Goal: Communication & Community: Answer question/provide support

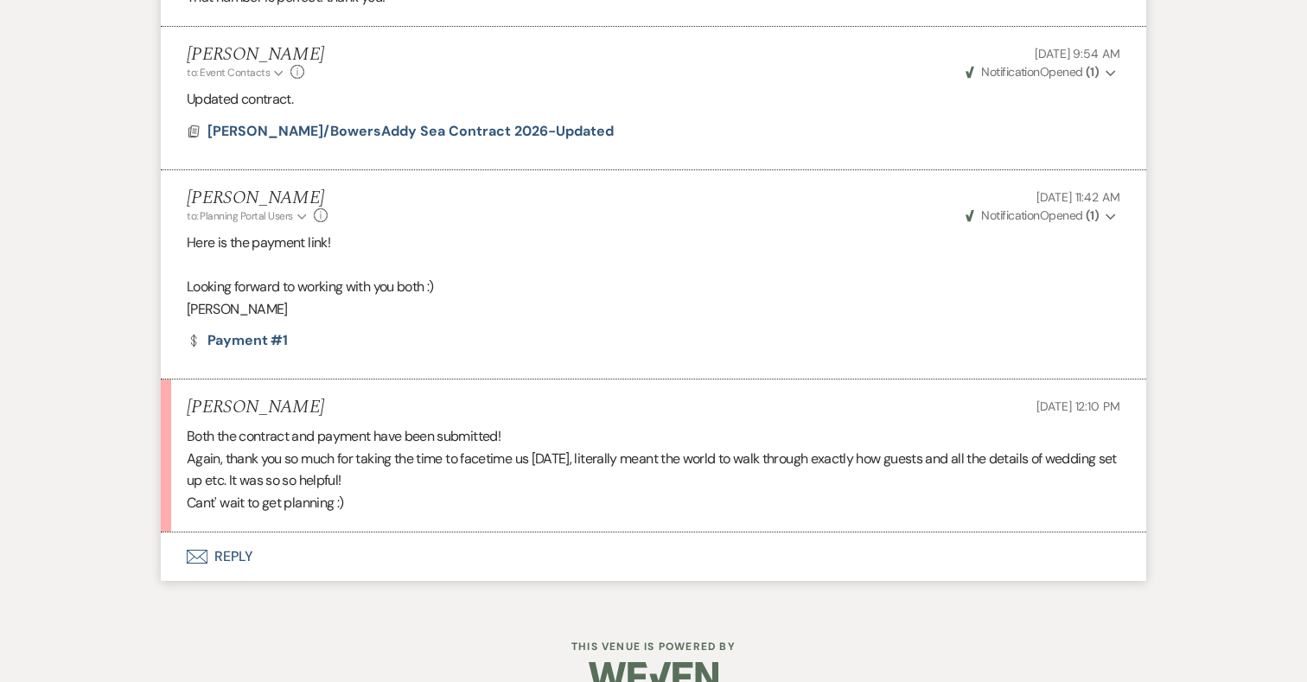
scroll to position [6759, 0]
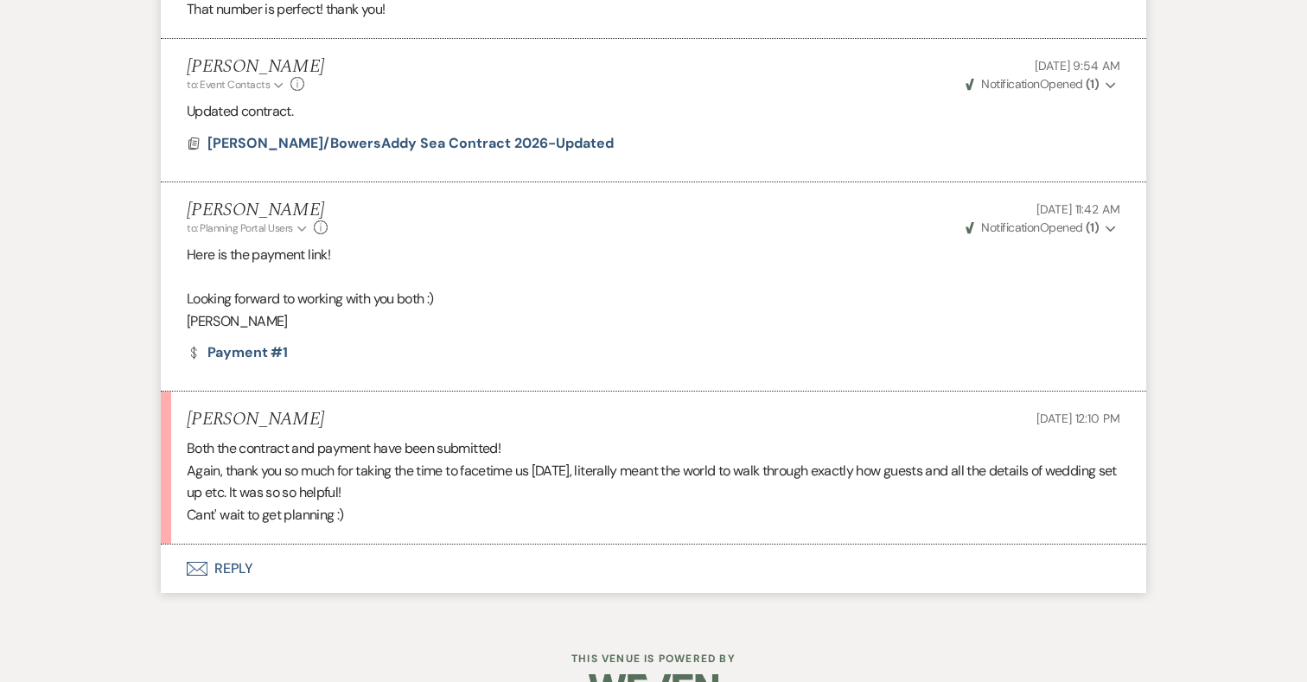
click at [239, 545] on button "Envelope Reply" at bounding box center [653, 569] width 985 height 48
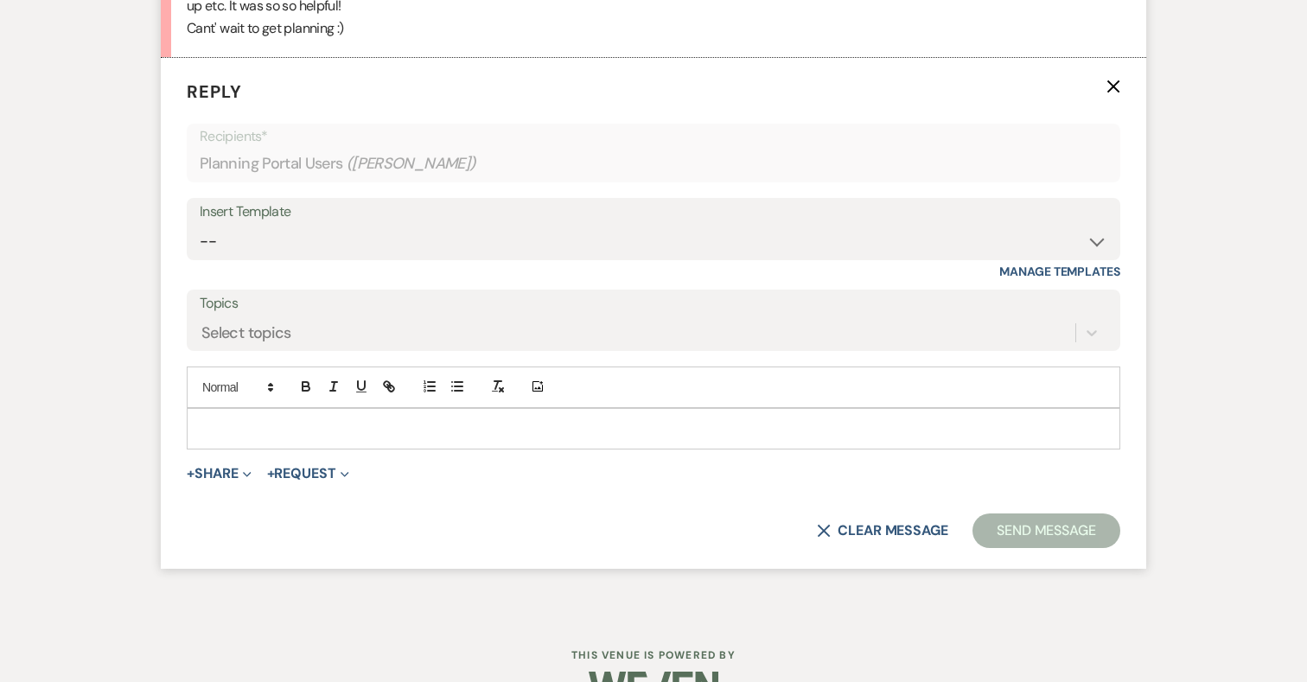
scroll to position [7268, 0]
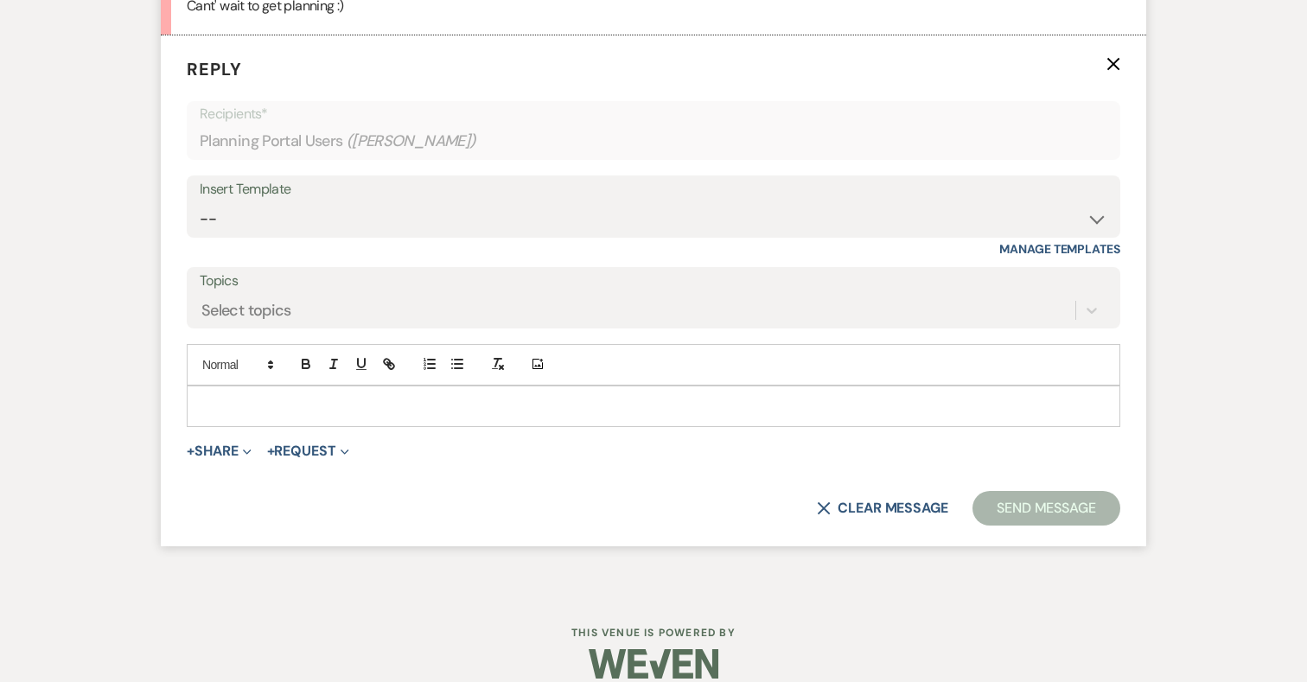
click at [506, 397] on p at bounding box center [654, 406] width 906 height 19
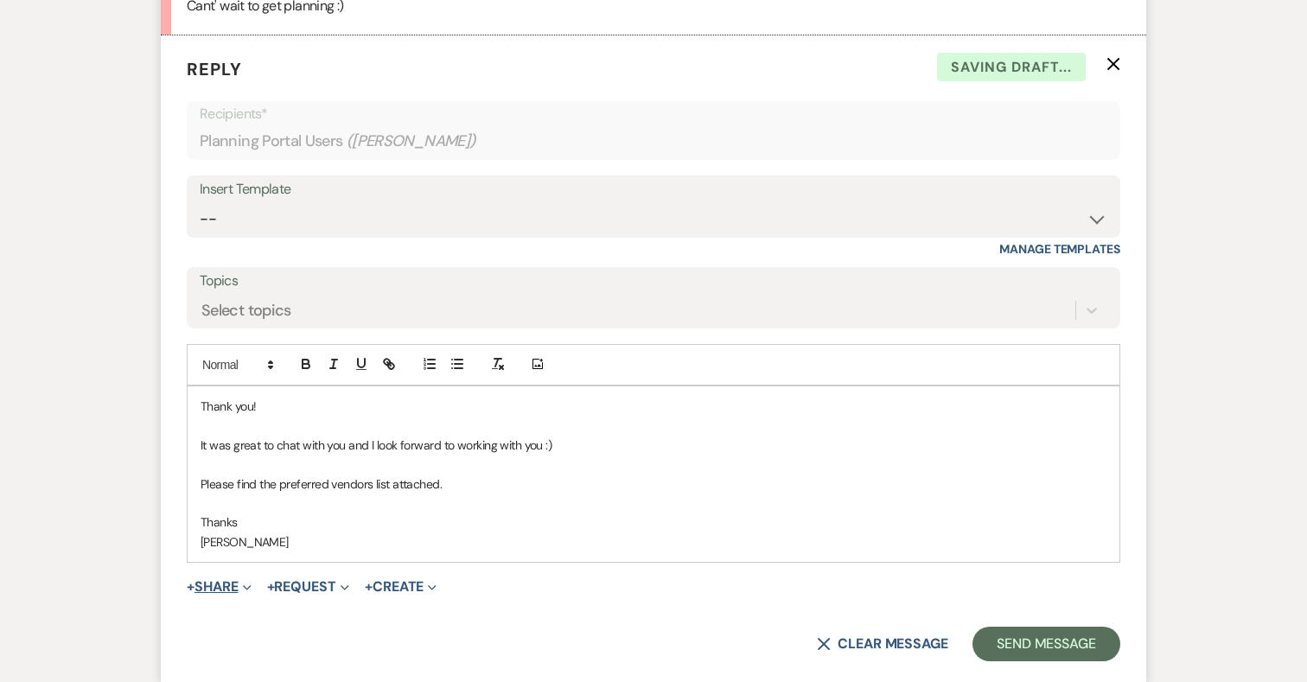
click at [215, 580] on button "+ Share Expand" at bounding box center [219, 587] width 65 height 14
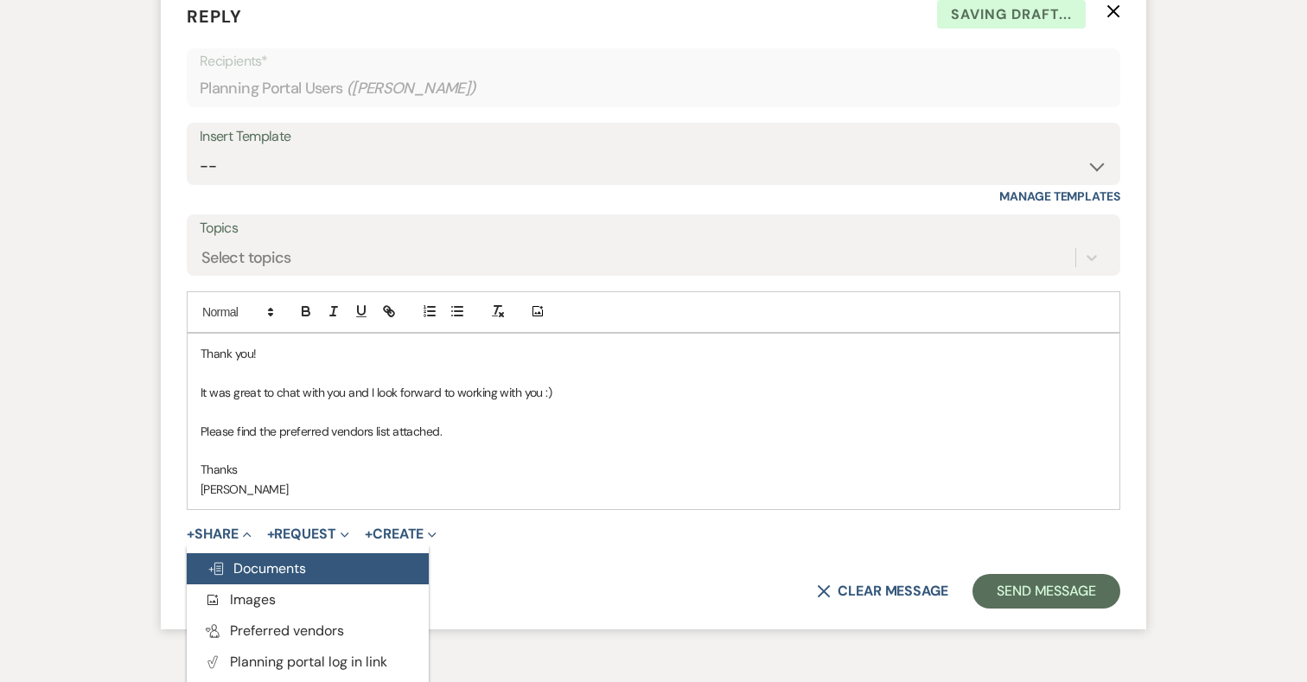
scroll to position [7336, 0]
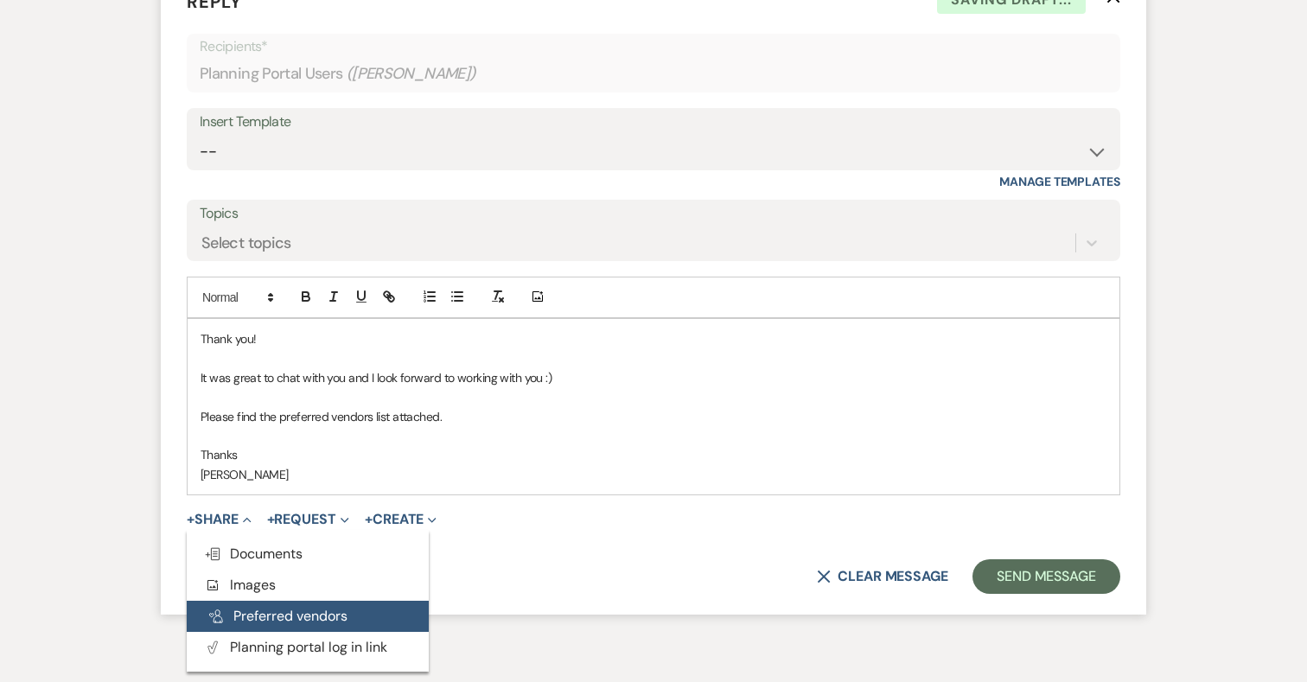
click at [264, 601] on button "Pref Vendors Preferred vendors" at bounding box center [308, 616] width 242 height 31
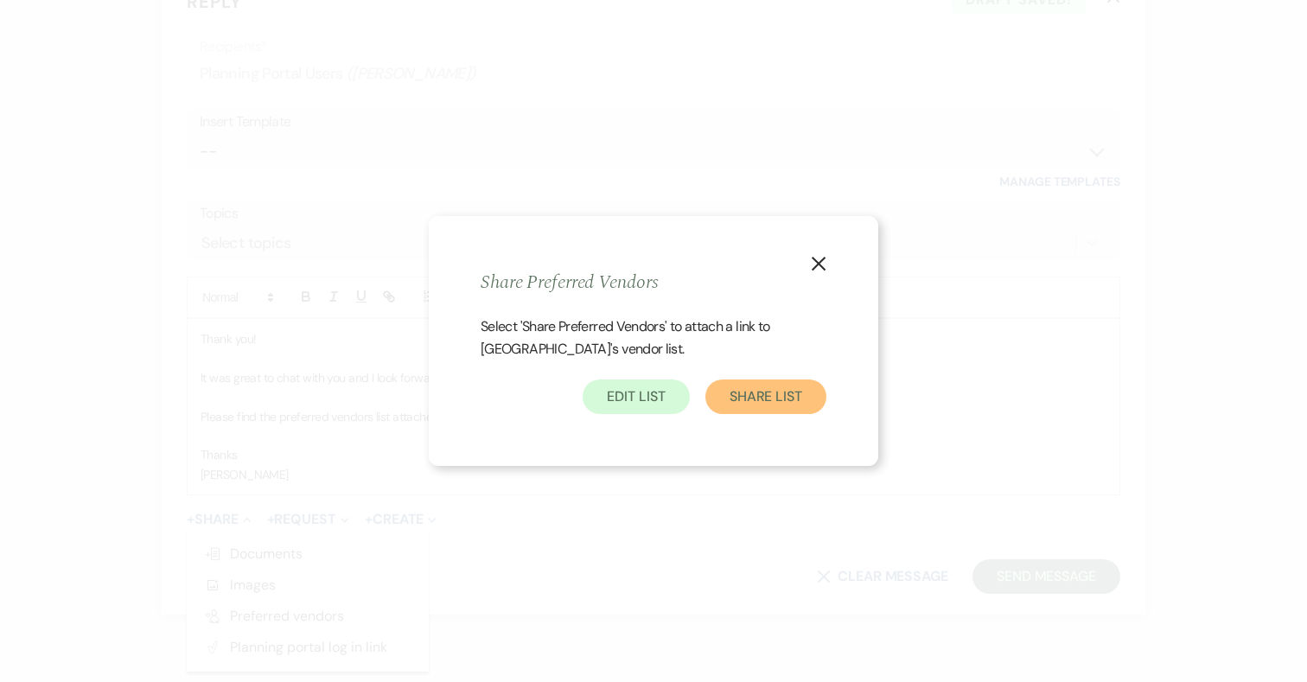
click at [785, 400] on button "Share List" at bounding box center [765, 396] width 121 height 35
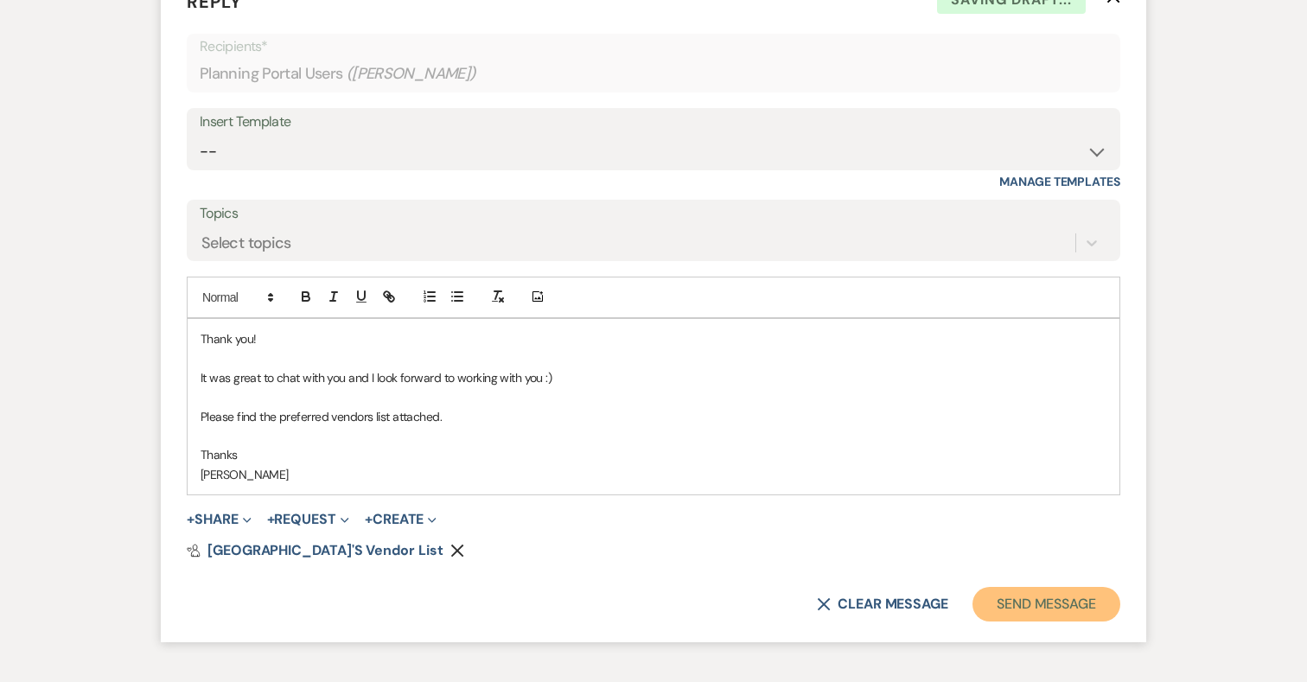
click at [1054, 587] on button "Send Message" at bounding box center [1046, 604] width 148 height 35
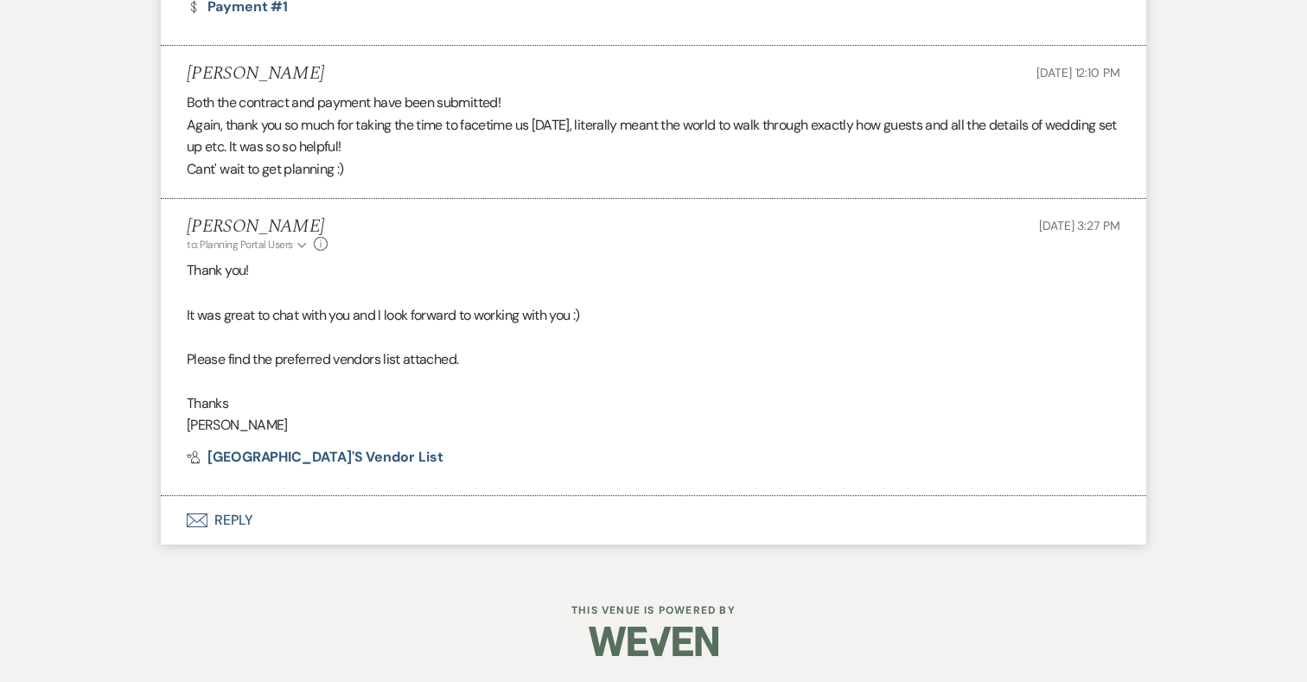
scroll to position [7082, 0]
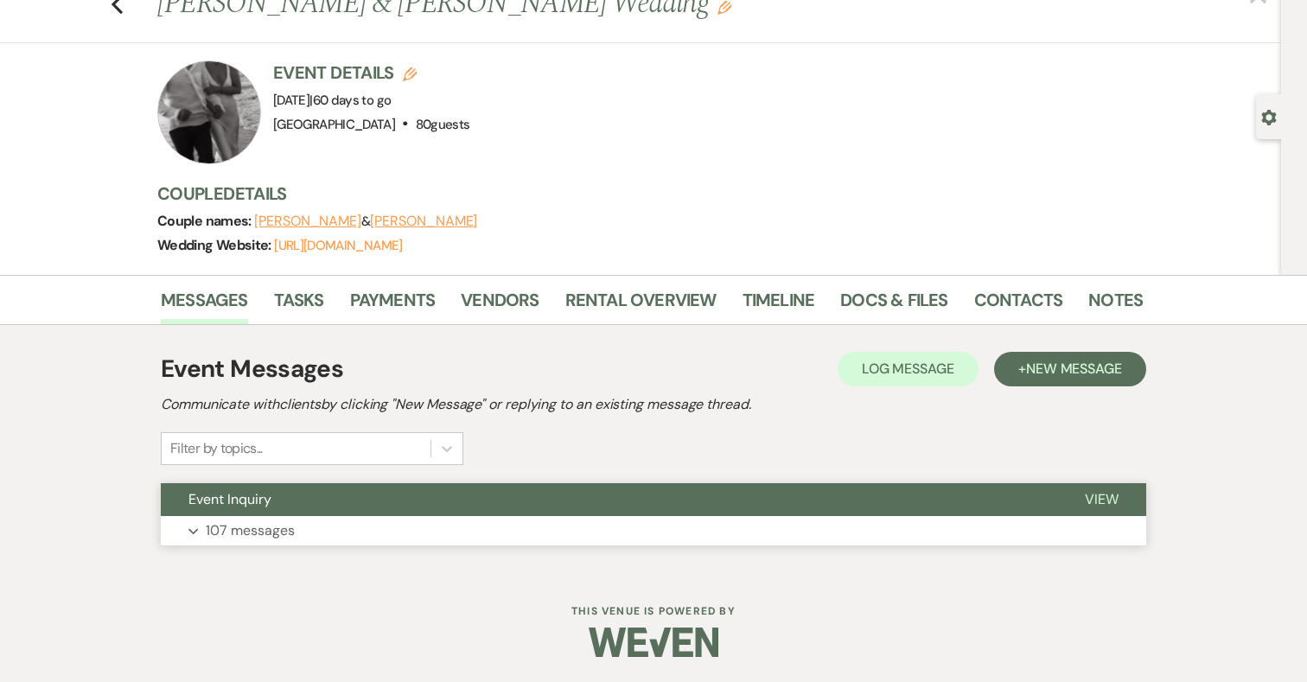
click at [526, 516] on button "Expand 107 messages" at bounding box center [653, 530] width 985 height 29
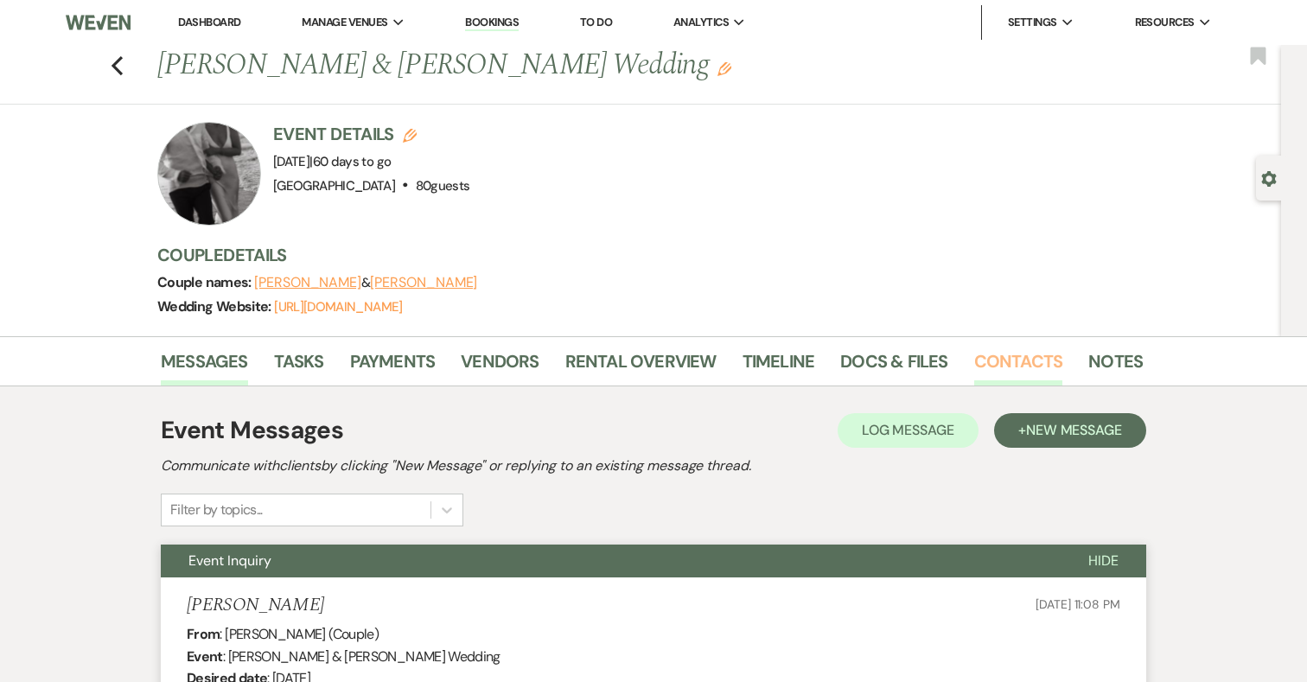
click at [1003, 353] on link "Contacts" at bounding box center [1018, 366] width 89 height 38
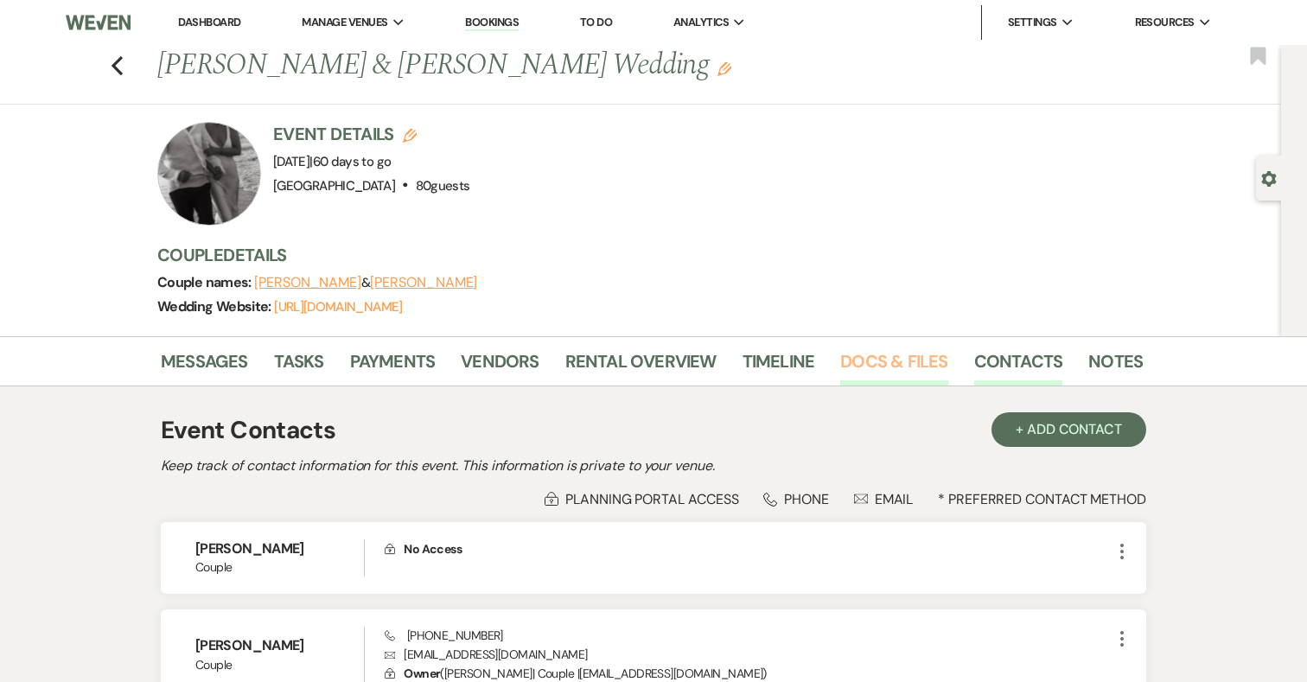
click at [877, 361] on link "Docs & Files" at bounding box center [893, 366] width 107 height 38
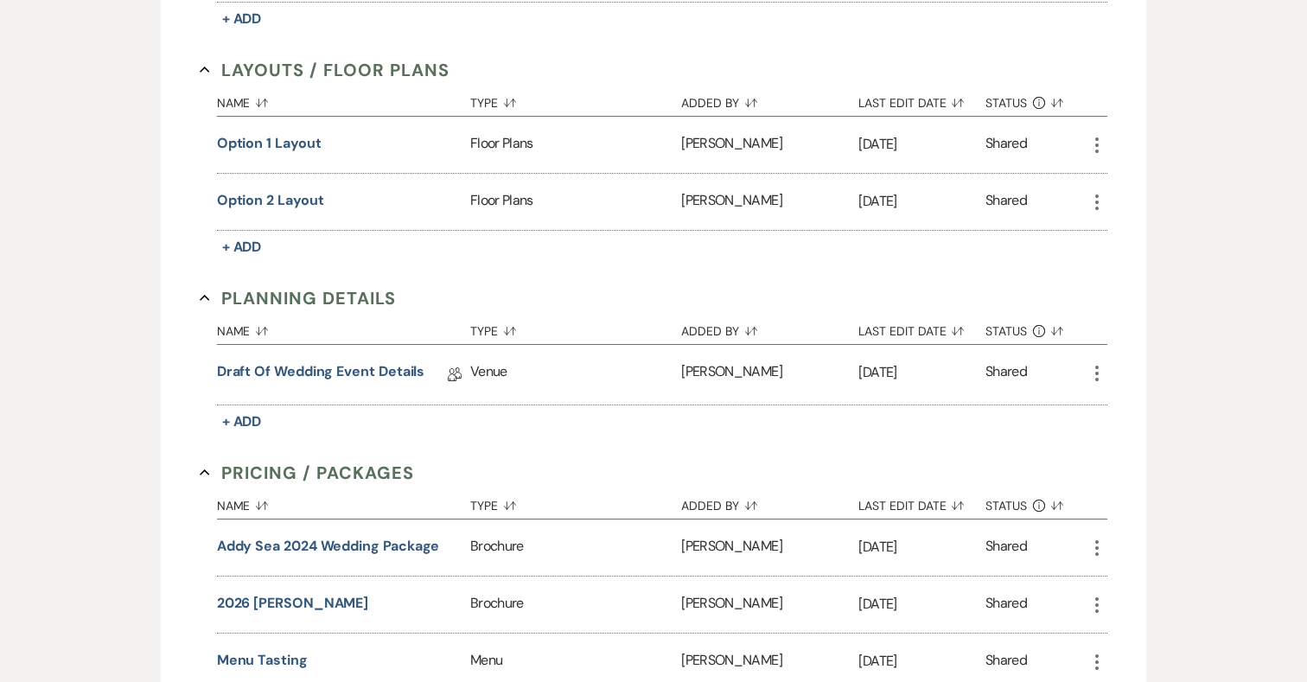
scroll to position [863, 0]
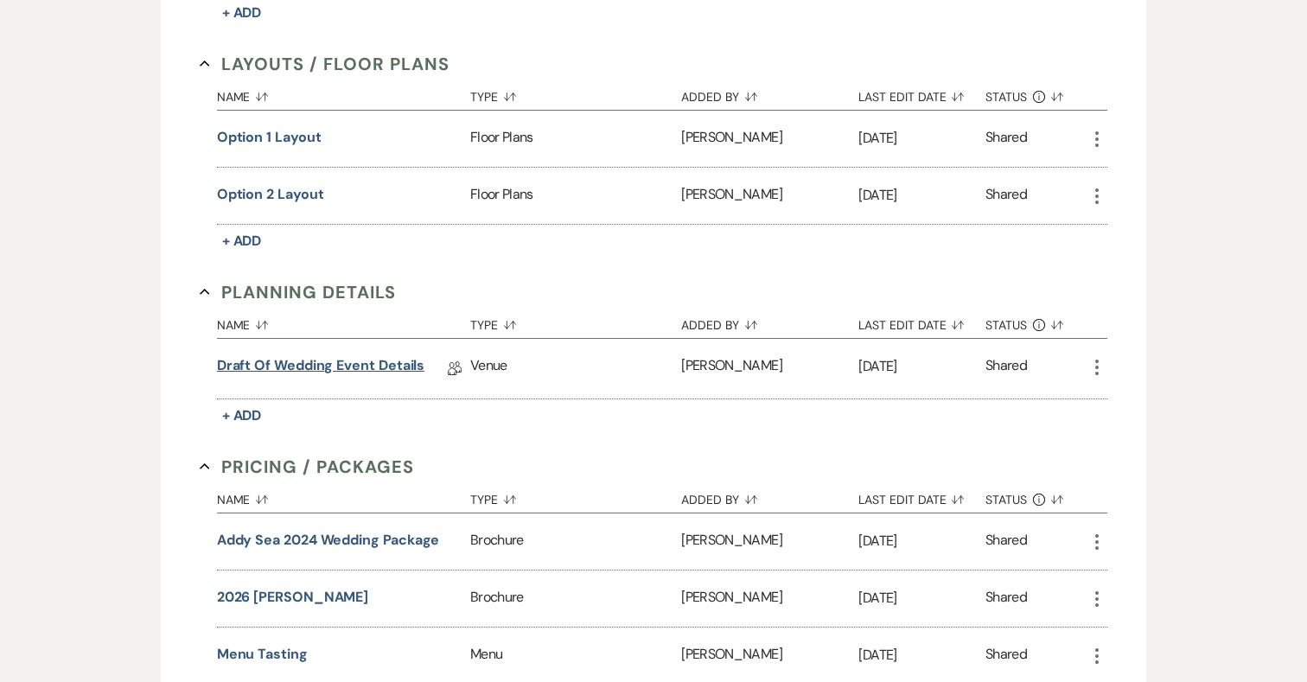
click at [374, 362] on link "Draft of Wedding Event Details" at bounding box center [321, 368] width 208 height 27
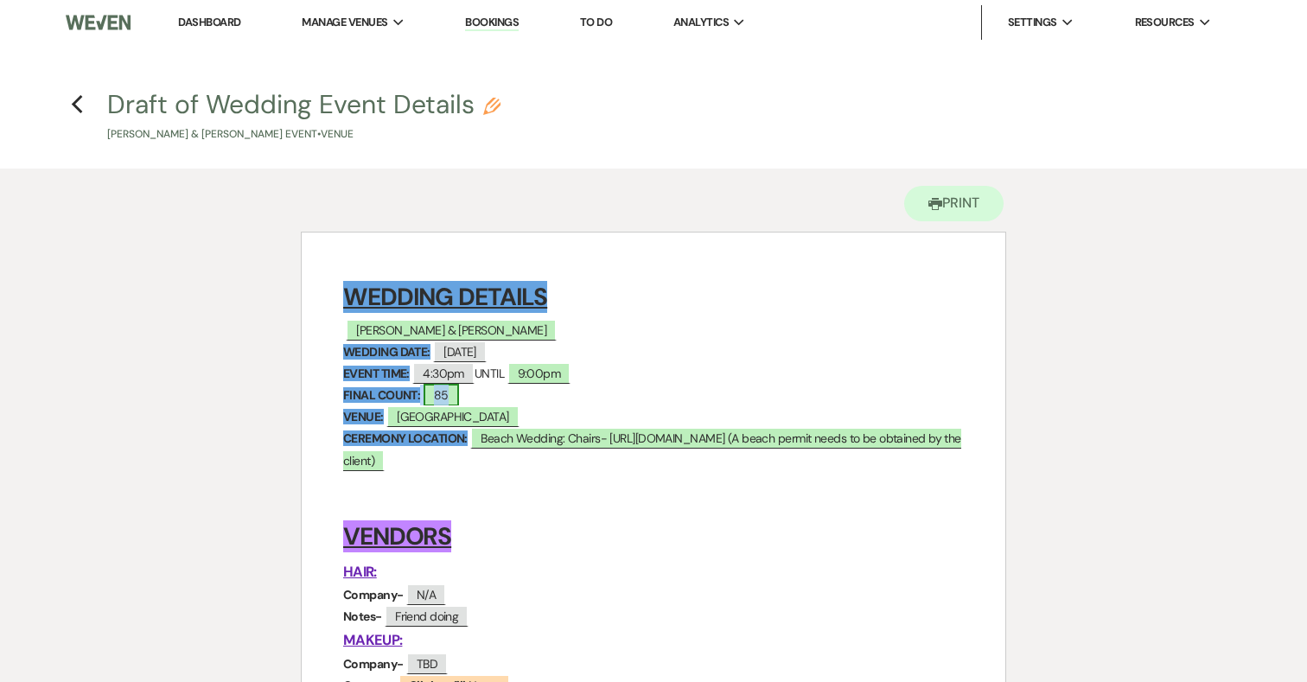
click at [446, 392] on span "85" at bounding box center [441, 395] width 35 height 22
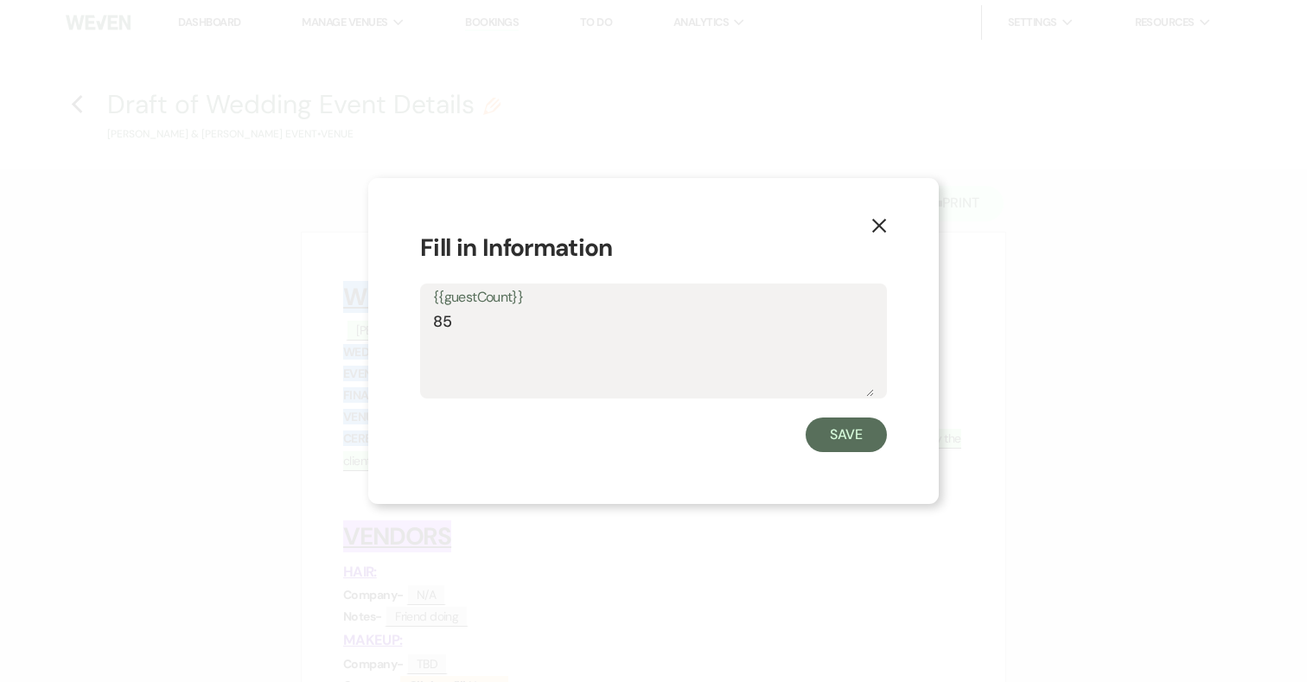
drag, startPoint x: 468, startPoint y: 319, endPoint x: 391, endPoint y: 319, distance: 77.8
click at [391, 319] on div "X Fill in Information {{guestCount}} 85 Save" at bounding box center [653, 341] width 570 height 326
click at [548, 334] on textarea "85" at bounding box center [653, 353] width 441 height 86
drag, startPoint x: 461, startPoint y: 322, endPoint x: 410, endPoint y: 322, distance: 51.0
click at [410, 322] on div "X Fill in Information {{guestCount}} 85 Save" at bounding box center [653, 341] width 570 height 326
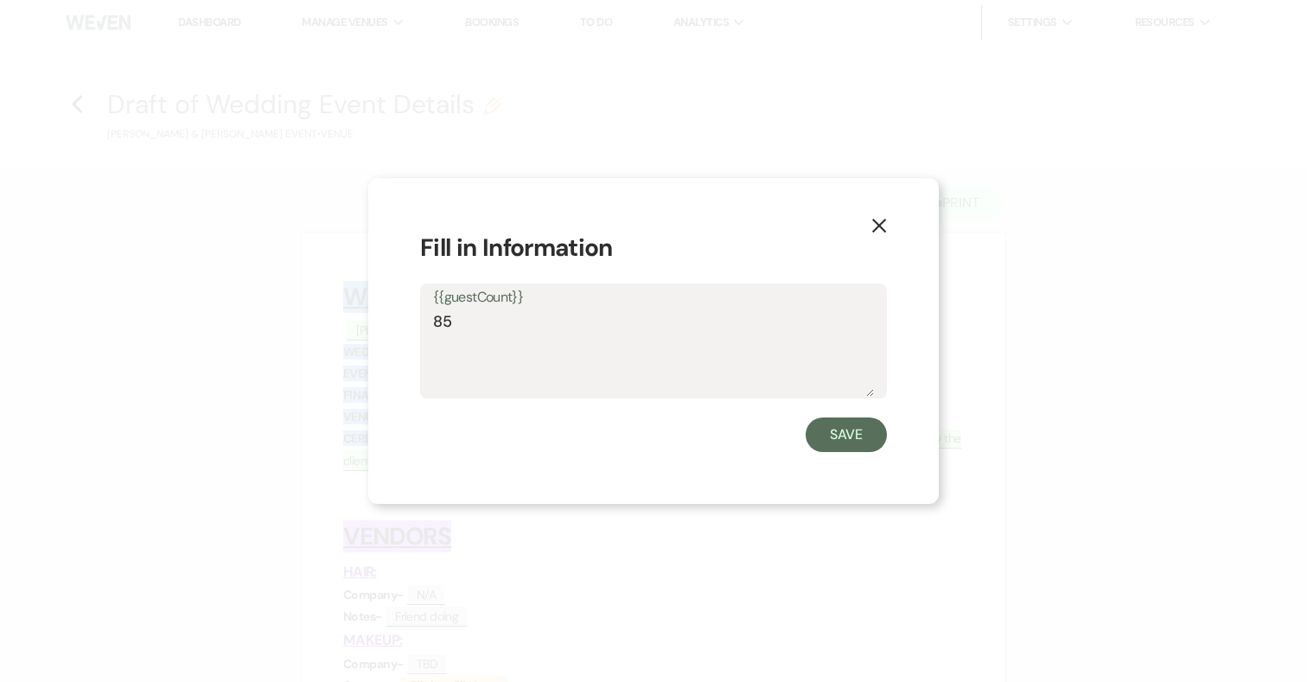
type textarea "8"
type textarea "81"
click at [836, 448] on button "Save" at bounding box center [846, 434] width 81 height 35
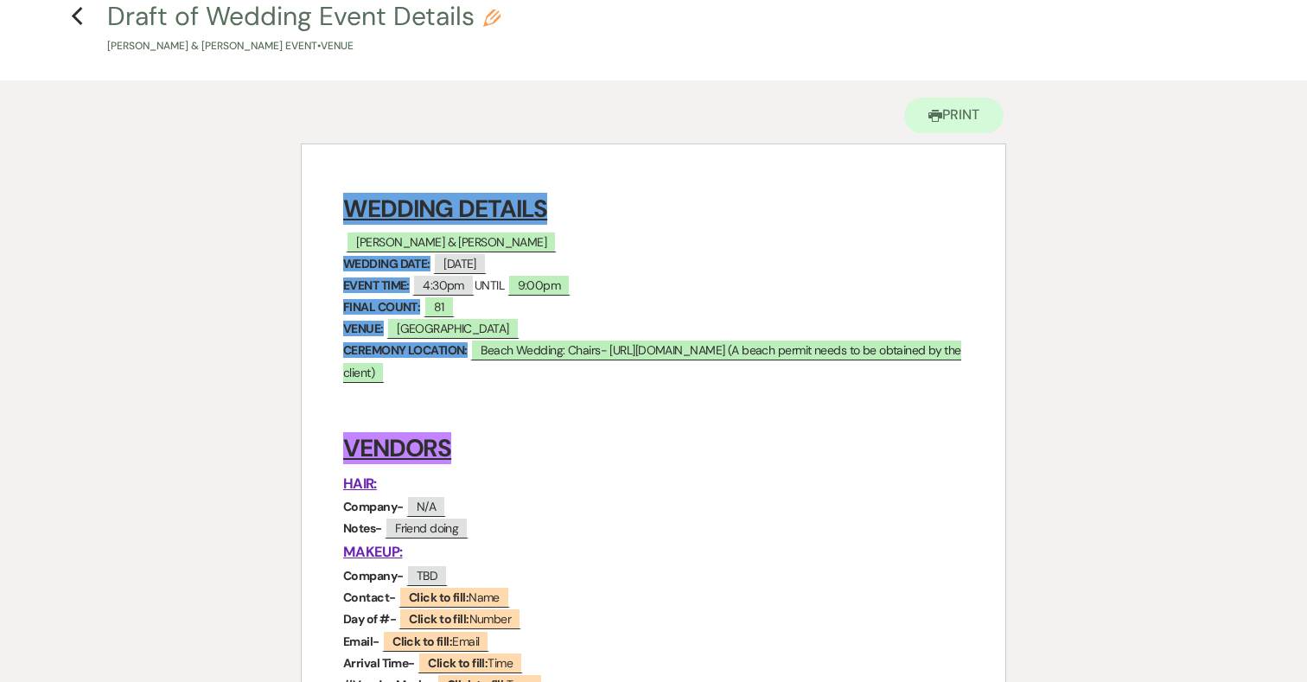
scroll to position [97, 0]
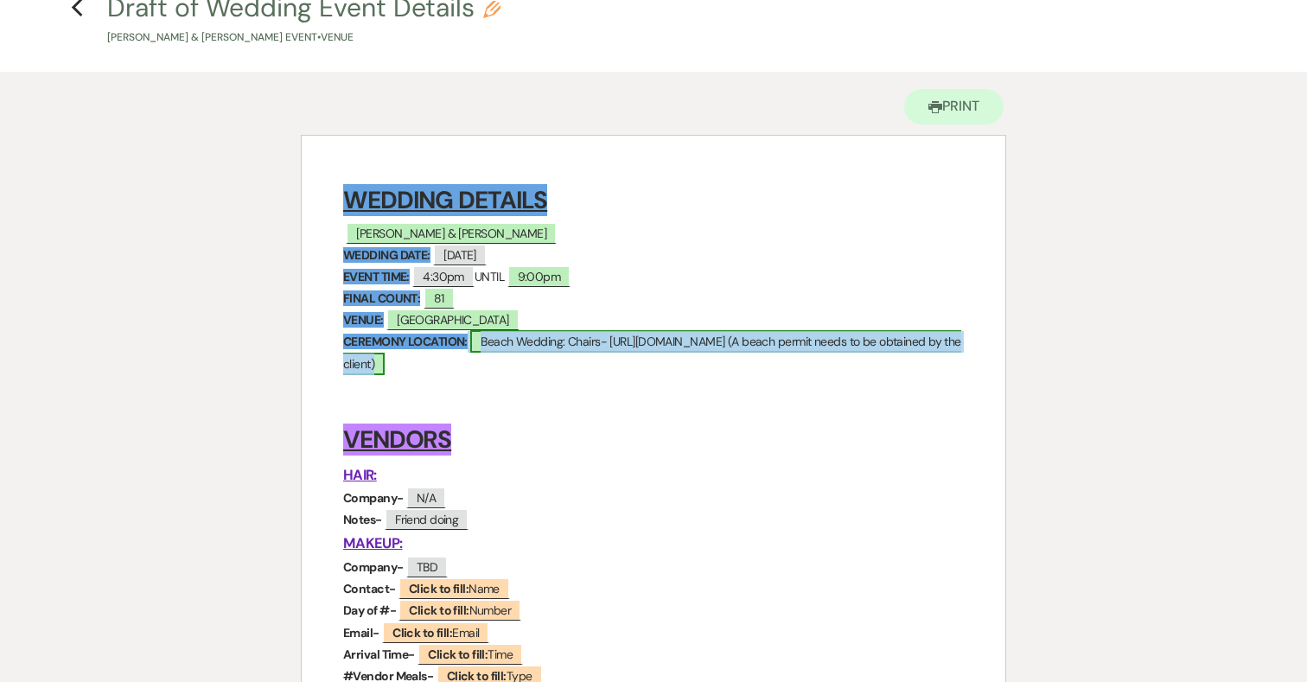
click at [608, 343] on span "Beach Wedding: Chairs- https://beachbumrentals.co/ (A beach permit needs to be …" at bounding box center [652, 352] width 618 height 44
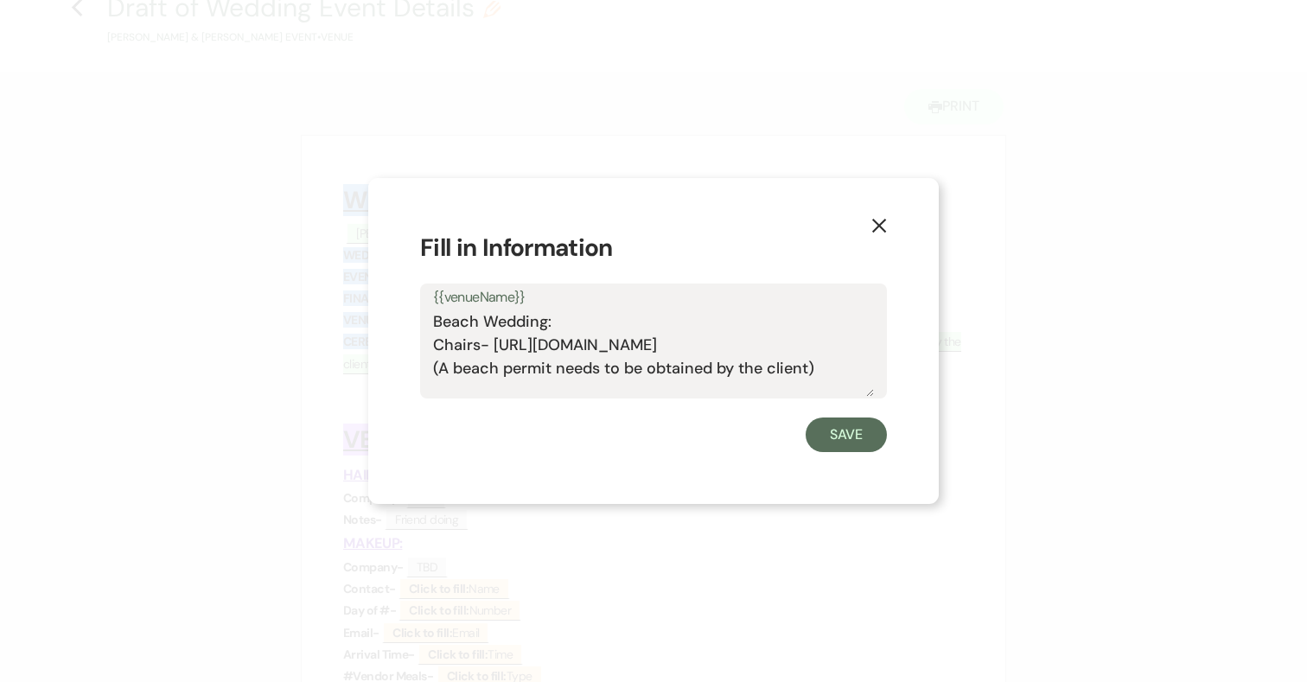
drag, startPoint x: 834, startPoint y: 367, endPoint x: 299, endPoint y: 291, distance: 540.4
click at [299, 291] on div "X Fill in Information {{venueName}} Beach Wedding: Chairs- https://beachbumrent…" at bounding box center [653, 341] width 1307 height 682
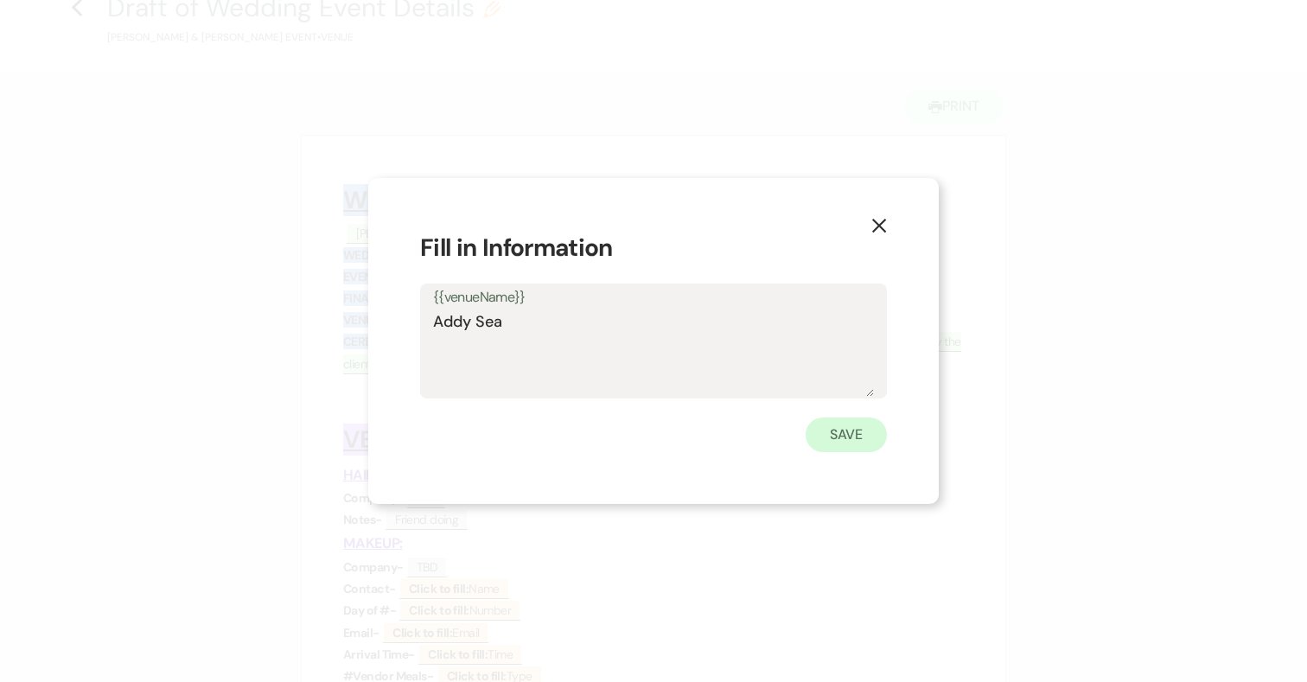
type textarea "Addy Sea"
click at [858, 433] on button "Save" at bounding box center [846, 434] width 81 height 35
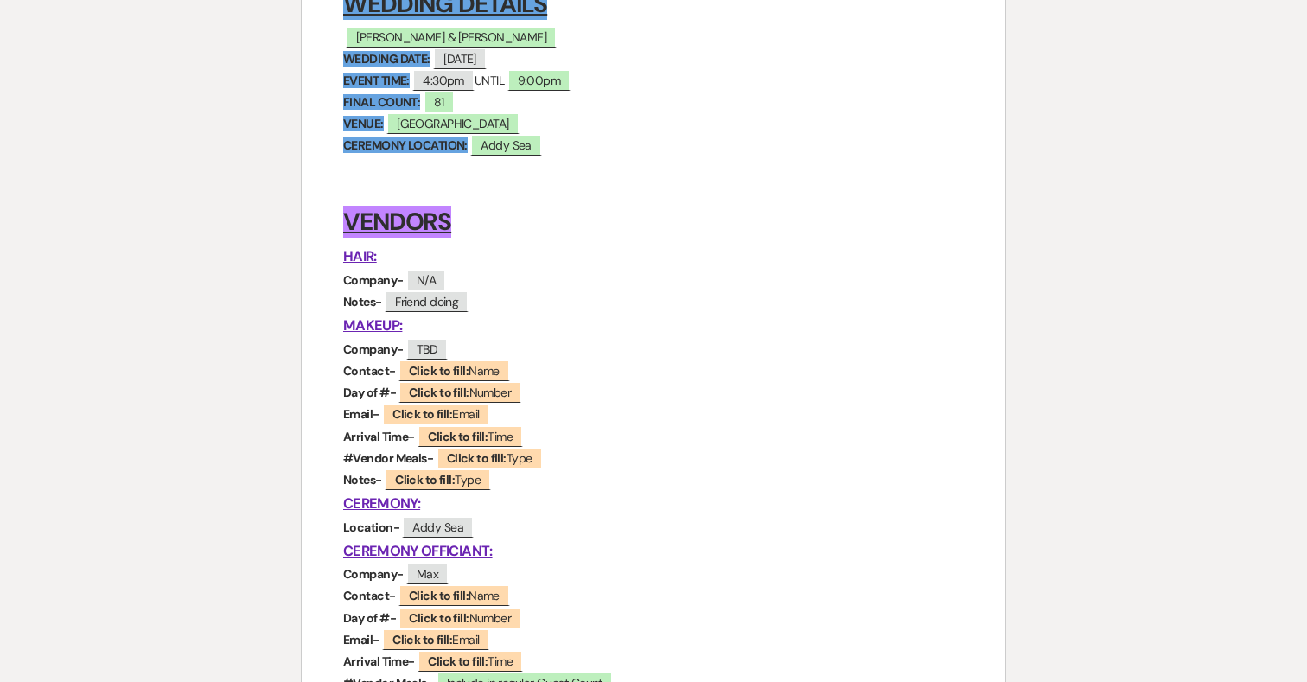
scroll to position [297, 0]
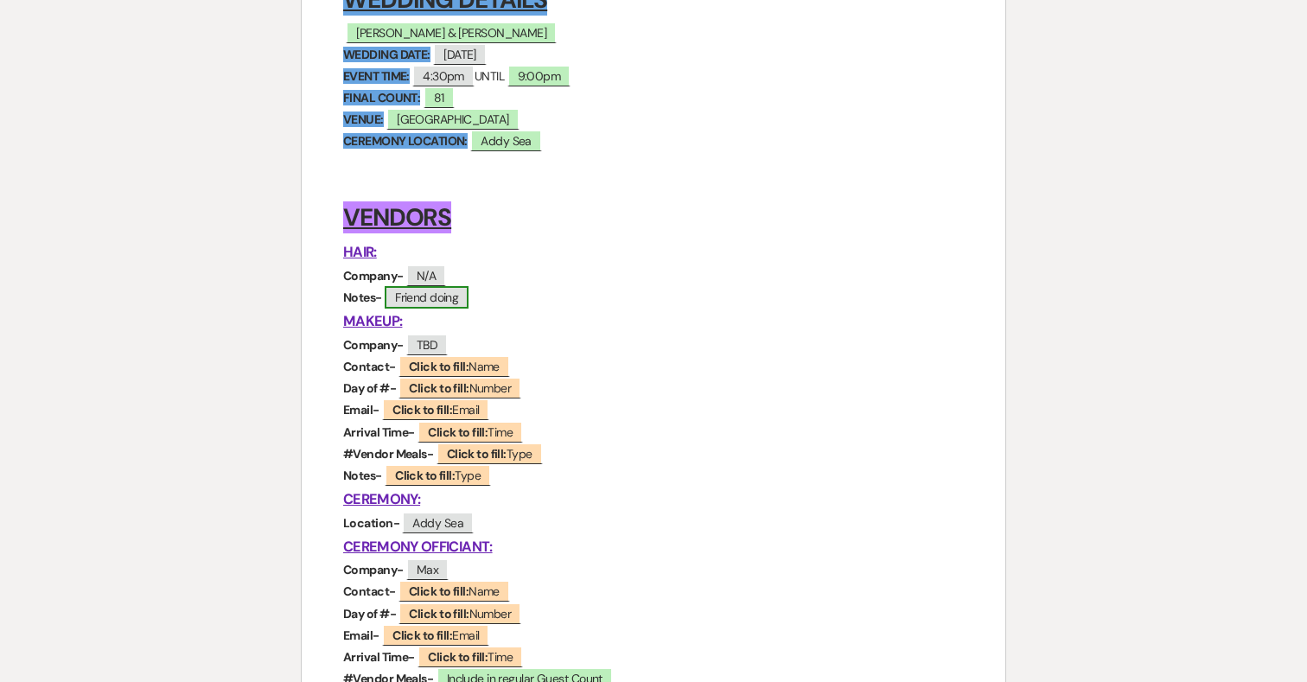
click at [462, 301] on span "Friend doing" at bounding box center [427, 297] width 84 height 22
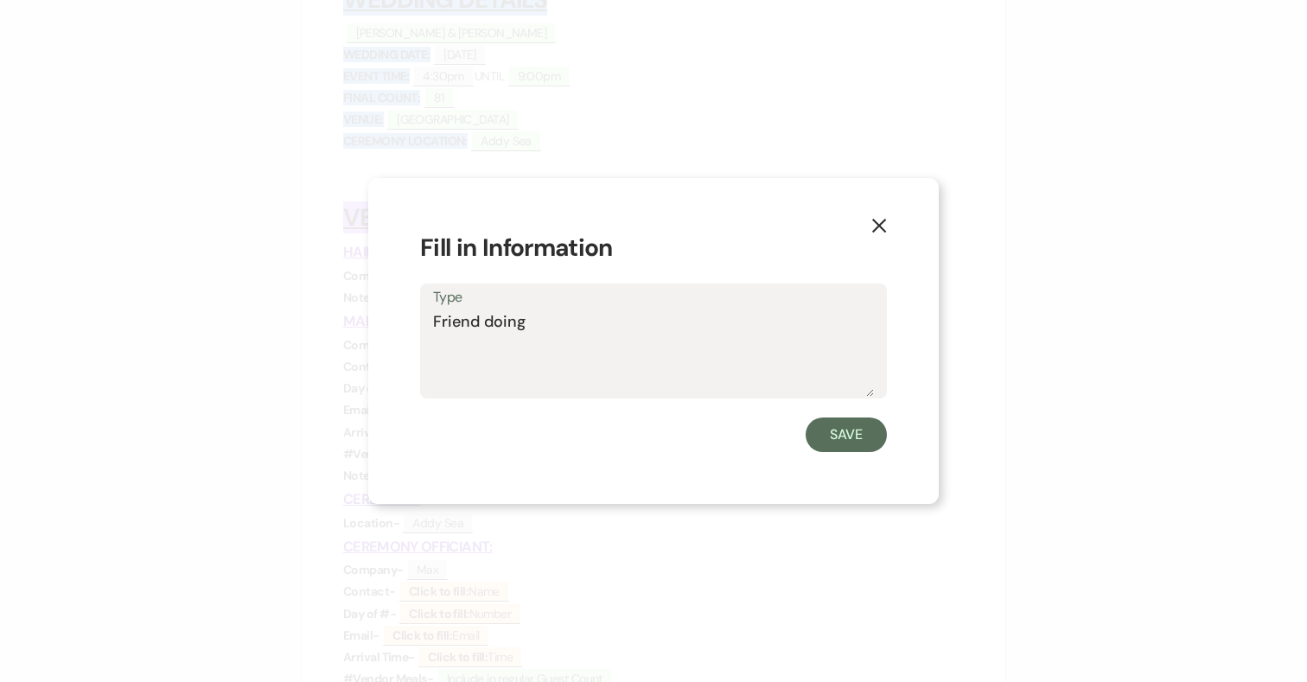
click at [535, 329] on textarea "Friend doing" at bounding box center [653, 353] width 441 height 86
type textarea "F"
type textarea "B"
type textarea "N/A"
click at [862, 438] on button "Save" at bounding box center [846, 434] width 81 height 35
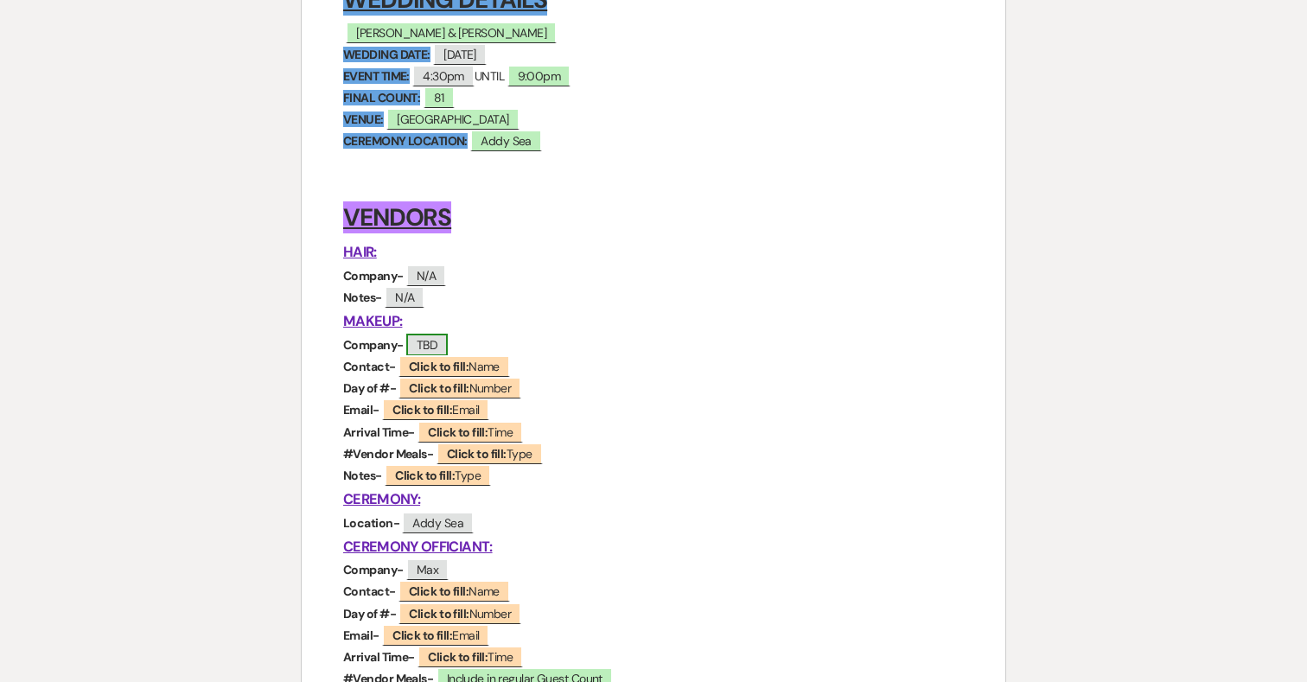
click at [434, 347] on span "TBD" at bounding box center [426, 345] width 41 height 22
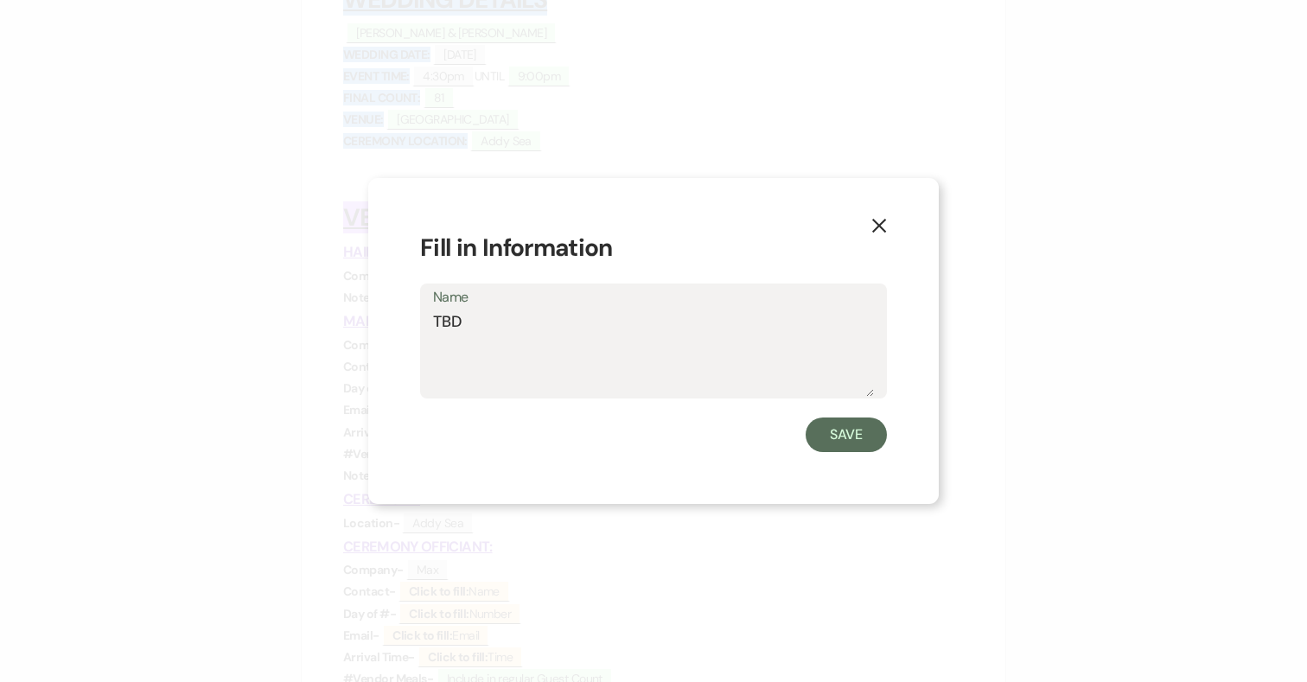
drag, startPoint x: 480, startPoint y: 322, endPoint x: 391, endPoint y: 322, distance: 89.0
click at [391, 322] on div "X Fill in Information Name TBD Save" at bounding box center [653, 341] width 570 height 326
type textarea "N/A"
click at [847, 430] on button "Save" at bounding box center [846, 434] width 81 height 35
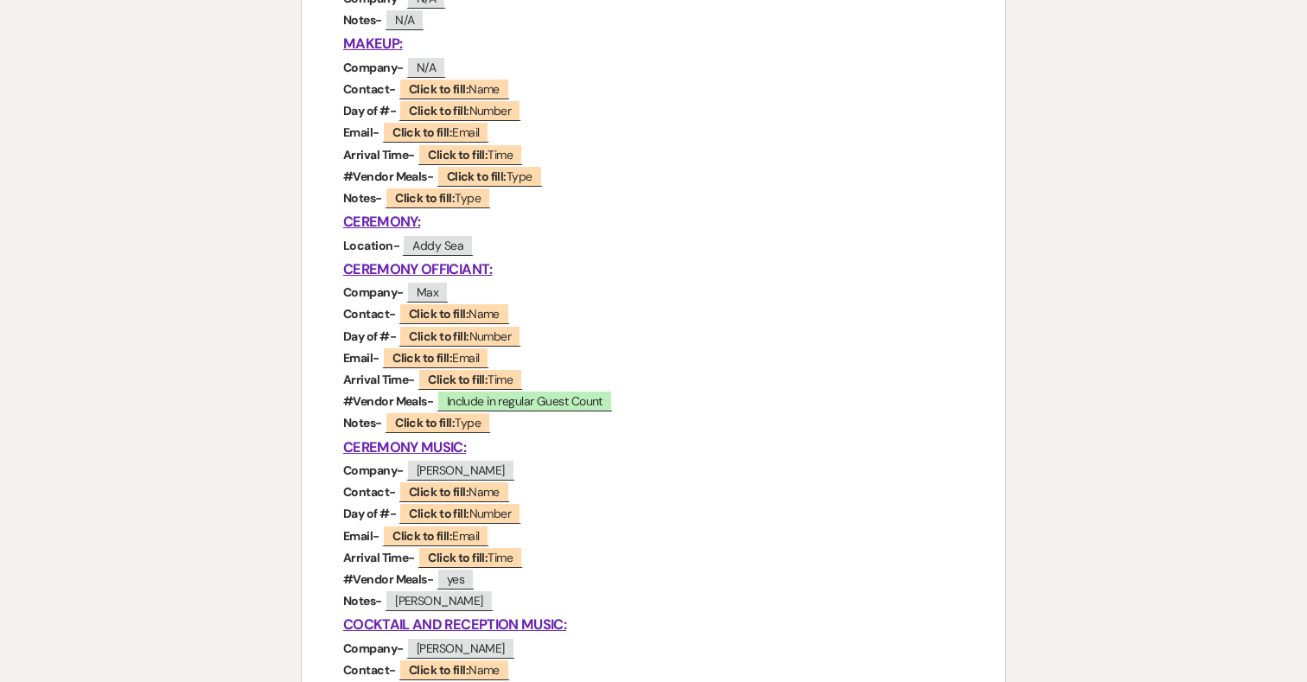
scroll to position [579, 0]
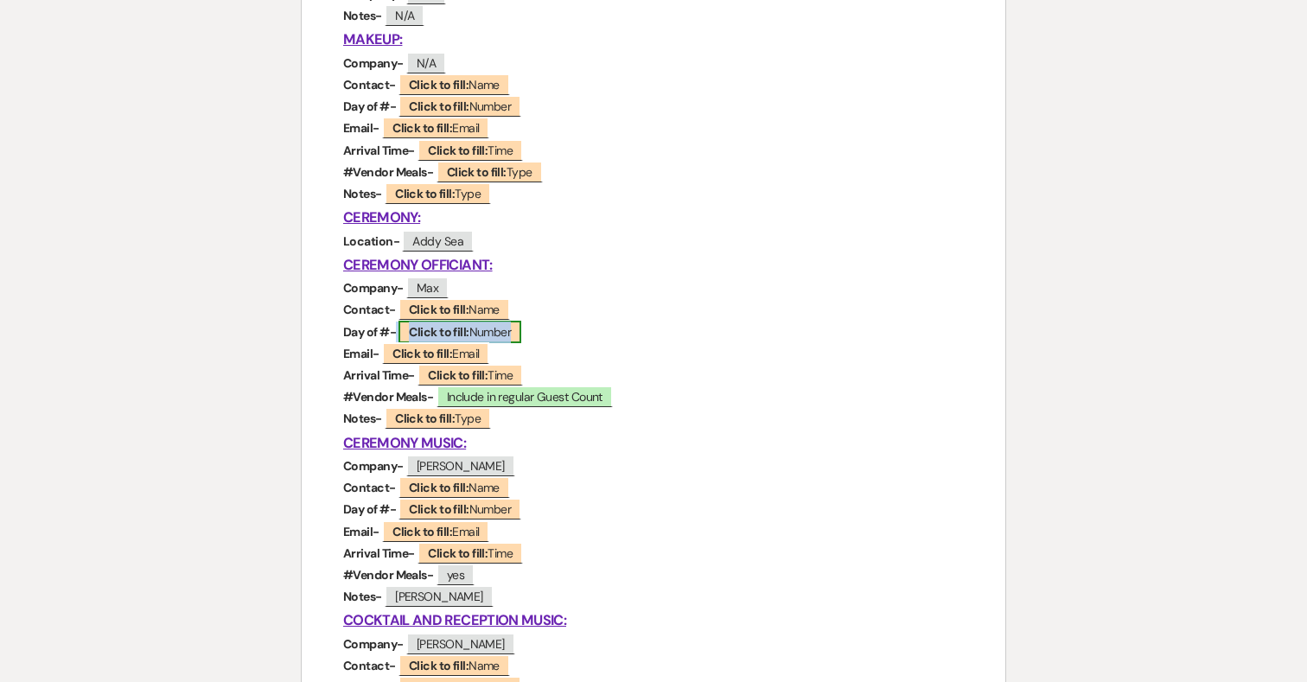
click at [433, 331] on b "Click to fill:" at bounding box center [439, 332] width 60 height 16
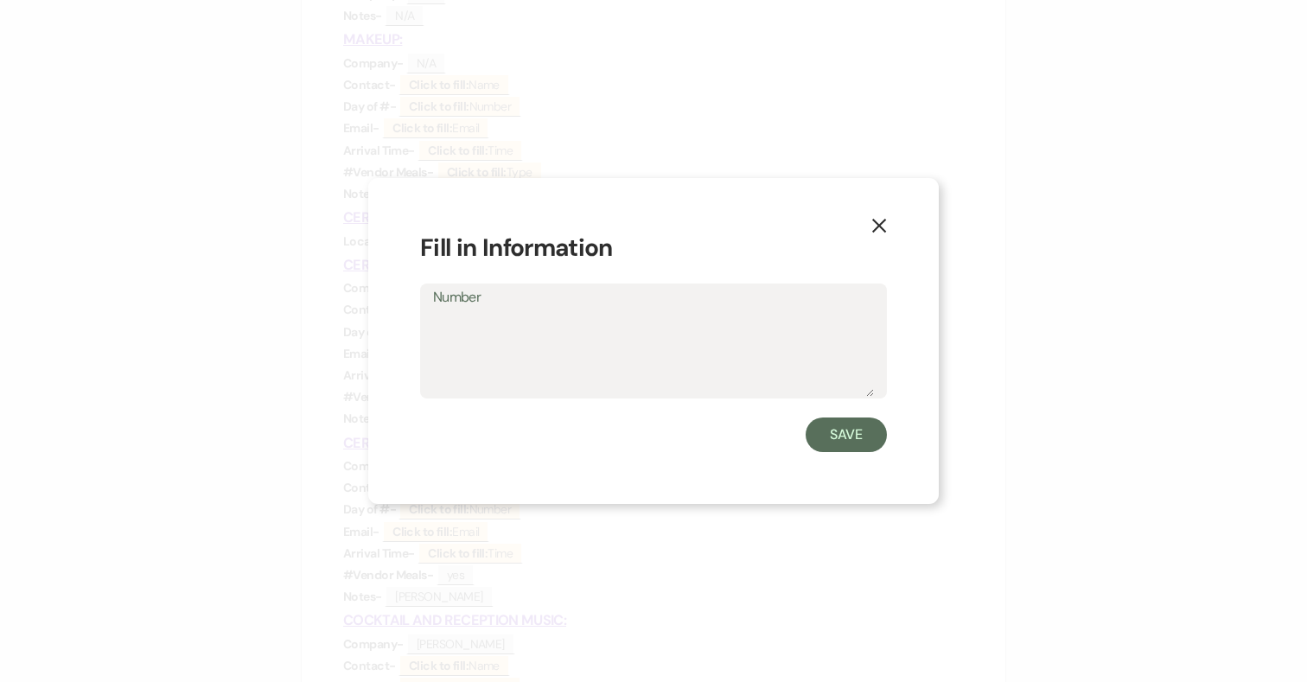
click at [478, 340] on textarea "Number" at bounding box center [653, 353] width 441 height 86
type textarea "703-304-8562"
click at [841, 432] on button "Save" at bounding box center [846, 434] width 81 height 35
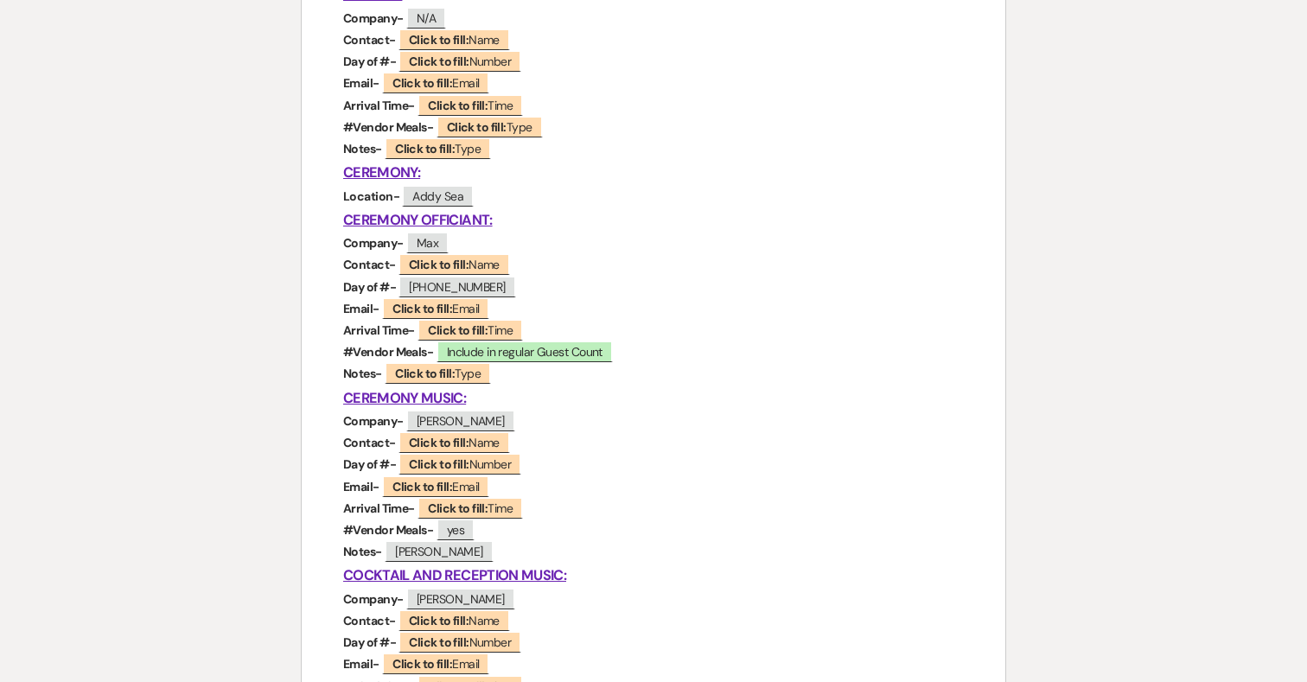
scroll to position [653, 0]
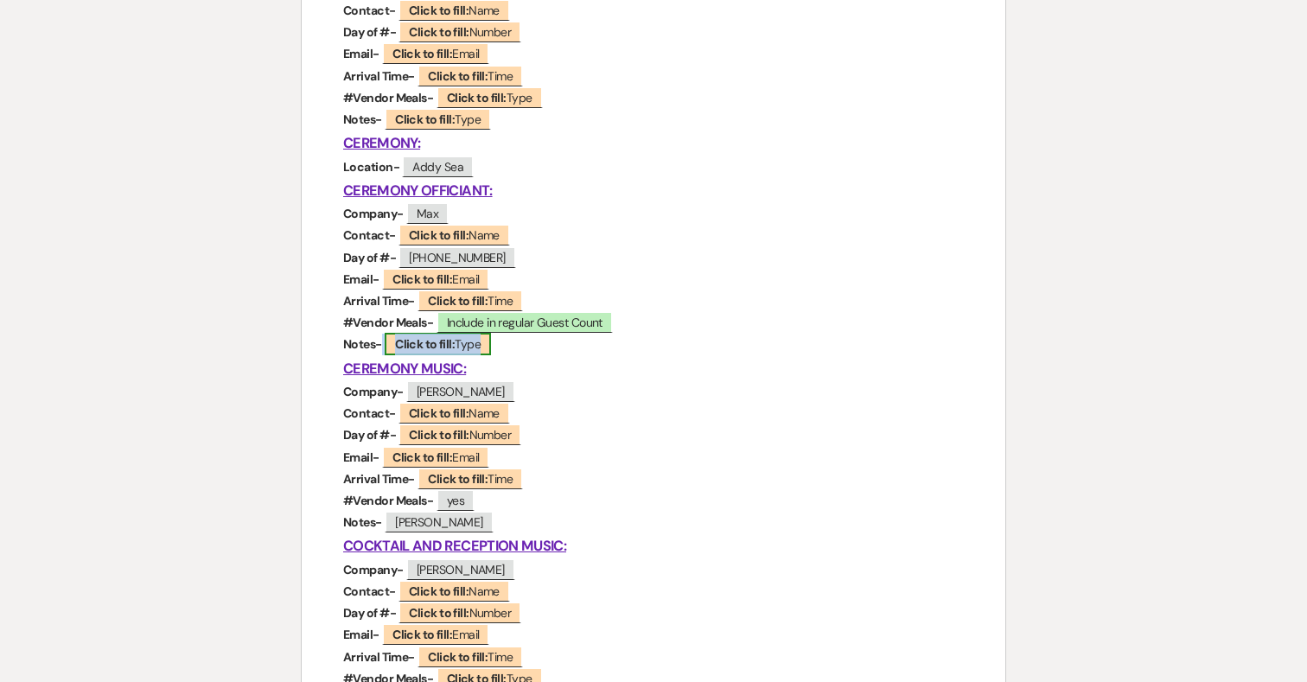
click at [437, 341] on b "Click to fill:" at bounding box center [425, 344] width 60 height 16
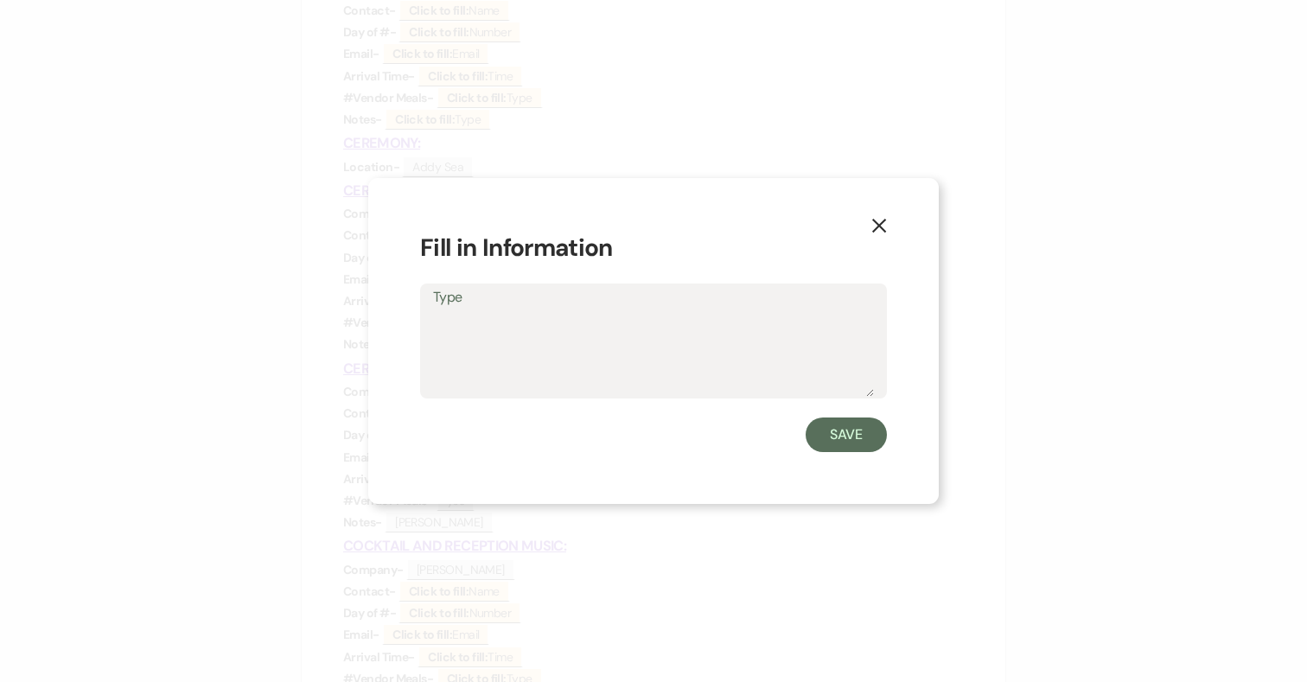
click at [489, 357] on textarea "Type" at bounding box center [653, 353] width 441 height 86
type textarea "Will be at the rehearsal."
click at [862, 436] on button "Save" at bounding box center [846, 434] width 81 height 35
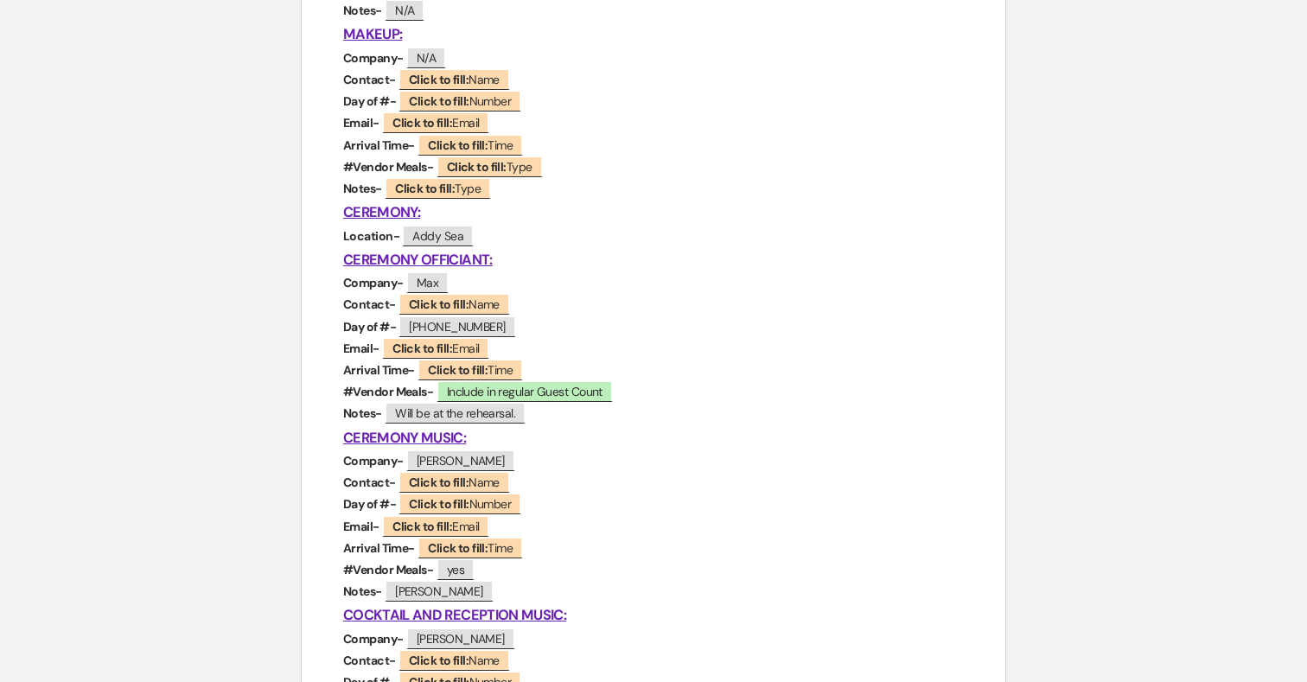
scroll to position [587, 0]
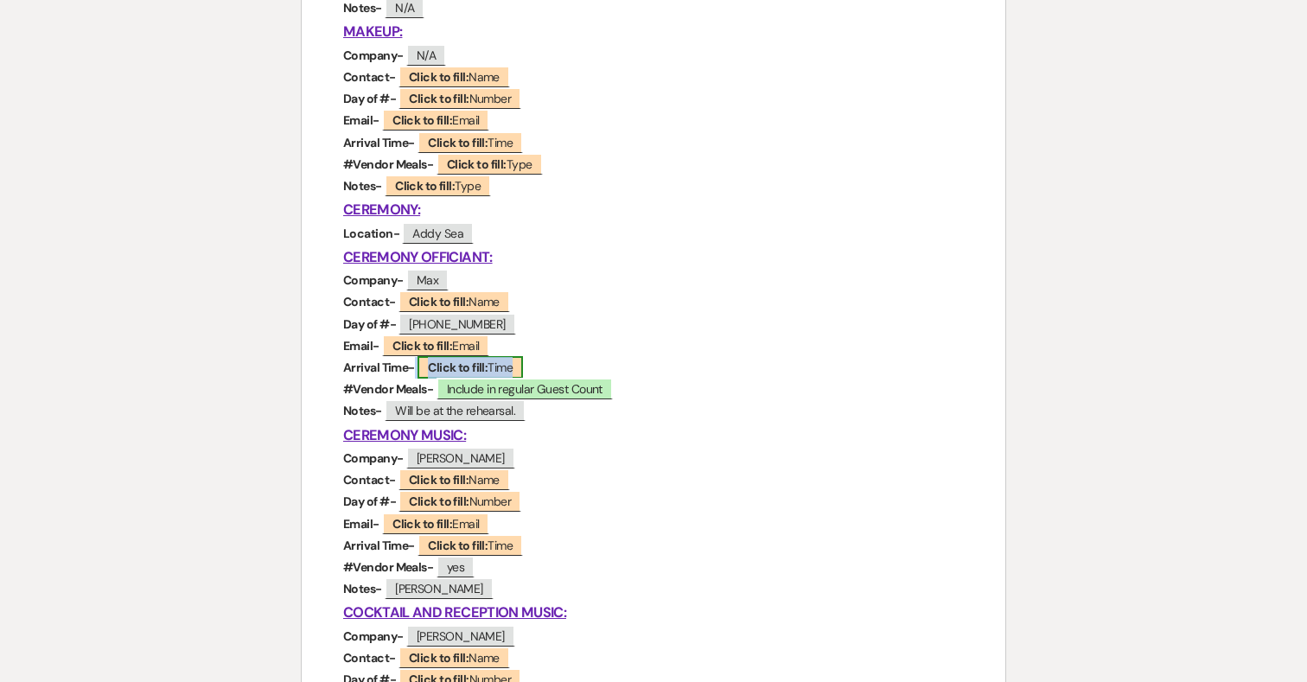
click at [481, 366] on b "Click to fill:" at bounding box center [458, 368] width 60 height 16
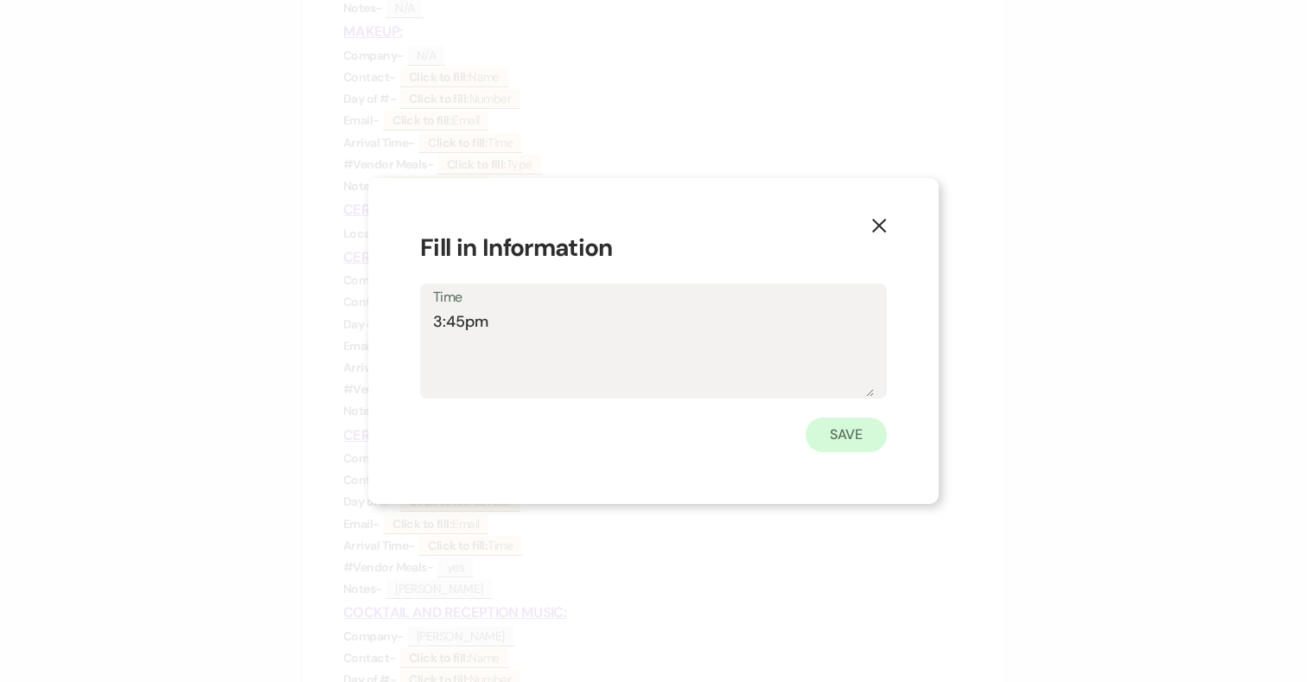
type textarea "3:45pm"
click at [836, 428] on button "Save" at bounding box center [846, 434] width 81 height 35
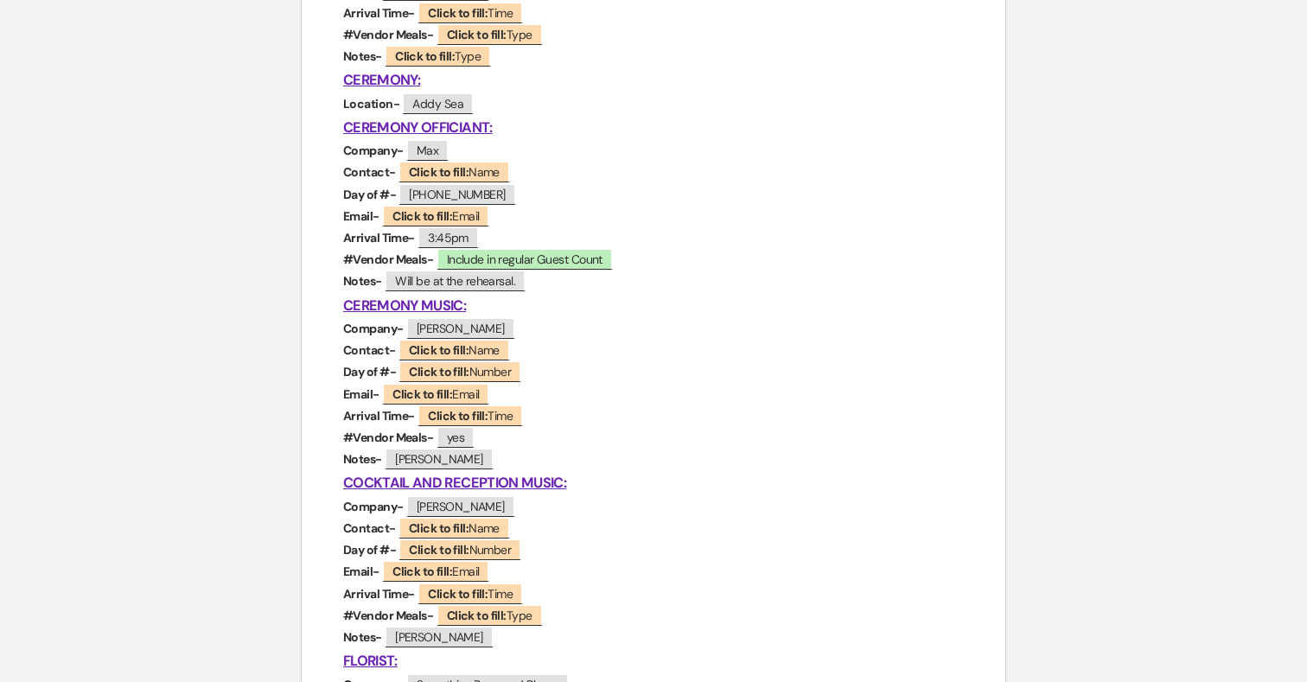
scroll to position [724, 0]
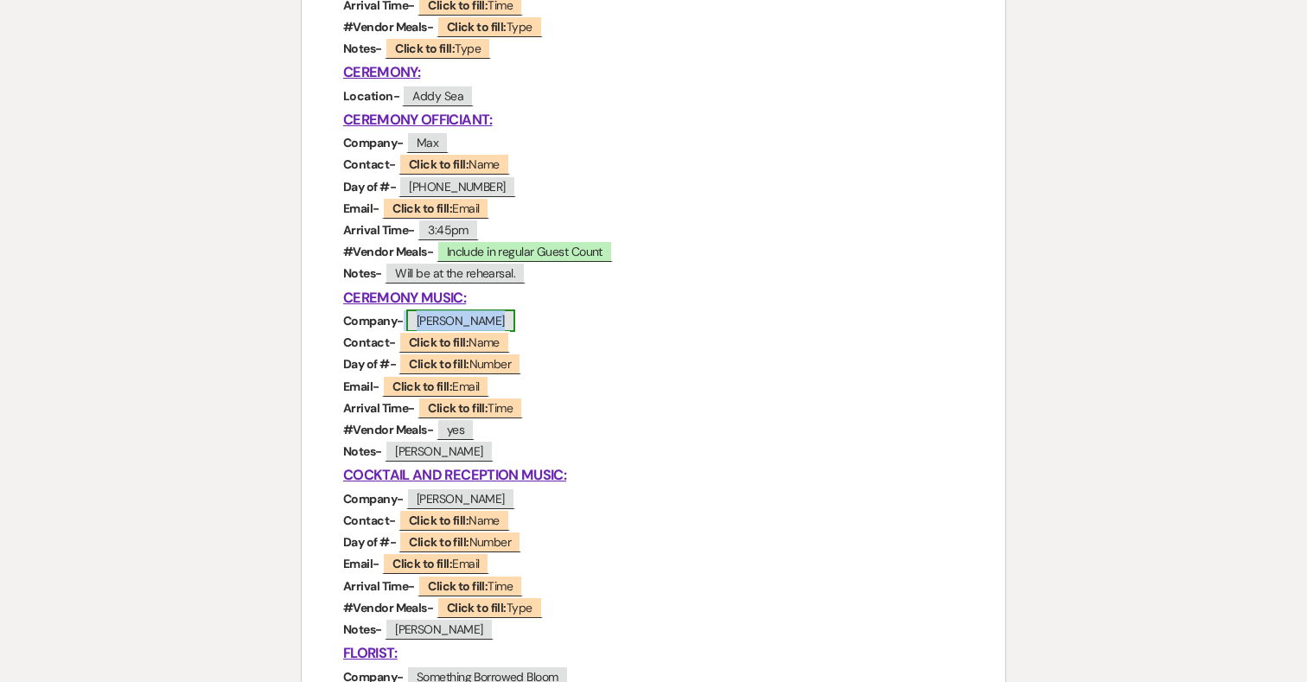
click at [460, 316] on span "DJ Aaron" at bounding box center [460, 320] width 109 height 22
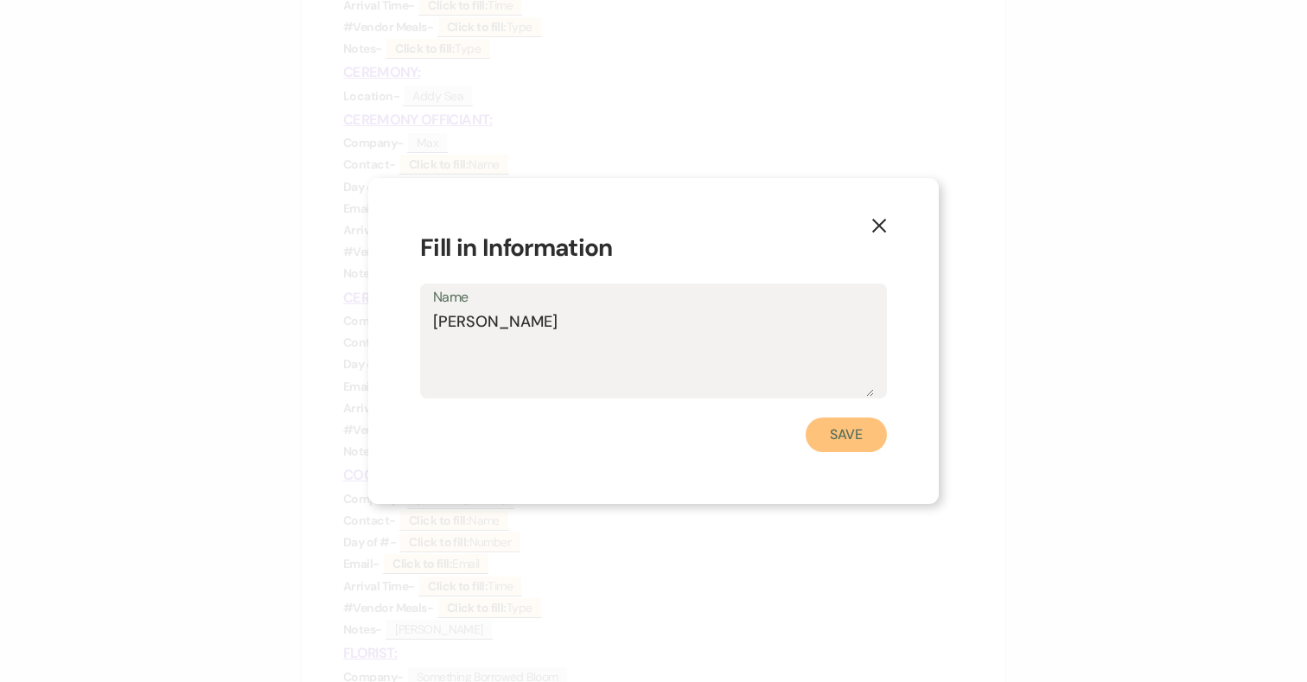
click at [866, 433] on button "Save" at bounding box center [846, 434] width 81 height 35
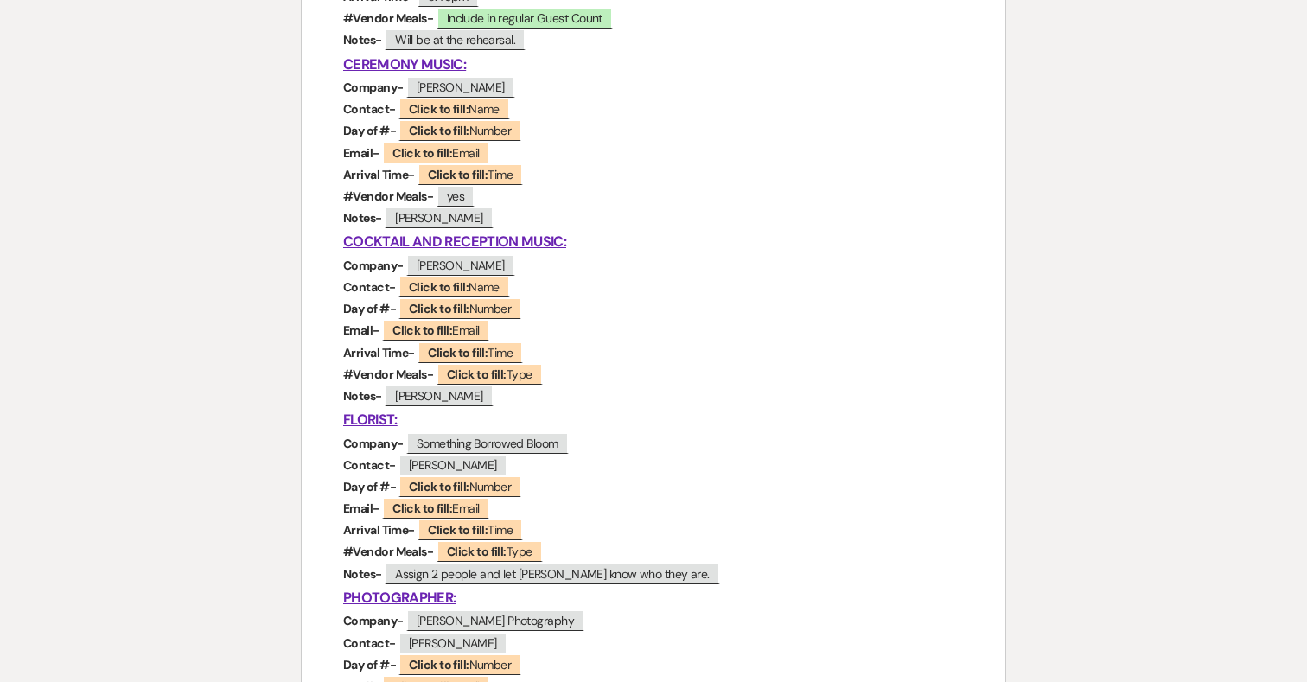
scroll to position [940, 0]
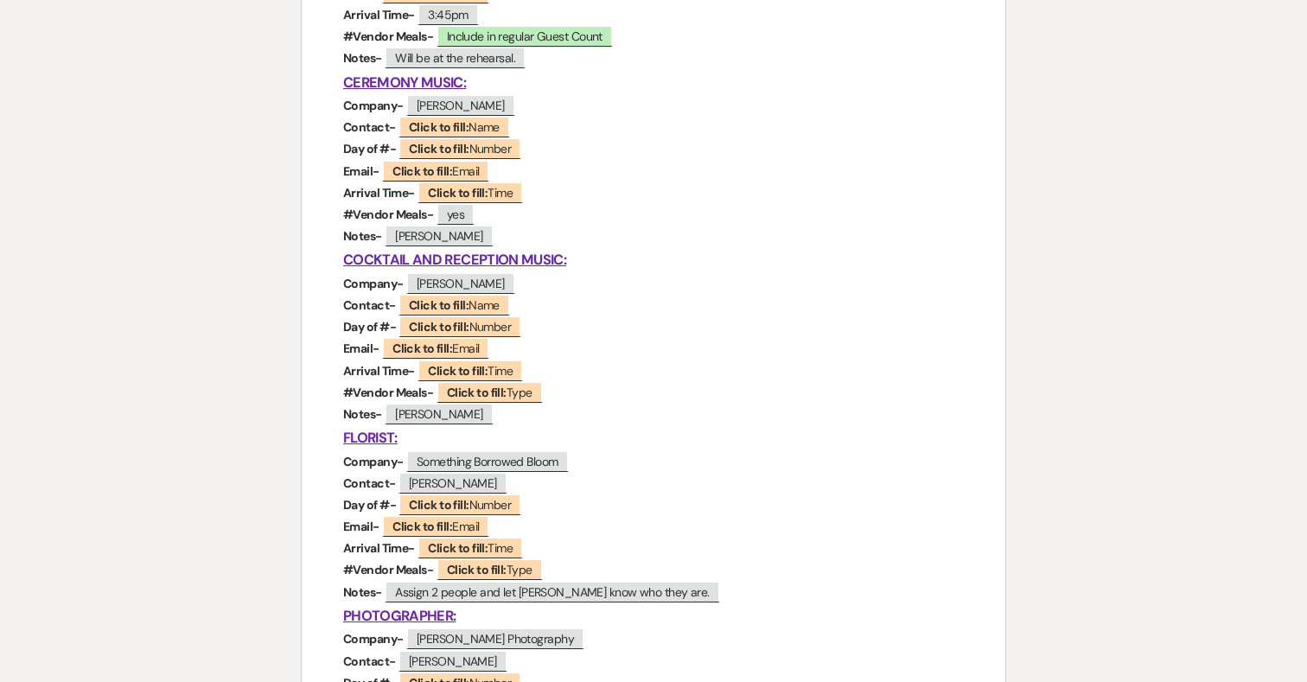
click at [462, 83] on u "CEREMONY MUSIC:" at bounding box center [404, 82] width 123 height 18
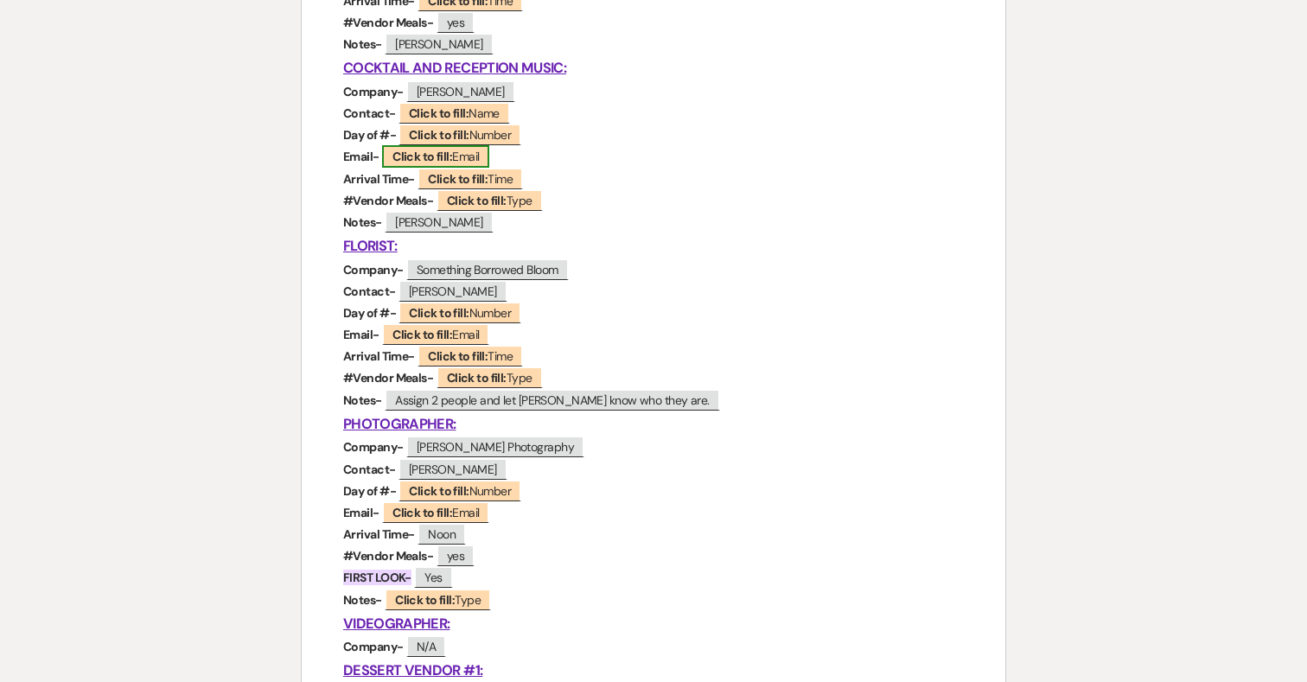
scroll to position [1137, 0]
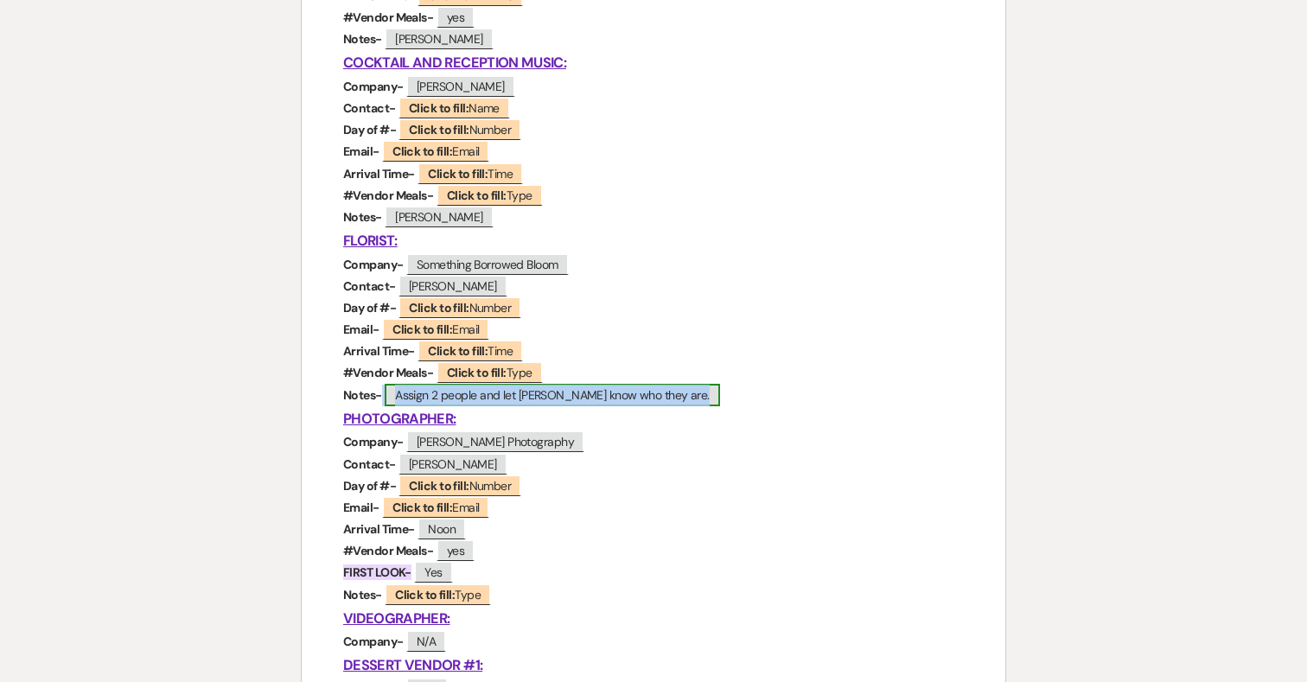
click at [397, 393] on span "Assign 2 people and let Katie know who they are." at bounding box center [552, 395] width 335 height 22
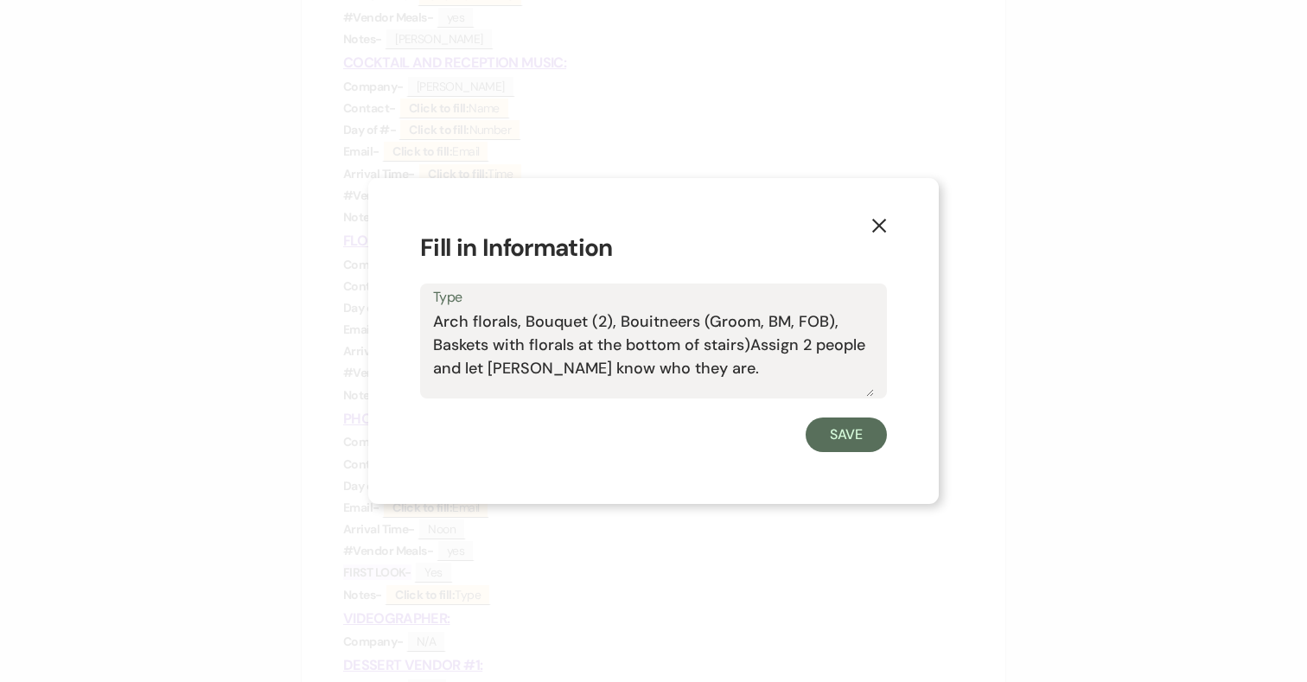
click at [517, 324] on textarea "Arch florals, Bouquet (2), Bouitneers (Groom, BM, FOB), Baskets with florals at…" at bounding box center [653, 353] width 441 height 86
click at [749, 342] on textarea "Arch florals (2), Bouquet (2), Bouitneers (Groom, BM, FOB), Baskets with floral…" at bounding box center [653, 353] width 441 height 86
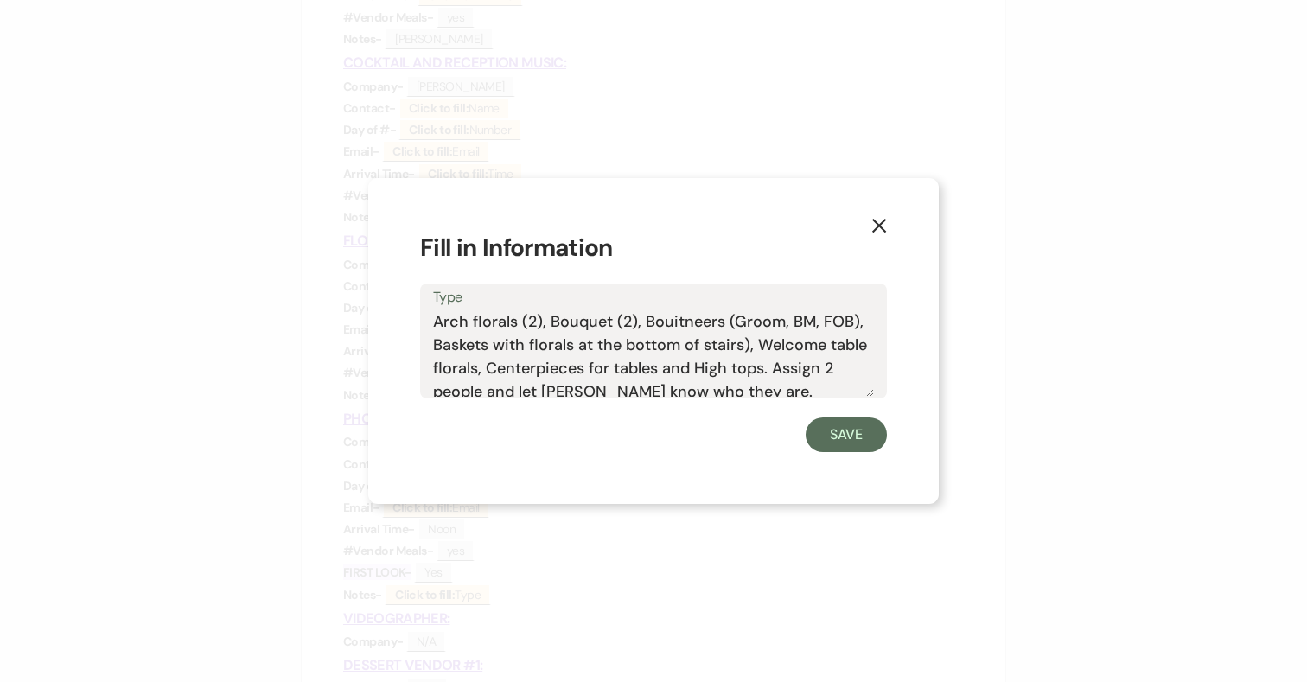
scroll to position [7, 0]
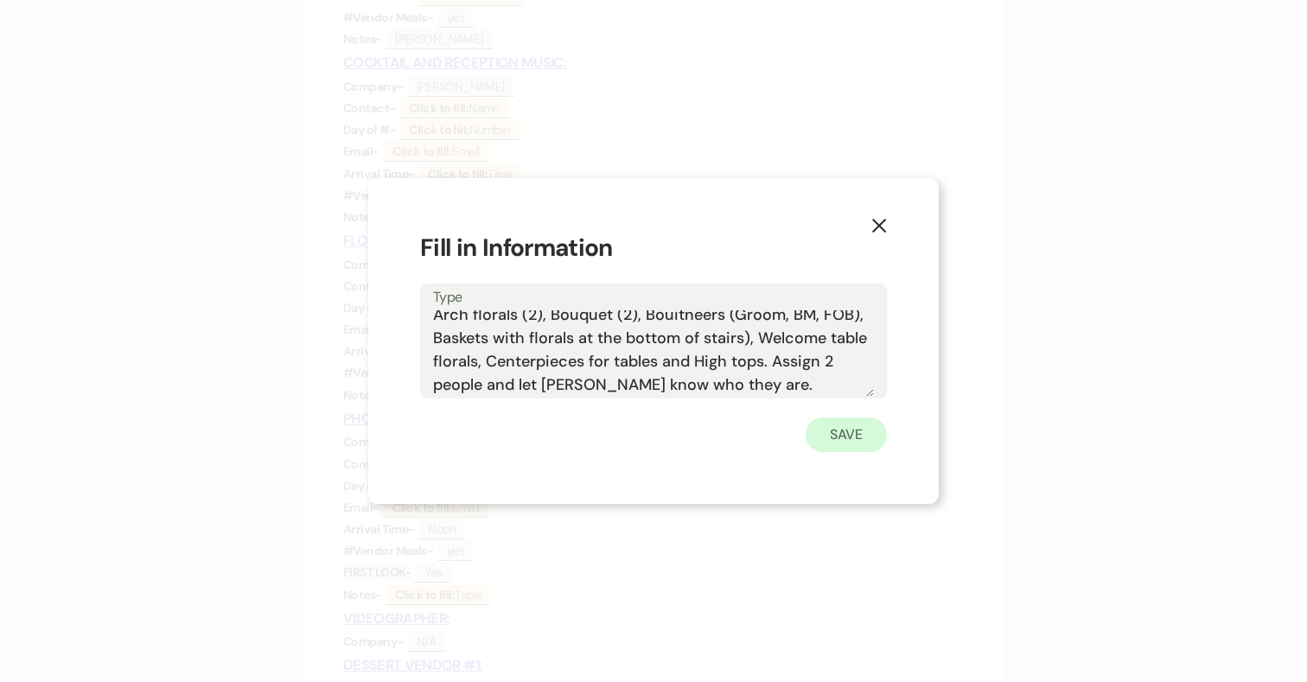
type textarea "Arch florals (2), Bouquet (2), Bouitneers (Groom, BM, FOB), Baskets with floral…"
click at [857, 435] on button "Save" at bounding box center [846, 434] width 81 height 35
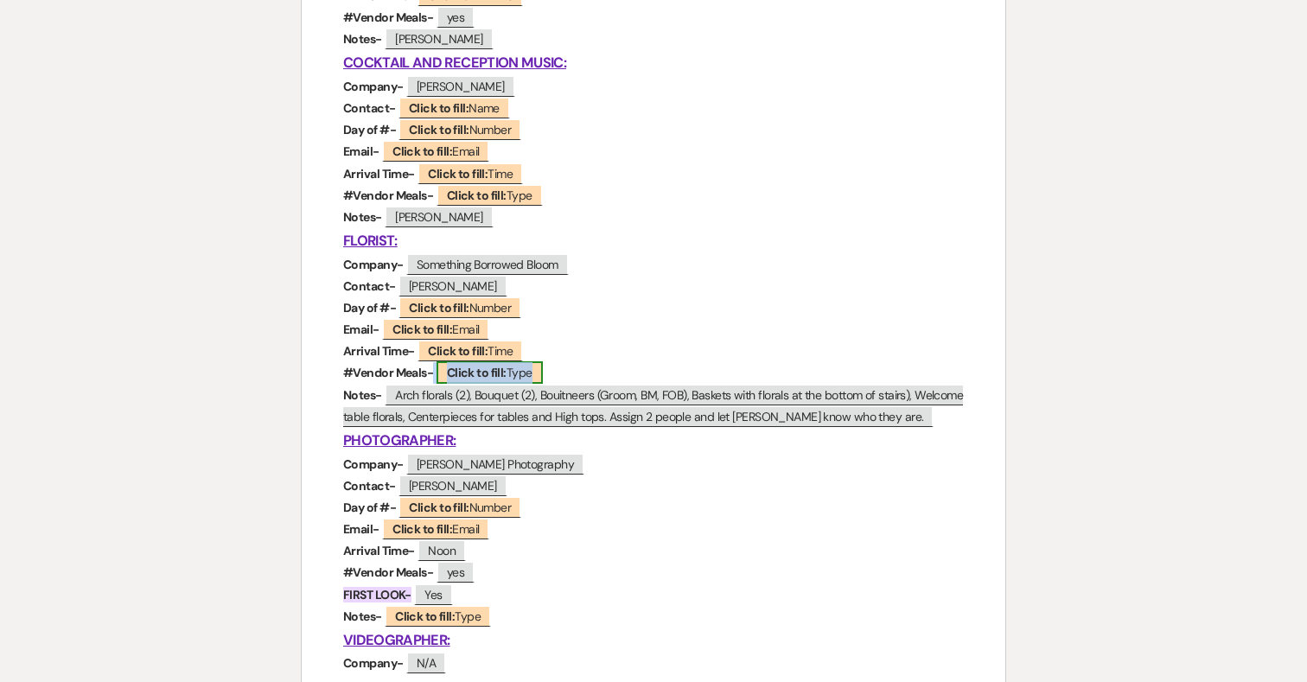
click at [500, 369] on b "Click to fill:" at bounding box center [477, 373] width 60 height 16
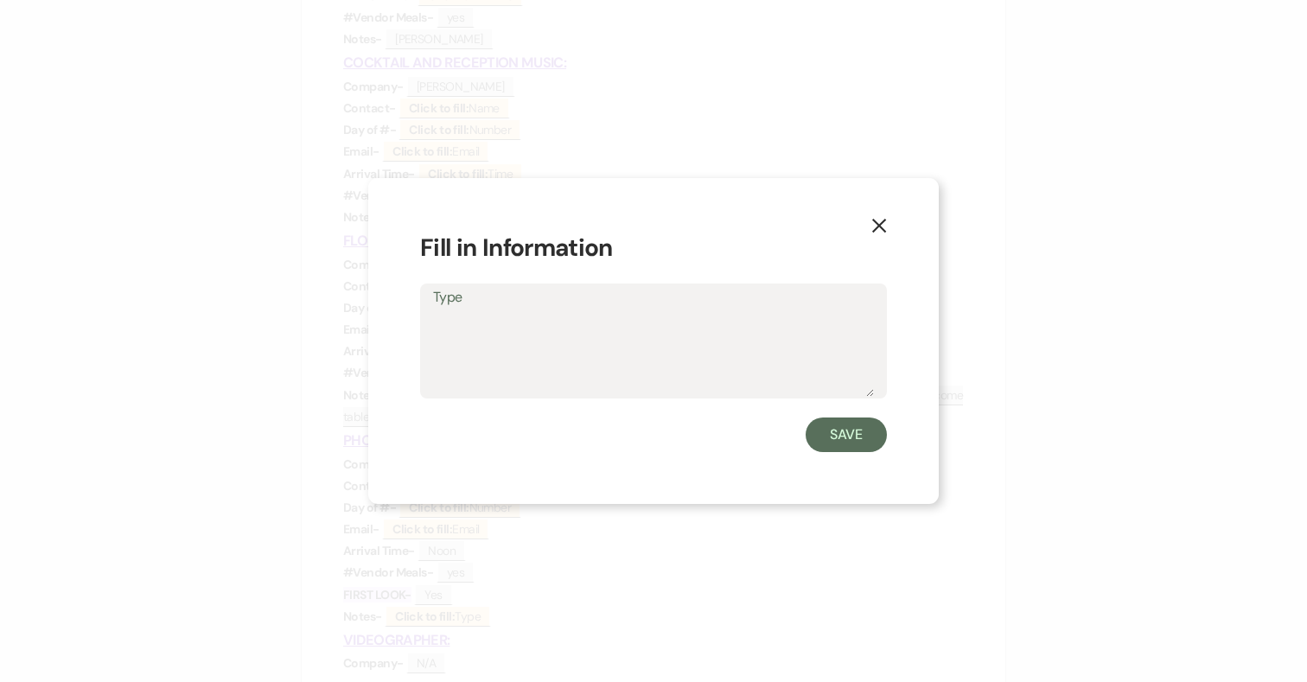
click at [536, 361] on textarea "Type" at bounding box center [653, 353] width 441 height 86
type textarea "N/A"
click at [848, 424] on button "Save" at bounding box center [846, 434] width 81 height 35
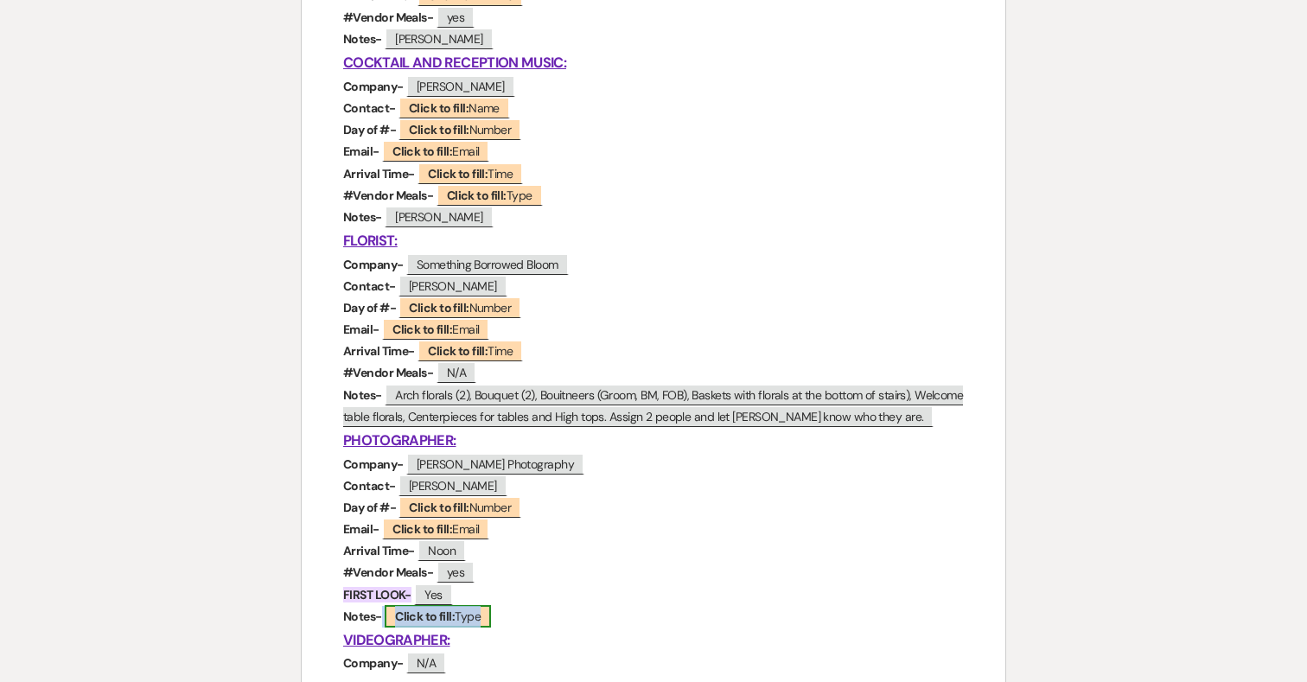
click at [460, 614] on span "Click to fill: Type" at bounding box center [438, 616] width 106 height 22
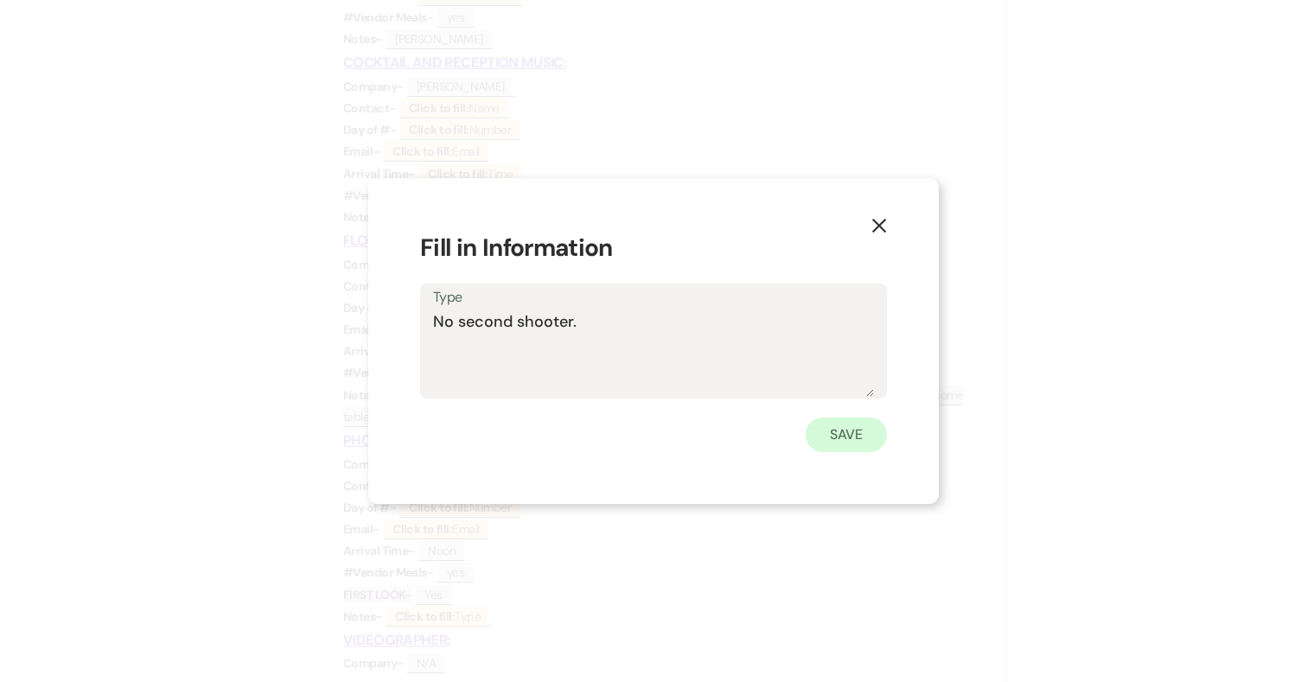
type textarea "No second shooter."
click at [859, 432] on button "Save" at bounding box center [846, 434] width 81 height 35
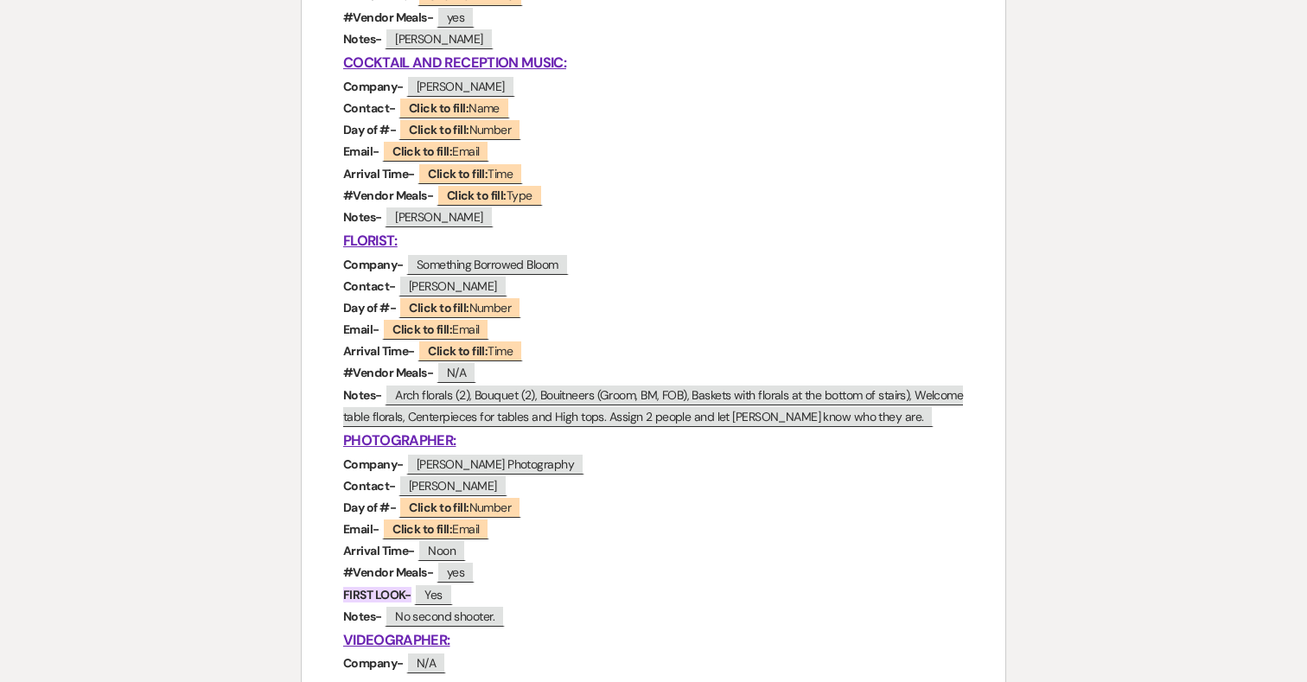
scroll to position [1147, 0]
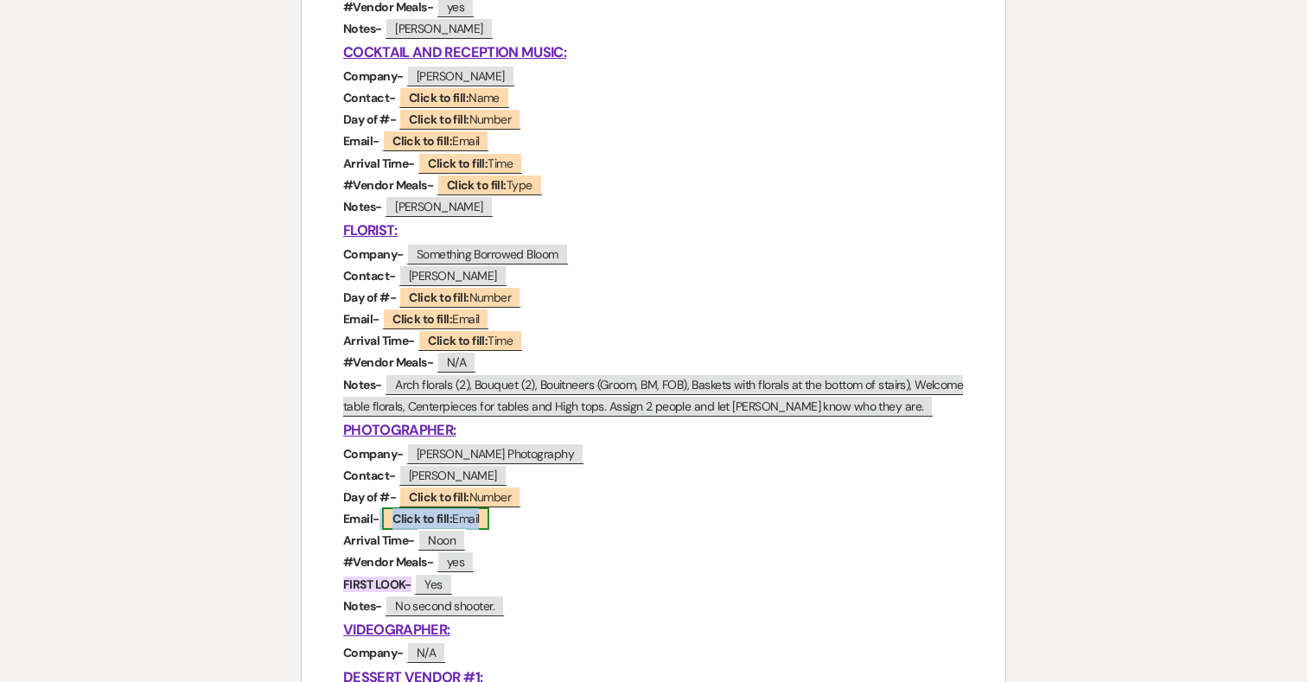
click at [464, 519] on span "Click to fill: Email" at bounding box center [435, 518] width 107 height 22
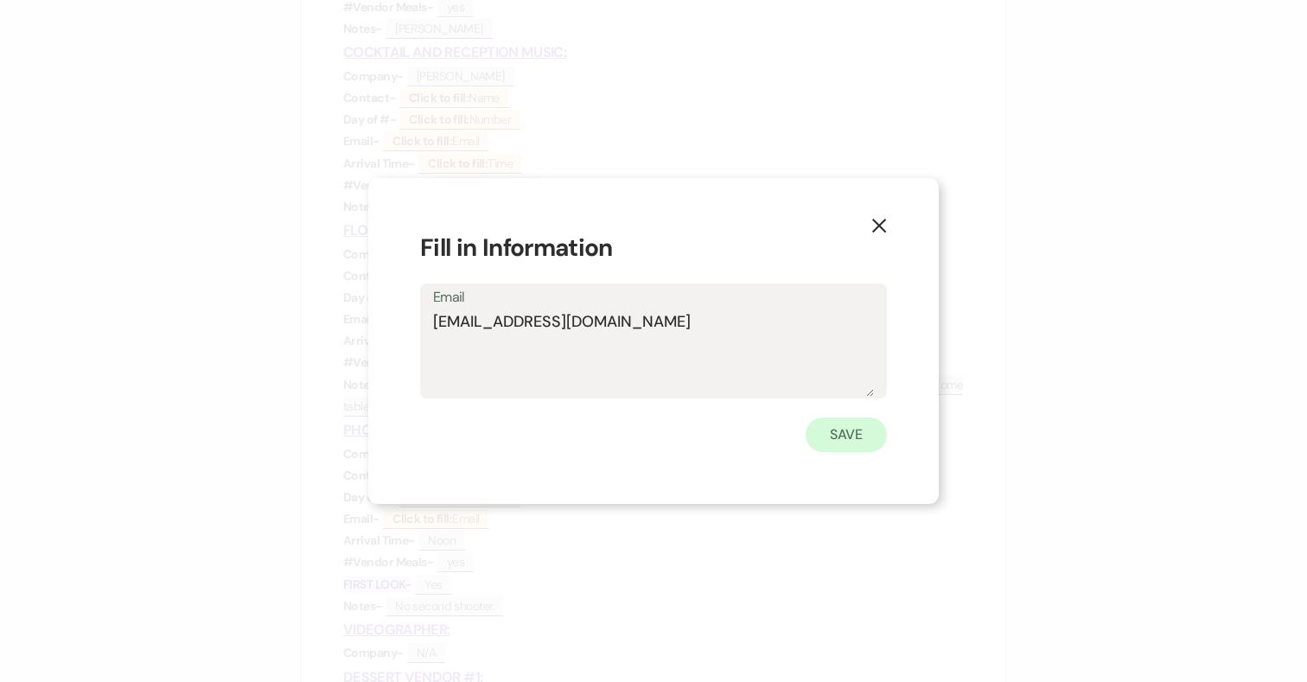
type textarea "ataliedayphoto@gmail.com"
click at [846, 442] on button "Save" at bounding box center [846, 434] width 81 height 35
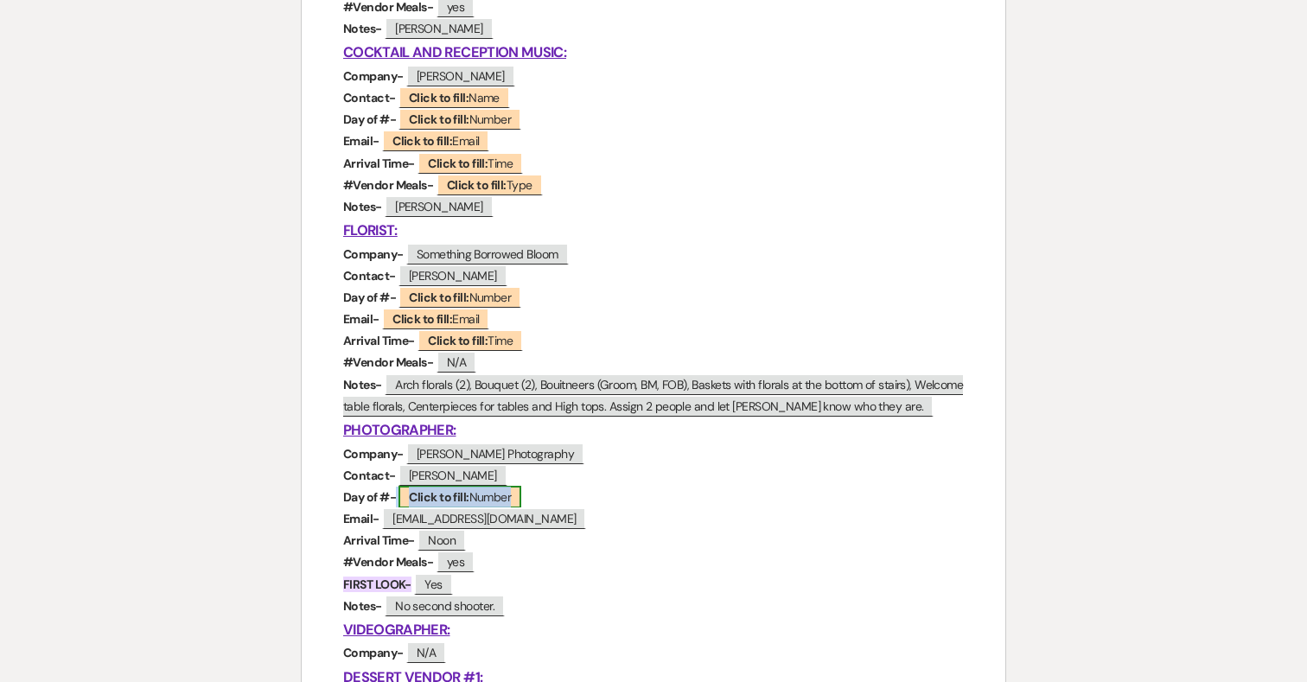
click at [459, 496] on b "Click to fill:" at bounding box center [439, 497] width 60 height 16
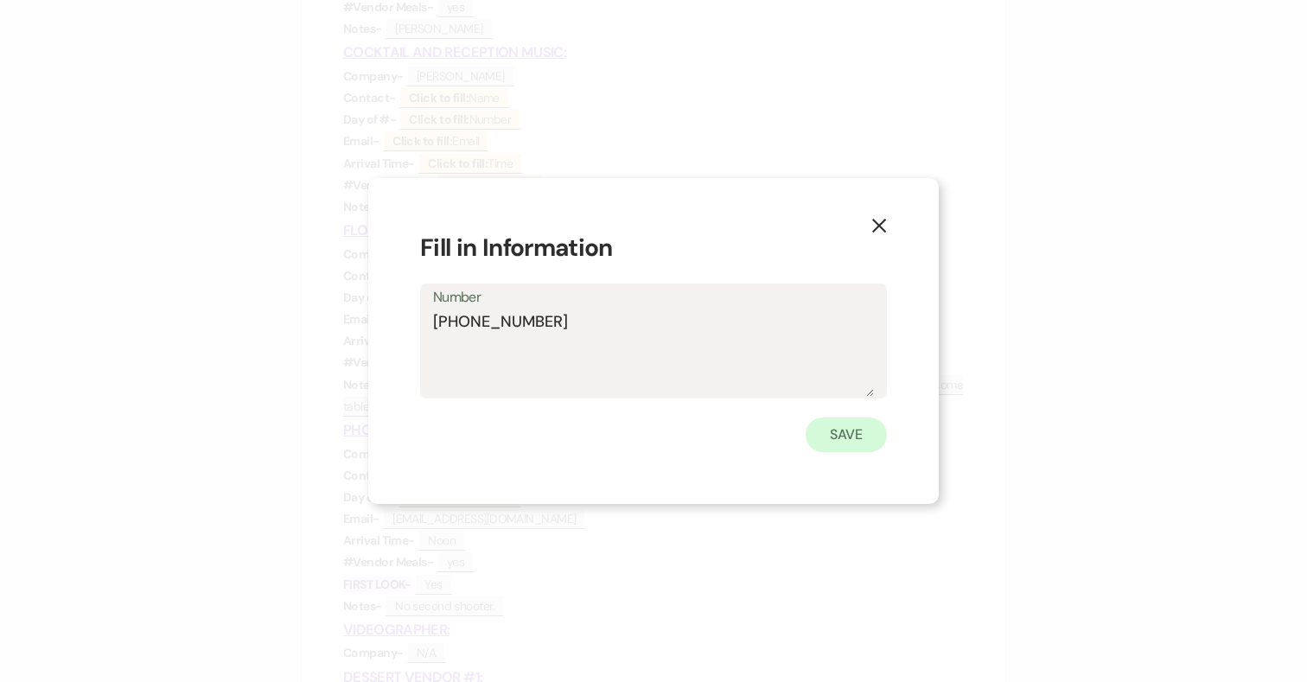
type textarea "301-697-1307"
click at [863, 436] on button "Save" at bounding box center [846, 434] width 81 height 35
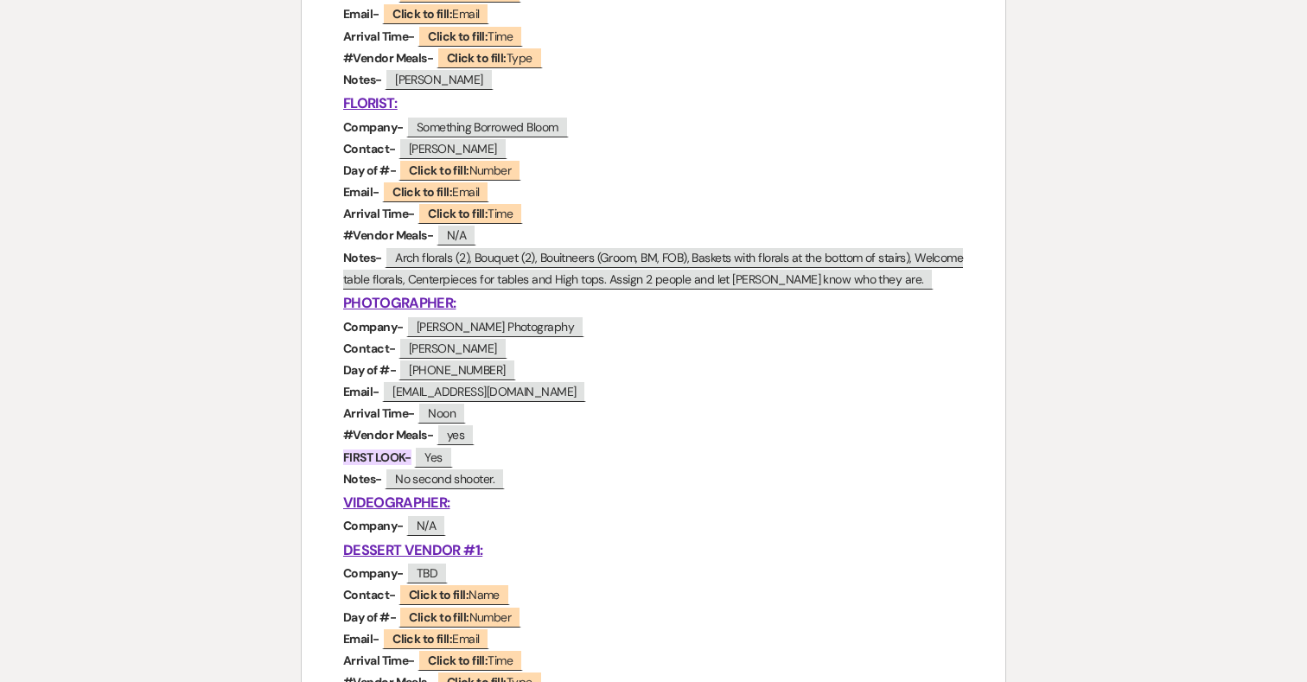
scroll to position [1277, 0]
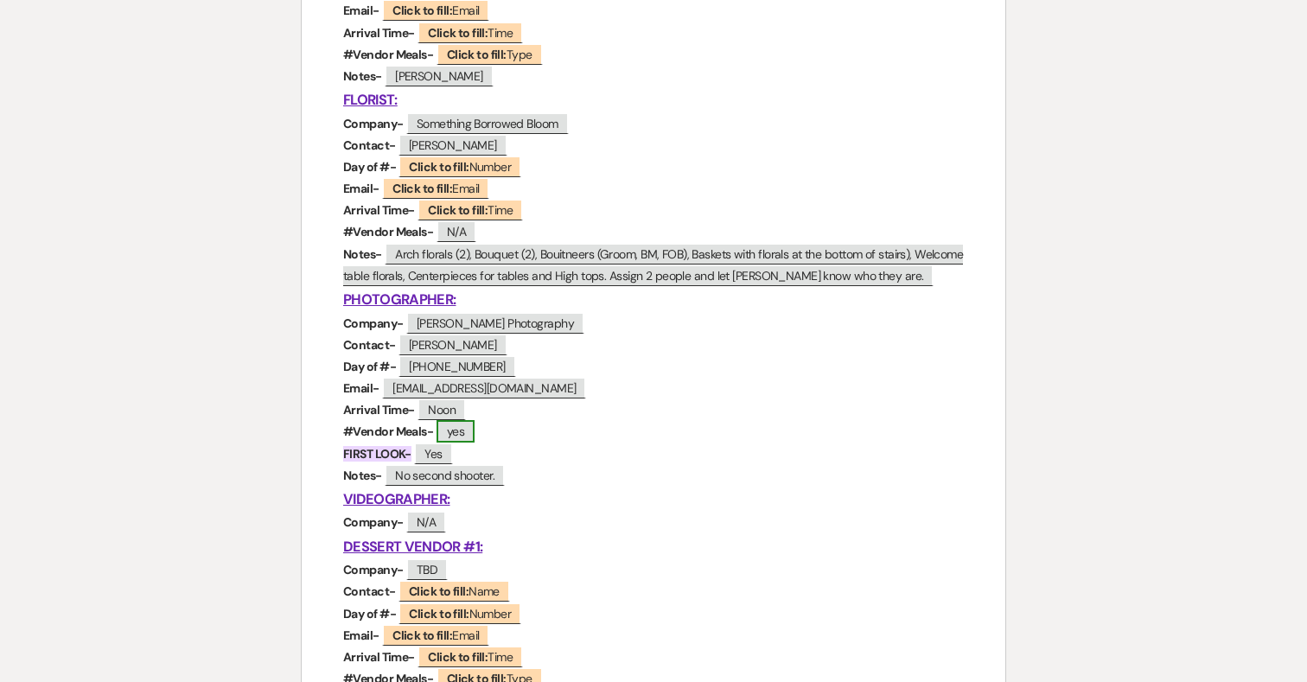
click at [463, 431] on span "yes" at bounding box center [455, 431] width 38 height 22
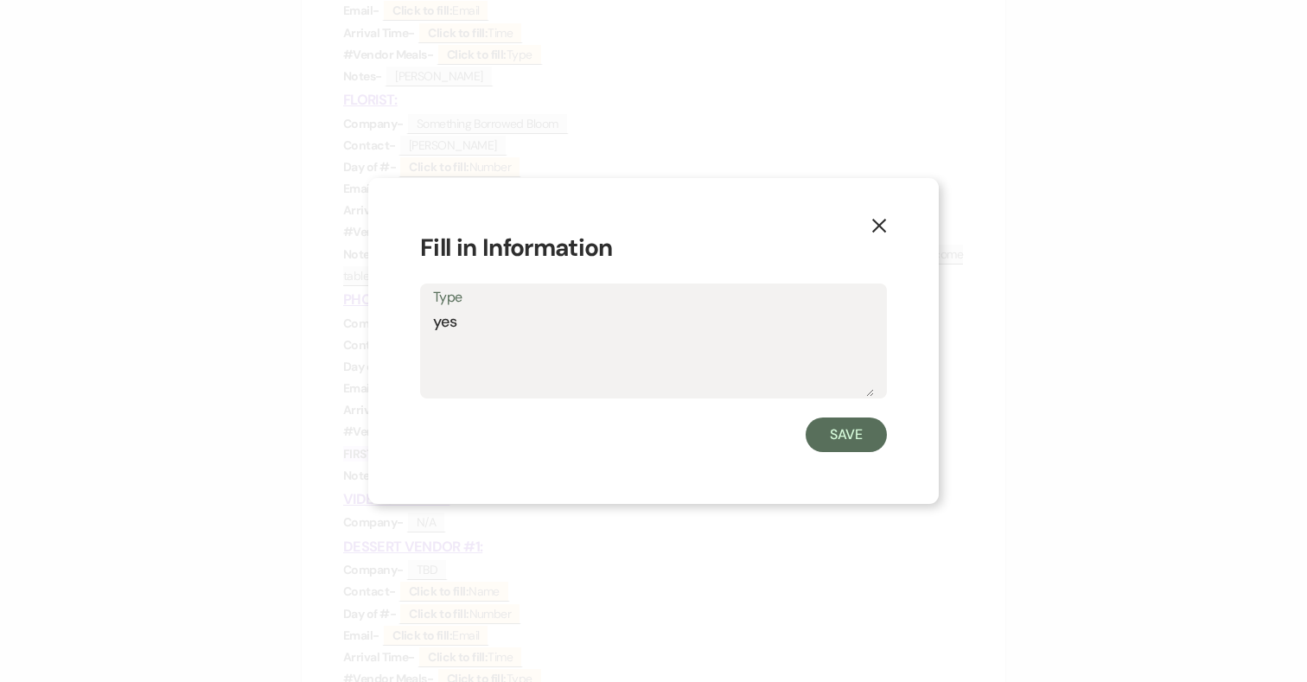
drag, startPoint x: 495, startPoint y: 328, endPoint x: 386, endPoint y: 328, distance: 108.9
click at [386, 328] on div "X Fill in Information Type yes Save" at bounding box center [653, 341] width 570 height 326
type textarea "1"
click at [850, 437] on button "Save" at bounding box center [846, 434] width 81 height 35
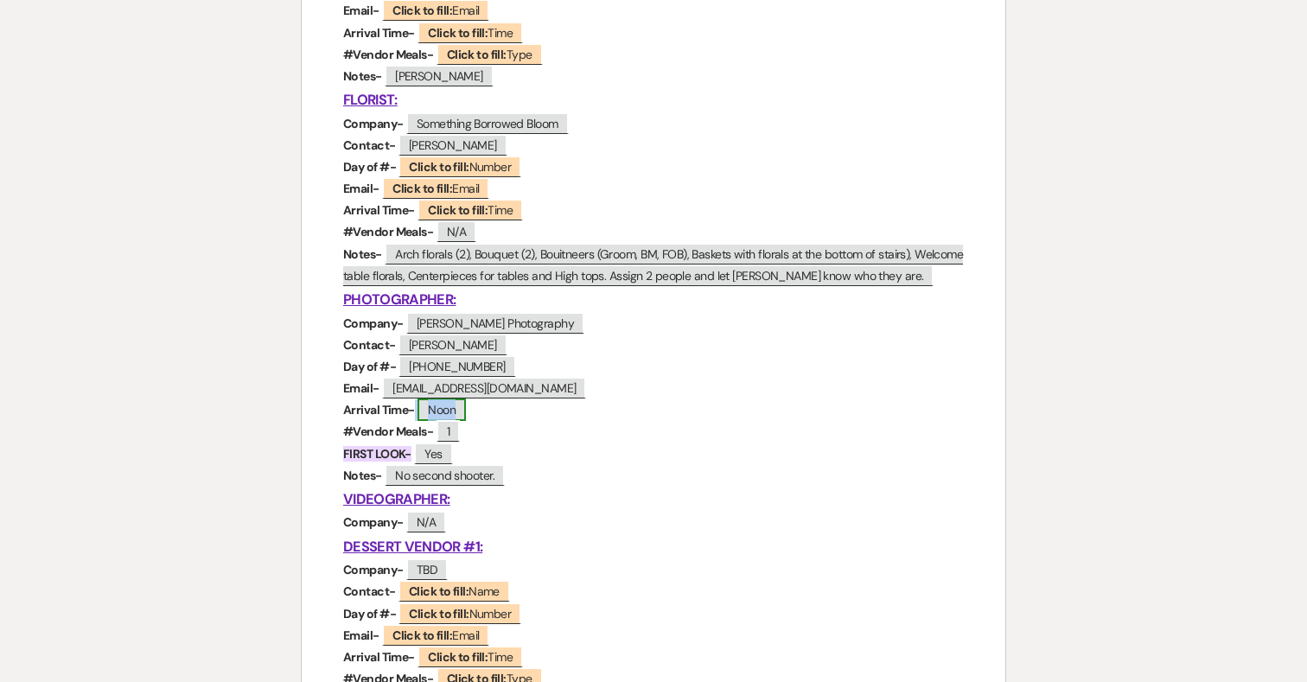
click at [455, 417] on span "Noon" at bounding box center [441, 409] width 48 height 22
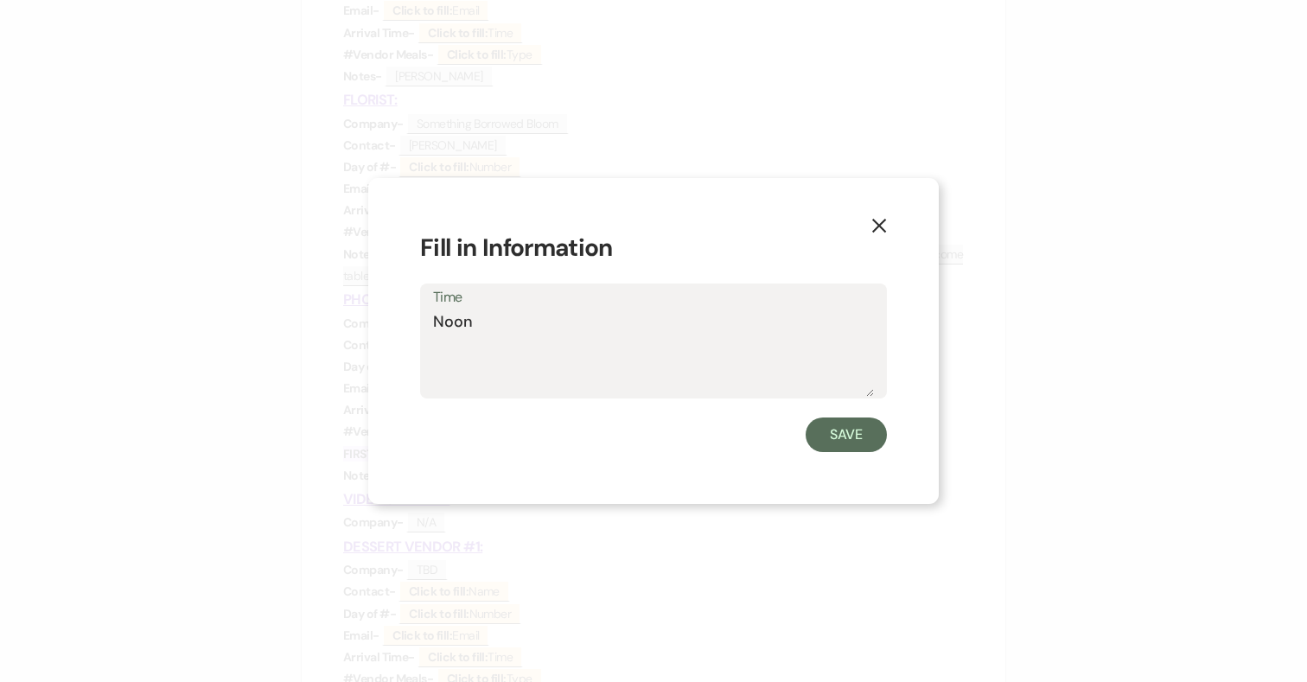
drag, startPoint x: 485, startPoint y: 322, endPoint x: 380, endPoint y: 322, distance: 104.6
click at [380, 322] on div "X Fill in Information Time Noon Save" at bounding box center [653, 341] width 570 height 326
type textarea "12:00pm"
click at [844, 424] on button "Save" at bounding box center [846, 434] width 81 height 35
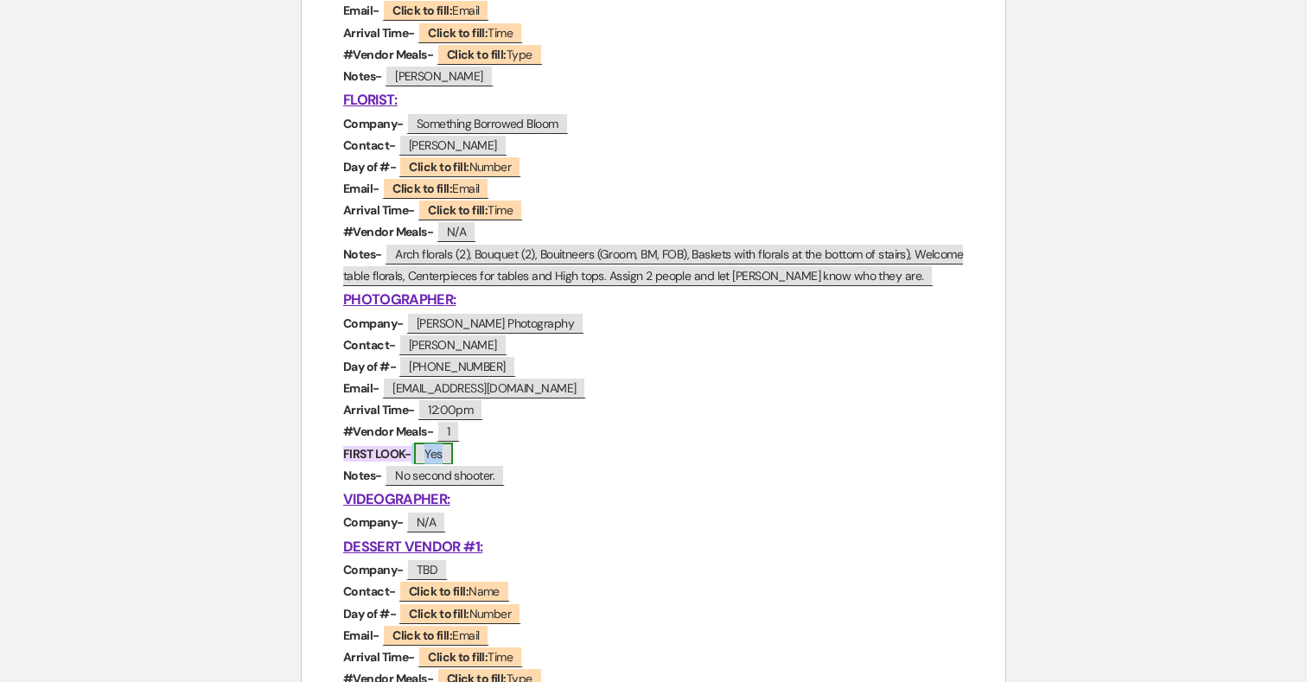
click at [452, 452] on span "Yes" at bounding box center [433, 454] width 38 height 22
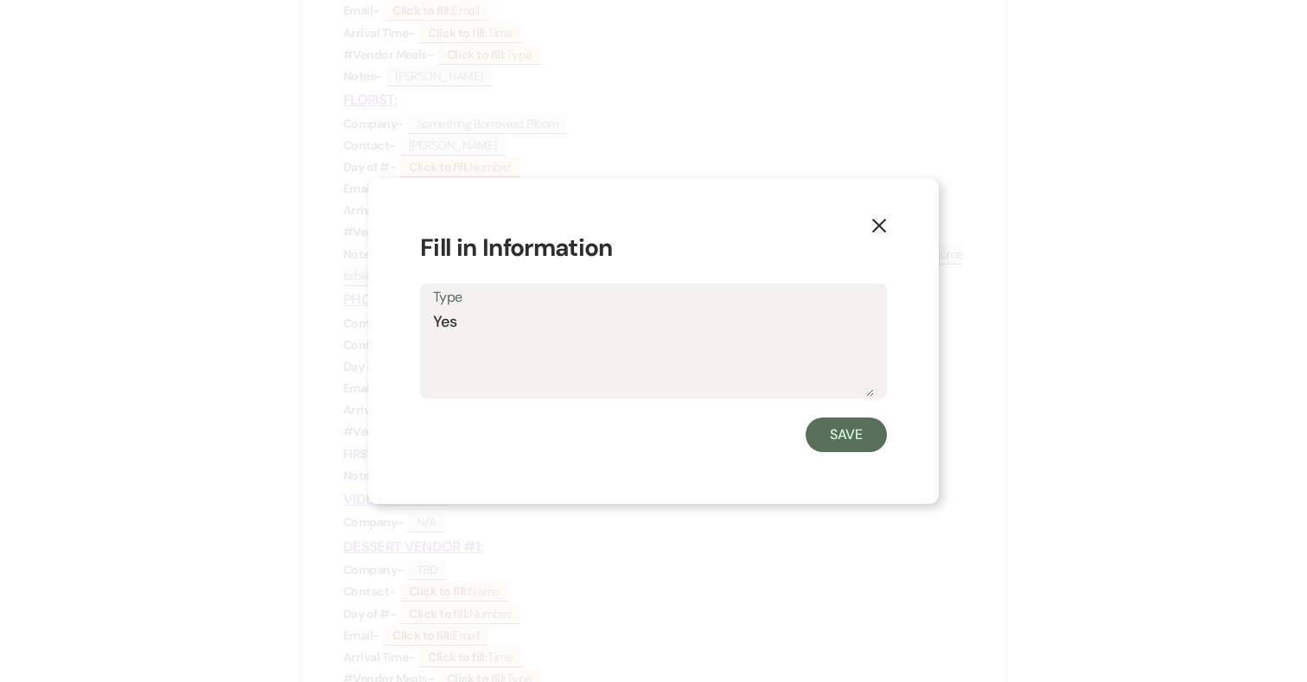
click at [513, 331] on textarea "Yes" at bounding box center [653, 353] width 441 height 86
type textarea "Yes--2:30"
click at [849, 436] on button "Save" at bounding box center [846, 434] width 81 height 35
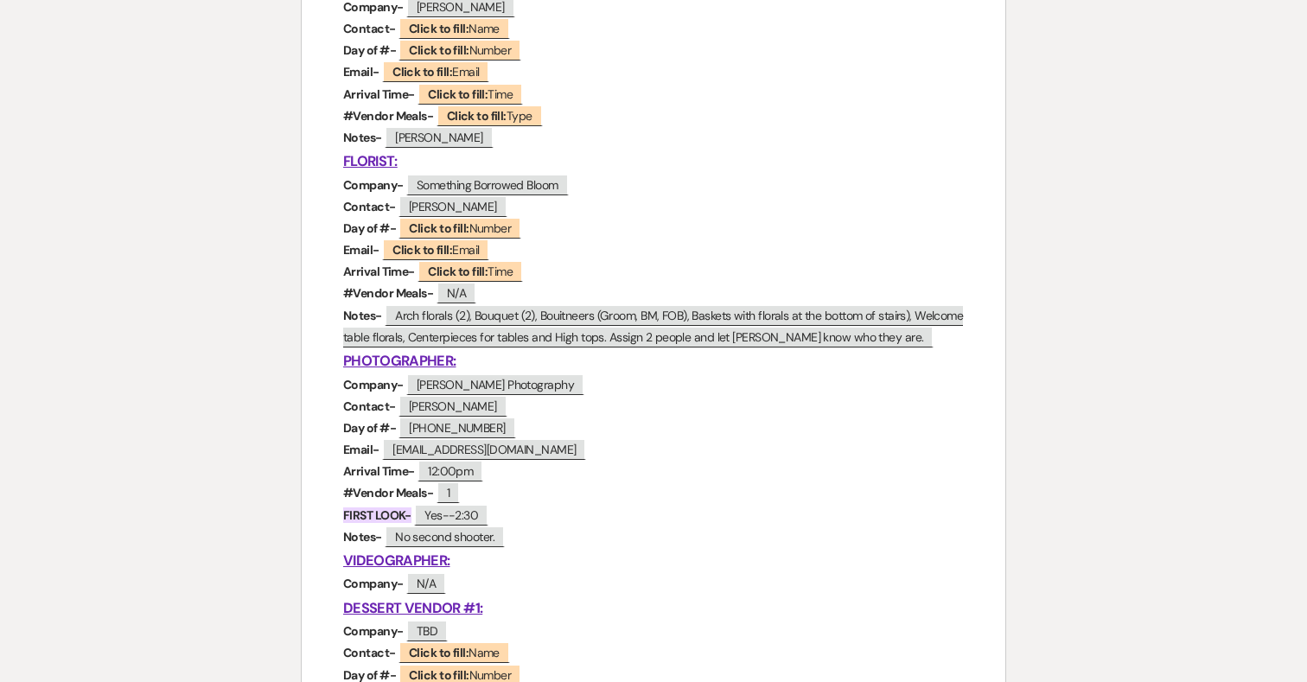
scroll to position [1210, 0]
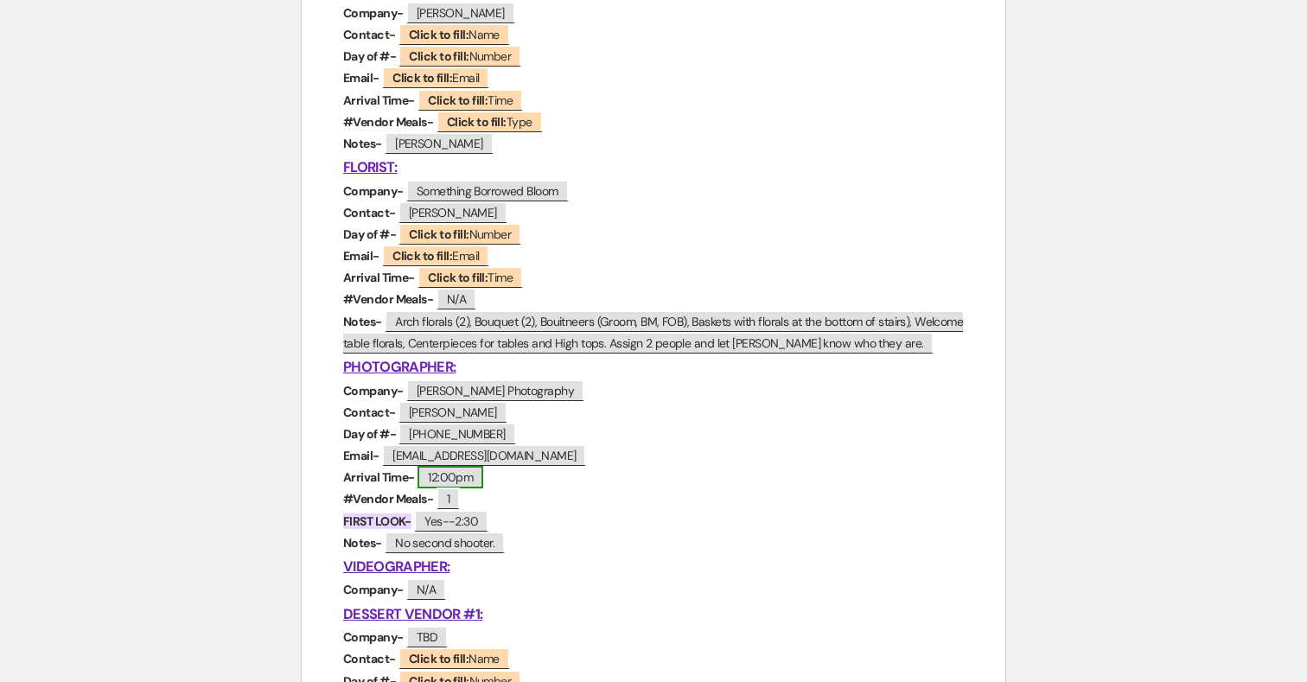
click at [456, 478] on span "12:00pm" at bounding box center [450, 477] width 66 height 22
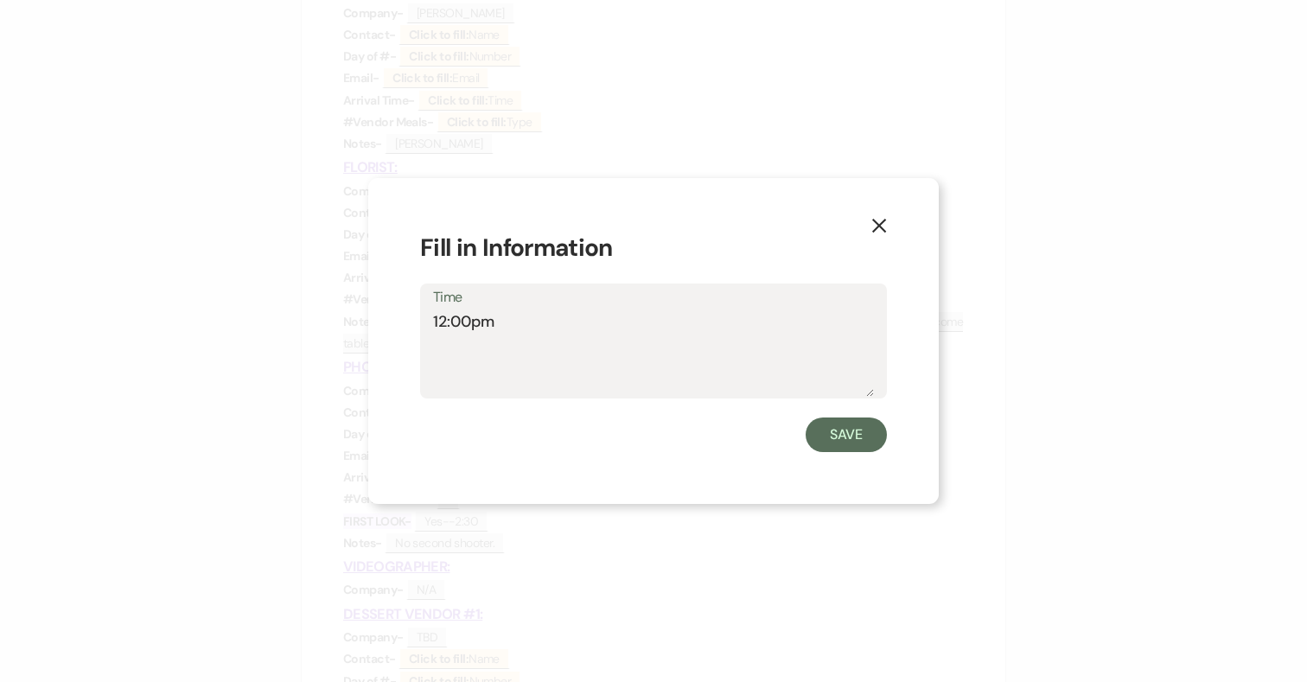
click at [445, 321] on textarea "12:00pm" at bounding box center [653, 353] width 441 height 86
click at [693, 314] on textarea "1:00pm" at bounding box center [653, 353] width 441 height 86
type textarea "1:00pm"
click at [870, 428] on button "Save" at bounding box center [846, 434] width 81 height 35
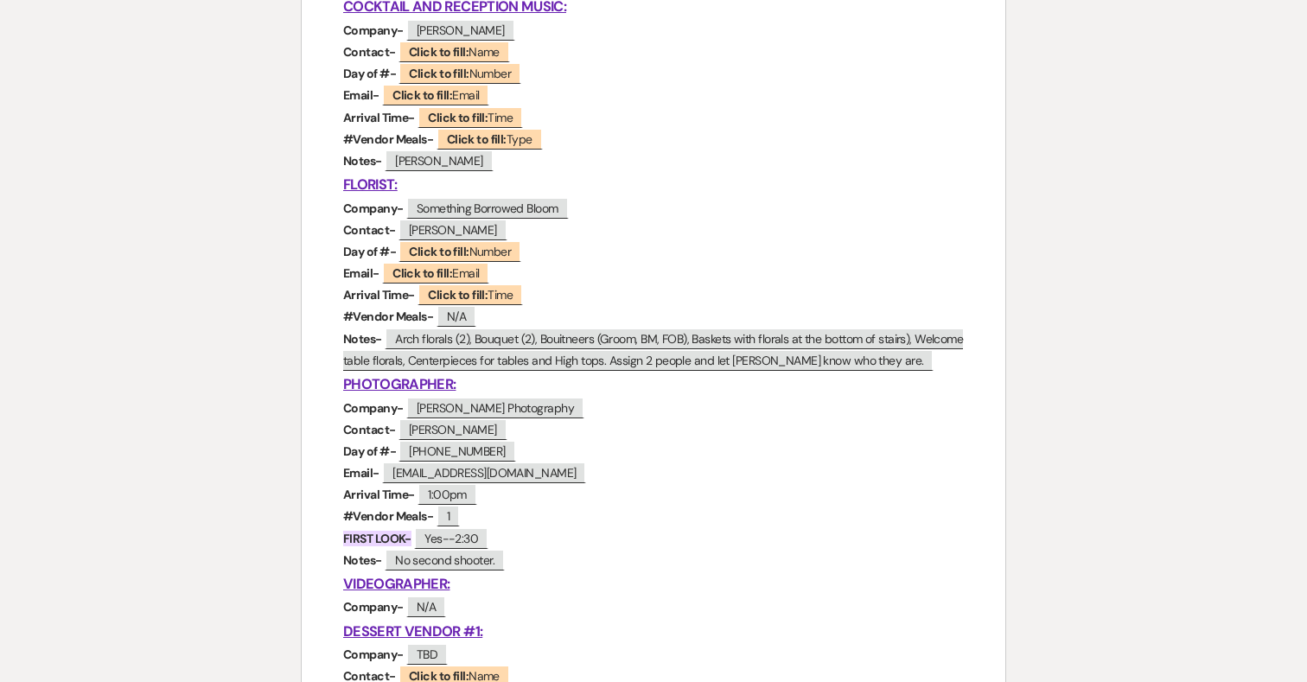
scroll to position [1201, 0]
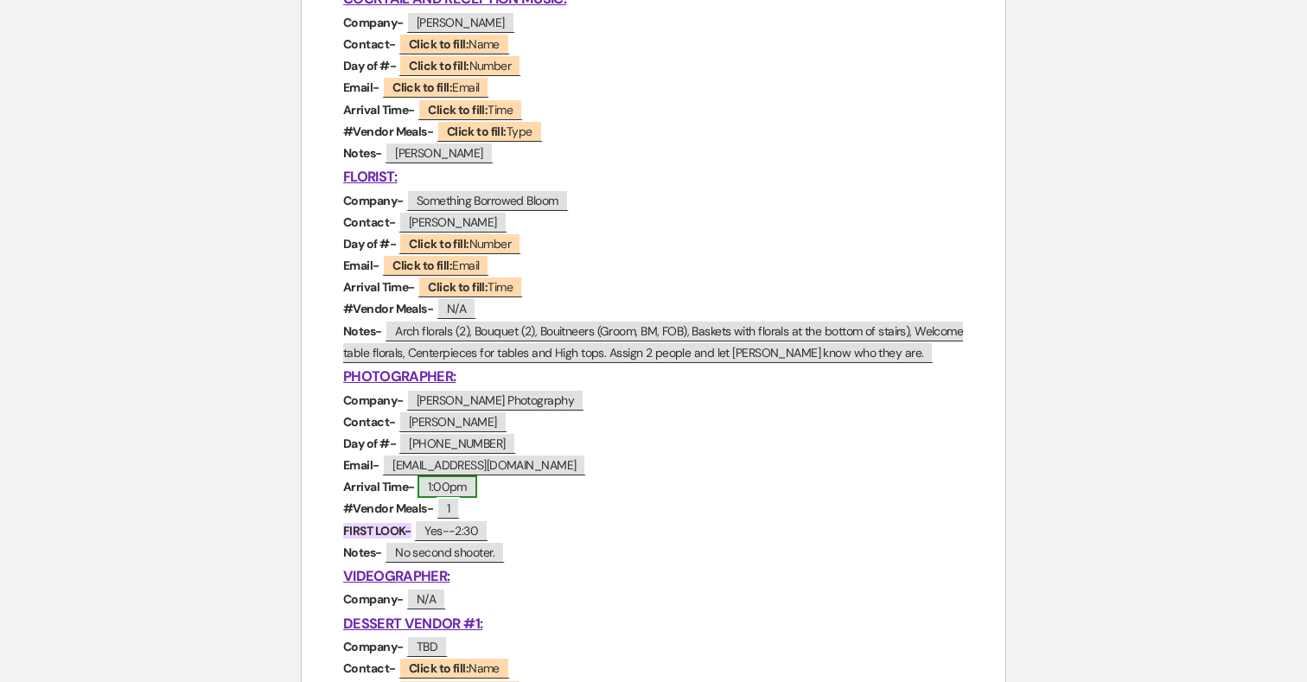
click at [440, 488] on span "1:00pm" at bounding box center [447, 486] width 60 height 22
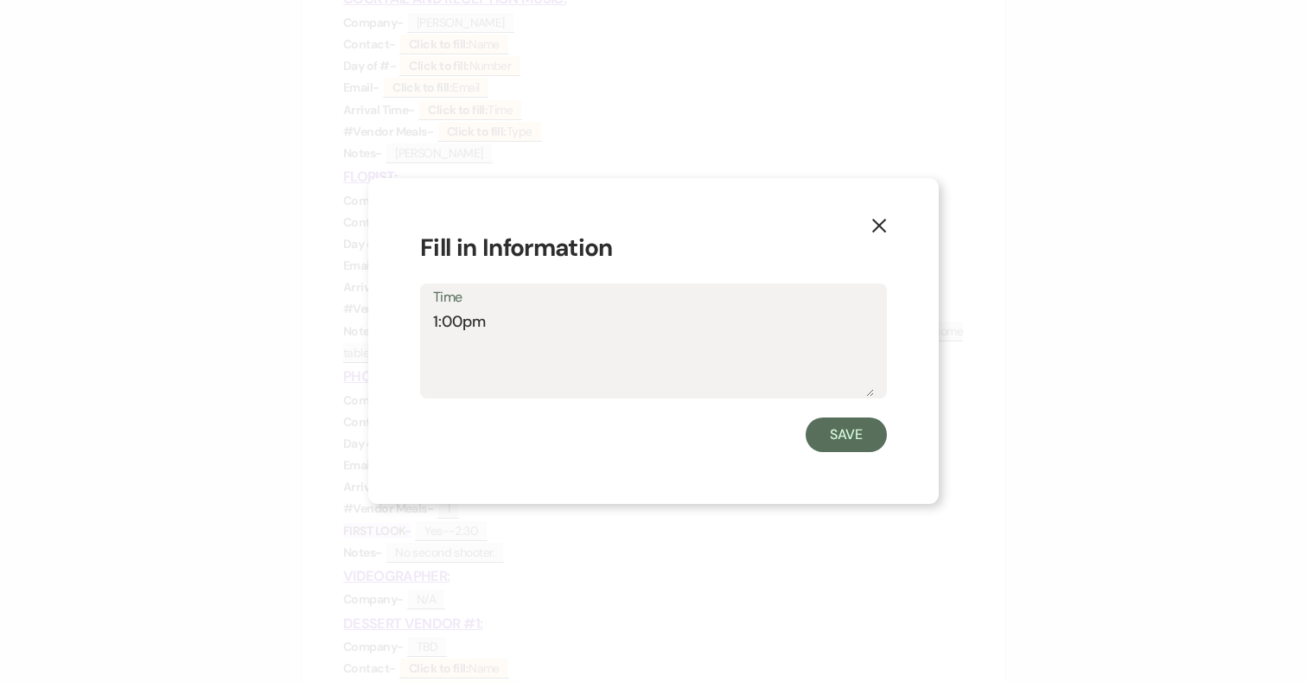
click at [449, 322] on textarea "1:00pm" at bounding box center [653, 353] width 441 height 86
click at [732, 368] on textarea "1:30pm" at bounding box center [653, 353] width 441 height 86
type textarea "1:30pm"
click at [863, 442] on button "Save" at bounding box center [846, 434] width 81 height 35
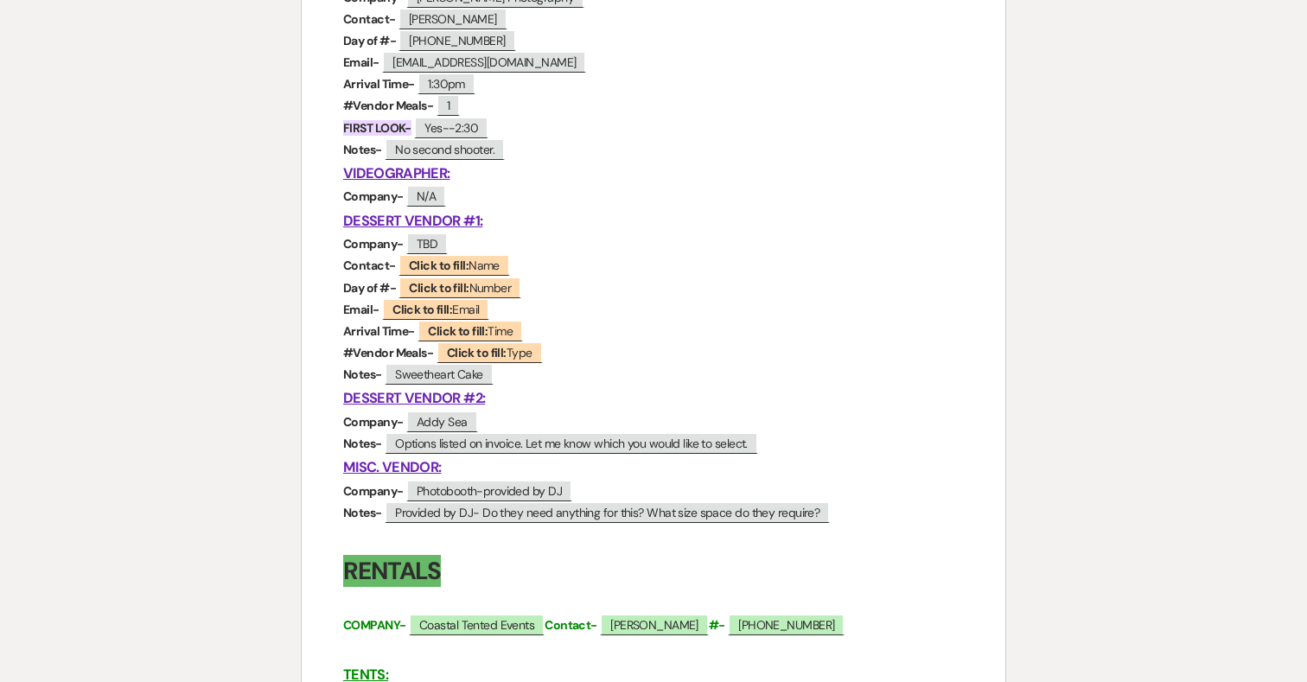
scroll to position [1597, 0]
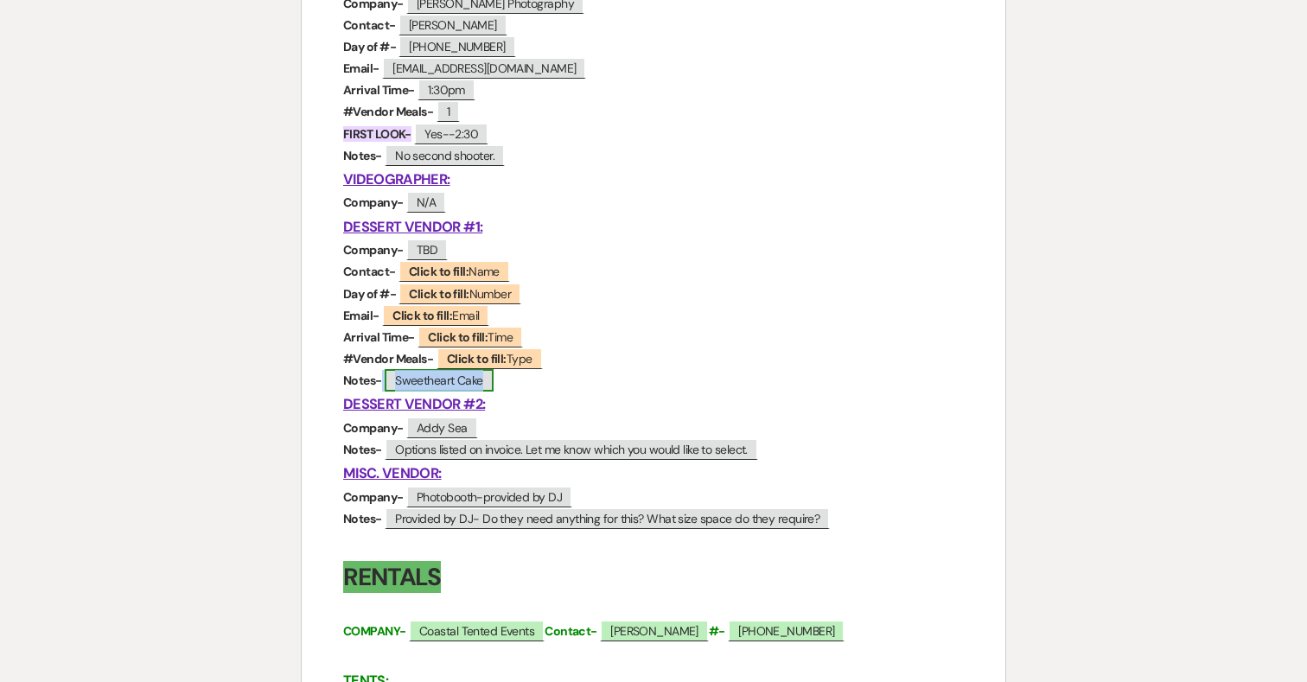
click at [480, 379] on span "Sweetheart Cake" at bounding box center [439, 380] width 109 height 22
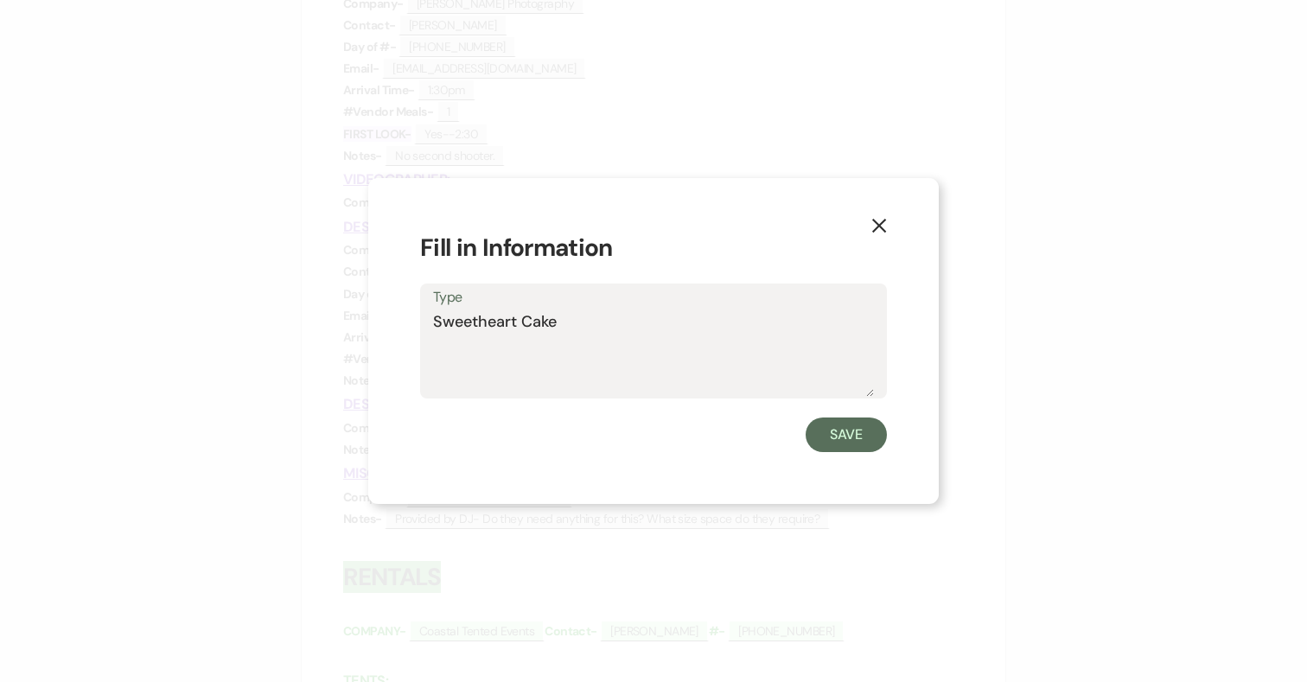
click at [593, 322] on textarea "Sweetheart Cake" at bounding box center [653, 353] width 441 height 86
type textarea "Sweetheart Cake-Client provided."
click at [865, 447] on button "Save" at bounding box center [846, 434] width 81 height 35
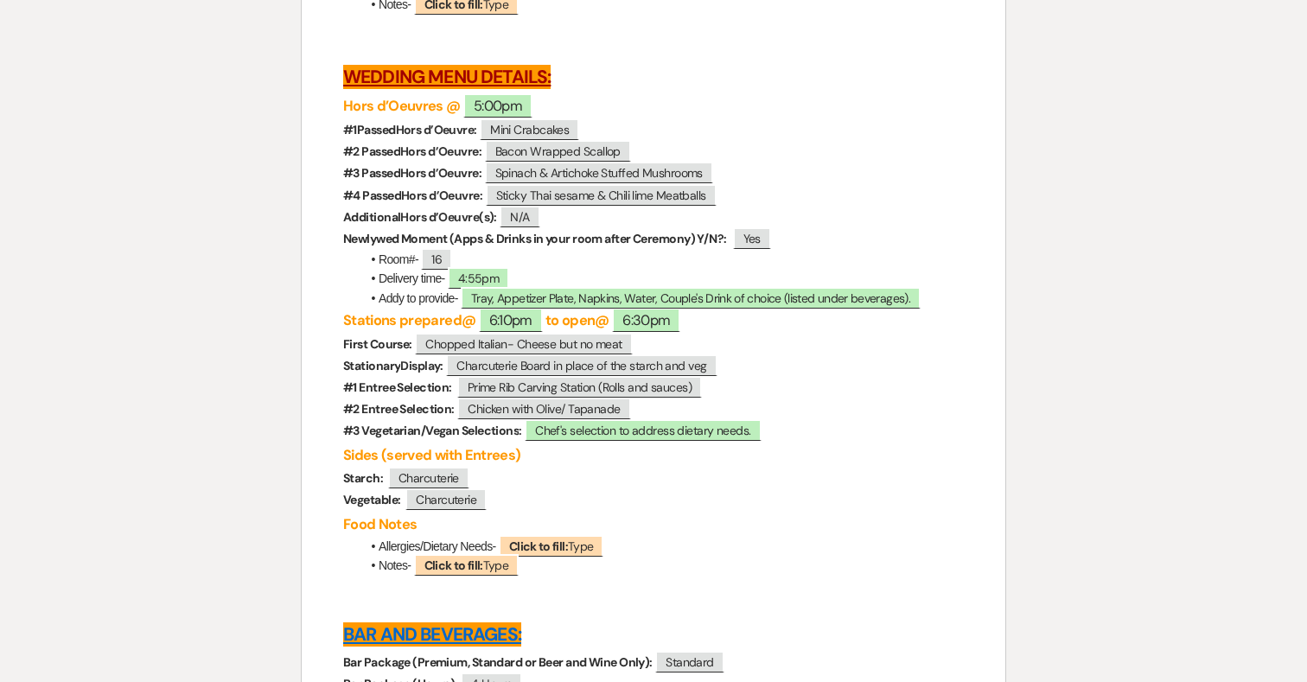
scroll to position [4696, 0]
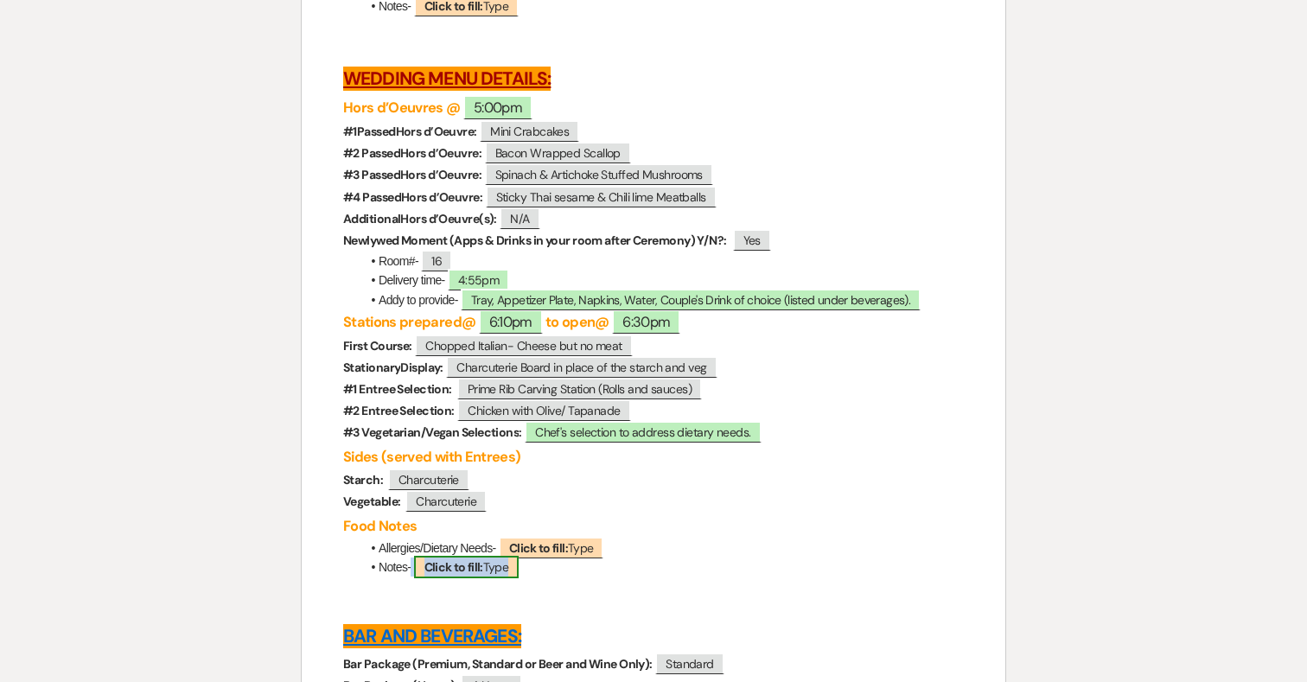
click at [481, 575] on b "Click to fill:" at bounding box center [453, 567] width 59 height 16
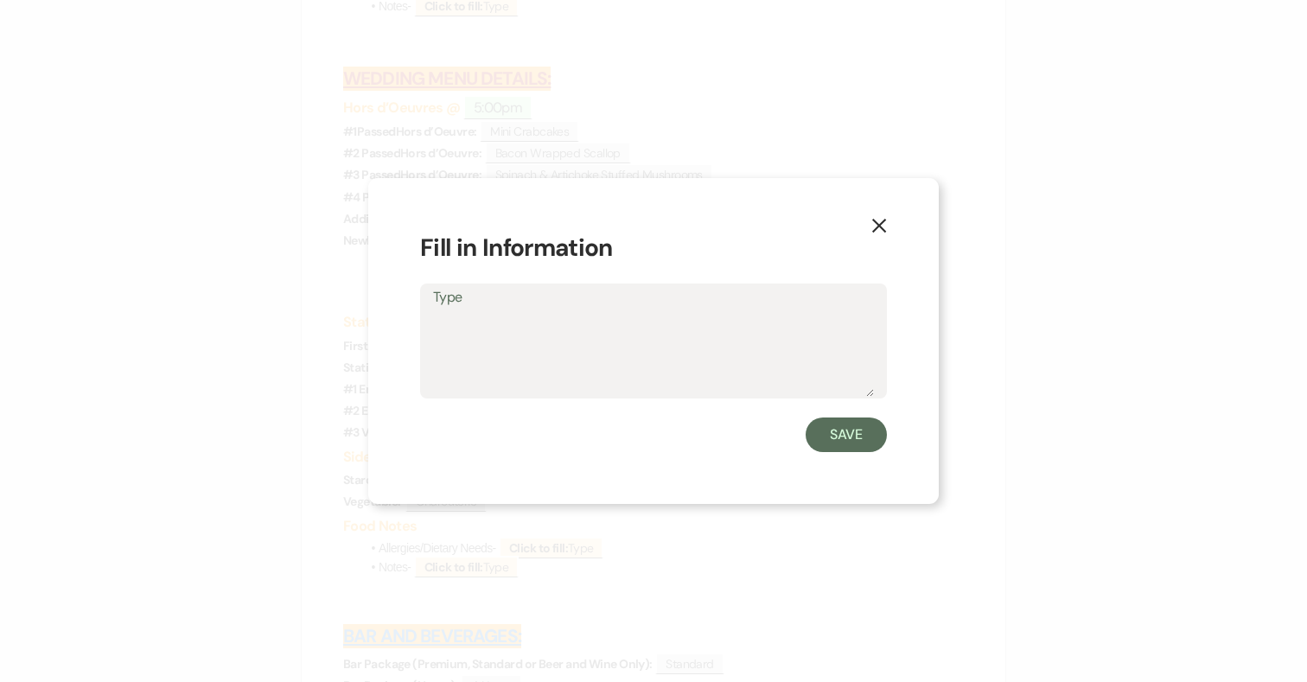
click at [598, 331] on textarea "Type" at bounding box center [653, 353] width 441 height 86
click at [641, 329] on textarea "Key Lime, Chocolate Pots De'Creme" at bounding box center [653, 353] width 441 height 86
click at [690, 322] on textarea "Key Lime, Chocolate Pots D'Creme" at bounding box center [653, 353] width 441 height 86
click at [581, 354] on textarea "Key Lime, Chocolate Pots D'Creme, Peanut Butter, Chocolate Chip" at bounding box center [653, 353] width 441 height 86
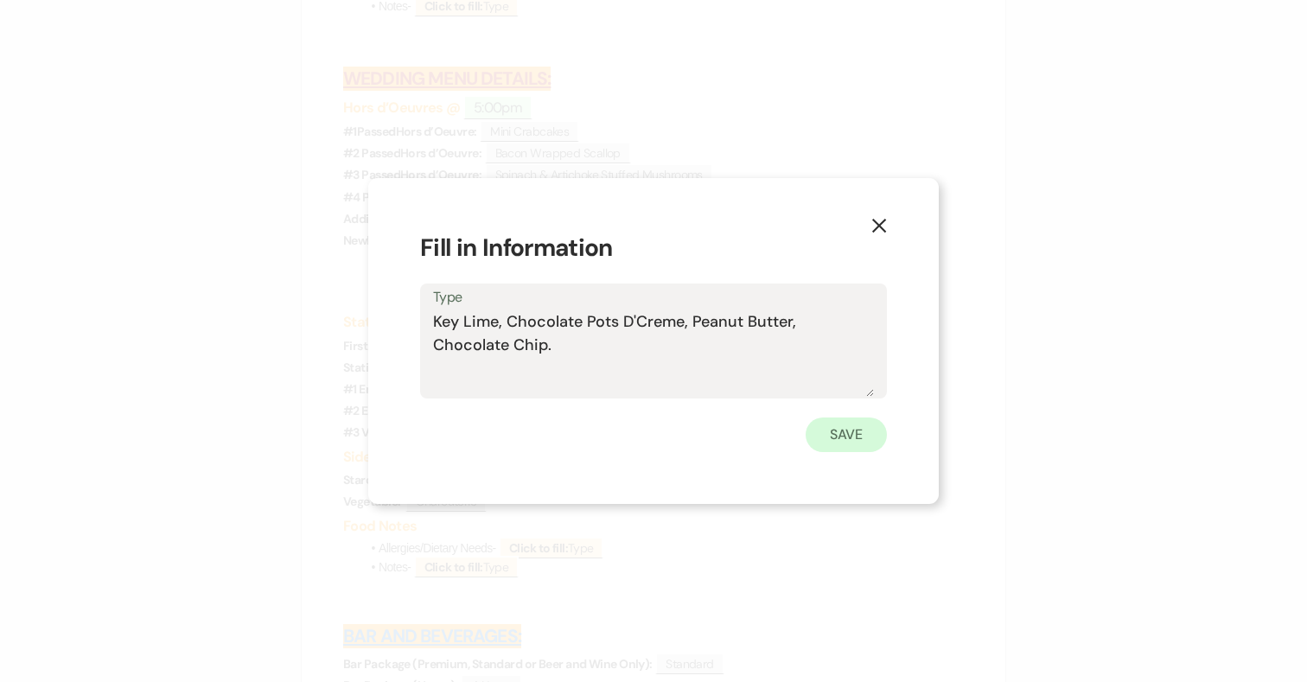
type textarea "Key Lime, Chocolate Pots D'Creme, Peanut Butter, Chocolate Chip."
click at [852, 424] on button "Save" at bounding box center [846, 434] width 81 height 35
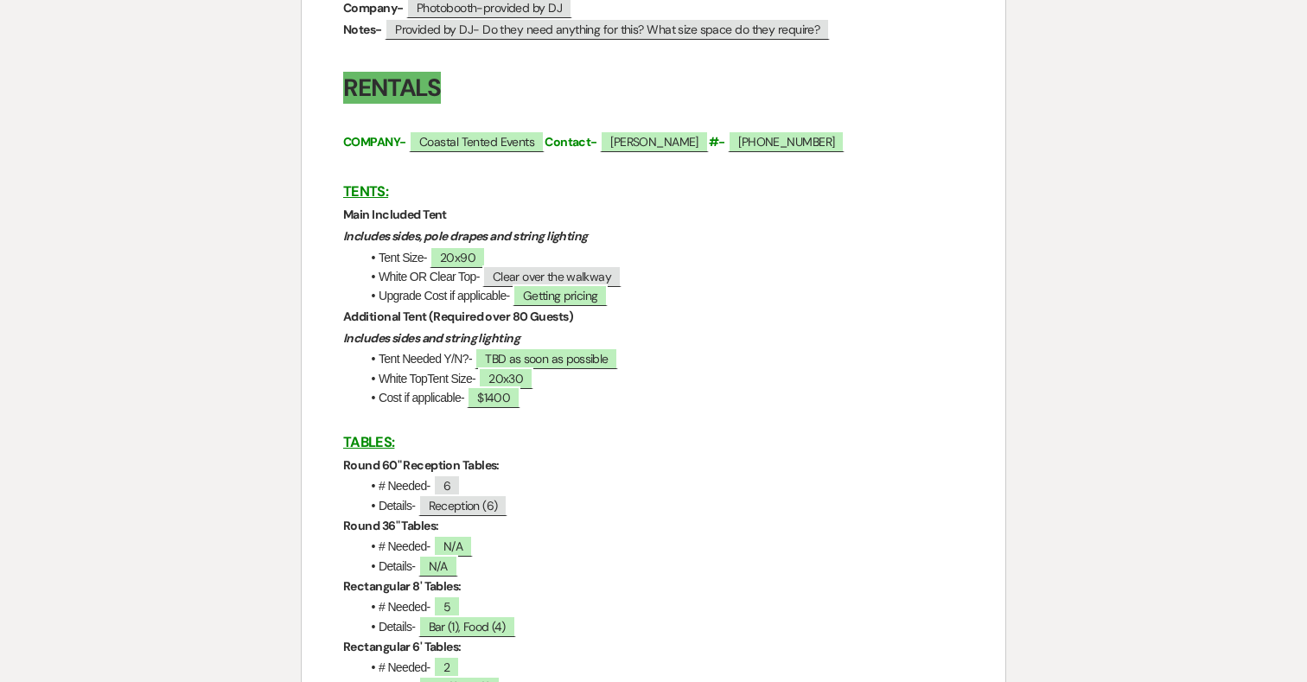
scroll to position [2094, 0]
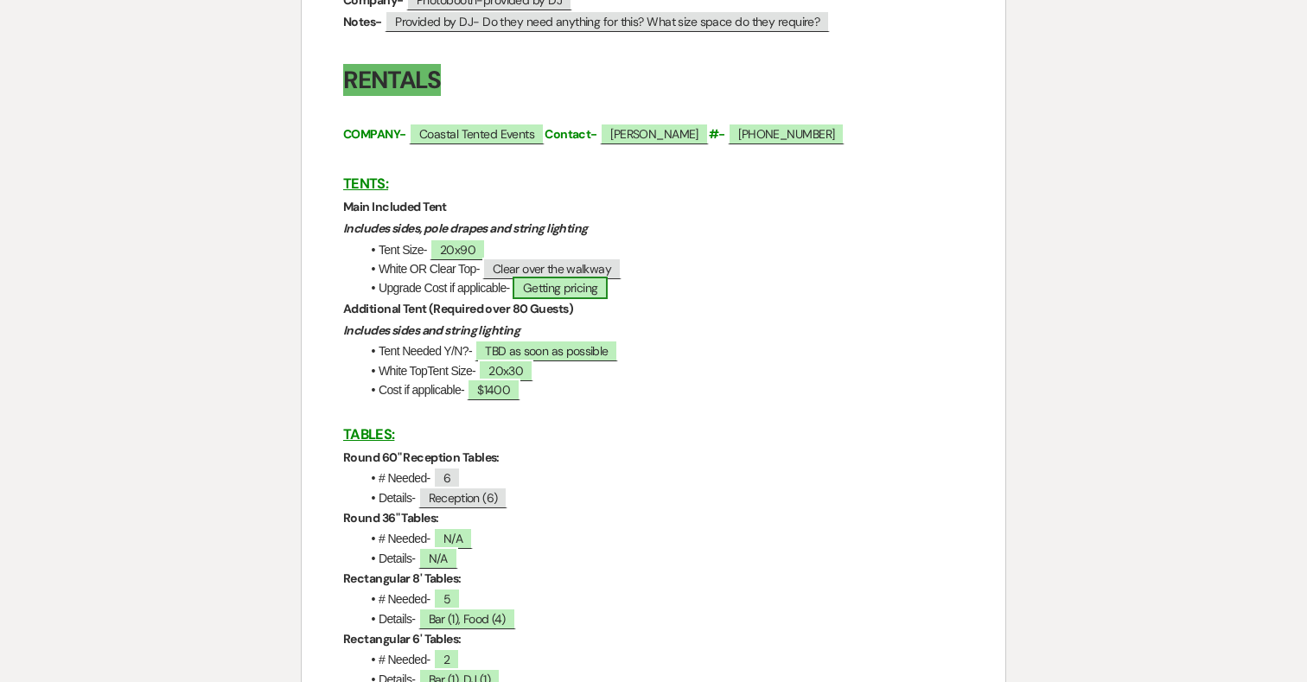
click at [572, 291] on span "Getting pricing" at bounding box center [560, 288] width 95 height 22
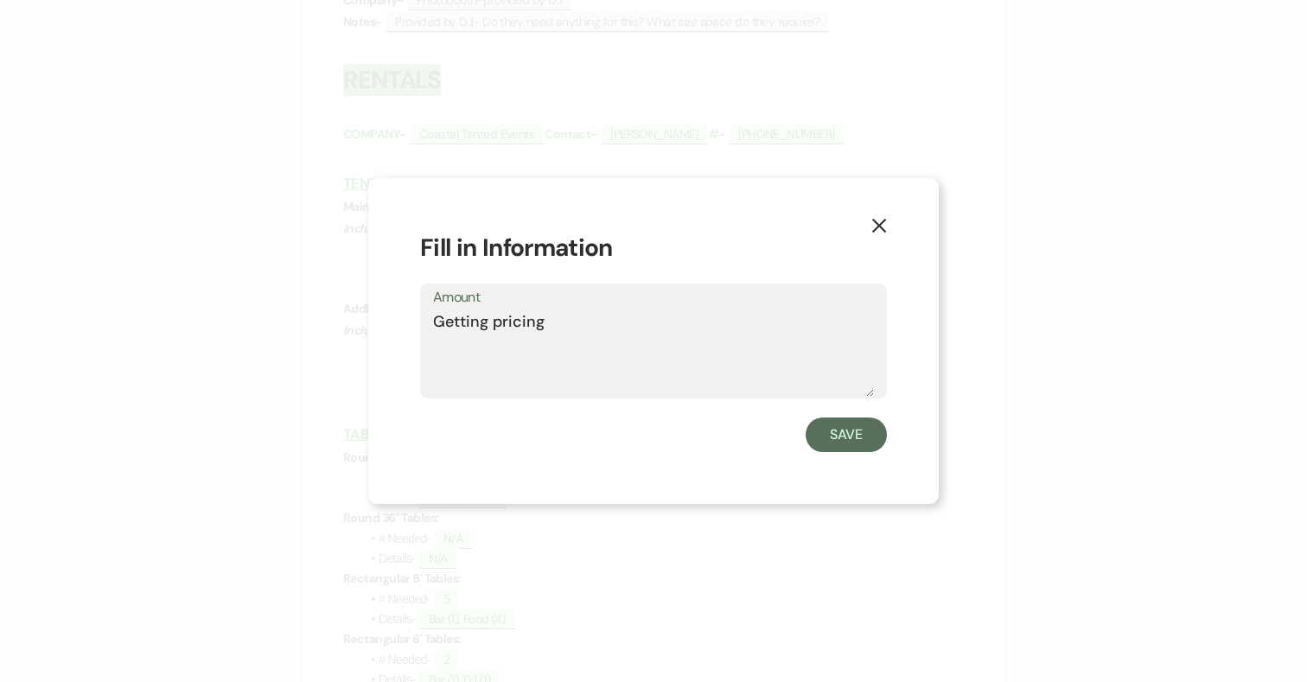
drag, startPoint x: 545, startPoint y: 326, endPoint x: 300, endPoint y: 325, distance: 244.6
click at [300, 325] on div "X Fill in Information Amount Getting pricing Save" at bounding box center [653, 341] width 1307 height 682
type textarea "yes"
click at [837, 430] on button "Save" at bounding box center [846, 434] width 81 height 35
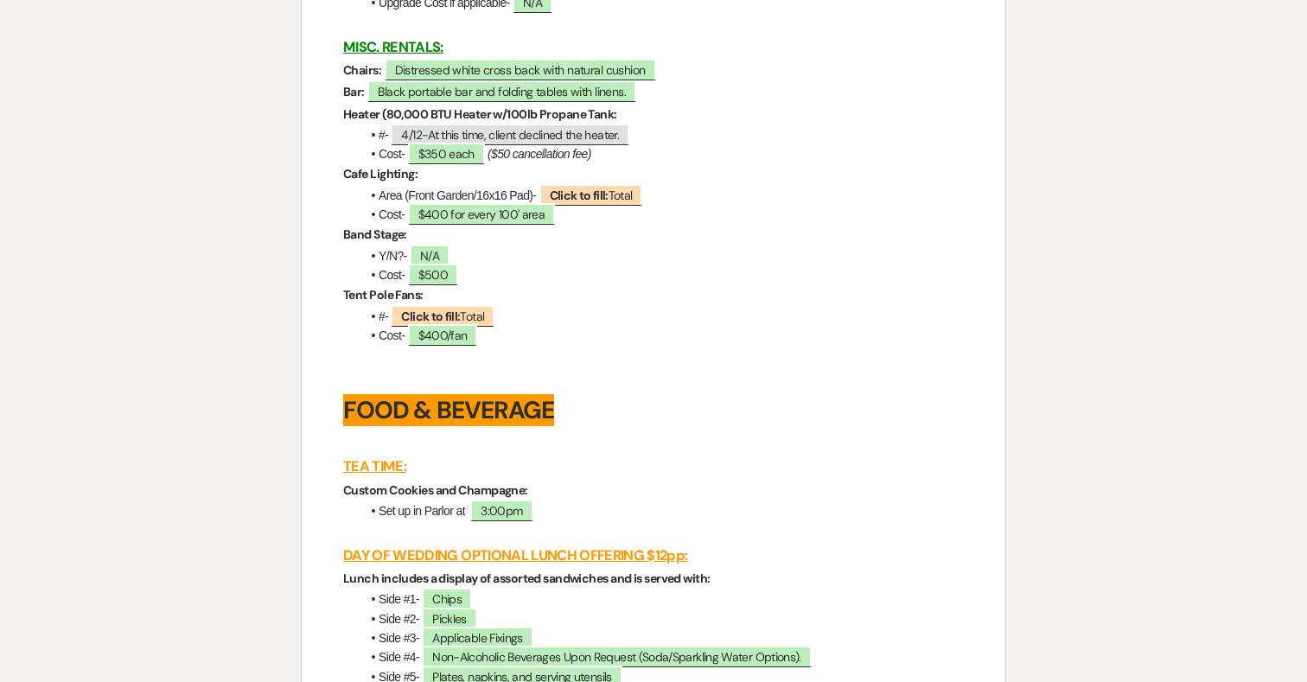
scroll to position [3609, 0]
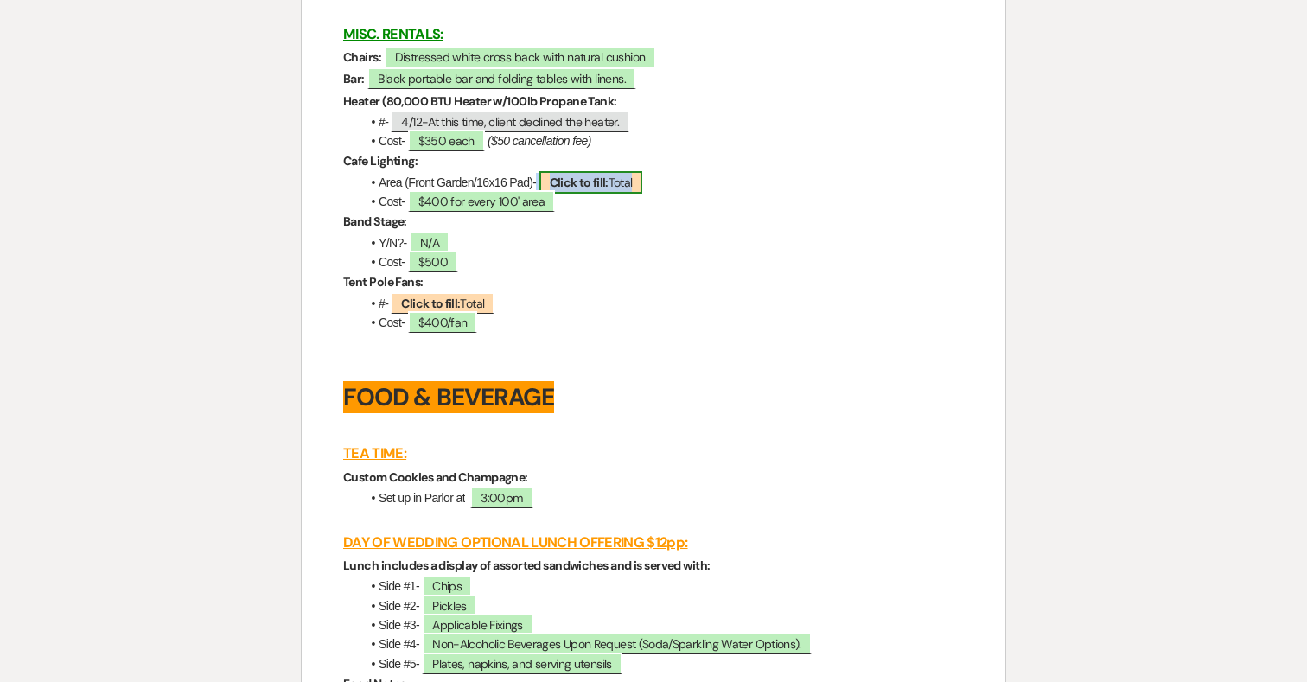
click at [610, 194] on span "Click to fill: Total" at bounding box center [591, 182] width 104 height 22
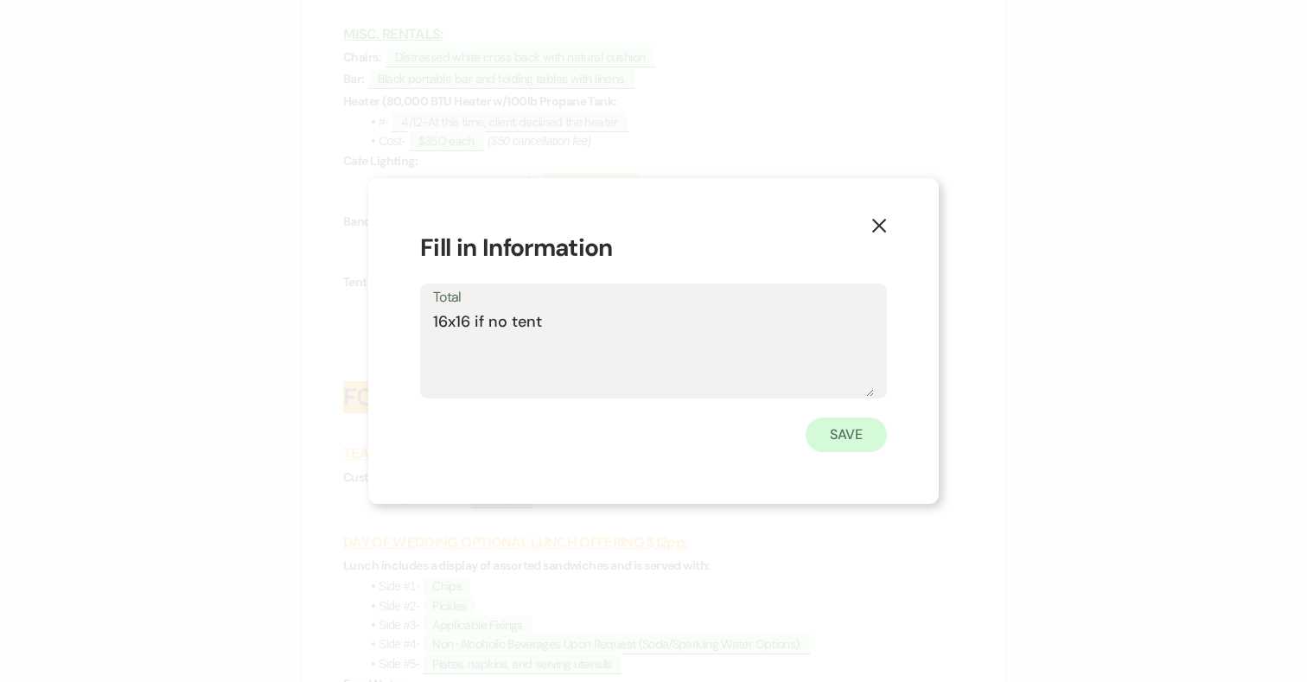
type textarea "16x16 if no tent"
click at [866, 442] on button "Save" at bounding box center [846, 434] width 81 height 35
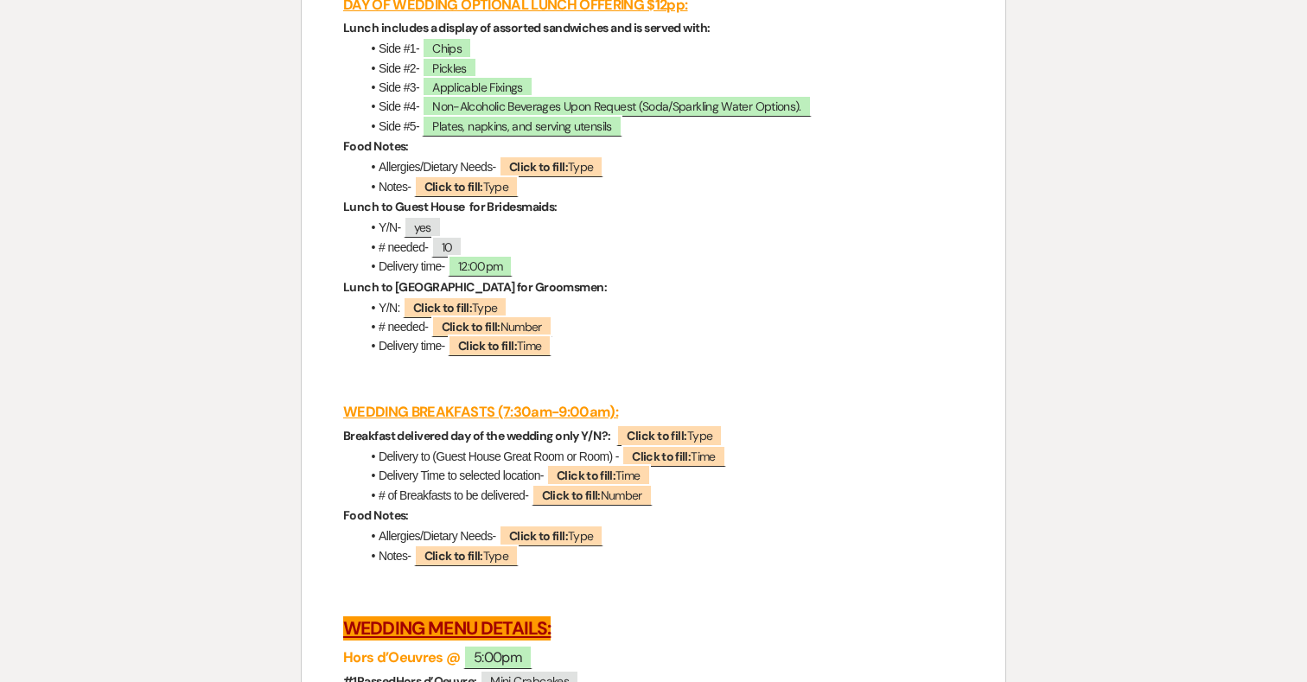
scroll to position [4169, 0]
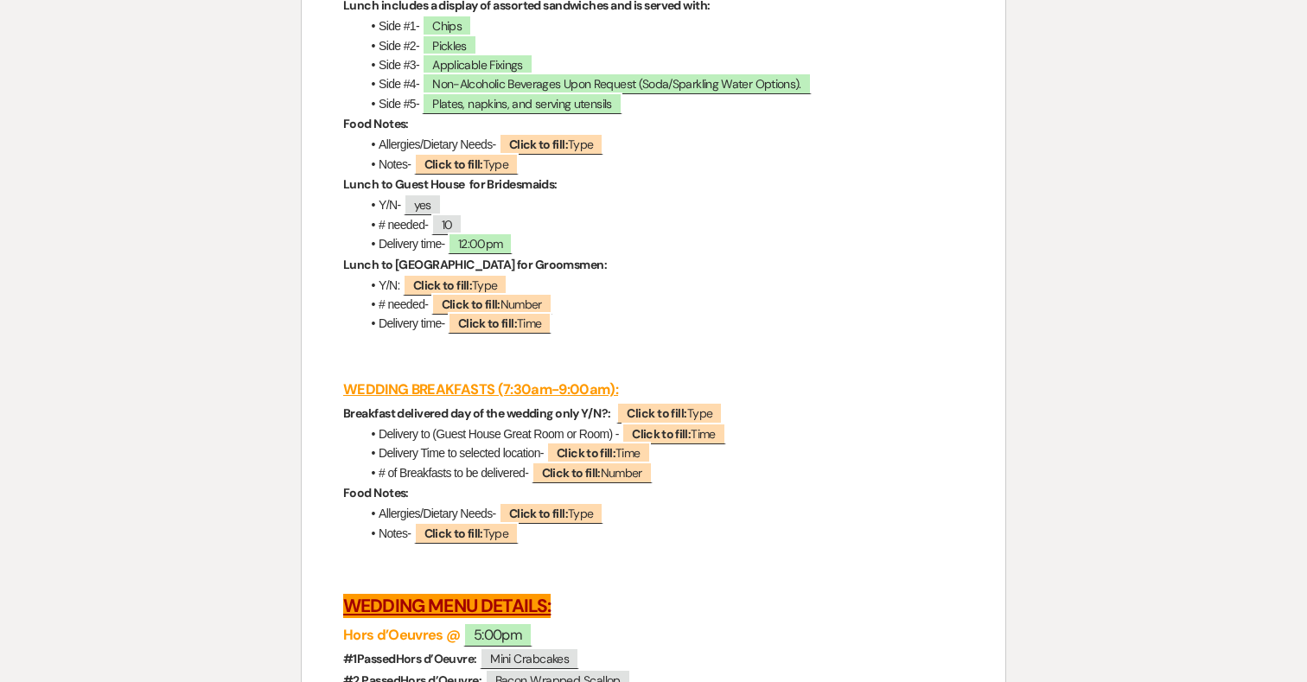
click at [748, 402] on h3 "WEDDING BREAKFASTS (7:30am-9:00am):" at bounding box center [653, 389] width 621 height 25
click at [658, 421] on b "Click to fill:" at bounding box center [657, 413] width 60 height 16
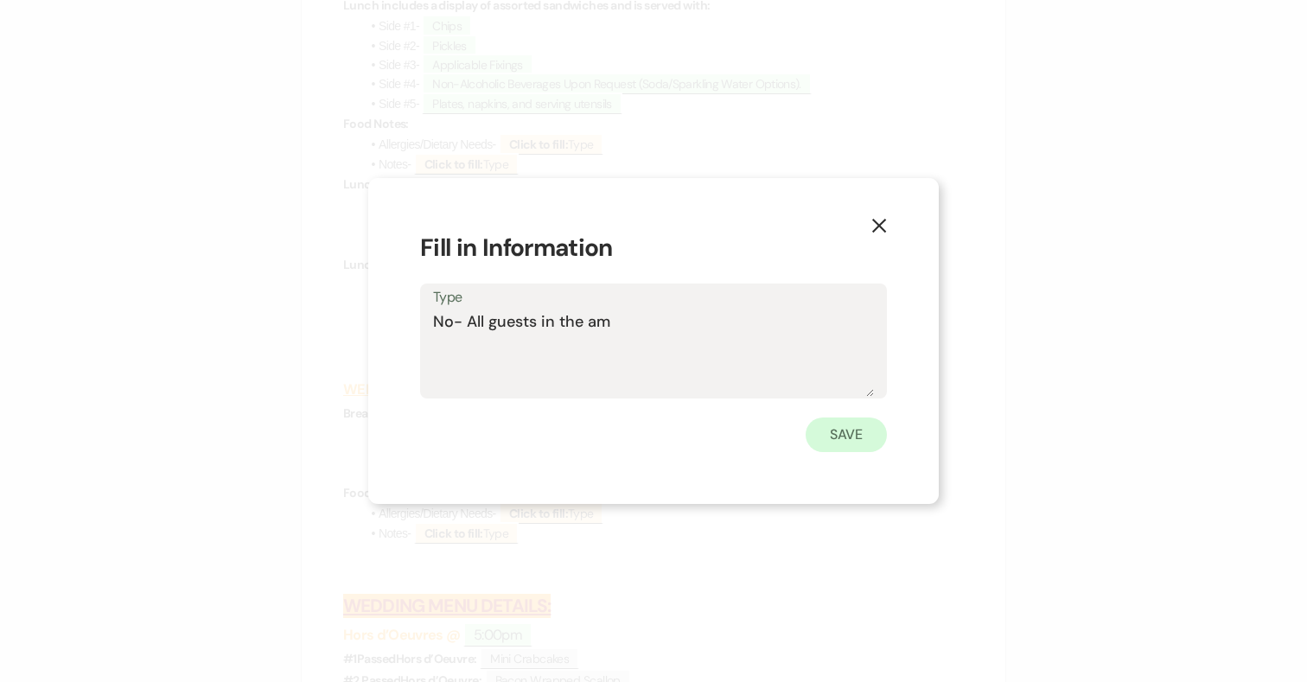
type textarea "No- All guests in the am"
click at [864, 436] on button "Save" at bounding box center [846, 434] width 81 height 35
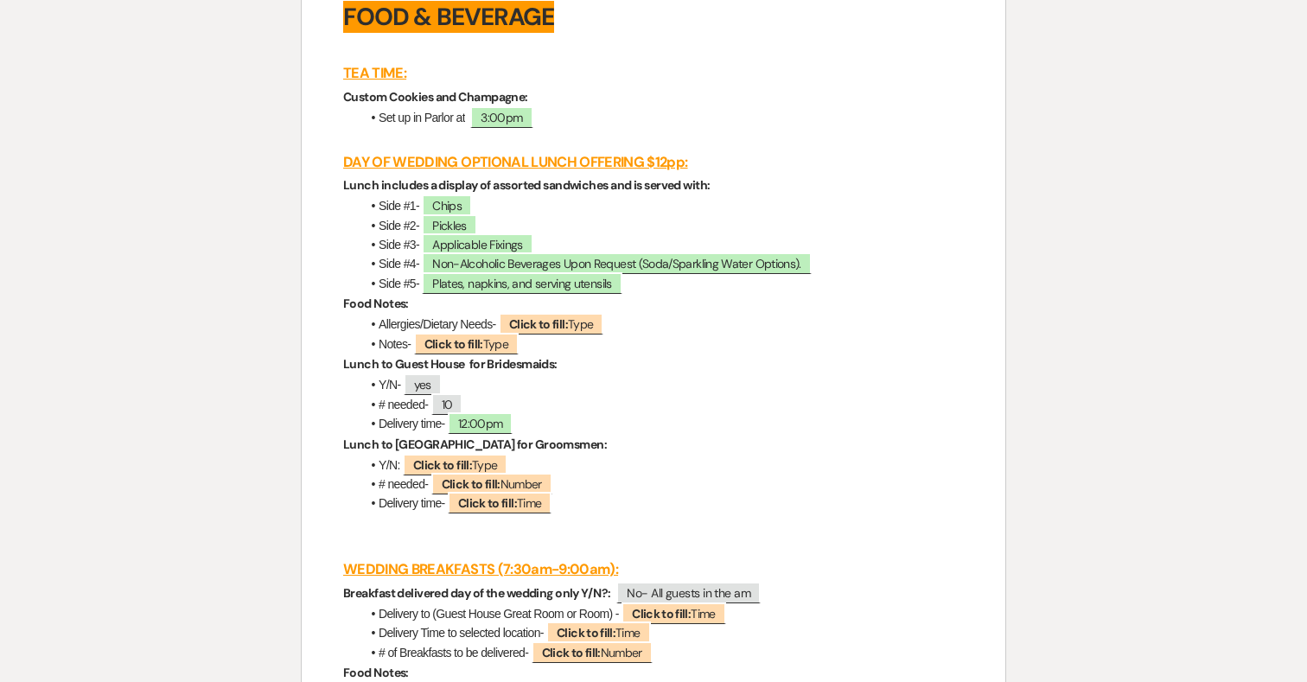
scroll to position [3940, 0]
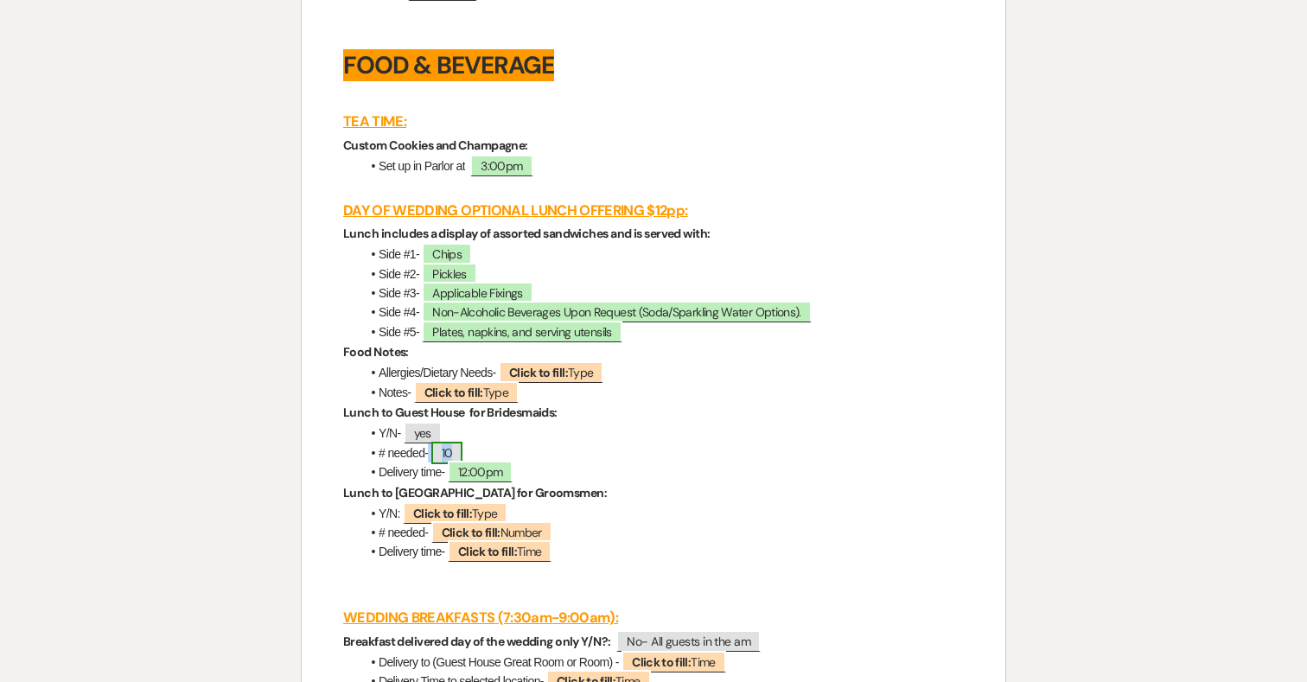
click at [457, 464] on span "10" at bounding box center [447, 453] width 32 height 22
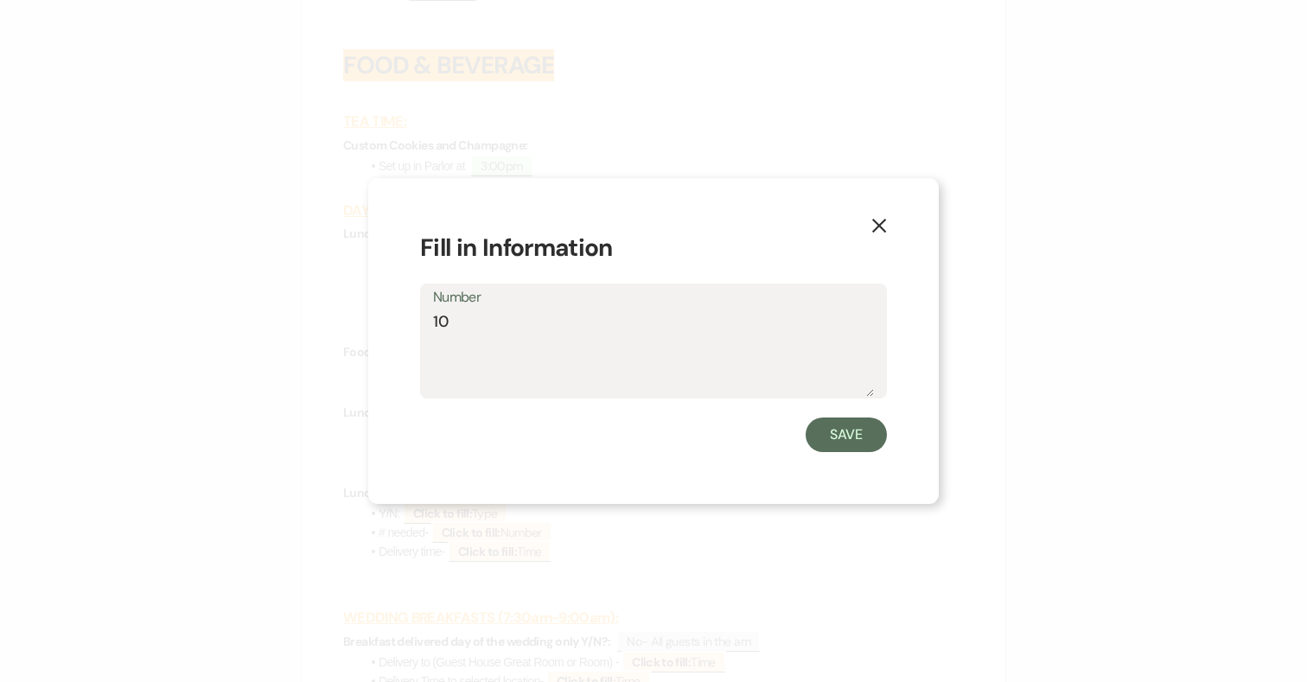
click at [482, 318] on textarea "10" at bounding box center [653, 353] width 441 height 86
type textarea "15"
click at [859, 434] on button "Save" at bounding box center [846, 434] width 81 height 35
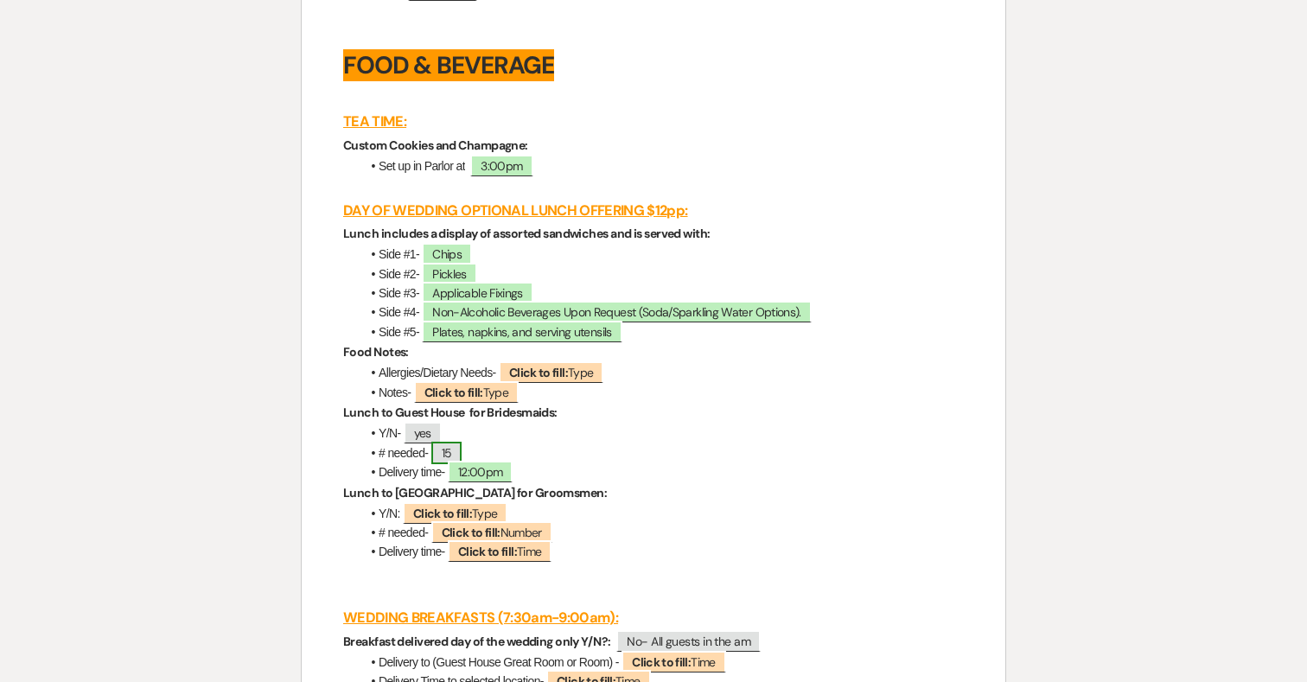
click at [450, 464] on span "15" at bounding box center [446, 453] width 31 height 22
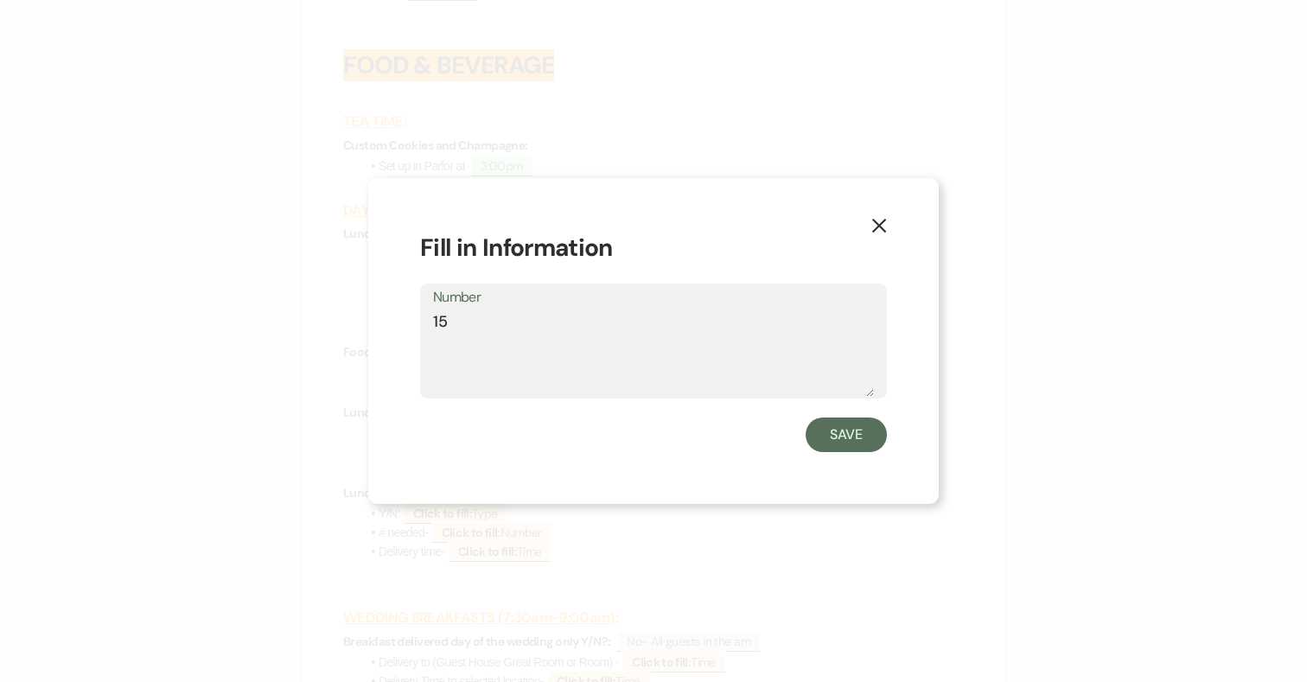
drag, startPoint x: 463, startPoint y: 316, endPoint x: 361, endPoint y: 316, distance: 102.0
click at [361, 316] on div "X Fill in Information Number 15 Save" at bounding box center [653, 341] width 1307 height 682
type textarea "20"
click at [866, 434] on button "Save" at bounding box center [846, 434] width 81 height 35
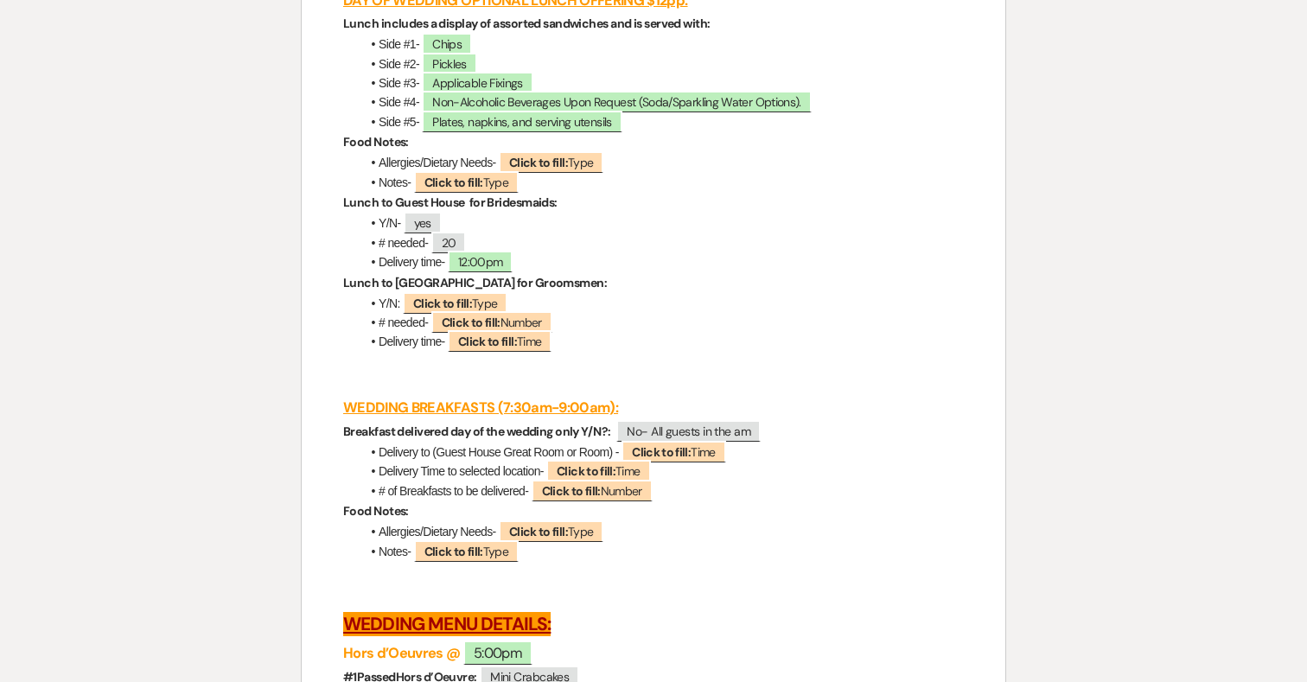
scroll to position [4157, 0]
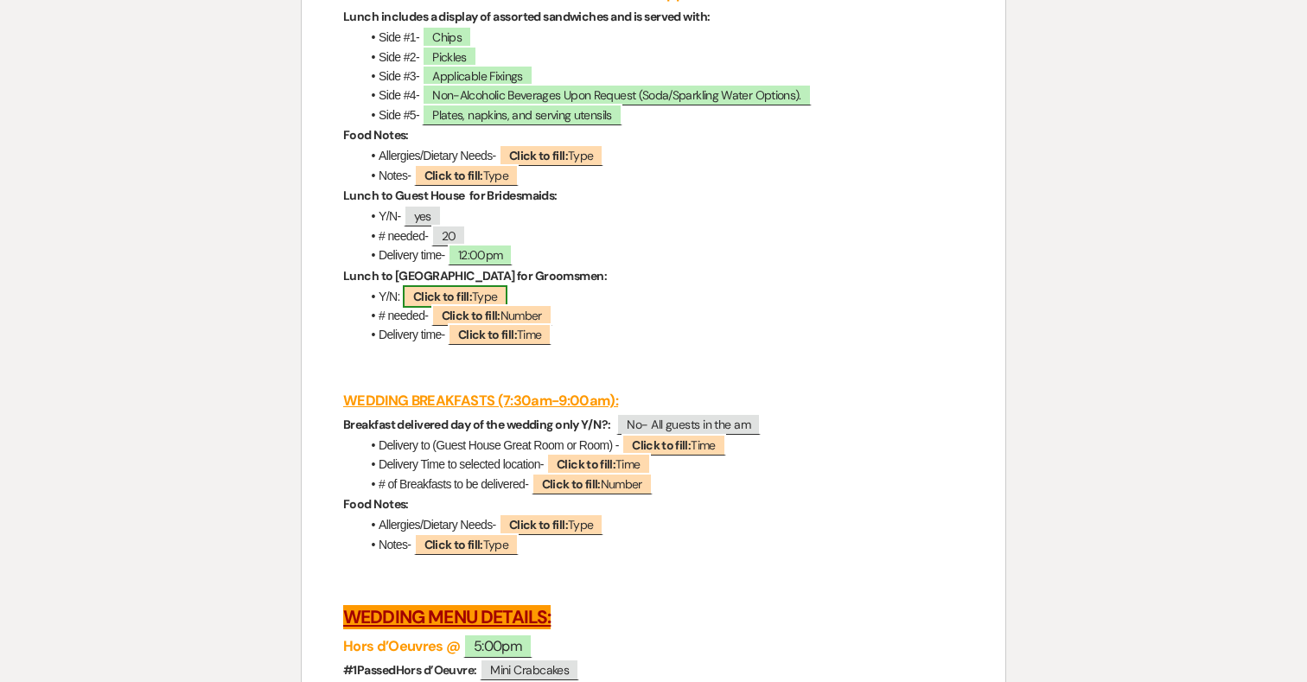
click at [458, 304] on b "Click to fill:" at bounding box center [442, 297] width 59 height 16
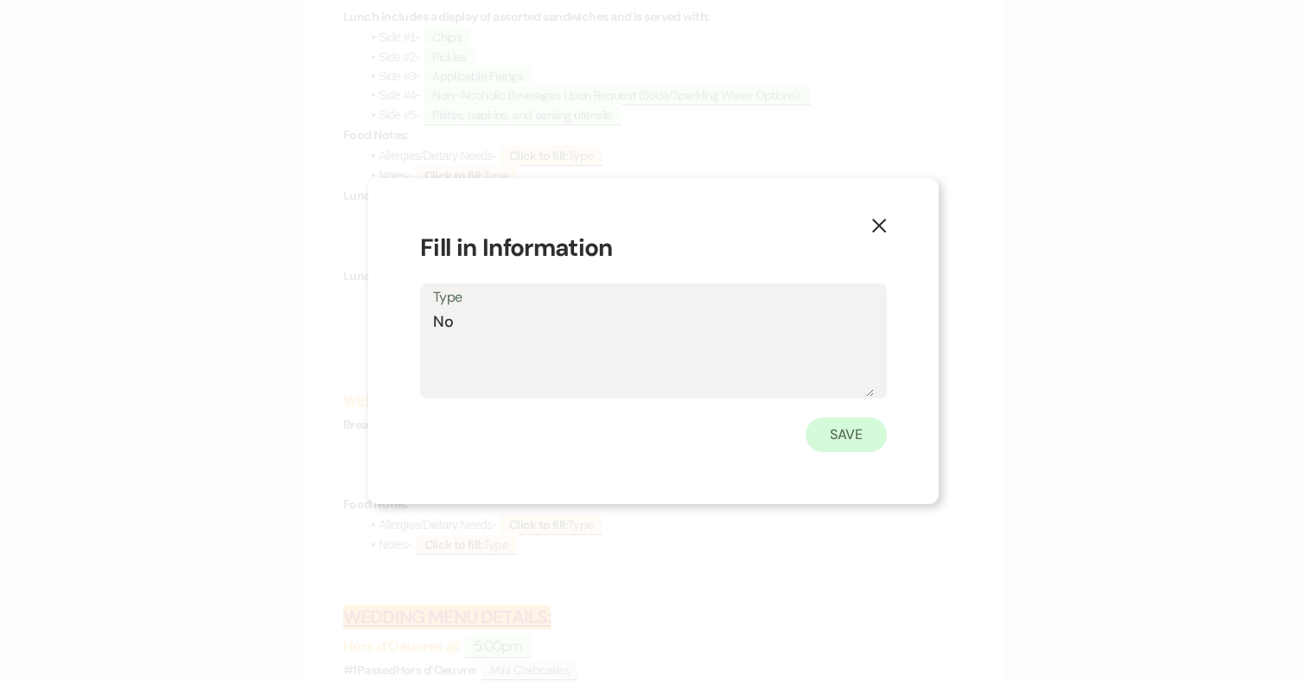
type textarea "No"
click at [869, 429] on button "Save" at bounding box center [846, 434] width 81 height 35
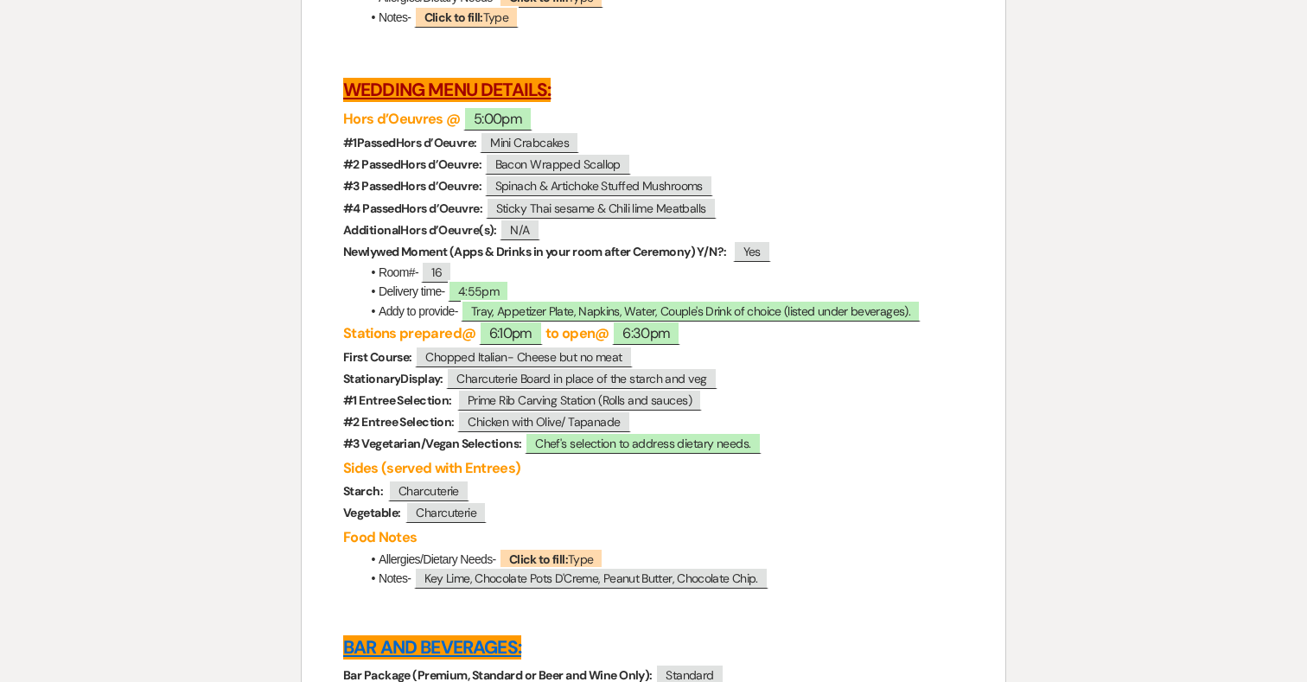
scroll to position [4660, 0]
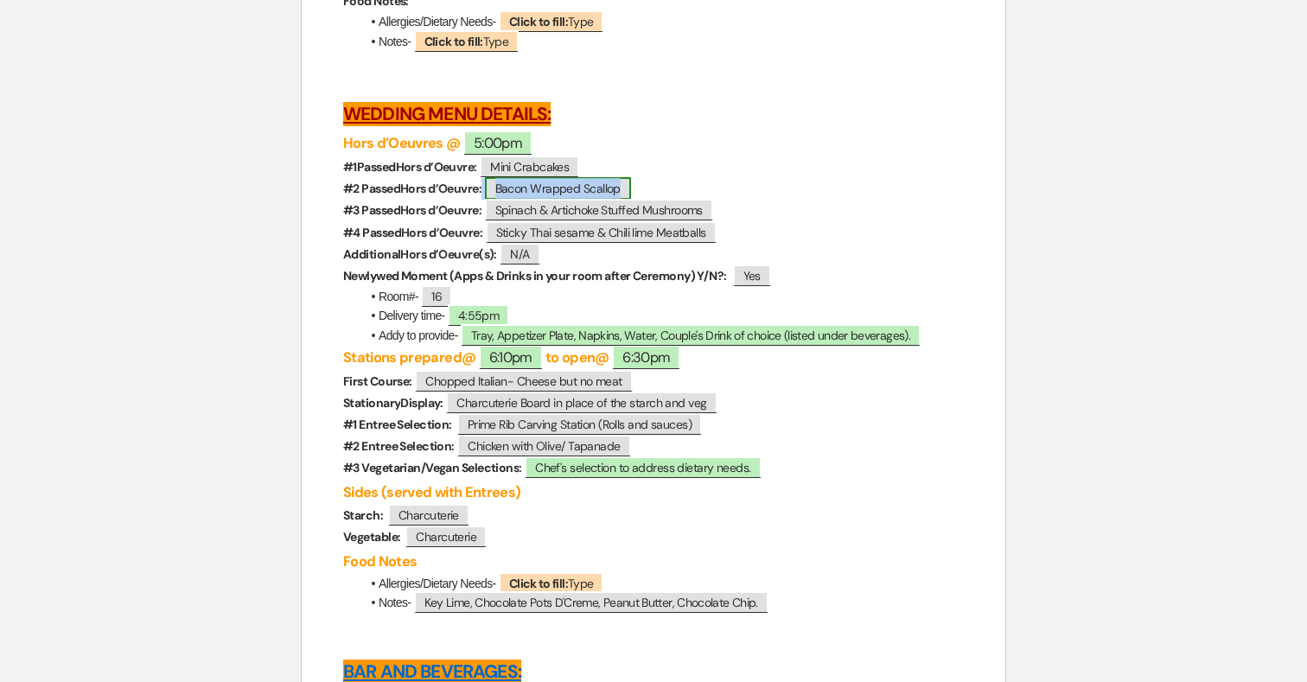
click at [623, 200] on span "Bacon Wrapped Scallop" at bounding box center [558, 188] width 146 height 22
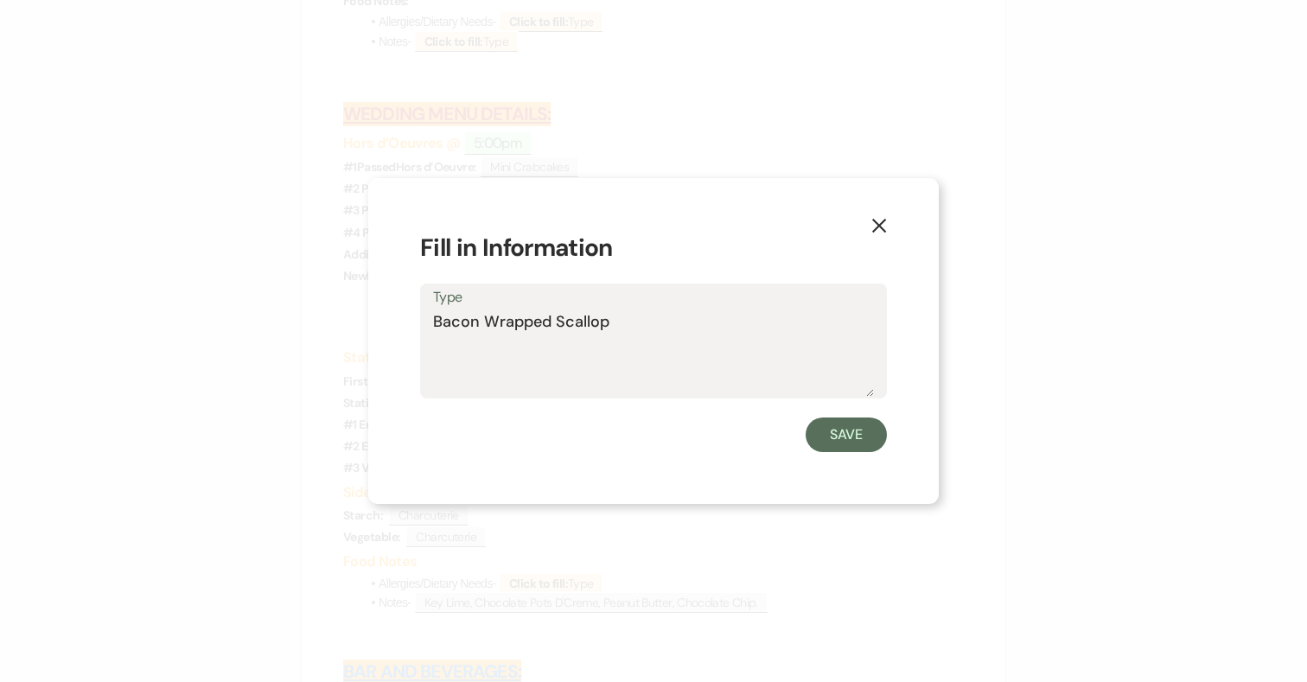
click at [627, 323] on textarea "Bacon Wrapped Scallop" at bounding box center [653, 353] width 441 height 86
type textarea "Bacon Wrapped Scallops"
click at [866, 436] on button "Save" at bounding box center [846, 434] width 81 height 35
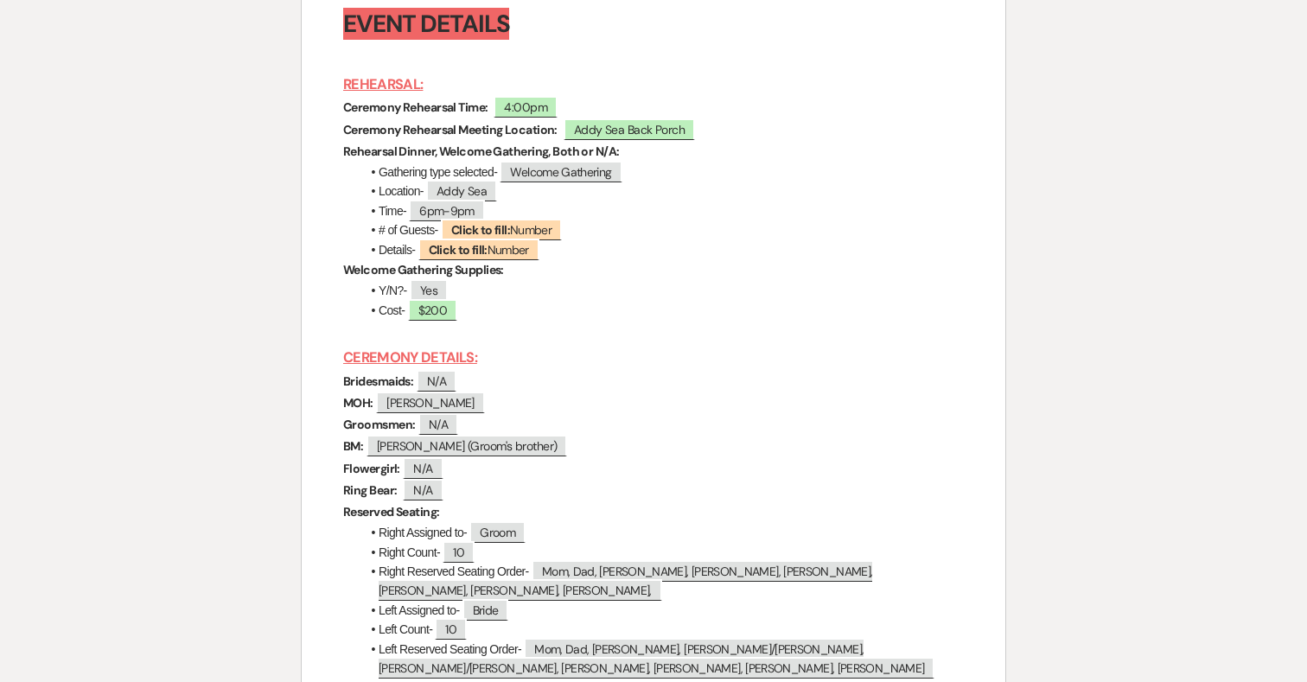
scroll to position [5731, 0]
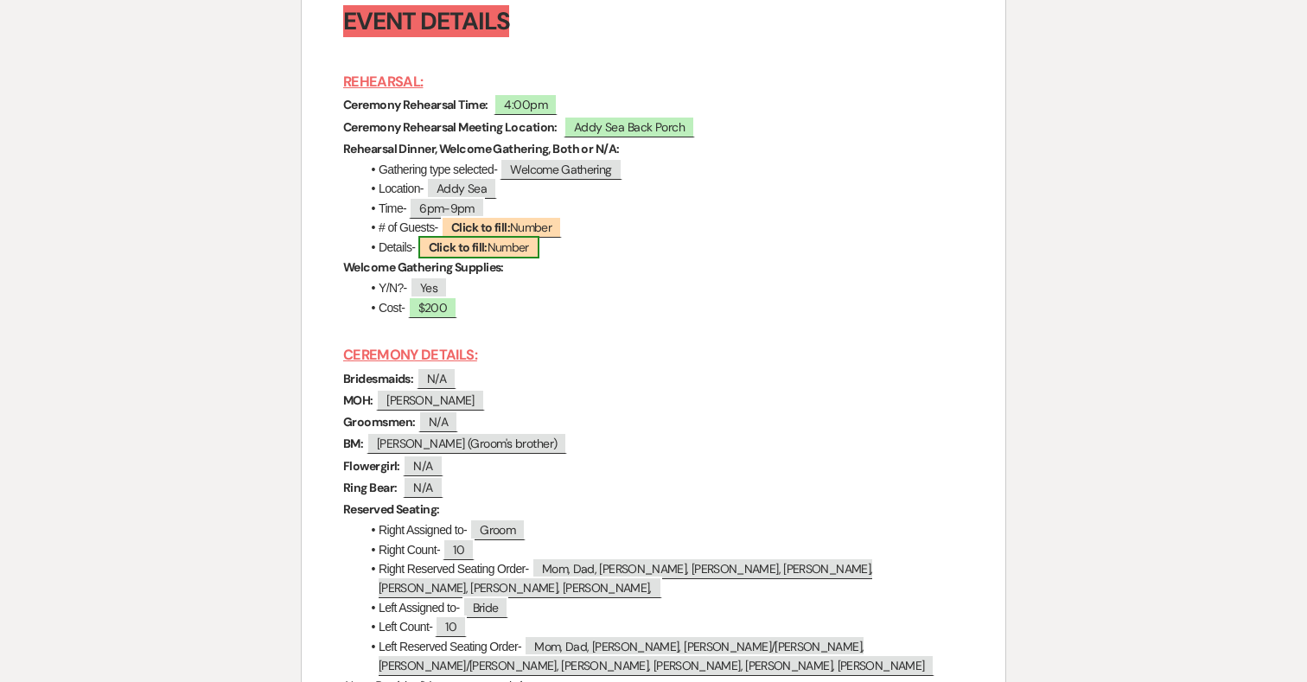
click at [461, 255] on b "Click to fill:" at bounding box center [458, 247] width 59 height 16
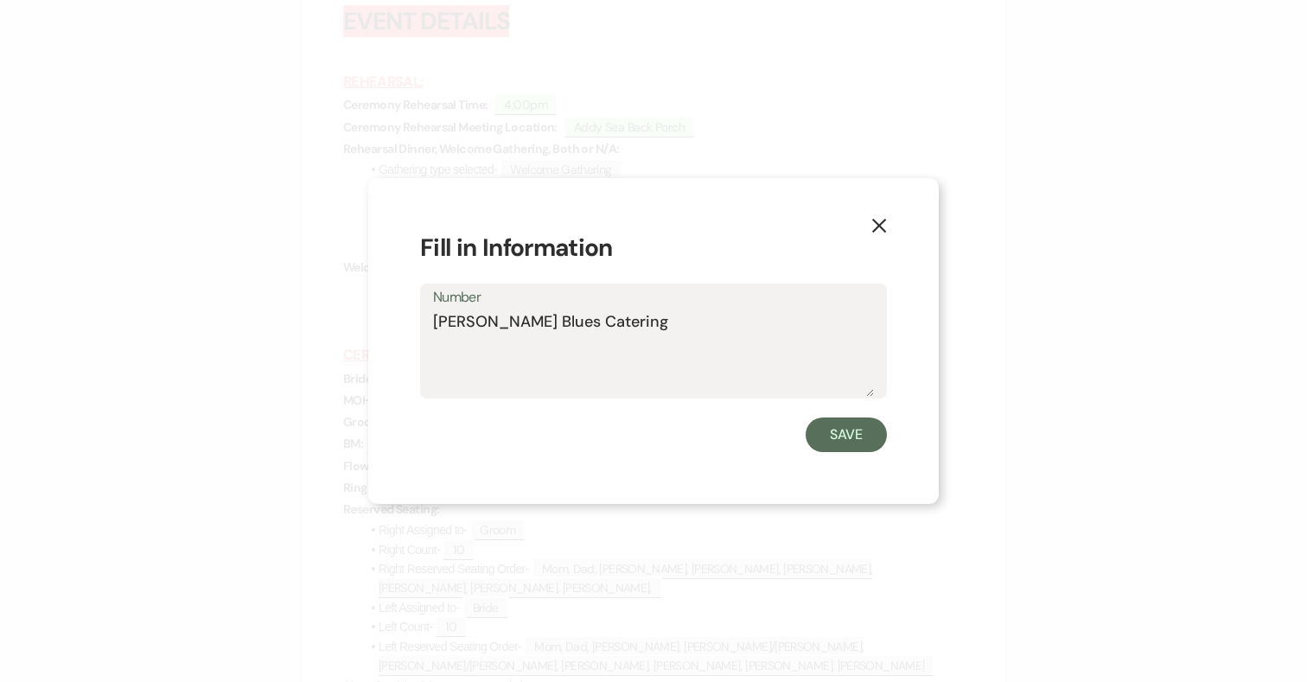
click at [624, 317] on textarea "Bethany Blues Catering" at bounding box center [653, 353] width 441 height 86
type textarea "Bethany Blues Catering"
click at [852, 430] on button "Save" at bounding box center [846, 434] width 81 height 35
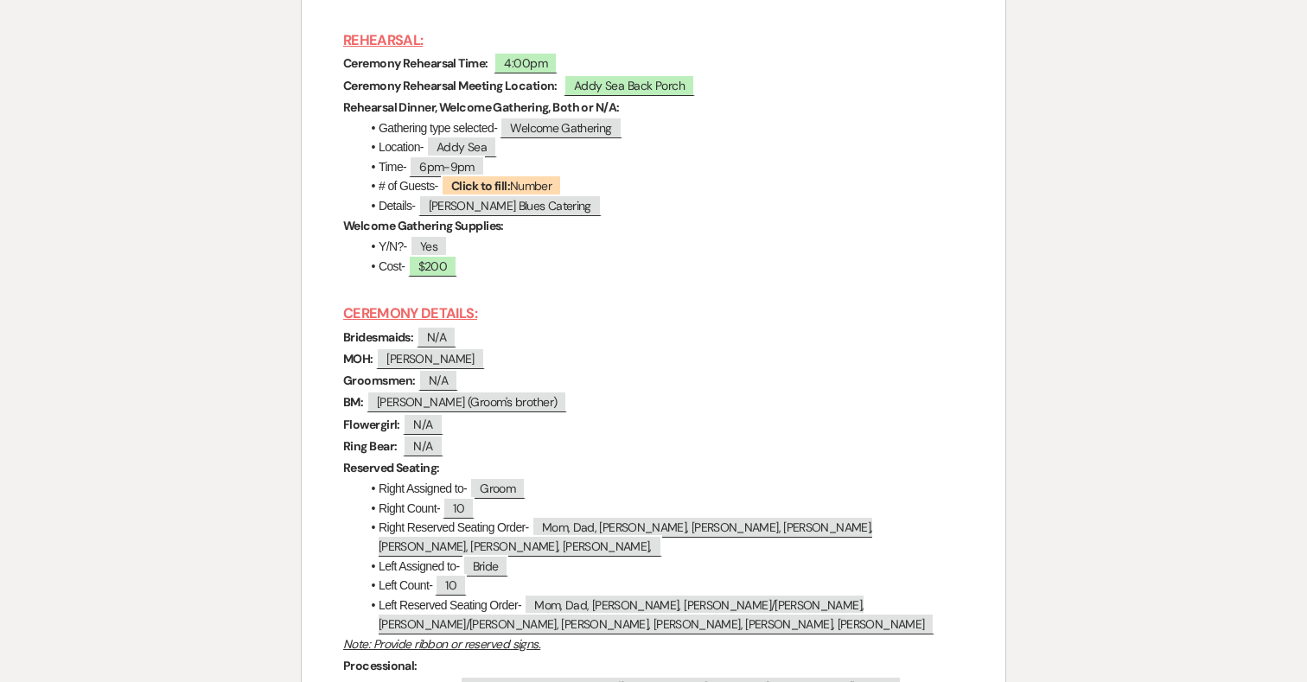
scroll to position [5775, 0]
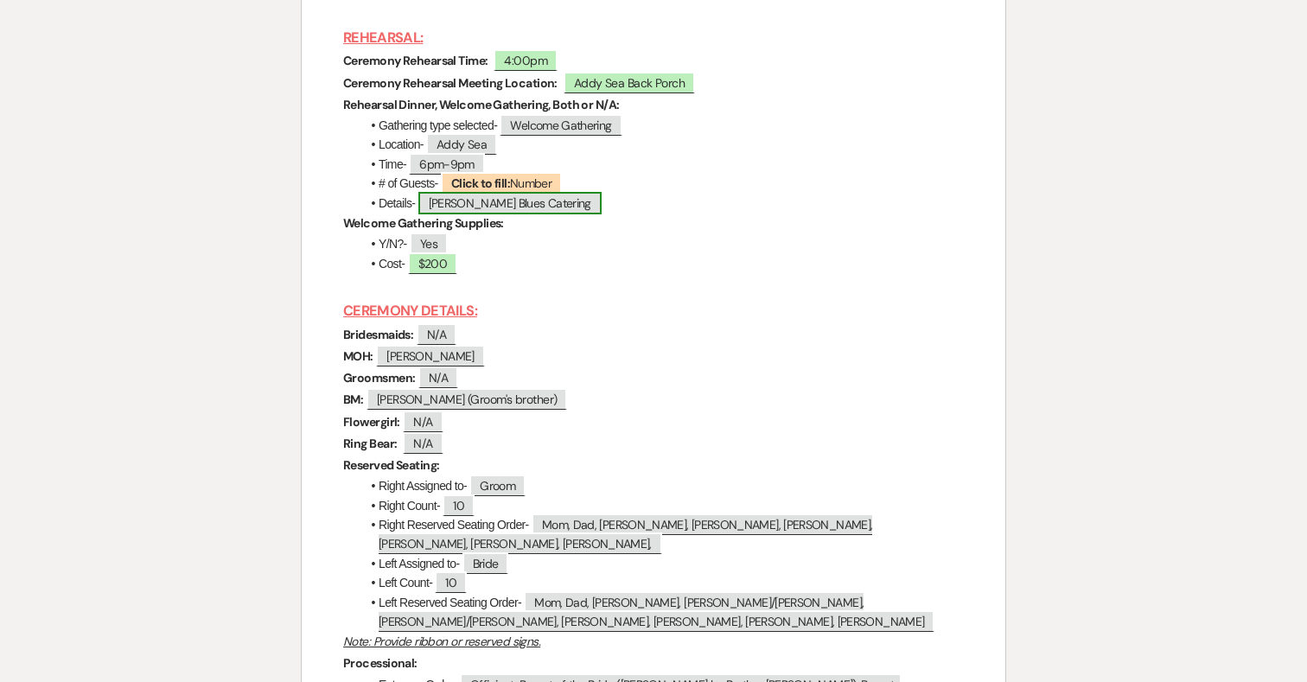
click at [544, 214] on span "Bethany Blues Catering" at bounding box center [509, 203] width 183 height 22
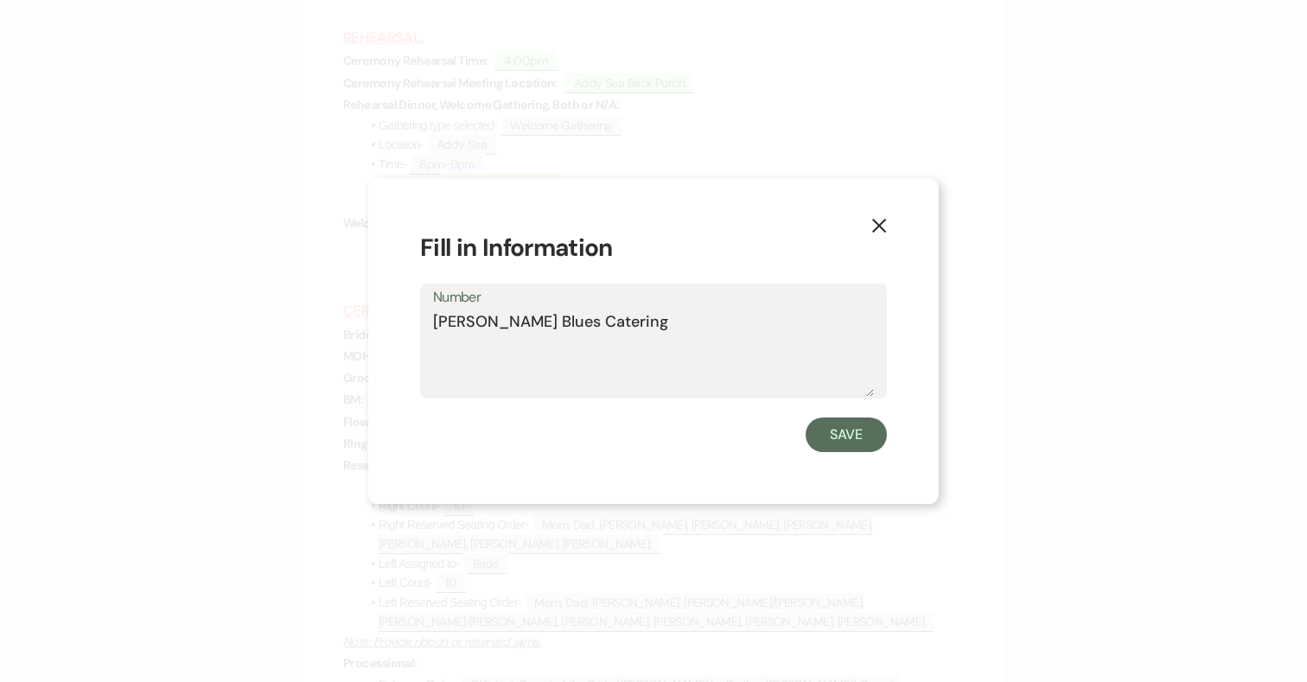
drag, startPoint x: 540, startPoint y: 323, endPoint x: 716, endPoint y: 323, distance: 175.5
click at [716, 323] on textarea "Bethany Blues Catering" at bounding box center [653, 353] width 441 height 86
type textarea "Bethany Blues"
click at [867, 436] on button "Save" at bounding box center [846, 434] width 81 height 35
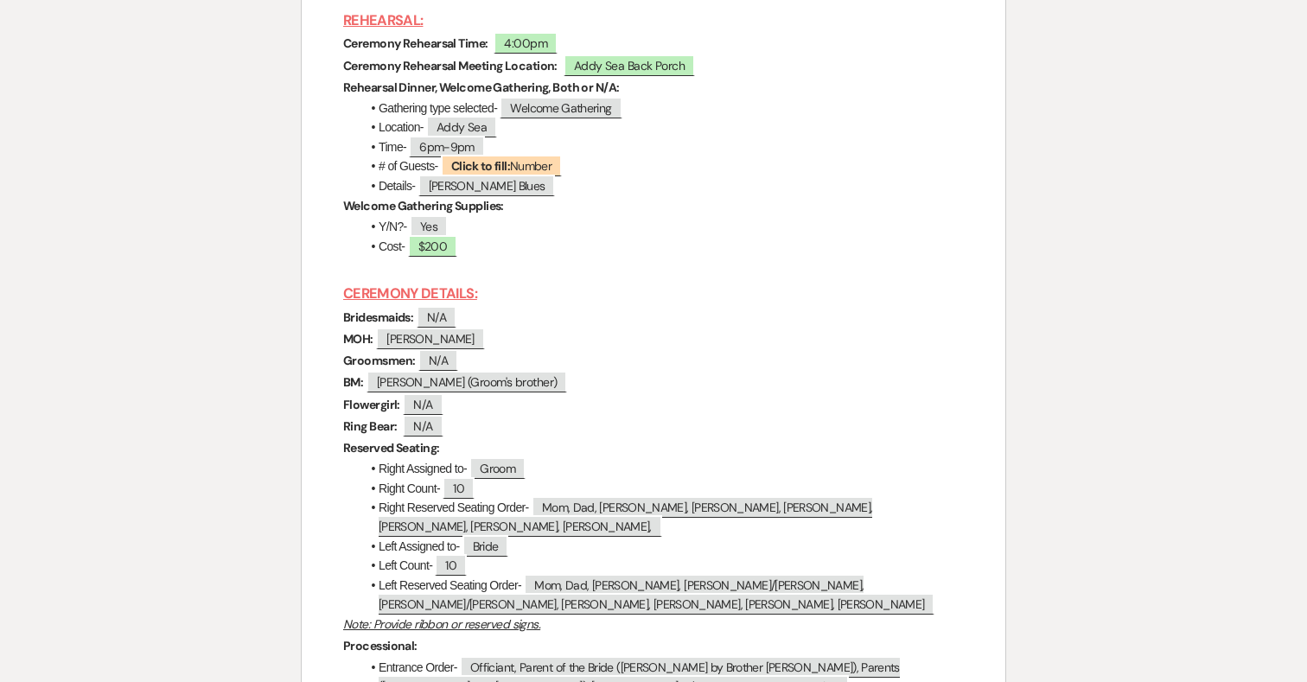
scroll to position [5795, 0]
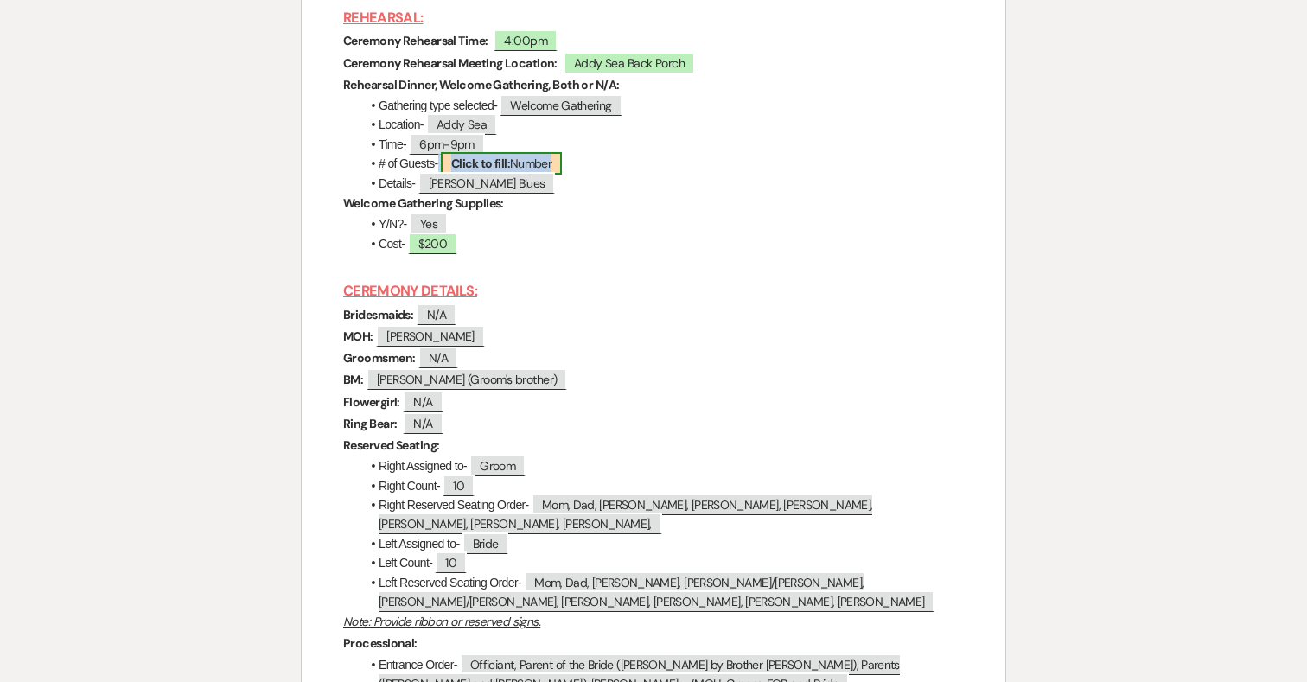
click at [528, 175] on span "Click to fill: Number" at bounding box center [501, 163] width 121 height 22
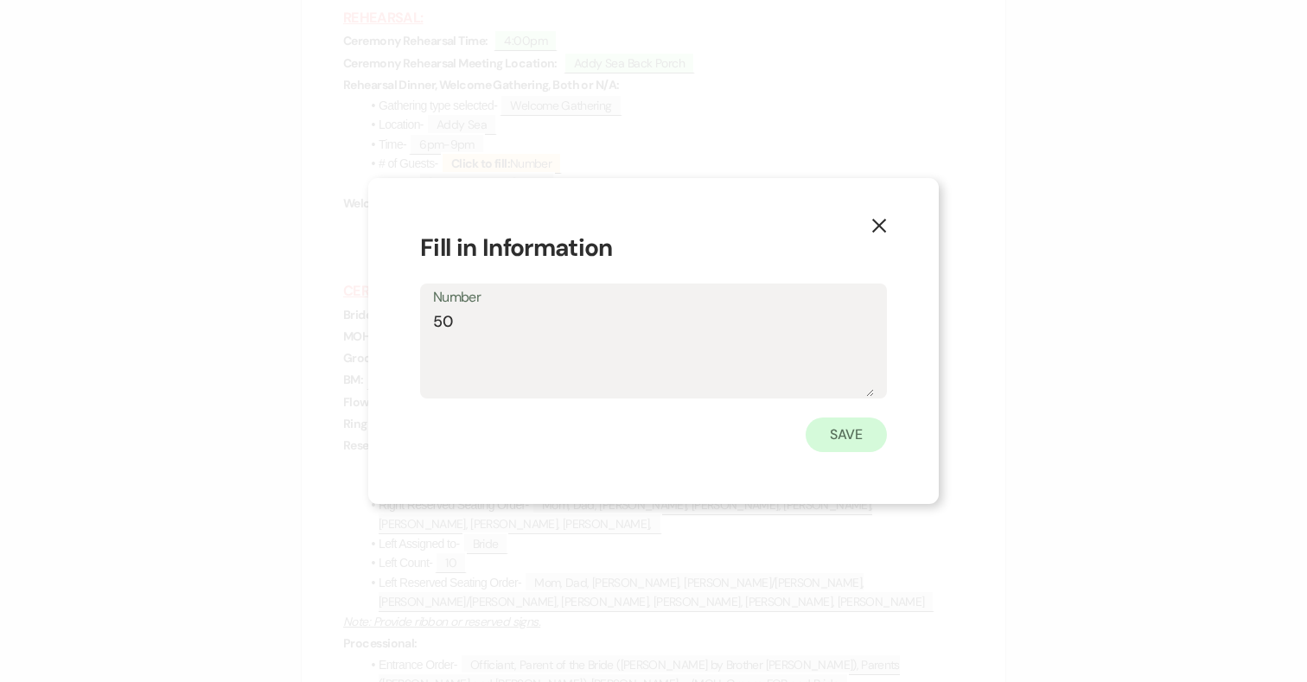
type textarea "50"
click at [855, 430] on button "Save" at bounding box center [846, 434] width 81 height 35
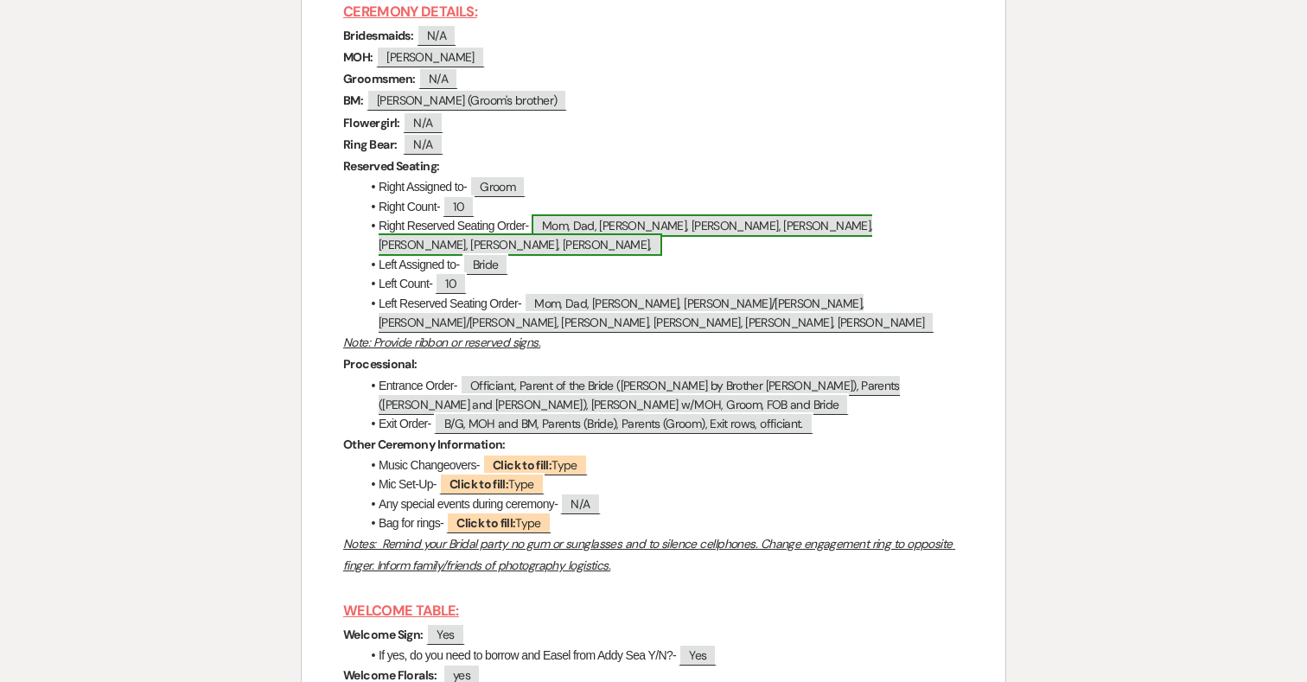
scroll to position [6078, 0]
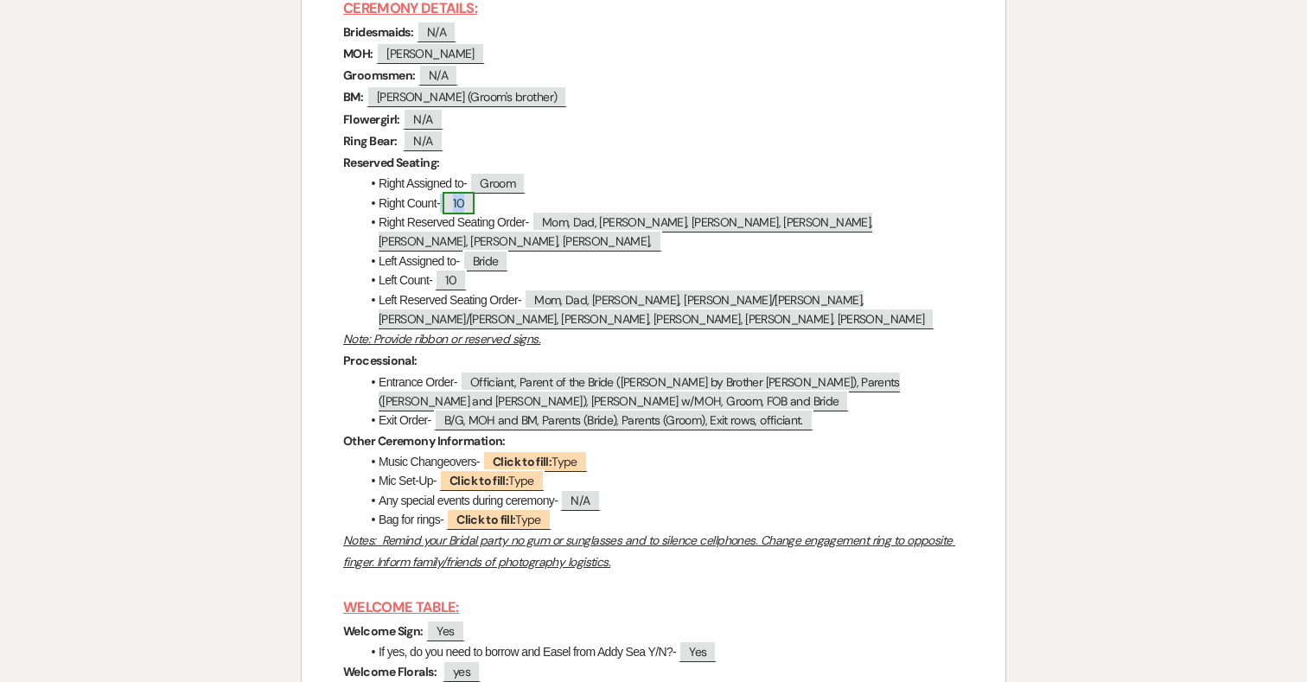
click at [466, 214] on span "10" at bounding box center [459, 203] width 32 height 22
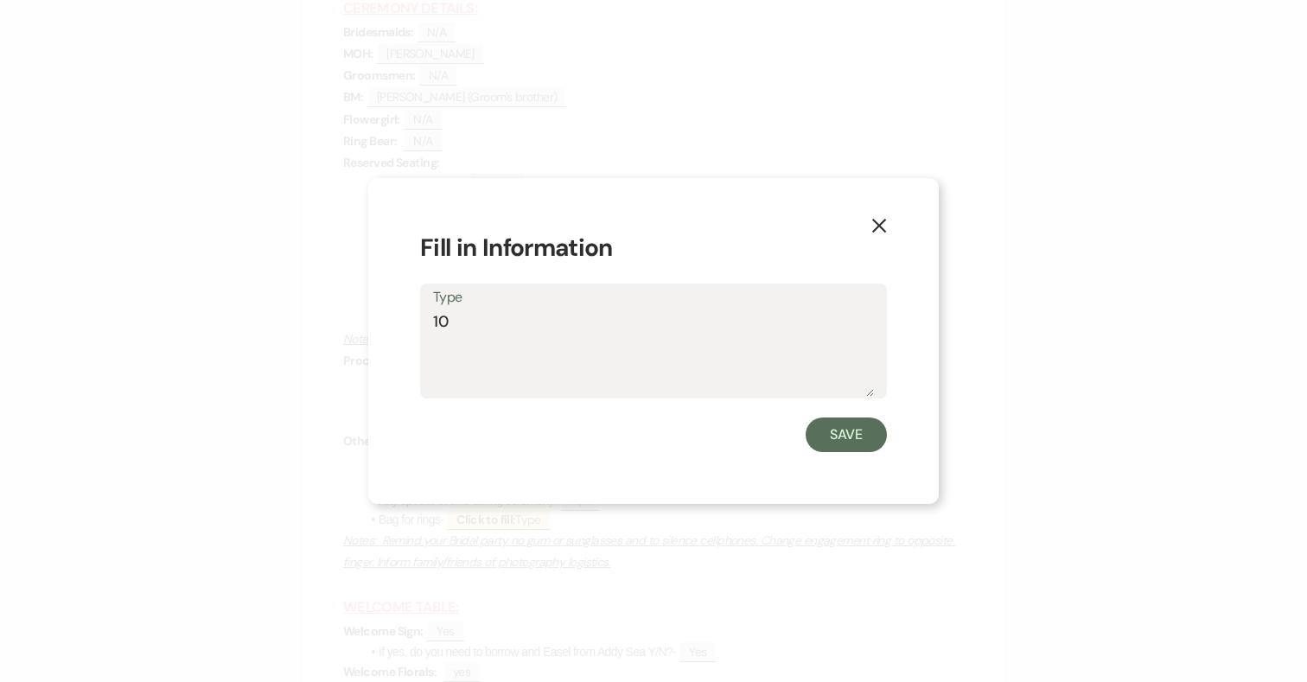
drag, startPoint x: 463, startPoint y: 316, endPoint x: 375, endPoint y: 316, distance: 88.2
click at [375, 316] on div "X Fill in Information Type 10 Save" at bounding box center [653, 341] width 570 height 326
type textarea "8"
click at [854, 441] on button "Save" at bounding box center [846, 434] width 81 height 35
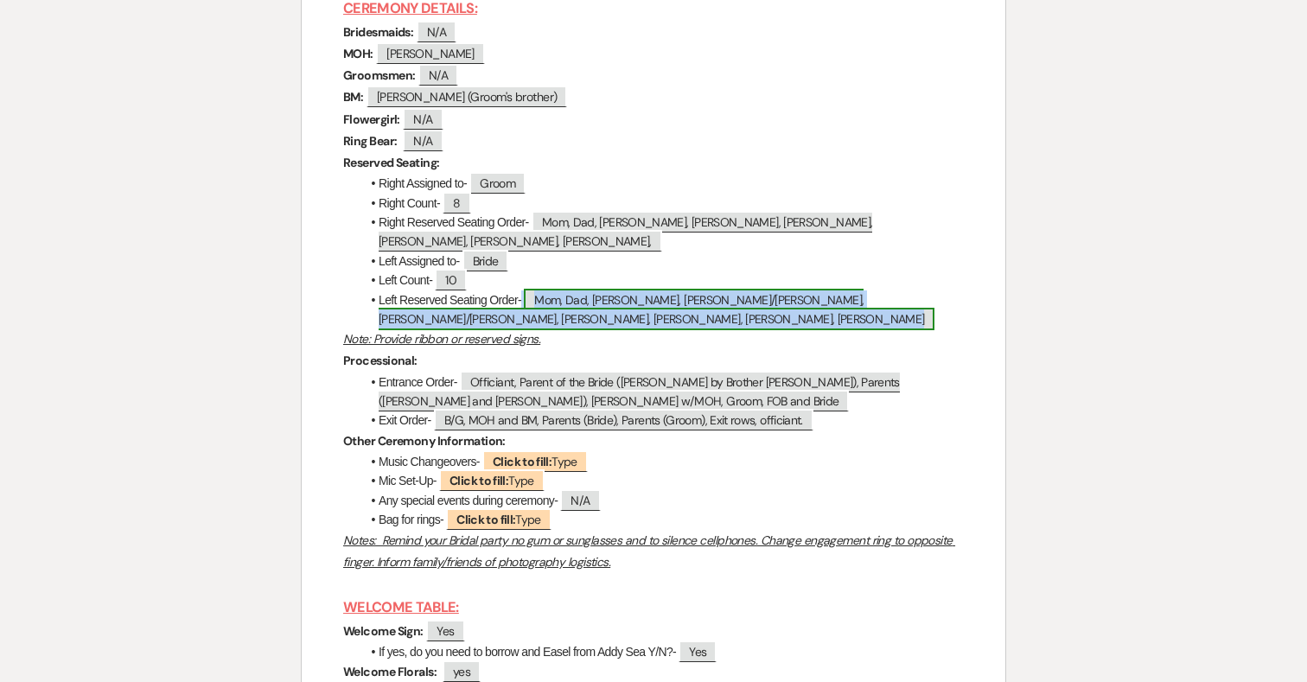
click at [855, 324] on span "Mom, Dad, Nick, Peter/Marylou, Denise/Mitch, Katie, Alison, Kelsie, Molly" at bounding box center [657, 309] width 556 height 41
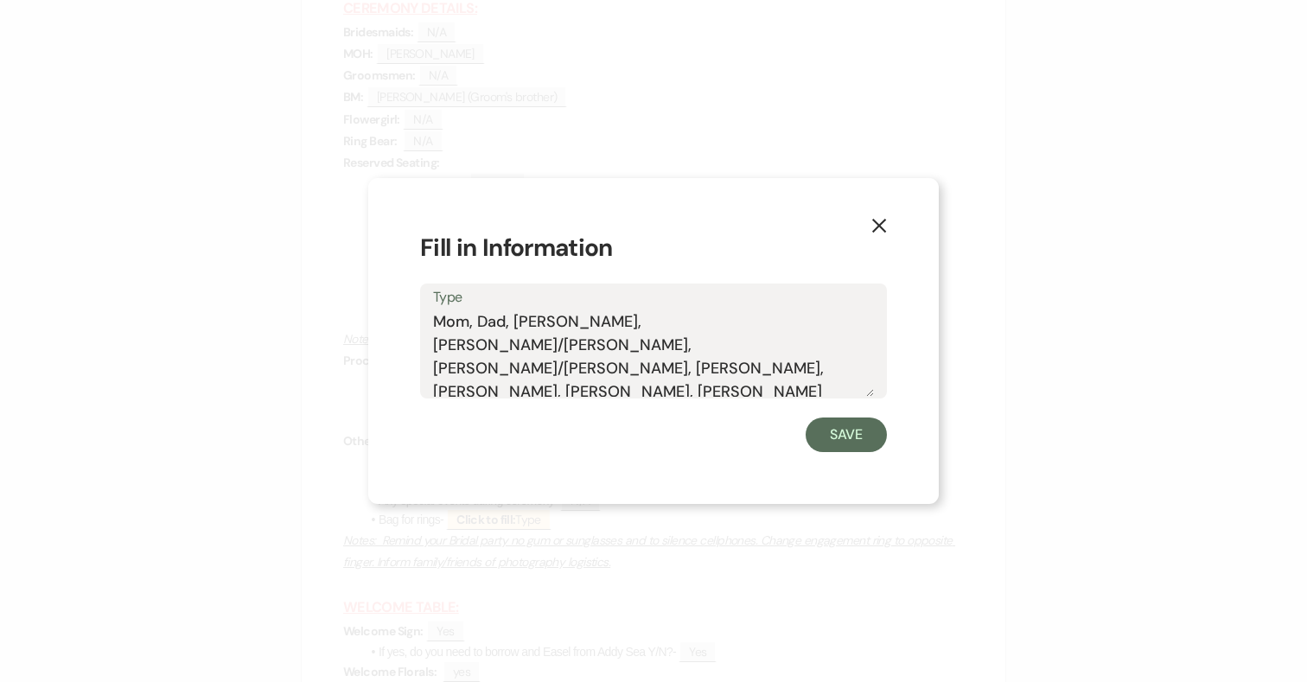
click at [552, 316] on textarea "Mom, Dad, Nick, Peter/Marylou, Denise/Mitch, Katie, Alison, Kelsie, Molly" at bounding box center [653, 353] width 441 height 86
click at [761, 320] on textarea "Mom, Dad, Nick, Jess, Peter/Marylou, Denise/Mitch, Katie, Alison, Kelsie, Molly" at bounding box center [653, 353] width 441 height 86
click at [618, 343] on textarea "Mom, Dad, Nick, Jess, Peter/Marylou, Denise, Molly Mitch, Katie, Alison, Kelsie…" at bounding box center [653, 353] width 441 height 86
click at [588, 320] on textarea "Mom, Dad, Nick, Jess, Peter/Marylou, Denise, Molly Mitch, Katie, Alison, Kelsie…" at bounding box center [653, 353] width 441 height 86
click at [738, 345] on textarea "Mom, Dad, Nick, Jess, Noelle, Alex, Peter/Marylou, Denise, Molly Mitch, Katie, …" at bounding box center [653, 353] width 441 height 86
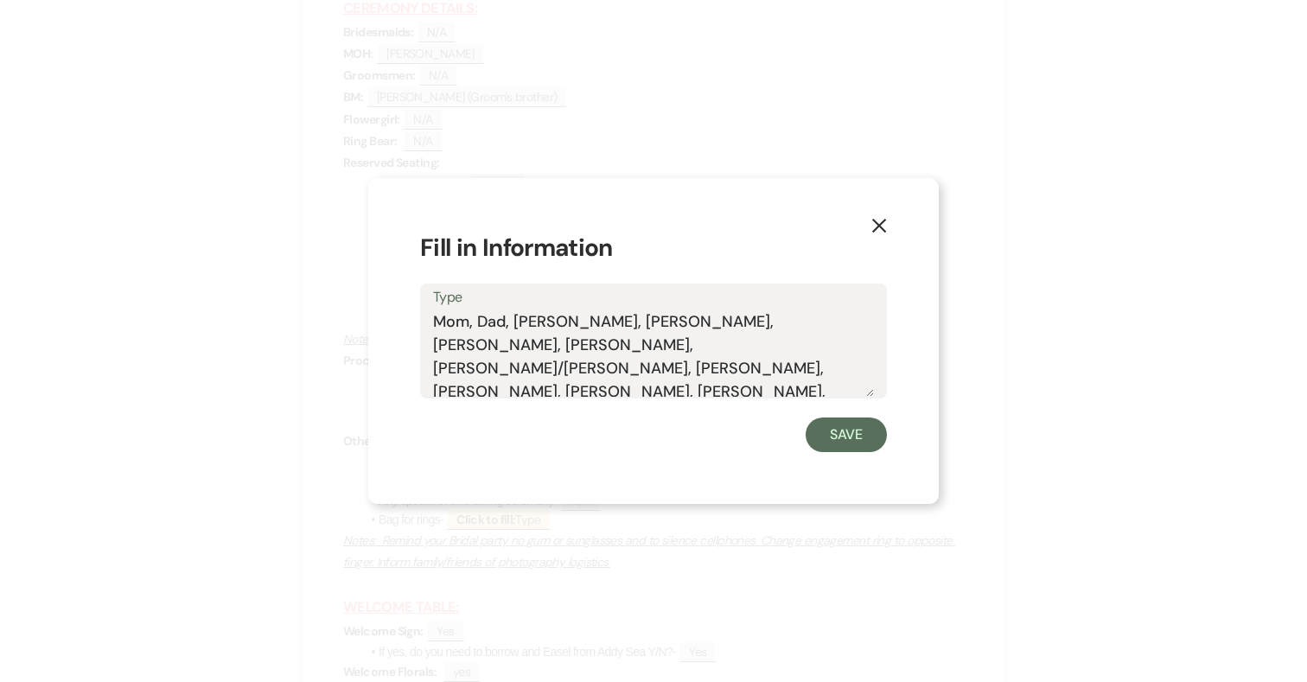
click at [555, 320] on textarea "Mom, Dad, Nick, Jess, Noelle, Alex, Peter/Marylou, Denise, Molly Mitch, Katie, …" at bounding box center [653, 353] width 441 height 86
click at [479, 322] on textarea "Mom, Dad, Nick/Jess, Noelle, Alex, Peter/Marylou, Denise, Molly Mitch, Katie, A…" at bounding box center [653, 353] width 441 height 86
click at [644, 321] on textarea "Mom/Dad, Nick/Jess, Noelle, Alex, Peter/Marylou, Denise, Molly Mitch, Katie, Al…" at bounding box center [653, 353] width 441 height 86
drag, startPoint x: 618, startPoint y: 346, endPoint x: 568, endPoint y: 342, distance: 50.2
click at [568, 342] on textarea "Mom/Dad, Nick/Jess, Noelle/Alex, Peter/Marylou, Denise, Molly Mitch, Katie, Ali…" at bounding box center [653, 353] width 441 height 86
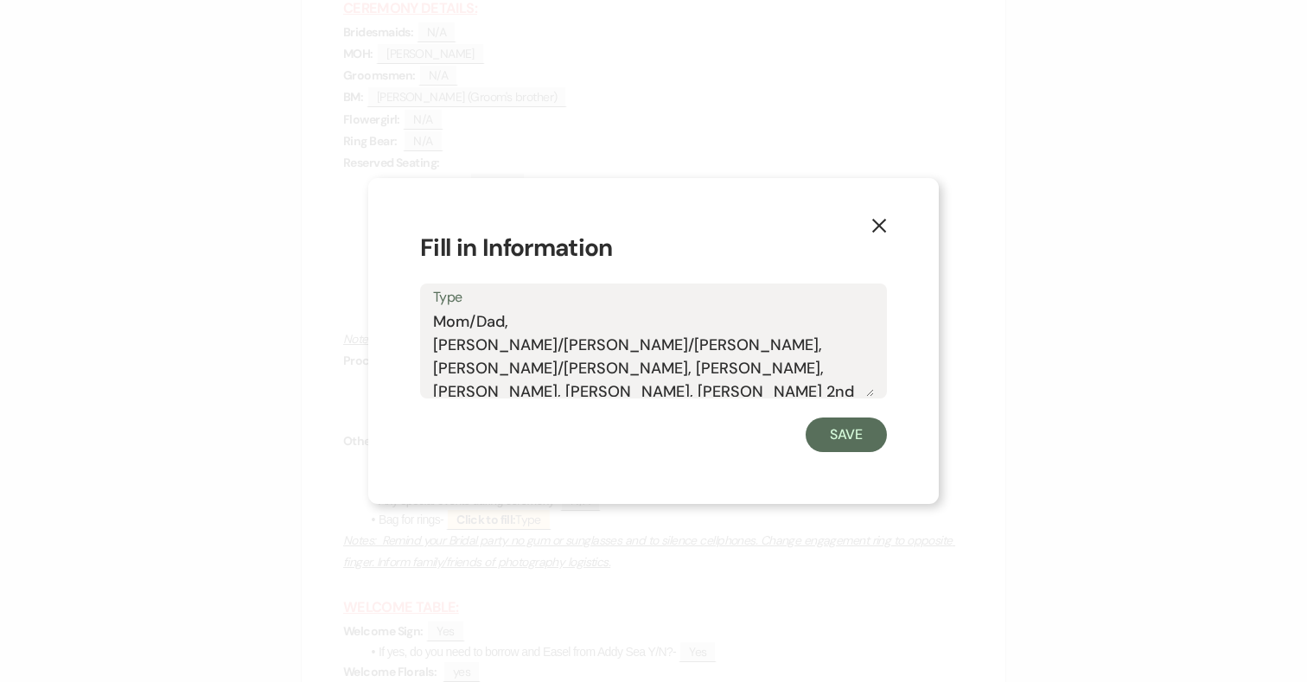
click at [470, 343] on textarea "Mom/Dad, Nick/Jess, Noelle/Alex, Peter/Marylou, Denise, Molly Mitch, Katie, Kel…" at bounding box center [653, 353] width 441 height 86
click at [789, 322] on textarea "Mom/Dad, Nick/Jess, Noelle/Alex, Peter/Marylou, Denise, Molly, Mitch, Katie, Ke…" at bounding box center [653, 353] width 441 height 86
click at [793, 341] on textarea "Mom/Dad, Nick/Jess, Noelle/Alex, Peter/Marylou, Molly Denise, Molly, Mitch, Kat…" at bounding box center [653, 353] width 441 height 86
drag, startPoint x: 529, startPoint y: 342, endPoint x: 430, endPoint y: 343, distance: 99.4
click at [430, 343] on div "Type Mom/Dad, Nick/Jess, Noelle/Alex, Peter/Marylou, Molly Denise, Molly, Mitch…" at bounding box center [653, 340] width 467 height 115
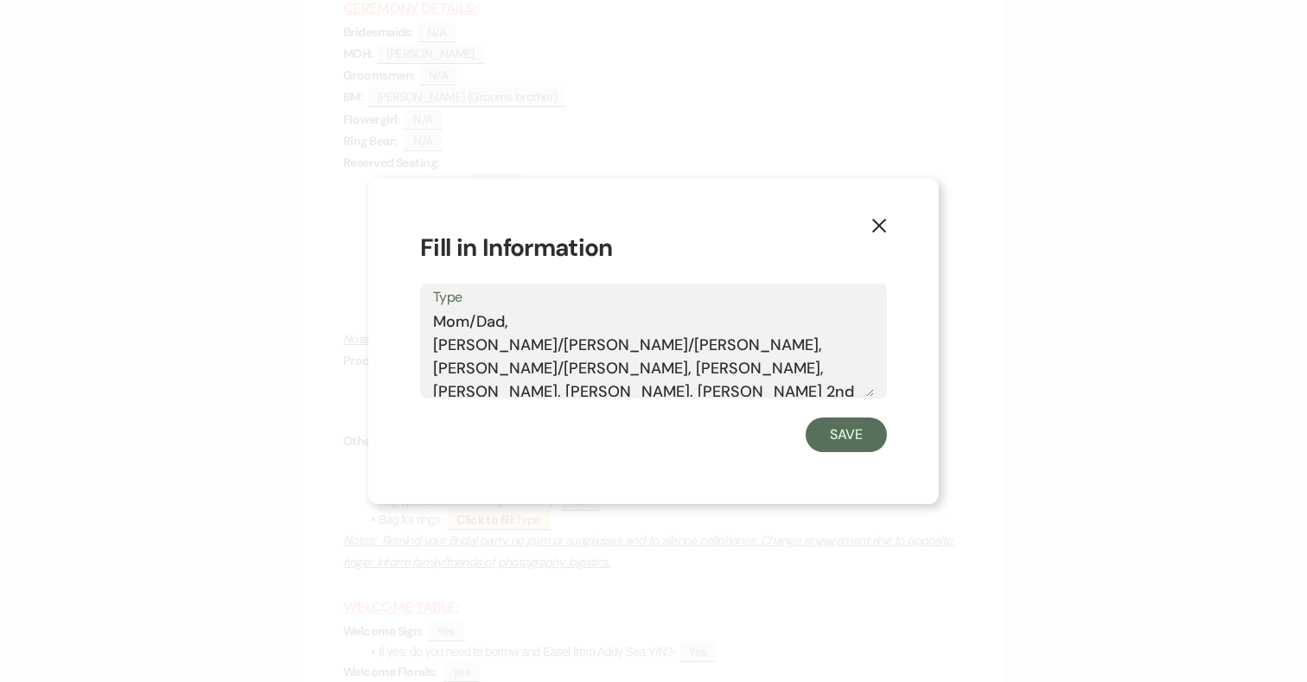
drag, startPoint x: 574, startPoint y: 347, endPoint x: 476, endPoint y: 344, distance: 97.7
click at [476, 344] on textarea "Mom/Dad, Nick/Jess, Noelle/Alex, Peter/Marylou, Molly, Mitch, Katie, Kelsie, Mo…" at bounding box center [653, 353] width 441 height 86
click at [512, 346] on textarea "Mom/Dad, Nick/Jess, Noelle/Alex, Peter/Marylou, Molly, MitchMolly 2nd row- Deni…" at bounding box center [653, 353] width 441 height 86
type textarea "Mom/Dad, Nick/Jess, Noelle/Alex, Peter/Marylou, Molly, 2nd row- Denise, Alison,…"
click at [839, 436] on button "Save" at bounding box center [846, 434] width 81 height 35
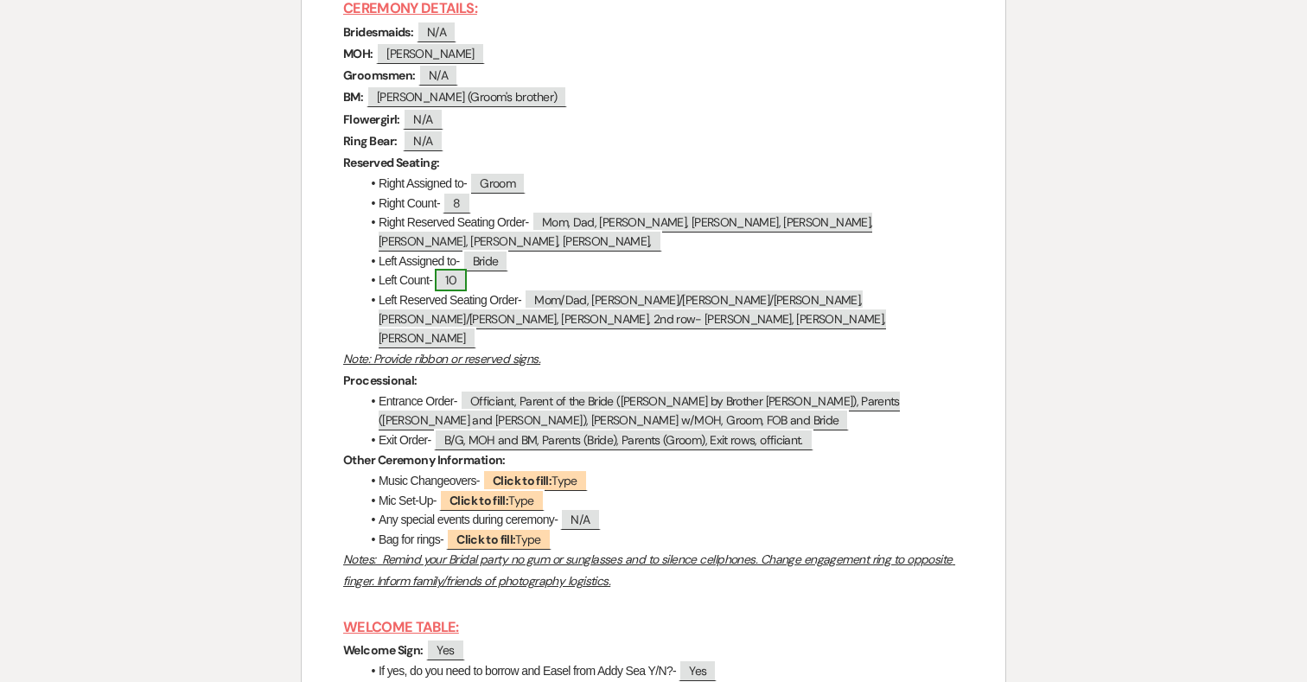
click at [454, 291] on span "10" at bounding box center [451, 280] width 32 height 22
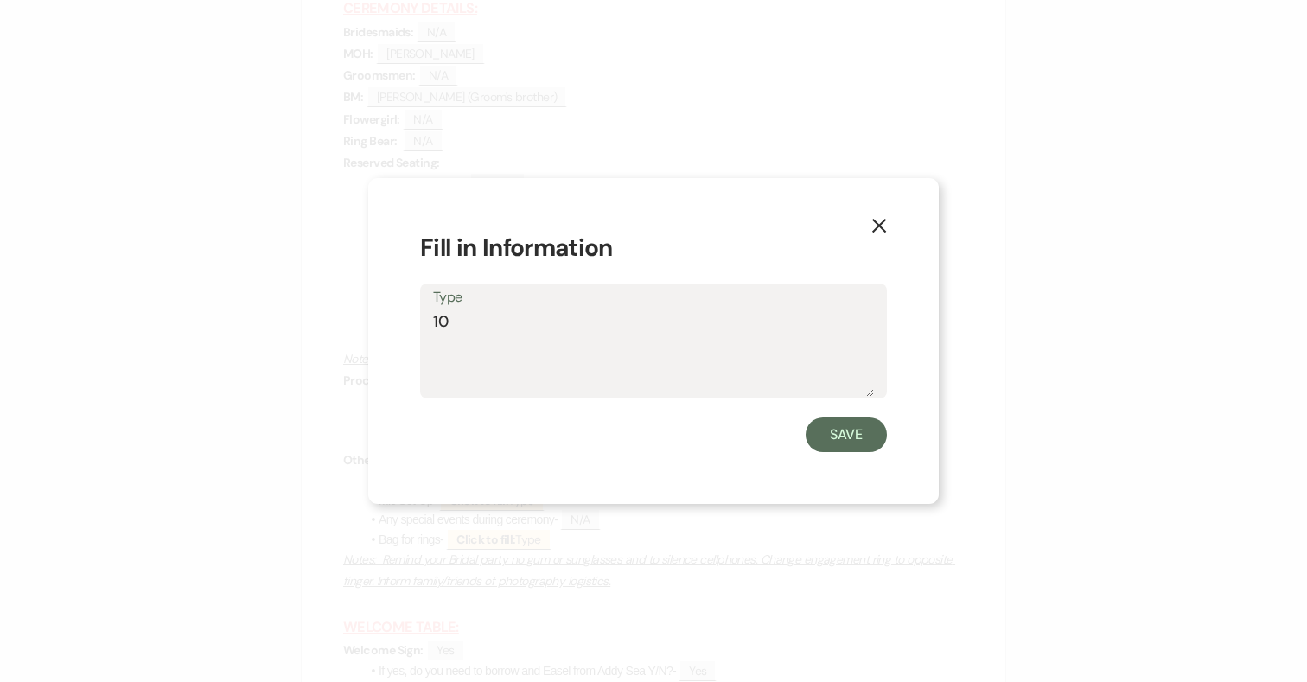
click at [452, 319] on textarea "10" at bounding box center [653, 353] width 441 height 86
type textarea "13"
click at [856, 440] on button "Save" at bounding box center [846, 434] width 81 height 35
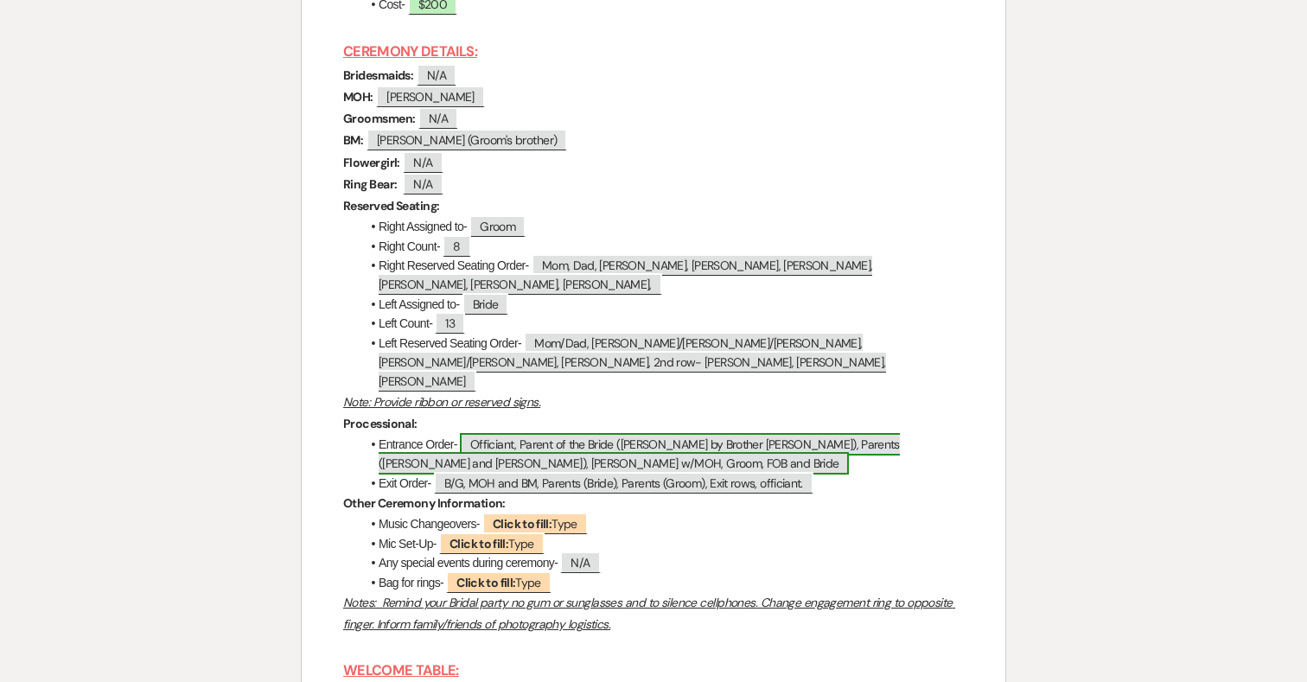
scroll to position [6031, 0]
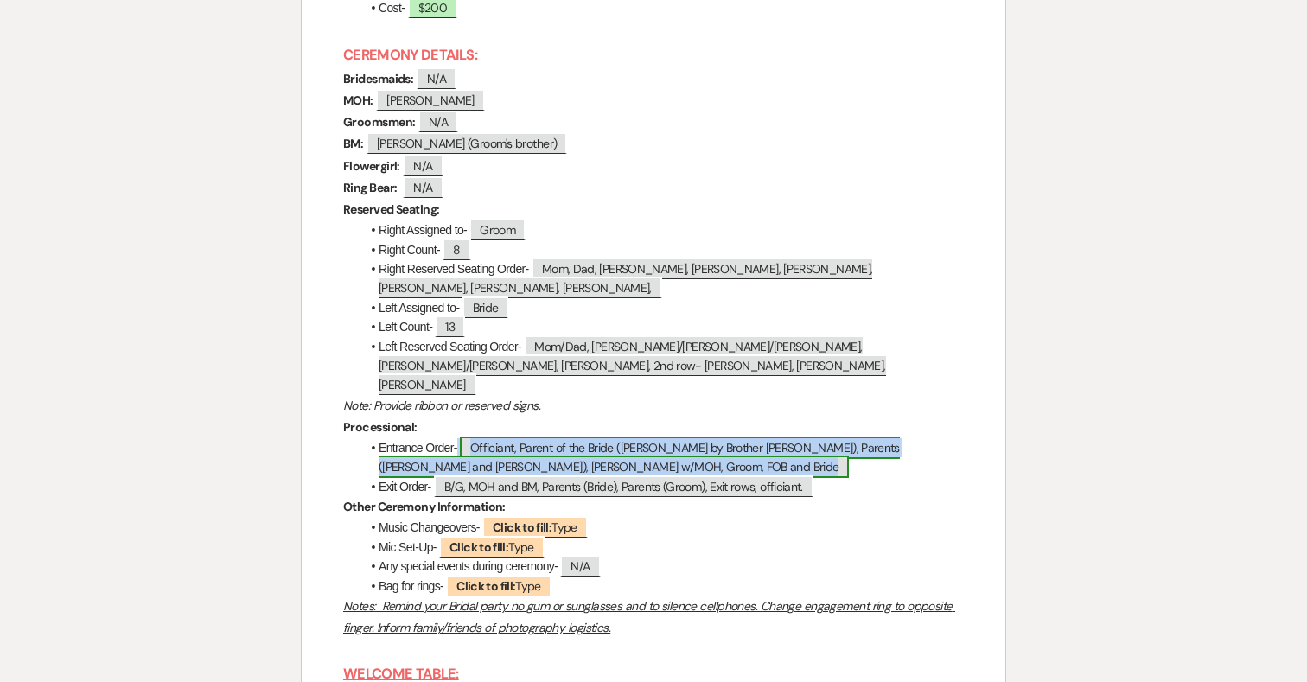
click at [900, 448] on span "Officiant, Parent of the Bride (Lisa Escorted by Brother Nick), Parents (Lynn a…" at bounding box center [639, 456] width 521 height 41
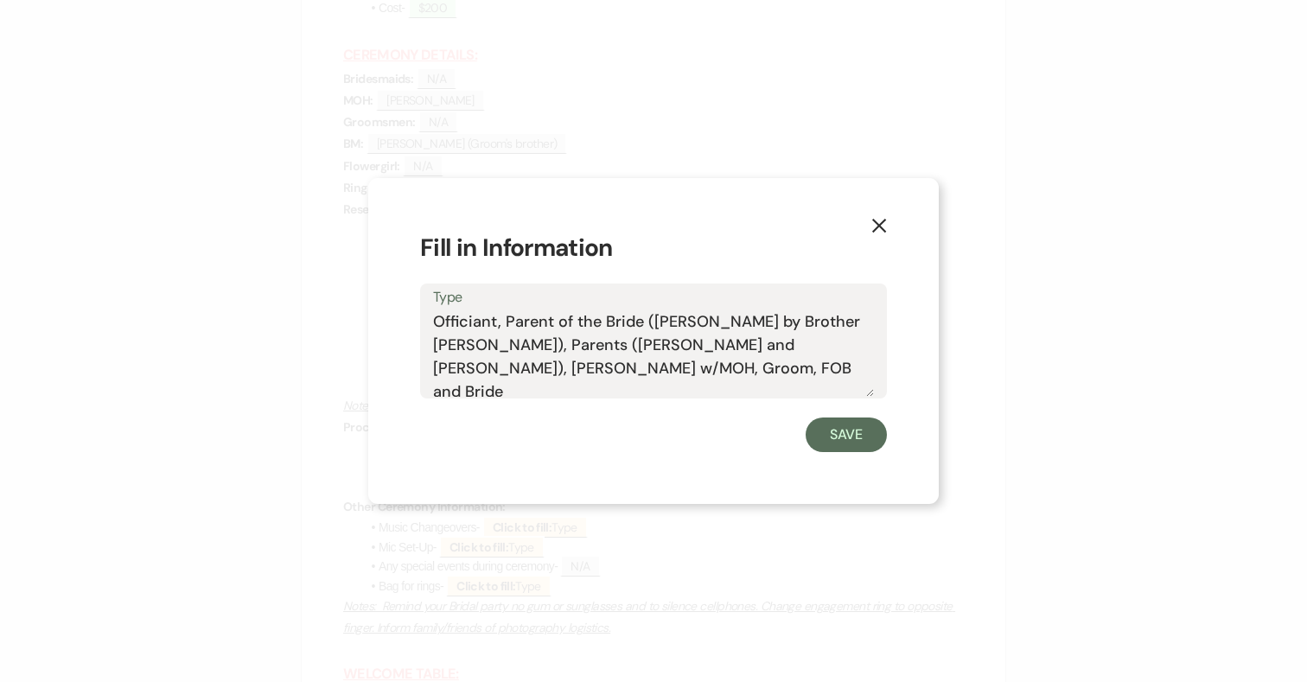
drag, startPoint x: 772, startPoint y: 345, endPoint x: 672, endPoint y: 342, distance: 100.3
click at [672, 342] on textarea "Officiant, Parent of the Bride (Lisa Escorted by Brother Nick), Parents (Lynn a…" at bounding box center [653, 353] width 441 height 86
click at [722, 345] on textarea "Officiant, Parent of the Bride (Lisa Escorted by Brother Nick), Parents (Lynn a…" at bounding box center [653, 353] width 441 height 86
click at [851, 347] on textarea "Officiant, Parent of the Bride (Lisa Escorted by Brother Nick), Parents (Lynn a…" at bounding box center [653, 353] width 441 height 86
click at [465, 369] on textarea "Officiant, Parent of the Bride (Lisa Escorted by Brother Nick), Parents (Lynn a…" at bounding box center [653, 353] width 441 height 86
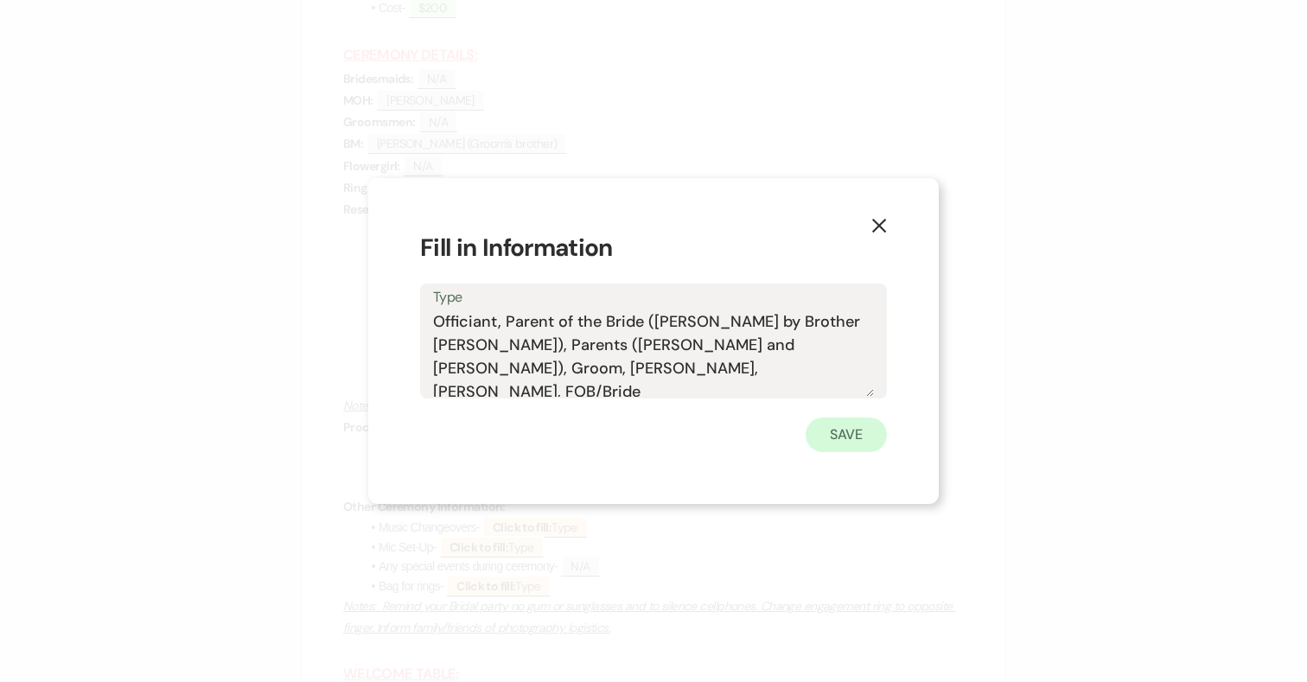
type textarea "Officiant, Parent of the Bride (Lisa Escorted by Brother Nick), Parents (Lynn a…"
click at [844, 426] on button "Save" at bounding box center [846, 434] width 81 height 35
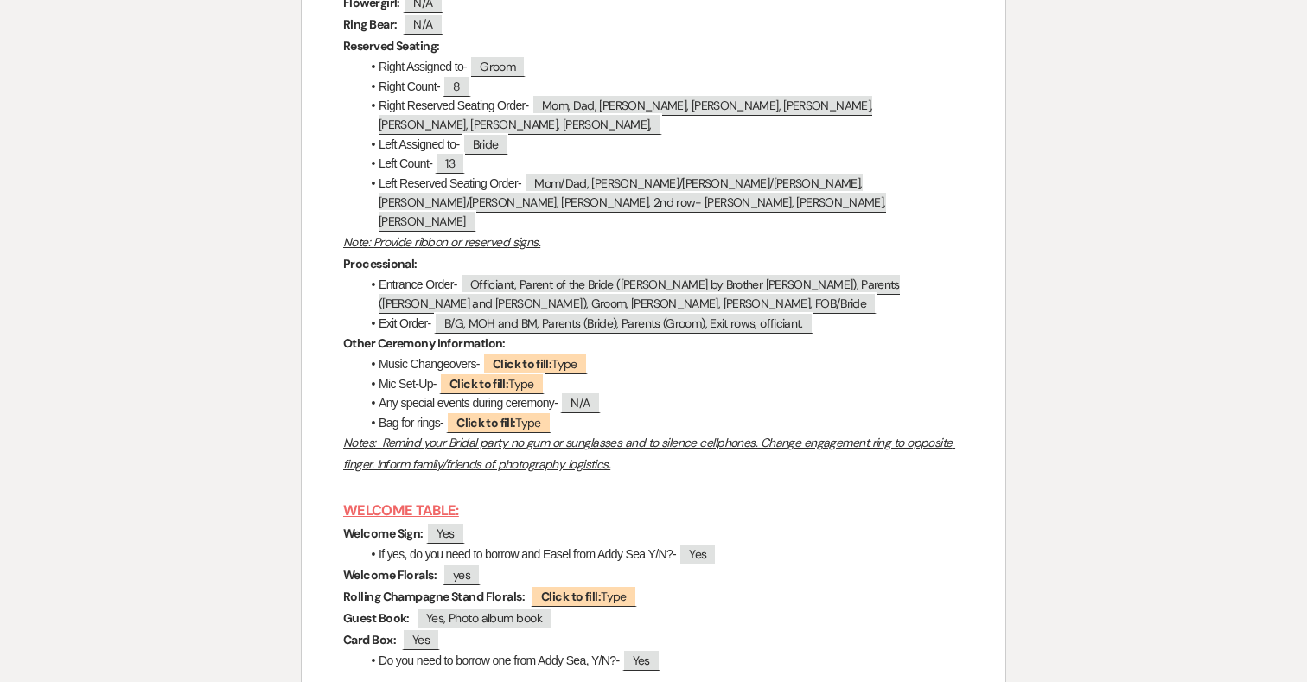
scroll to position [6194, 0]
click at [529, 368] on b "Click to fill:" at bounding box center [522, 365] width 59 height 16
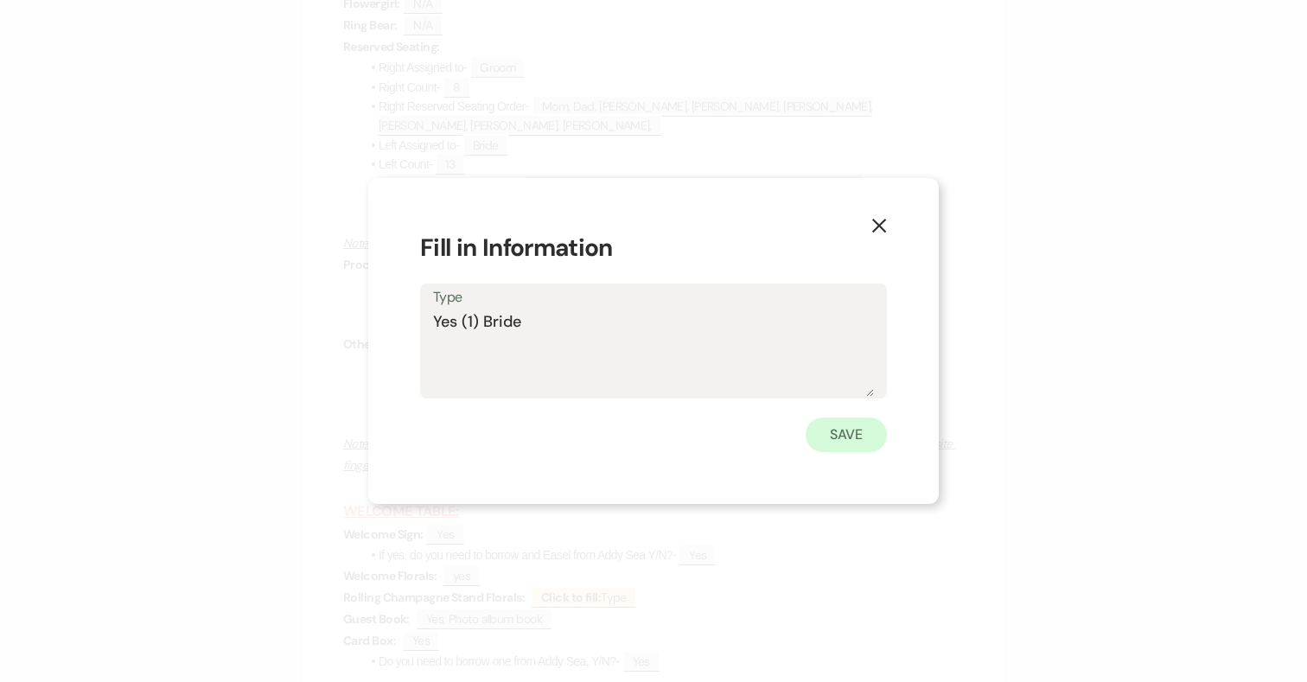
type textarea "Yes (1) Bride"
click at [861, 419] on button "Save" at bounding box center [846, 434] width 81 height 35
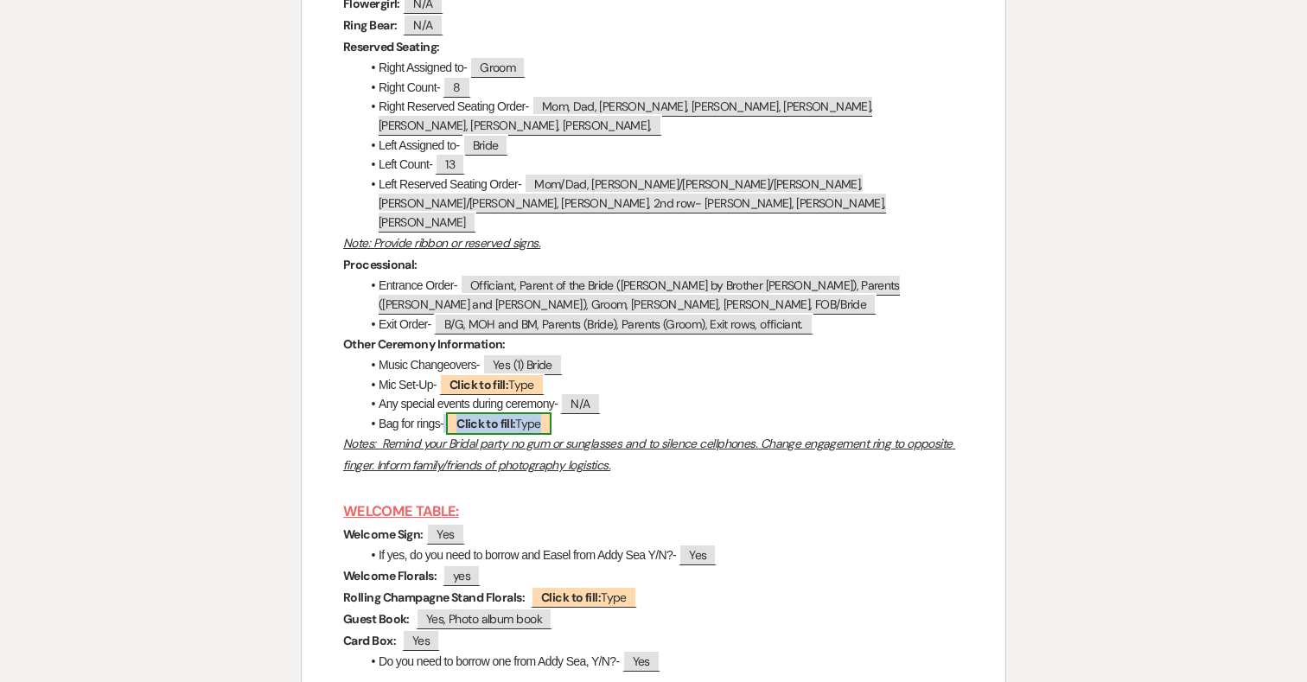
click at [504, 424] on b "Click to fill:" at bounding box center [485, 424] width 59 height 16
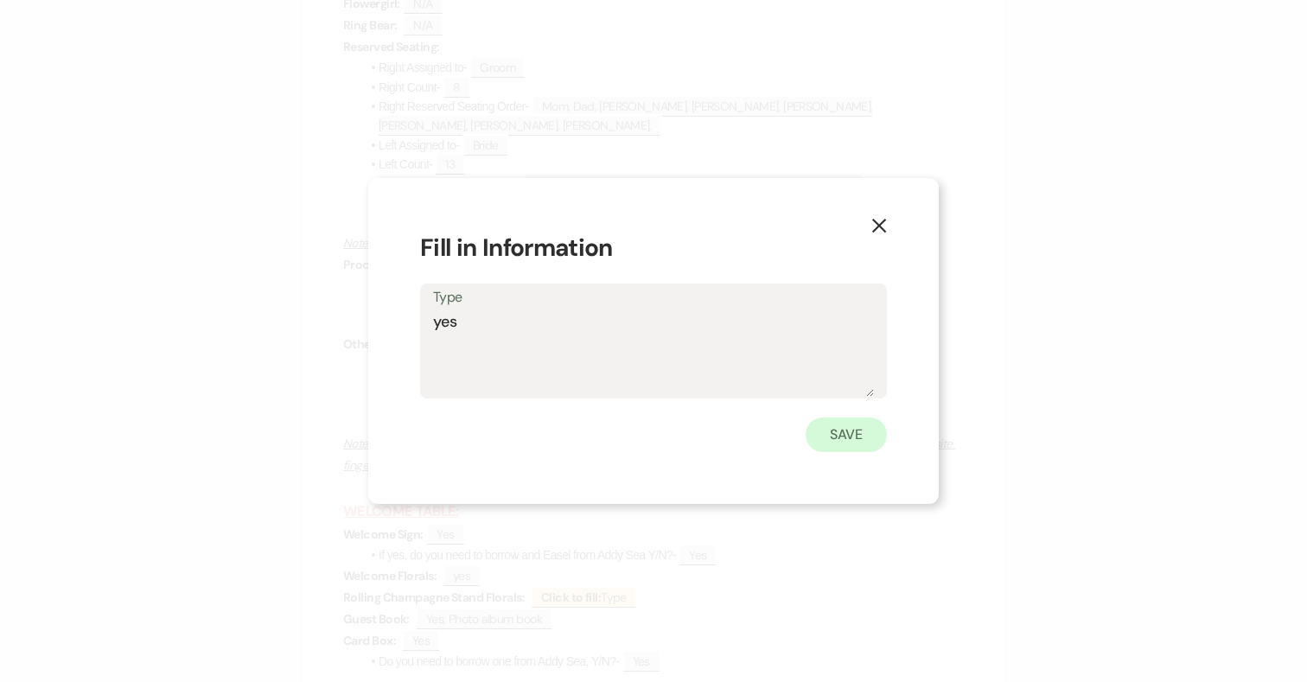
type textarea "yes"
click at [867, 431] on button "Save" at bounding box center [846, 434] width 81 height 35
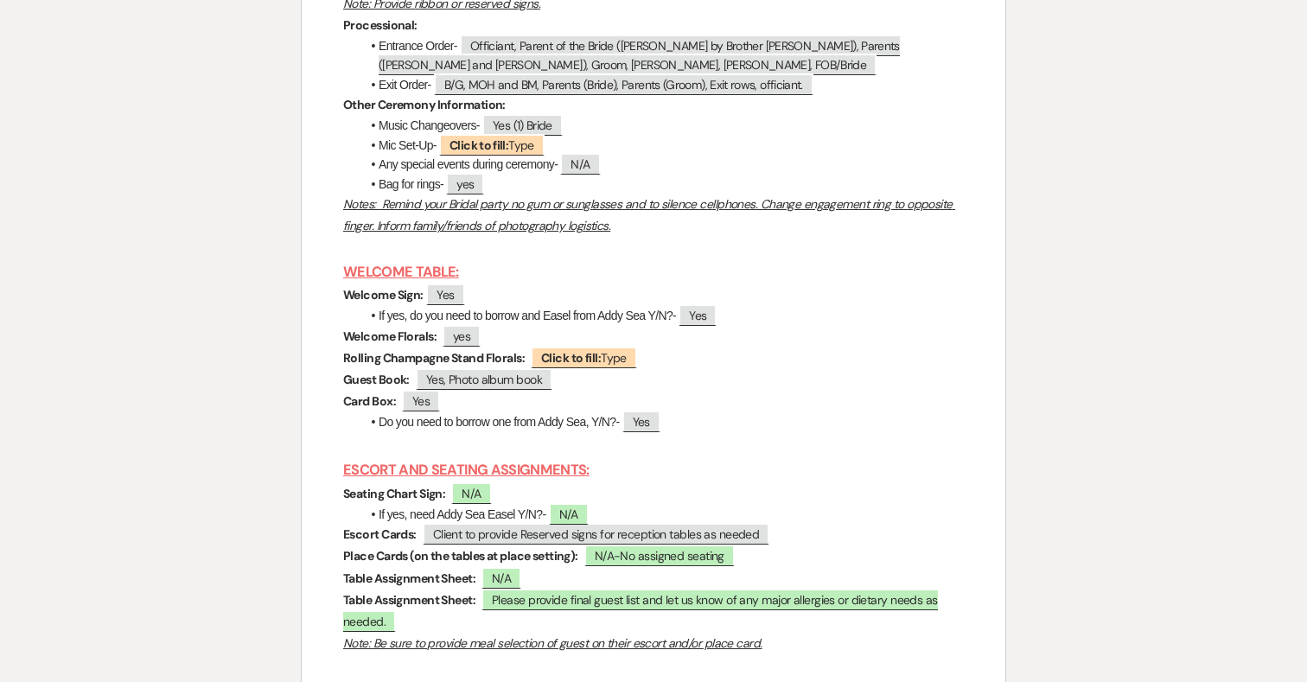
scroll to position [6443, 0]
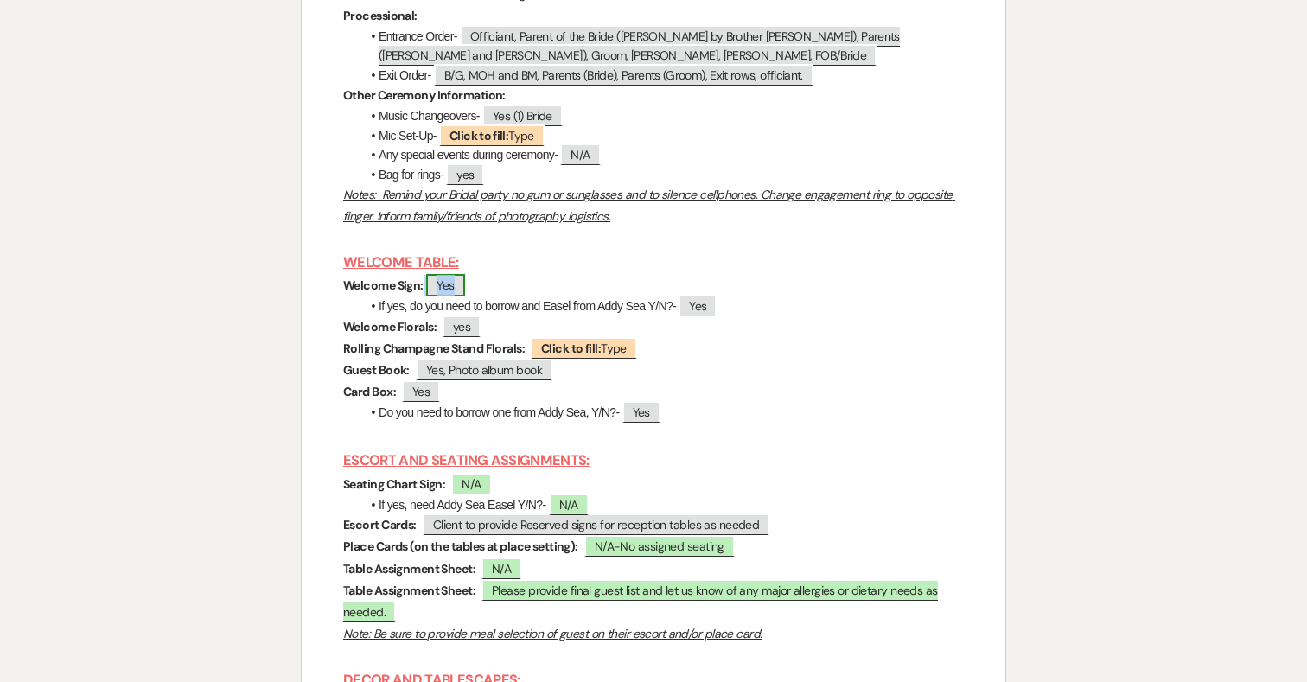
click at [456, 294] on span "Yes" at bounding box center [445, 285] width 38 height 22
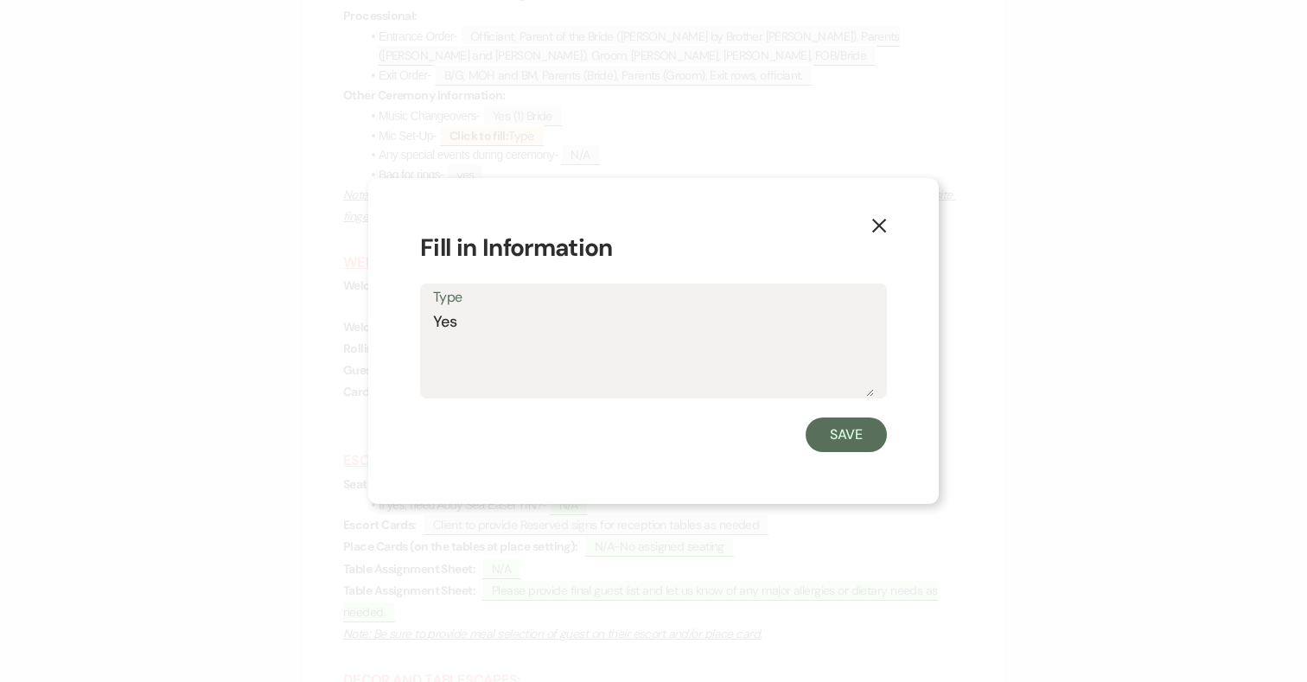
click at [480, 325] on textarea "Yes" at bounding box center [653, 353] width 441 height 86
type textarea "Yes-Surfboard"
click at [873, 434] on button "Save" at bounding box center [846, 434] width 81 height 35
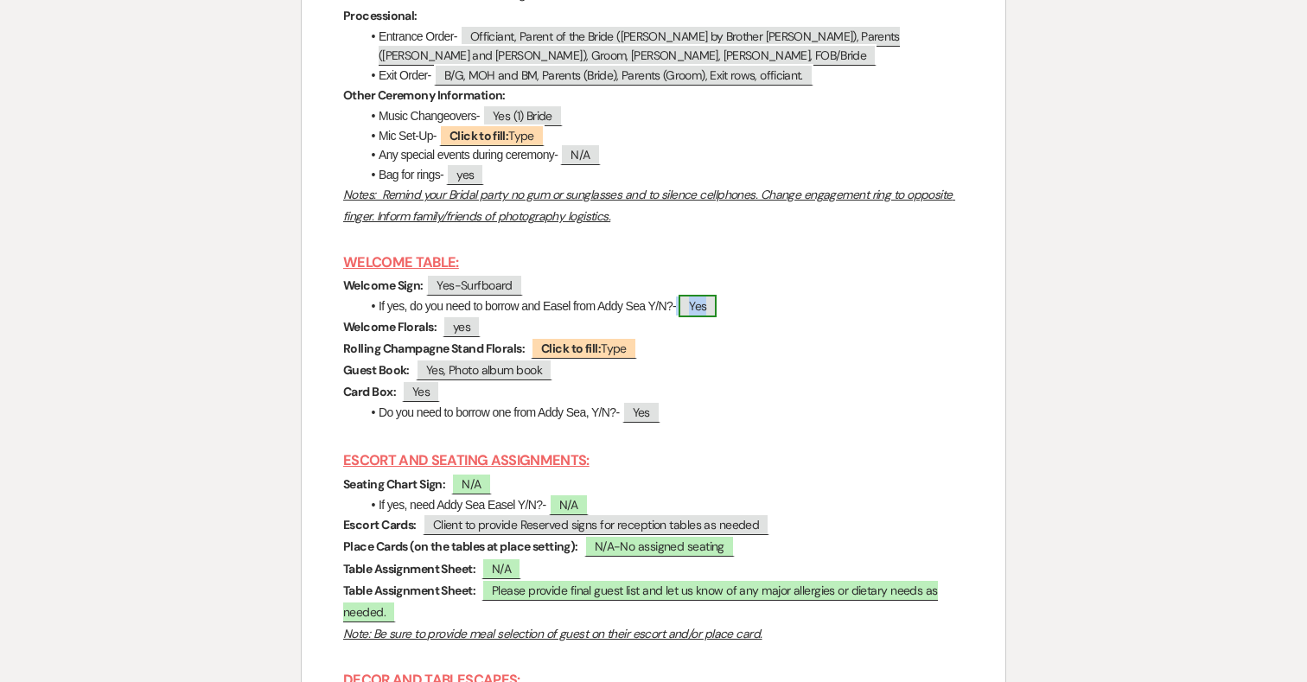
click at [706, 317] on span "Yes" at bounding box center [697, 306] width 38 height 22
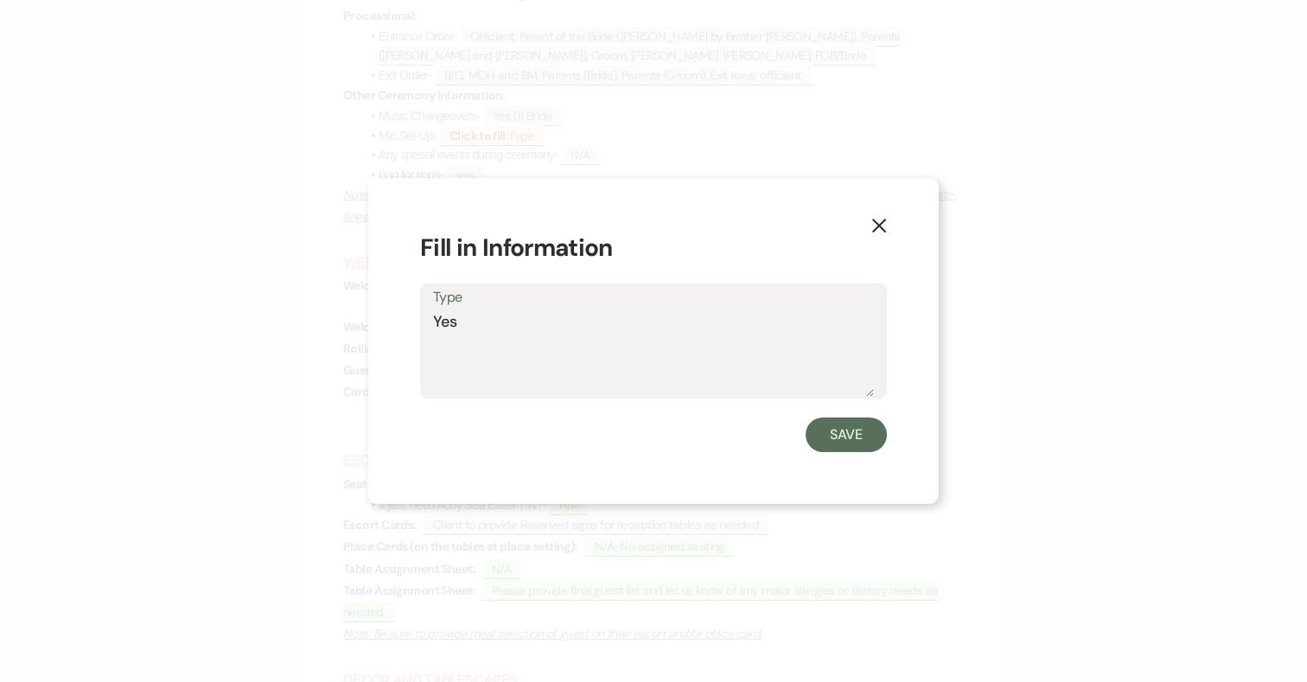
drag, startPoint x: 504, startPoint y: 328, endPoint x: 377, endPoint y: 328, distance: 127.1
click at [377, 328] on div "X Fill in Information Type Yes Save" at bounding box center [653, 341] width 570 height 326
type textarea "No"
click at [835, 432] on button "Save" at bounding box center [846, 434] width 81 height 35
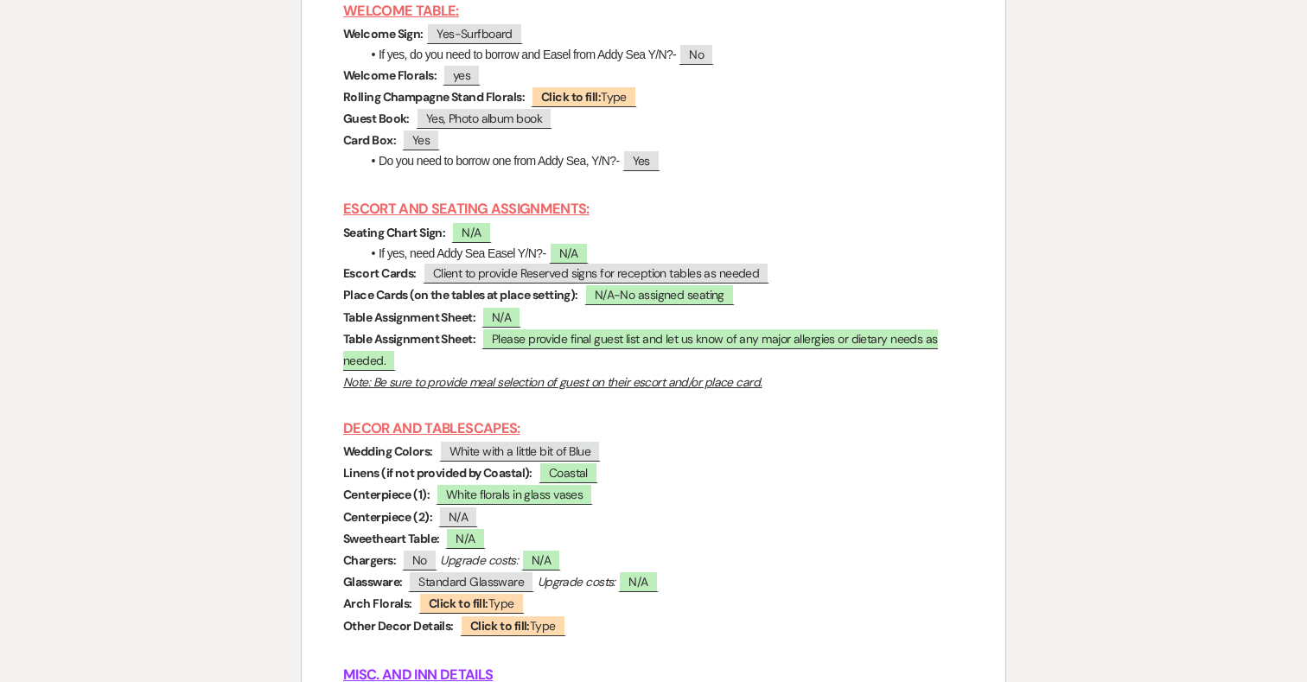
scroll to position [6697, 0]
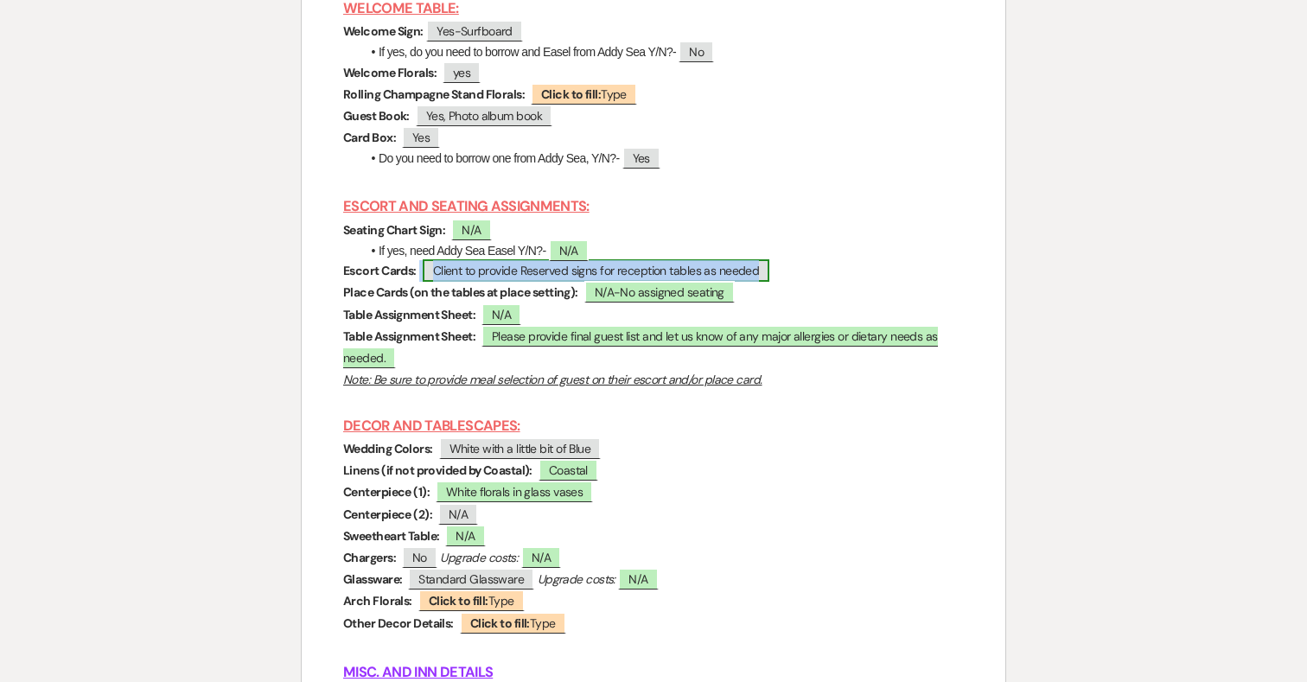
click at [565, 281] on span "Client to provide Reserved signs for reception tables as needed" at bounding box center [596, 270] width 347 height 22
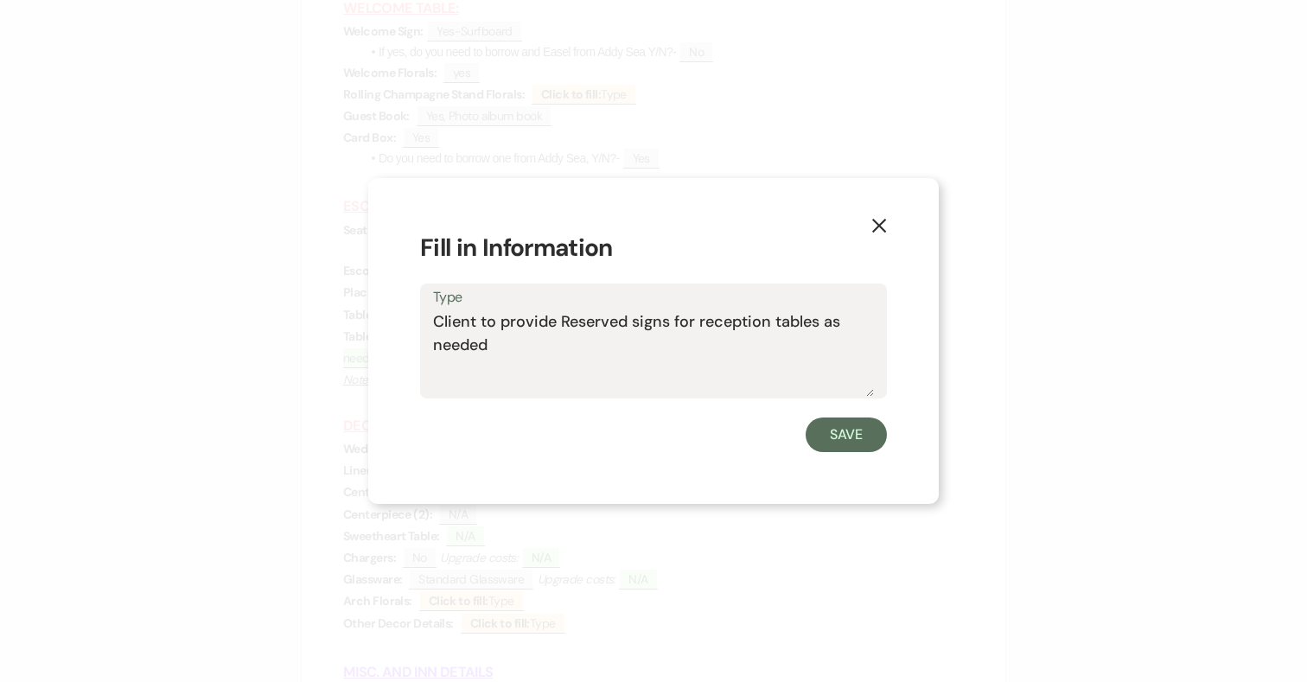
click at [502, 348] on textarea "Client to provide Reserved signs for reception tables as needed" at bounding box center [653, 353] width 441 height 86
type textarea "Client to provide Reserved signs for reception tables as needed (2)"
click at [850, 433] on button "Save" at bounding box center [846, 434] width 81 height 35
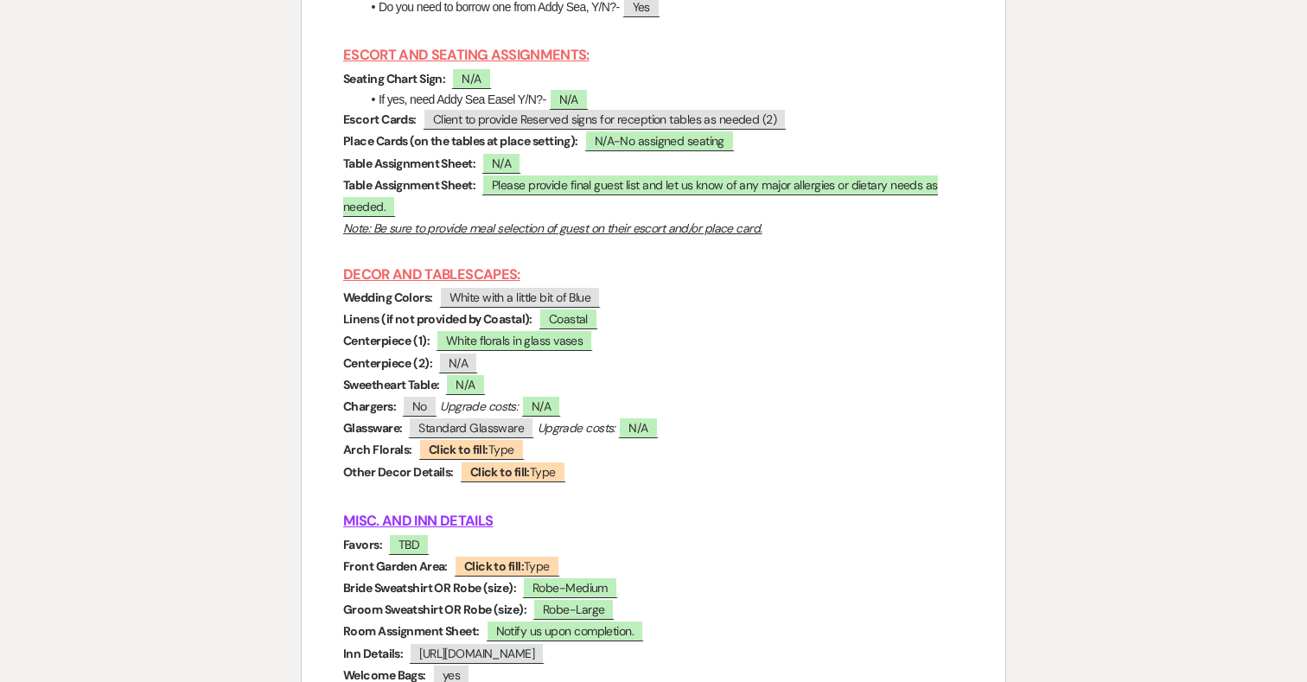
scroll to position [6844, 0]
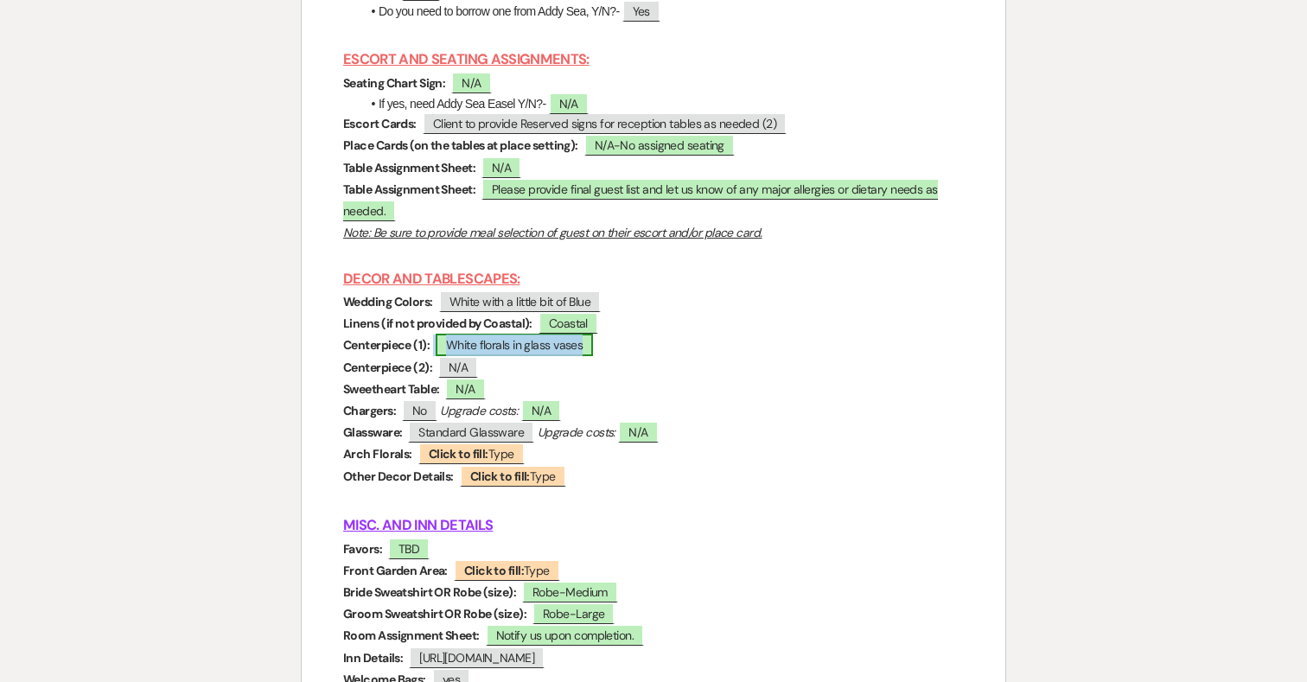
click at [496, 354] on span "White florals in glass vases" at bounding box center [514, 345] width 157 height 22
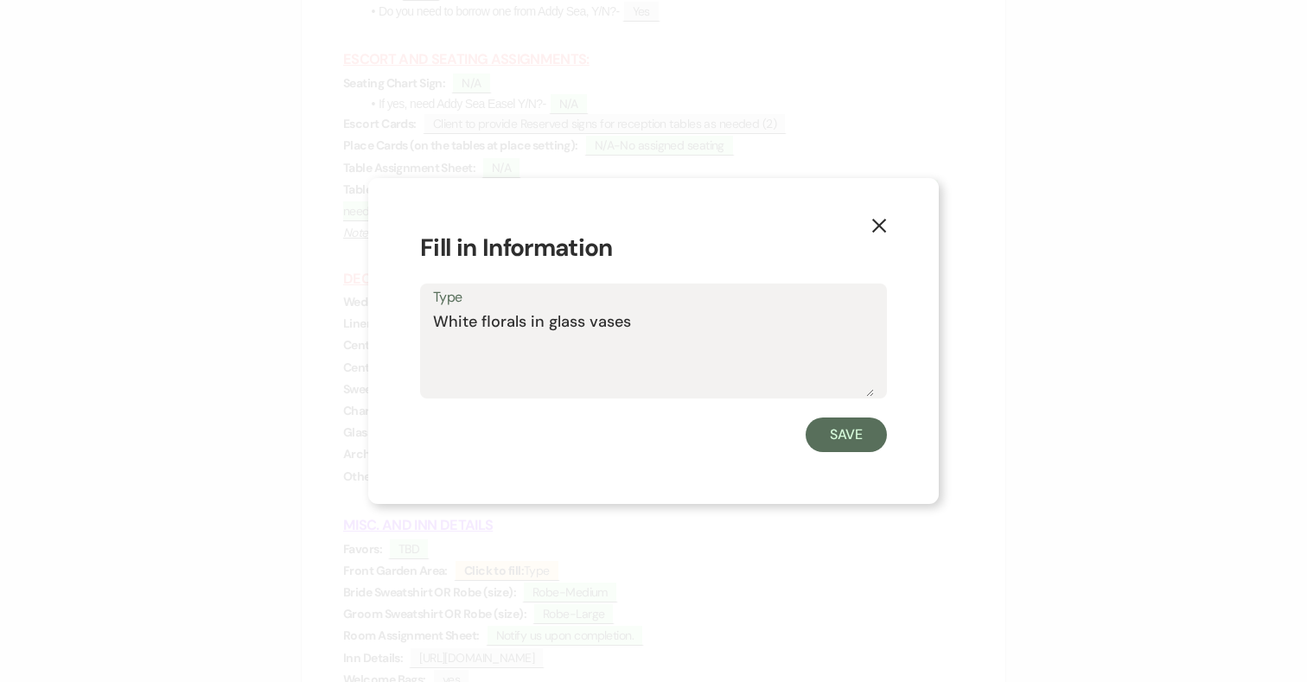
click at [476, 322] on textarea "White florals in glass vases" at bounding box center [653, 353] width 441 height 86
type textarea "White with touches of blue florals in glass vases"
click at [867, 447] on button "Save" at bounding box center [846, 434] width 81 height 35
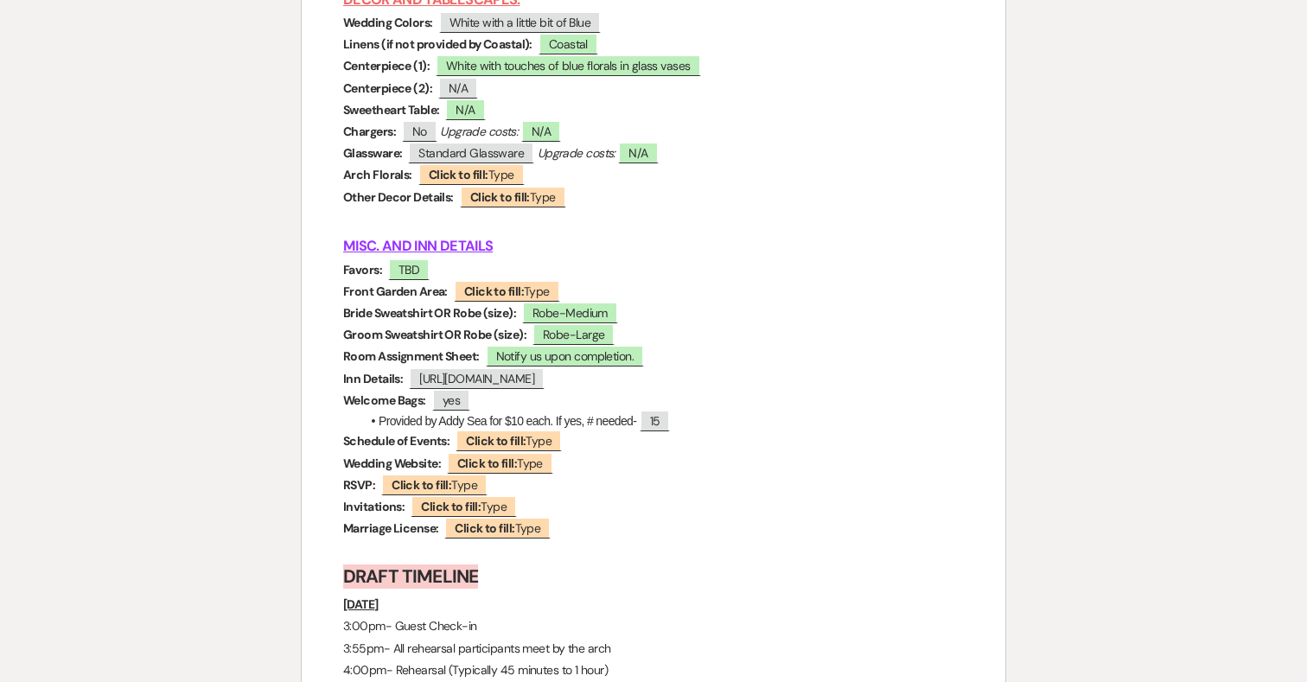
scroll to position [7138, 0]
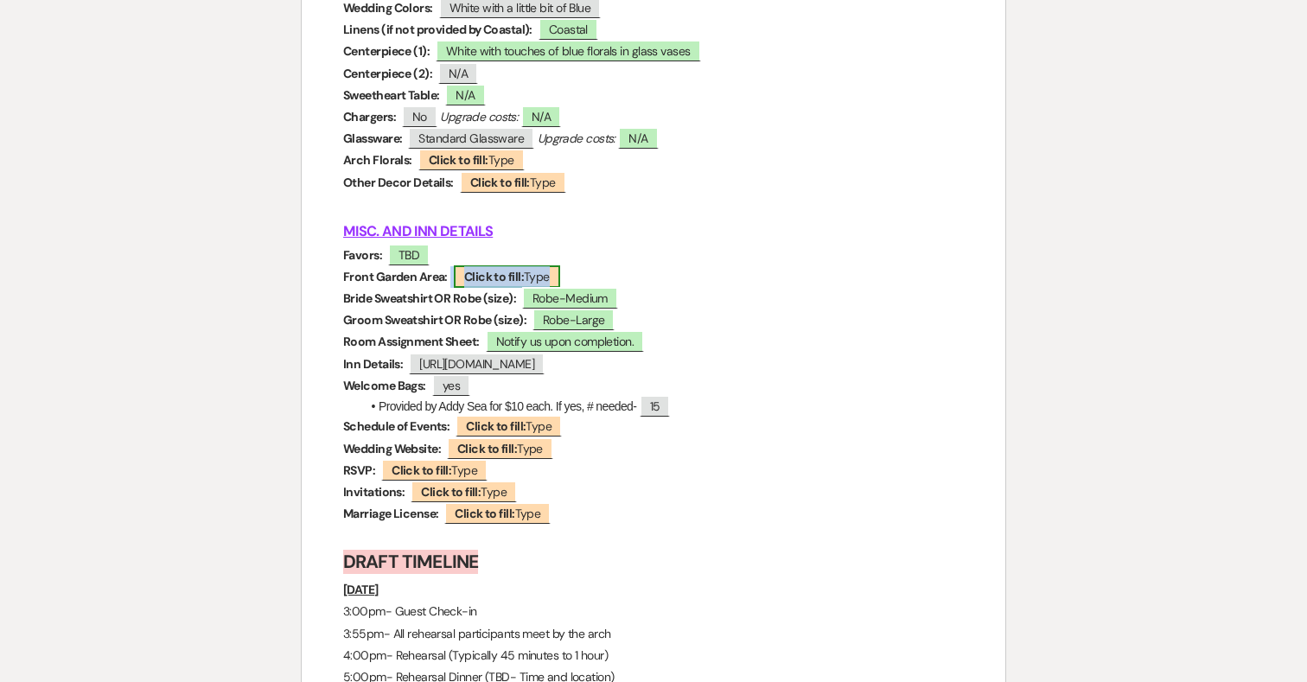
click at [518, 283] on b "Click to fill:" at bounding box center [494, 277] width 60 height 16
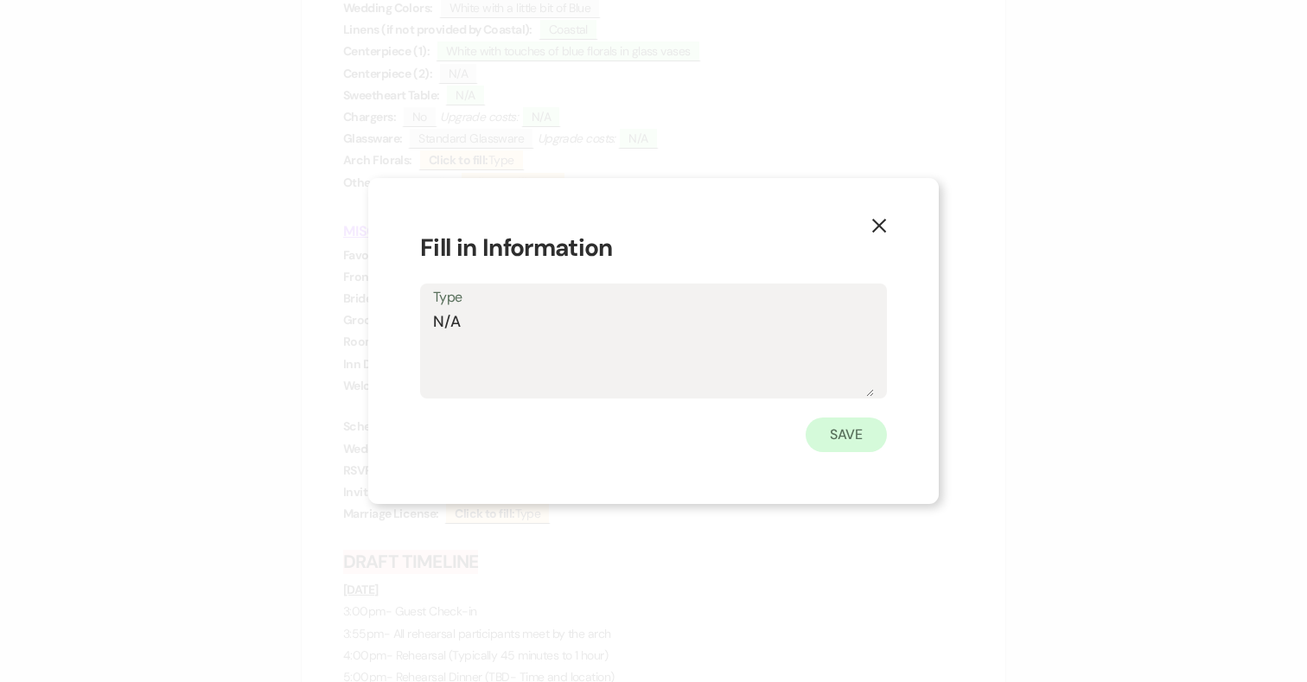
type textarea "N/A"
click at [869, 429] on button "Save" at bounding box center [846, 434] width 81 height 35
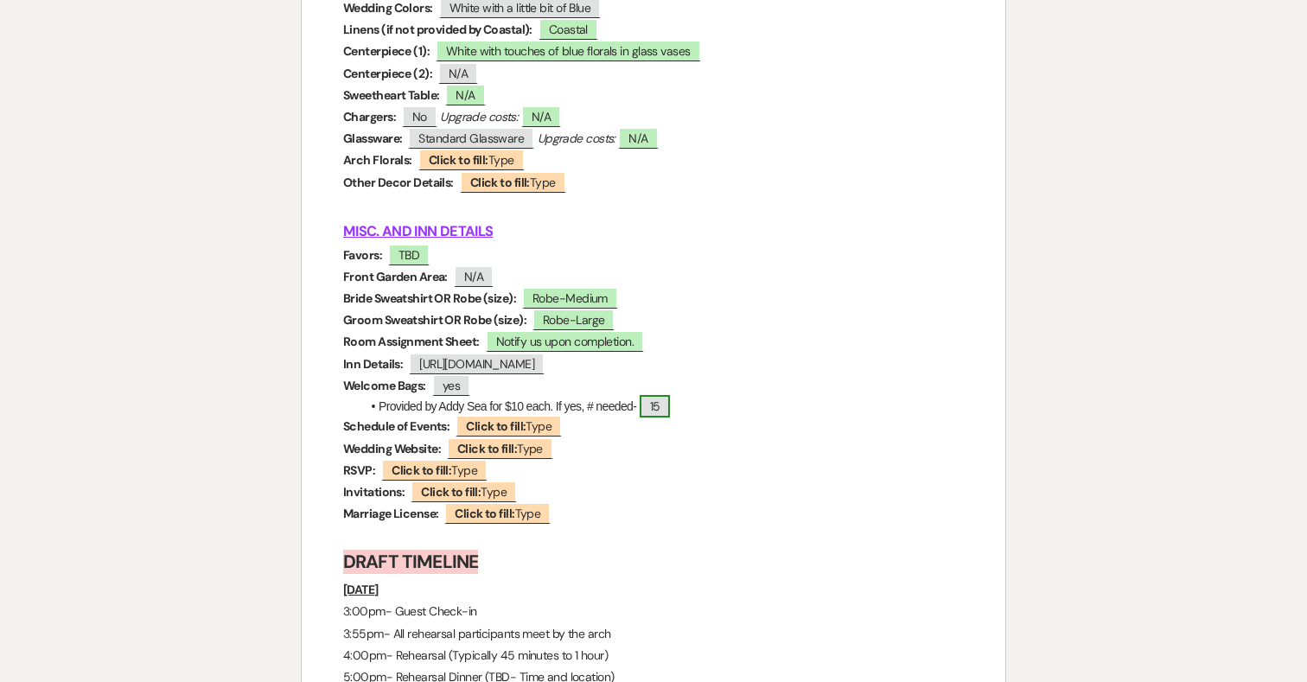
click at [667, 417] on span "15" at bounding box center [655, 406] width 31 height 22
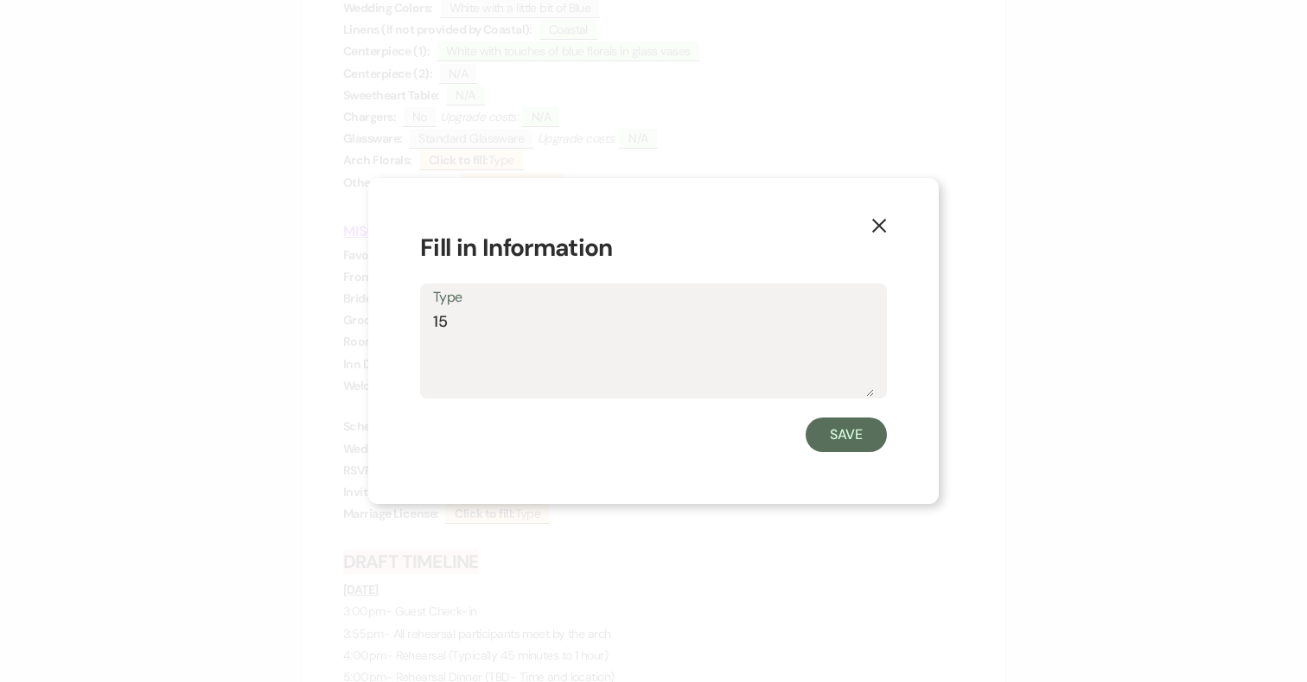
click at [602, 339] on textarea "15" at bounding box center [653, 353] width 441 height 86
type textarea "15- 1 per room"
click at [864, 434] on button "Save" at bounding box center [846, 434] width 81 height 35
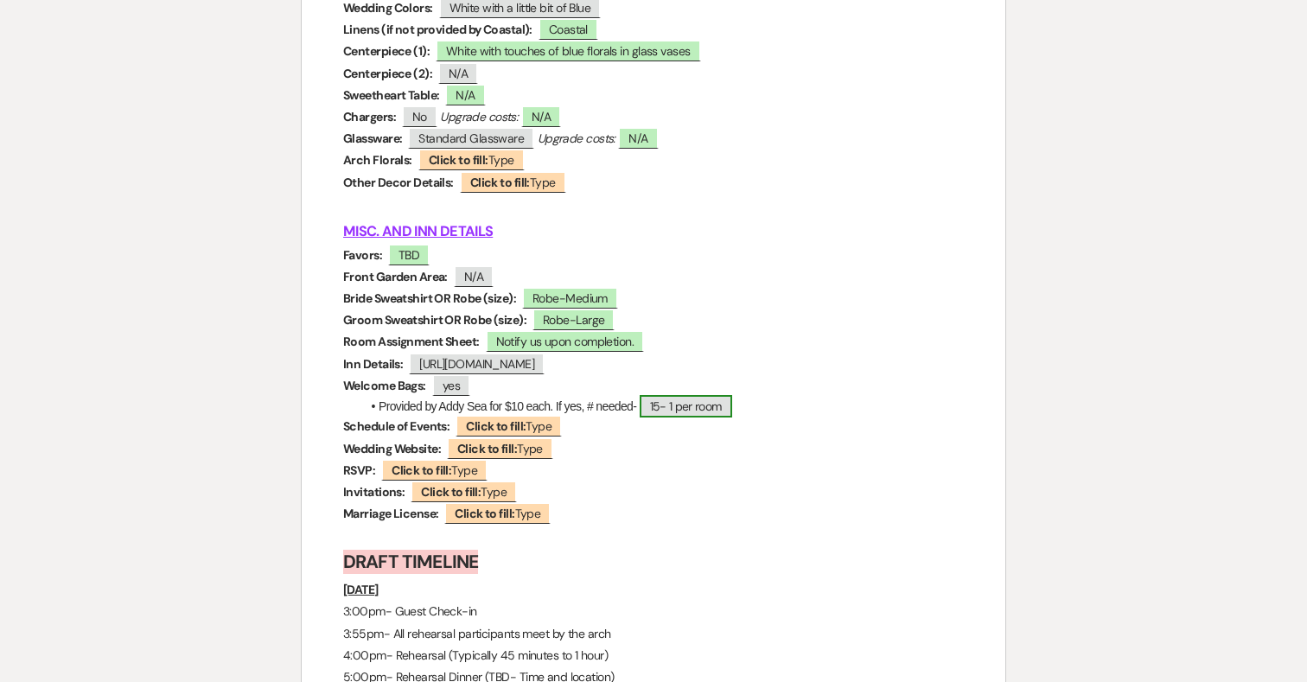
click at [729, 417] on span "15- 1 per room" at bounding box center [686, 406] width 92 height 22
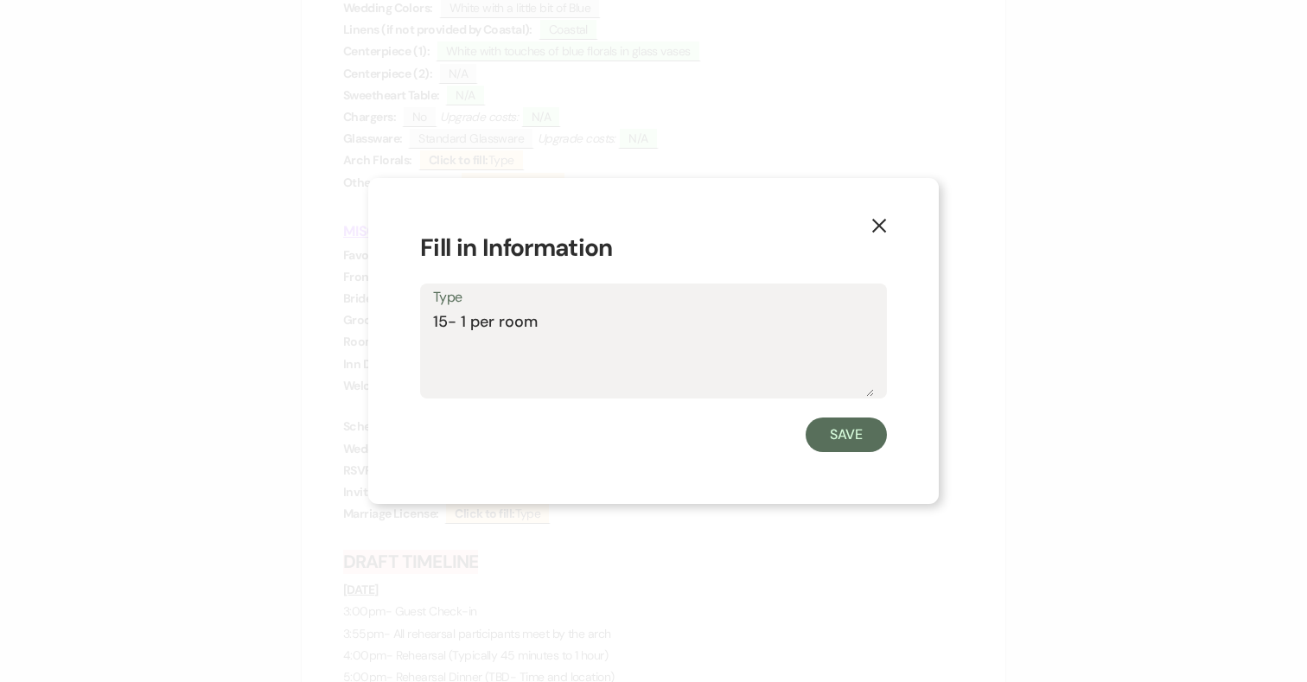
click at [696, 341] on textarea "15- 1 per room" at bounding box center [653, 353] width 441 height 86
type textarea "15- 1 per room. Client adding in items."
click at [840, 437] on button "Save" at bounding box center [846, 434] width 81 height 35
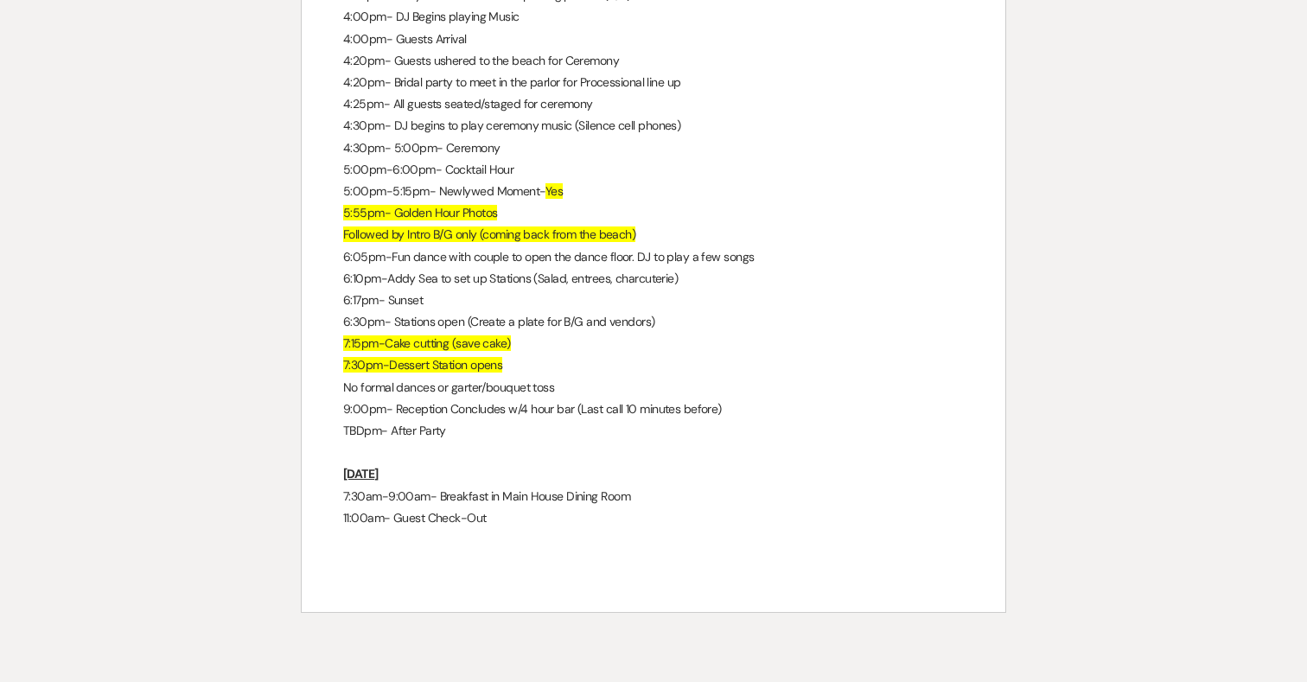
scroll to position [8084, 0]
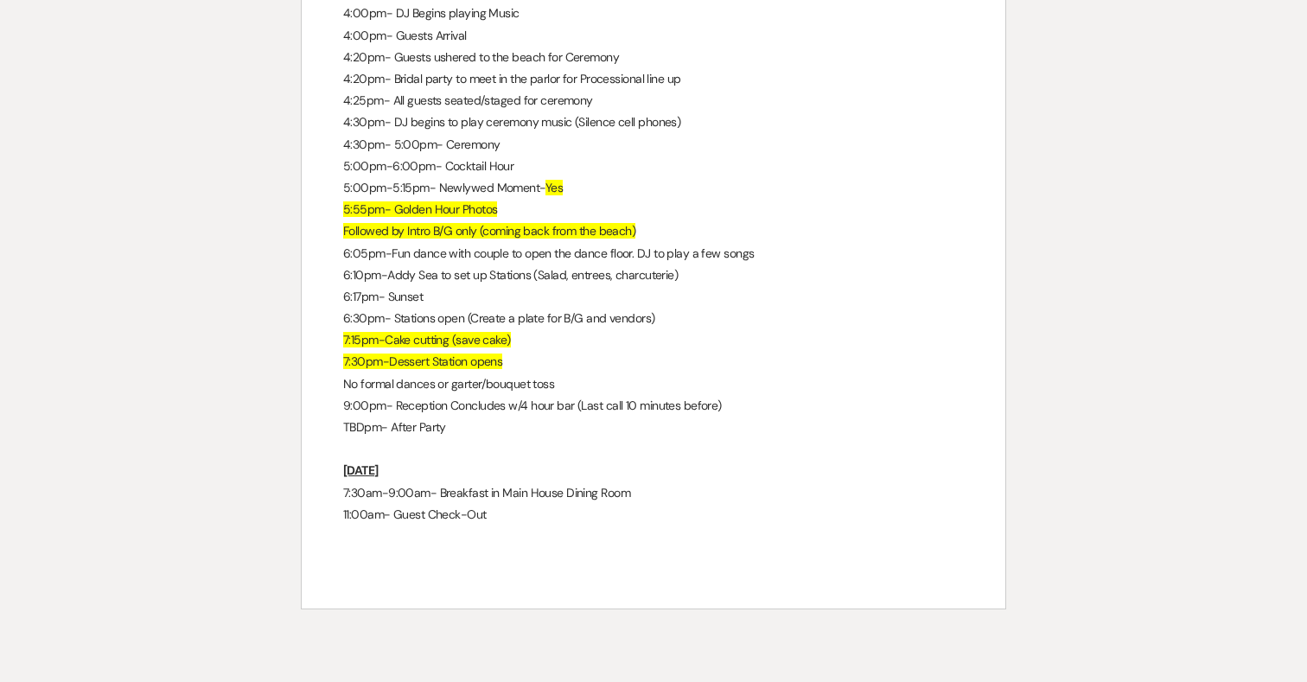
click at [405, 395] on p "No formal dances or garter/bouquet toss" at bounding box center [653, 384] width 621 height 22
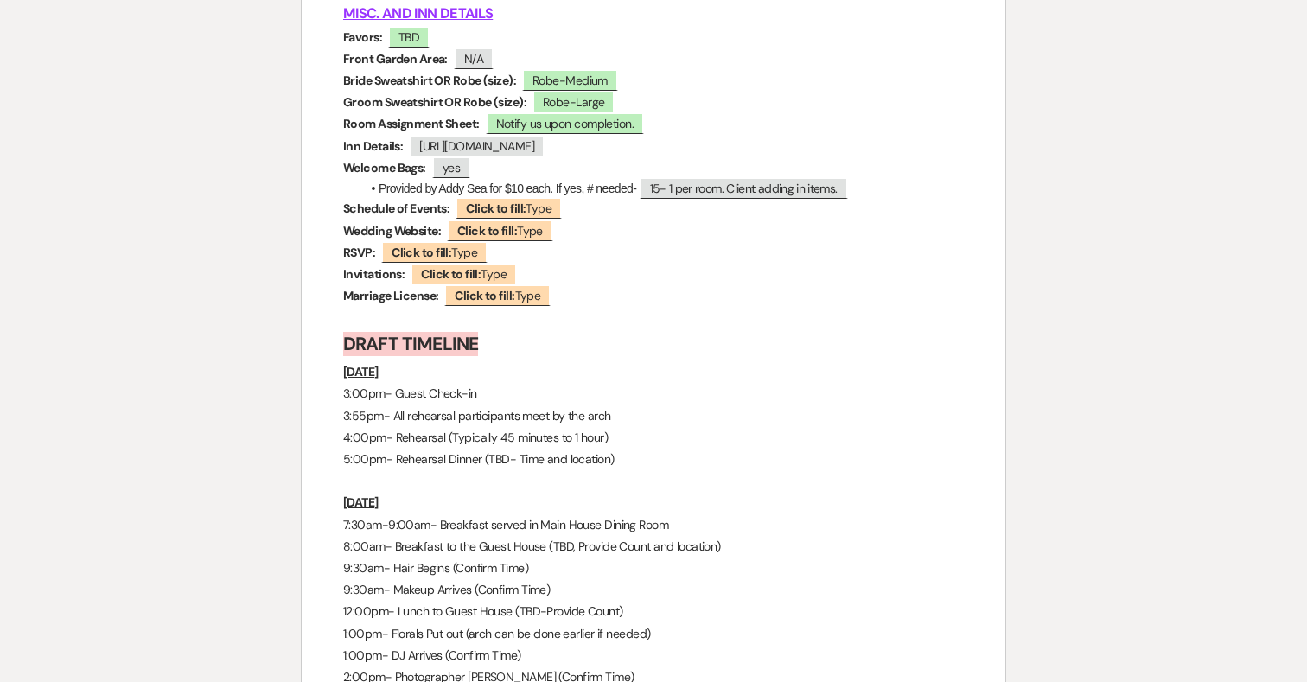
scroll to position [7366, 0]
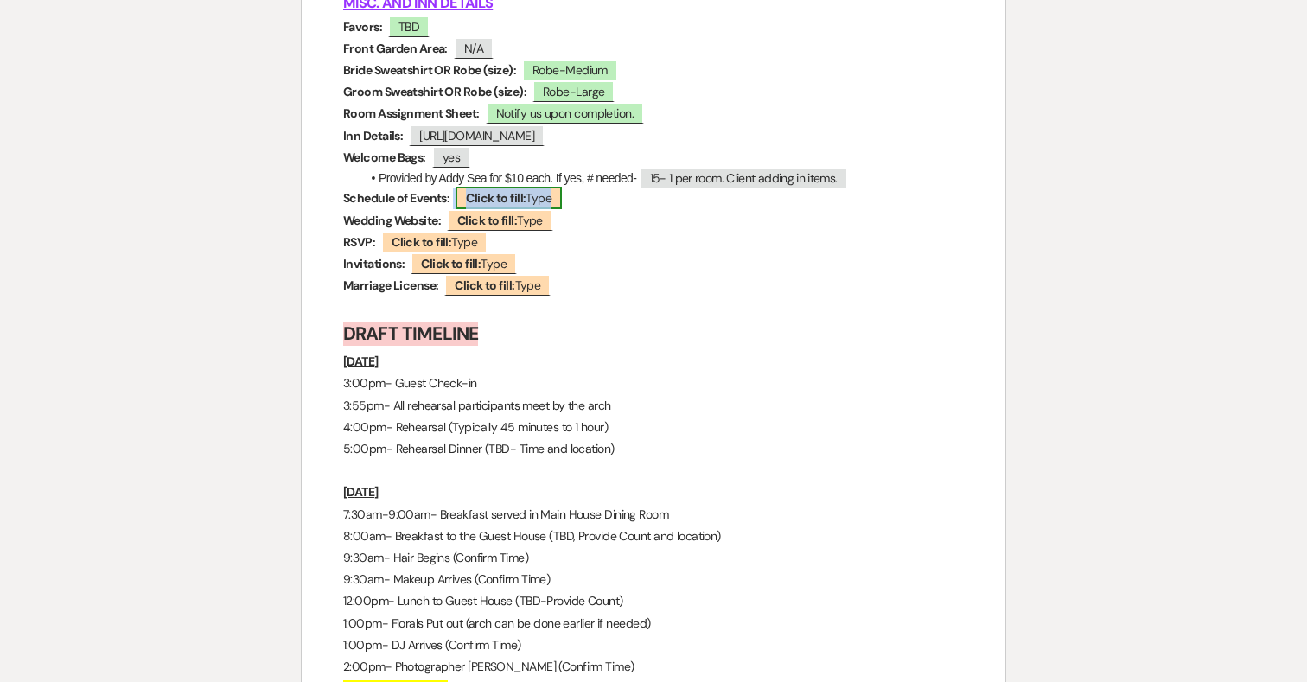
click at [502, 206] on b "Click to fill:" at bounding box center [496, 198] width 60 height 16
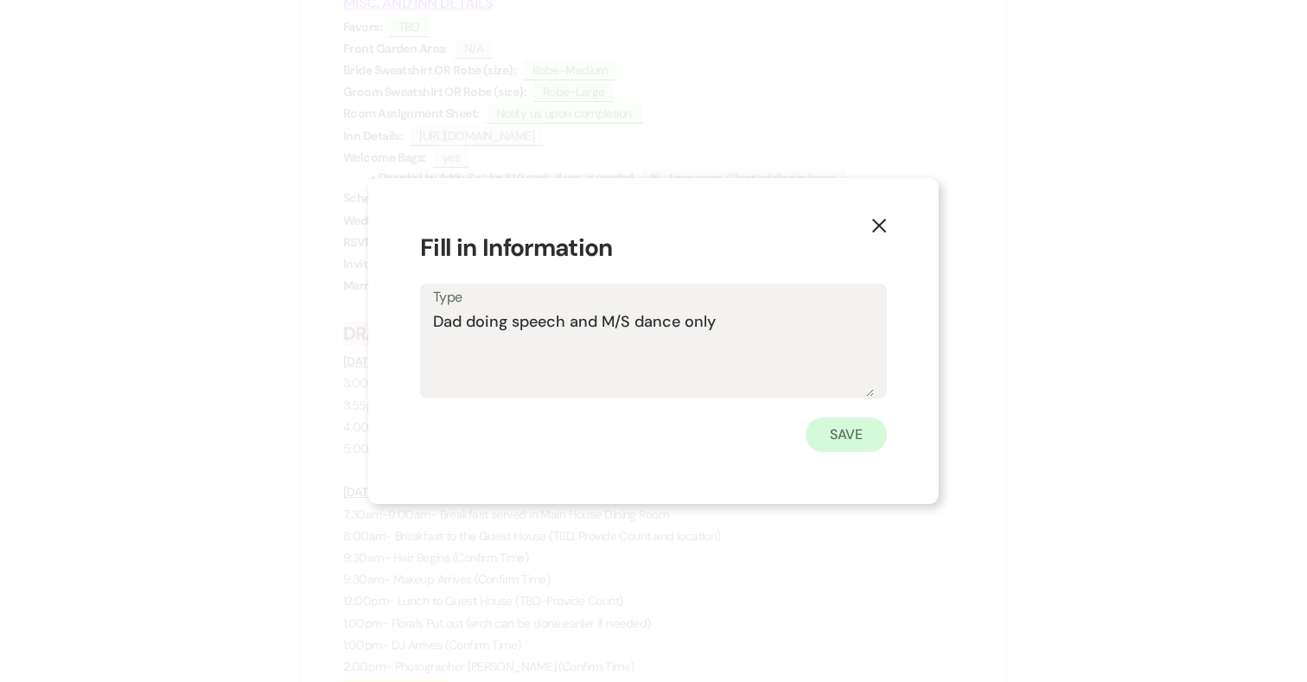
type textarea "Dad doing speech and M/S dance only"
click at [844, 421] on button "Save" at bounding box center [846, 434] width 81 height 35
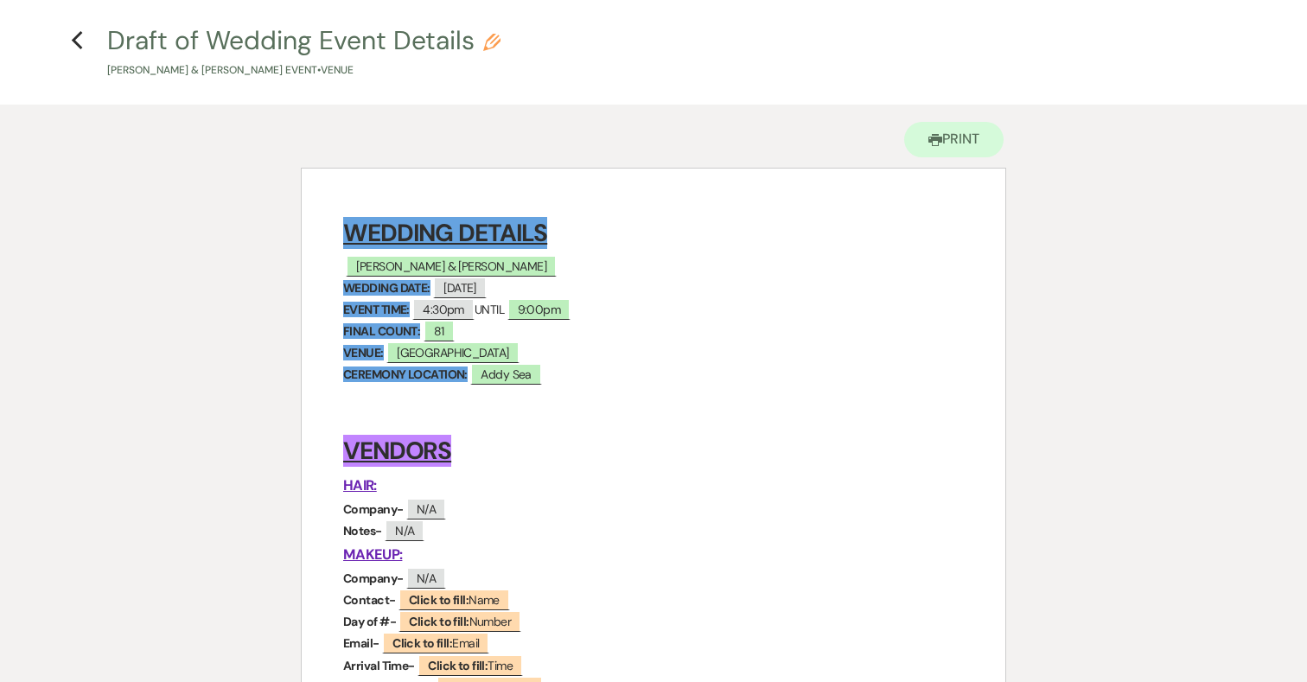
scroll to position [0, 0]
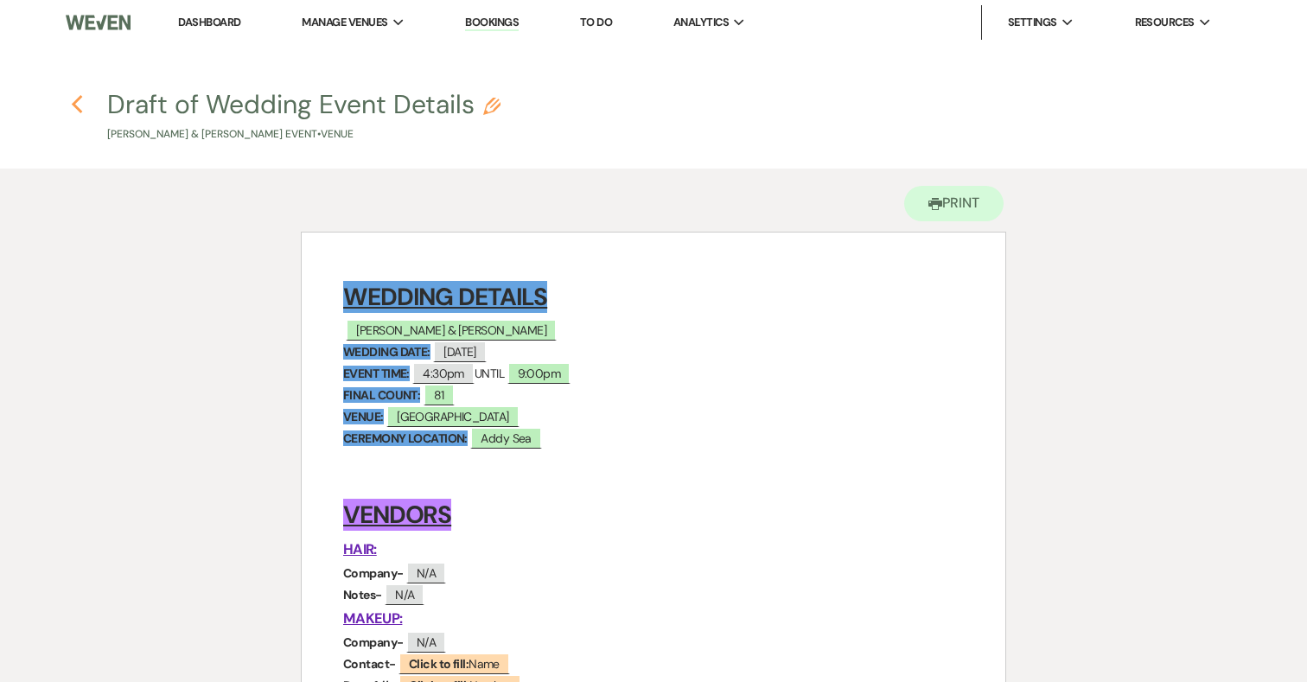
click at [78, 99] on use "button" at bounding box center [76, 104] width 11 height 19
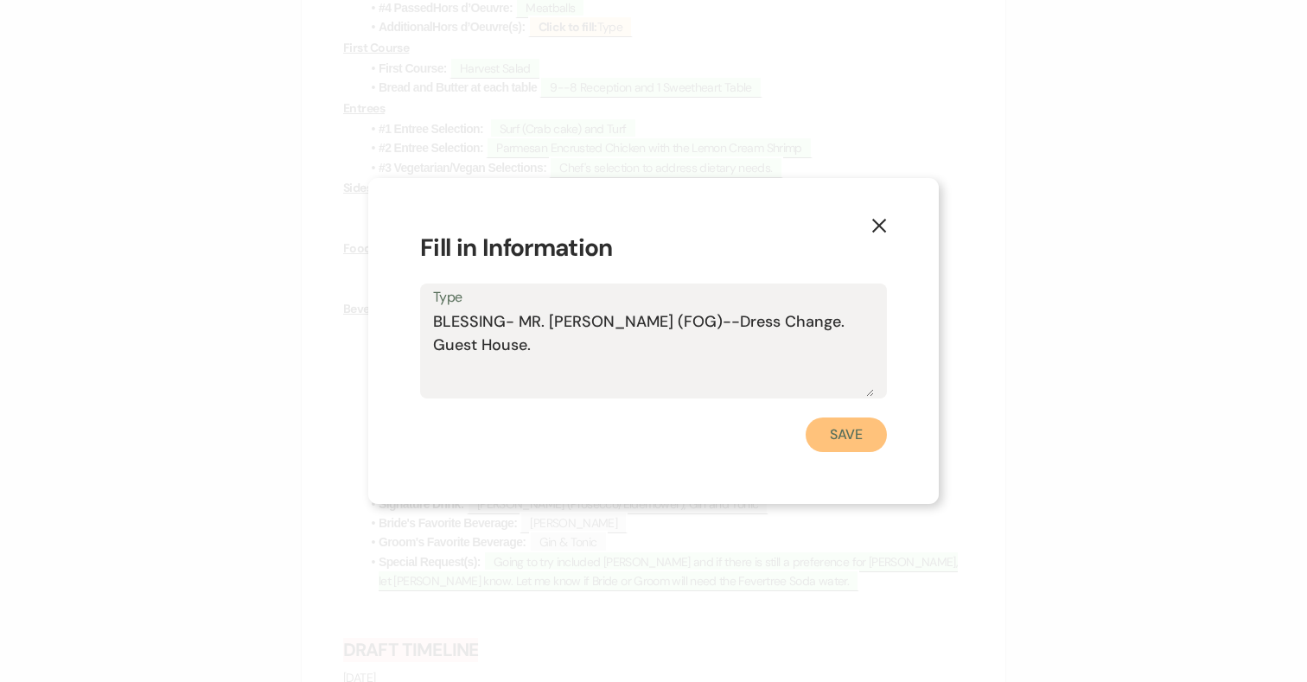
click at [842, 424] on button "Save" at bounding box center [846, 434] width 81 height 35
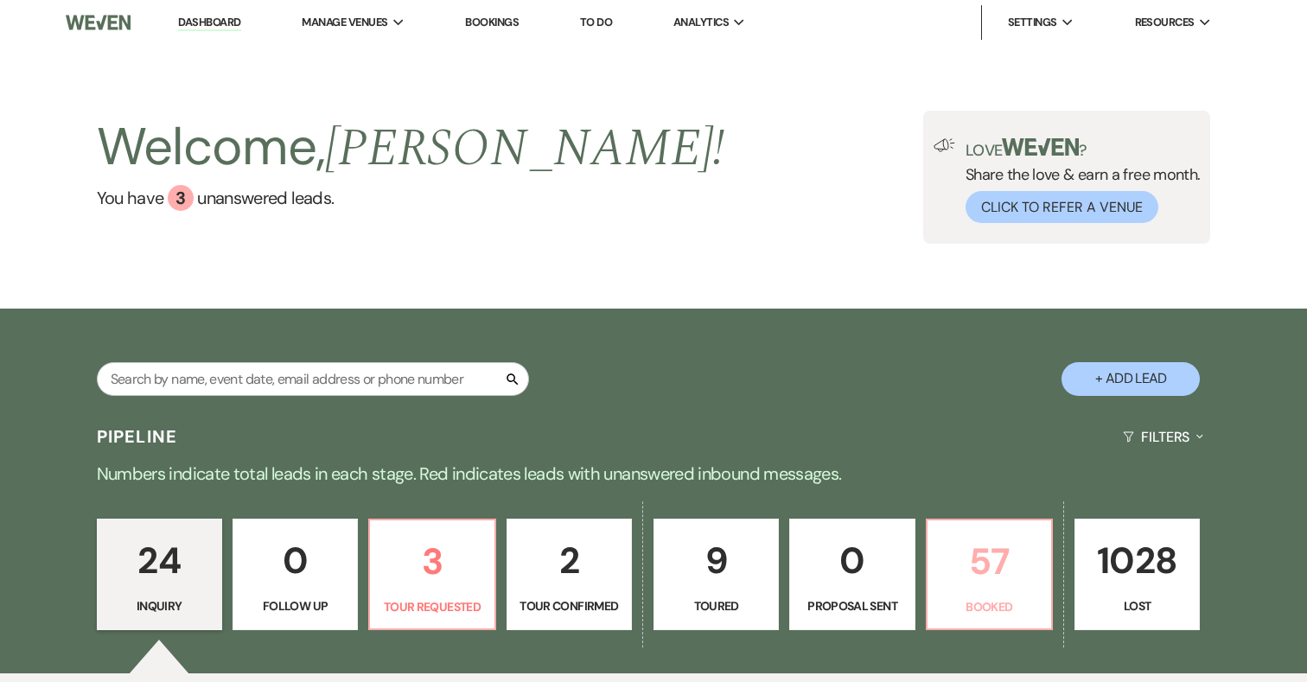
click at [987, 544] on p "57" at bounding box center [989, 561] width 103 height 58
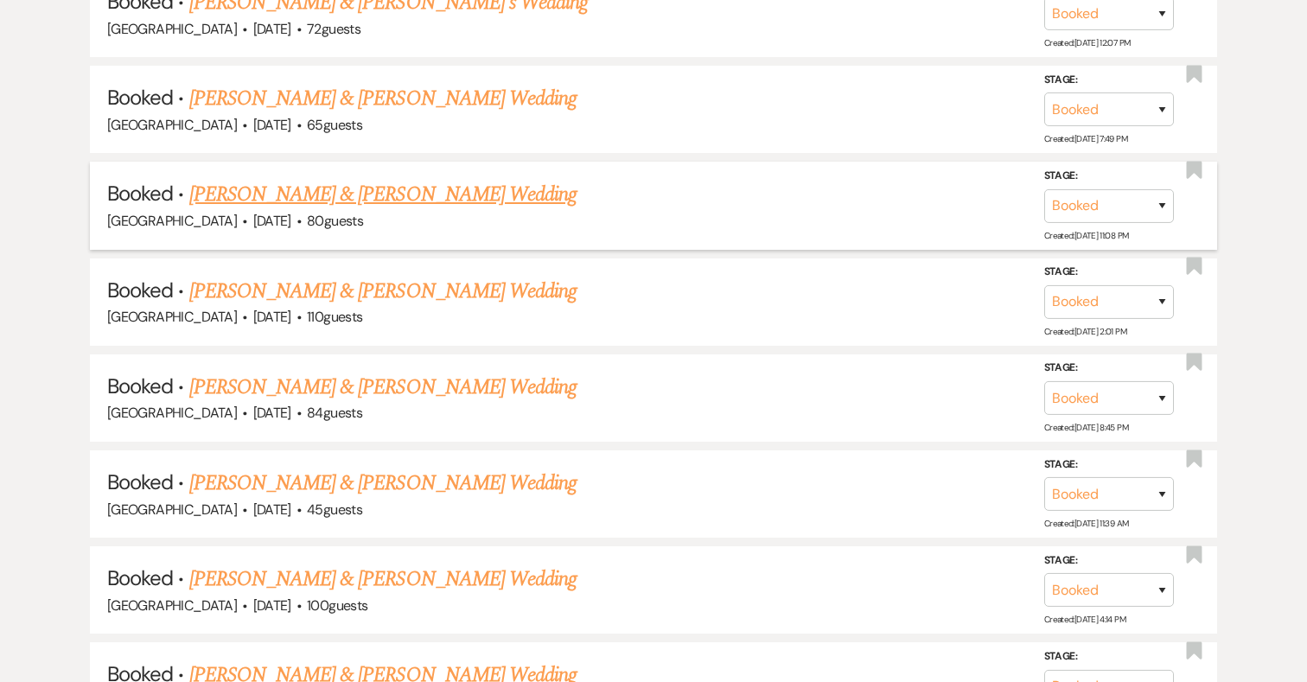
scroll to position [1397, 0]
click at [422, 189] on link "Abby Emig & Jonathan Frischkorn's Wedding" at bounding box center [382, 192] width 387 height 31
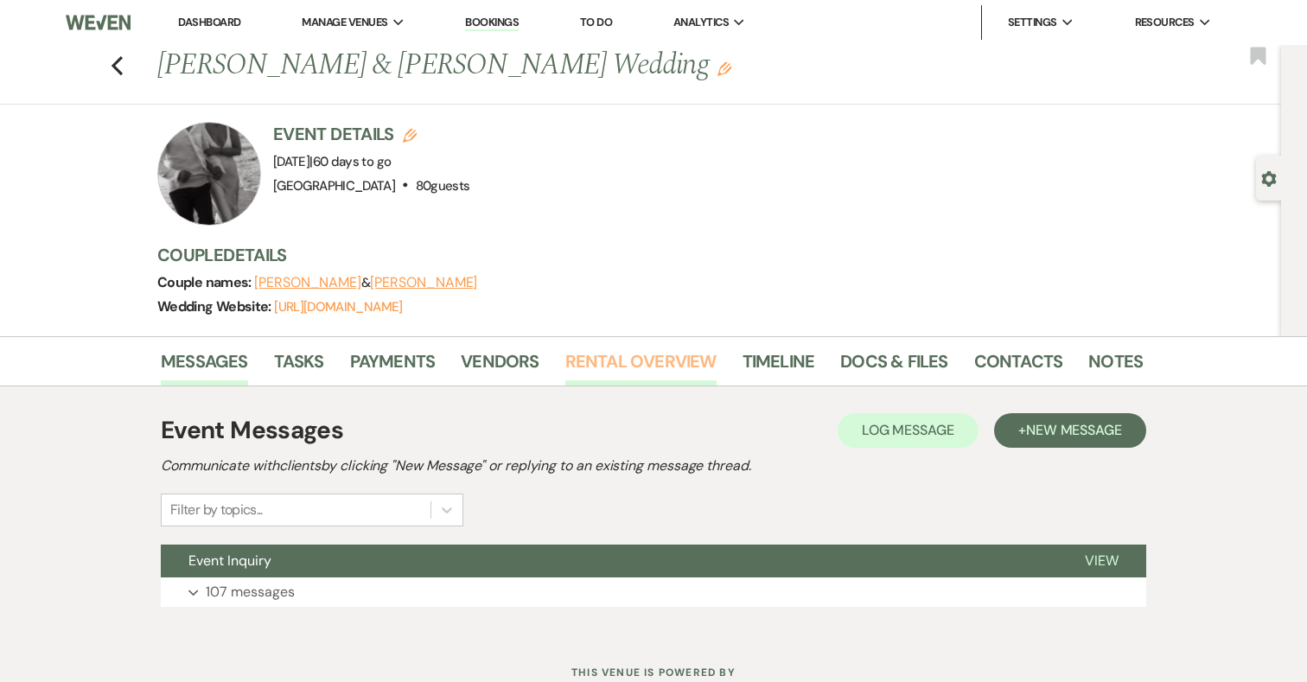
click at [616, 353] on link "Rental Overview" at bounding box center [640, 366] width 151 height 38
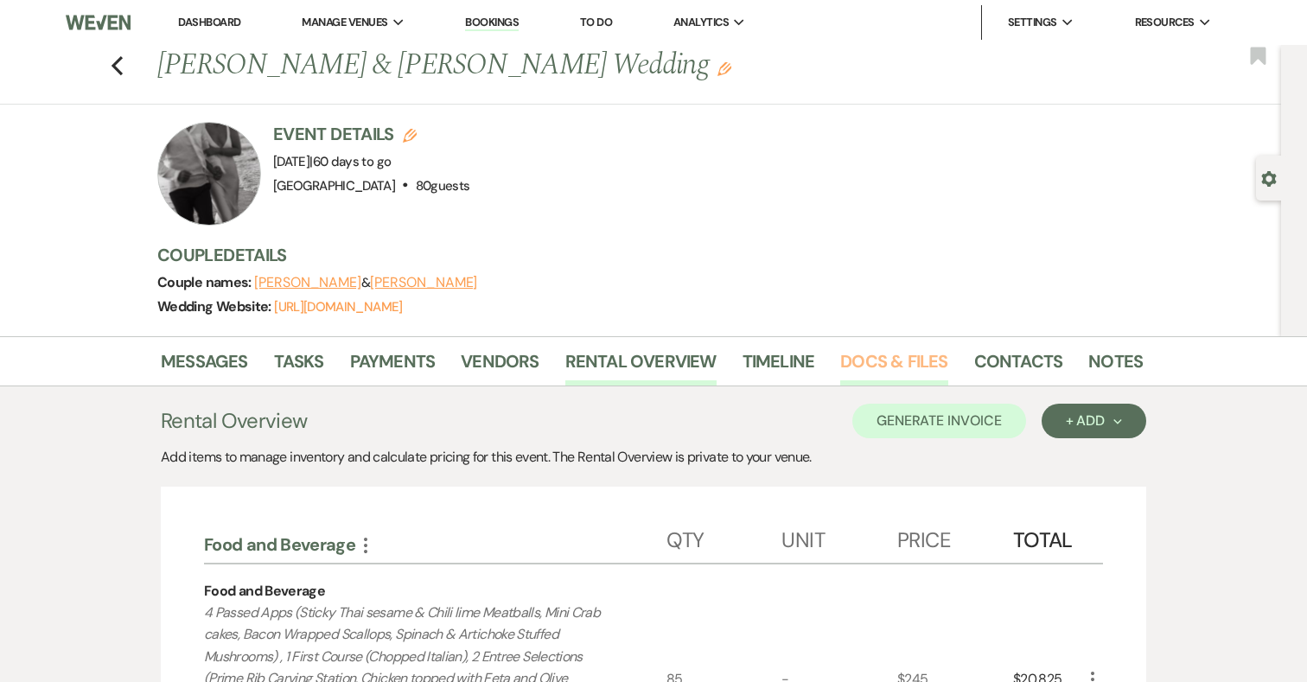
click at [891, 356] on link "Docs & Files" at bounding box center [893, 366] width 107 height 38
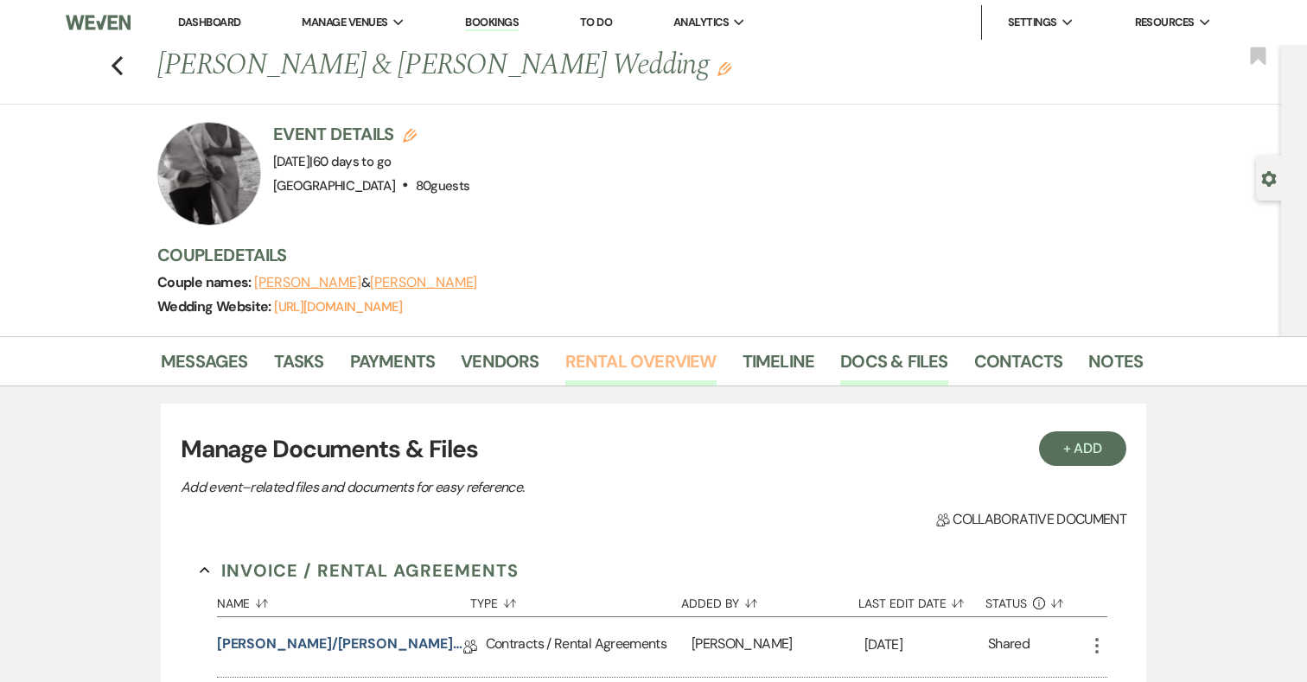
click at [655, 359] on link "Rental Overview" at bounding box center [640, 366] width 151 height 38
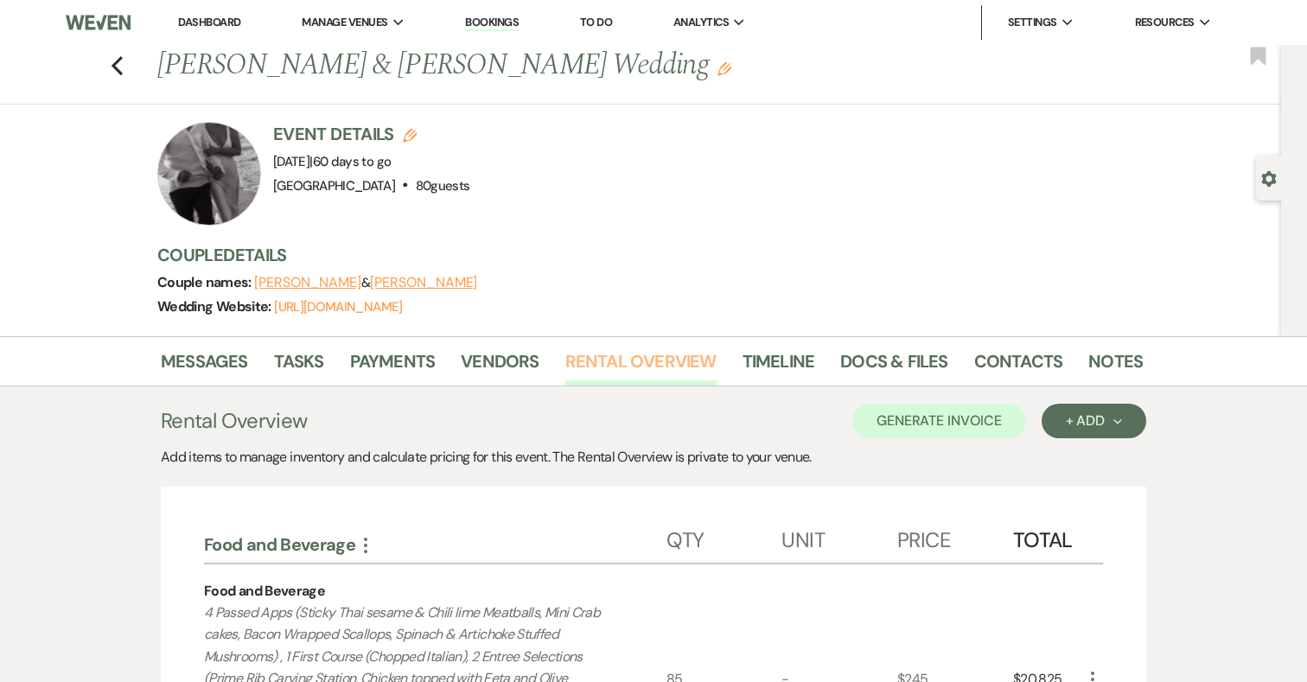
scroll to position [80, 0]
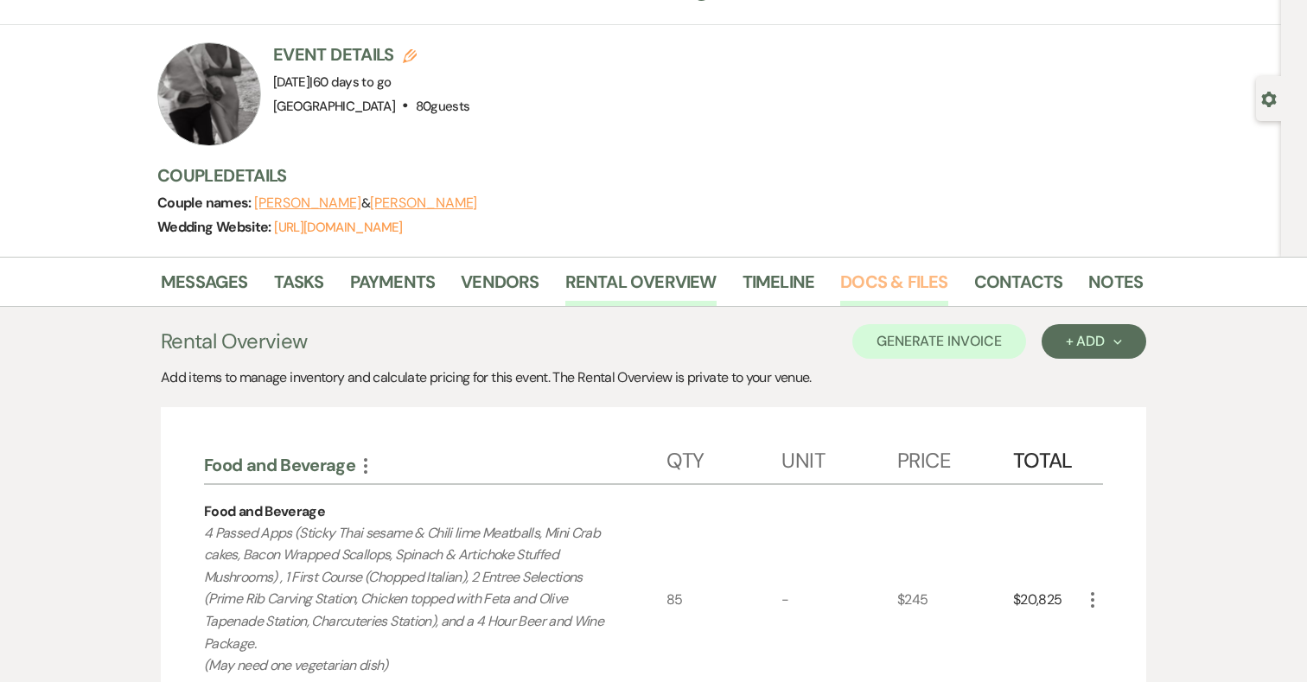
click at [889, 278] on link "Docs & Files" at bounding box center [893, 287] width 107 height 38
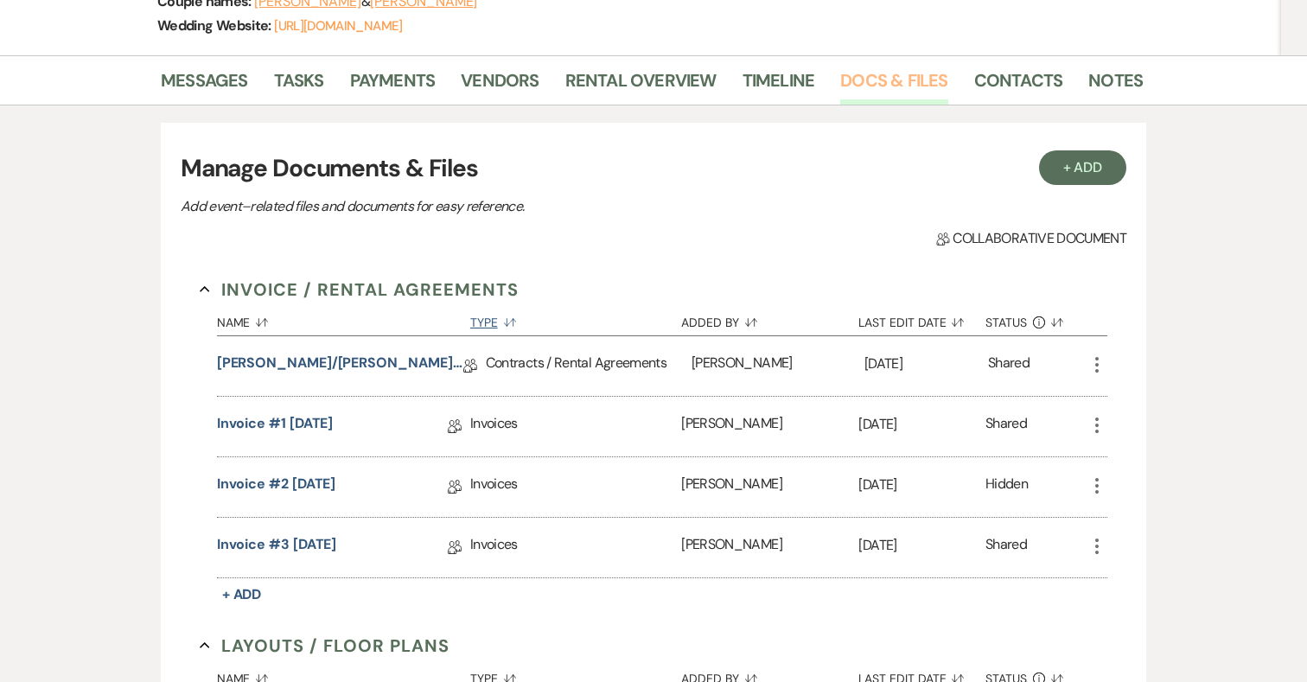
scroll to position [308, 0]
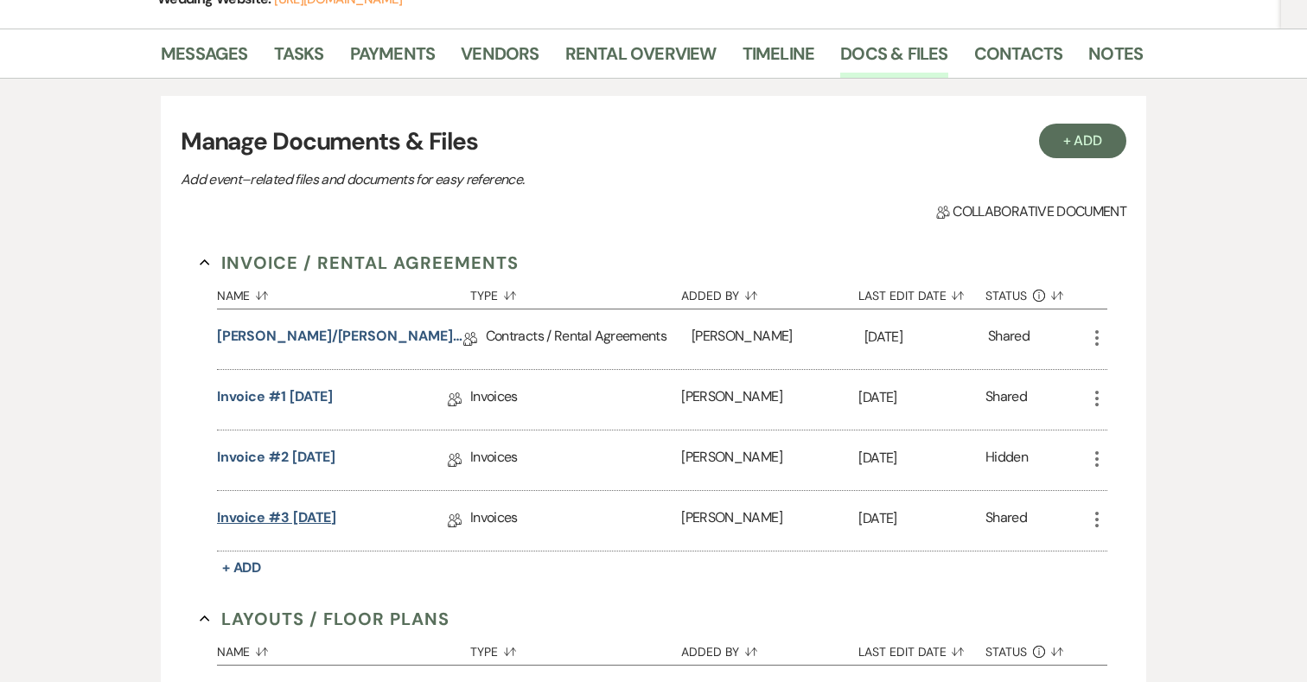
click at [320, 518] on link "Invoice #3 4-15-2025" at bounding box center [277, 520] width 120 height 27
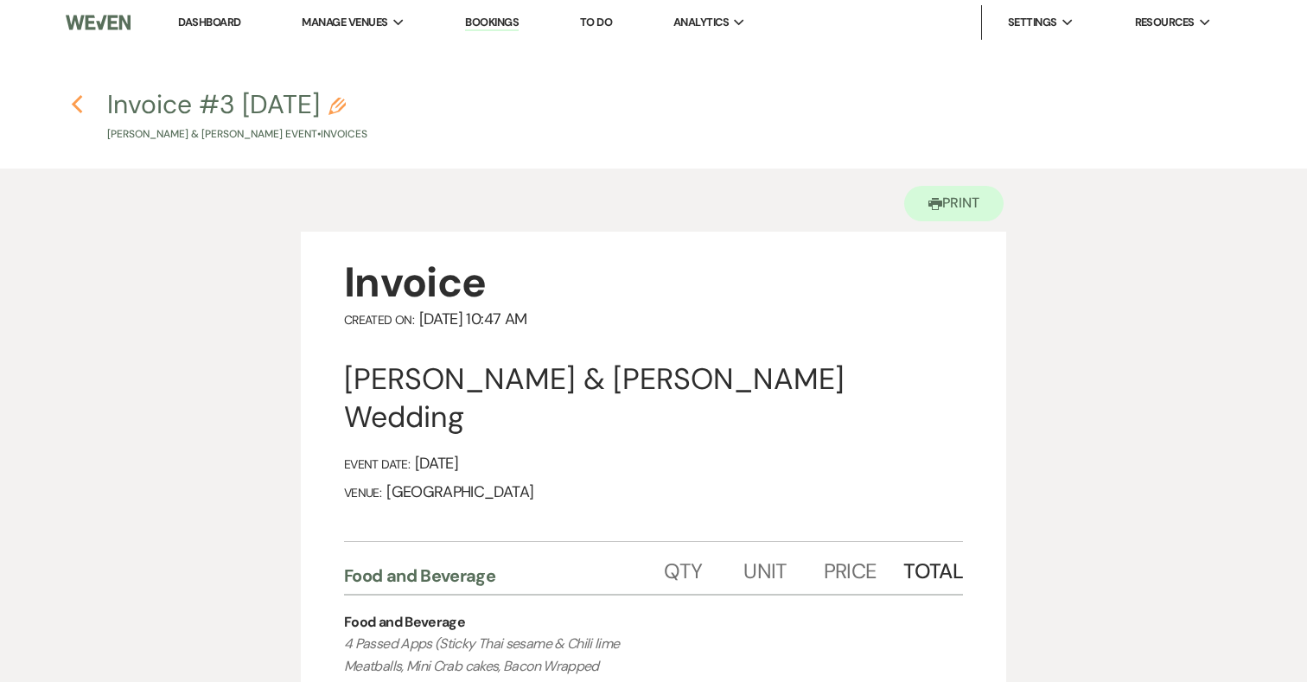
click at [76, 108] on use "button" at bounding box center [76, 104] width 11 height 19
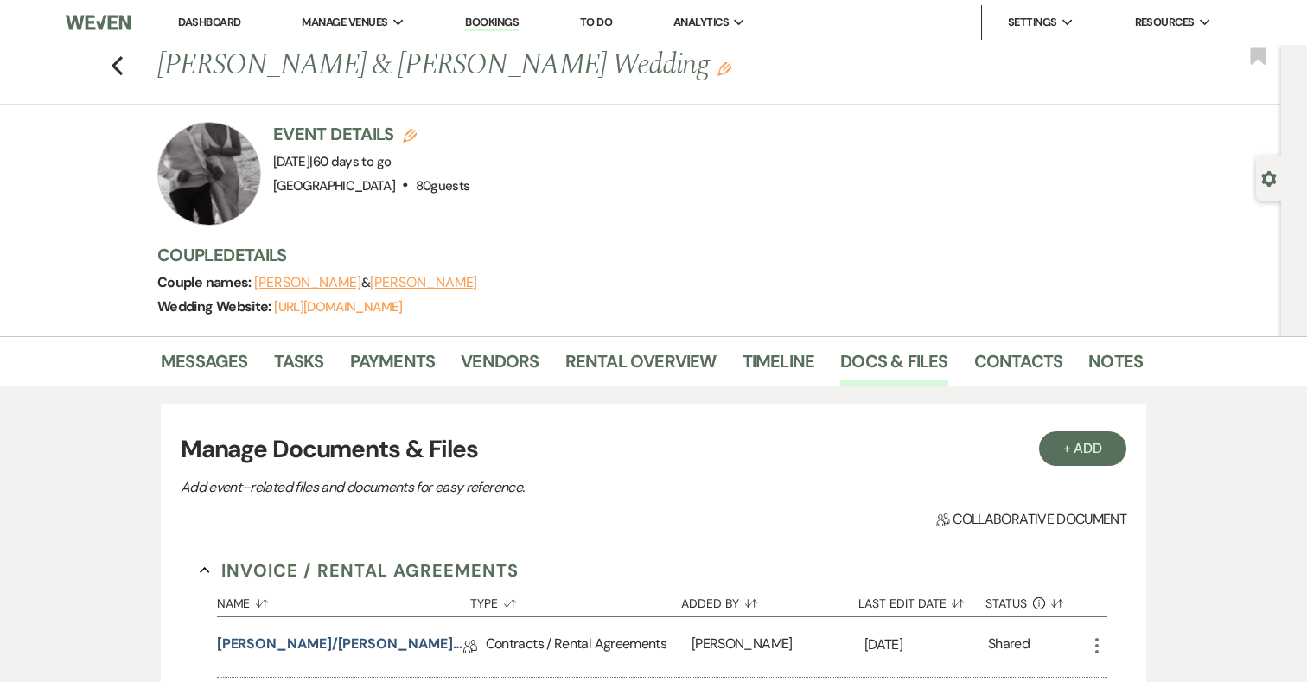
scroll to position [308, 0]
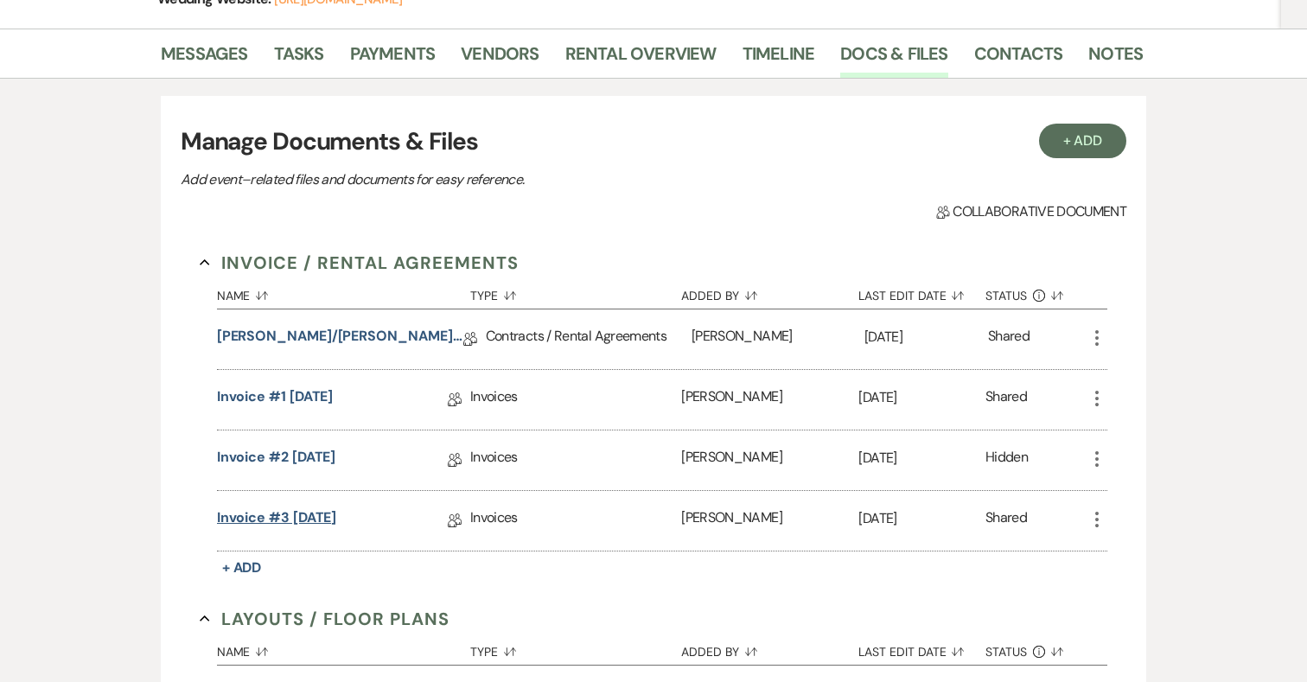
click at [324, 518] on link "Invoice #3 4-15-2025" at bounding box center [277, 520] width 120 height 27
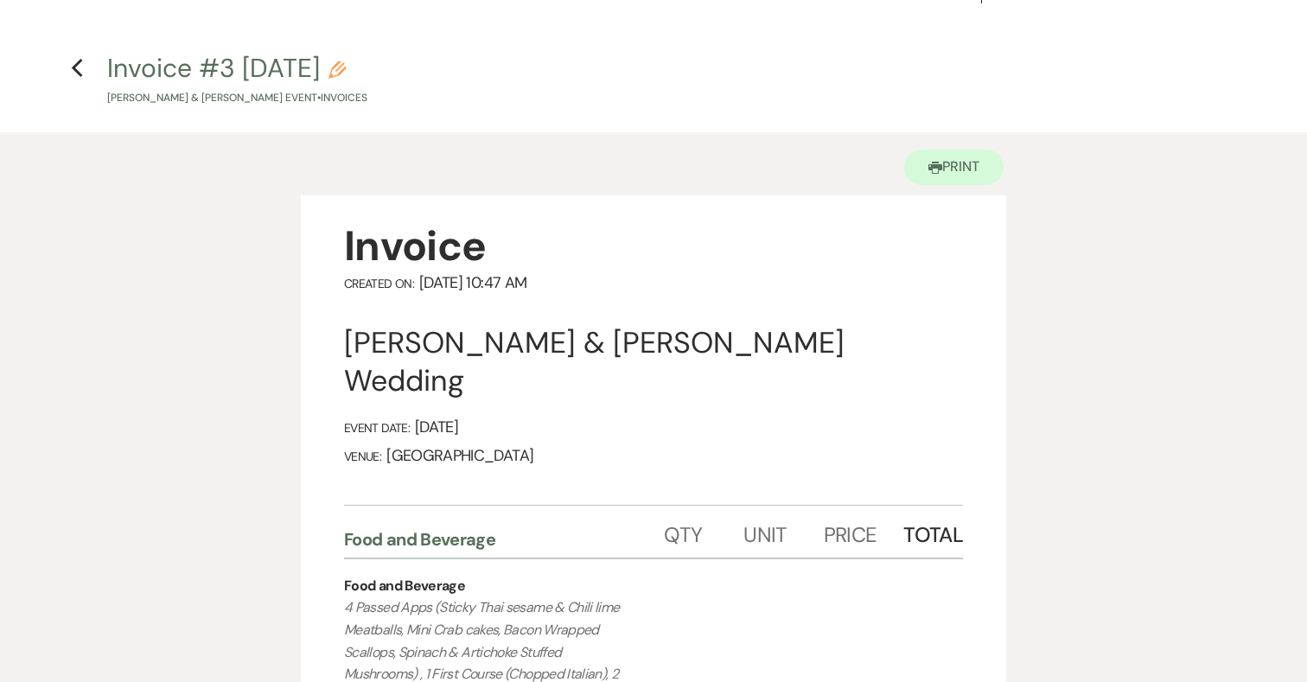
scroll to position [37, 0]
click at [78, 63] on use "button" at bounding box center [76, 67] width 11 height 19
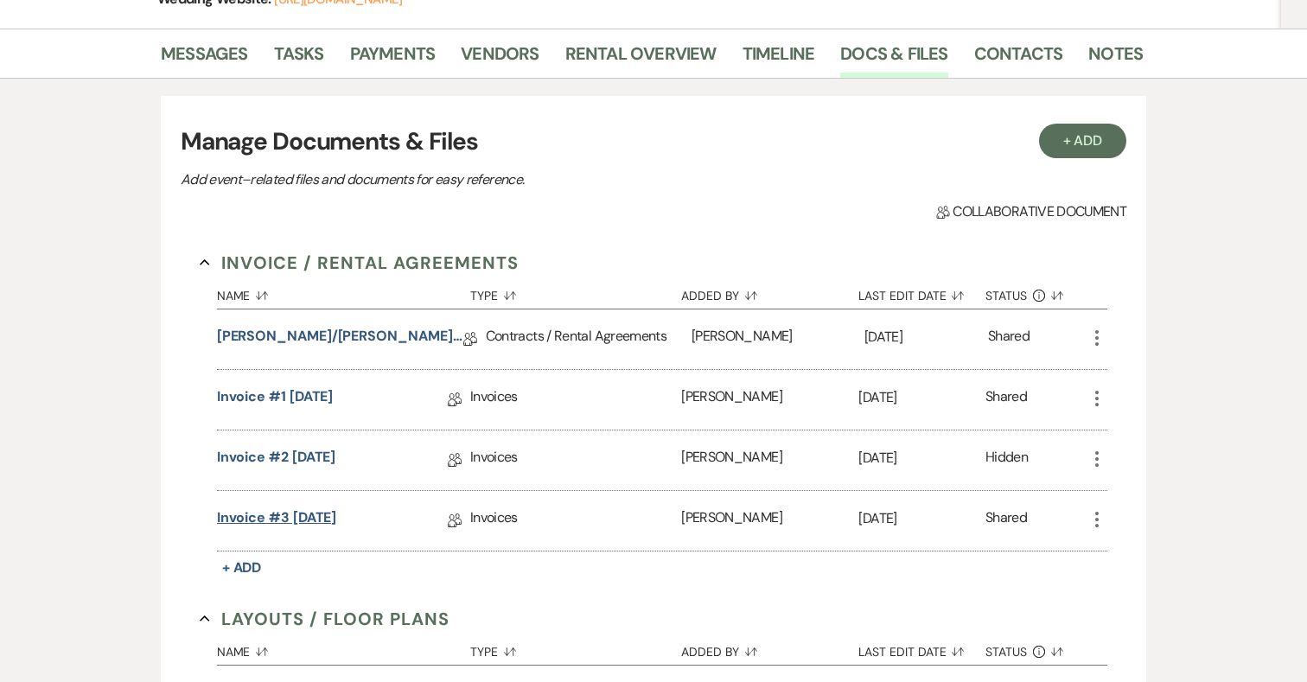
click at [317, 513] on link "Invoice #3 4-15-2025" at bounding box center [277, 520] width 120 height 27
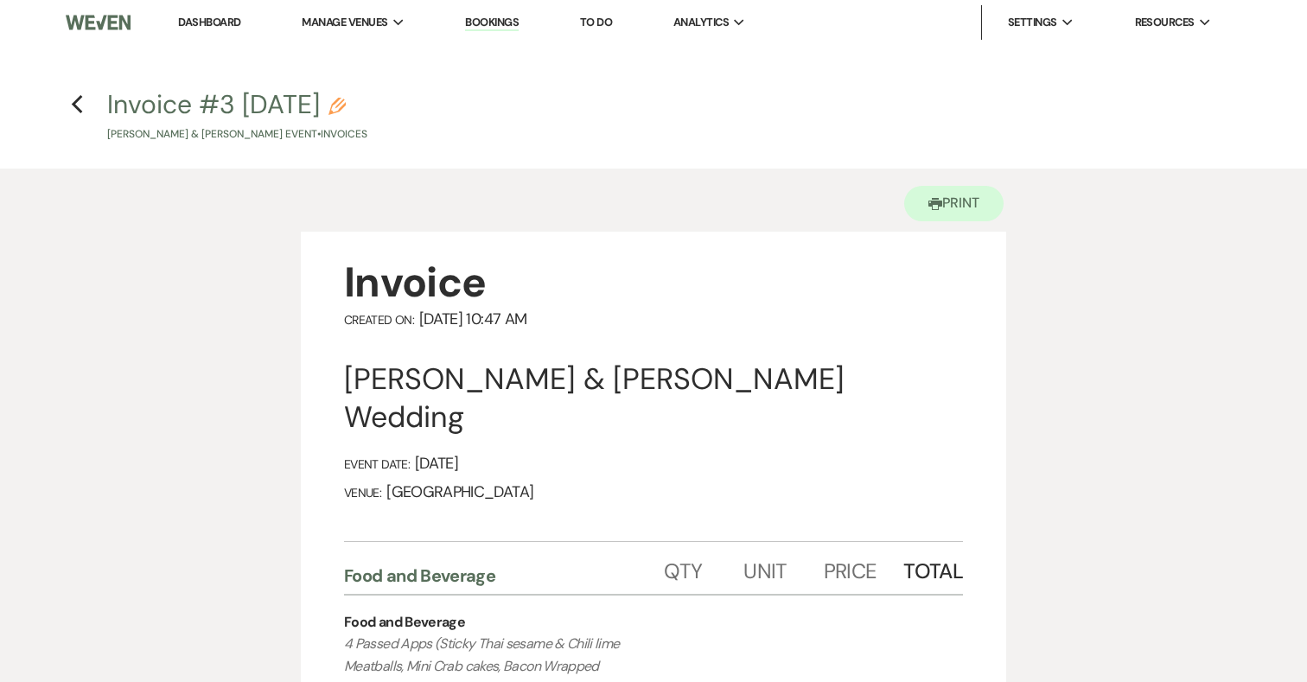
click at [68, 102] on h4 "Previous Invoice #3 4-15-2025 Pencil Jonathan Frischkorn & Abby Emig's Event • …" at bounding box center [653, 114] width 1245 height 56
click at [77, 102] on icon "Previous" at bounding box center [77, 104] width 13 height 21
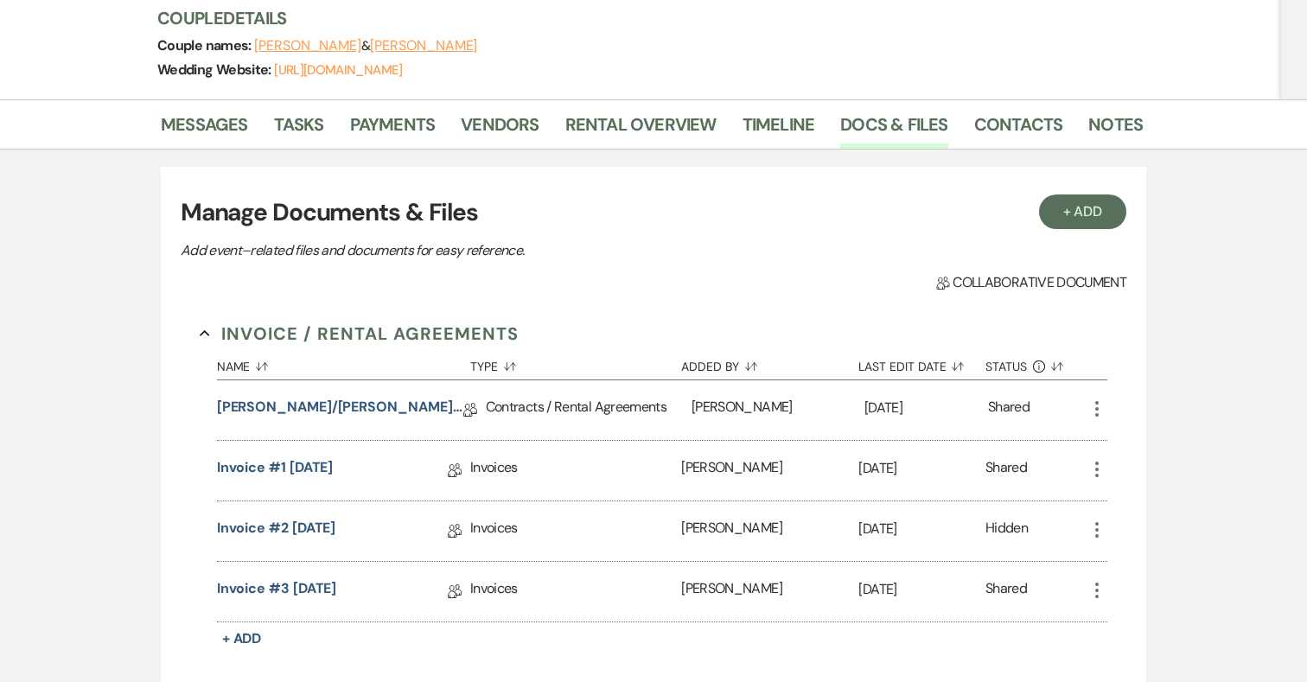
scroll to position [221, 0]
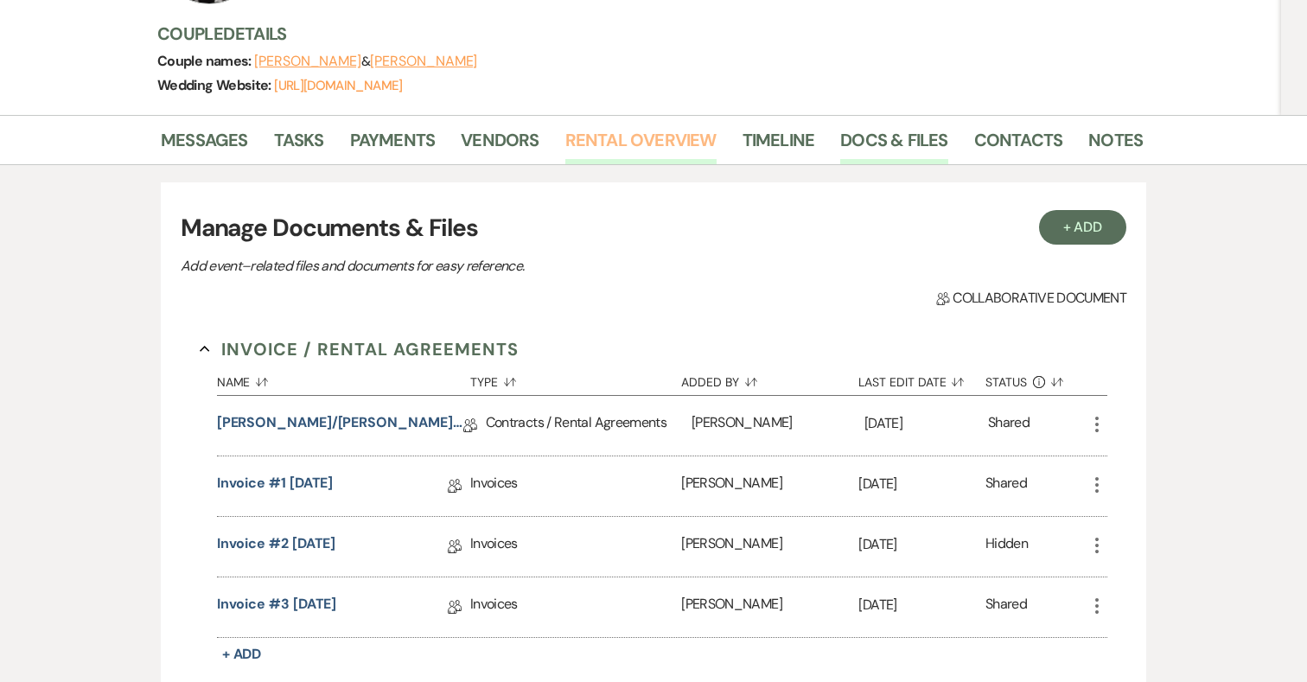
click at [617, 139] on link "Rental Overview" at bounding box center [640, 145] width 151 height 38
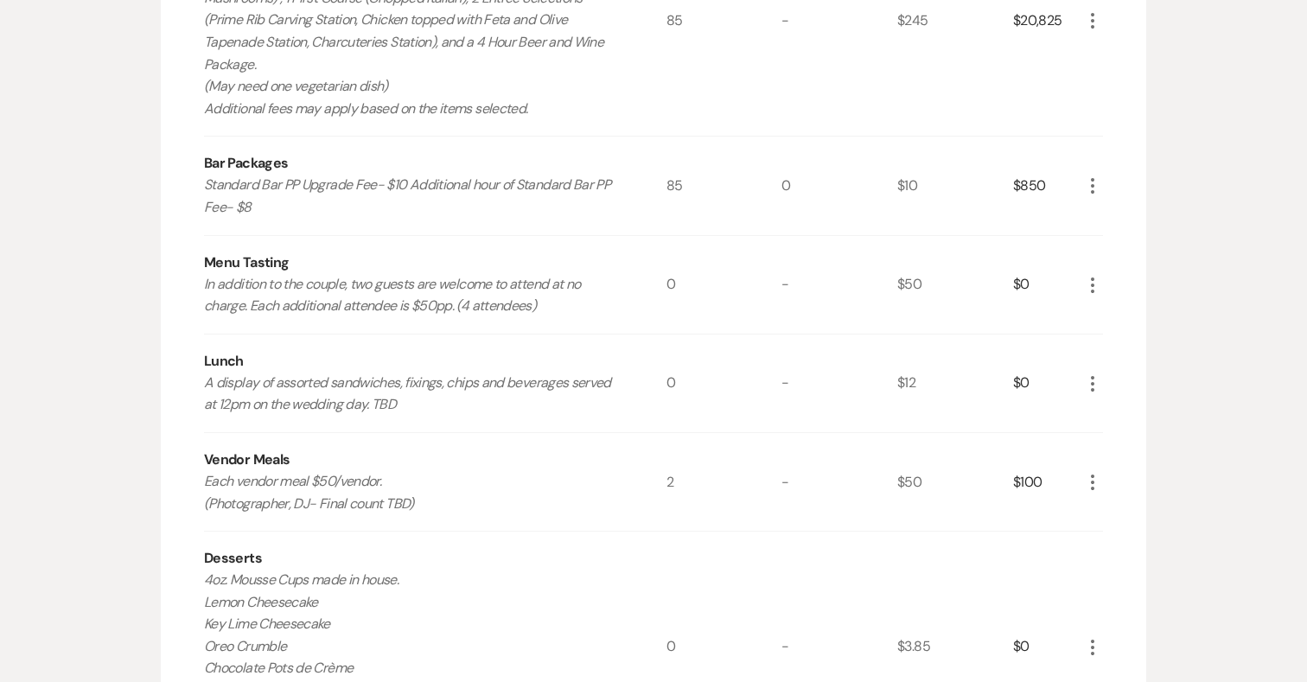
scroll to position [1117, 0]
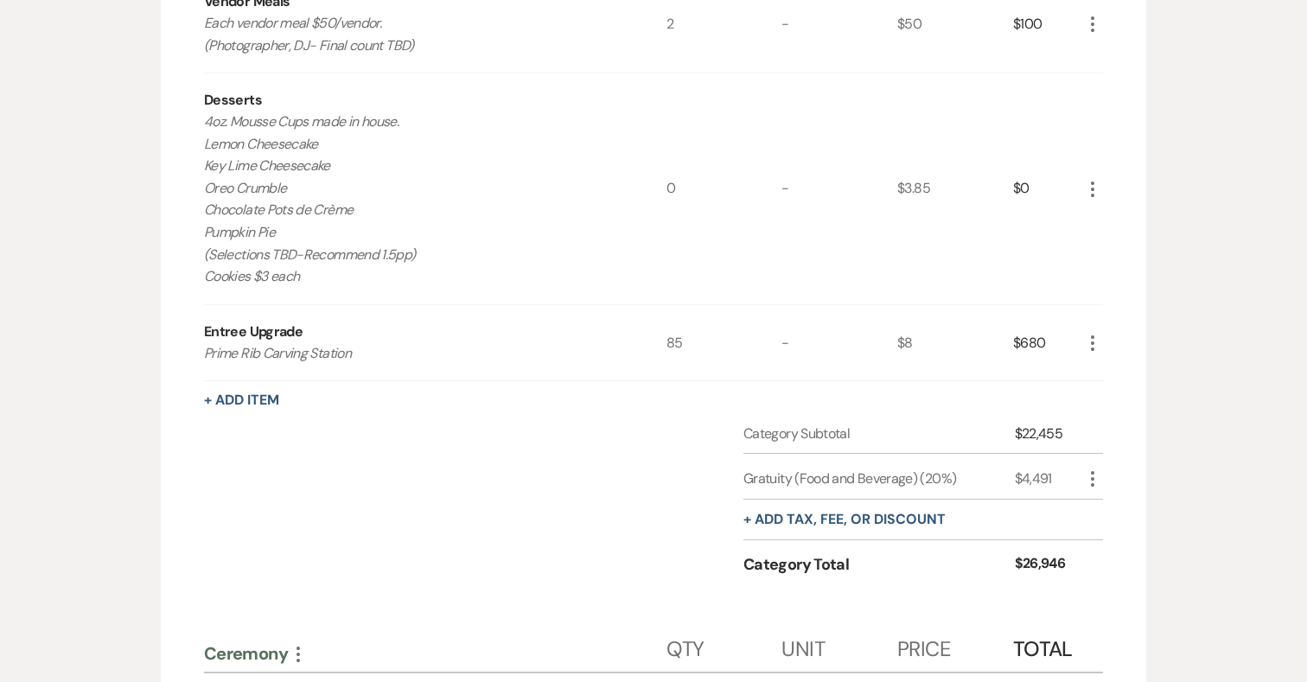
click at [1092, 182] on use "button" at bounding box center [1092, 190] width 3 height 16
click at [1118, 222] on button "Pencil Edit" at bounding box center [1127, 223] width 90 height 28
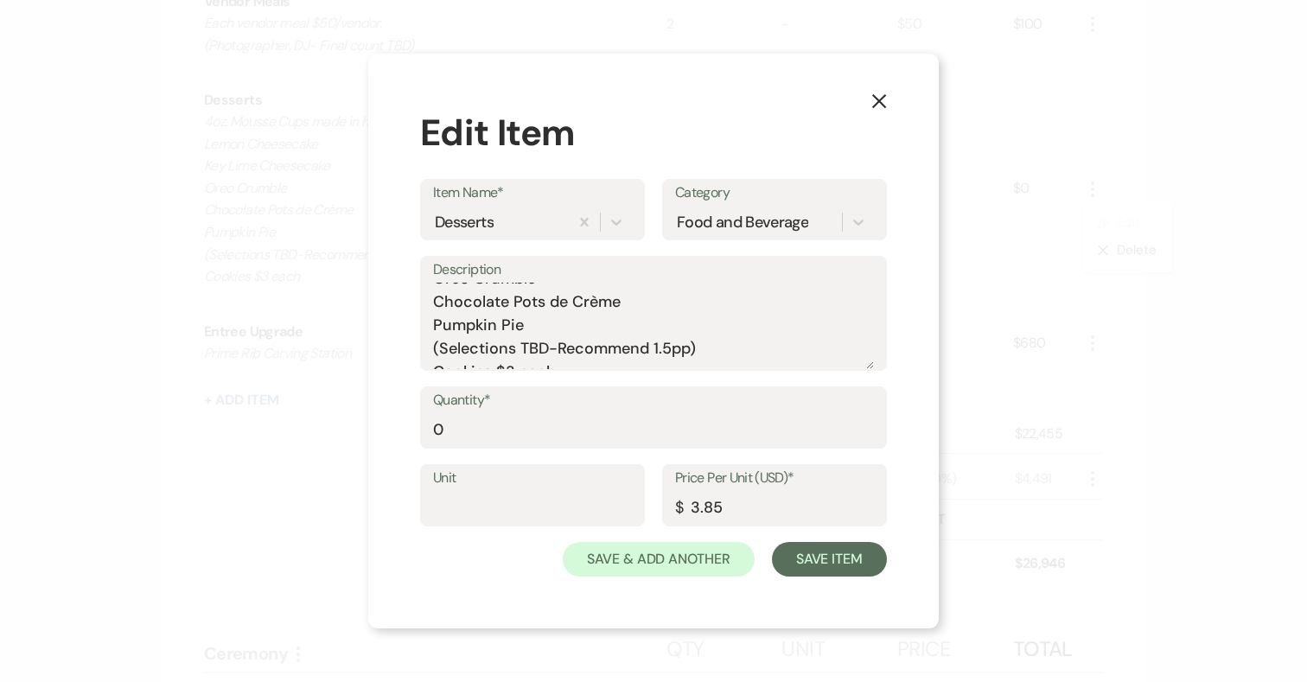
scroll to position [100, 0]
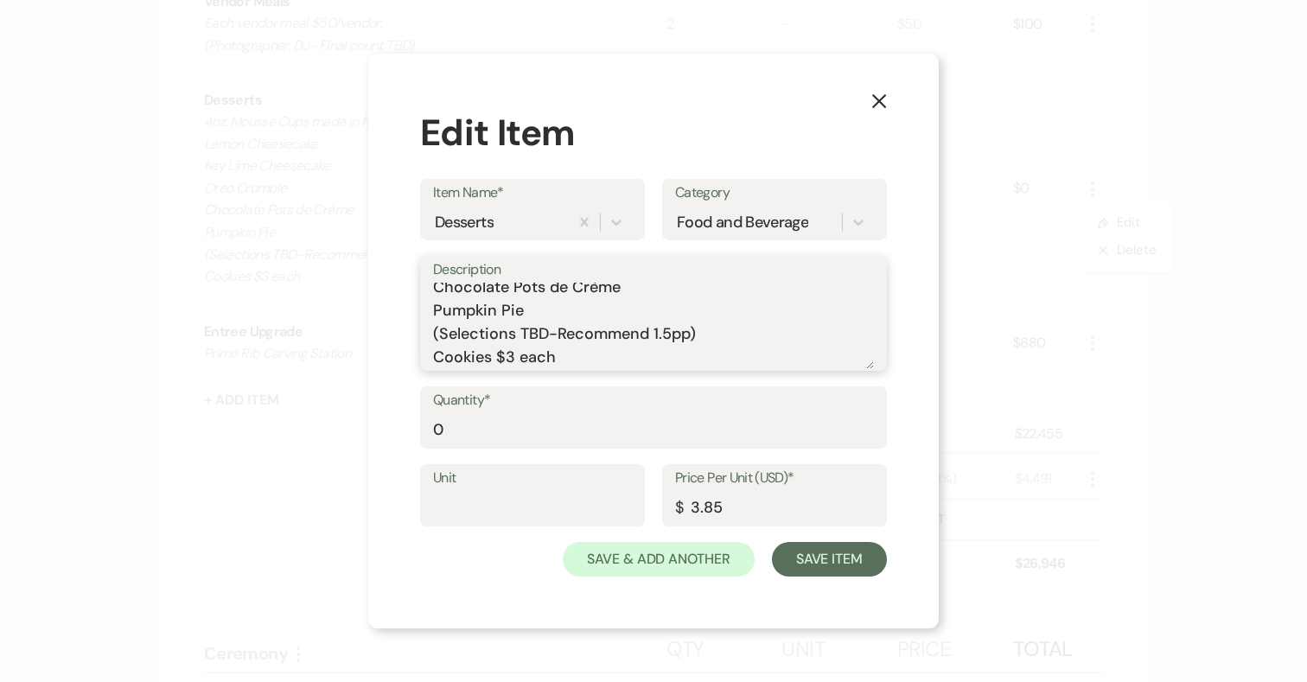
drag, startPoint x: 711, startPoint y: 336, endPoint x: 369, endPoint y: 336, distance: 342.3
click at [369, 336] on div "X Edit Item Item Name* Desserts Category Food and Beverage Description 4oz. Mou…" at bounding box center [653, 341] width 570 height 575
drag, startPoint x: 564, startPoint y: 360, endPoint x: 414, endPoint y: 360, distance: 150.4
click at [414, 360] on div "X Edit Item Item Name* Desserts Category Food and Beverage Description 4oz. Mou…" at bounding box center [653, 341] width 570 height 575
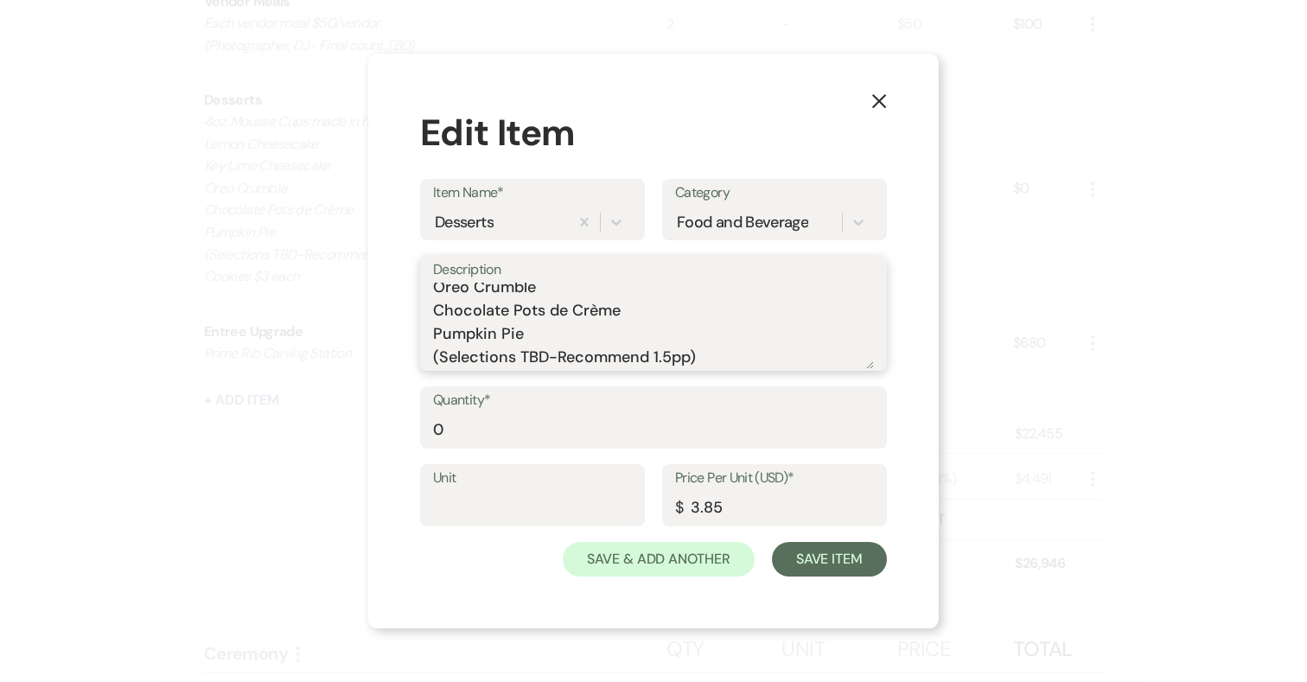
type textarea "4oz. Mousse Cups made in house. Lemon Cheesecake Key Lime Cheesecake Oreo Crumb…"
drag, startPoint x: 462, startPoint y: 424, endPoint x: 425, endPoint y: 424, distance: 37.2
click at [425, 424] on div "Quantity* 0" at bounding box center [653, 417] width 467 height 62
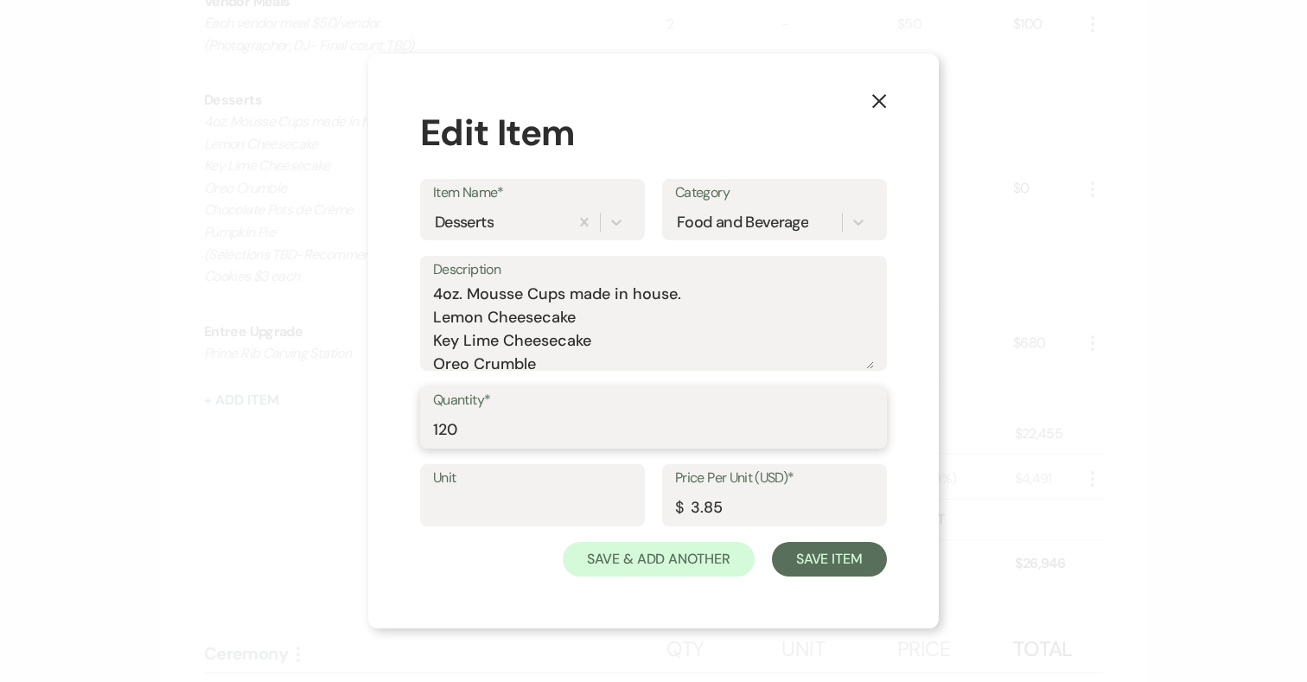
scroll to position [2, 0]
type input "120"
click at [434, 338] on textarea "4oz. Mousse Cups made in house. Lemon Cheesecake Key Lime Cheesecake Oreo Crumb…" at bounding box center [653, 326] width 441 height 86
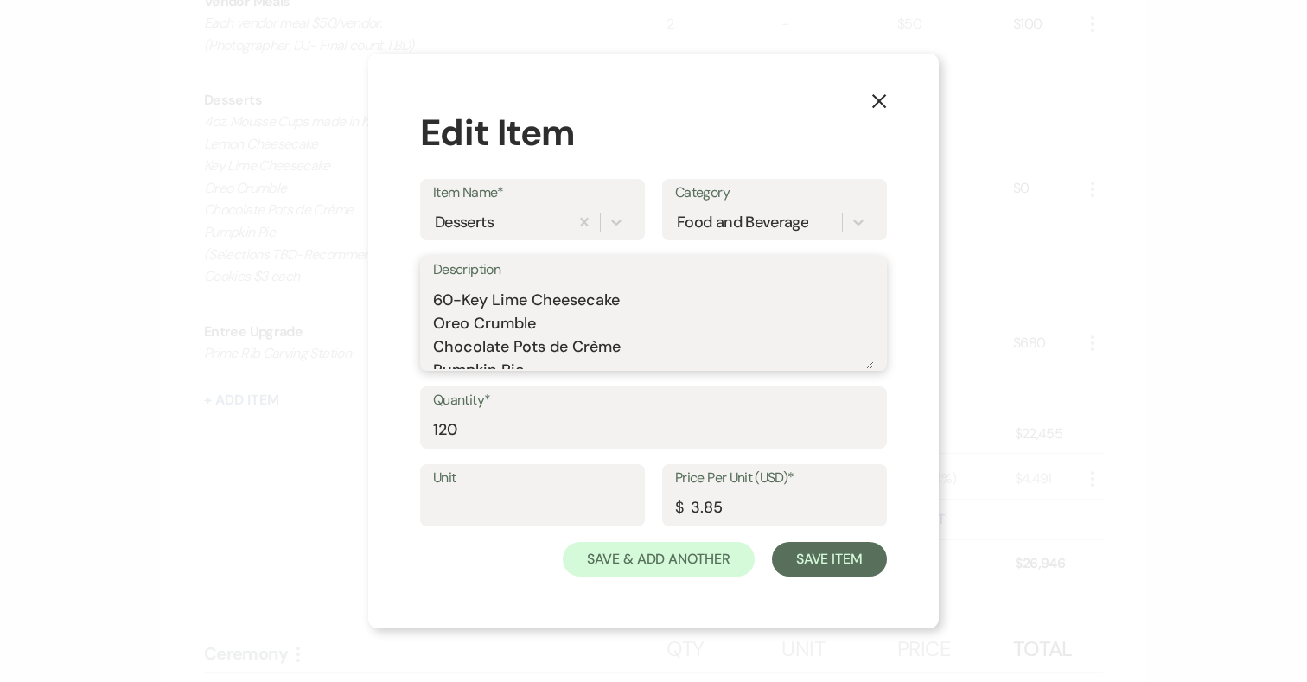
scroll to position [53, 0]
click at [435, 333] on textarea "4oz. Mousse Cups made in house. Lemon Cheesecake 60-Key Lime Cheesecake Oreo Cr…" at bounding box center [653, 326] width 441 height 86
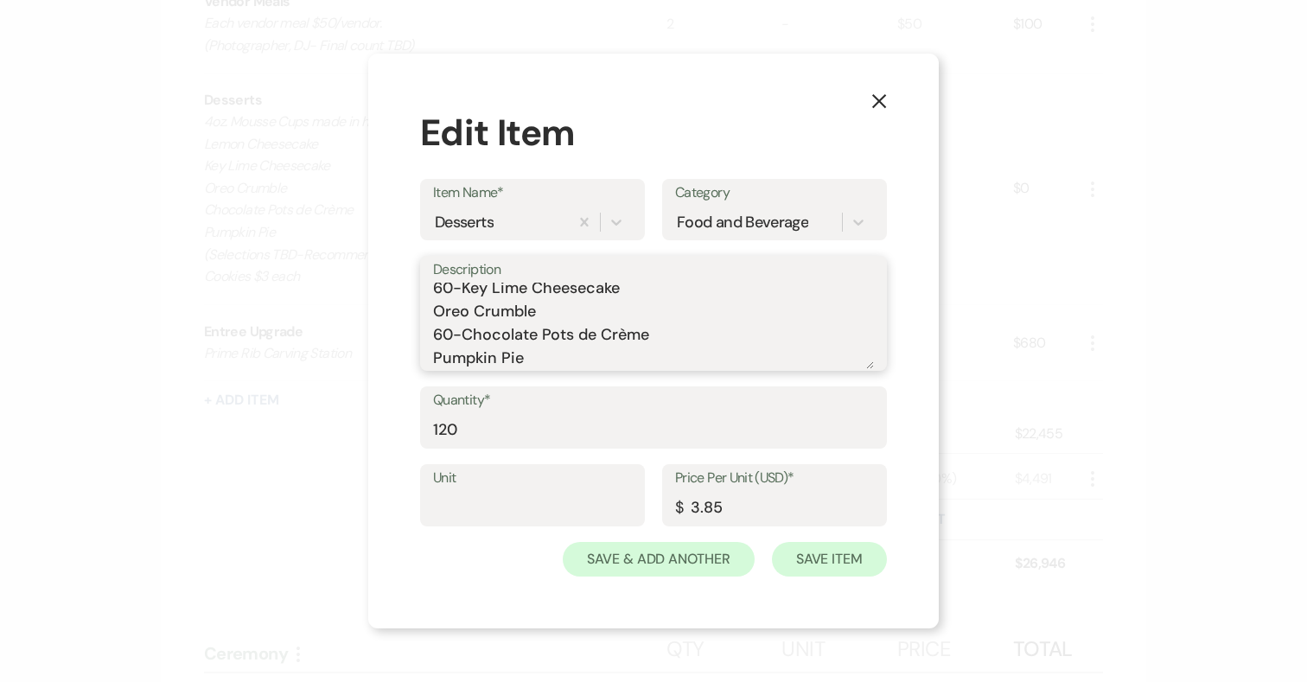
type textarea "4oz. Mousse Cups made in house. Lemon Cheesecake 60-Key Lime Cheesecake Oreo Cr…"
click at [844, 557] on button "Save Item" at bounding box center [829, 559] width 115 height 35
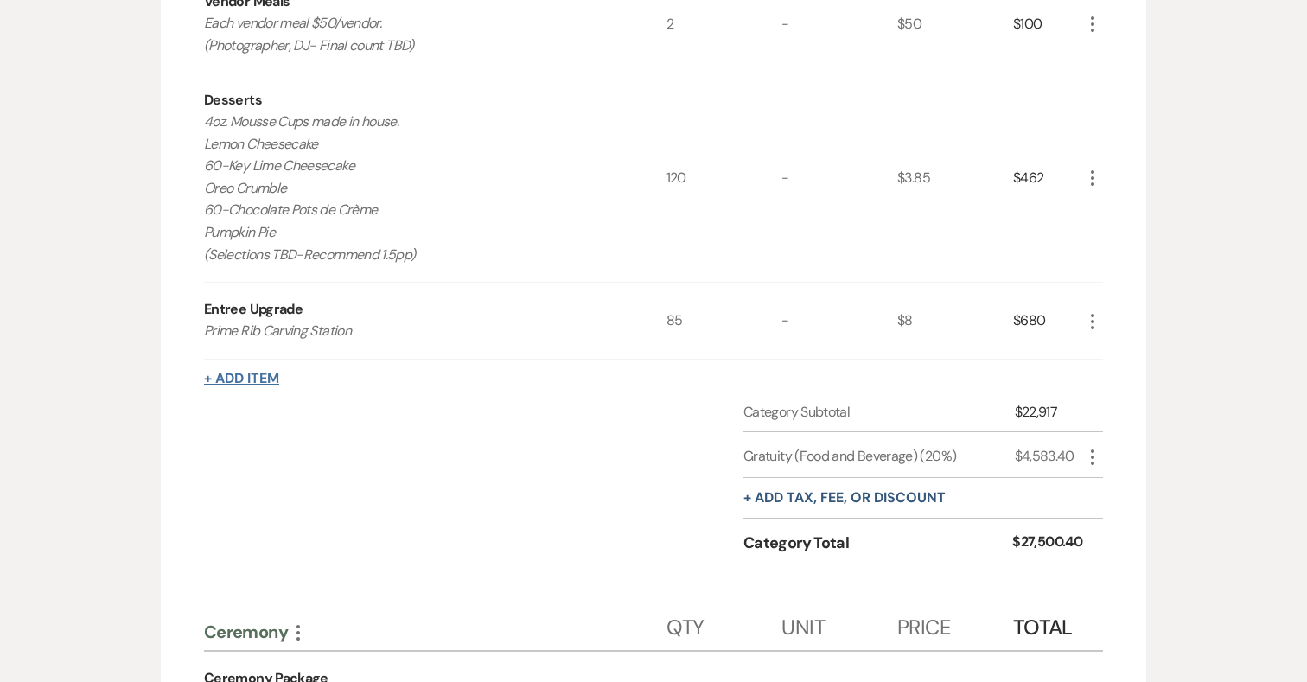
click at [262, 377] on button "+ Add Item" at bounding box center [241, 379] width 75 height 14
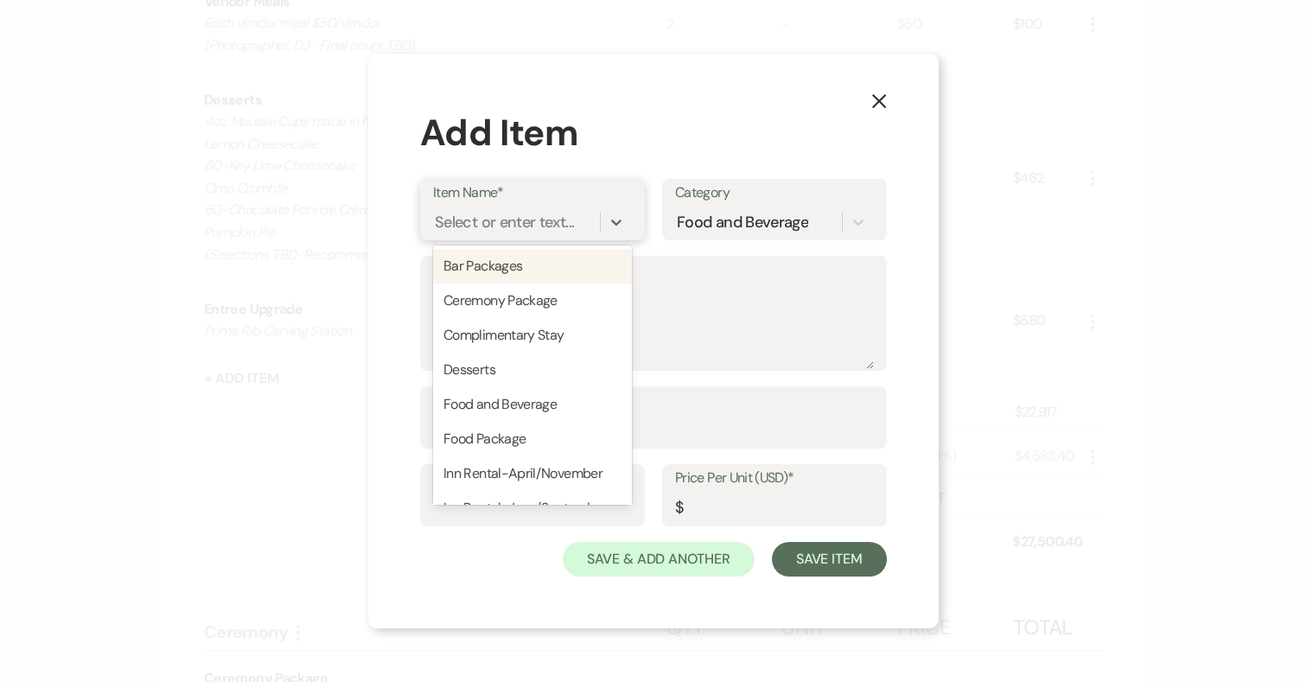
click at [536, 224] on div "Select or enter text..." at bounding box center [504, 222] width 139 height 23
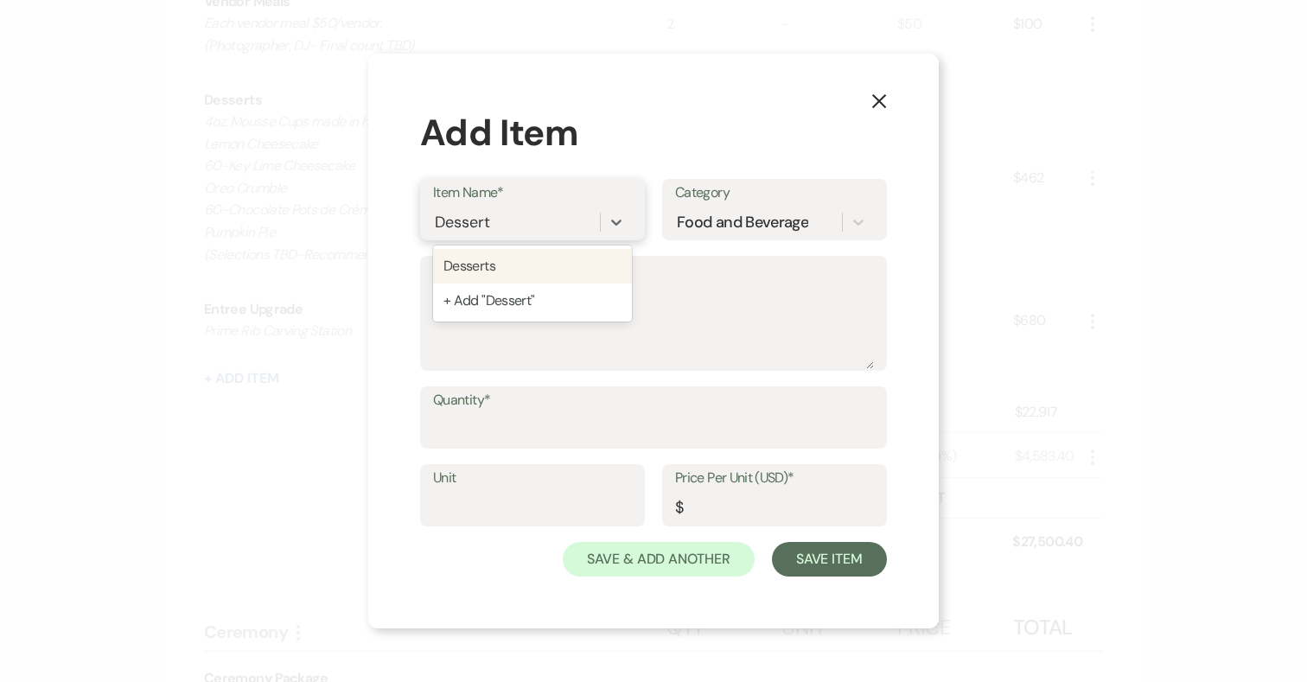
type input "Desserts"
click at [531, 254] on div "Desserts" at bounding box center [532, 266] width 199 height 35
type textarea "4oz. Mousse Cups made in house. Lemon Cheesecake Key Lime Cheesecake Oreo Crumb…"
type input "4"
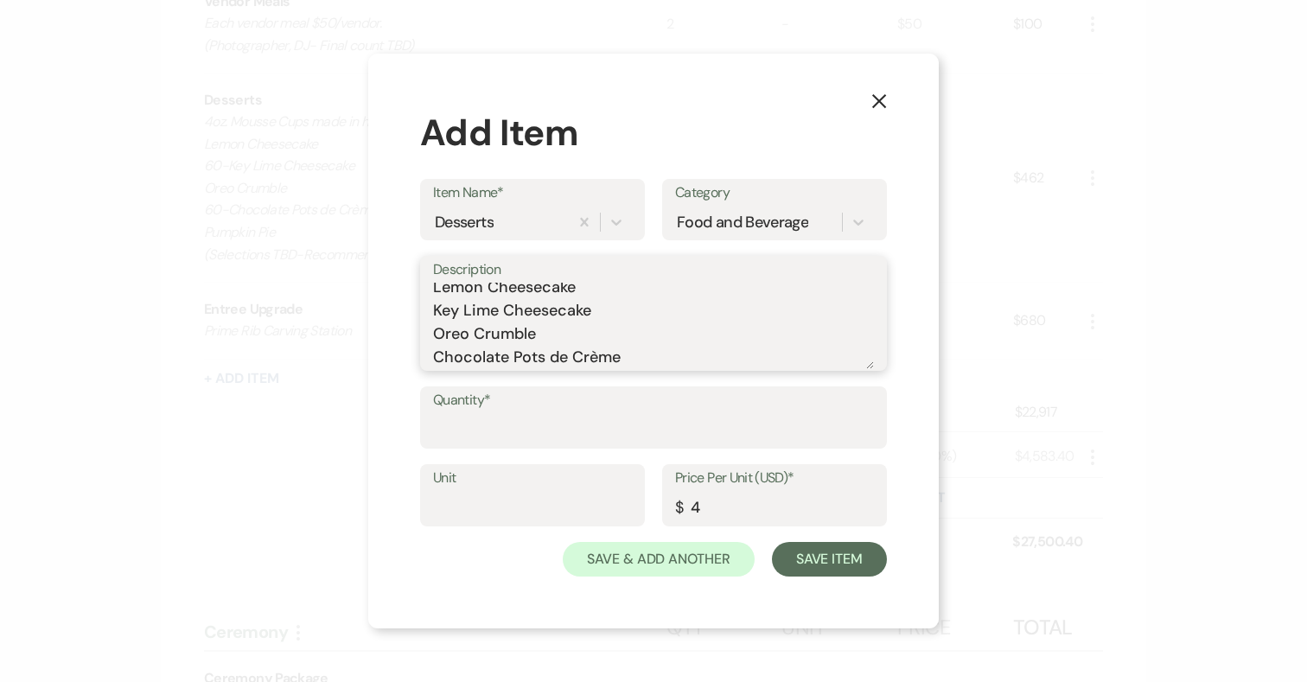
scroll to position [0, 0]
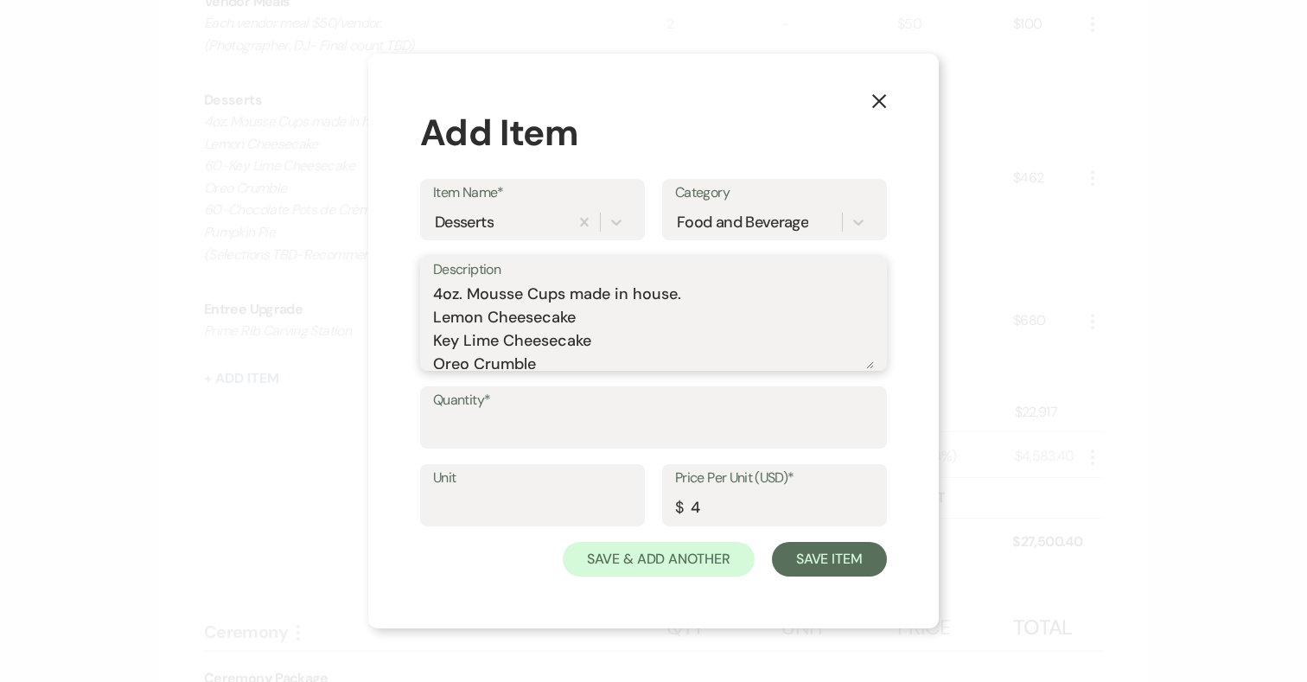
drag, startPoint x: 630, startPoint y: 360, endPoint x: 415, endPoint y: 228, distance: 252.6
click at [415, 228] on div "X Add Item Item Name* Desserts Category Food and Beverage Description 4oz. Mous…" at bounding box center [653, 341] width 570 height 575
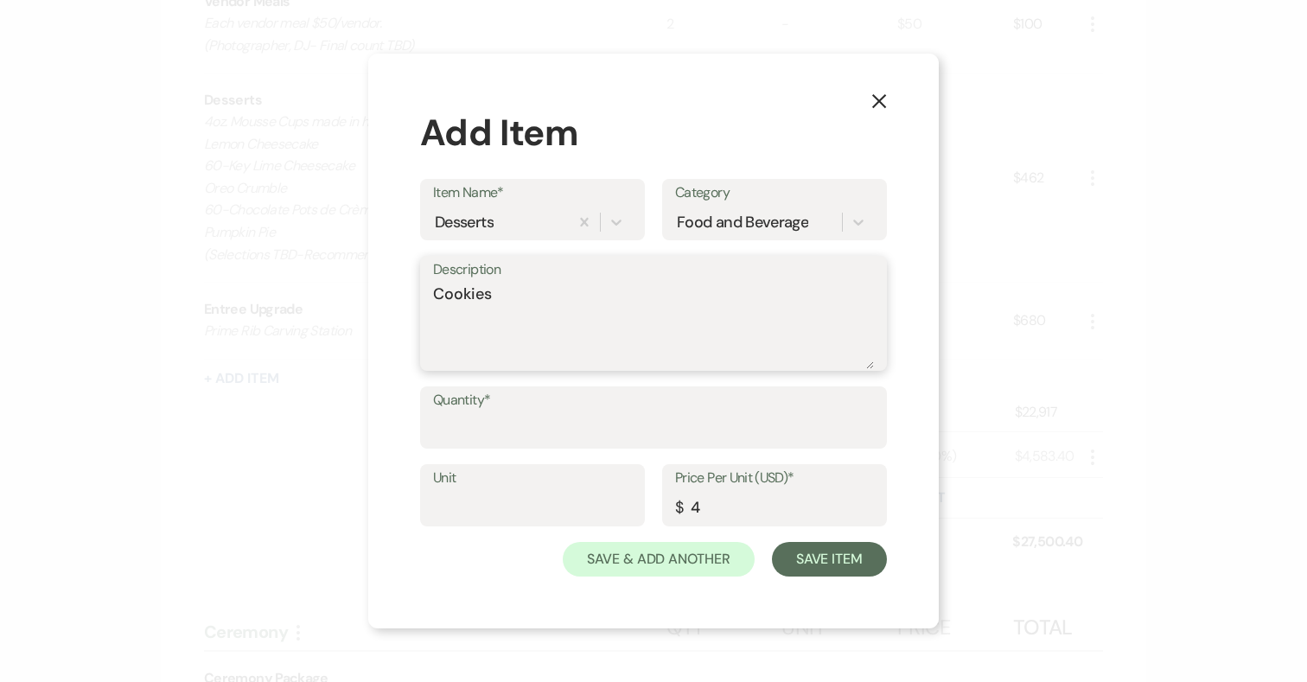
click at [436, 294] on textarea "Cookies" at bounding box center [653, 326] width 441 height 86
drag, startPoint x: 619, startPoint y: 303, endPoint x: 632, endPoint y: 268, distance: 37.7
click at [619, 302] on textarea "Peanut Butter Cookies" at bounding box center [653, 326] width 441 height 86
type textarea "Peanut Butter Cookies Chocolate Chip"
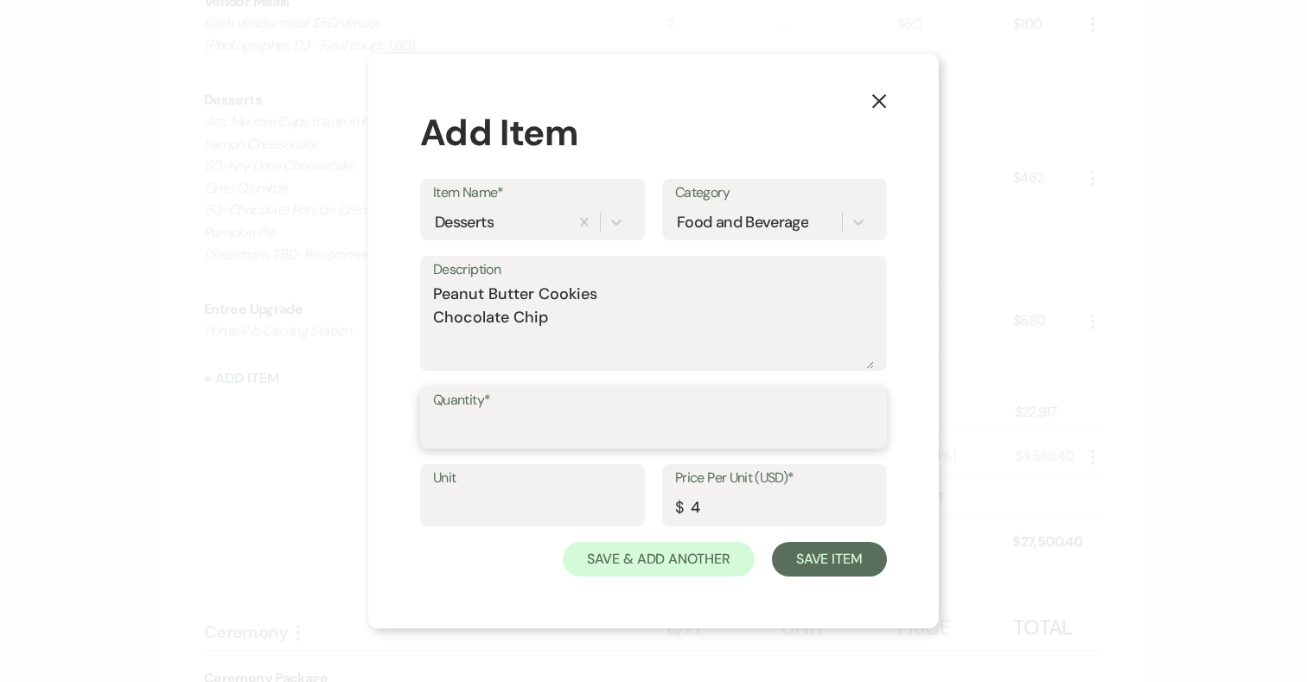
click at [457, 426] on input "Quantity*" at bounding box center [653, 430] width 441 height 34
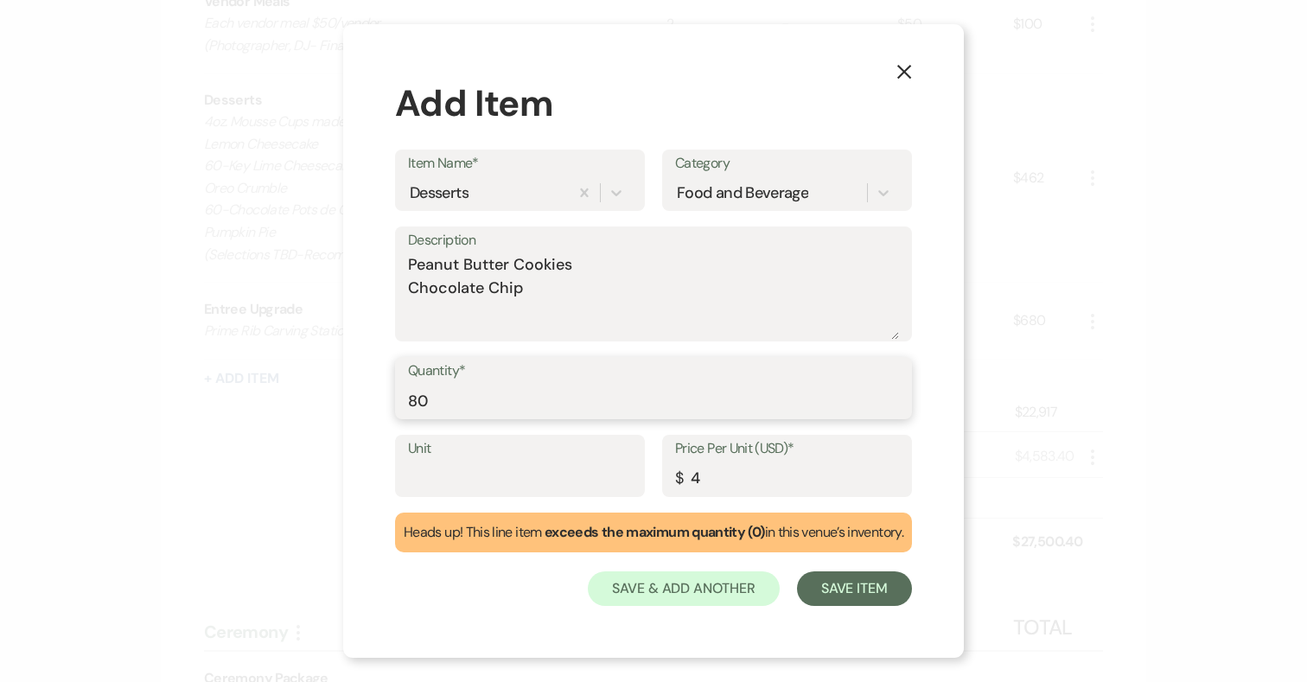
type input "80"
drag, startPoint x: 725, startPoint y: 469, endPoint x: 650, endPoint y: 469, distance: 75.2
click at [650, 469] on div "Unit Price Per Unit (USD)* $ 4" at bounding box center [653, 474] width 517 height 78
type input "3"
click at [826, 586] on button "Save Item" at bounding box center [854, 588] width 115 height 35
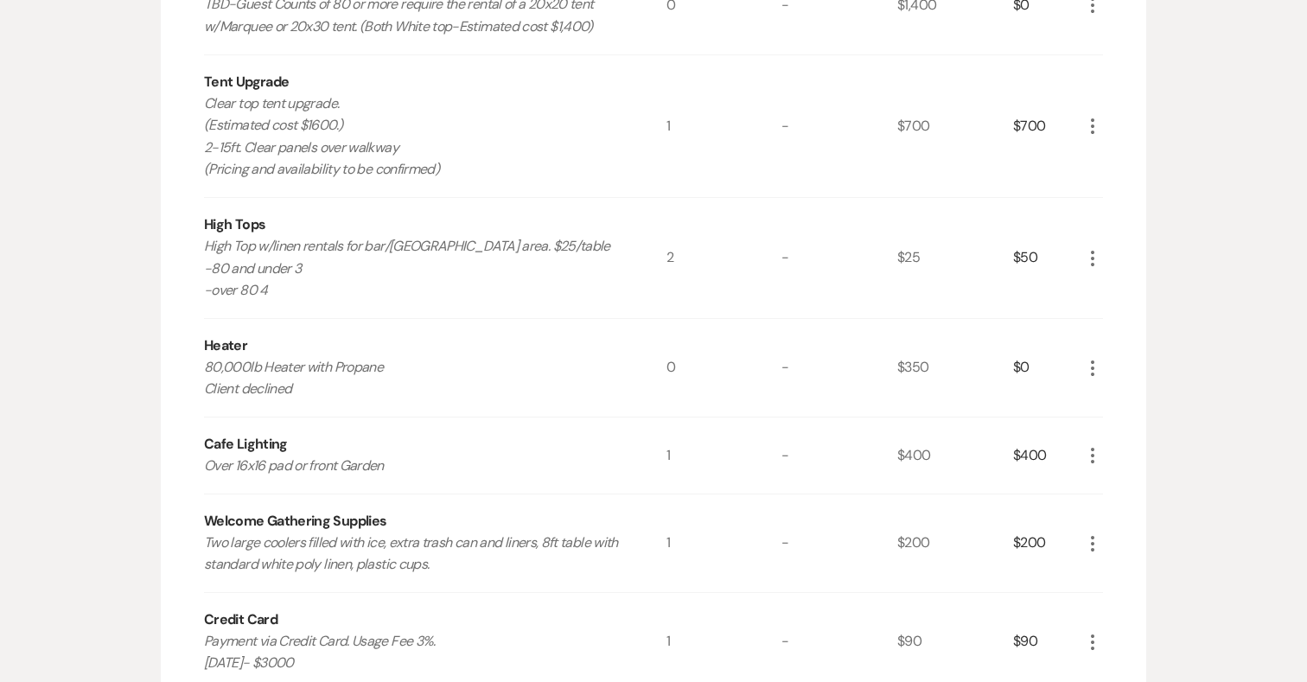
scroll to position [2714, 0]
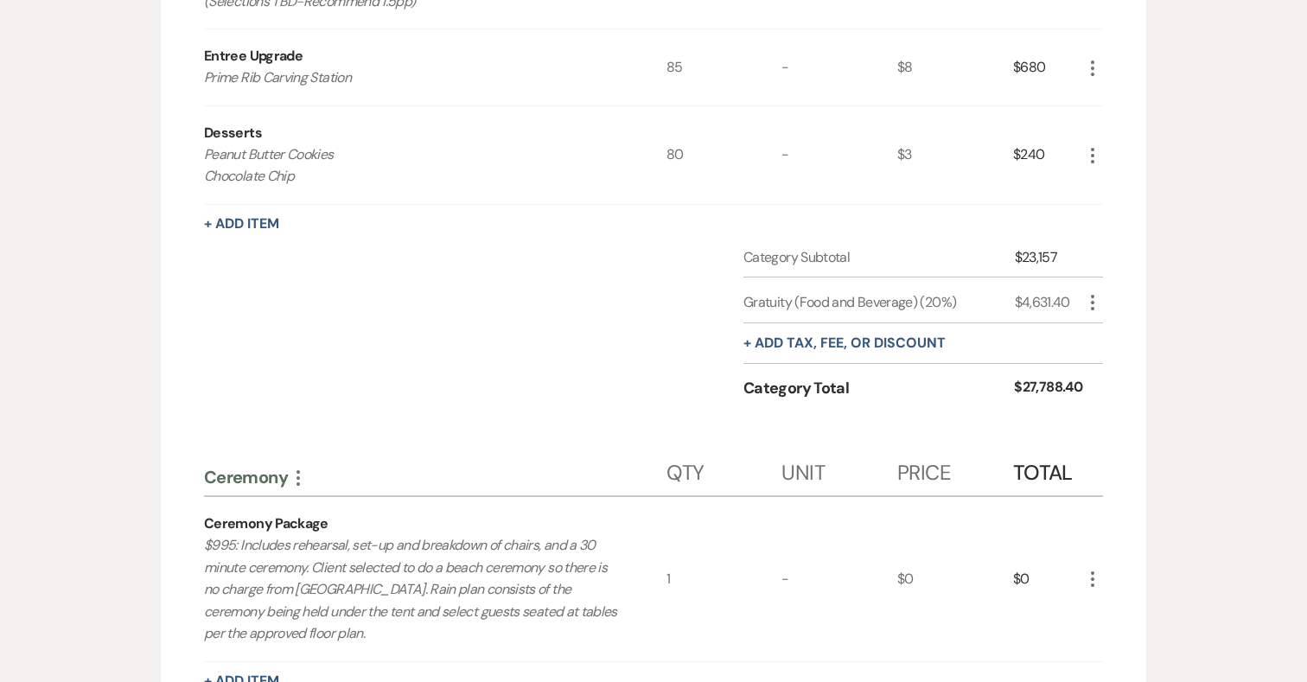
scroll to position [1355, 0]
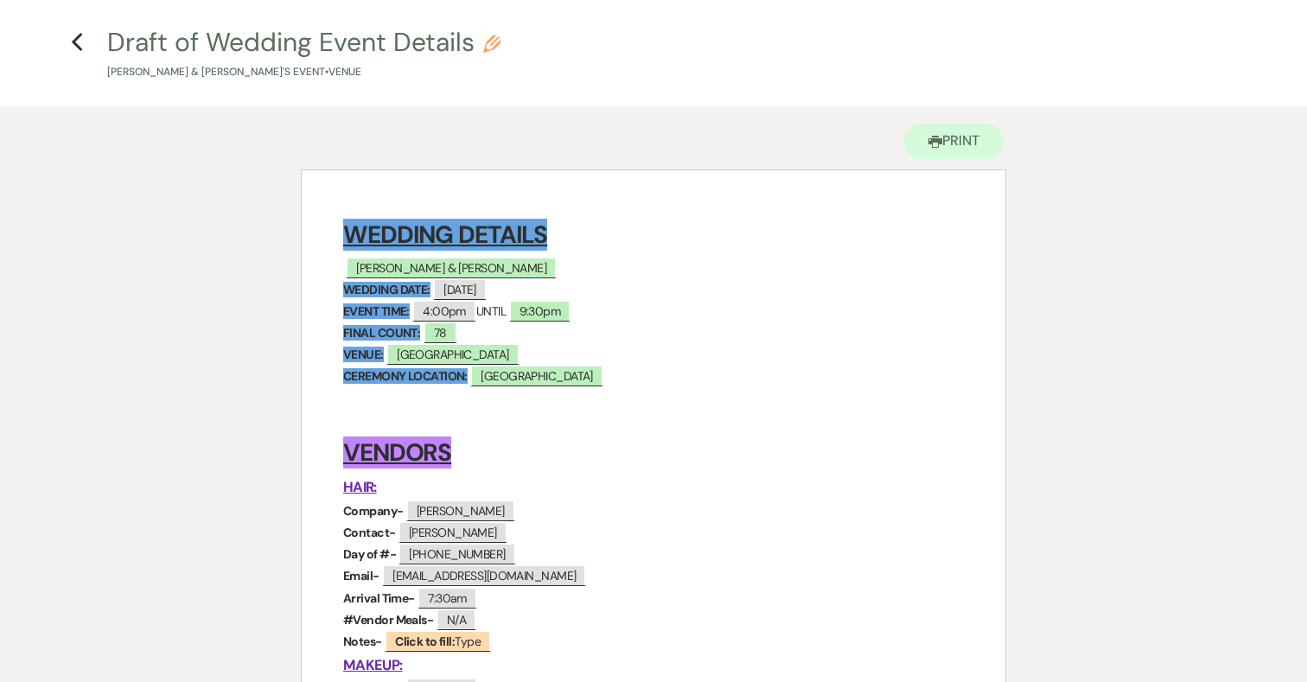
scroll to position [64, 0]
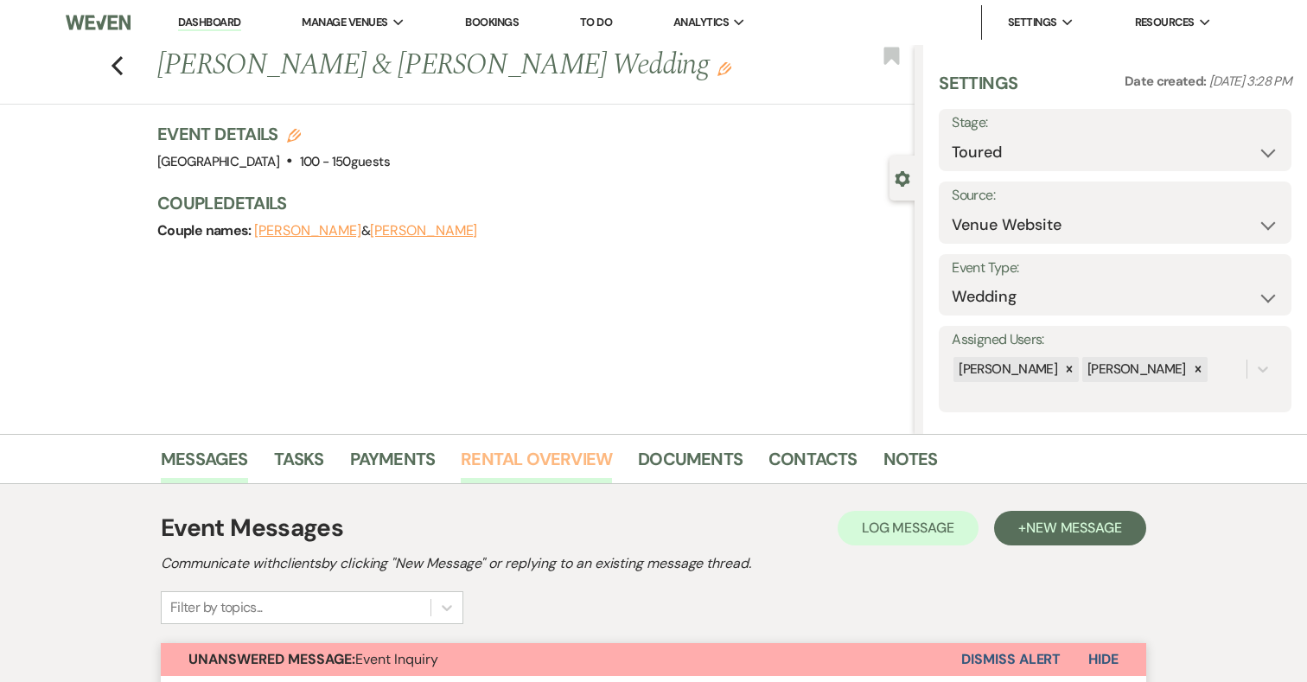
click at [547, 464] on link "Rental Overview" at bounding box center [536, 464] width 151 height 38
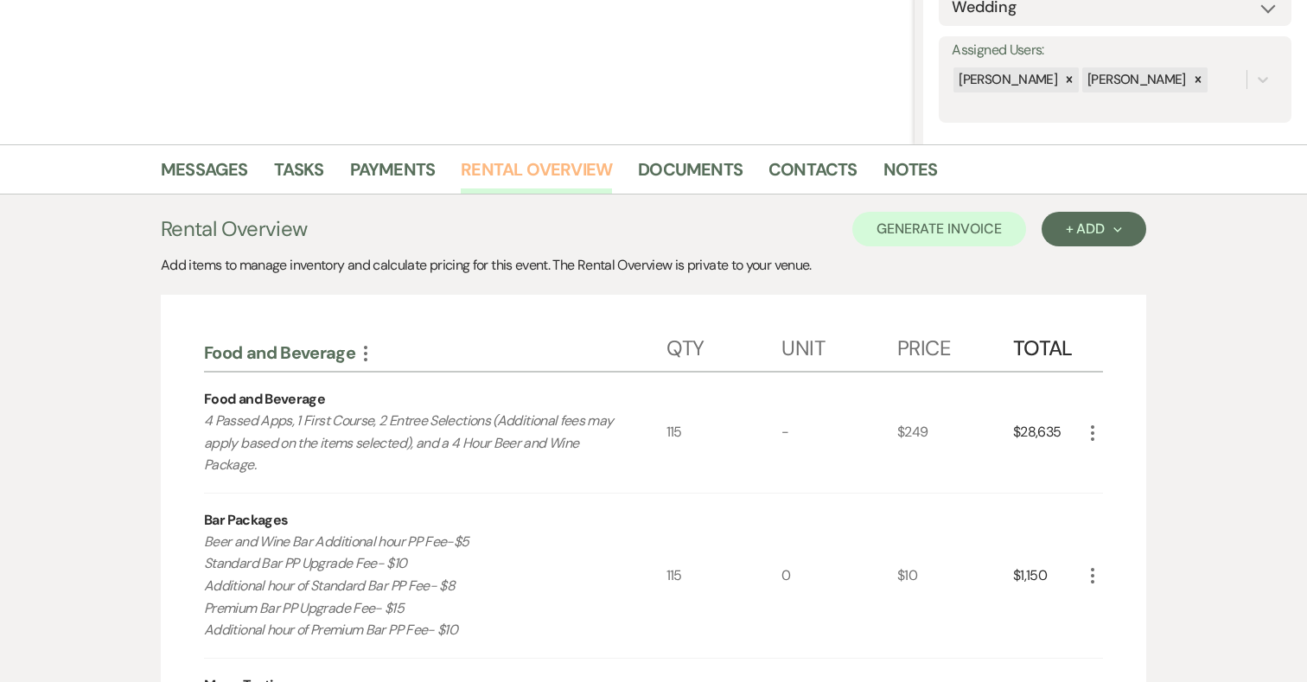
scroll to position [344, 0]
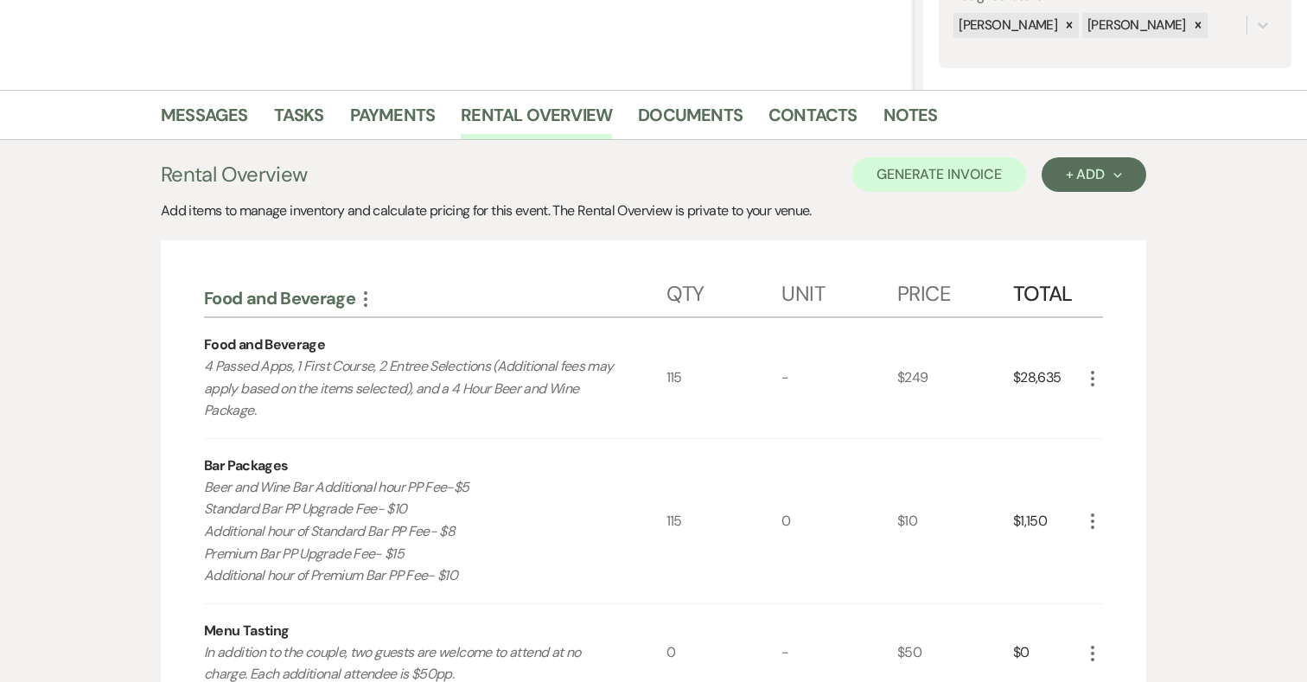
click at [1091, 379] on use "button" at bounding box center [1092, 379] width 3 height 16
click at [1121, 416] on button "Pencil Edit" at bounding box center [1127, 412] width 90 height 28
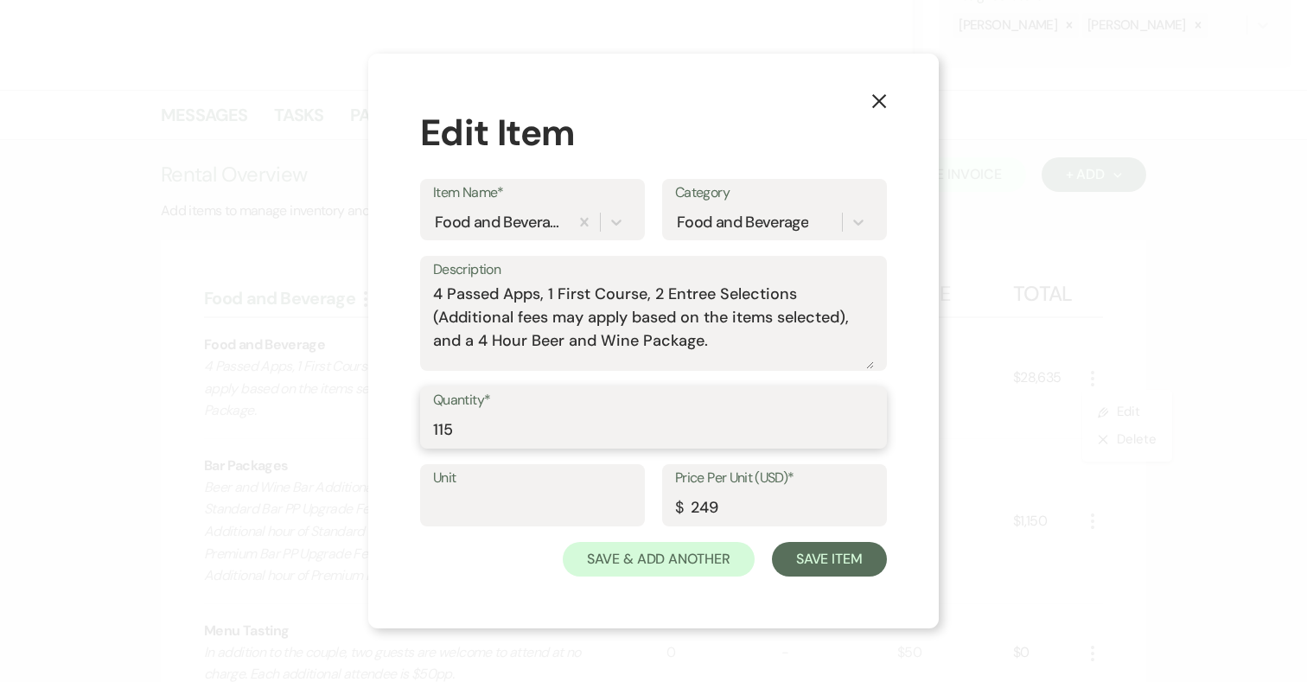
click at [469, 427] on input "115" at bounding box center [653, 430] width 441 height 34
type input "120"
click at [799, 557] on button "Save Item" at bounding box center [829, 559] width 115 height 35
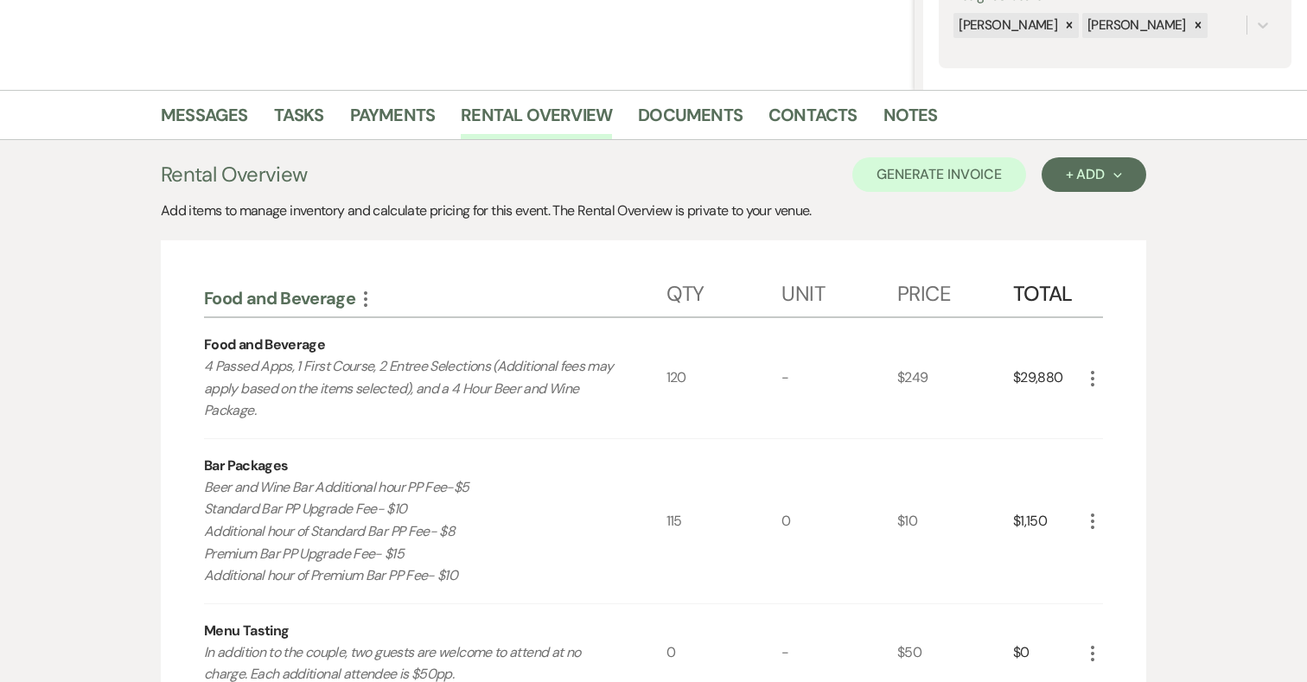
click at [1092, 521] on use "button" at bounding box center [1092, 521] width 3 height 16
click at [1105, 545] on button "Pencil Edit" at bounding box center [1127, 555] width 90 height 28
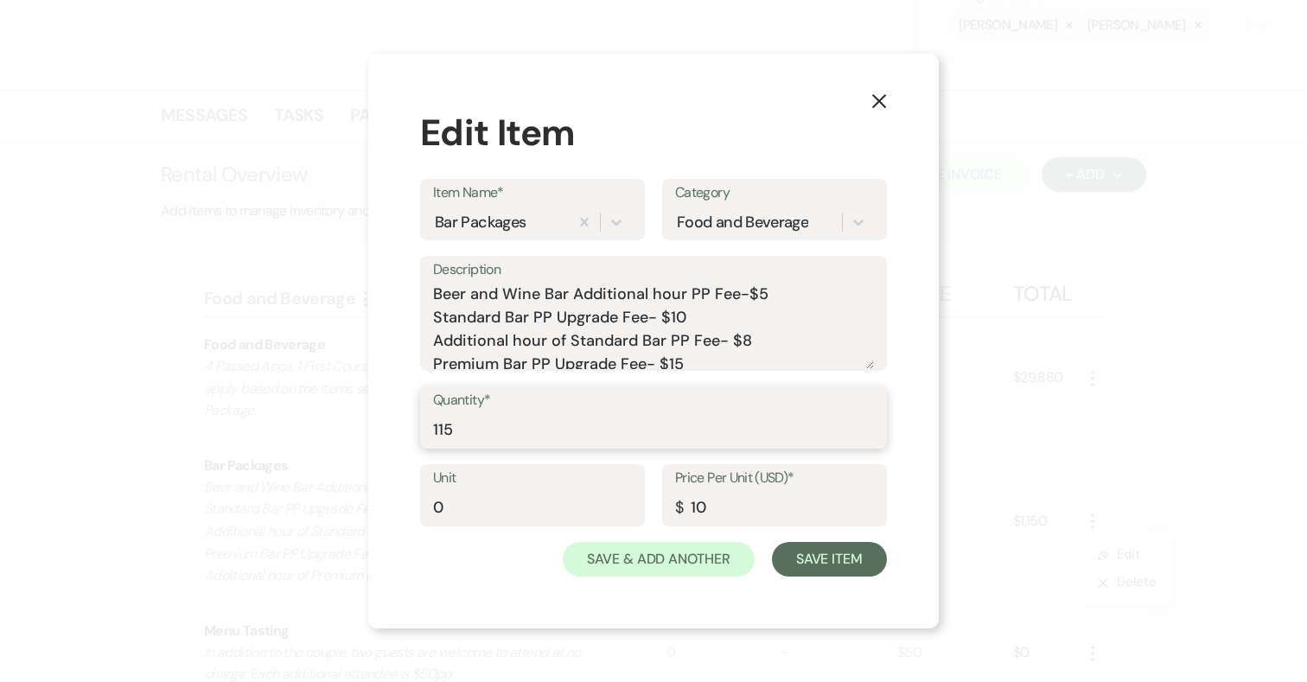
drag, startPoint x: 472, startPoint y: 434, endPoint x: 421, endPoint y: 434, distance: 51.0
click at [421, 434] on div "Quantity* 115" at bounding box center [653, 417] width 467 height 62
type input "120"
click at [812, 558] on button "Save Item" at bounding box center [829, 559] width 115 height 35
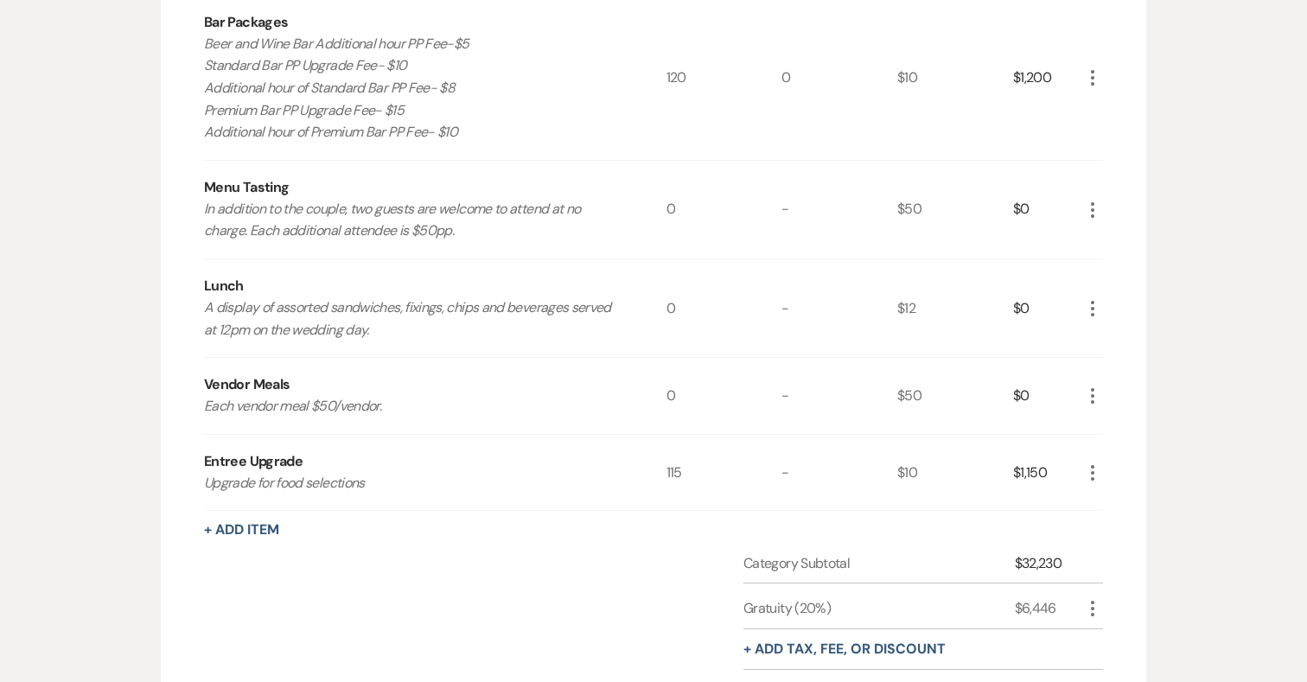
scroll to position [789, 0]
click at [1094, 473] on icon "More" at bounding box center [1092, 471] width 21 height 21
click at [1118, 495] on button "Pencil Edit" at bounding box center [1127, 505] width 90 height 28
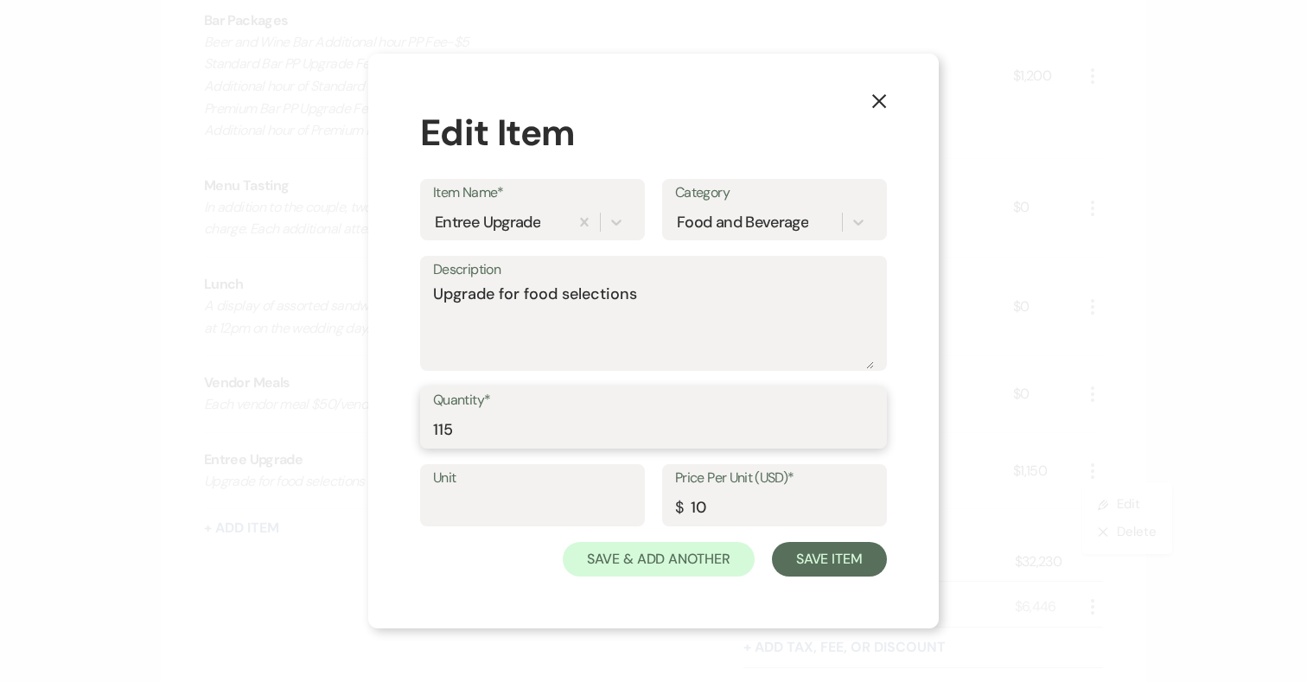
click at [474, 429] on input "115" at bounding box center [653, 430] width 441 height 34
type input "120"
click at [803, 554] on button "Save Item" at bounding box center [829, 559] width 115 height 35
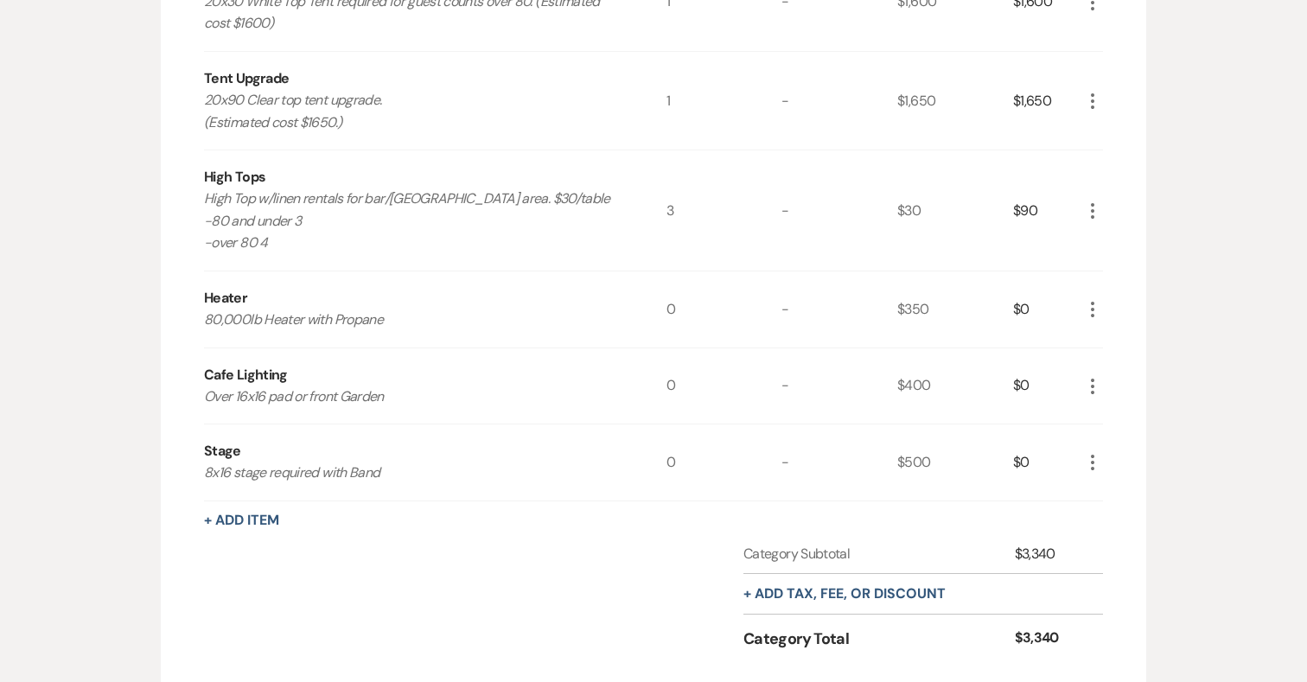
scroll to position [2593, 0]
click at [1088, 382] on icon "More" at bounding box center [1092, 384] width 21 height 21
click at [1152, 421] on button "Pencil Edit" at bounding box center [1127, 419] width 90 height 28
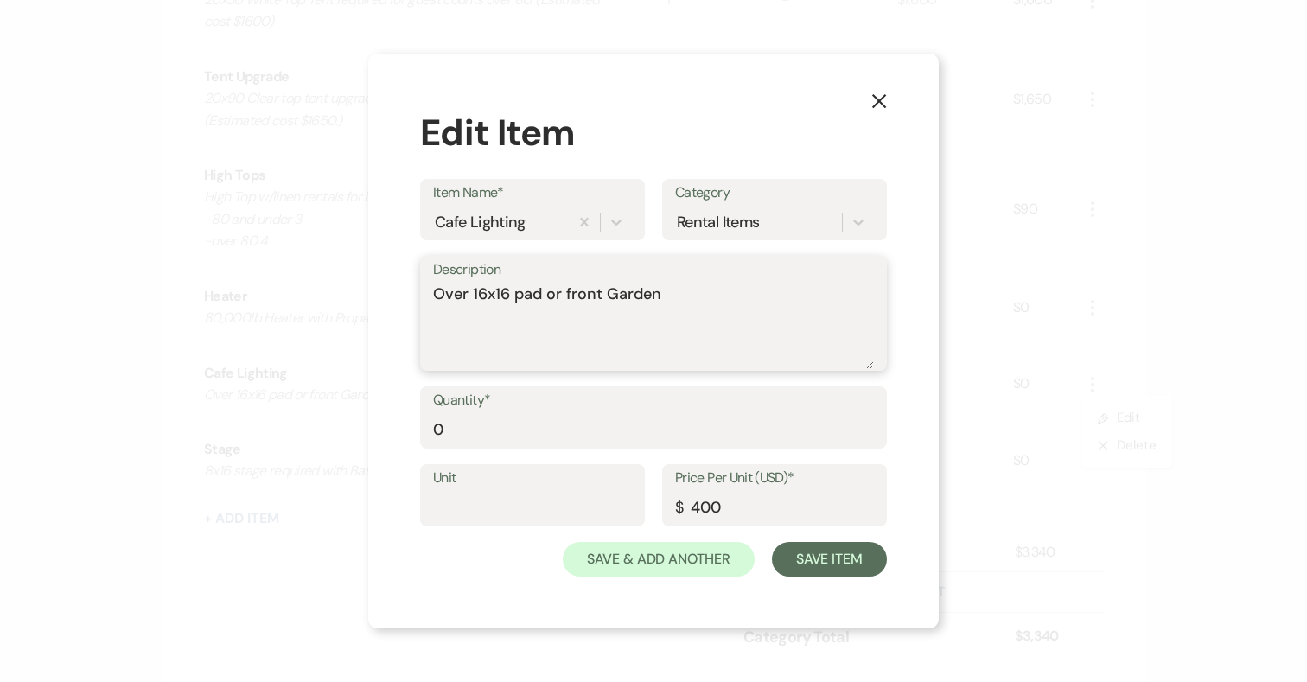
drag, startPoint x: 564, startPoint y: 292, endPoint x: 475, endPoint y: 291, distance: 89.0
click at [475, 291] on textarea "Over 16x16 pad or front Garden" at bounding box center [653, 326] width 441 height 86
type textarea "Over front Garden"
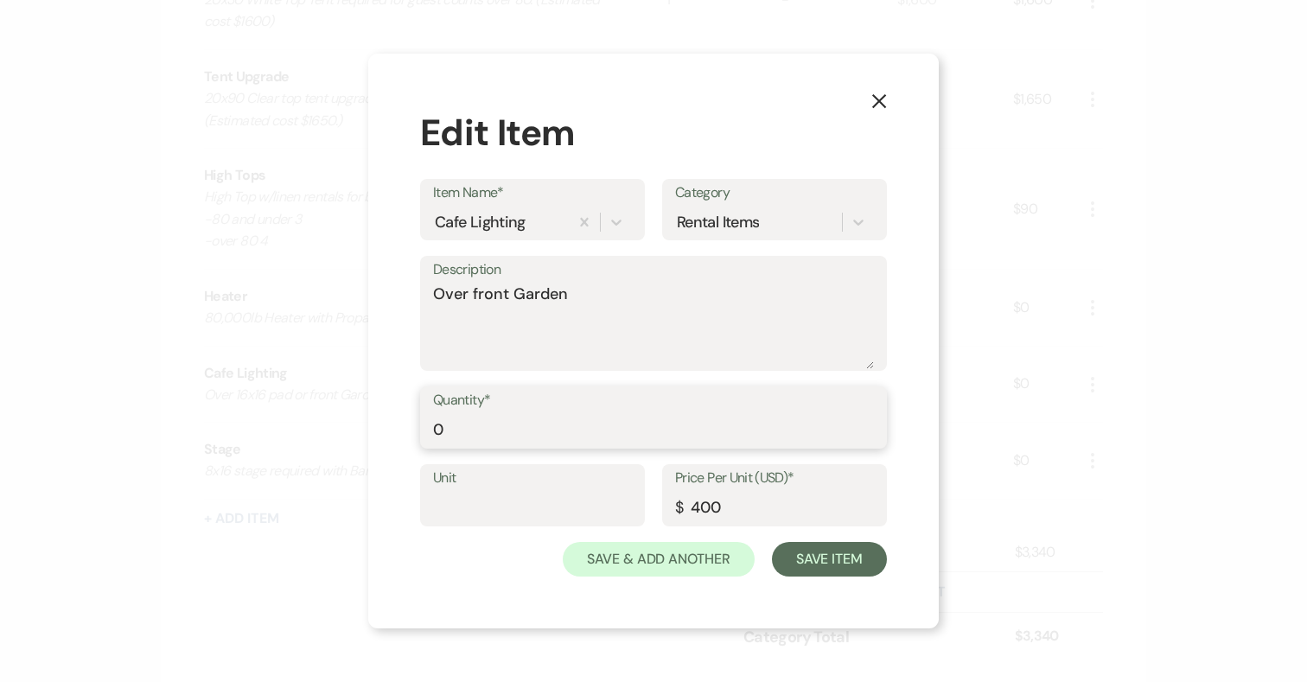
click at [596, 432] on input "0" at bounding box center [653, 430] width 441 height 34
type input "1"
click at [844, 560] on button "Save Item" at bounding box center [829, 559] width 115 height 35
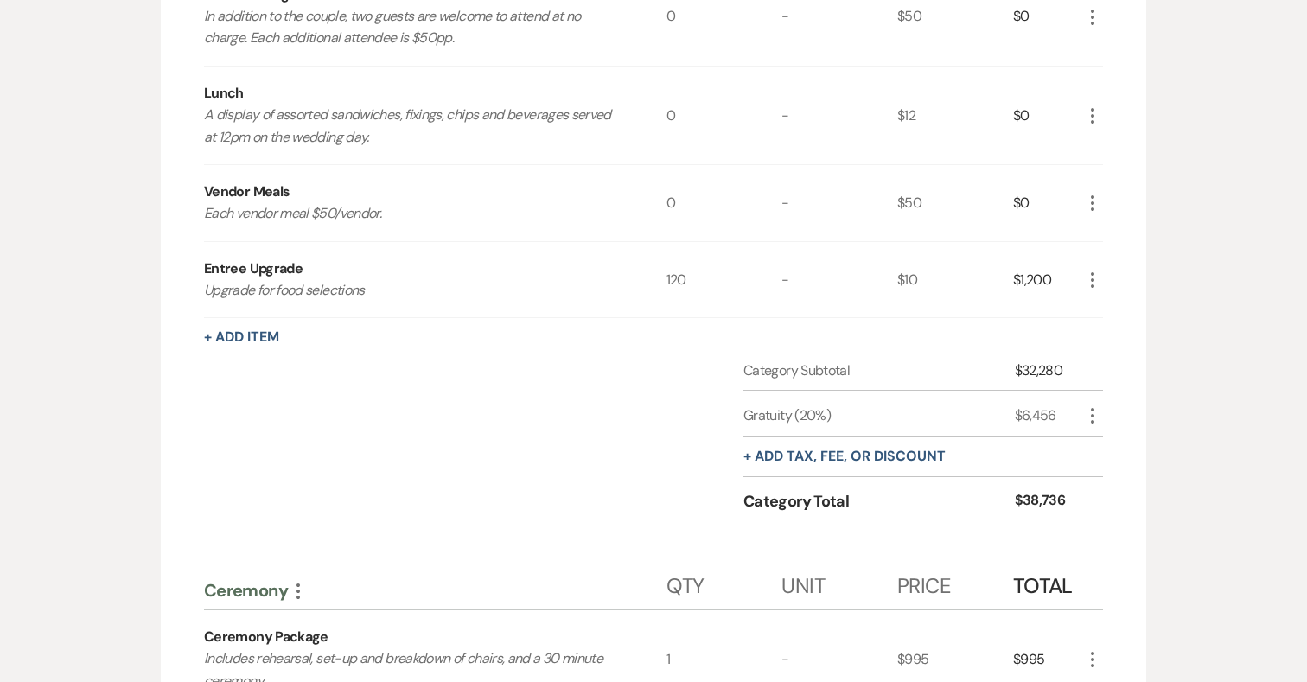
scroll to position [0, 0]
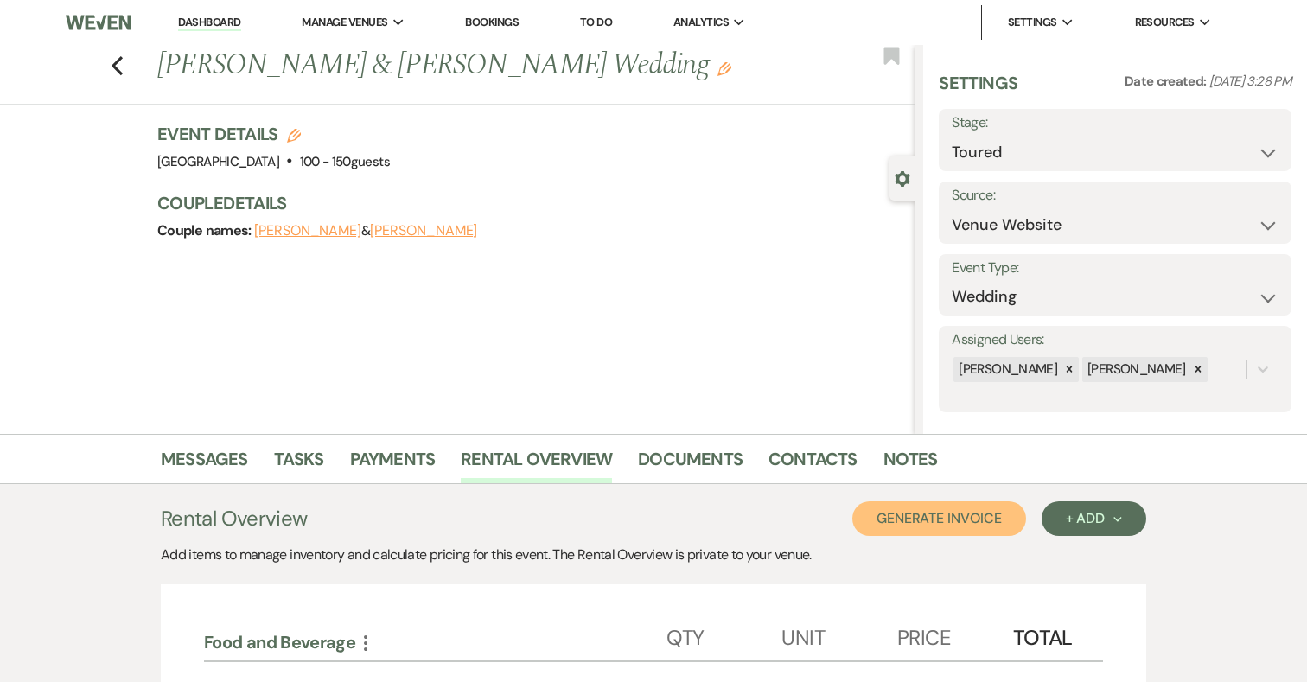
click at [928, 515] on button "Generate Invoice" at bounding box center [939, 518] width 174 height 35
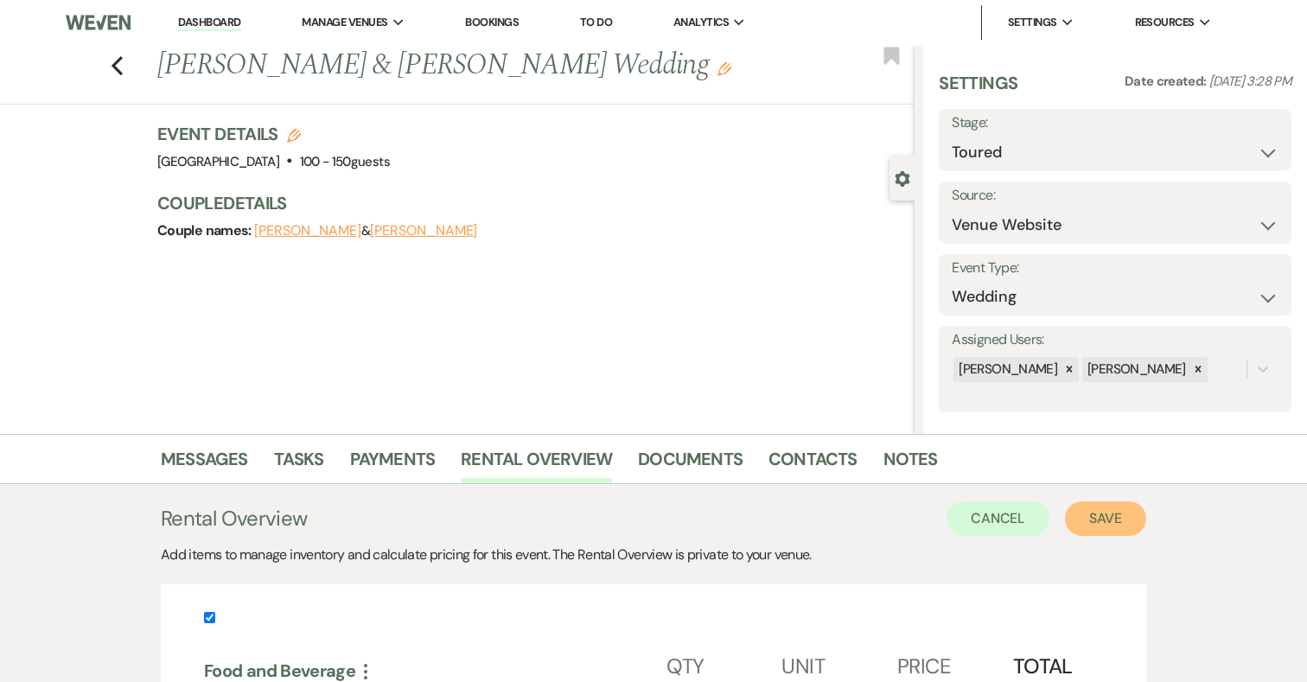
click at [1113, 515] on button "Save" at bounding box center [1105, 518] width 81 height 35
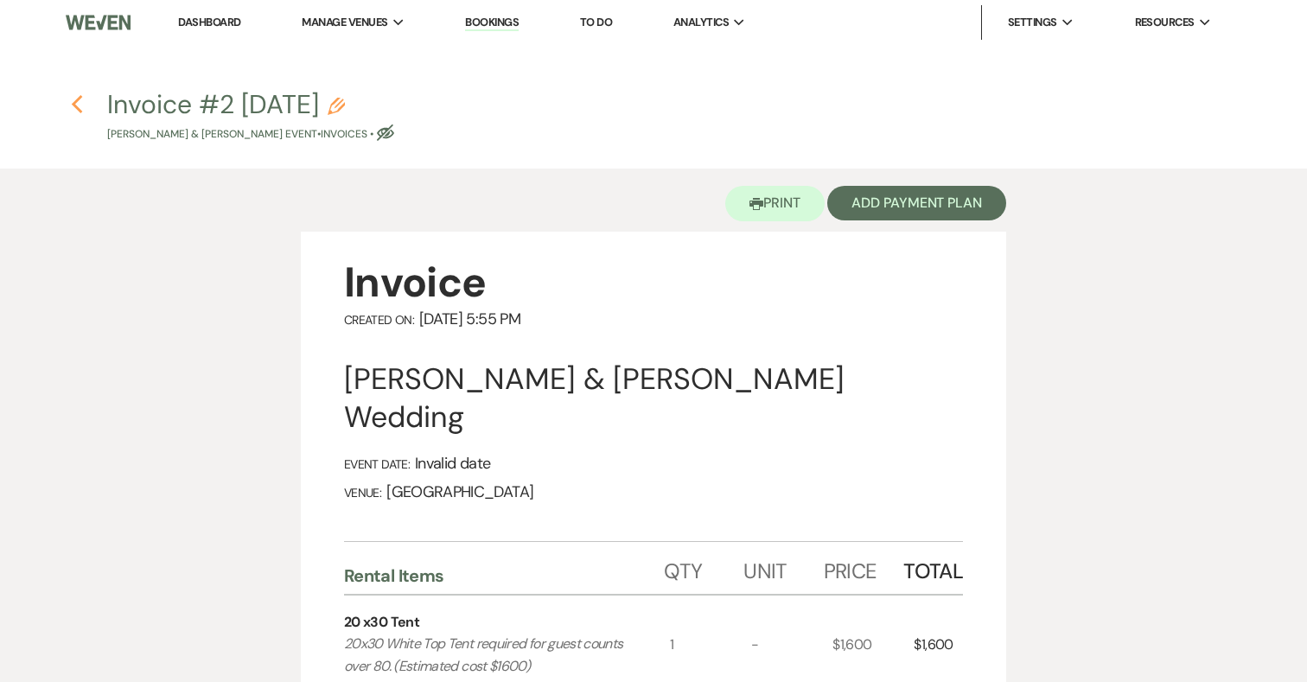
click at [81, 99] on icon "Previous" at bounding box center [77, 104] width 13 height 21
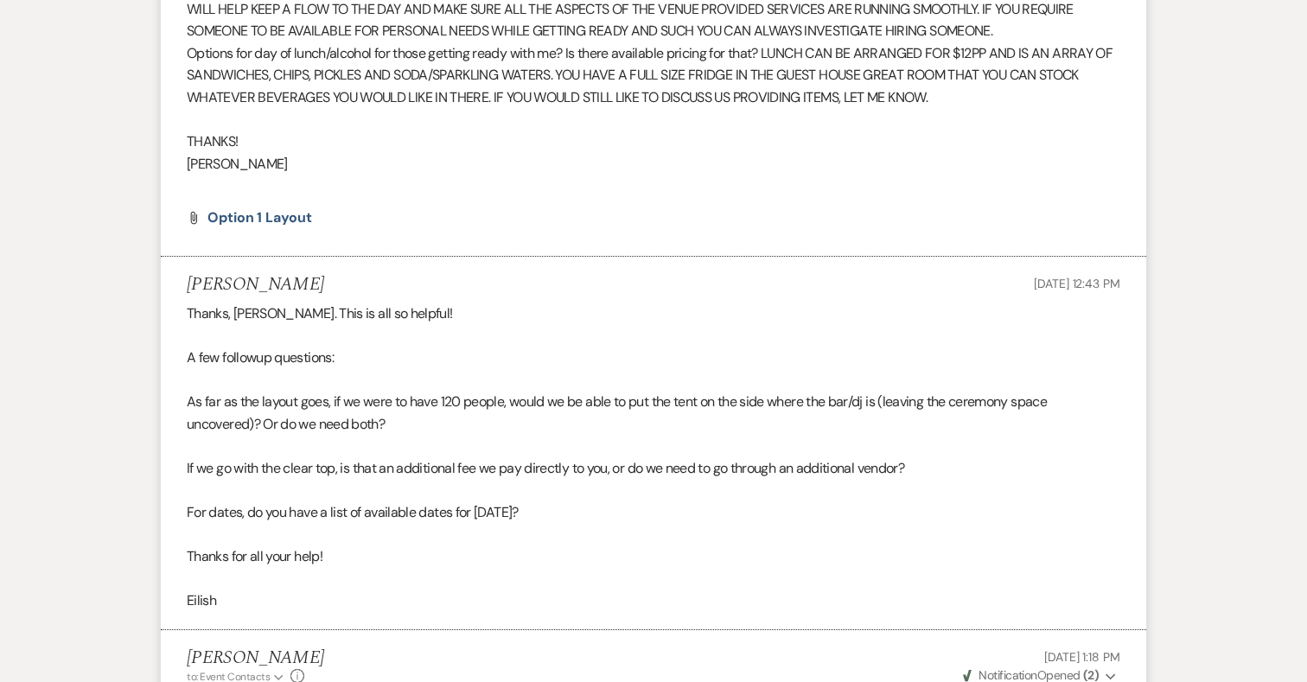
scroll to position [7715, 0]
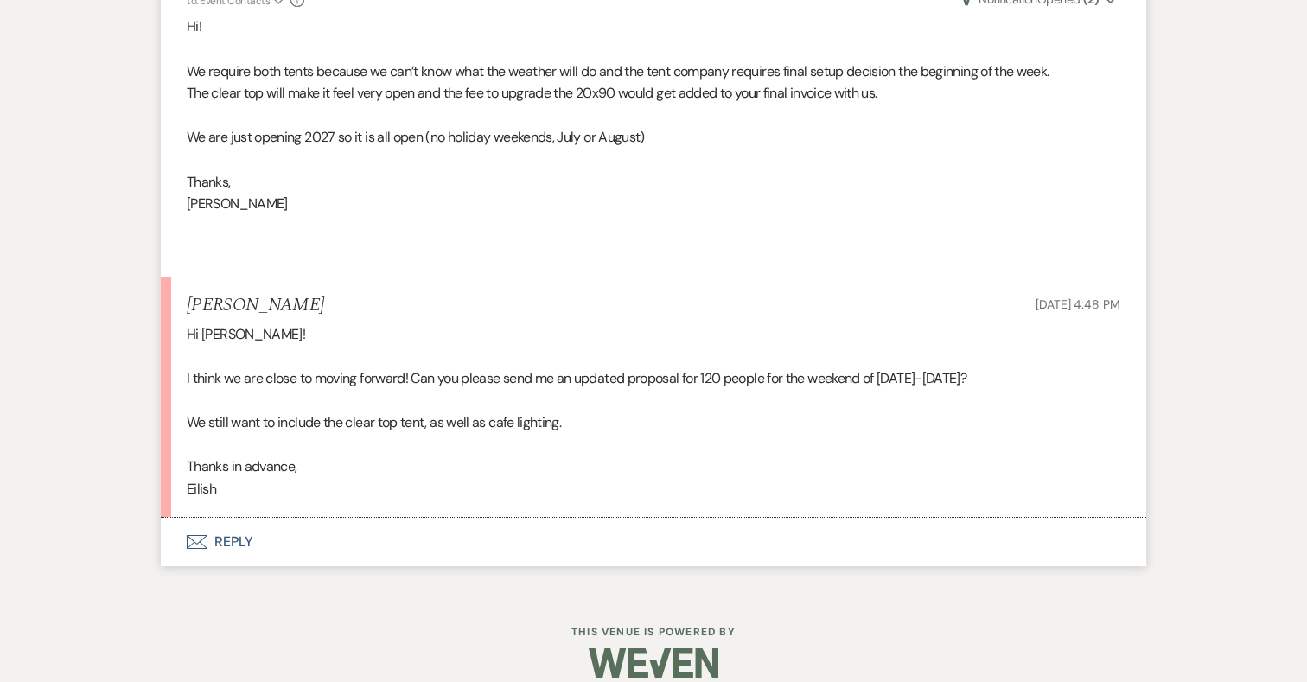
click at [231, 518] on button "Envelope Reply" at bounding box center [653, 542] width 985 height 48
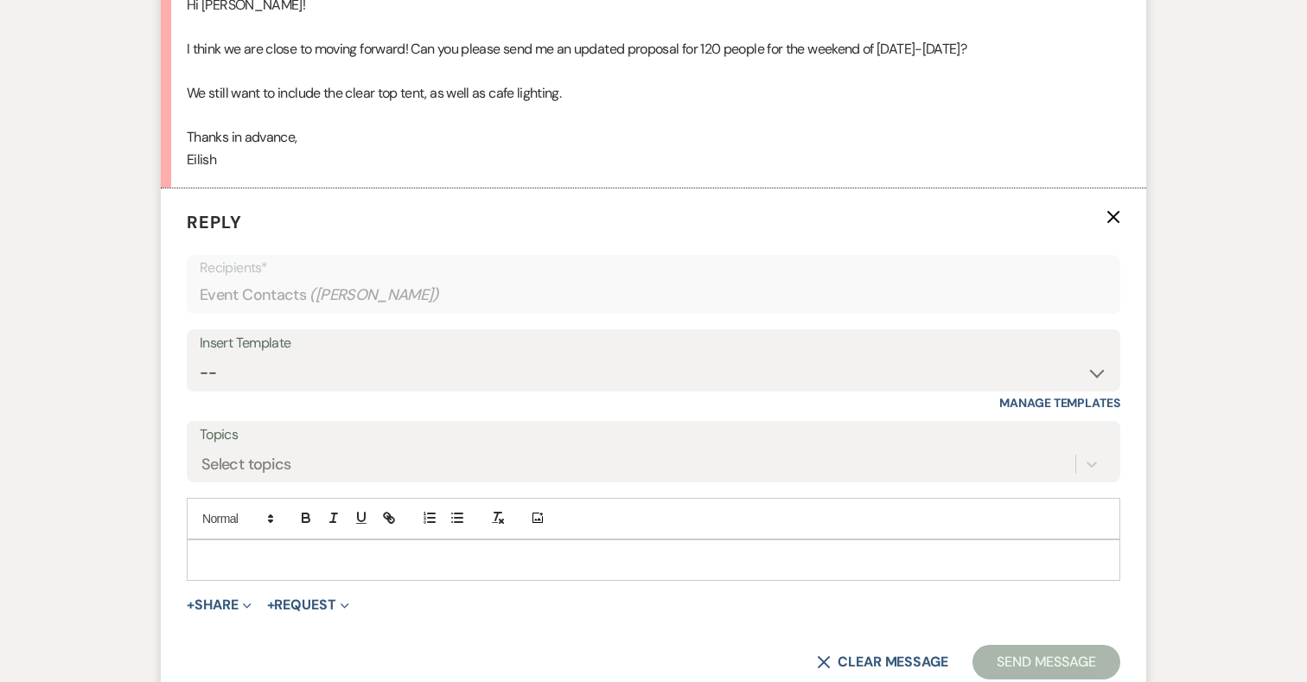
scroll to position [8198, 0]
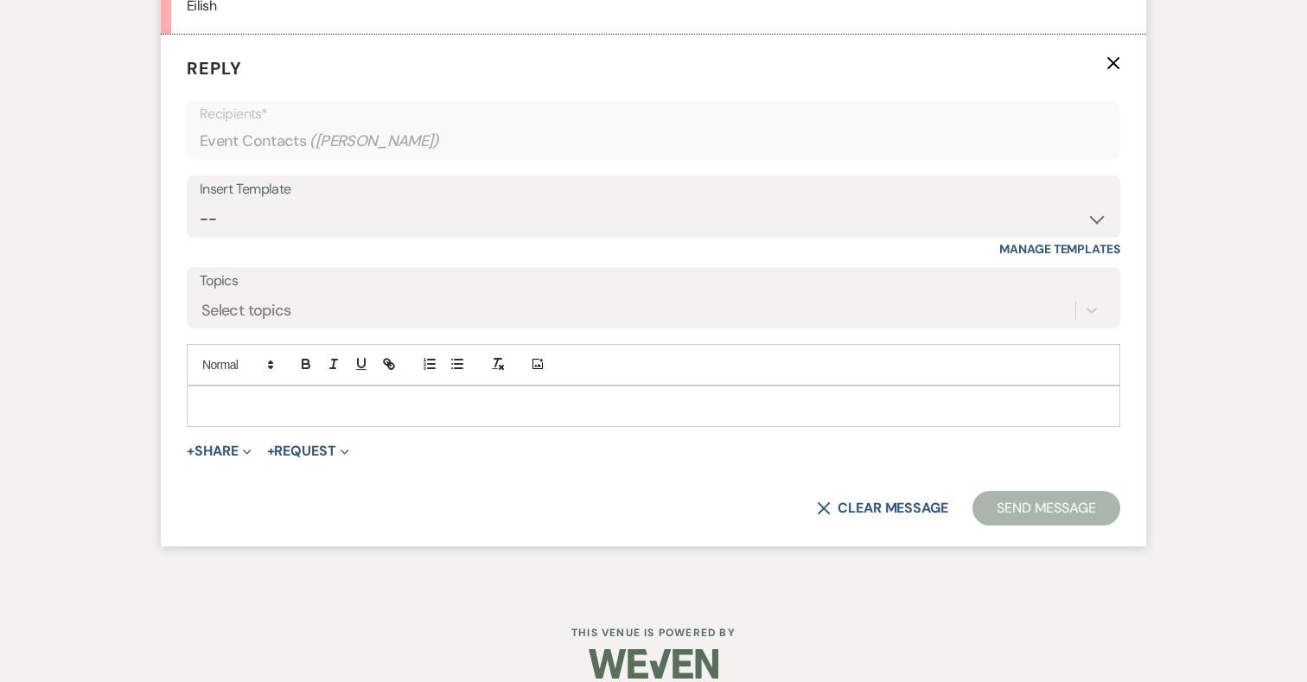
click at [368, 397] on p at bounding box center [654, 406] width 906 height 19
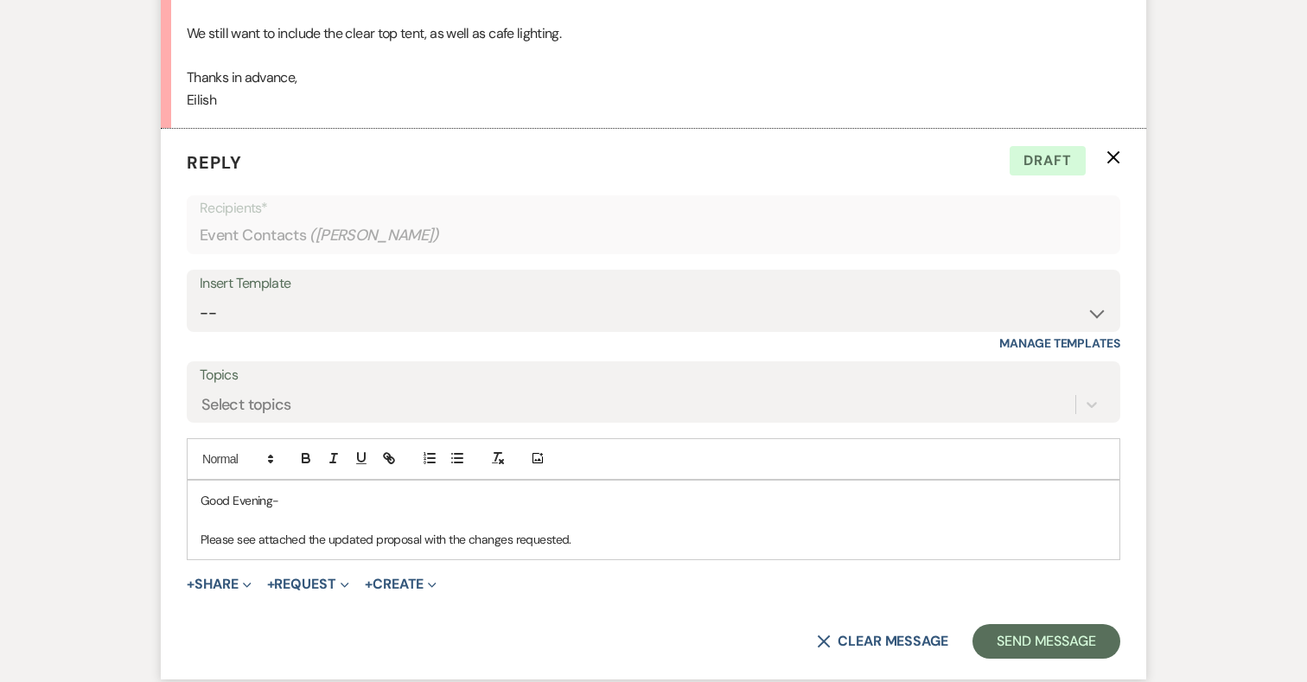
scroll to position [8237, 0]
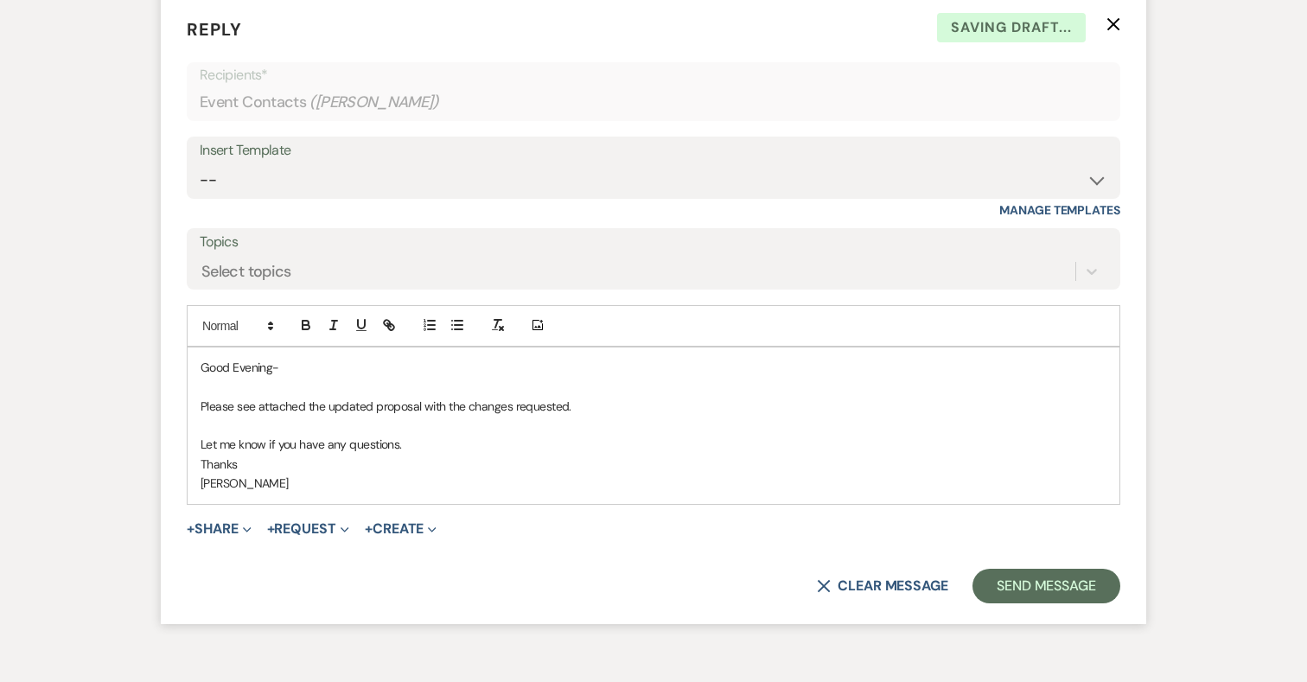
click at [247, 494] on form "Reply X Saving draft... Recipients* Event Contacts ( [PERSON_NAME] ) Insert Tem…" at bounding box center [653, 310] width 985 height 628
click at [235, 522] on button "+ Share Expand" at bounding box center [219, 529] width 65 height 14
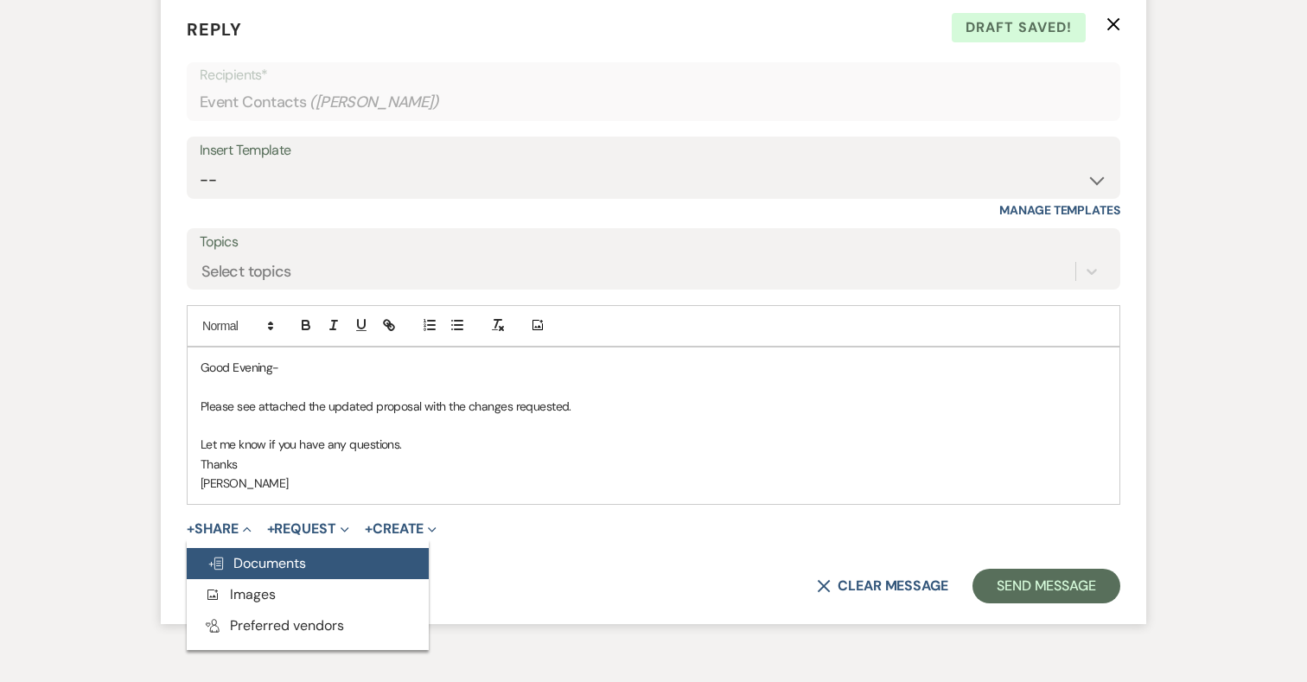
click at [251, 554] on span "Doc Upload Documents" at bounding box center [256, 563] width 99 height 18
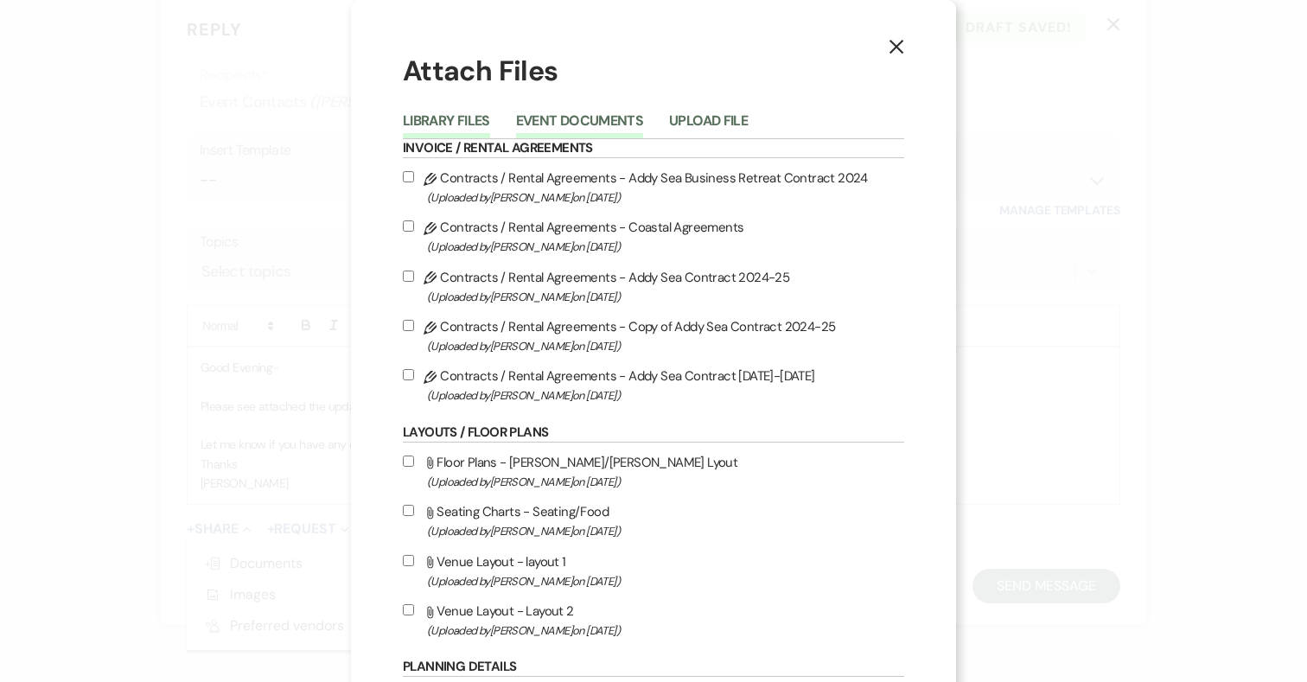
click at [600, 118] on button "Event Documents" at bounding box center [579, 126] width 127 height 24
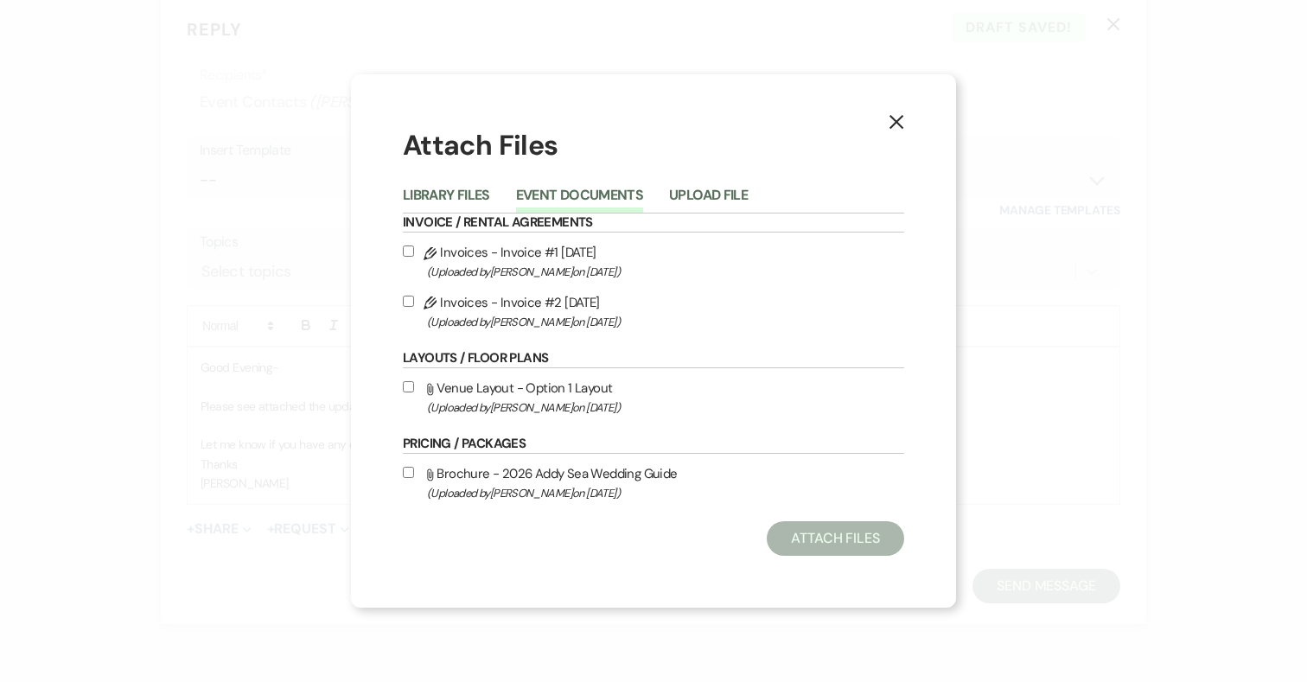
click at [408, 301] on input "Pencil Invoices - Invoice #2 [DATE] (Uploaded by [PERSON_NAME] on [DATE] )" at bounding box center [408, 301] width 11 height 11
checkbox input "true"
click at [832, 531] on button "Attach Files" at bounding box center [835, 538] width 137 height 35
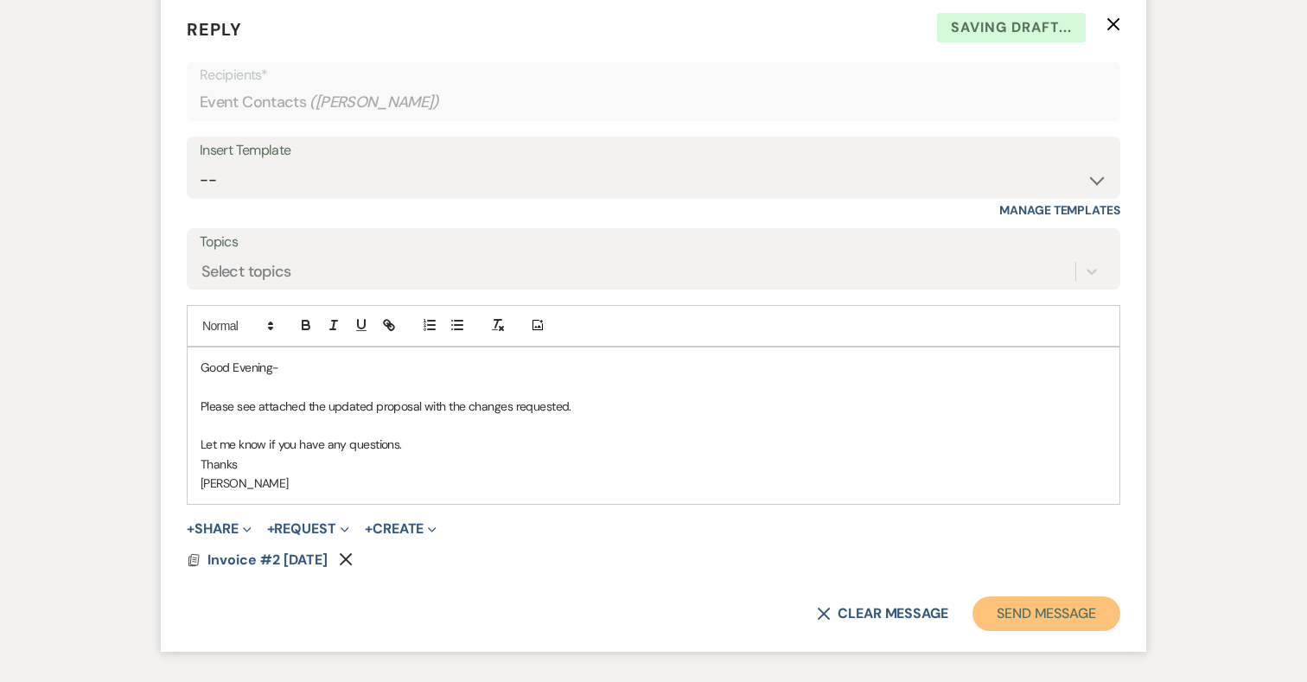
click at [1020, 596] on button "Send Message" at bounding box center [1046, 613] width 148 height 35
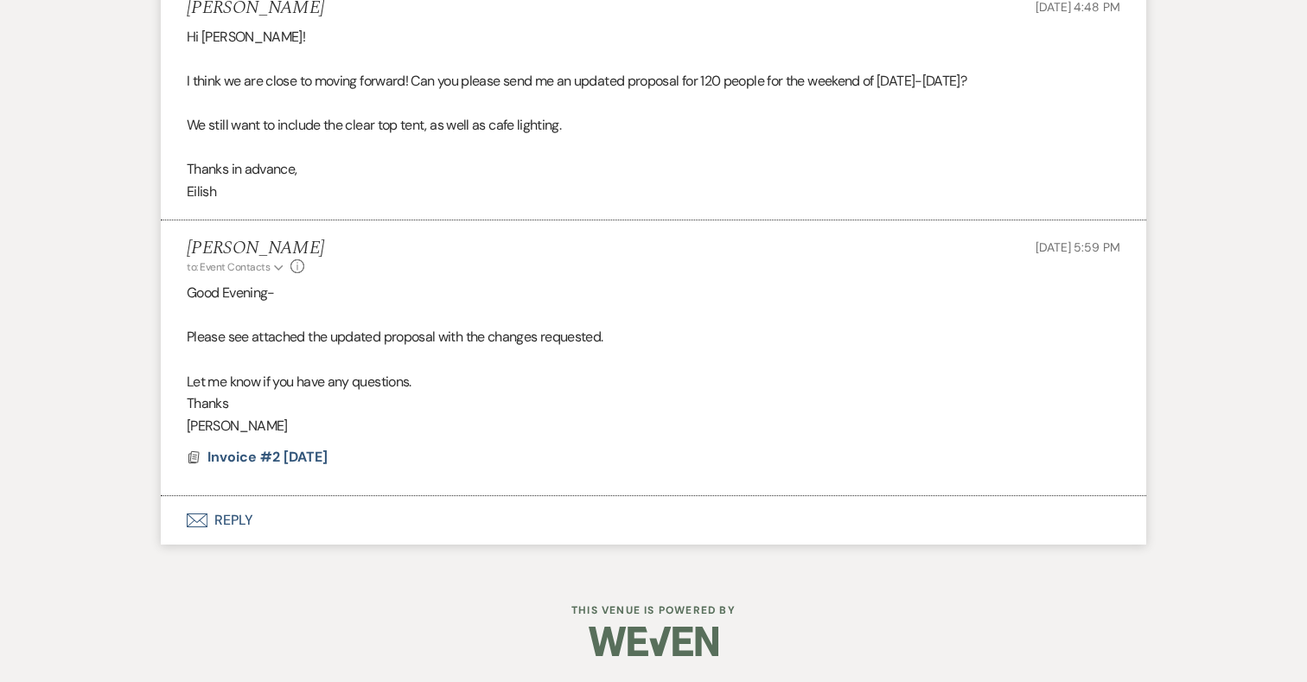
scroll to position [7990, 0]
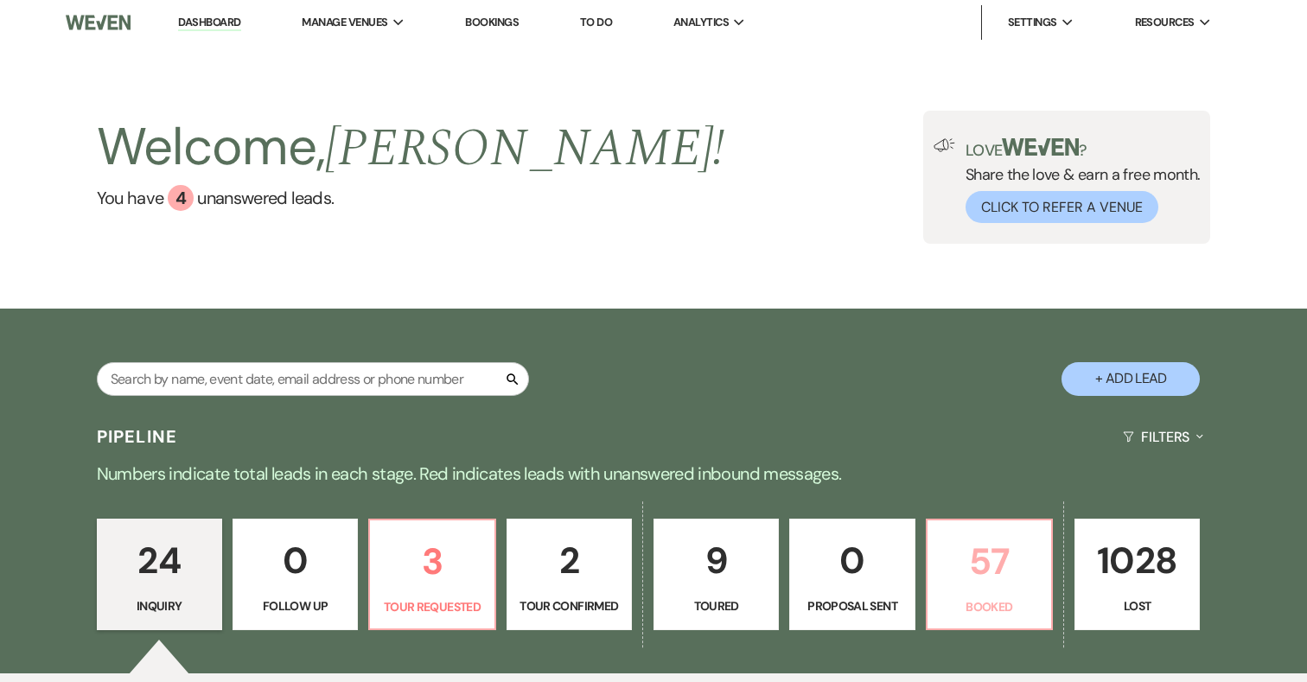
click at [979, 551] on p "57" at bounding box center [989, 561] width 103 height 58
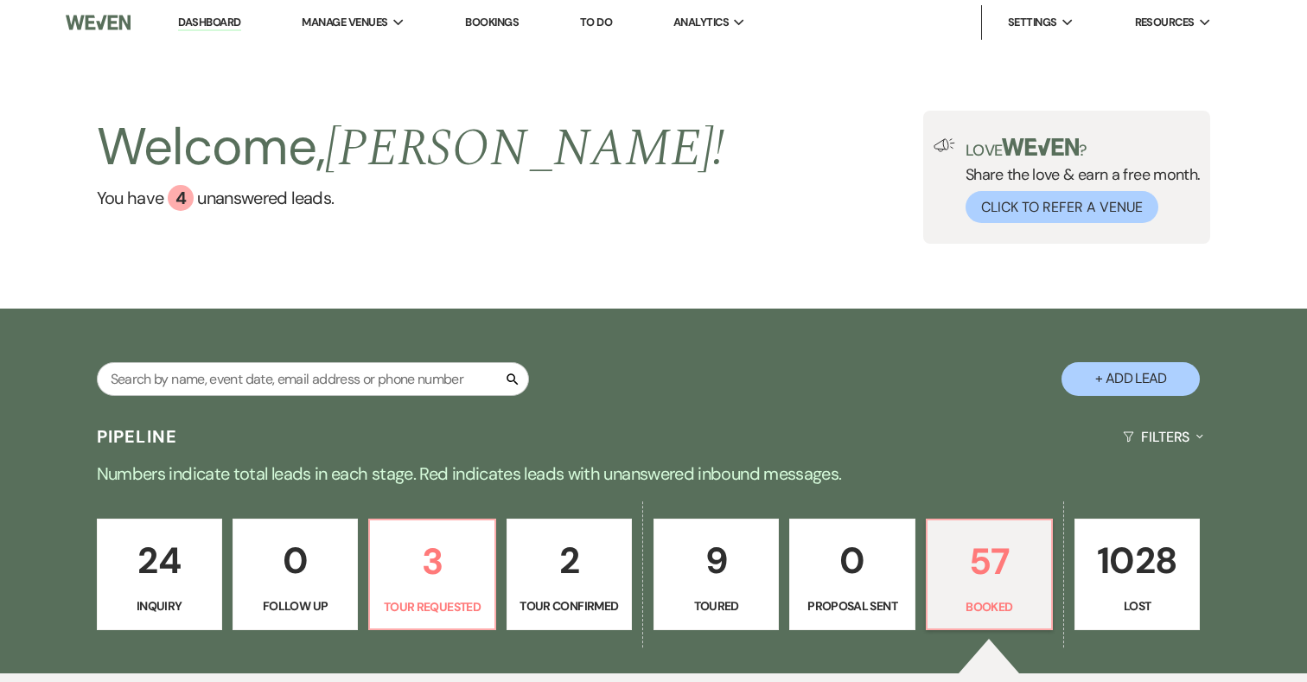
click at [1116, 386] on button "+ Add Lead" at bounding box center [1130, 379] width 138 height 34
select select "698"
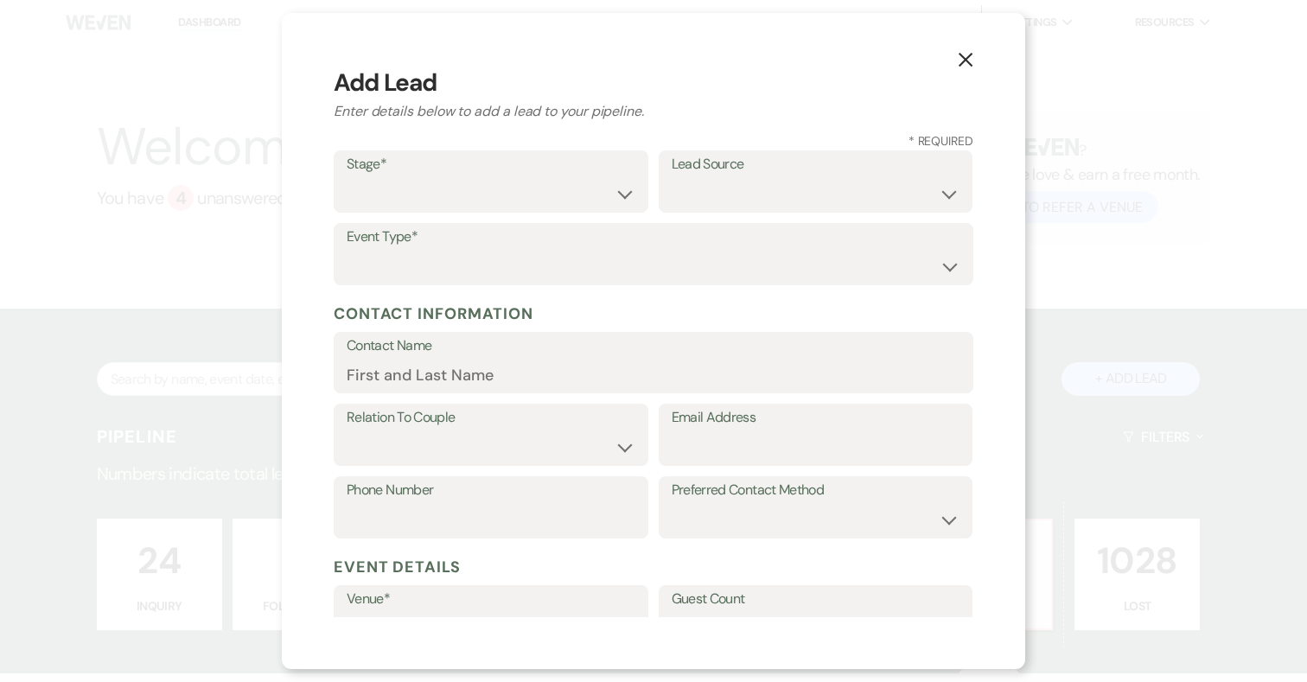
click at [965, 53] on icon "X" at bounding box center [966, 60] width 16 height 16
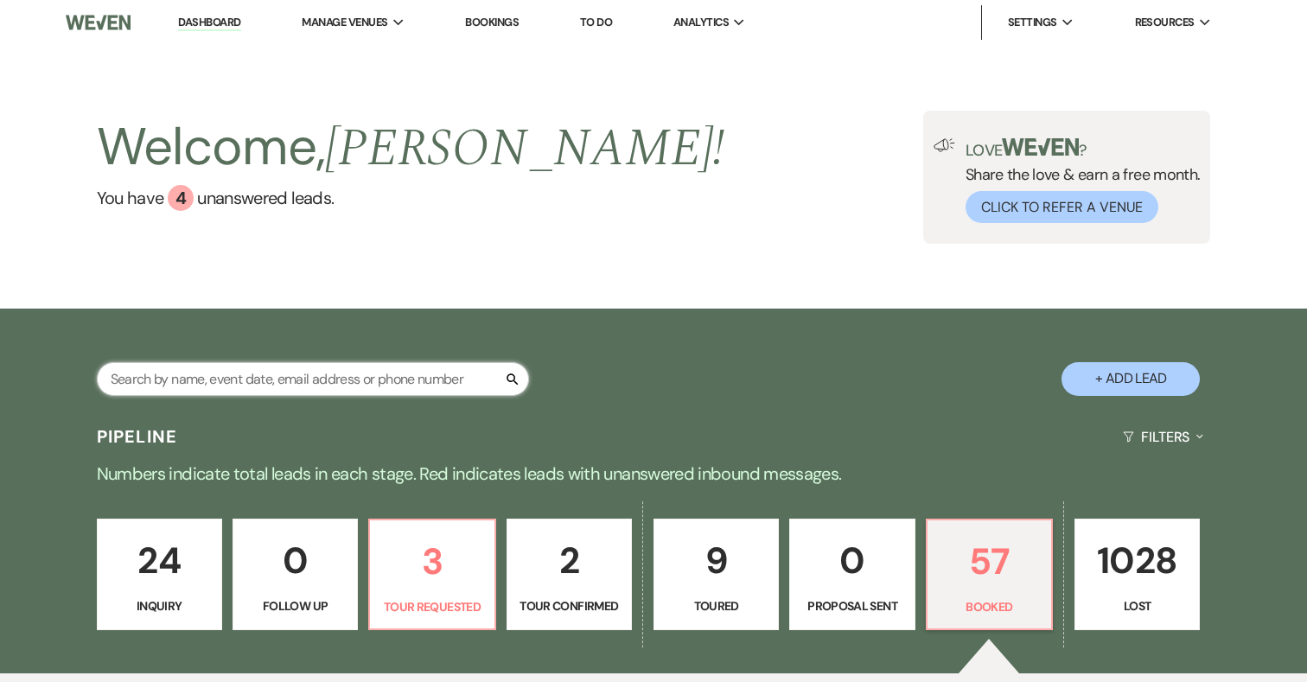
click at [286, 379] on input "text" at bounding box center [313, 379] width 432 height 34
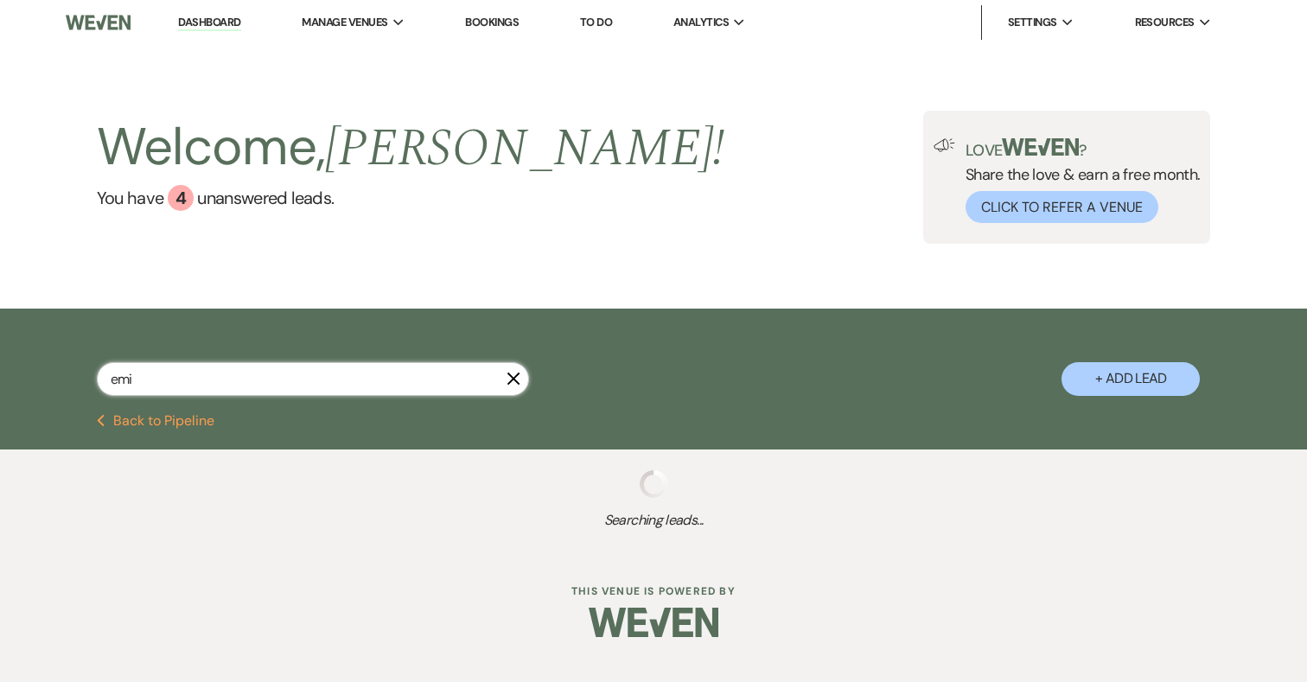
type input "[PERSON_NAME]"
select select "4"
select select "8"
select select "5"
select select "8"
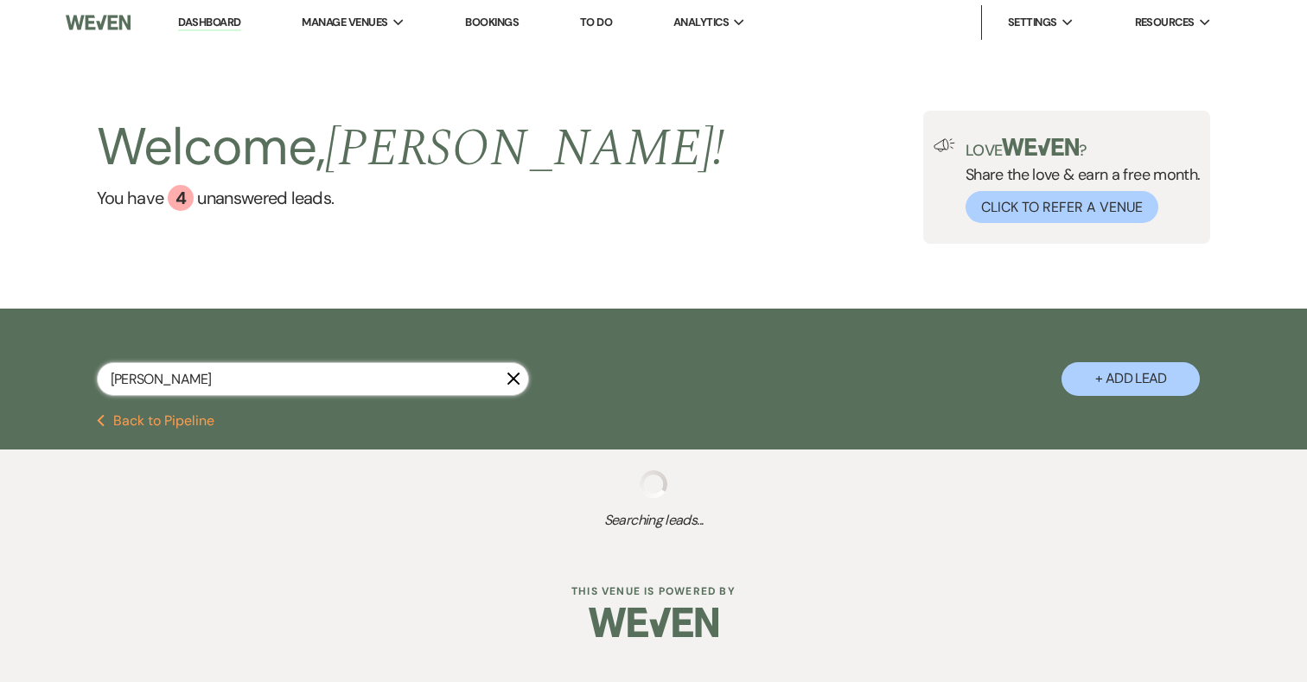
select select "5"
select select "8"
select select "5"
select select "8"
select select "5"
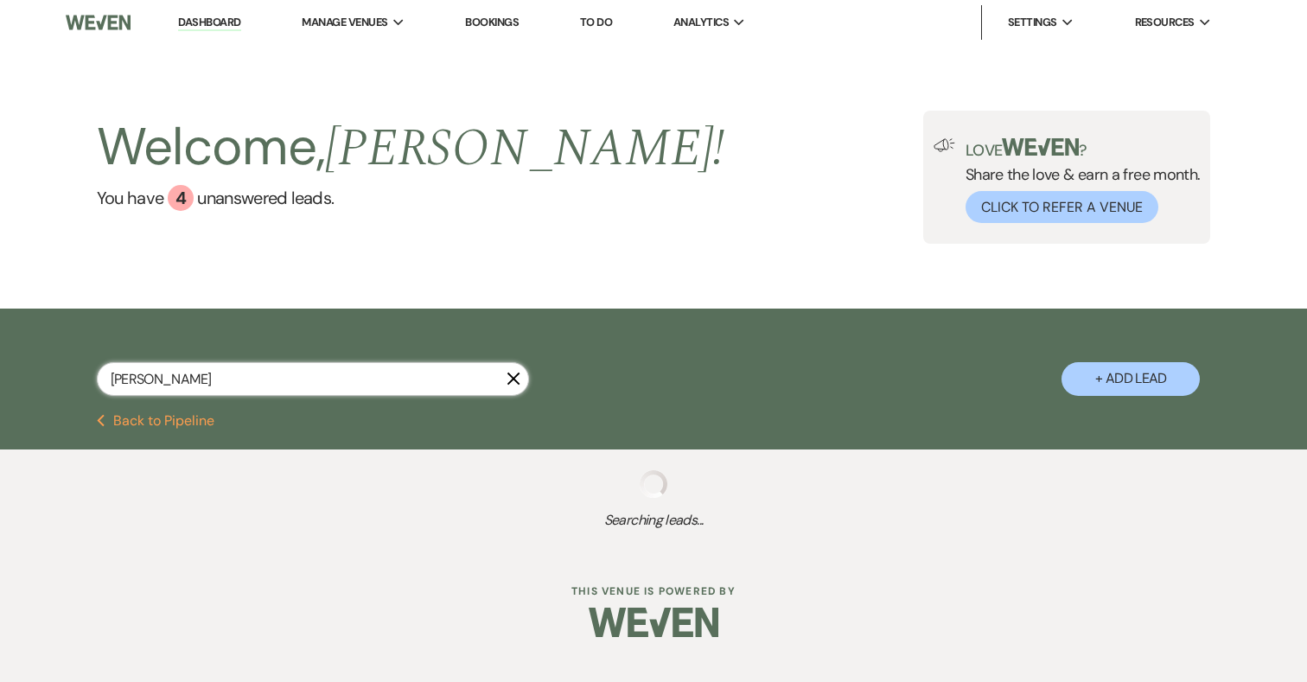
select select "8"
select select "5"
select select "8"
select select "5"
select select "8"
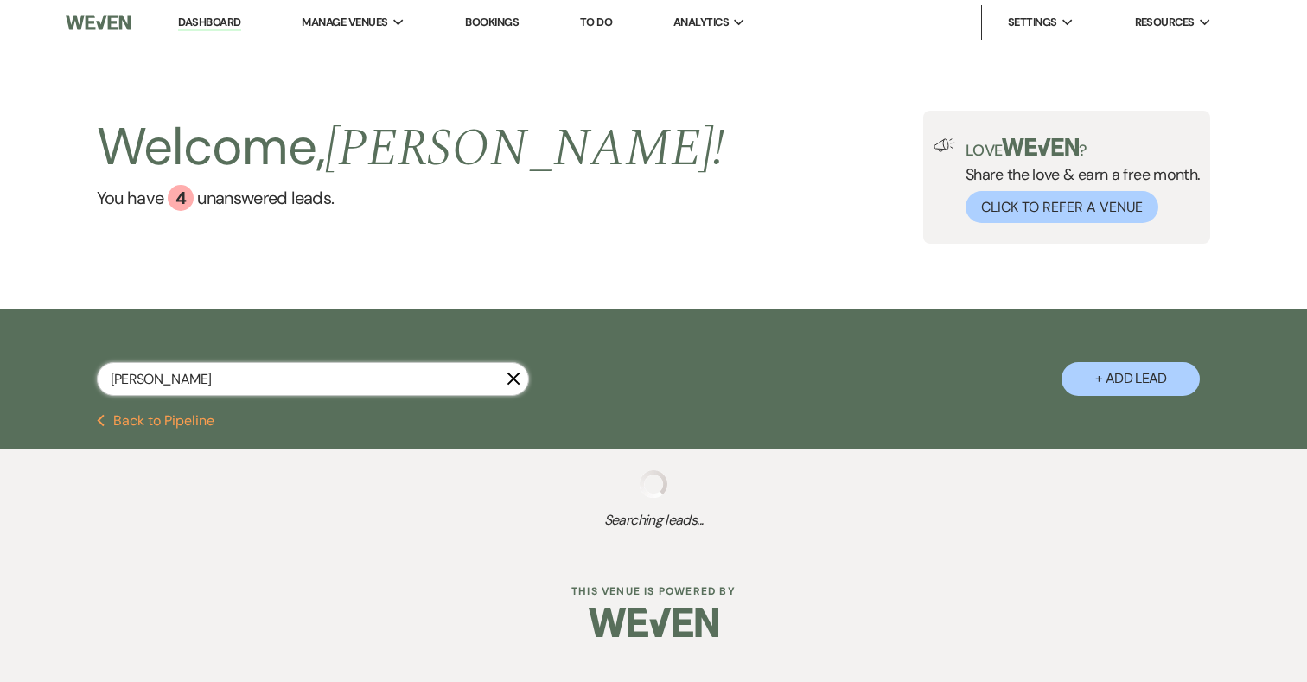
select select "5"
select select "8"
select select "6"
select select "8"
select select "5"
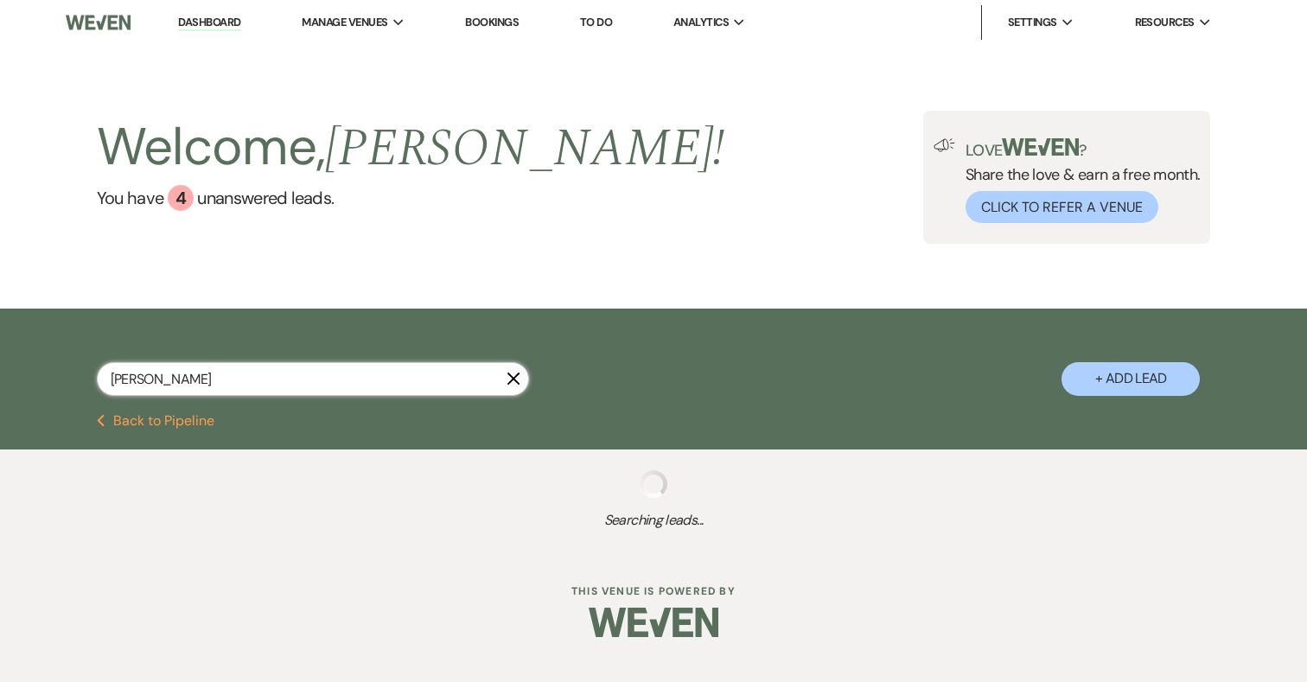
select select "8"
select select "5"
select select "8"
select select "5"
select select "8"
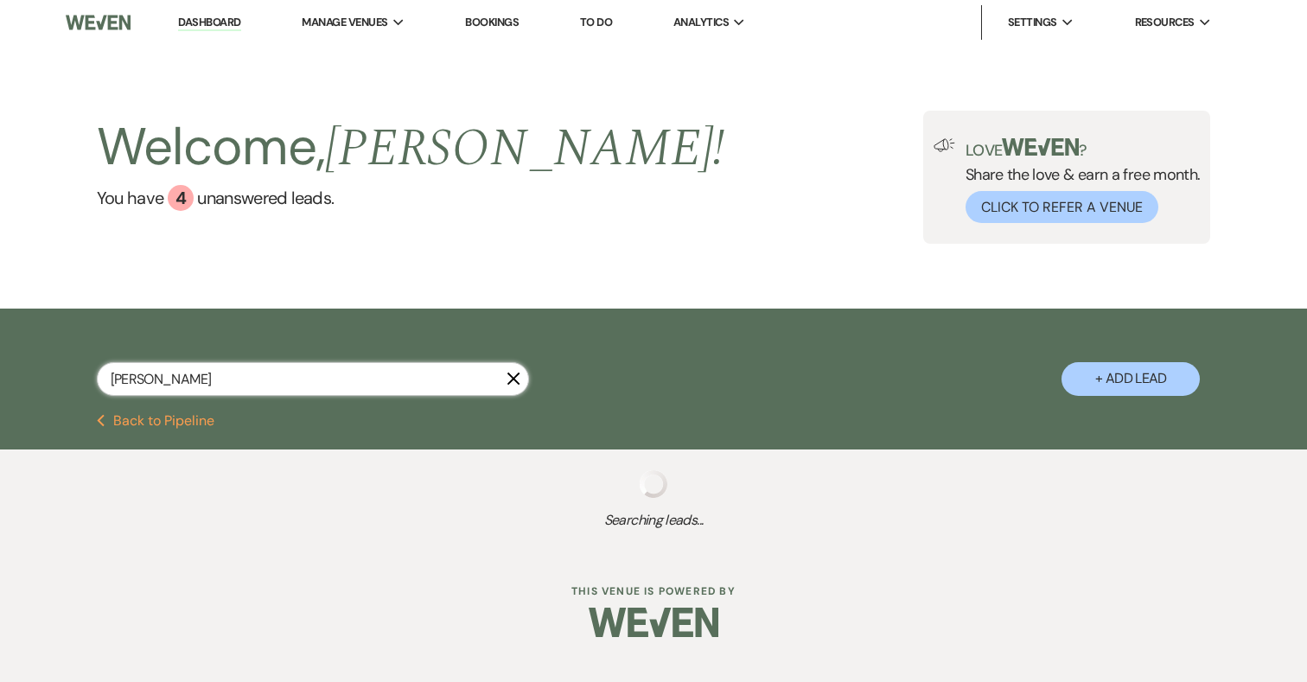
select select "5"
select select "8"
select select "5"
select select "8"
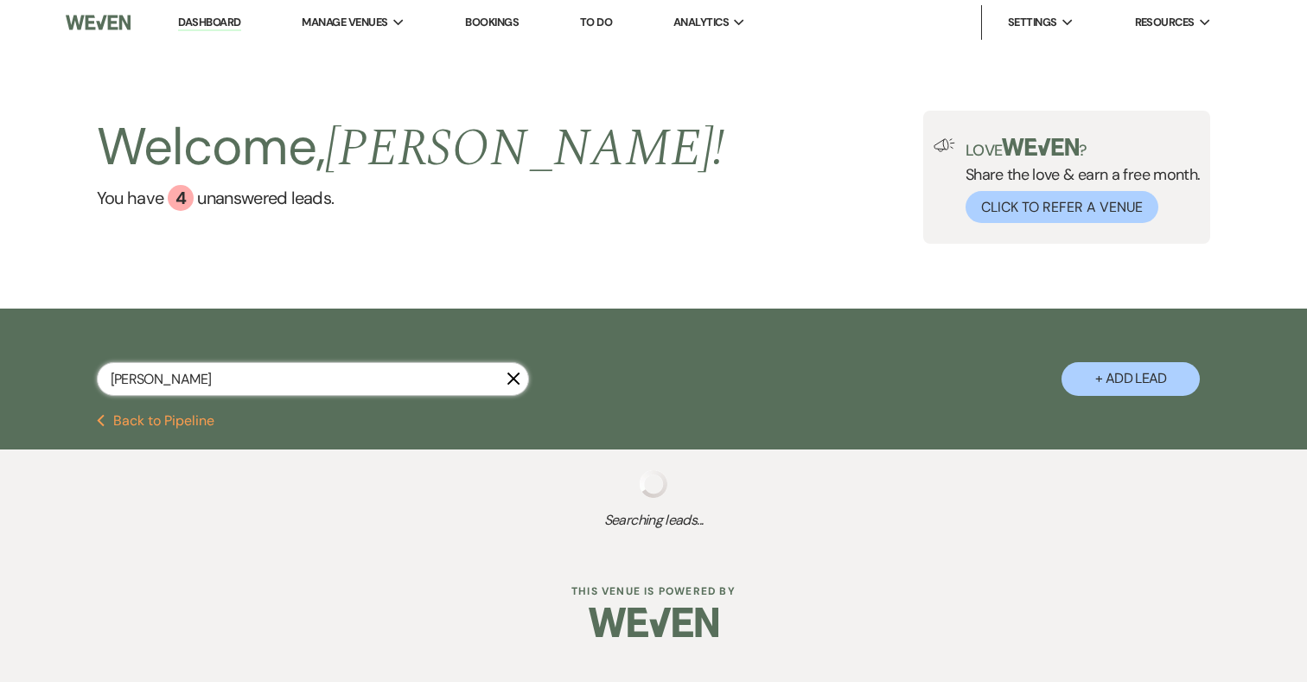
select select "8"
select select "5"
select select "8"
select select "5"
select select "8"
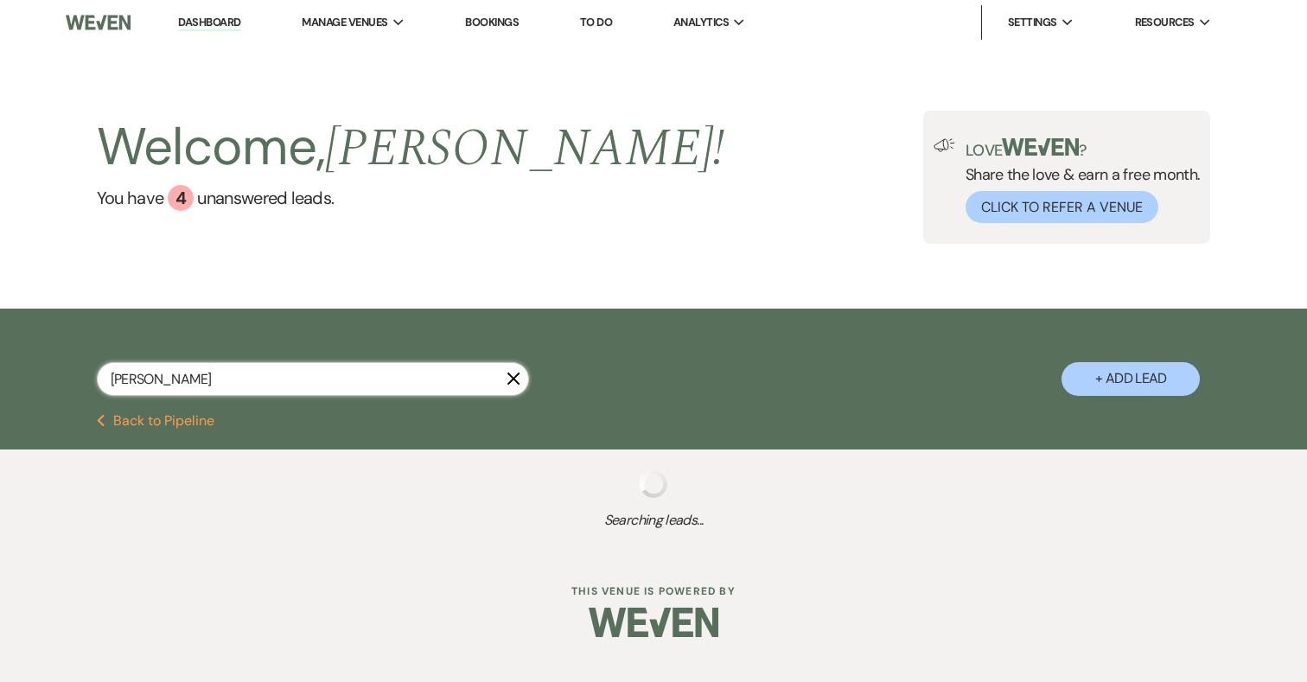
select select "5"
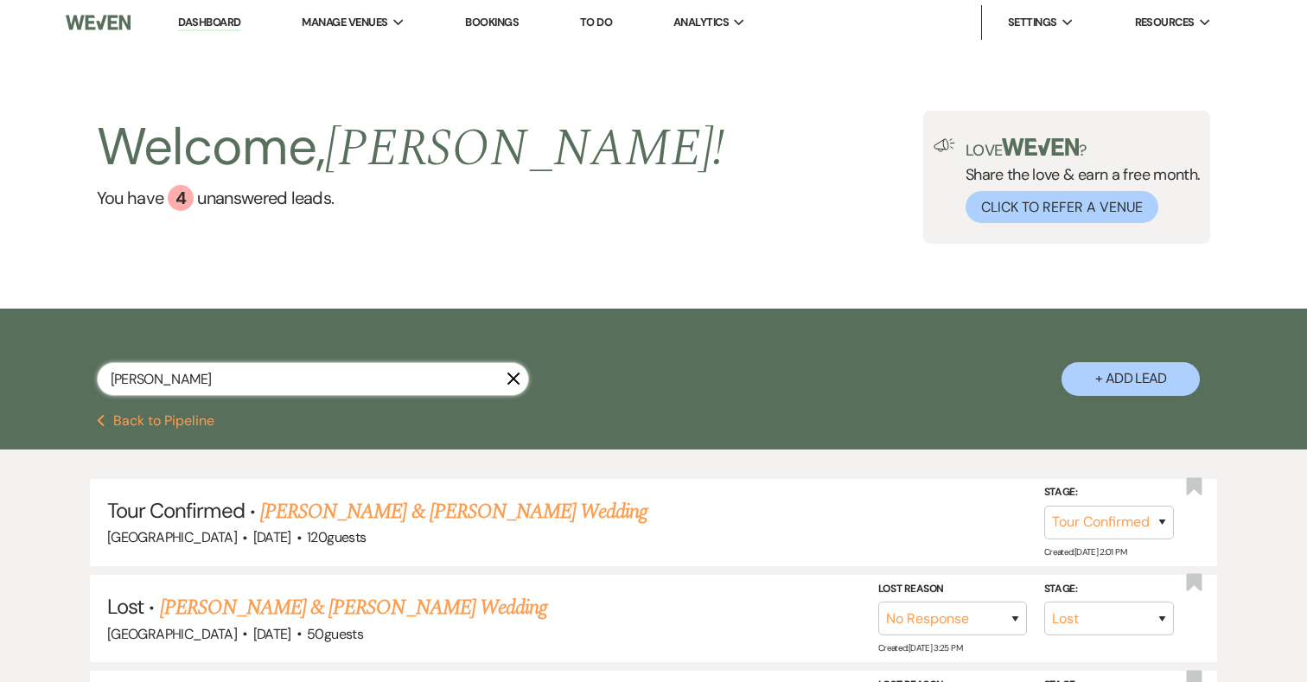
type input "[PERSON_NAME]"
select select "4"
select select "8"
select select "5"
select select "8"
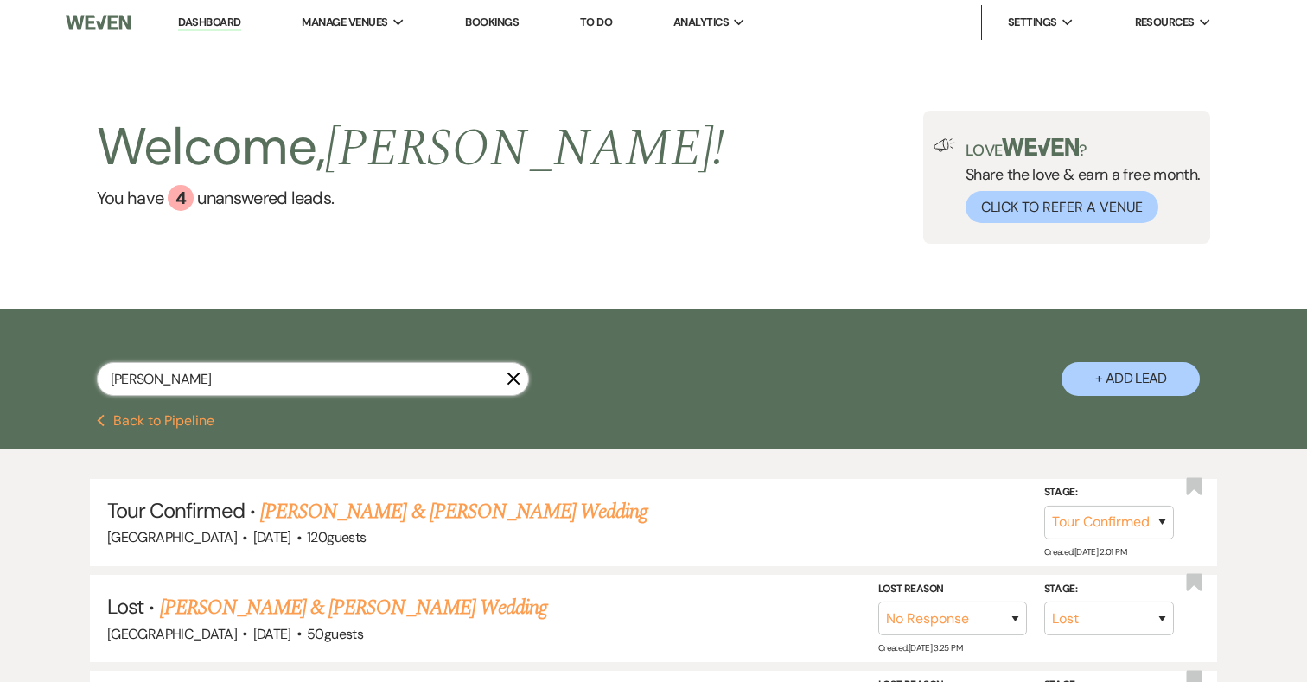
select select "5"
select select "8"
select select "5"
select select "8"
select select "5"
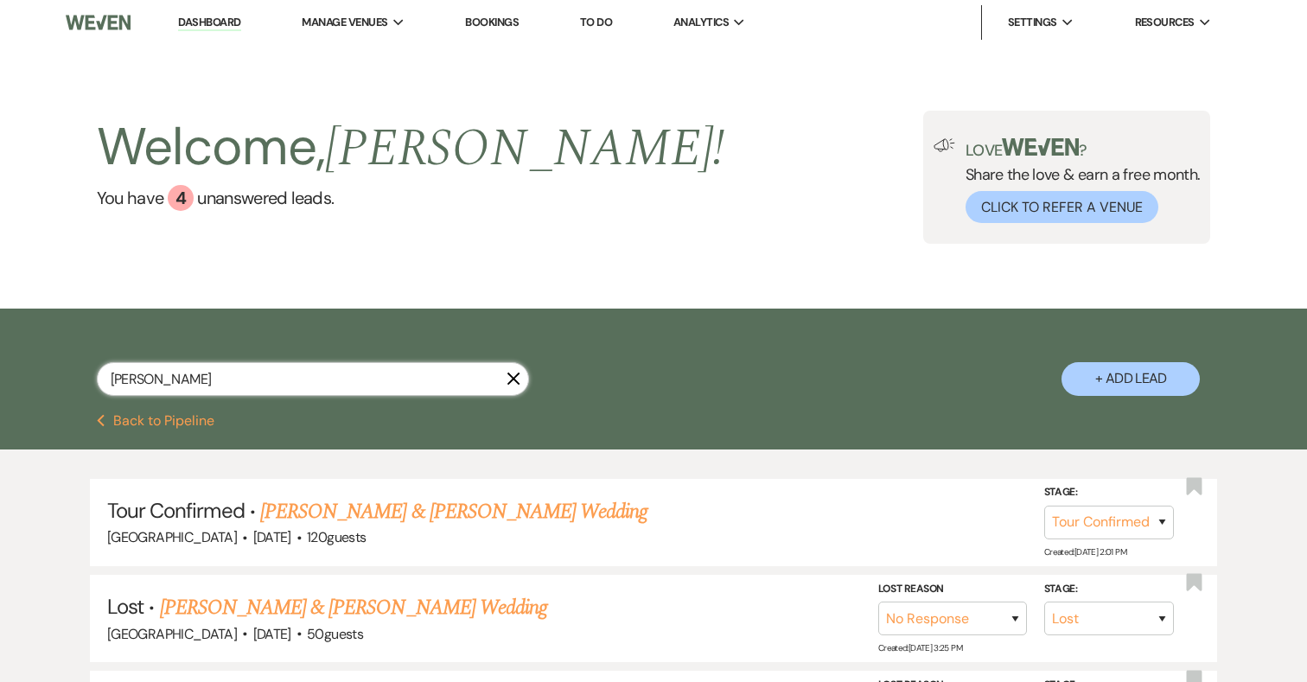
select select "8"
select select "5"
select select "8"
select select "5"
select select "8"
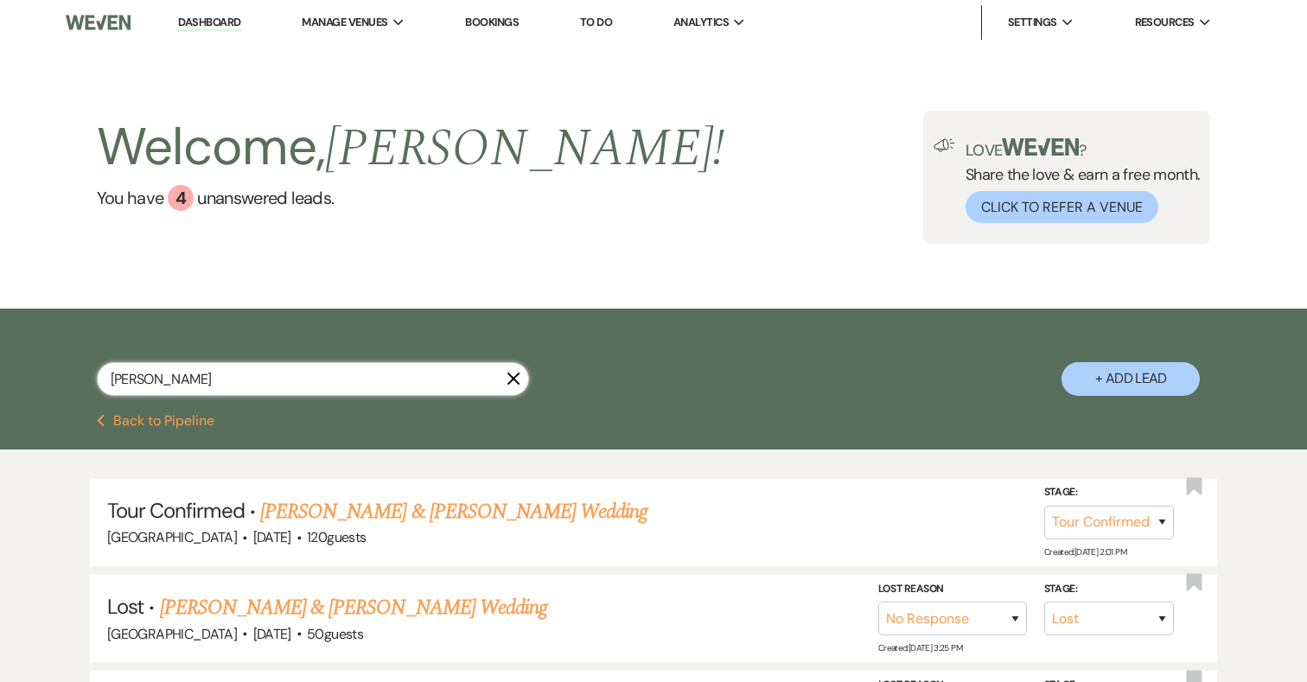
select select "5"
select select "8"
select select "6"
select select "8"
select select "5"
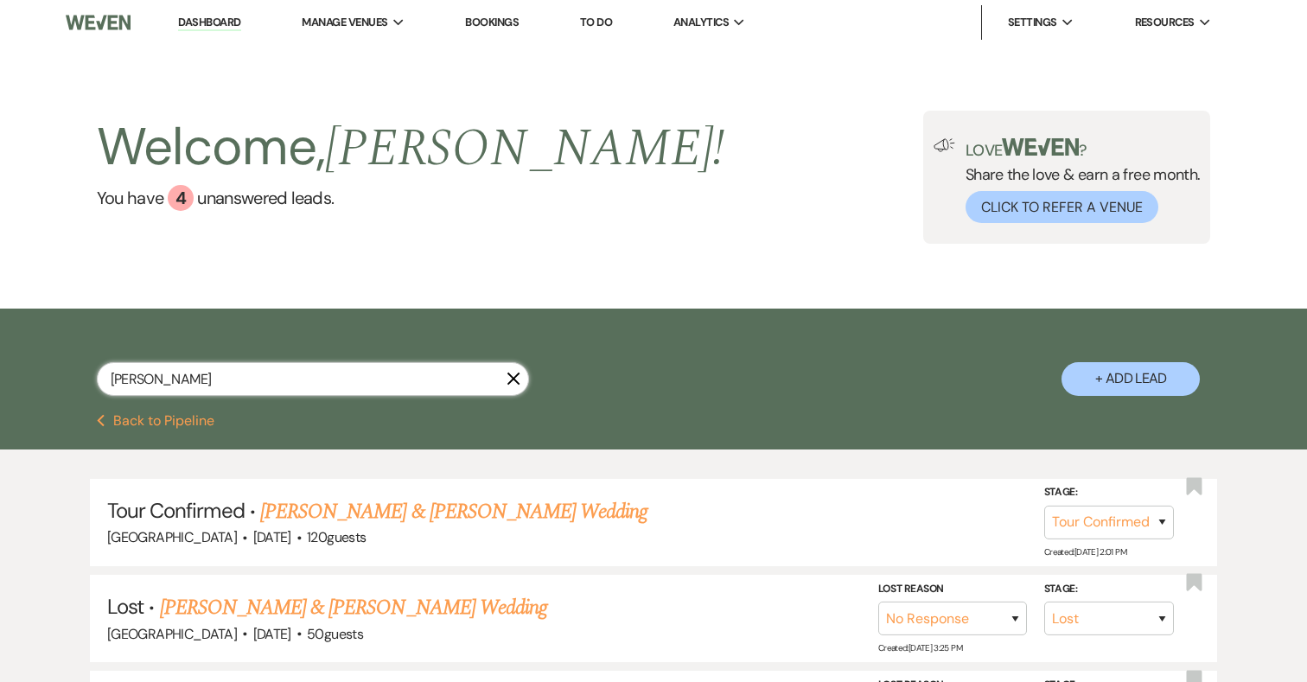
select select "8"
select select "5"
select select "8"
select select "5"
select select "8"
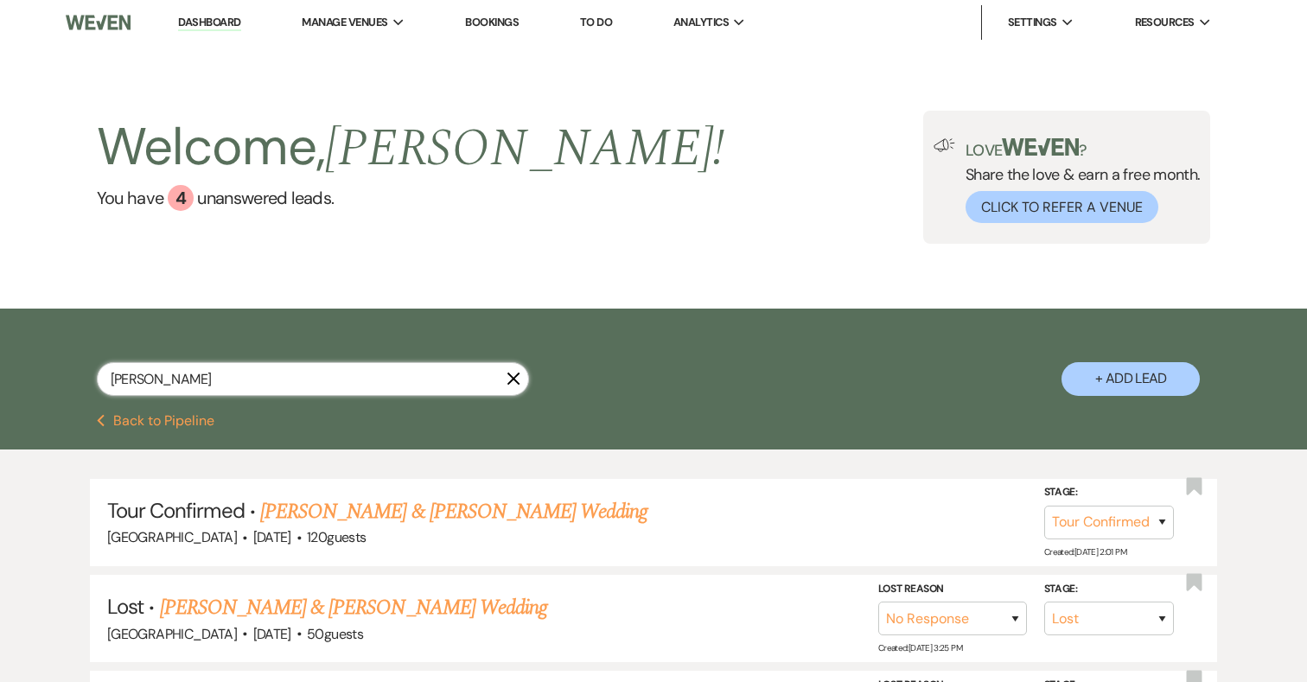
select select "5"
select select "8"
select select "5"
select select "8"
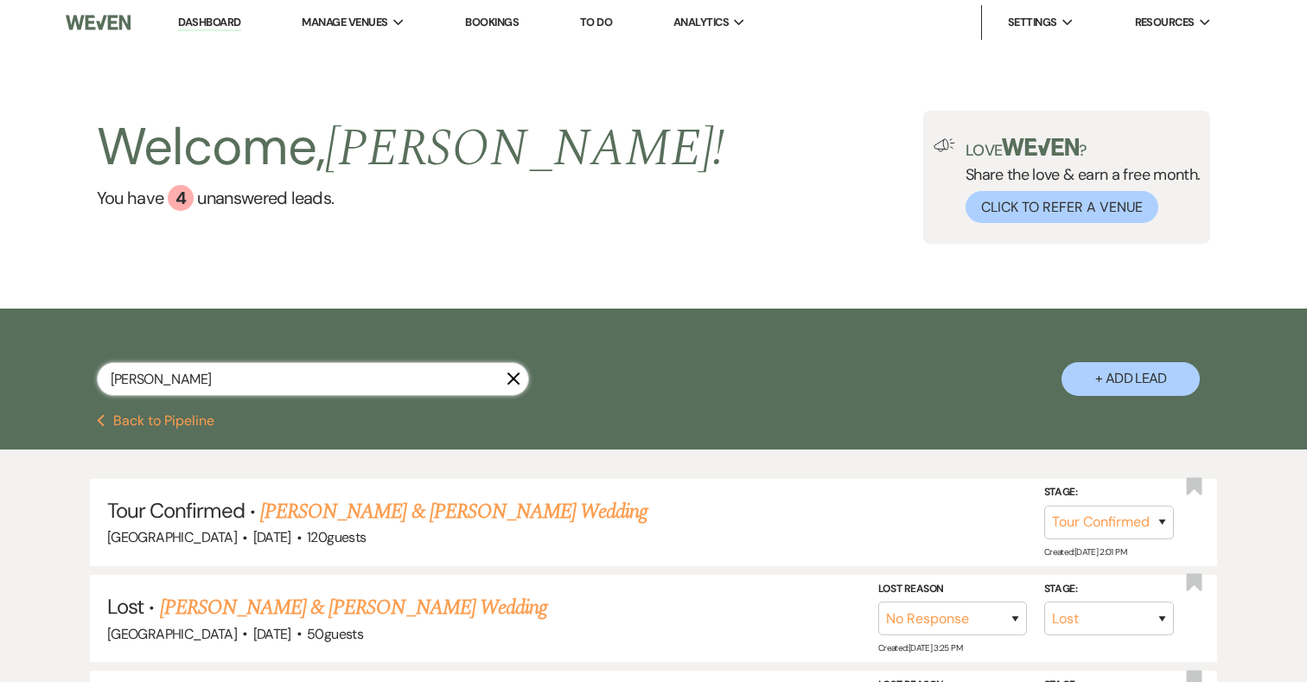
select select "8"
select select "5"
select select "8"
select select "5"
type input "[PERSON_NAME]"
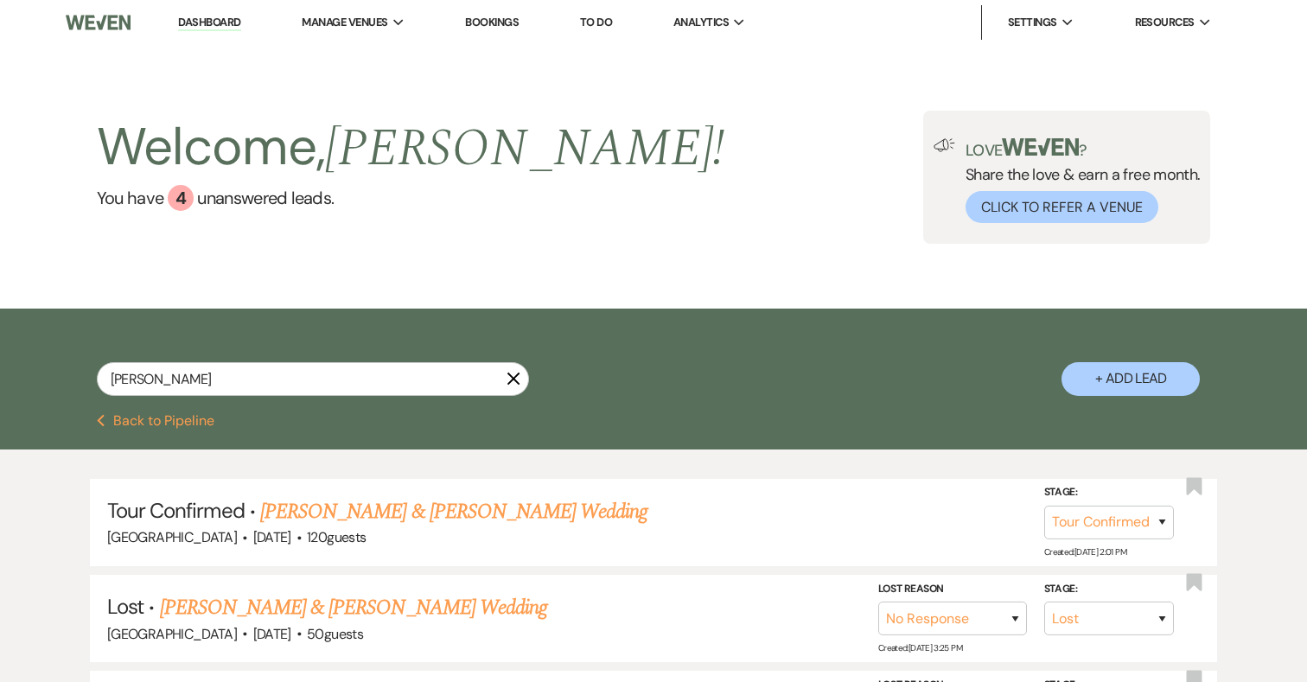
click at [1135, 377] on button "+ Add Lead" at bounding box center [1130, 379] width 138 height 34
select select "698"
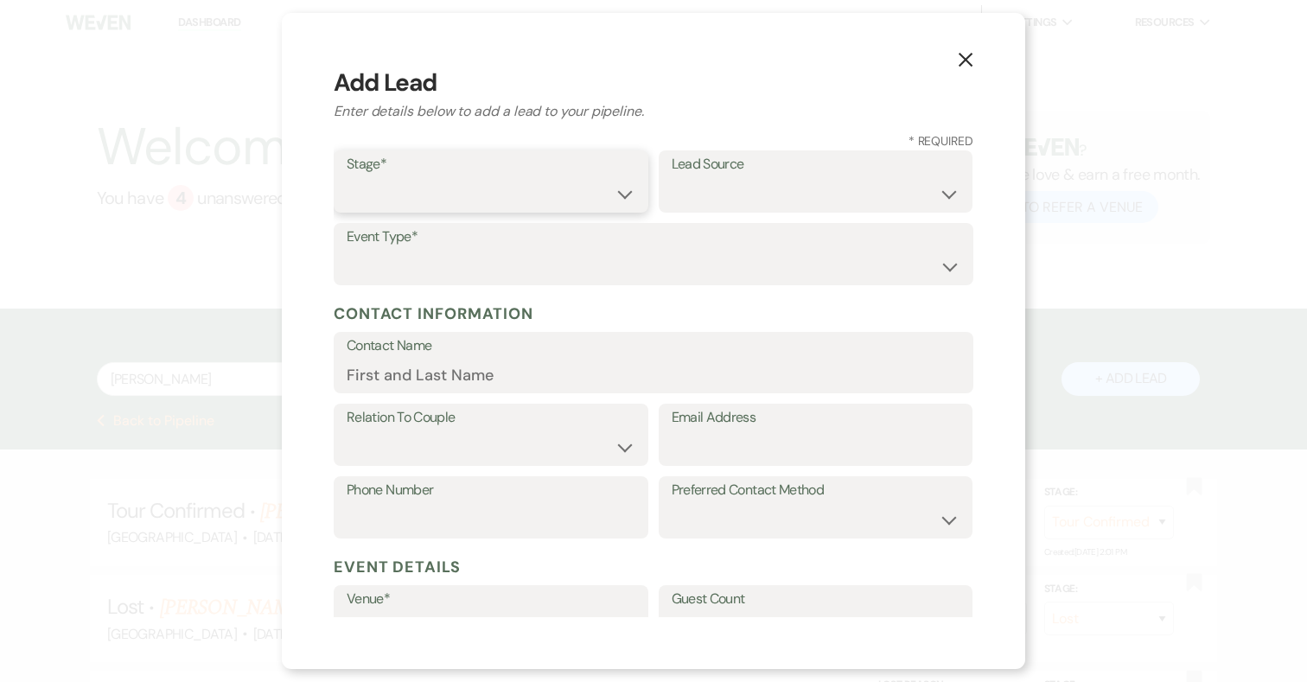
click at [484, 182] on select "Inquiry Follow Up Tour Requested Tour Confirmed Toured Proposal Sent Booked Lost" at bounding box center [491, 194] width 289 height 34
select select "1"
click at [711, 179] on select "Weven Venue Website Instagram Facebook Pinterest Google The Knot Wedding Wire H…" at bounding box center [816, 194] width 289 height 34
click at [484, 280] on select "Wedding Anniversary Party Baby Shower Bachelorette / Bachelor Party Birthday Pa…" at bounding box center [654, 267] width 614 height 34
click at [757, 194] on select "Weven Venue Website Instagram Facebook Pinterest Google The Knot Wedding Wire H…" at bounding box center [816, 194] width 289 height 34
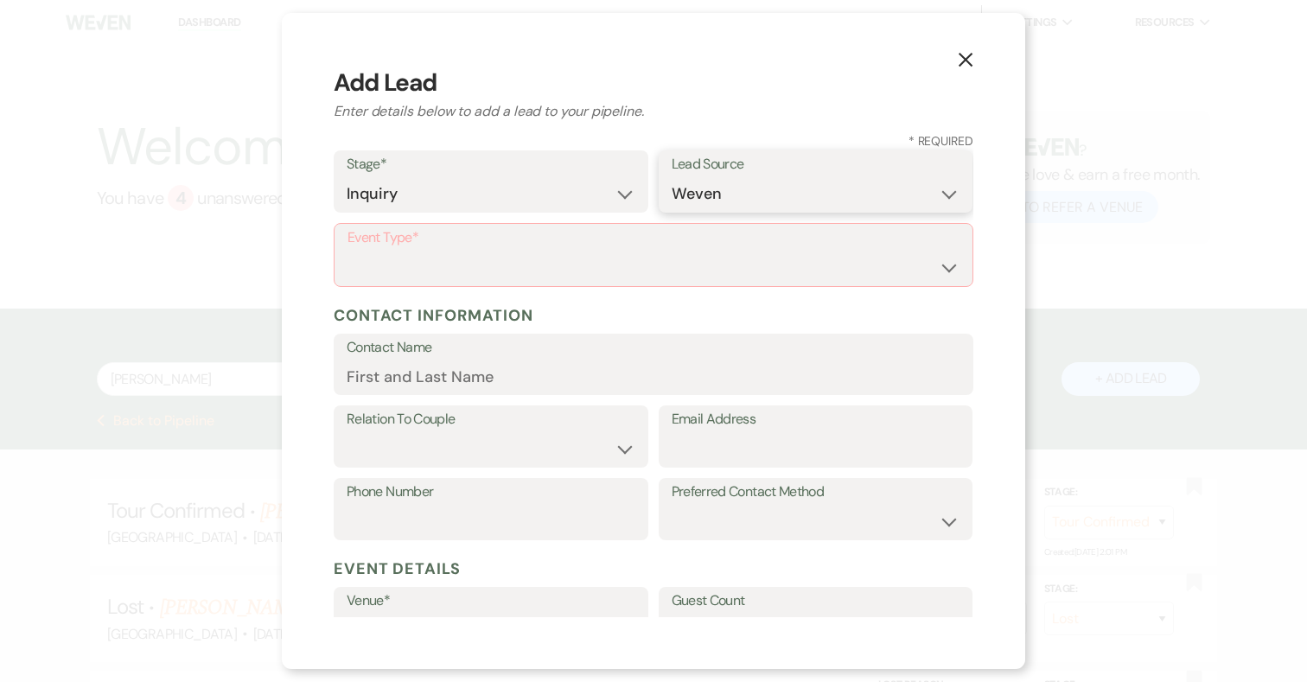
select select "5"
click at [455, 270] on select "Wedding Anniversary Party Baby Shower Bachelorette / Bachelor Party Birthday Pa…" at bounding box center [653, 268] width 612 height 34
select select "1"
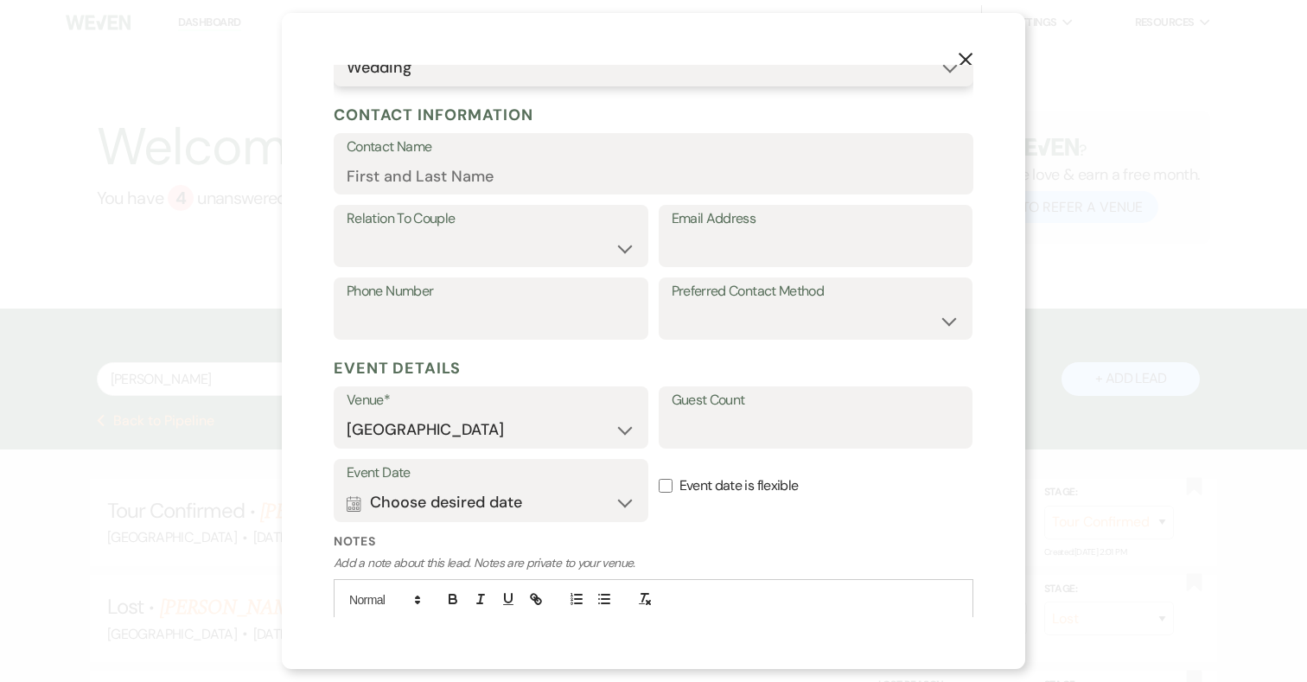
scroll to position [296, 0]
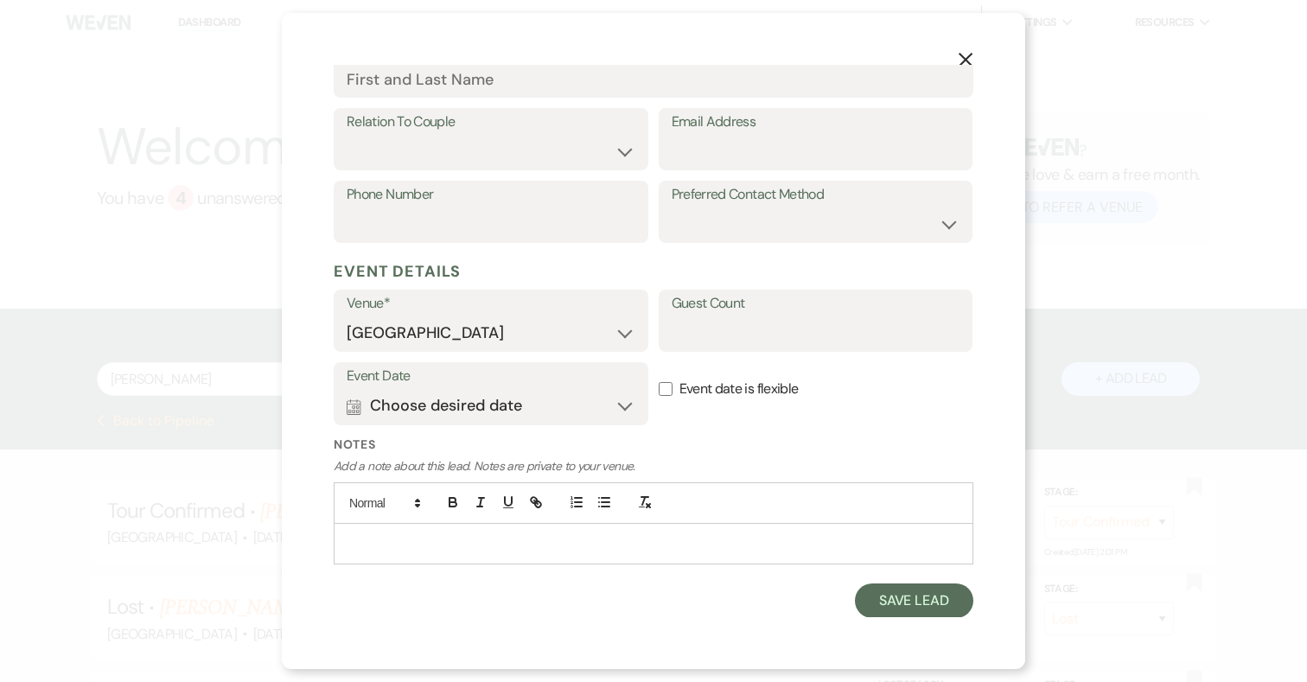
click at [386, 545] on p at bounding box center [653, 543] width 612 height 19
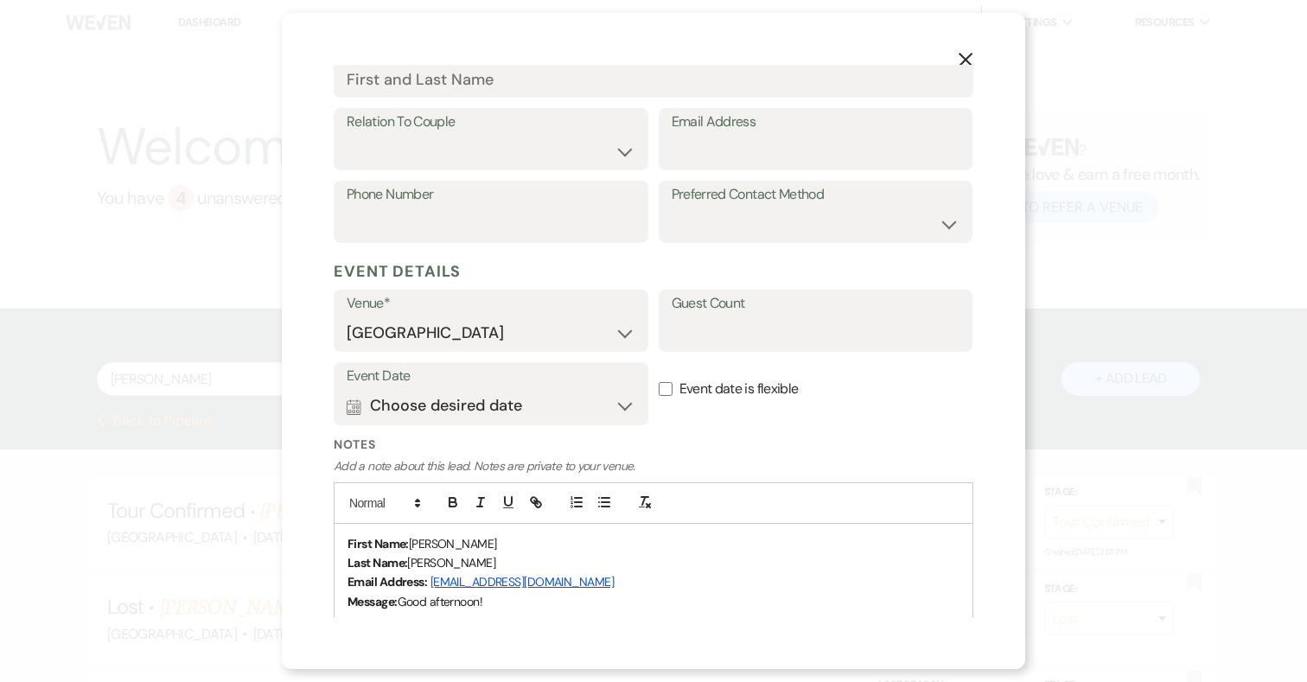
drag, startPoint x: 433, startPoint y: 581, endPoint x: 557, endPoint y: 551, distance: 127.9
click at [557, 551] on div "First Name: [PERSON_NAME] Last Name: [PERSON_NAME] Email Address: [EMAIL_ADDRES…" at bounding box center [653, 660] width 638 height 272
drag, startPoint x: 587, startPoint y: 590, endPoint x: 422, endPoint y: 582, distance: 165.3
click at [422, 582] on div "First Name: [PERSON_NAME] Last Name: [PERSON_NAME] Email Address: [EMAIL_ADDRES…" at bounding box center [653, 660] width 638 height 272
drag, startPoint x: 592, startPoint y: 573, endPoint x: 432, endPoint y: 575, distance: 159.9
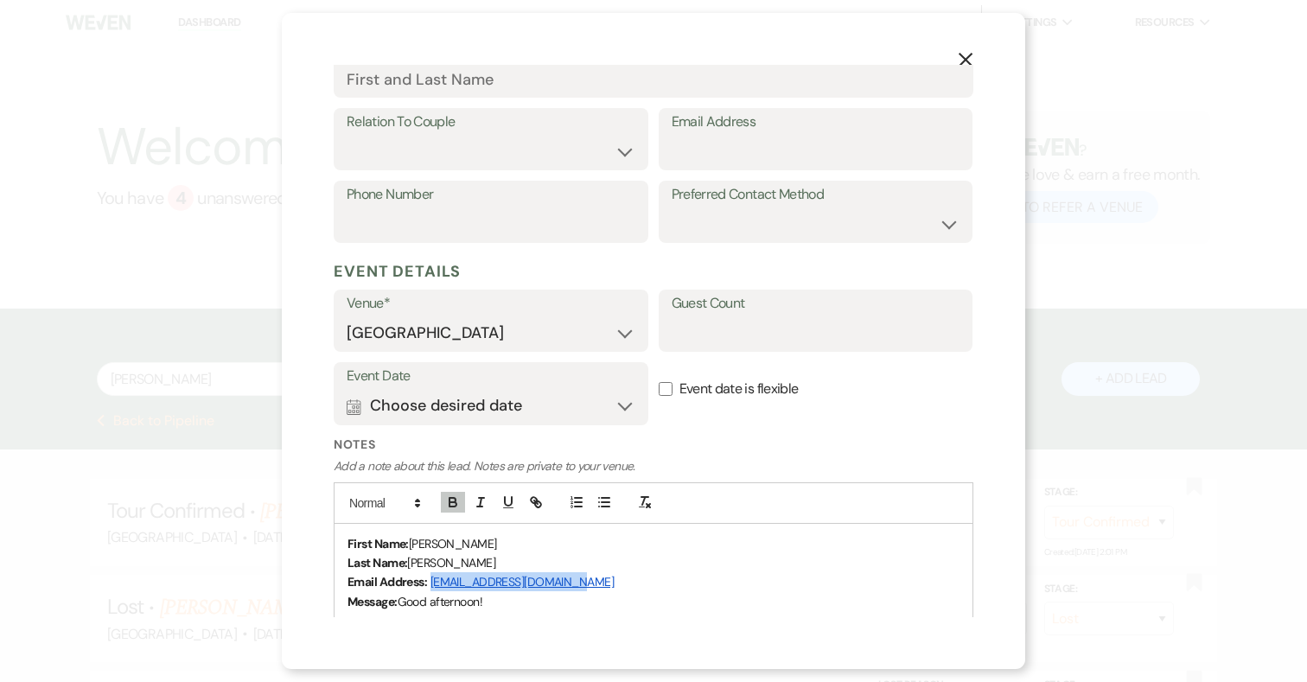
click at [432, 575] on p "Email Address: [EMAIL_ADDRESS][DOMAIN_NAME]" at bounding box center [653, 581] width 612 height 19
copy link "[EMAIL_ADDRESS][DOMAIN_NAME]"
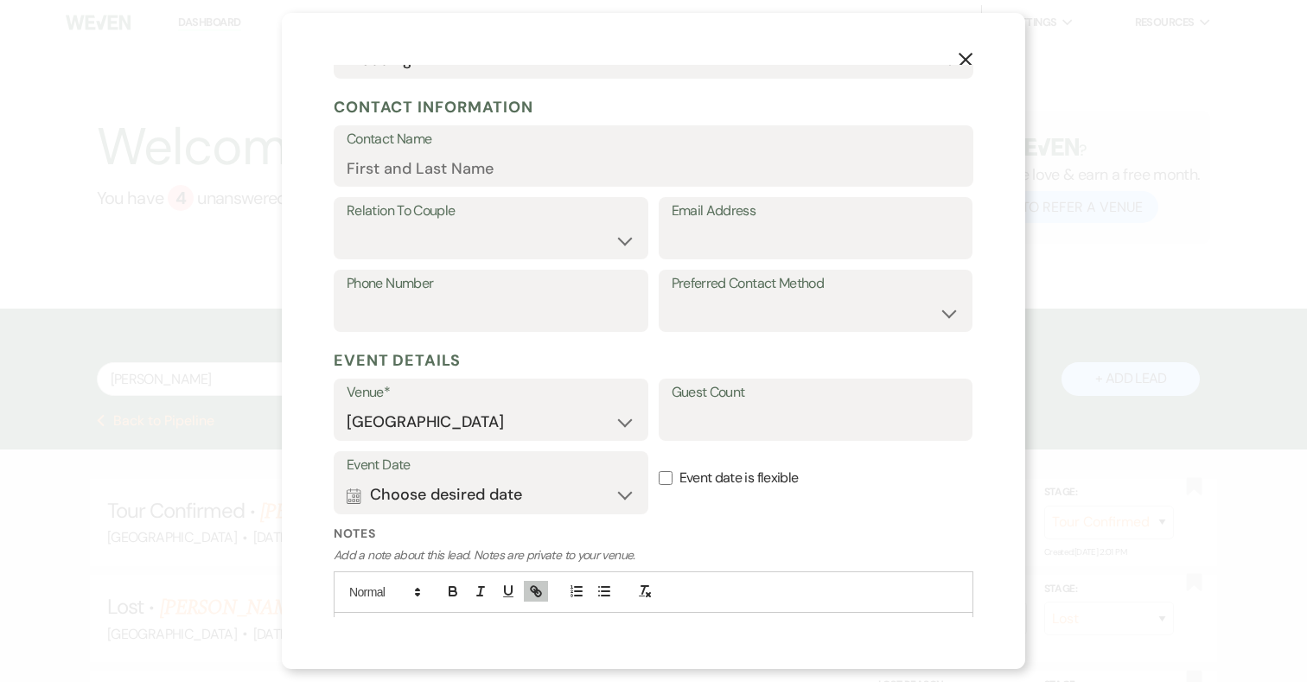
scroll to position [149, 0]
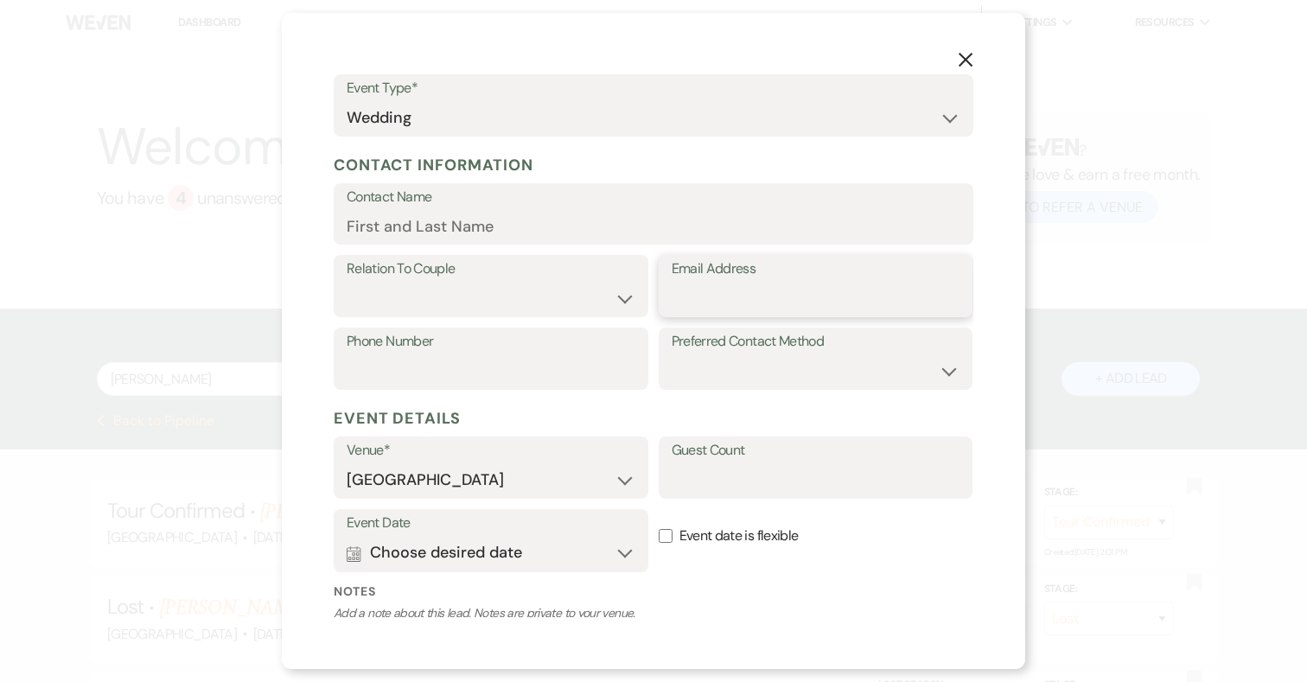
click at [749, 287] on input "Email Address" at bounding box center [816, 299] width 289 height 34
paste input "[EMAIL_ADDRESS][DOMAIN_NAME]"
type input "[EMAIL_ADDRESS][DOMAIN_NAME]"
click at [374, 233] on input "Contact Name" at bounding box center [654, 226] width 614 height 34
paste input "[EMAIL_ADDRESS][DOMAIN_NAME]"
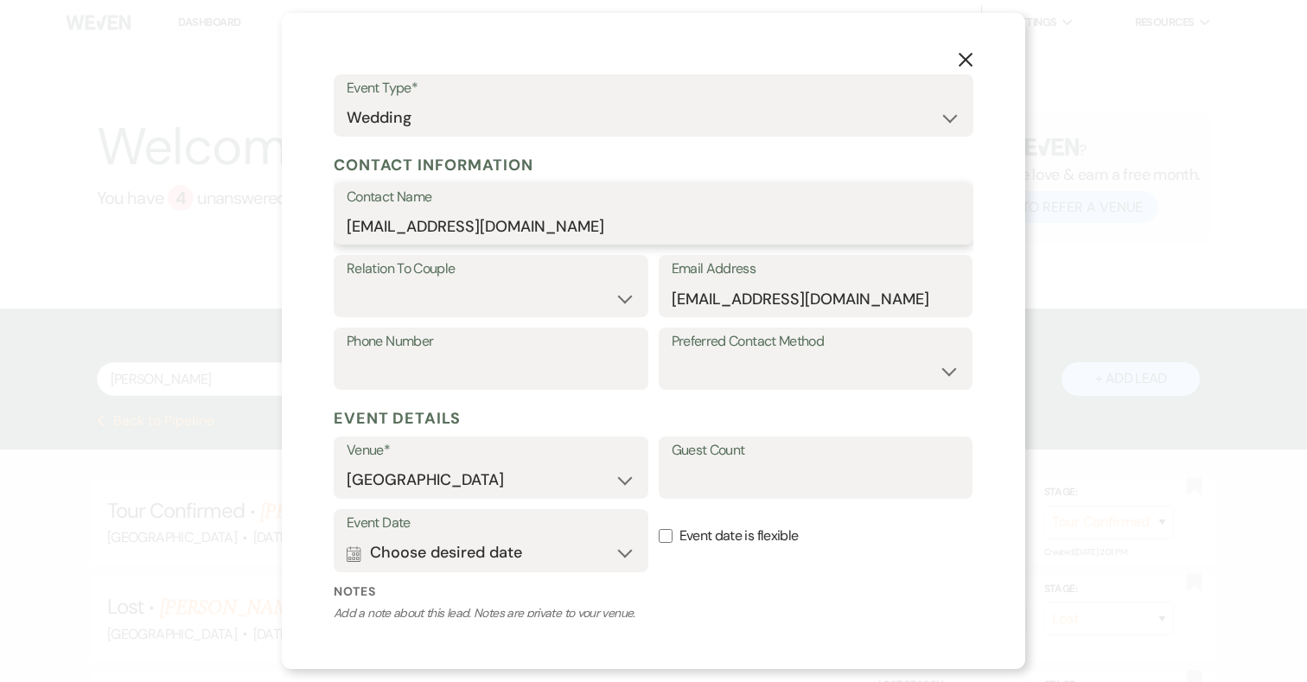
click at [353, 225] on input "[EMAIL_ADDRESS][DOMAIN_NAME]" at bounding box center [654, 226] width 614 height 34
click at [387, 230] on input "[EMAIL_ADDRESS][DOMAIN_NAME]" at bounding box center [654, 226] width 614 height 34
click at [399, 228] on input "[PERSON_NAME] [EMAIL_ADDRESS][DOMAIN_NAME]" at bounding box center [654, 226] width 614 height 34
drag, startPoint x: 445, startPoint y: 220, endPoint x: 571, endPoint y: 217, distance: 126.2
click at [571, 217] on input "[PERSON_NAME] [EMAIL_ADDRESS][DOMAIN_NAME]" at bounding box center [654, 226] width 614 height 34
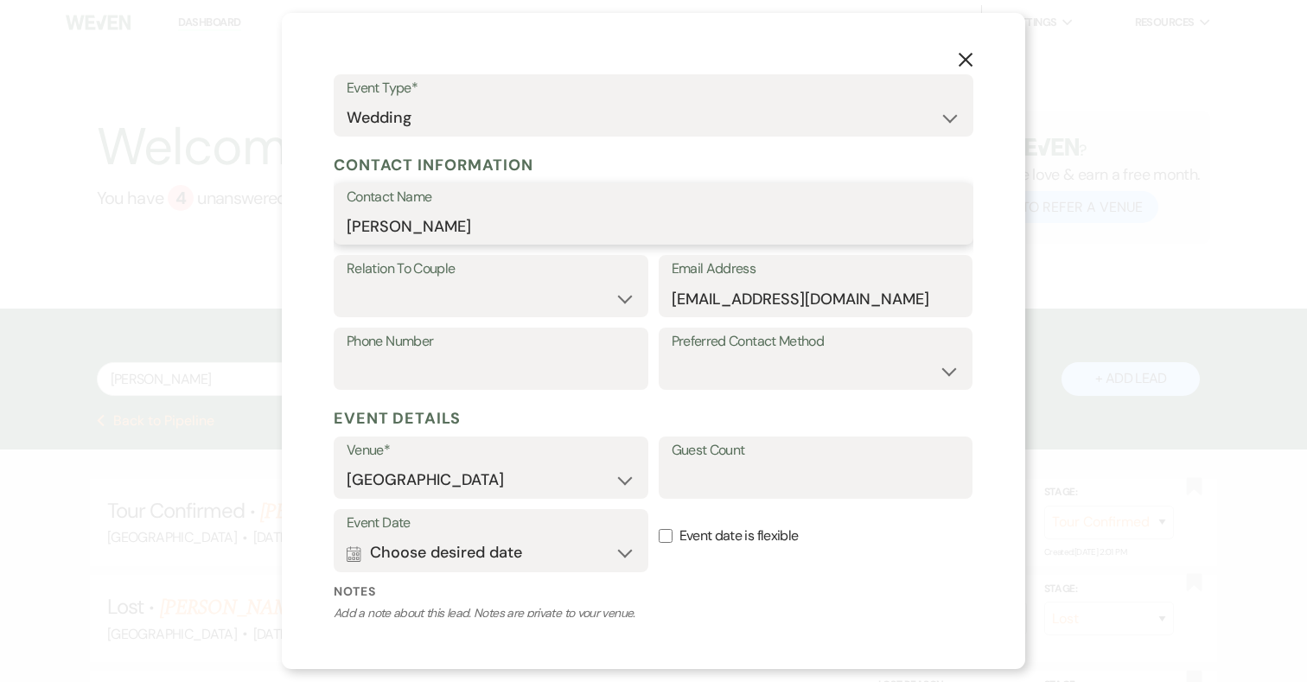
type input "[PERSON_NAME]"
click at [540, 295] on select "Couple Planner Parent of Couple Family Member Friend Other" at bounding box center [491, 299] width 289 height 34
select select "1"
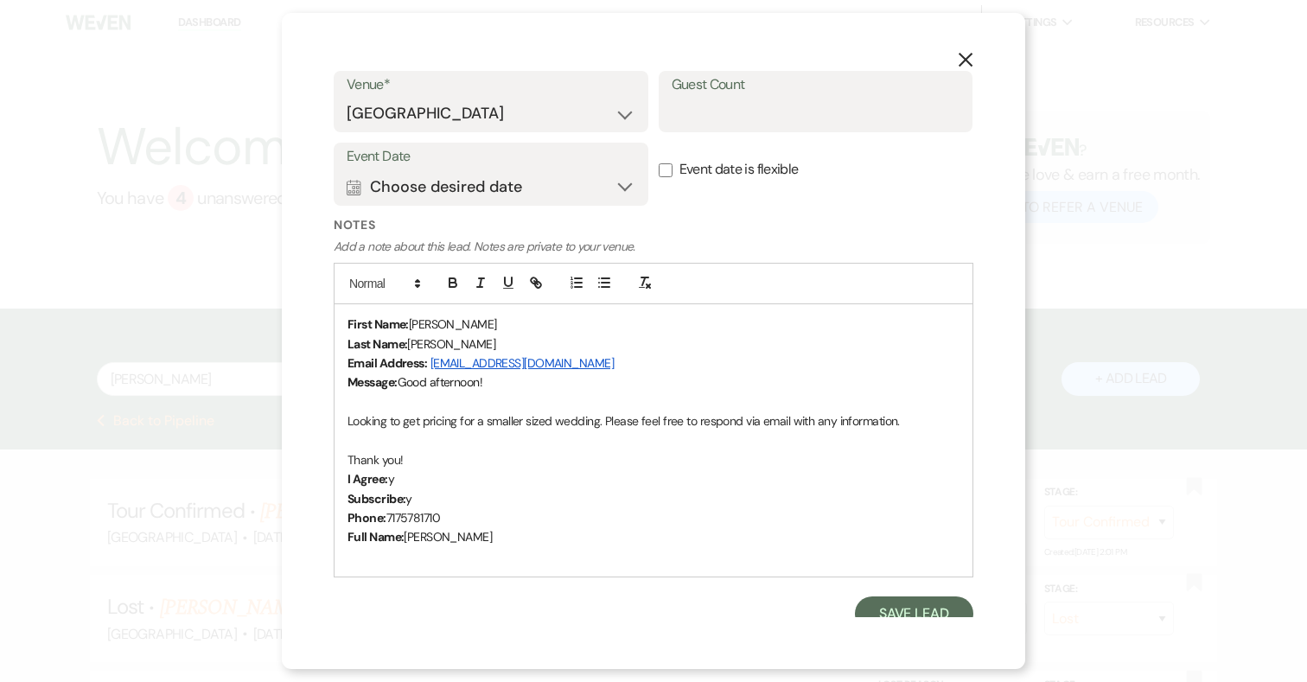
scroll to position [706, 0]
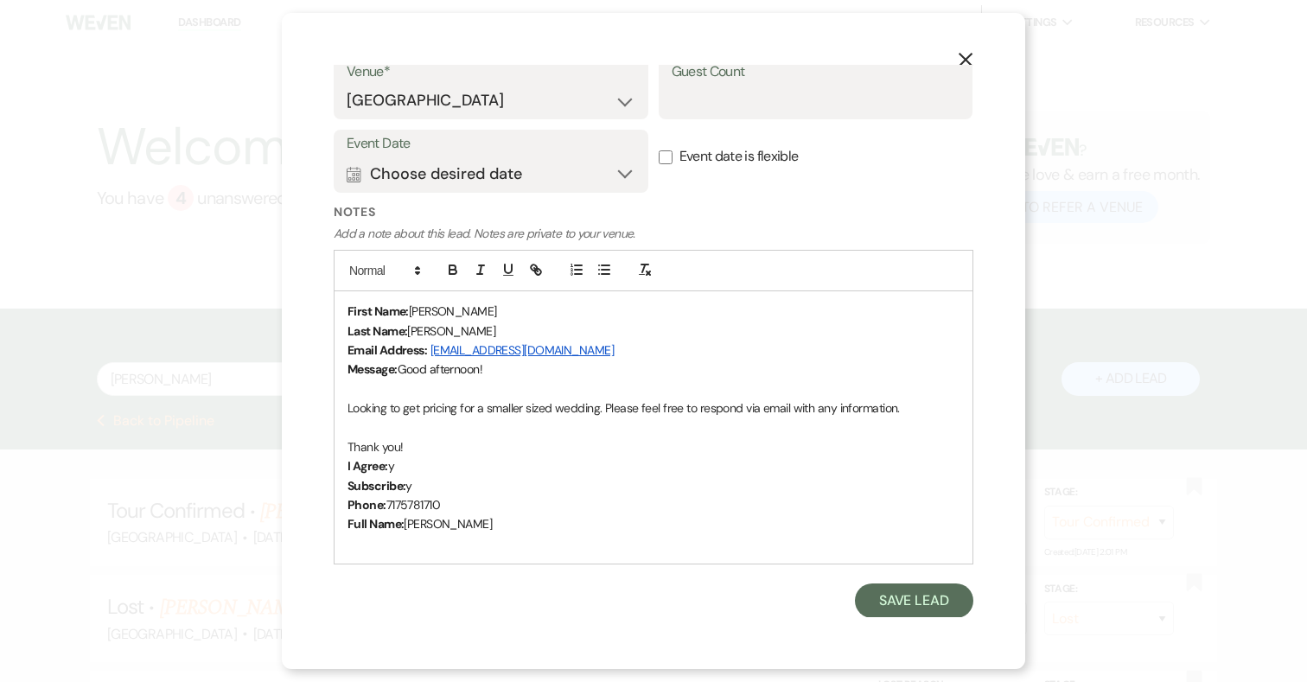
drag, startPoint x: 449, startPoint y: 504, endPoint x: 389, endPoint y: 500, distance: 59.7
click at [389, 500] on p "Phone: [PHONE_NUMBER]" at bounding box center [653, 504] width 612 height 19
copy span "7175781710"
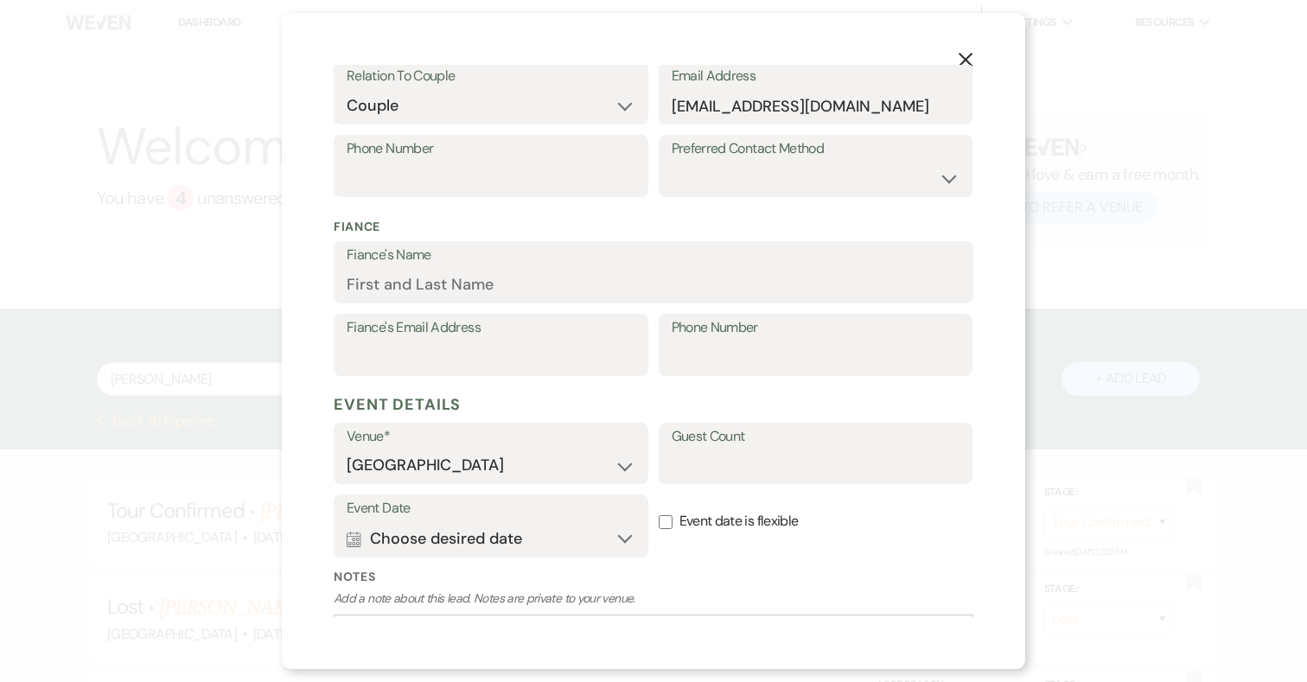
scroll to position [318, 0]
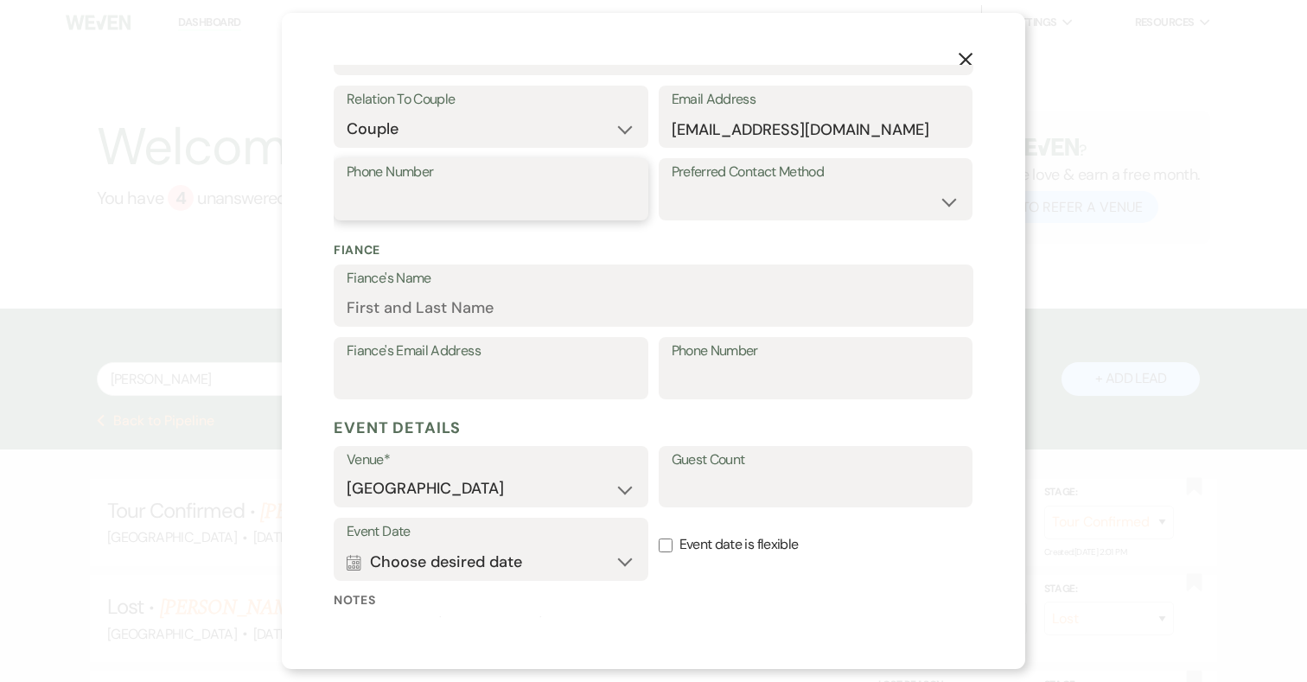
click at [443, 195] on input "Phone Number" at bounding box center [491, 202] width 289 height 34
paste input "7175781710"
type input "7175781710"
click at [573, 233] on div "Fiance Fiance's Name Fiance's Email Address Phone Number" at bounding box center [654, 320] width 640 height 179
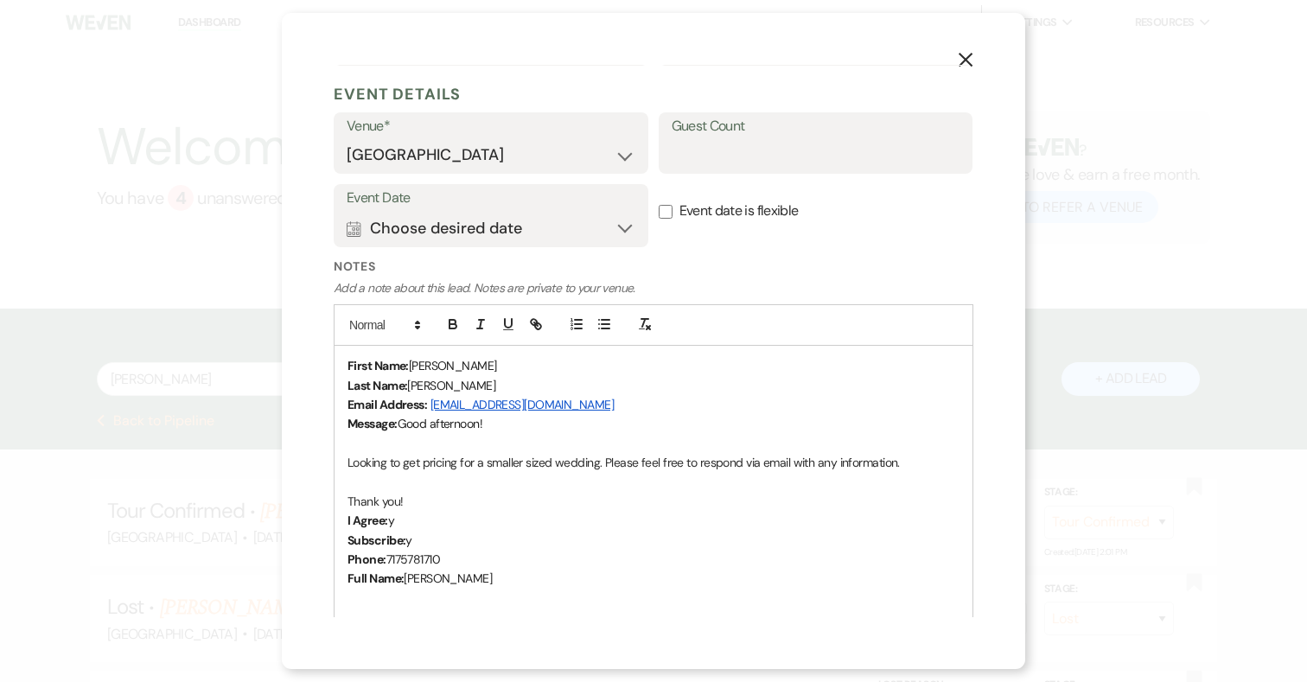
scroll to position [706, 0]
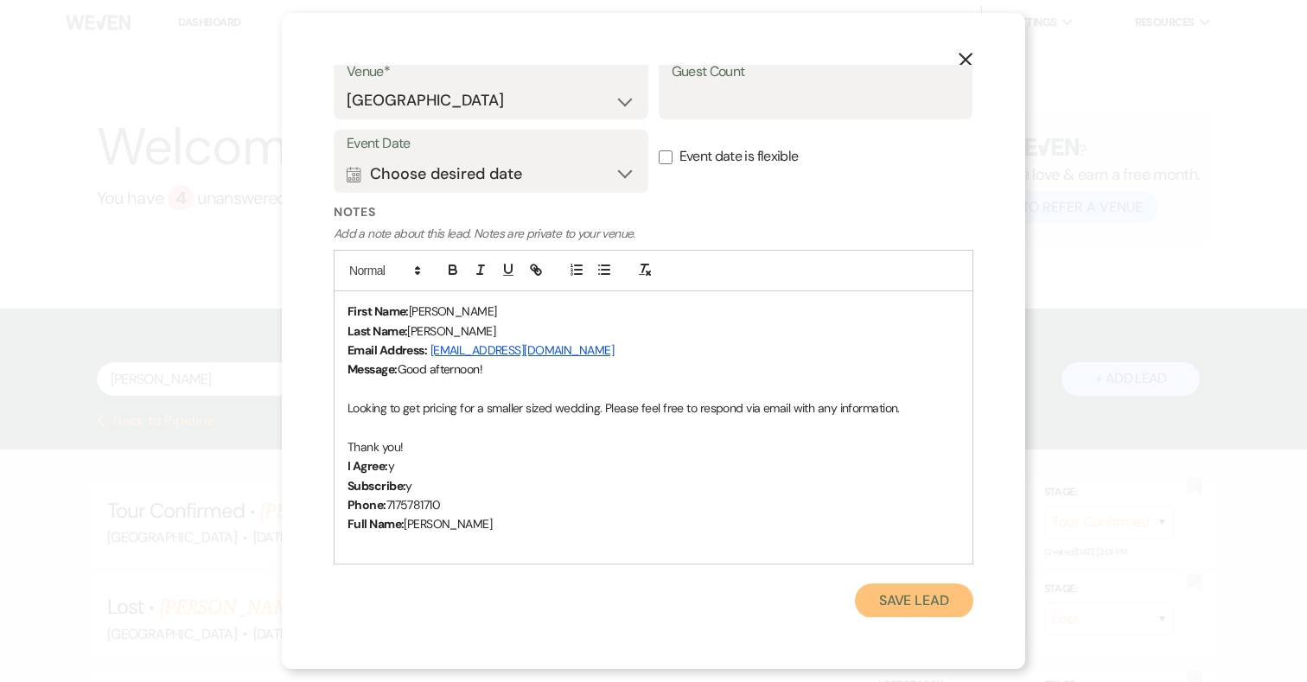
click at [901, 605] on button "Save Lead" at bounding box center [914, 600] width 118 height 35
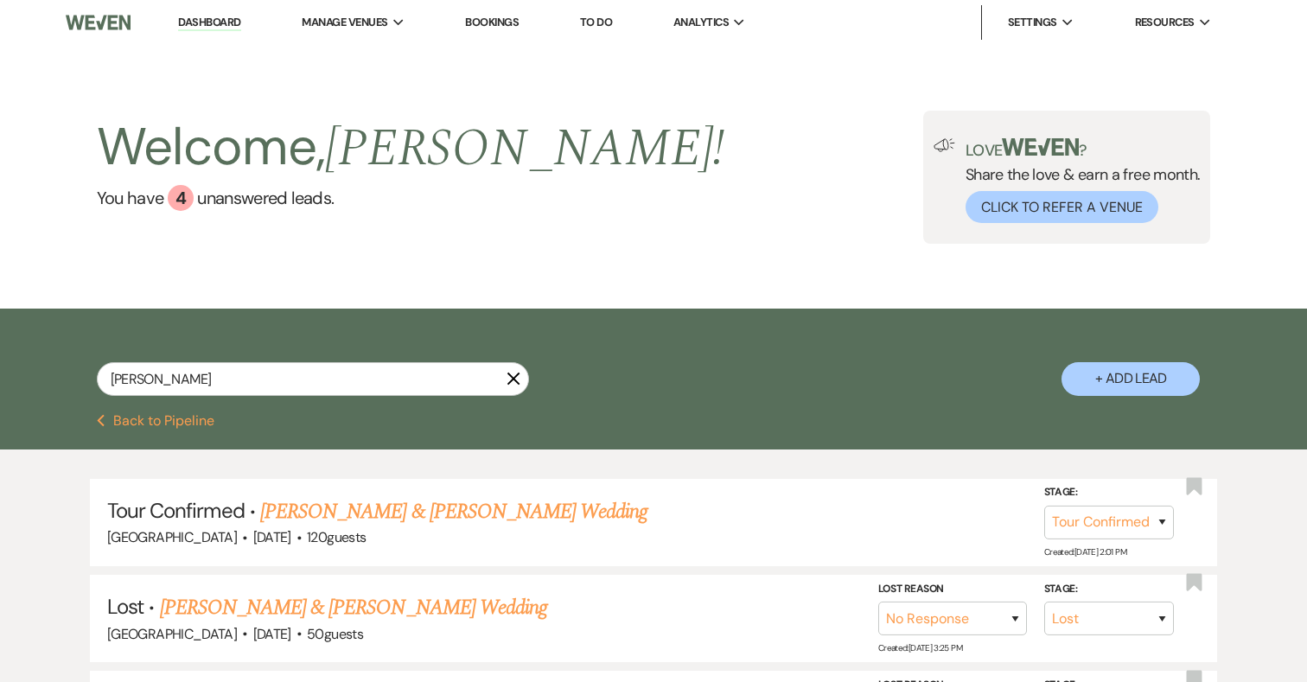
click at [511, 380] on use "button" at bounding box center [512, 379] width 13 height 13
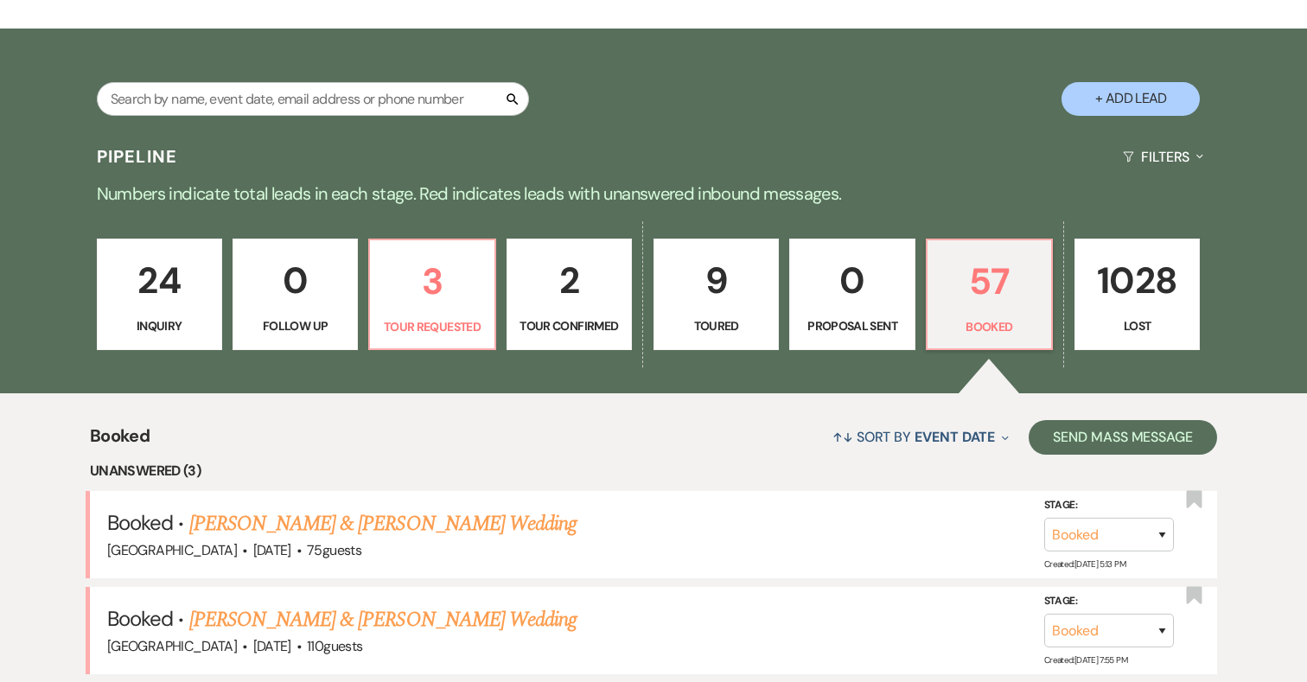
scroll to position [290, 0]
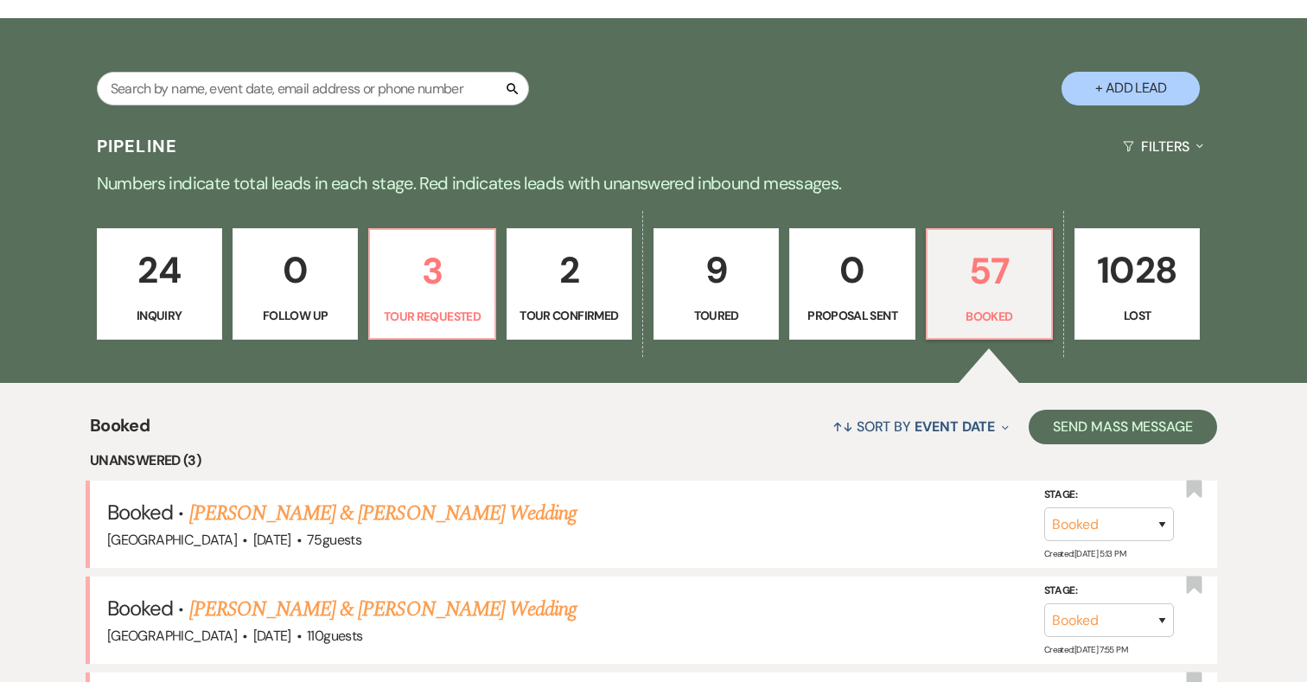
click at [158, 291] on p "24" at bounding box center [159, 270] width 103 height 58
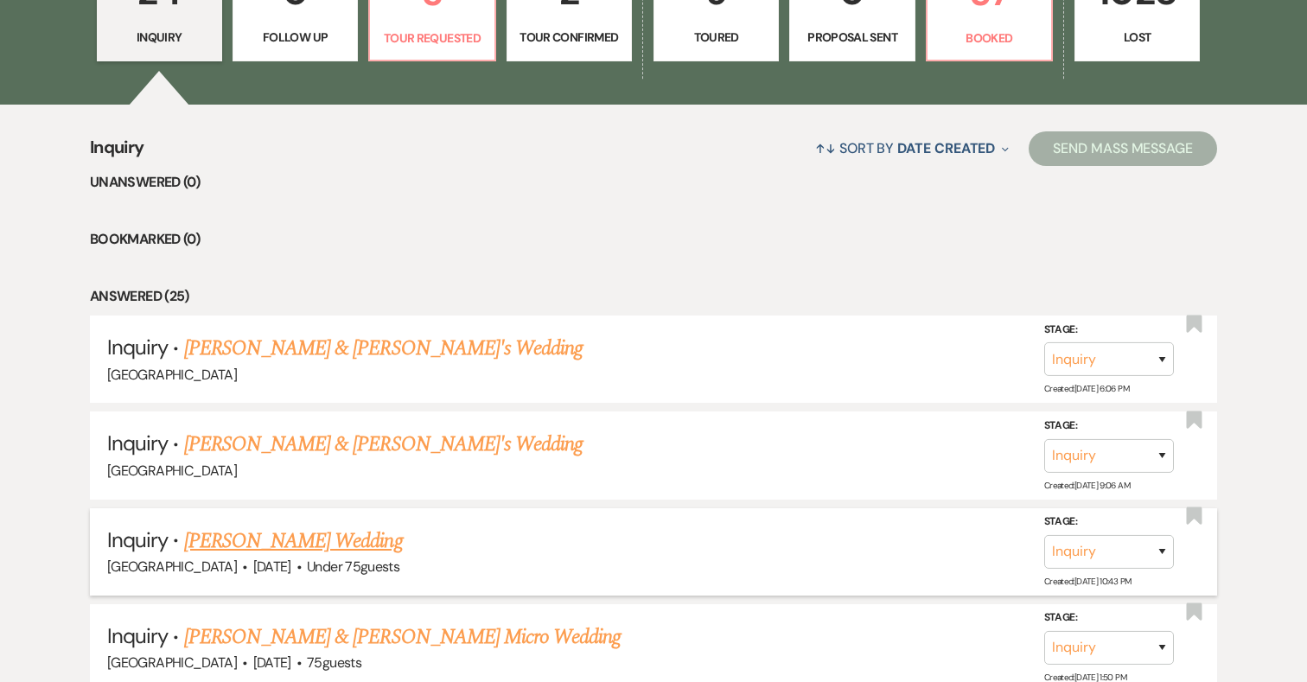
scroll to position [577, 0]
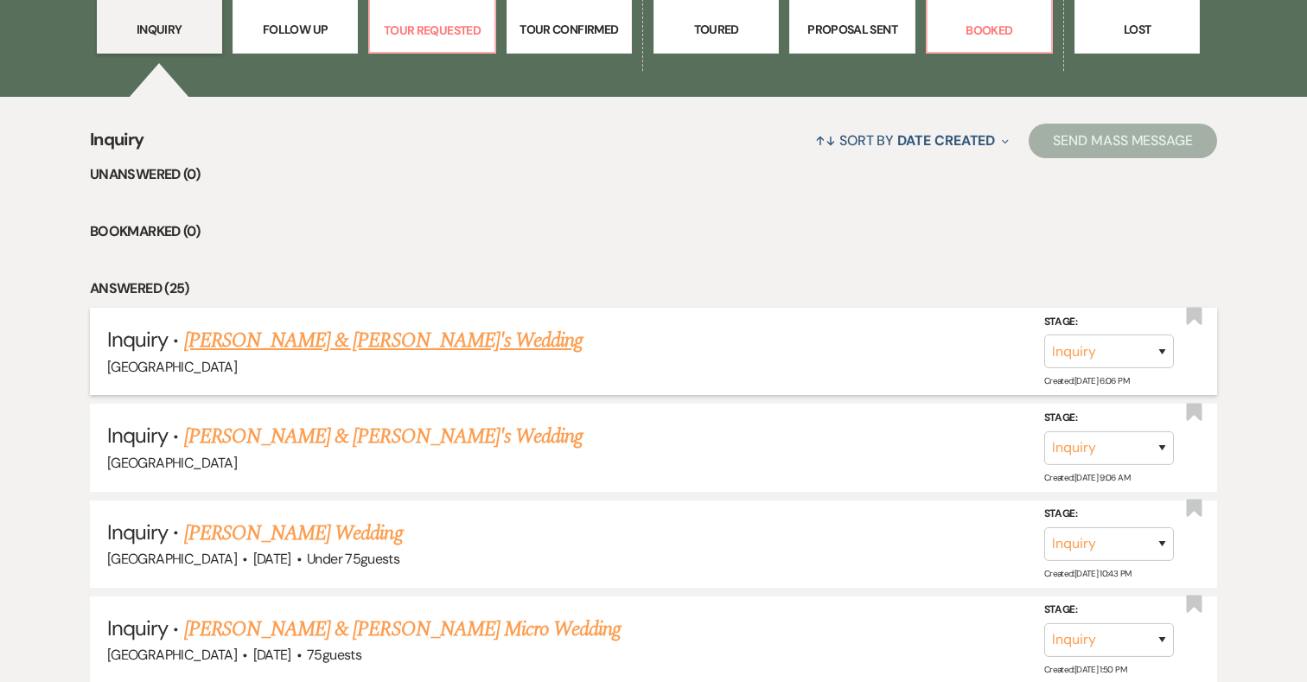
click at [336, 343] on link "[PERSON_NAME] & [PERSON_NAME]'s Wedding" at bounding box center [383, 340] width 399 height 31
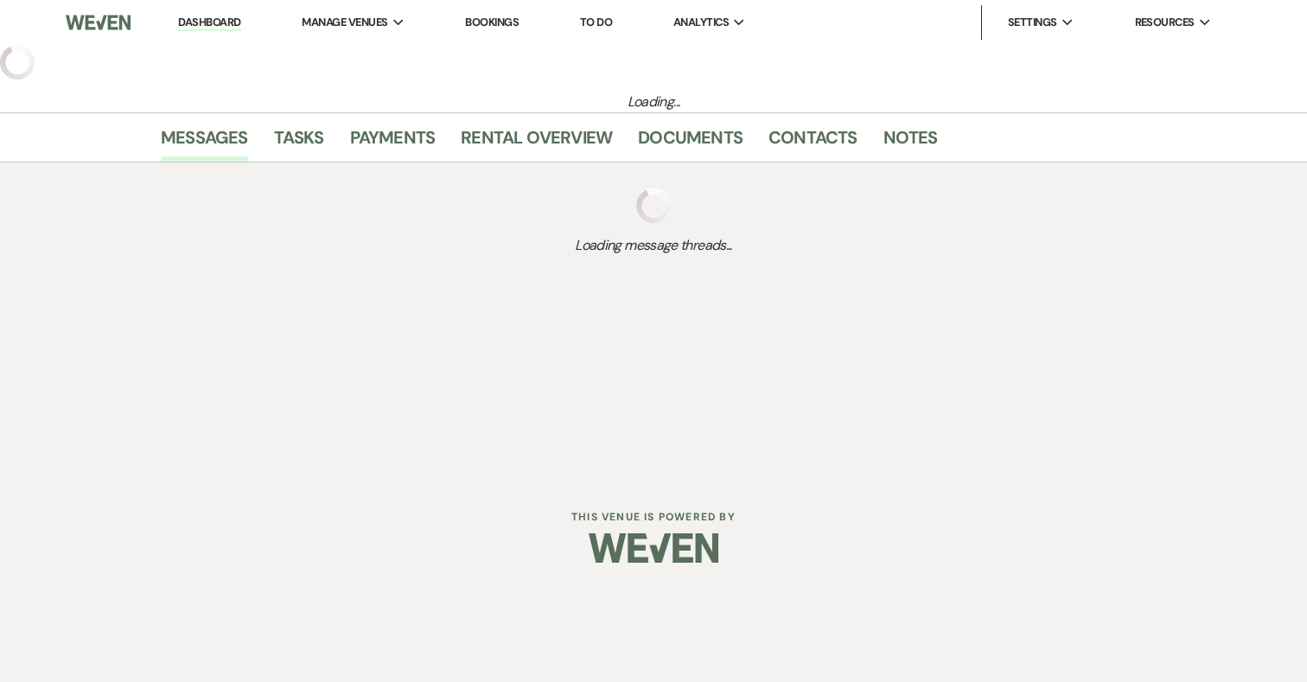
select select "5"
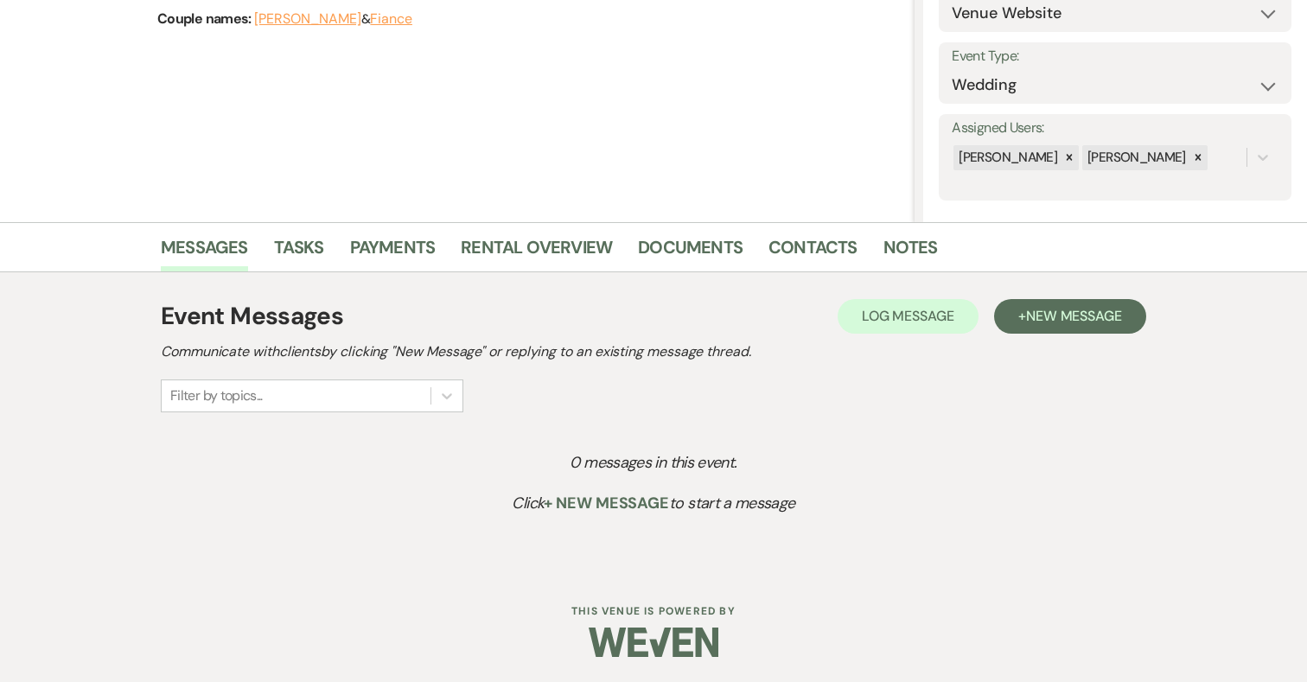
scroll to position [213, 0]
click at [1026, 309] on span "New Message" at bounding box center [1074, 315] width 96 height 18
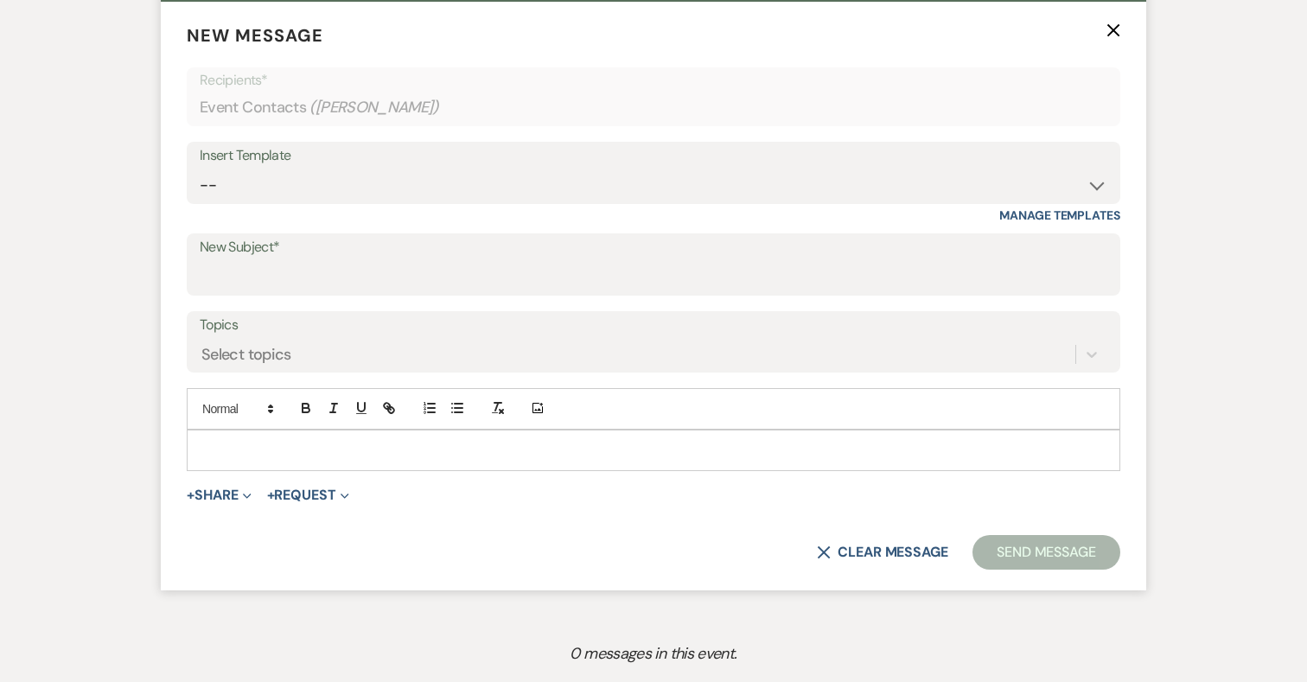
scroll to position [747, 0]
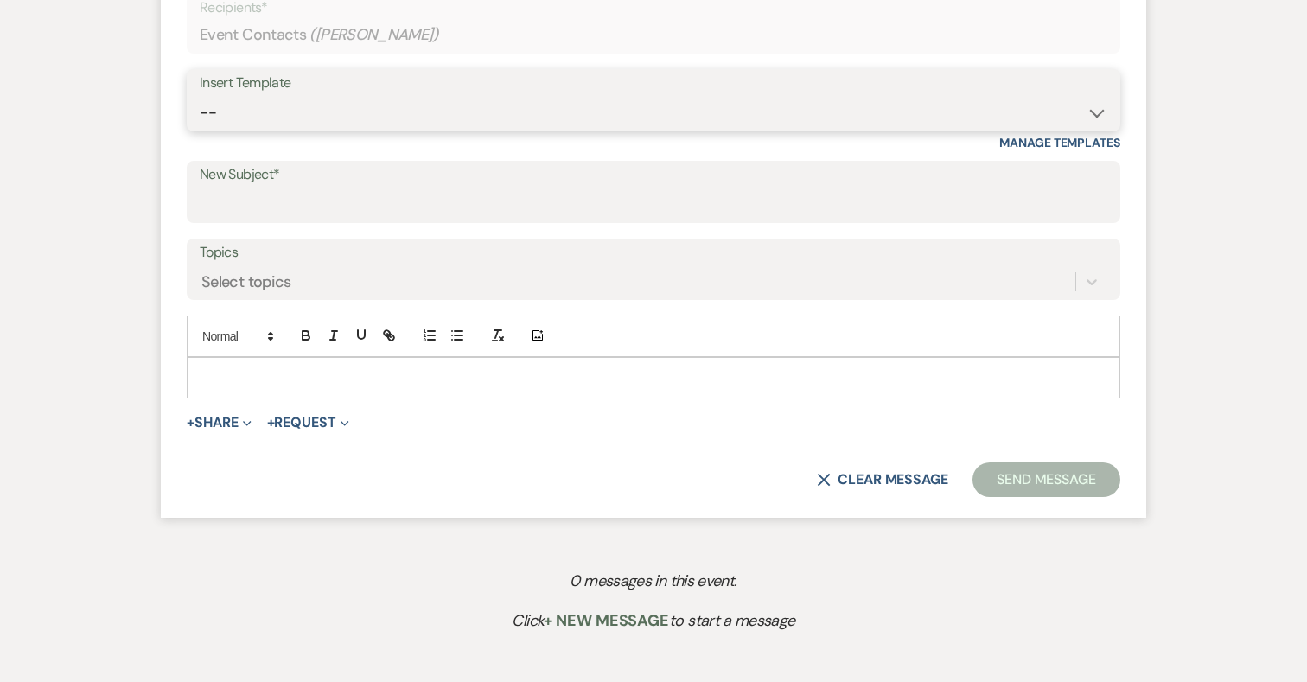
click at [405, 104] on select "-- 2024-25 Follow Up Buy Out Details Menu Tasting Invite Booking Email 2025-Wed…" at bounding box center [654, 113] width 908 height 34
select select "5321"
type input "Addy Sea Wedding Package"
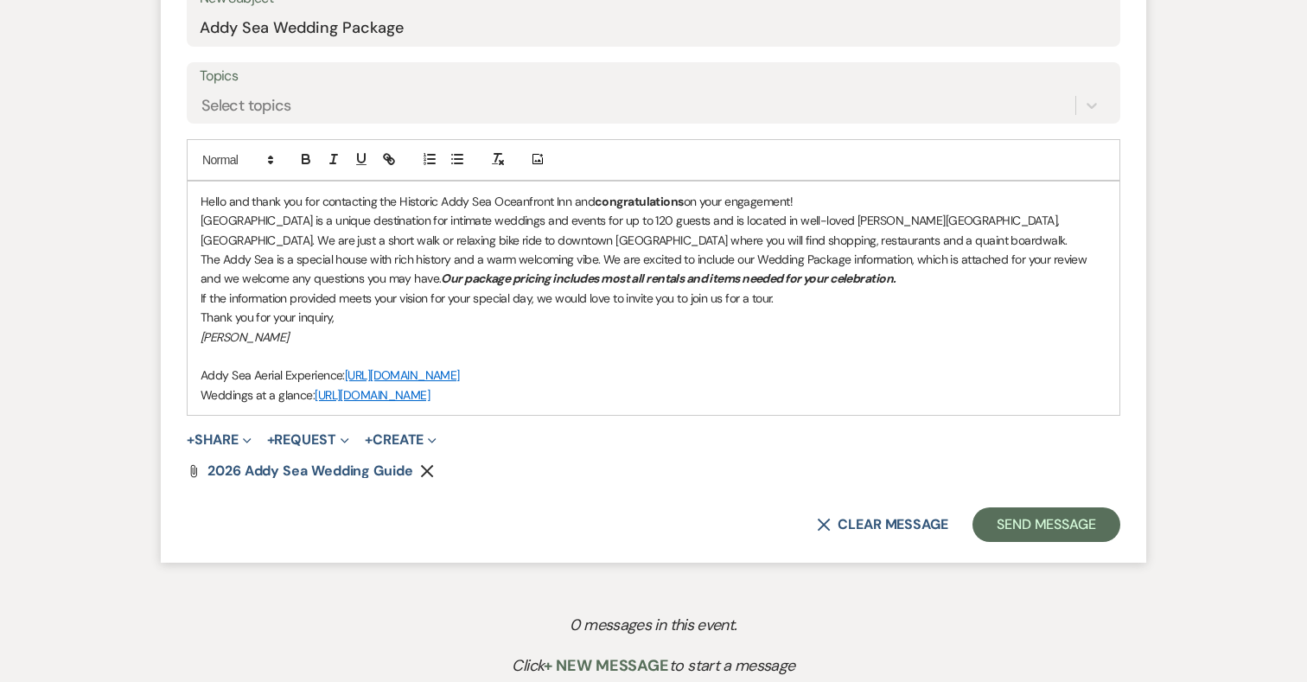
scroll to position [1026, 0]
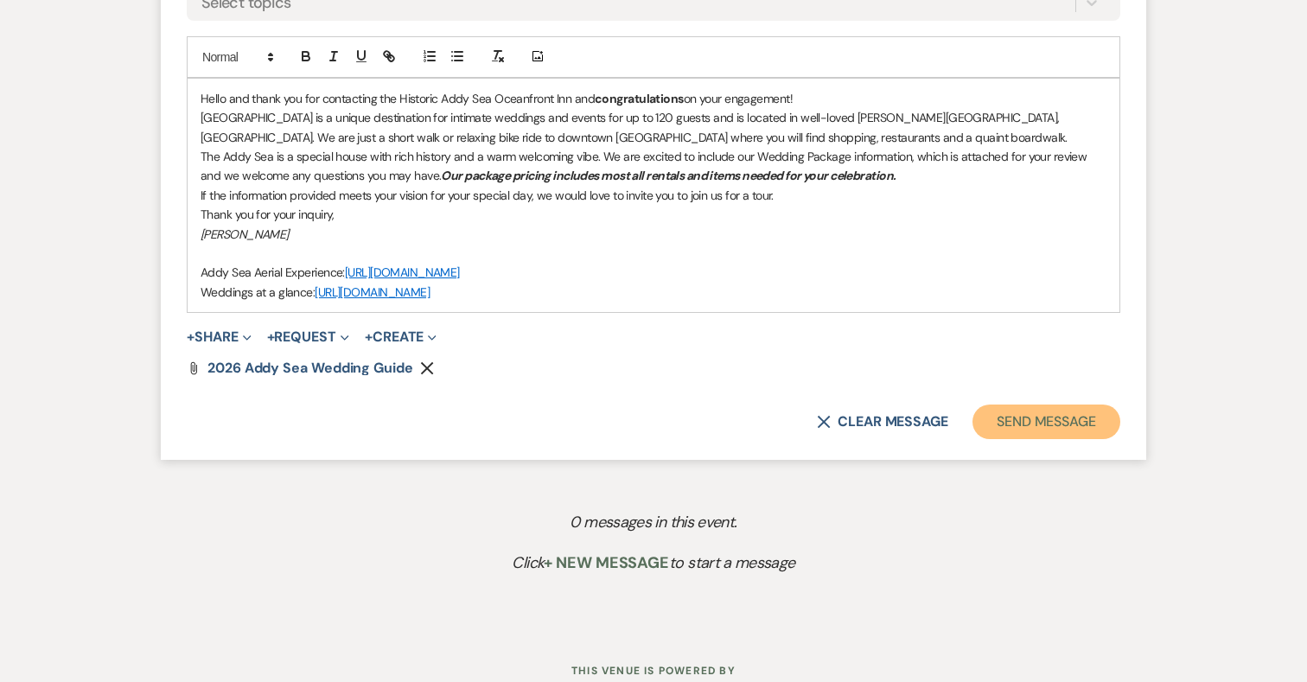
click at [1046, 421] on button "Send Message" at bounding box center [1046, 422] width 148 height 35
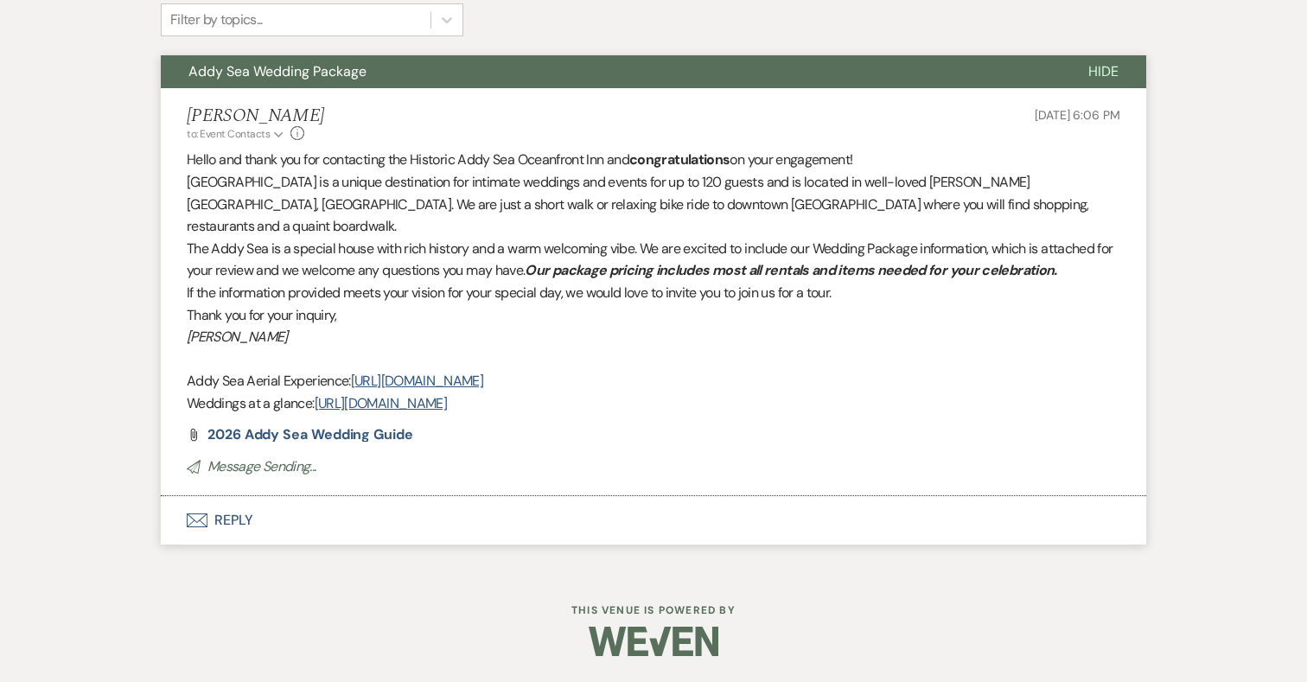
scroll to position [383, 0]
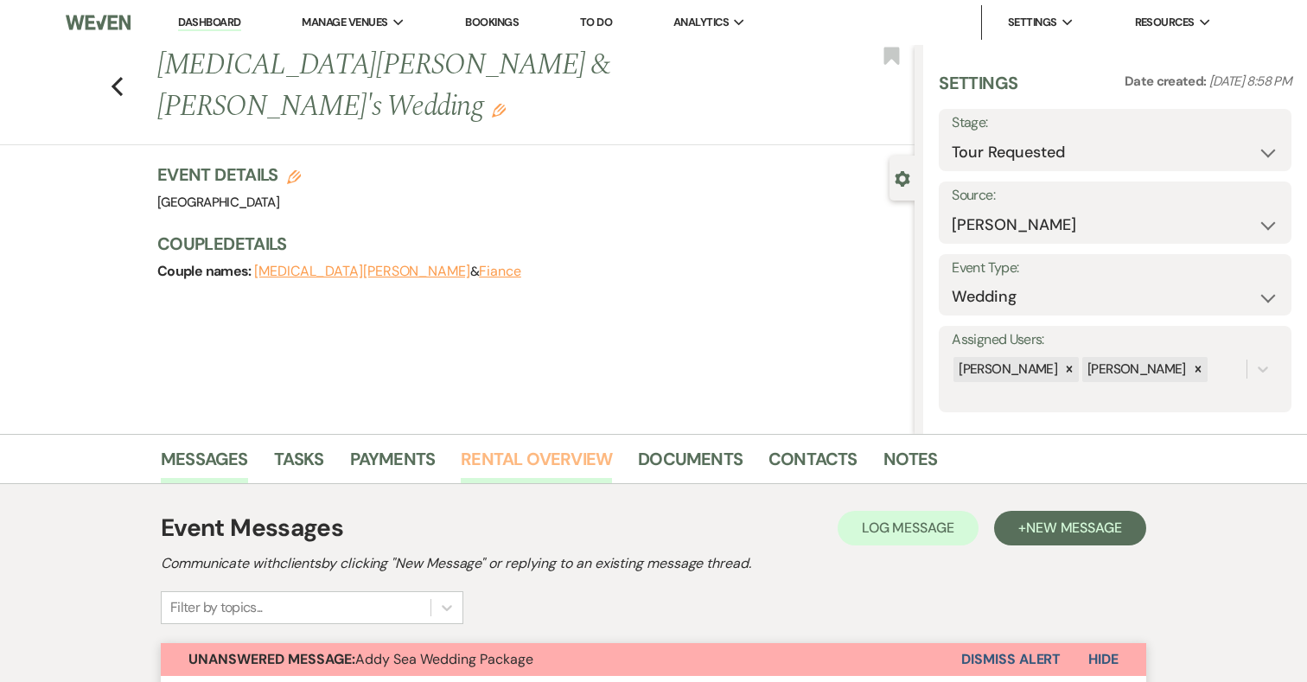
click at [518, 456] on link "Rental Overview" at bounding box center [536, 464] width 151 height 38
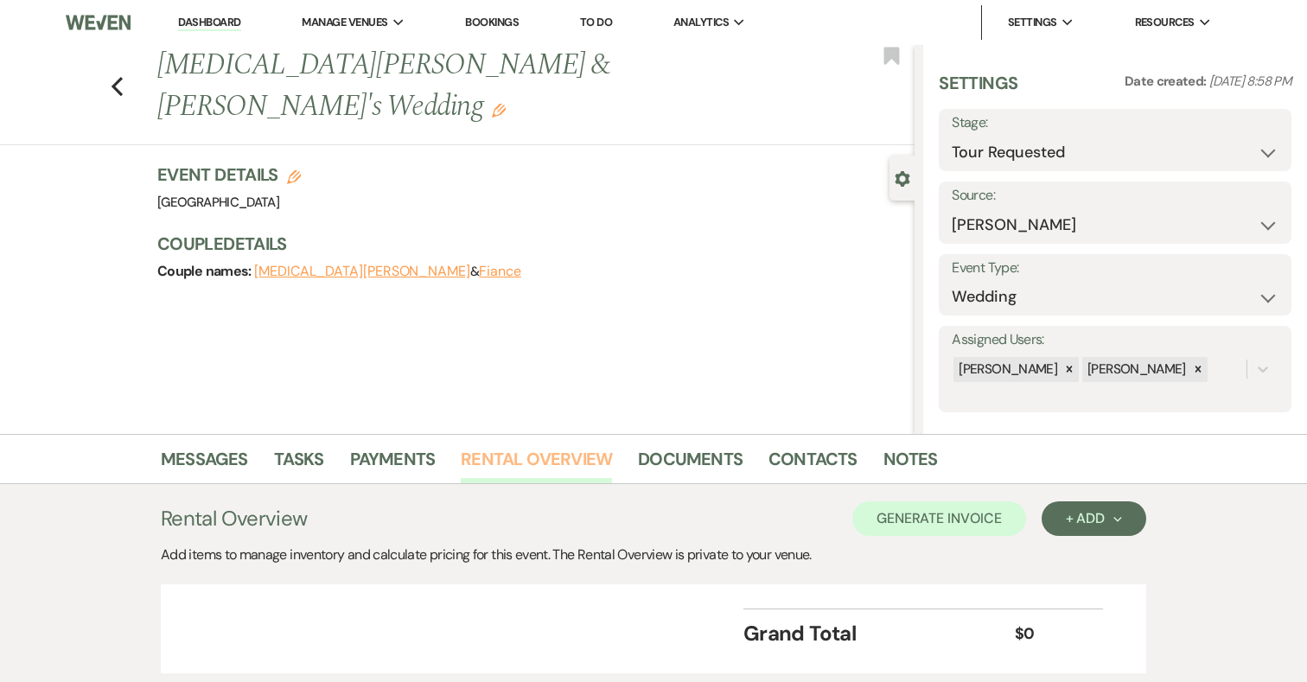
scroll to position [120, 0]
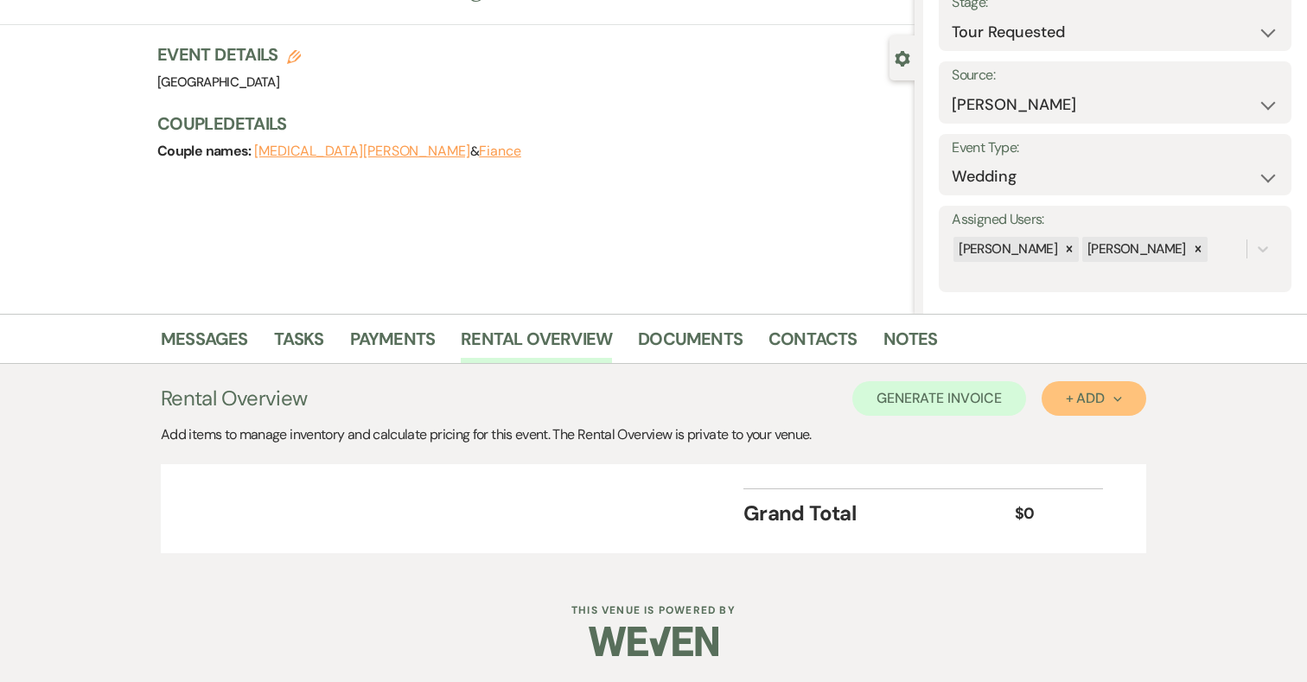
click at [1101, 395] on div "+ Add Next" at bounding box center [1094, 399] width 56 height 14
click at [1081, 429] on button "Item" at bounding box center [1085, 437] width 87 height 27
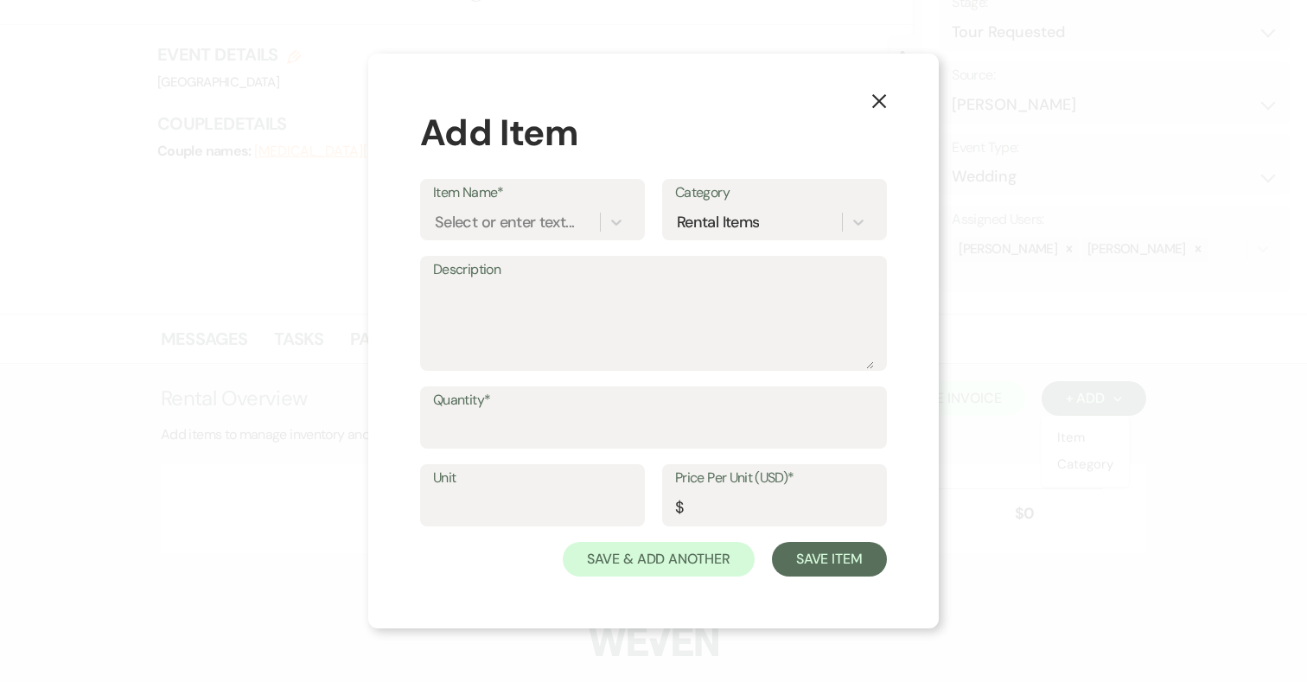
click at [875, 98] on icon "X" at bounding box center [879, 101] width 16 height 16
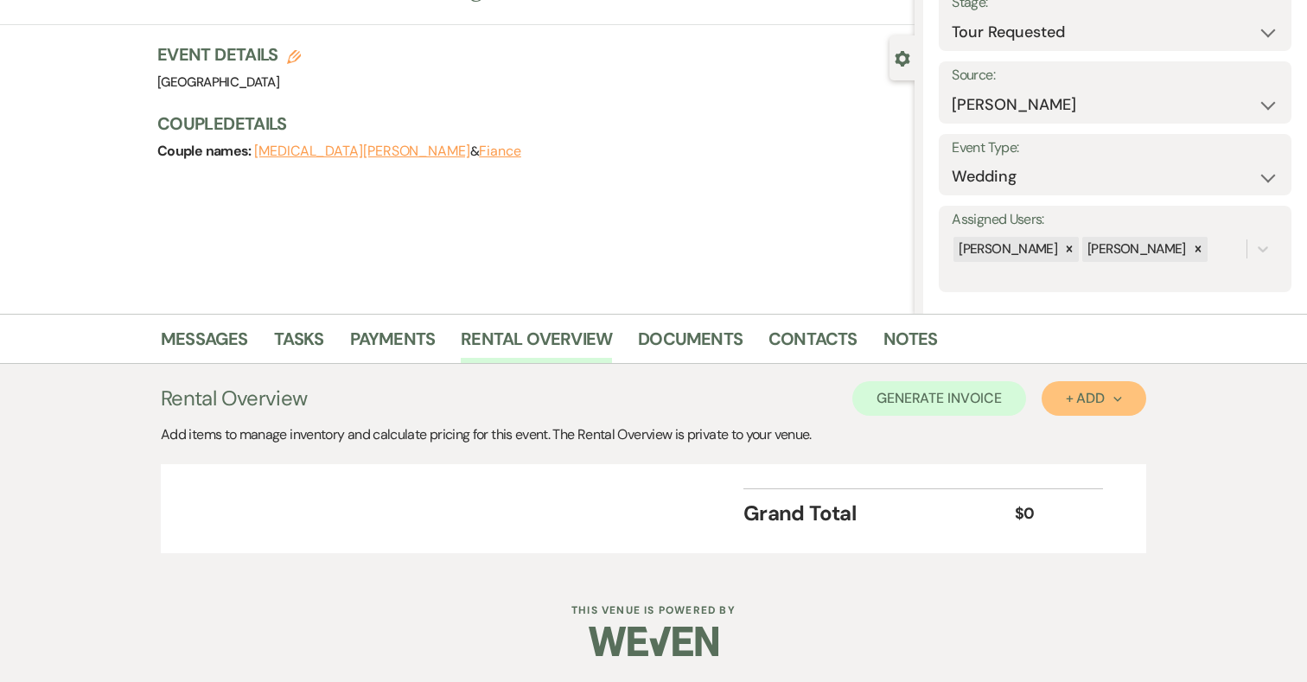
click at [1099, 398] on div "+ Add Next" at bounding box center [1094, 399] width 56 height 14
click at [1093, 465] on button "Category" at bounding box center [1087, 464] width 91 height 27
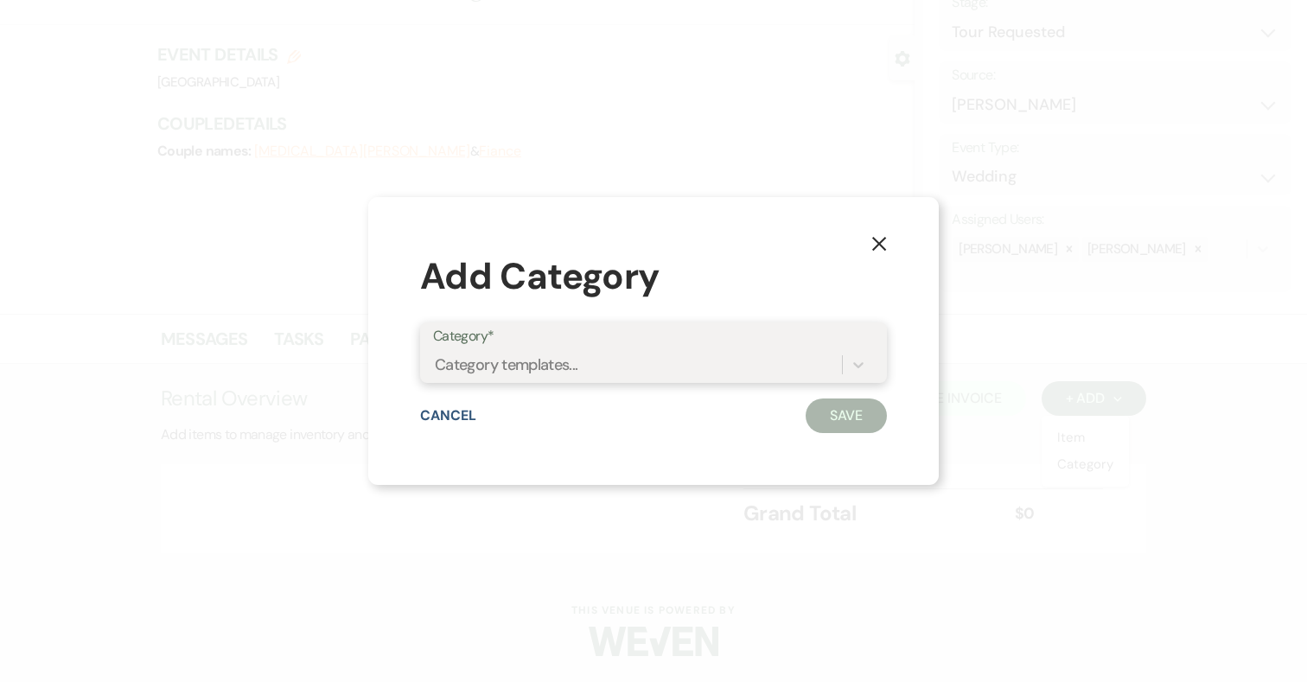
click at [553, 371] on div "Category templates..." at bounding box center [506, 365] width 143 height 23
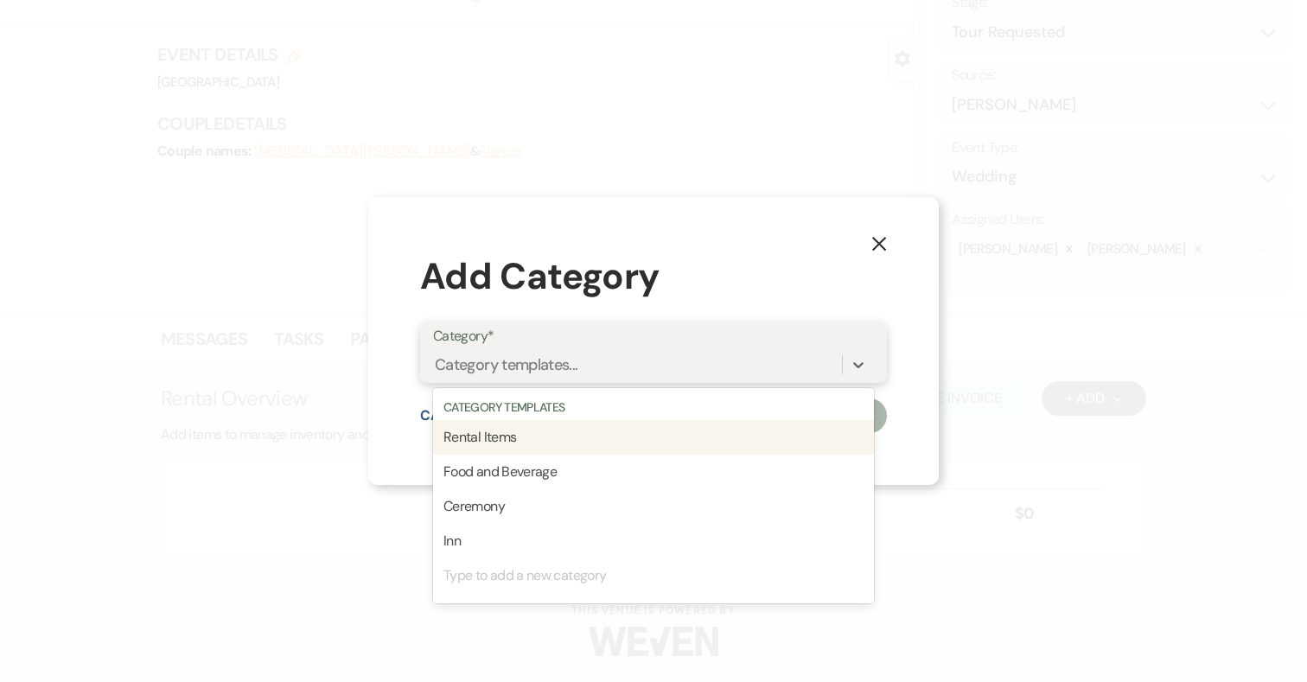
click at [537, 437] on div "Rental Items" at bounding box center [653, 437] width 441 height 35
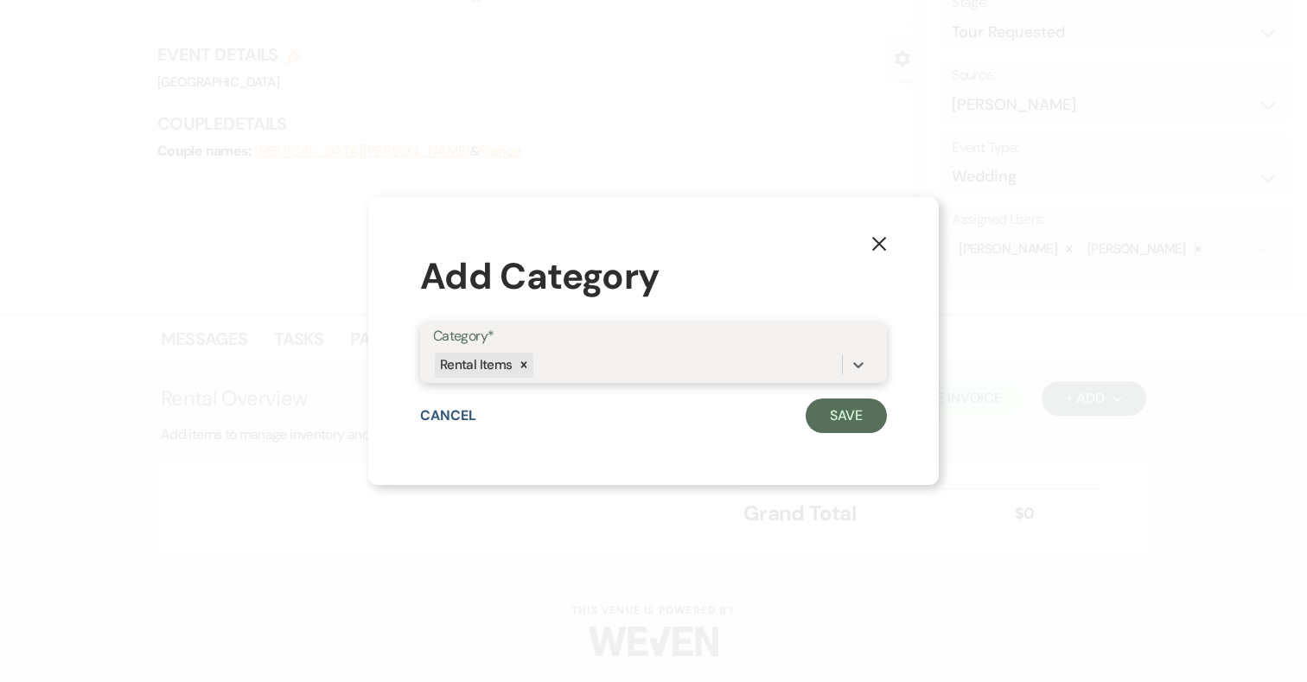
click at [555, 366] on div "Rental Items" at bounding box center [637, 365] width 409 height 30
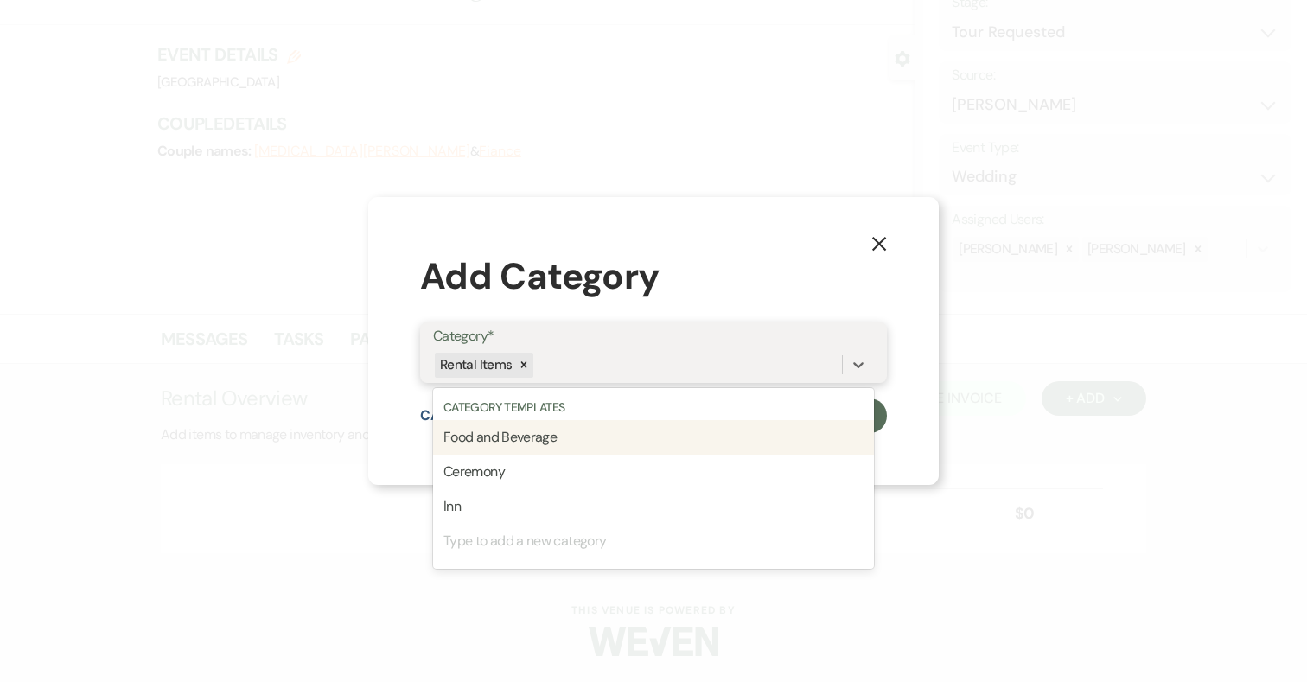
click at [543, 443] on div "Food and Beverage" at bounding box center [653, 437] width 441 height 35
click at [710, 376] on div "Rental Items Food and Beverage" at bounding box center [637, 365] width 409 height 30
click at [651, 444] on div "Ceremony" at bounding box center [653, 437] width 441 height 35
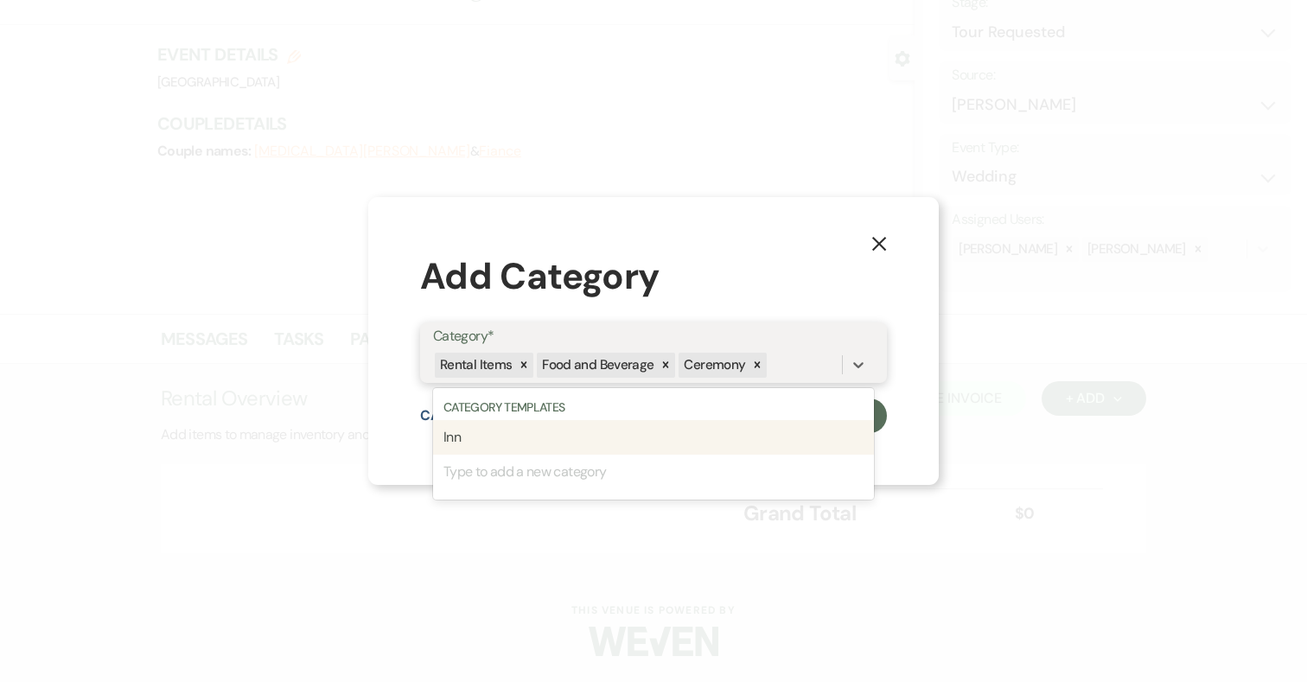
click at [788, 363] on div "Rental Items Food and Beverage Ceremony" at bounding box center [637, 365] width 409 height 30
click at [607, 430] on div "Inn" at bounding box center [653, 437] width 441 height 35
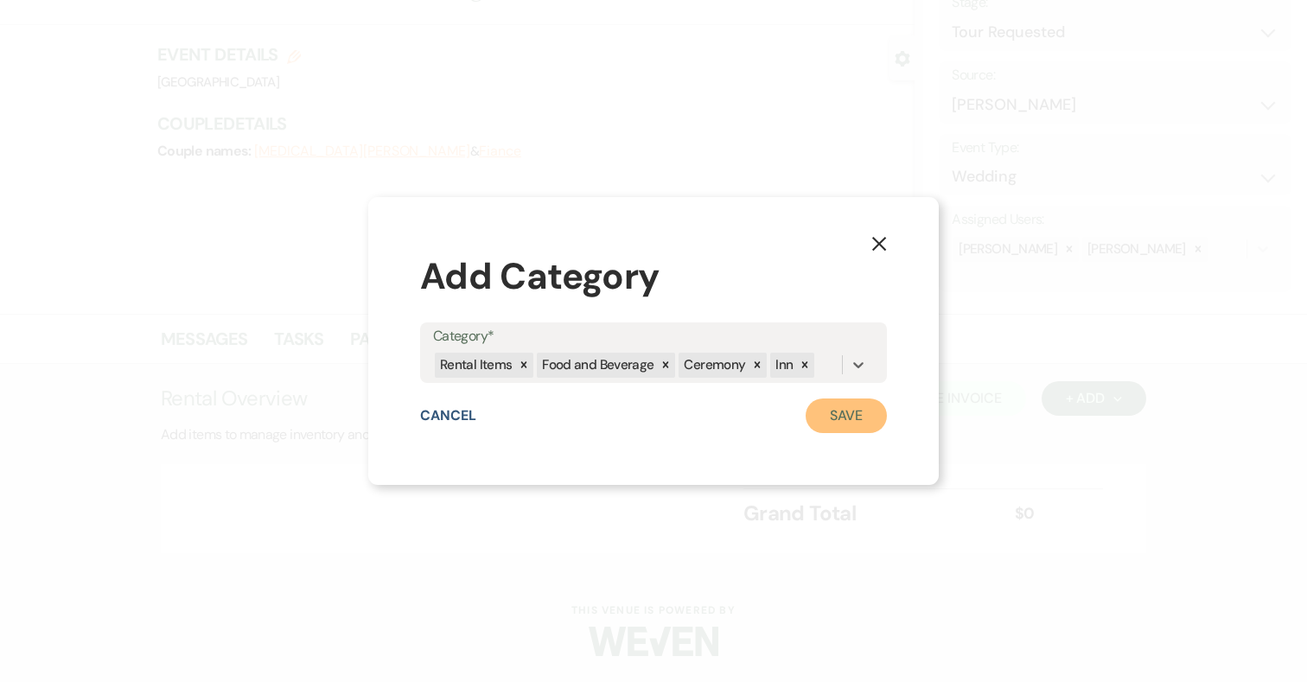
click at [853, 420] on button "Save" at bounding box center [846, 415] width 81 height 35
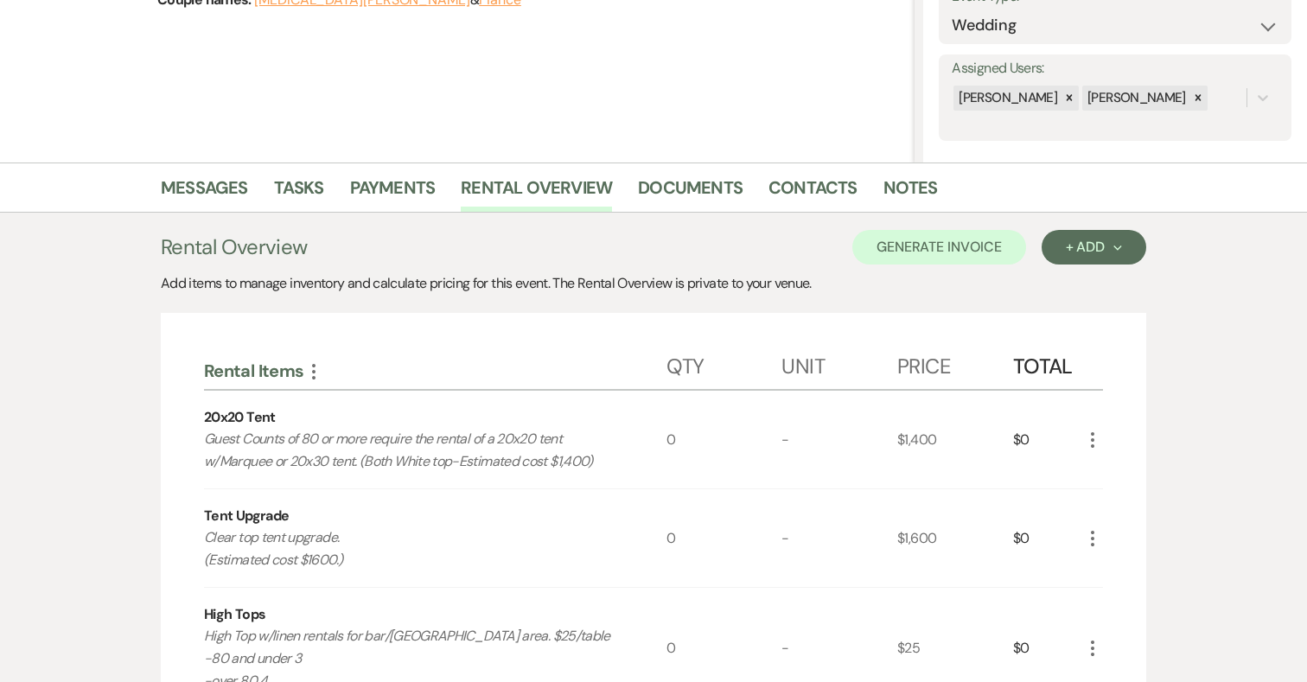
scroll to position [301, 0]
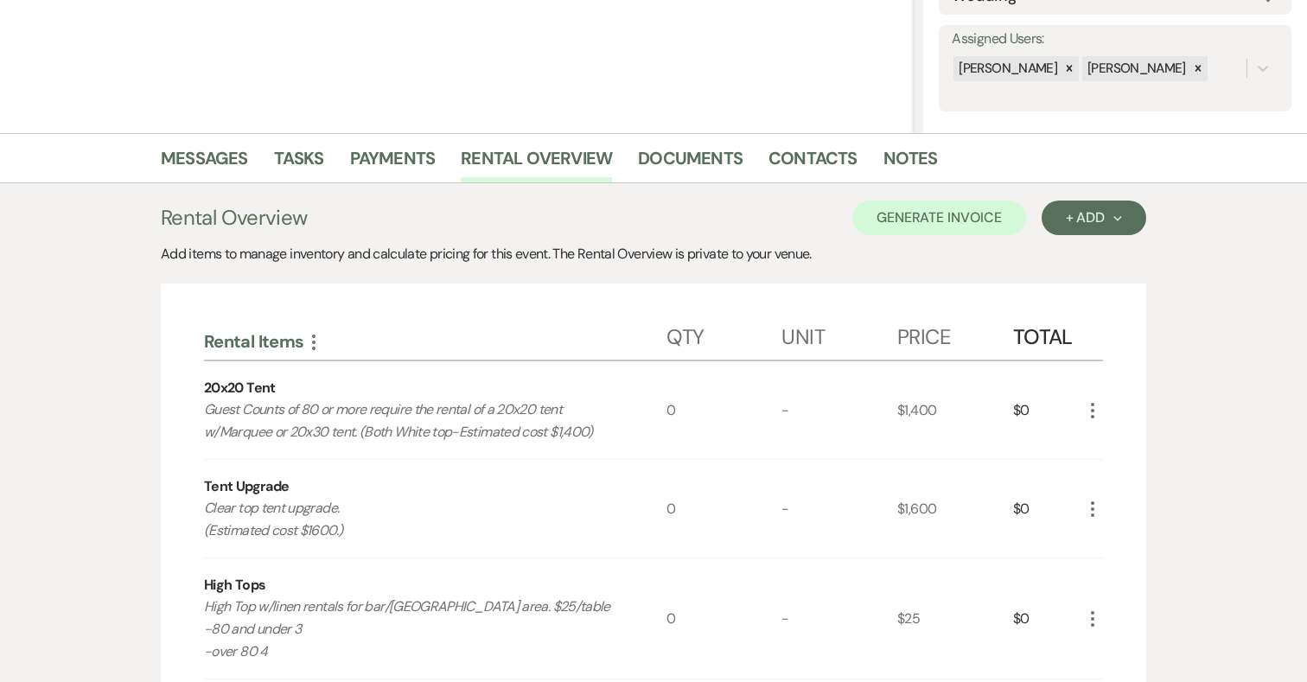
click at [312, 338] on icon "More" at bounding box center [313, 342] width 21 height 21
click at [354, 383] on button "Expand Move Down" at bounding box center [388, 375] width 171 height 28
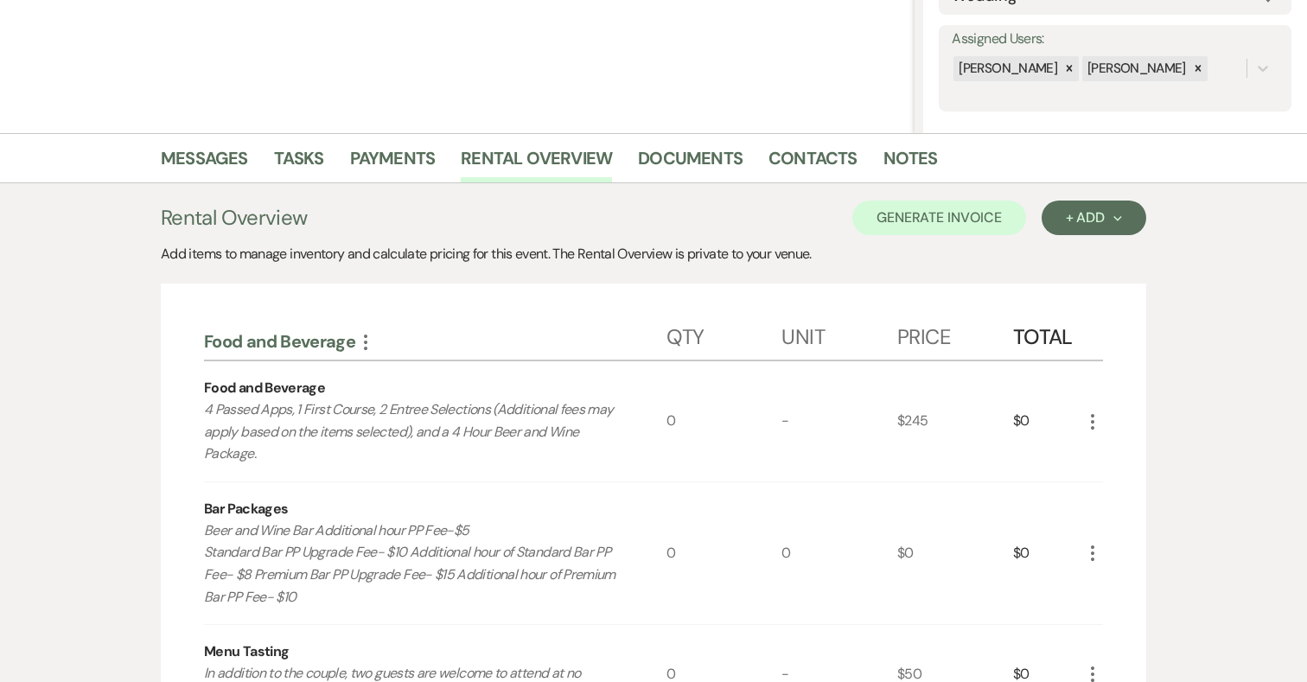
click at [1098, 425] on icon "More" at bounding box center [1092, 421] width 21 height 21
click at [1122, 443] on button "Pencil Edit" at bounding box center [1127, 456] width 90 height 28
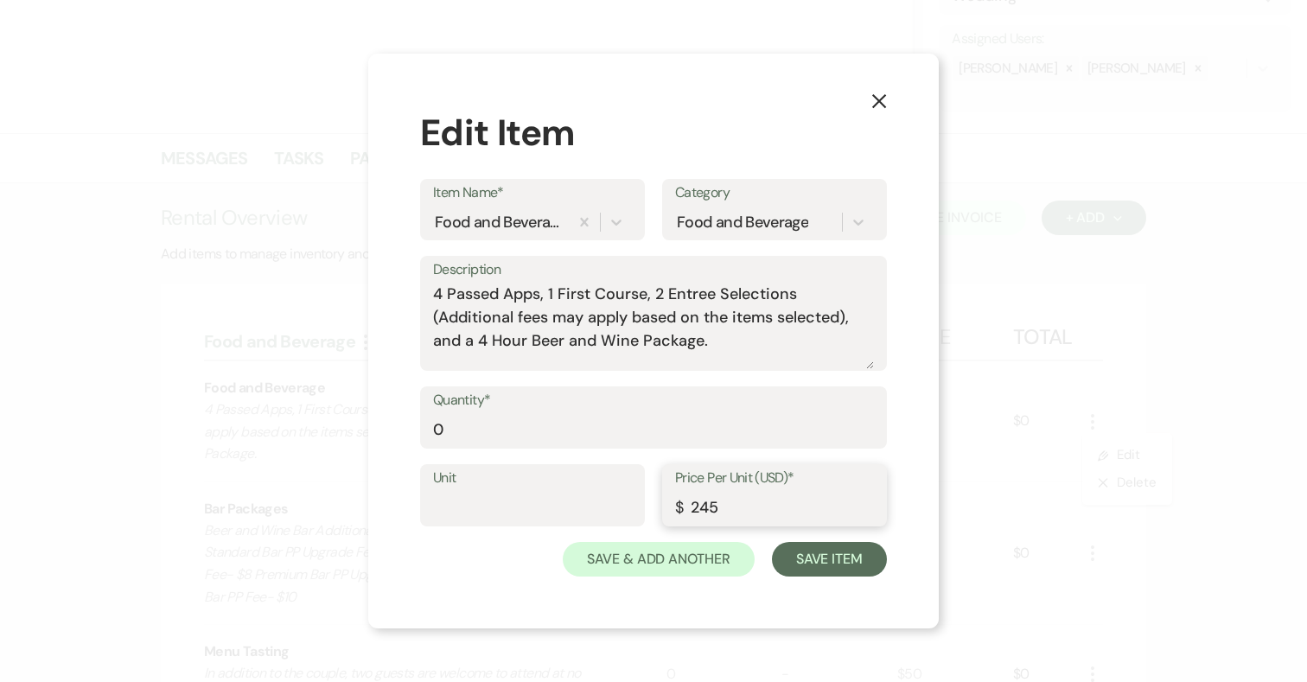
click at [751, 509] on input "245" at bounding box center [774, 508] width 199 height 34
type input "249"
click at [469, 430] on input "0" at bounding box center [653, 430] width 441 height 34
type input "80"
click at [835, 557] on button "Save Item" at bounding box center [829, 559] width 115 height 35
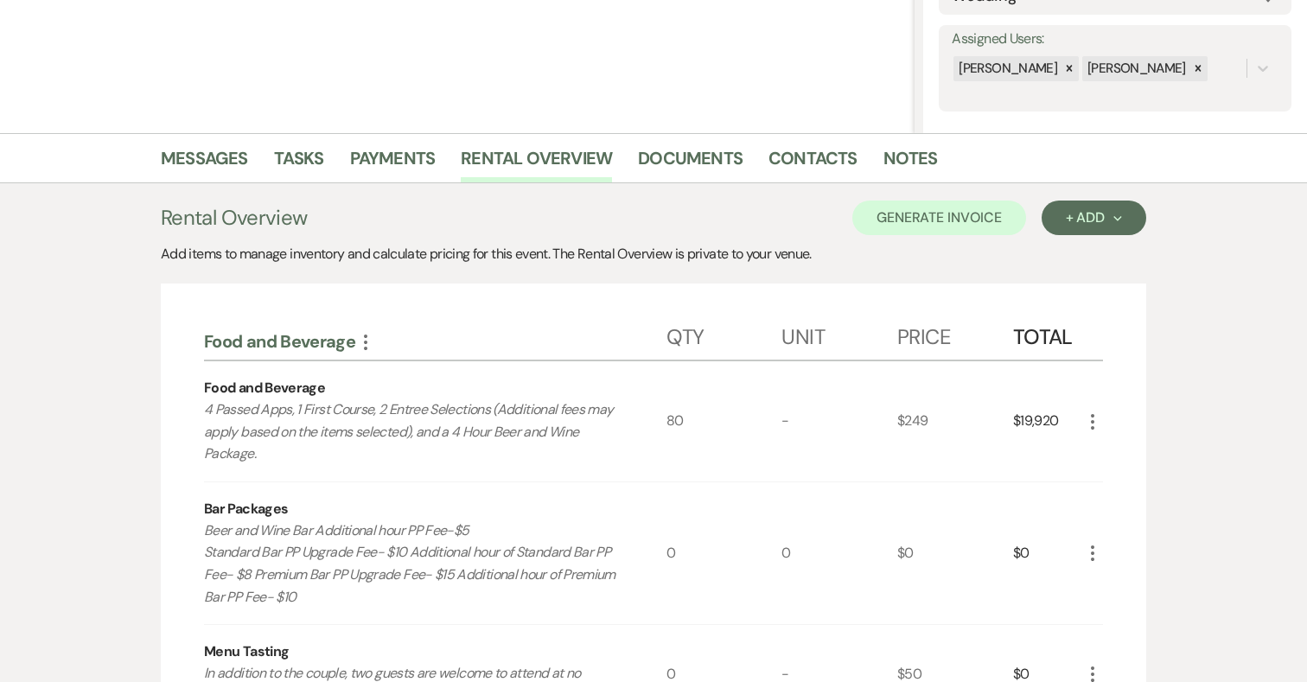
click at [1092, 550] on icon "More" at bounding box center [1092, 553] width 21 height 21
click at [1110, 579] on button "Pencil Edit" at bounding box center [1127, 587] width 90 height 28
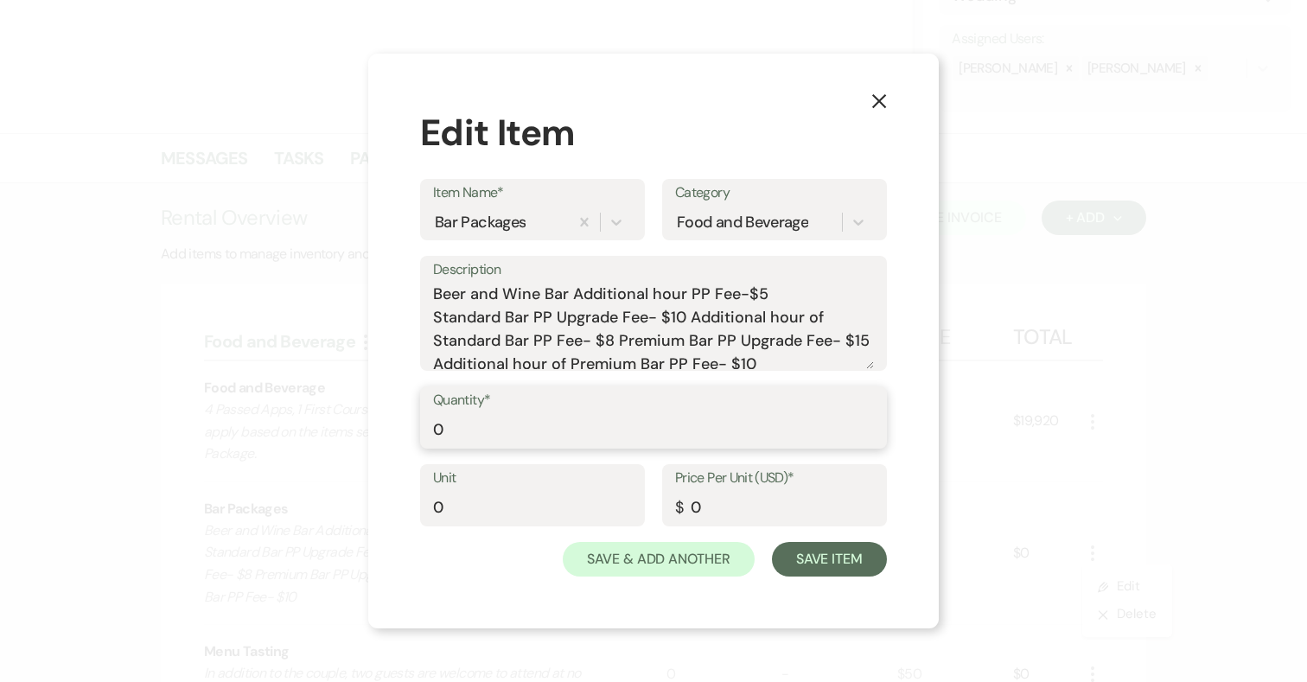
click at [491, 422] on input "0" at bounding box center [653, 430] width 441 height 34
type input "80"
click at [691, 504] on input "0" at bounding box center [774, 508] width 199 height 34
type input "10"
click at [856, 554] on button "Save Item" at bounding box center [829, 559] width 115 height 35
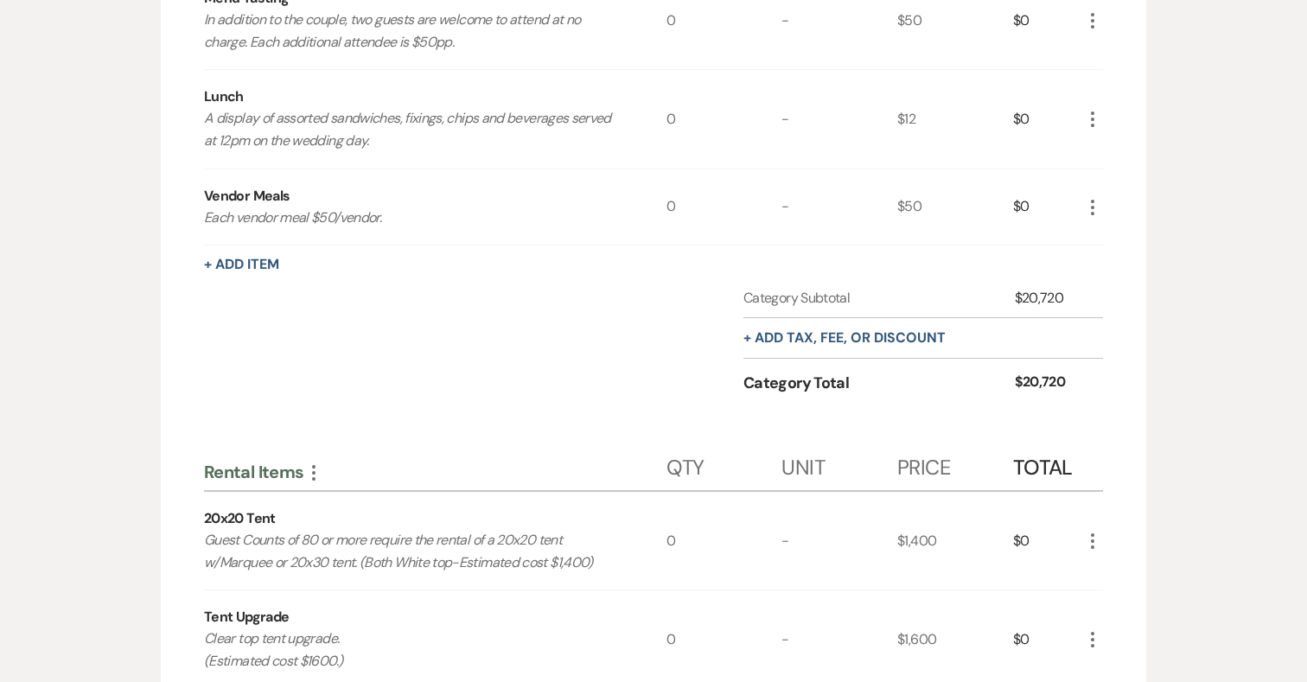
scroll to position [957, 0]
click at [806, 334] on button "+ Add tax, fee, or discount" at bounding box center [844, 335] width 202 height 14
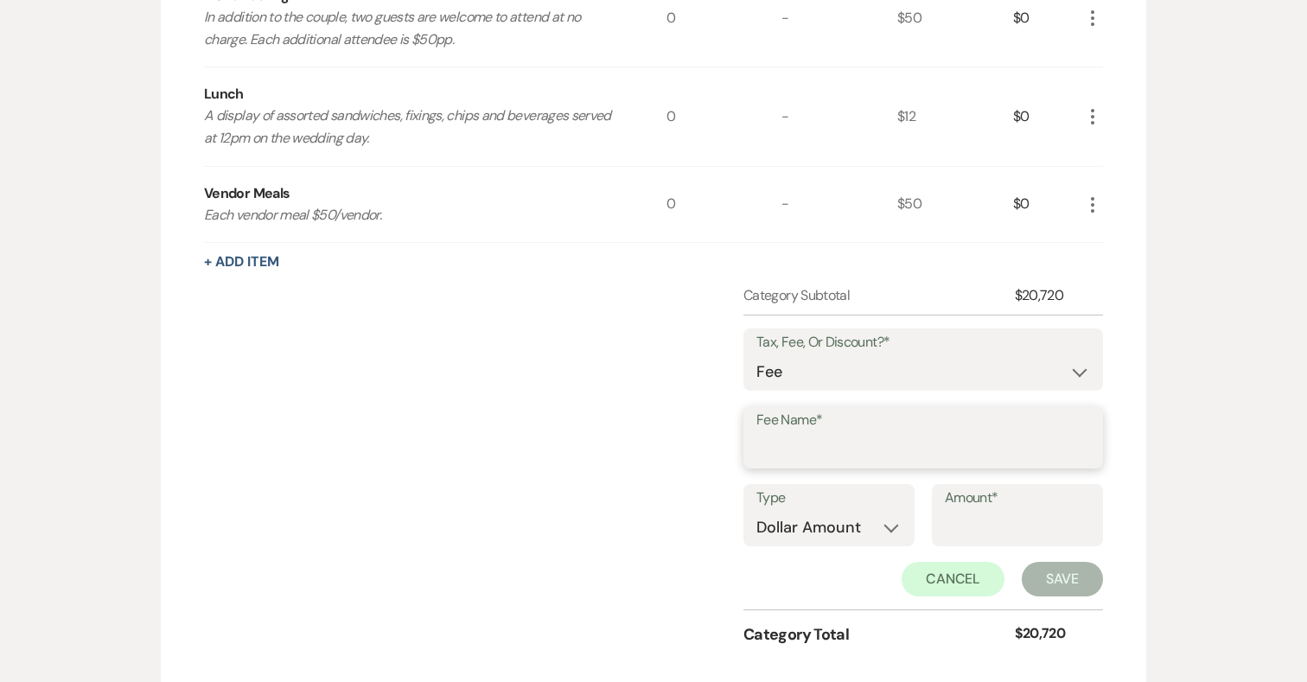
click at [803, 446] on input "Fee Name*" at bounding box center [923, 450] width 334 height 34
type input "Gratuity"
click at [867, 536] on select "Dollar Amount Percentage" at bounding box center [828, 528] width 145 height 34
select select "false"
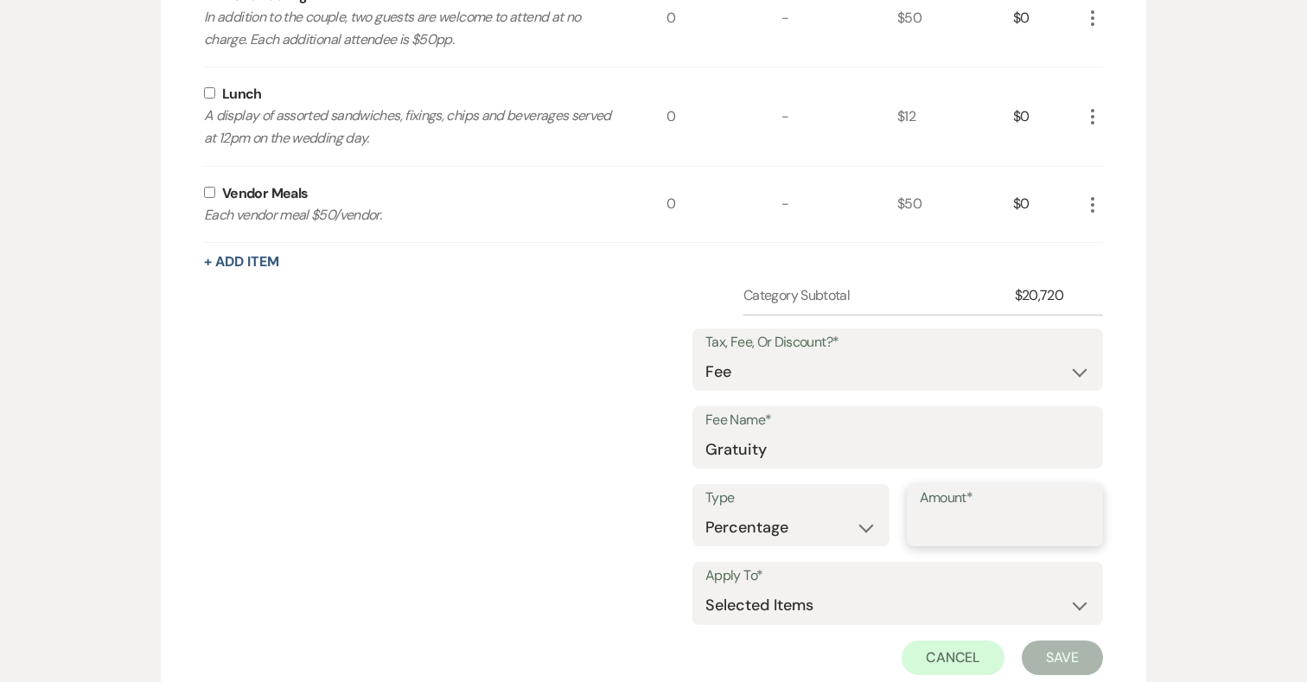
click at [971, 535] on input "Amount*" at bounding box center [1005, 528] width 171 height 34
type input "2"
type input "20"
click at [973, 608] on select "Selected Items Category Subtotal (before all Taxes/Fees/Discounts) Category Tot…" at bounding box center [897, 606] width 385 height 35
select select "2"
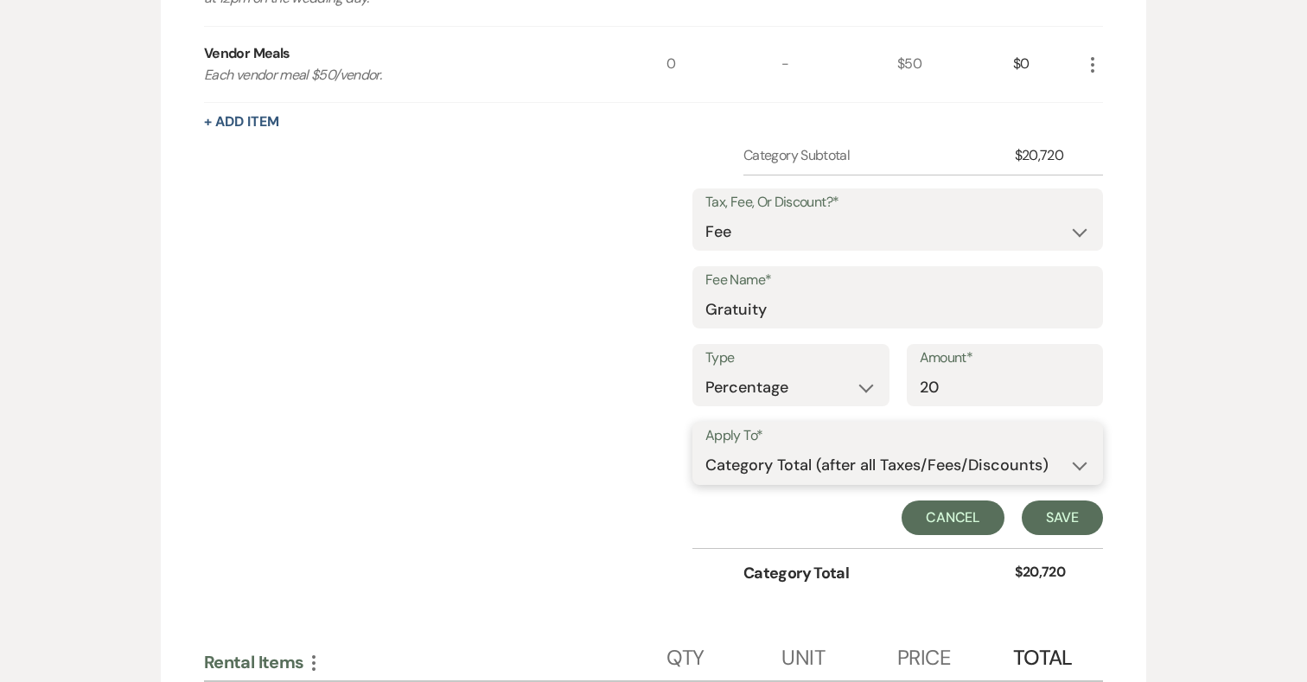
scroll to position [1136, 0]
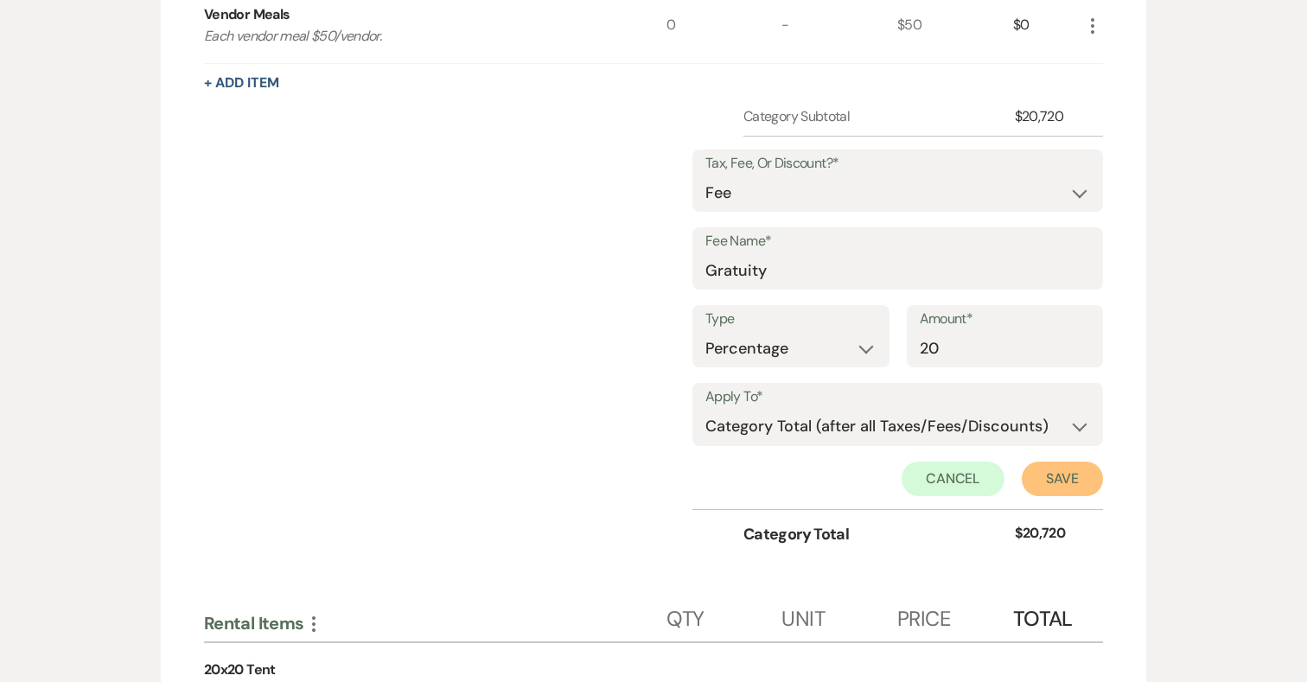
click at [1069, 471] on button "Save" at bounding box center [1062, 479] width 81 height 35
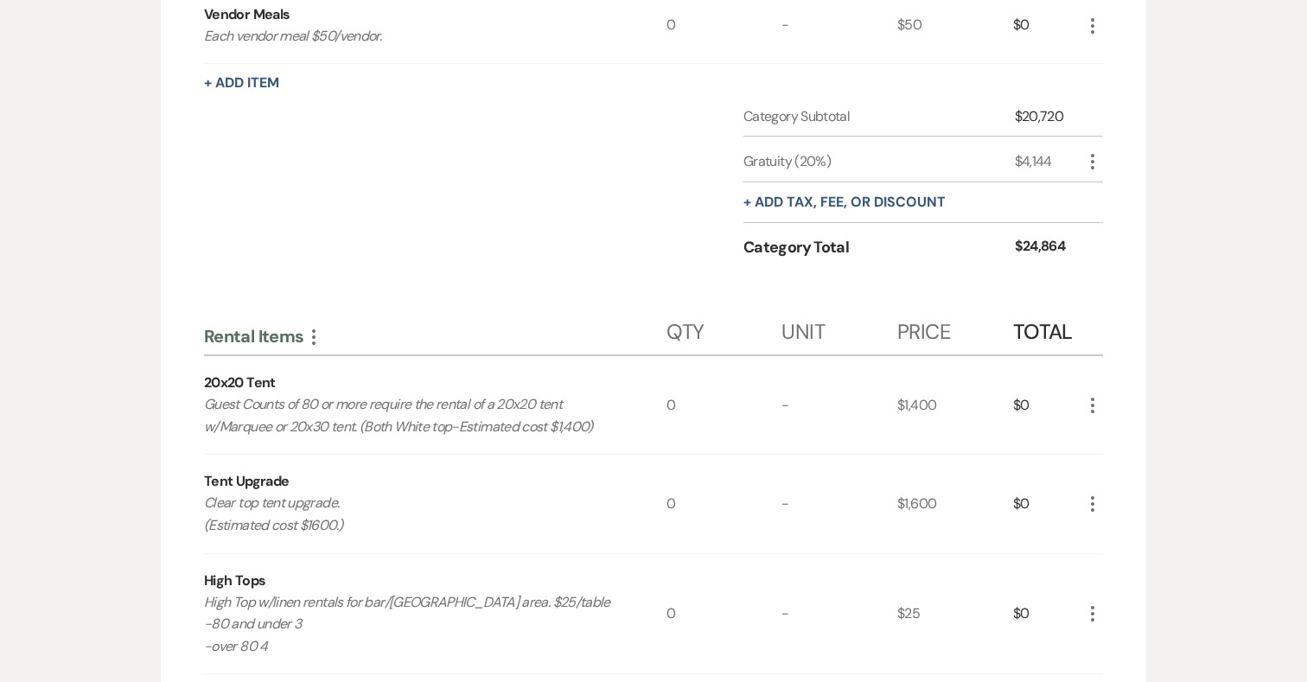
click at [1092, 401] on icon "More" at bounding box center [1092, 405] width 21 height 21
click at [1111, 432] on button "Pencil Edit" at bounding box center [1127, 439] width 90 height 28
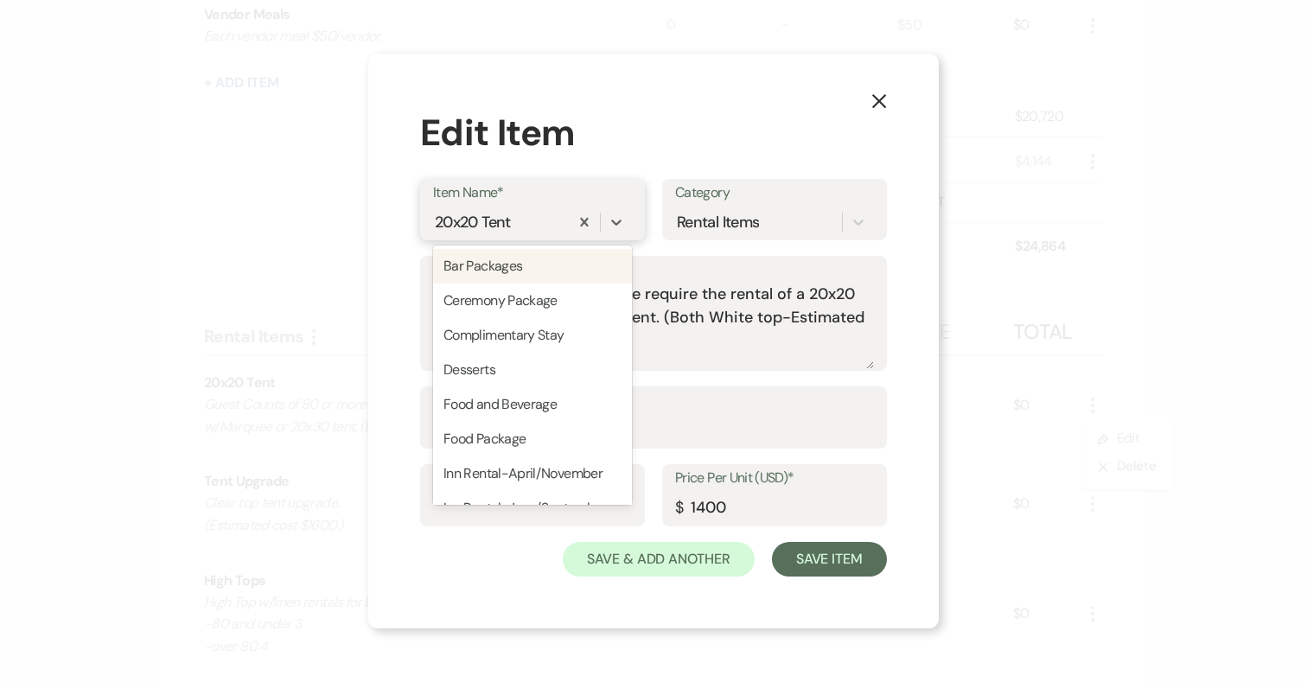
click at [494, 224] on div "20x20 Tent" at bounding box center [473, 222] width 76 height 23
click at [464, 214] on div "20x20 Tent" at bounding box center [473, 222] width 76 height 23
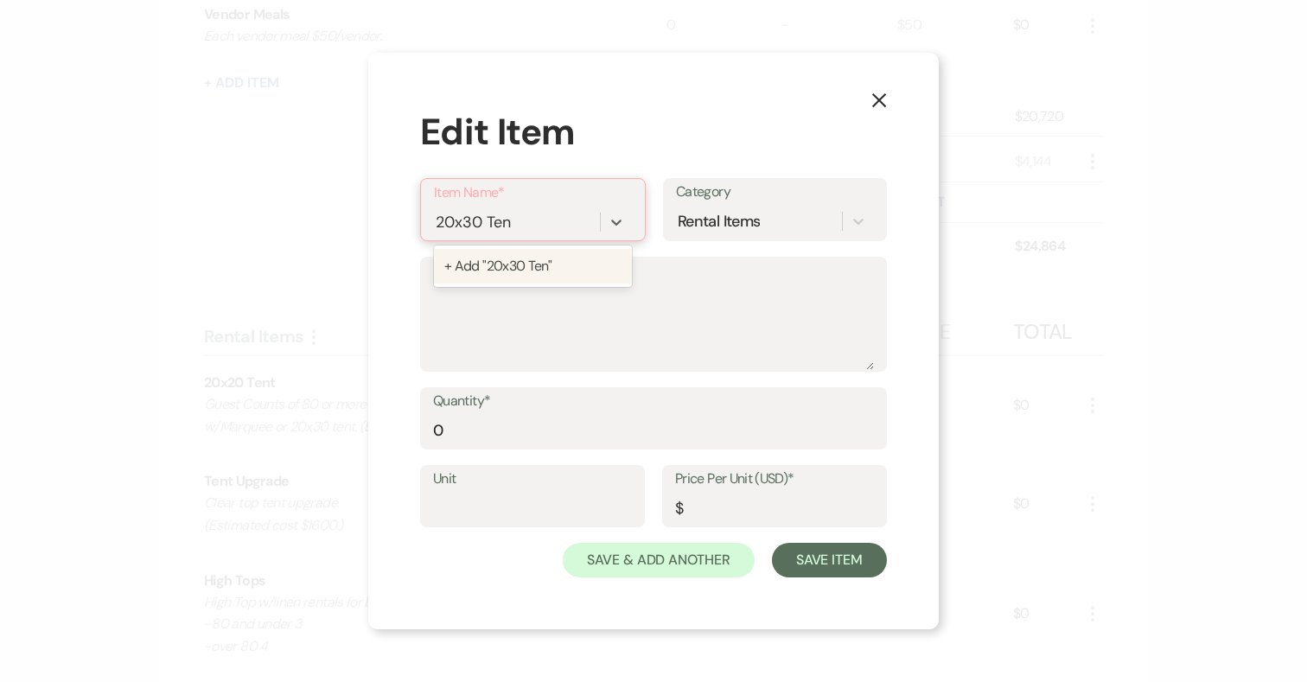
type input "20x30 Tent"
click at [525, 270] on div "+ Add "20x30 Tent"" at bounding box center [533, 266] width 198 height 35
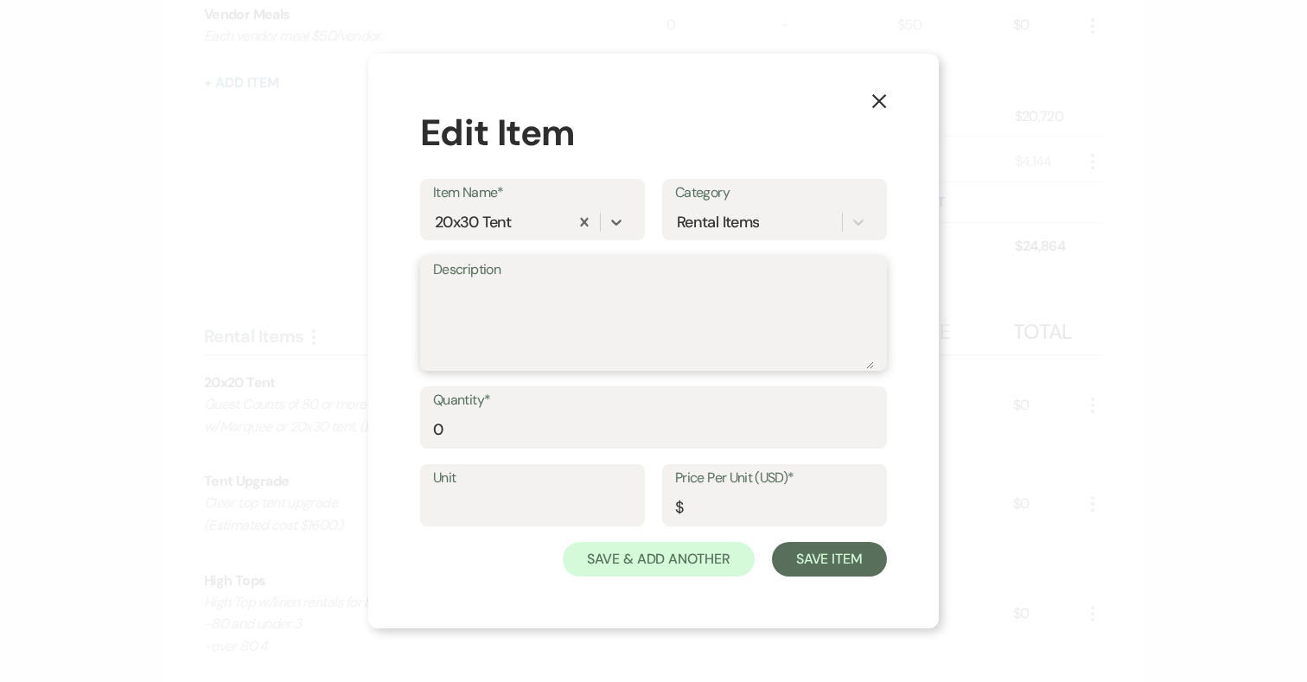
click at [501, 303] on textarea "Description" at bounding box center [653, 326] width 441 height 86
click at [526, 223] on div "20x30 Tent" at bounding box center [501, 222] width 136 height 30
drag, startPoint x: 517, startPoint y: 222, endPoint x: 441, endPoint y: 222, distance: 76.1
click at [441, 222] on div "20x30 Tent" at bounding box center [501, 222] width 136 height 30
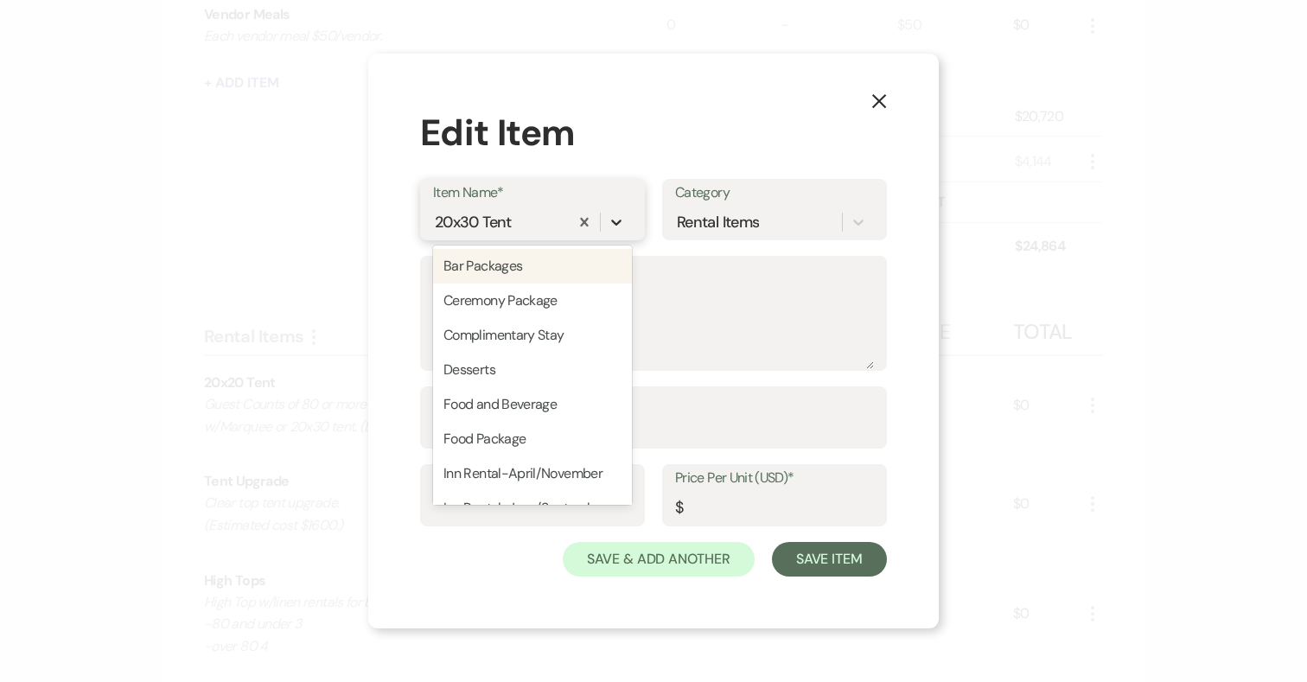
click at [618, 218] on icon at bounding box center [616, 221] width 17 height 17
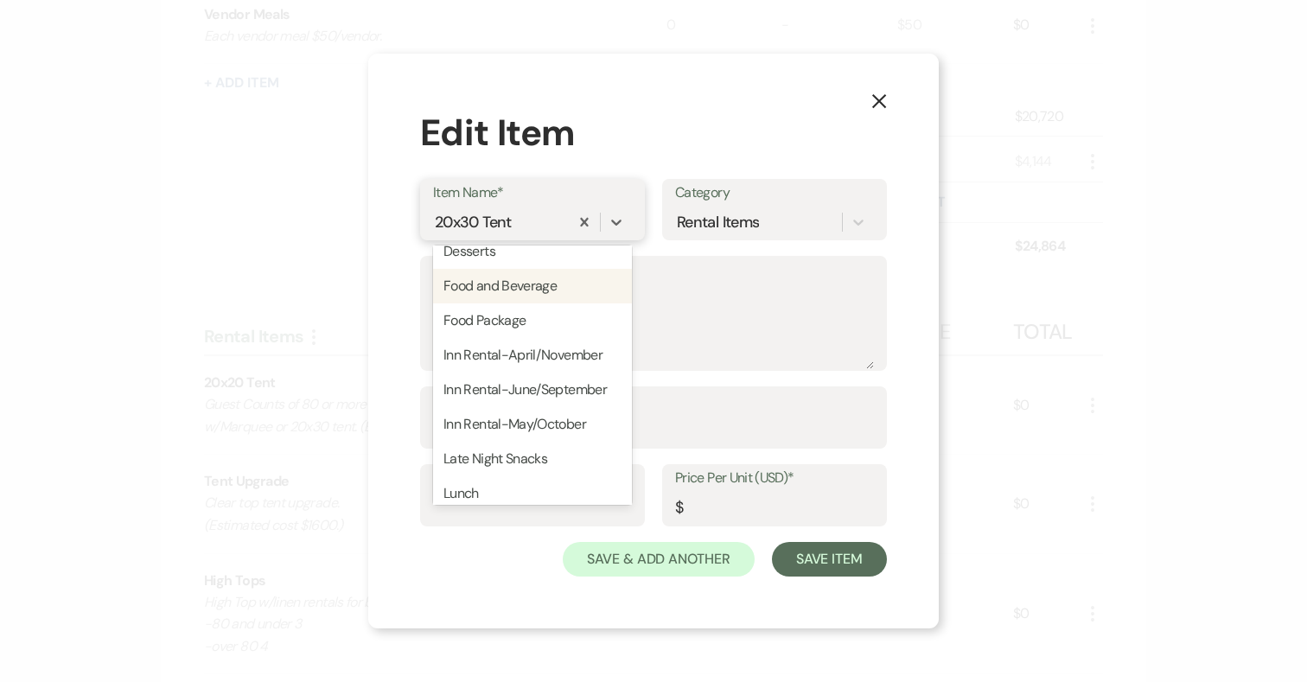
scroll to position [266, 0]
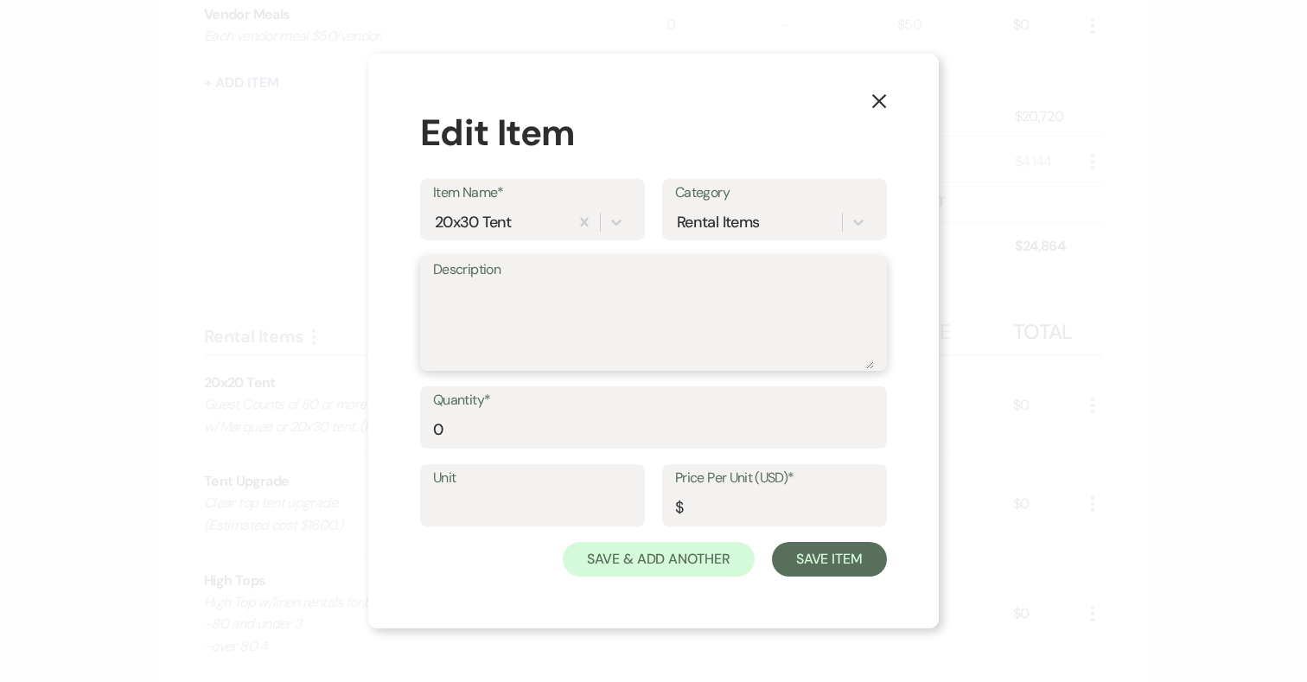
click at [730, 356] on textarea "Description" at bounding box center [653, 326] width 441 height 86
click at [867, 99] on button "X" at bounding box center [879, 100] width 26 height 30
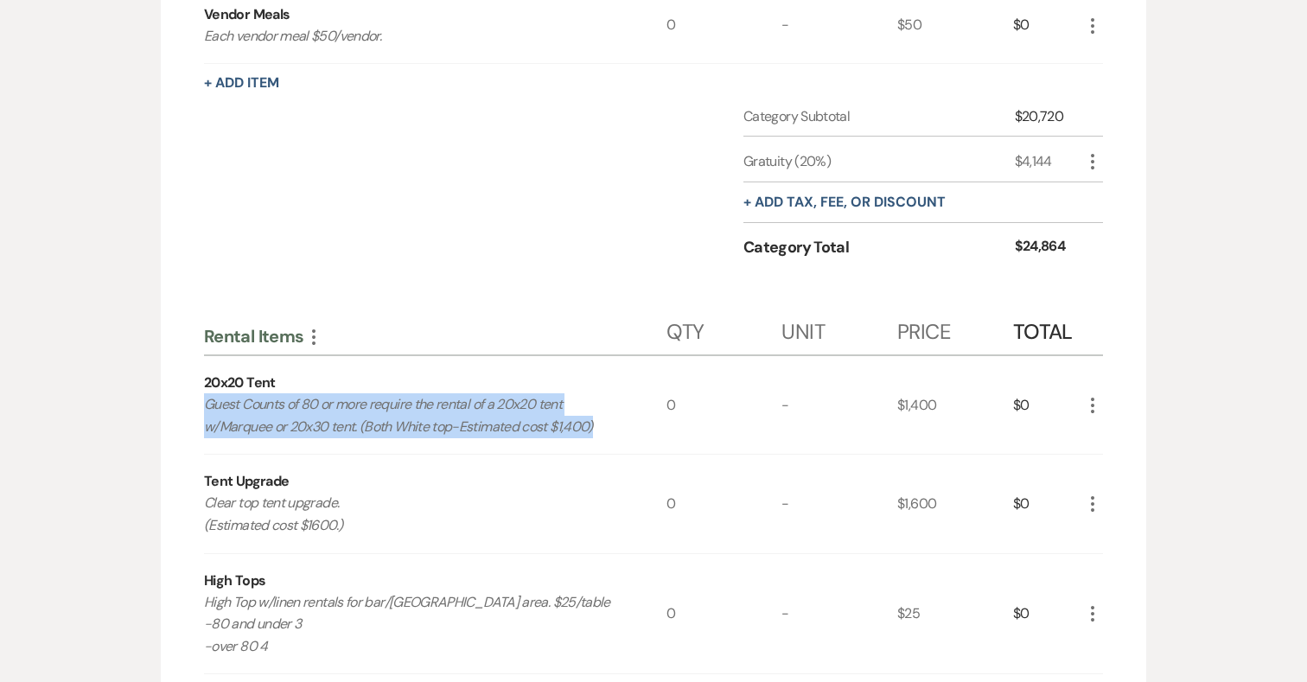
drag, startPoint x: 206, startPoint y: 405, endPoint x: 622, endPoint y: 442, distance: 418.2
click at [622, 442] on div "20x20 Tent Guest Counts of 80 or more require the rental of a 20x20 tent w/Marq…" at bounding box center [435, 405] width 462 height 98
copy p "Guest Counts of 80 or more require the rental of a 20x20 tent w/Marquee or 20x3…"
click at [1092, 405] on use "button" at bounding box center [1092, 406] width 3 height 16
click at [1107, 434] on use "button" at bounding box center [1106, 439] width 10 height 10
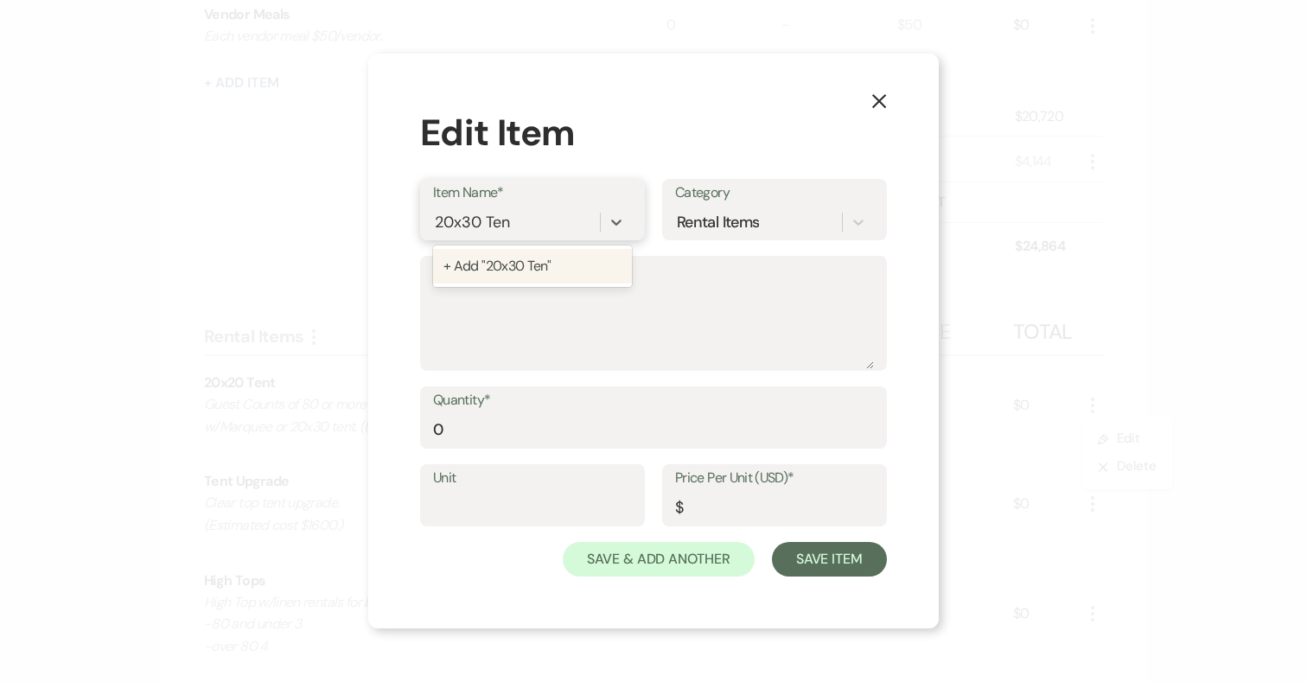
type input "20x30 Tent"
click at [552, 278] on div "+ Add "20x30 Tent"" at bounding box center [532, 266] width 199 height 35
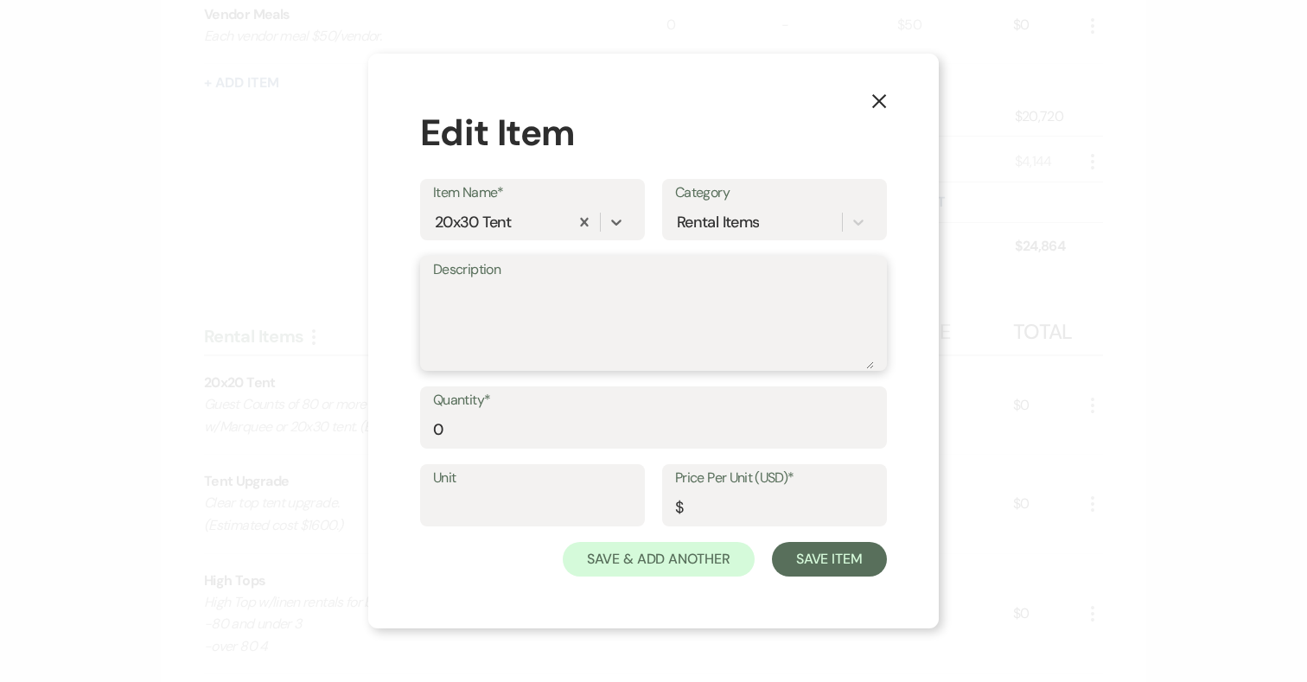
click at [551, 308] on textarea "Description" at bounding box center [653, 326] width 441 height 86
paste textarea "Guest Counts of 80 or more require the rental of a 20x20 tent w/Marquee or 20x3…"
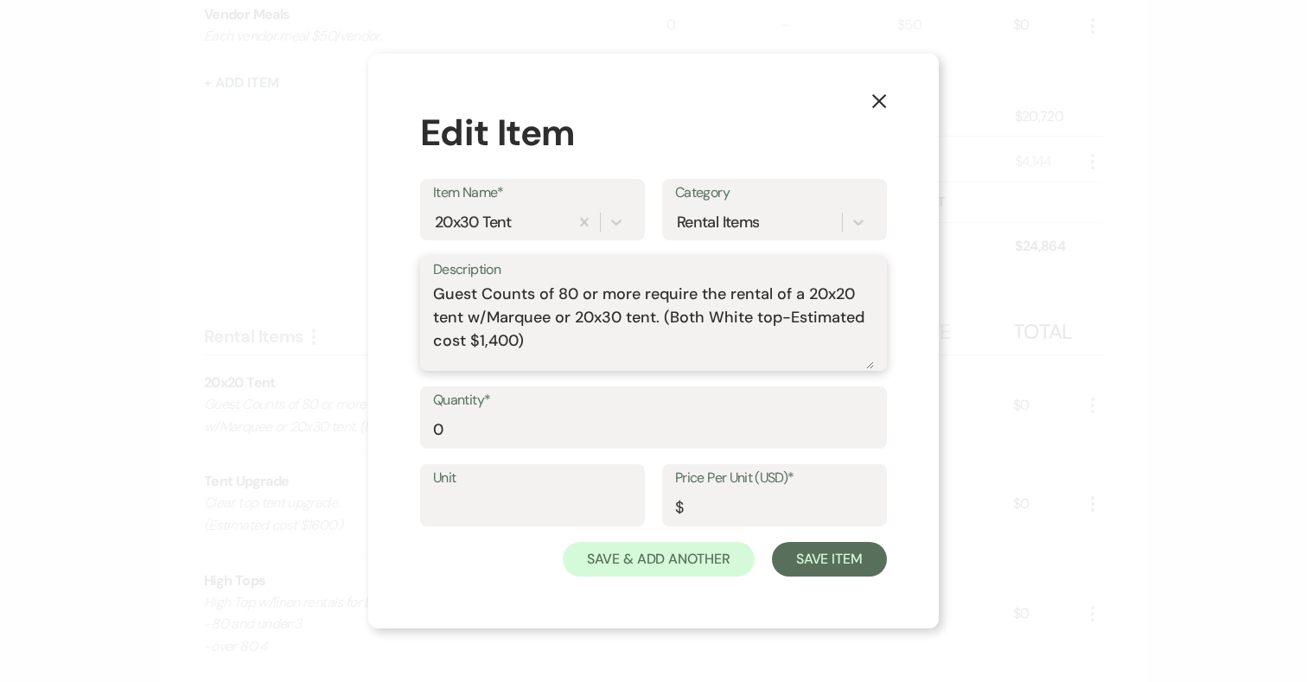
click at [842, 294] on textarea "Guest Counts of 80 or more require the rental of a 20x20 tent w/Marquee or 20x3…" at bounding box center [653, 326] width 441 height 86
drag, startPoint x: 469, startPoint y: 319, endPoint x: 656, endPoint y: 317, distance: 186.7
click at [656, 317] on textarea "Guest Counts of 80 or more require the rental of a 20x30 tent w/Marquee or 20x3…" at bounding box center [653, 326] width 441 height 86
drag, startPoint x: 517, startPoint y: 317, endPoint x: 478, endPoint y: 317, distance: 38.9
click at [478, 317] on textarea "Guest Counts of 80 or more require the rental of a 20x30 tent. (Both White top-…" at bounding box center [653, 326] width 441 height 86
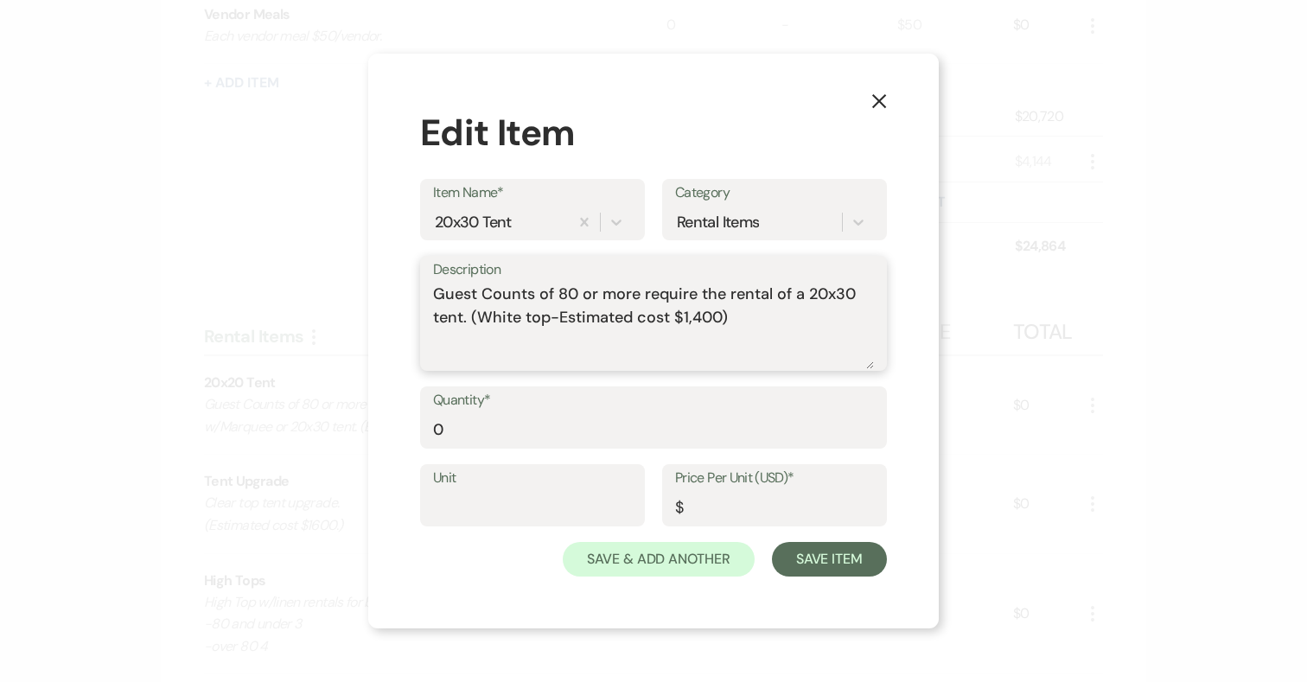
click at [701, 316] on textarea "Guest Counts of 80 or more require the rental of a 20x30 tent. (White top-Estim…" at bounding box center [653, 326] width 441 height 86
type textarea "Guest Counts of 80 or more require the rental of a 20x30 tent. (White top-Estim…"
drag, startPoint x: 502, startPoint y: 422, endPoint x: 424, endPoint y: 424, distance: 78.7
click at [424, 424] on div "Quantity* 0" at bounding box center [653, 417] width 467 height 62
type input "1"
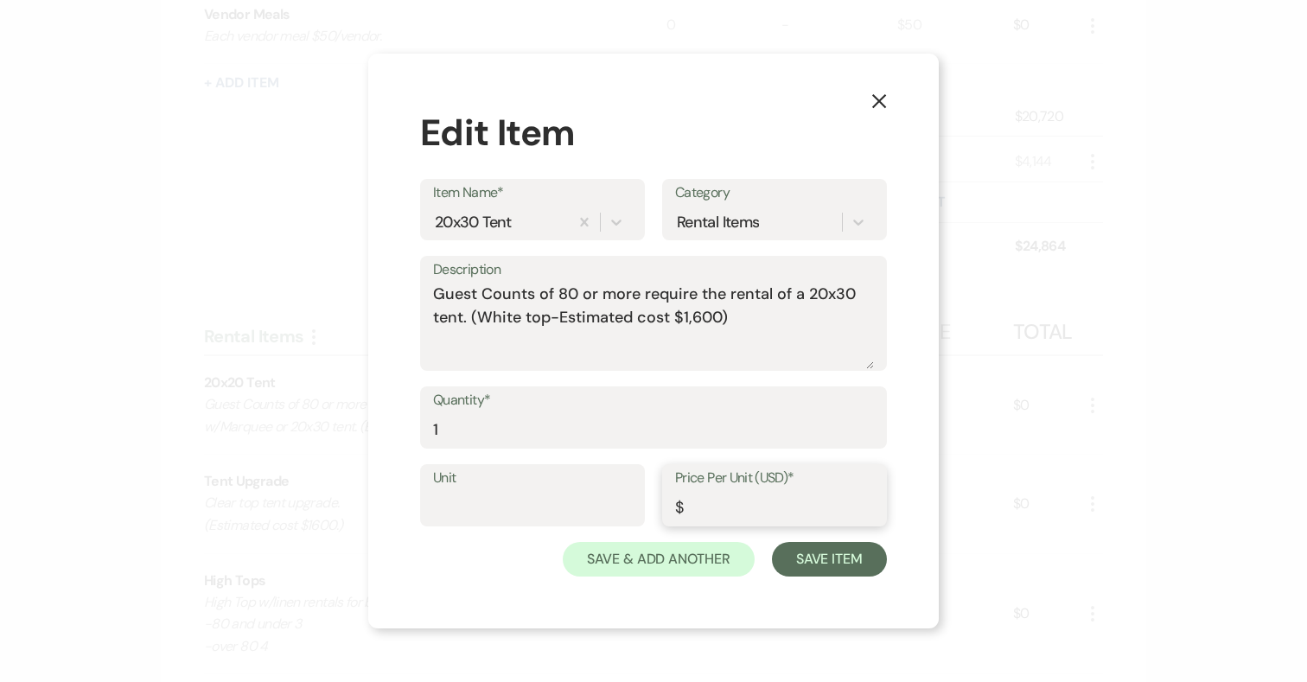
click at [725, 499] on input "Price Per Unit (USD)*" at bounding box center [774, 508] width 199 height 34
type input "1600"
click at [833, 561] on button "Save Item" at bounding box center [829, 559] width 115 height 35
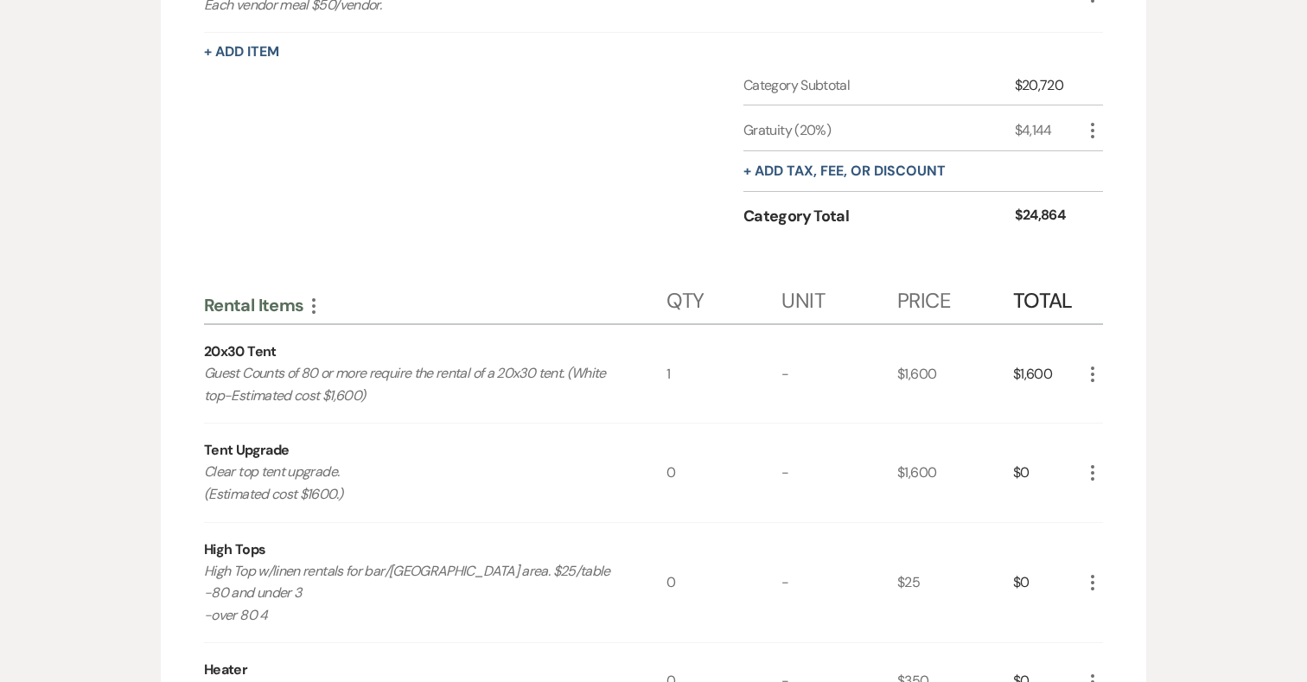
scroll to position [1180, 0]
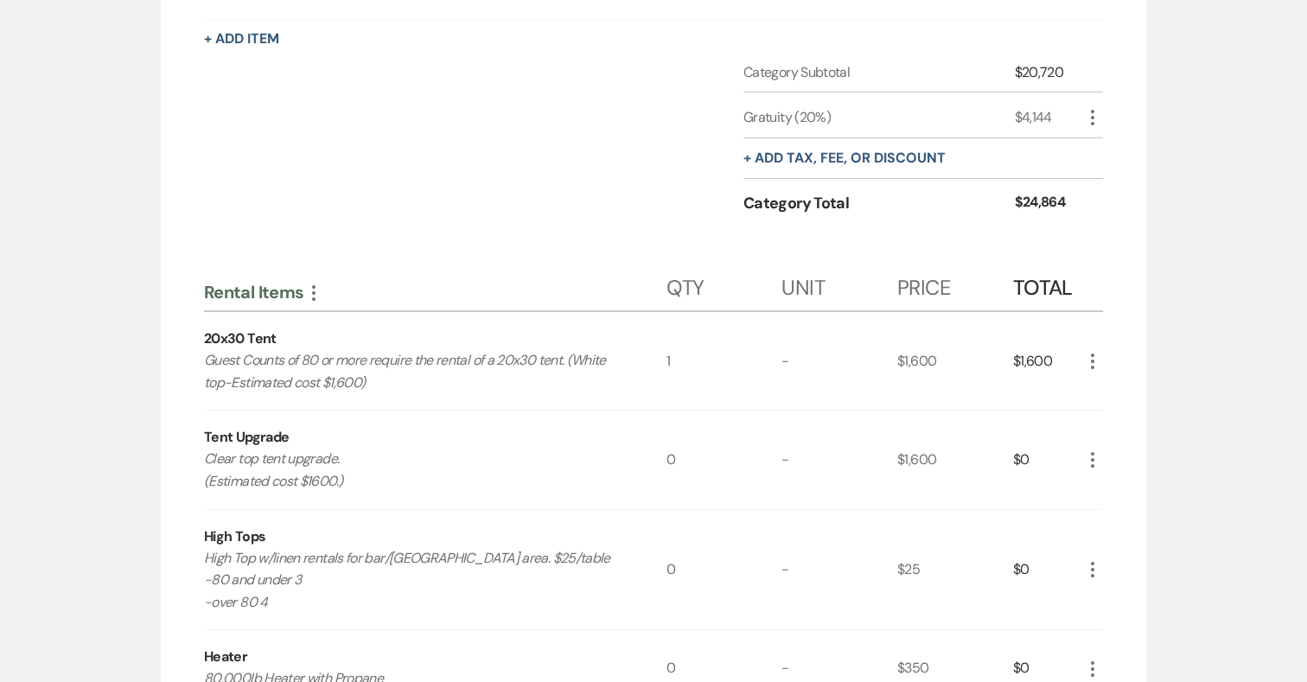
click at [1094, 453] on icon "More" at bounding box center [1092, 459] width 21 height 21
click at [1106, 496] on use "button" at bounding box center [1106, 494] width 10 height 10
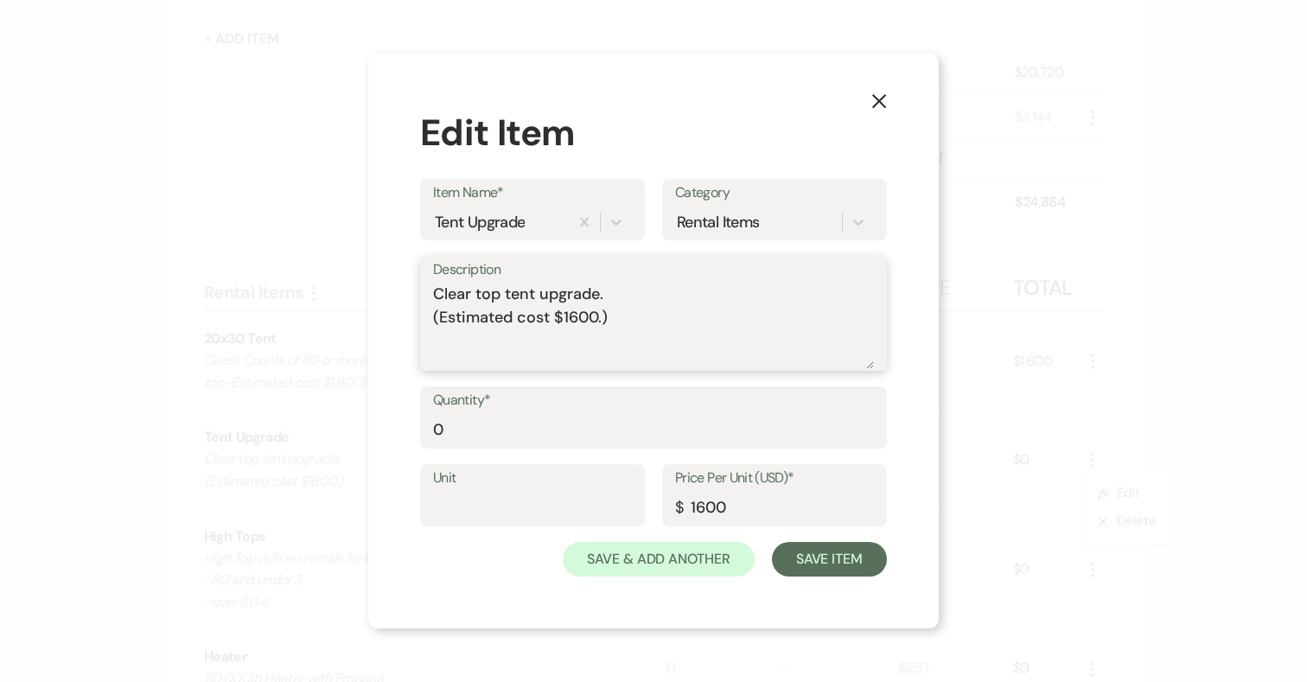
click at [588, 322] on textarea "Clear top tent upgrade. (Estimated cost $1600.)" at bounding box center [653, 326] width 441 height 86
type textarea "Clear top tent upgrade. (Estimated cost $1650.)"
click at [717, 506] on input "1600" at bounding box center [774, 508] width 199 height 34
type input "1650"
click at [850, 566] on button "Save Item" at bounding box center [829, 559] width 115 height 35
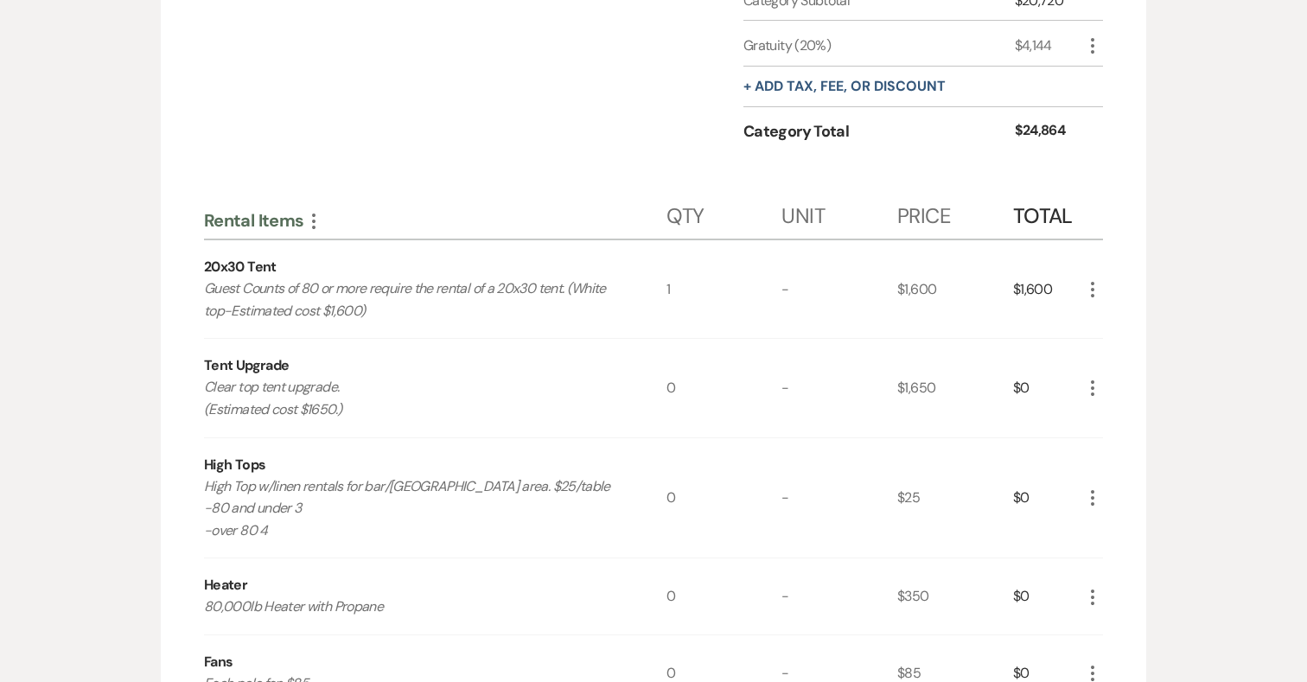
scroll to position [1255, 0]
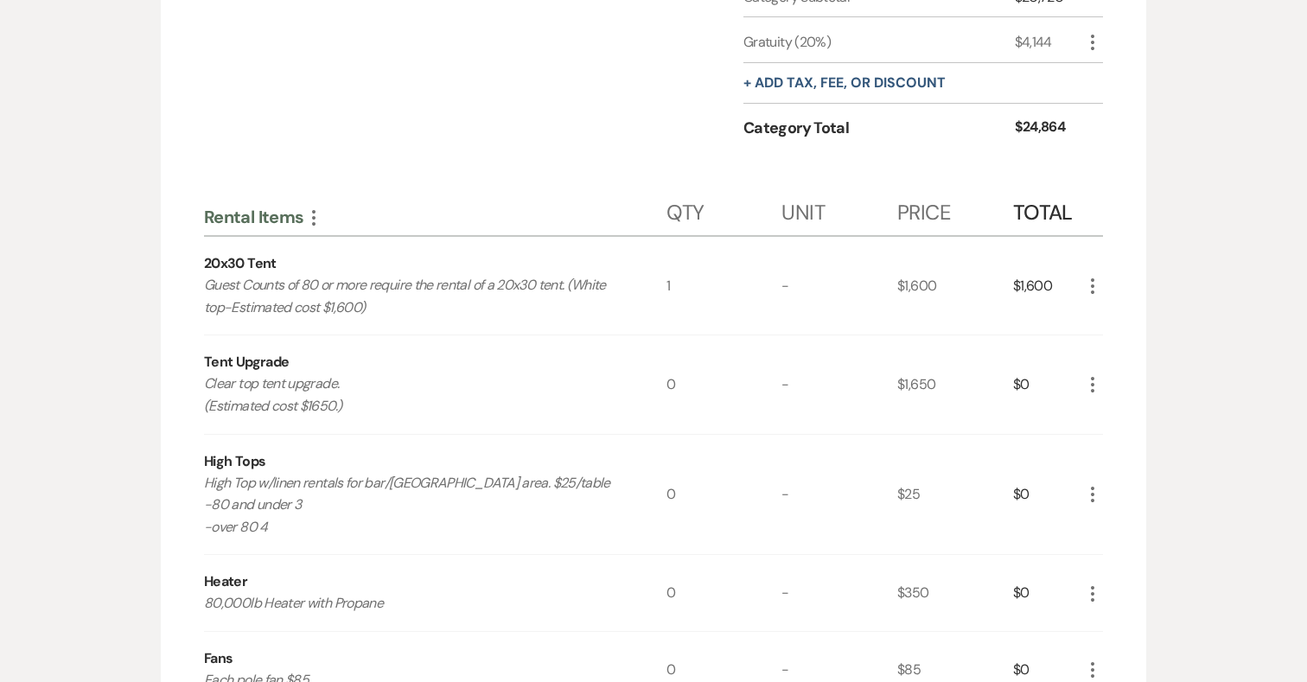
click at [1091, 495] on icon "More" at bounding box center [1092, 494] width 21 height 21
click at [1102, 526] on icon "Pencil" at bounding box center [1106, 528] width 10 height 13
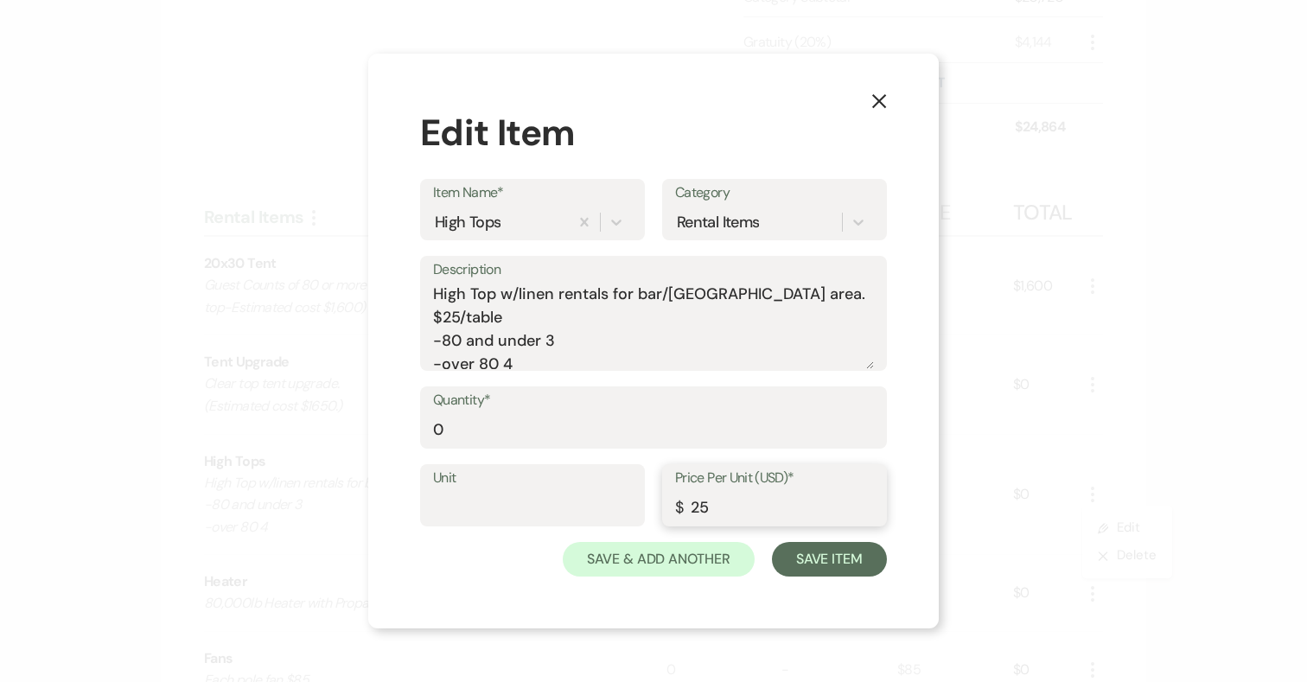
drag, startPoint x: 717, startPoint y: 503, endPoint x: 681, endPoint y: 503, distance: 35.4
click at [681, 503] on div "Price Per Unit (USD)* $ 25" at bounding box center [774, 495] width 225 height 62
type input "30"
drag, startPoint x: 450, startPoint y: 430, endPoint x: 382, endPoint y: 430, distance: 68.3
click at [383, 430] on div "X Edit Item Item Name* High Tops Category Rental Items Description High Top w/l…" at bounding box center [653, 341] width 570 height 575
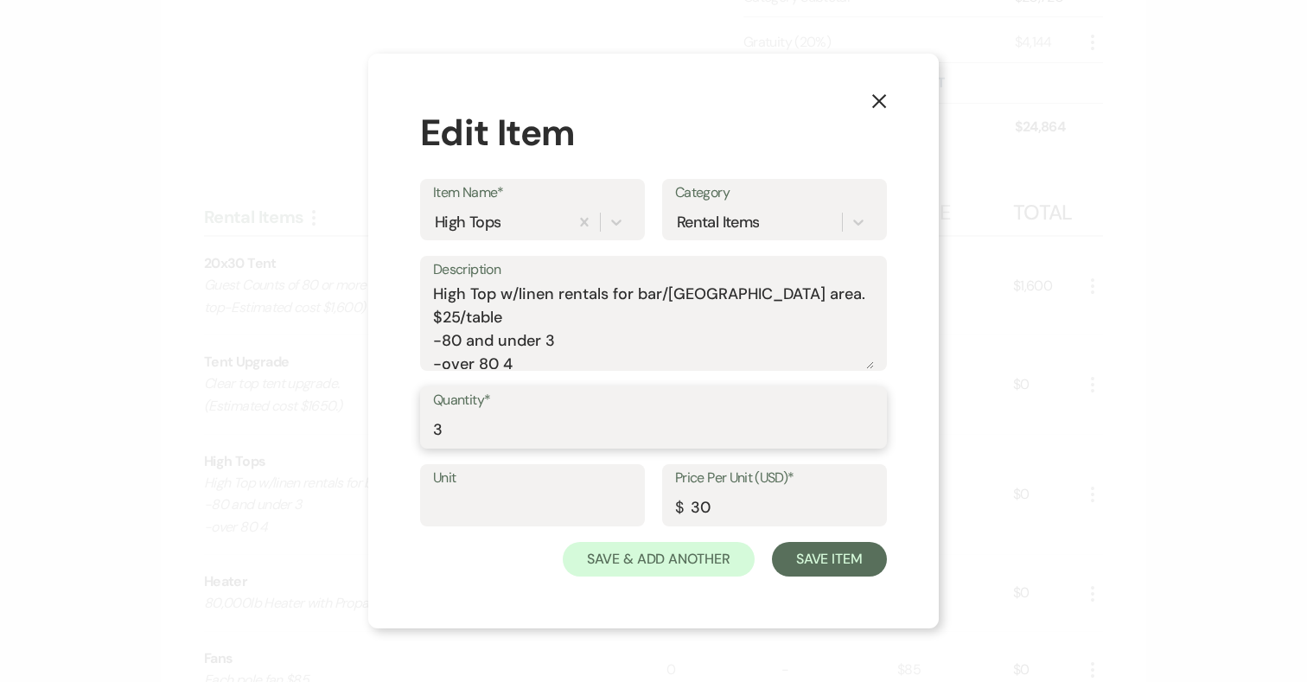
drag, startPoint x: 442, startPoint y: 428, endPoint x: 426, endPoint y: 428, distance: 15.6
click at [426, 428] on div "Quantity* 3" at bounding box center [653, 417] width 467 height 62
type input "4"
click at [859, 558] on button "Save Item" at bounding box center [829, 559] width 115 height 35
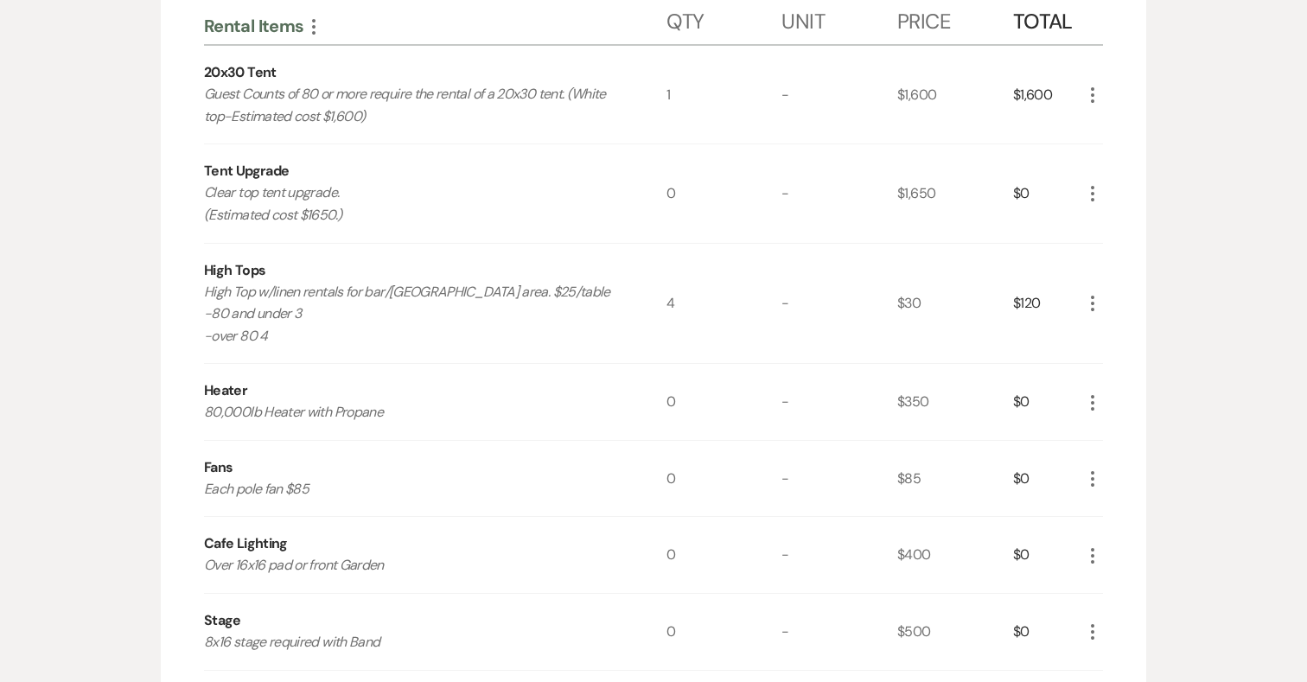
scroll to position [1451, 0]
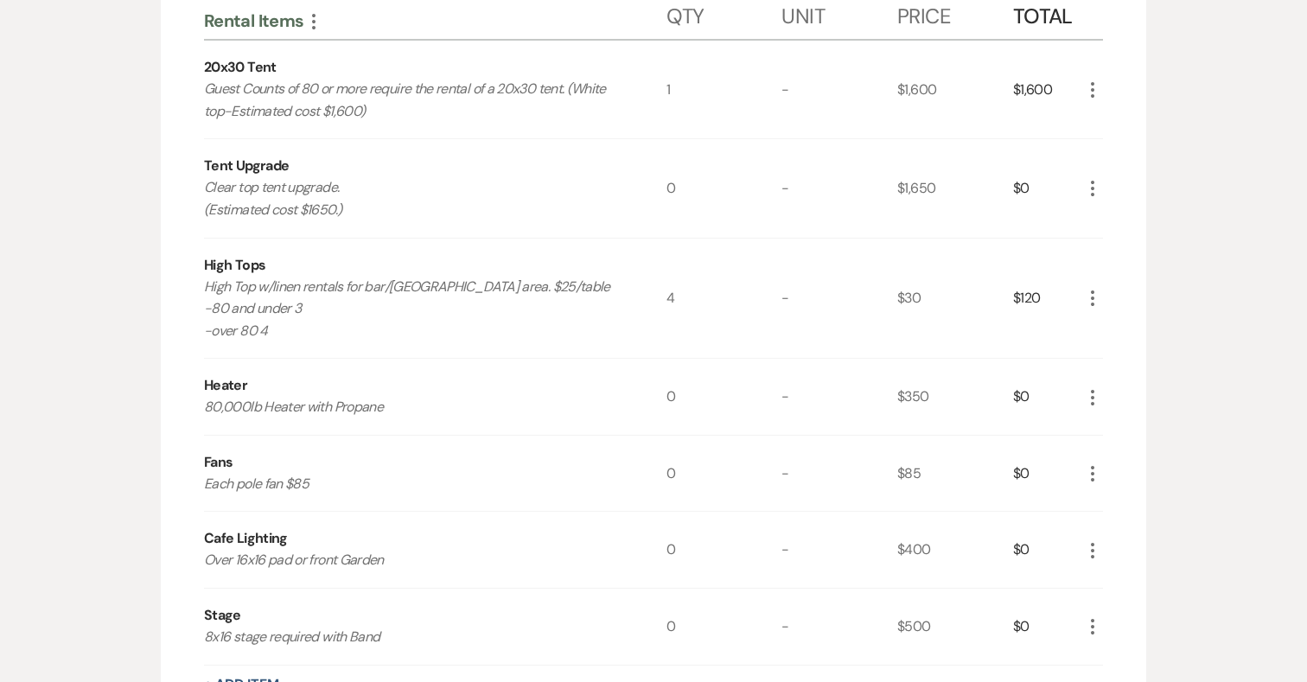
click at [1092, 462] on button "More" at bounding box center [1092, 473] width 21 height 22
click at [1118, 538] on button "X Delete" at bounding box center [1128, 535] width 93 height 28
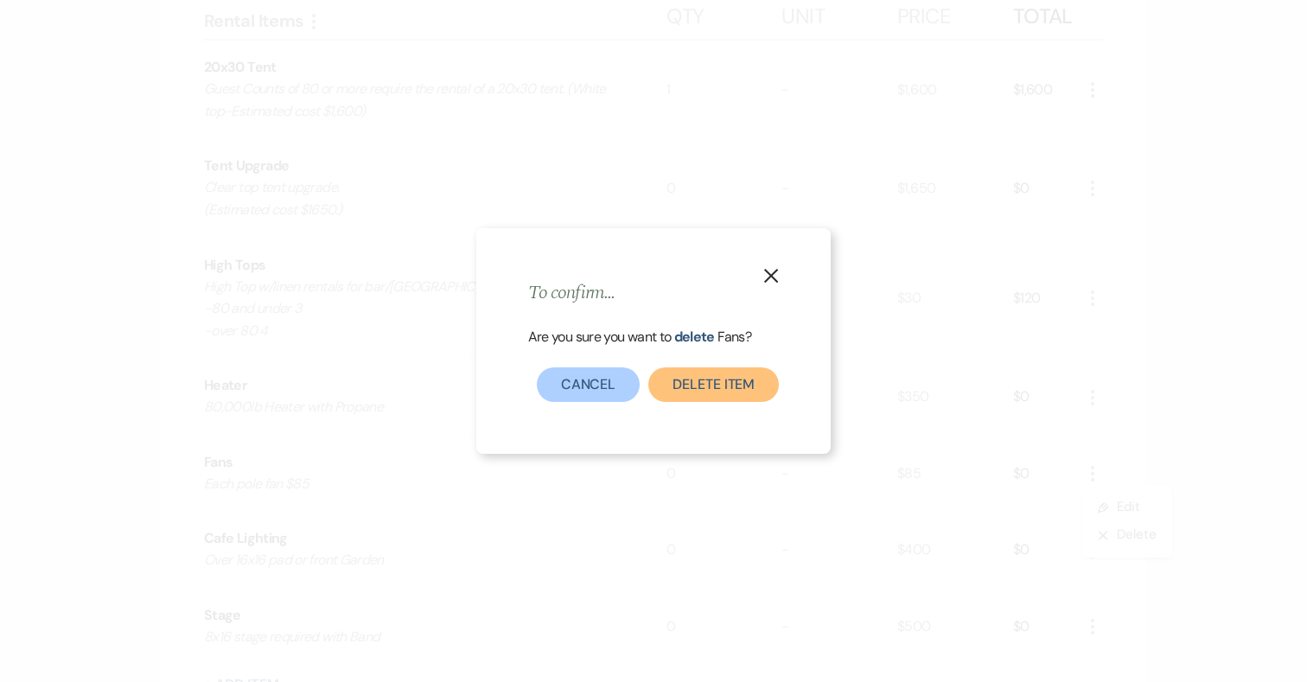
click at [697, 386] on button "Delete Item" at bounding box center [713, 384] width 131 height 35
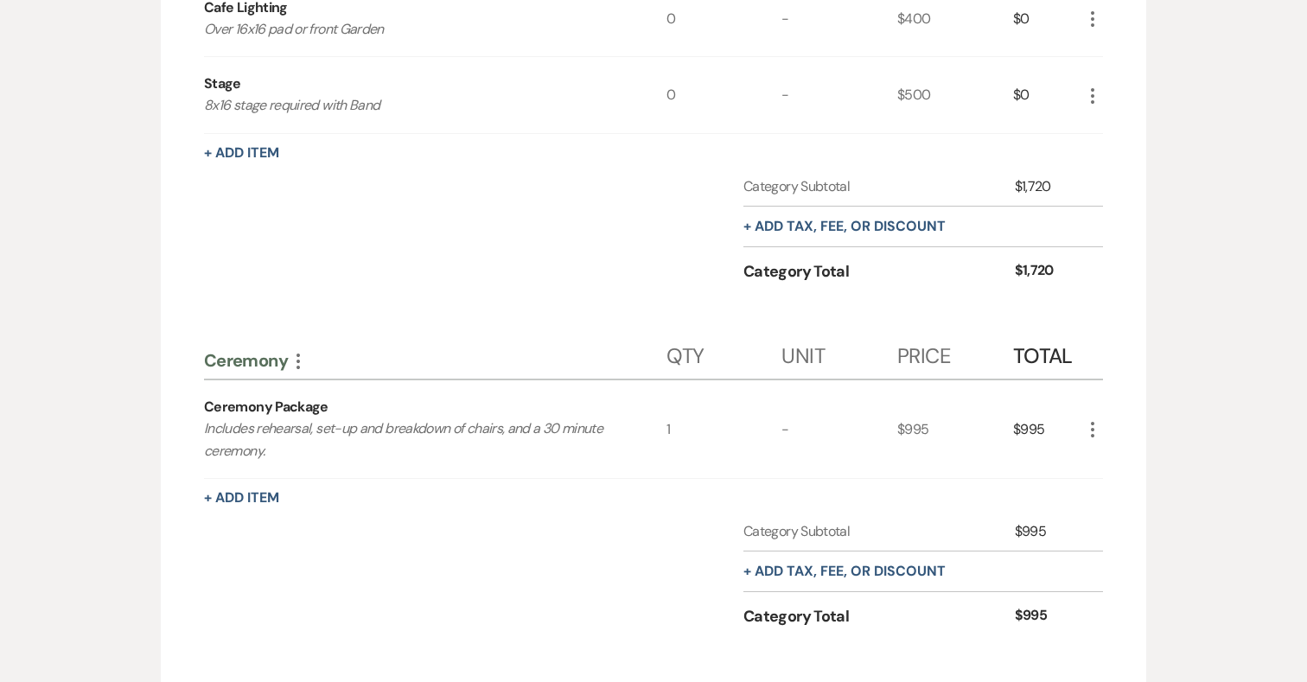
scroll to position [1921, 0]
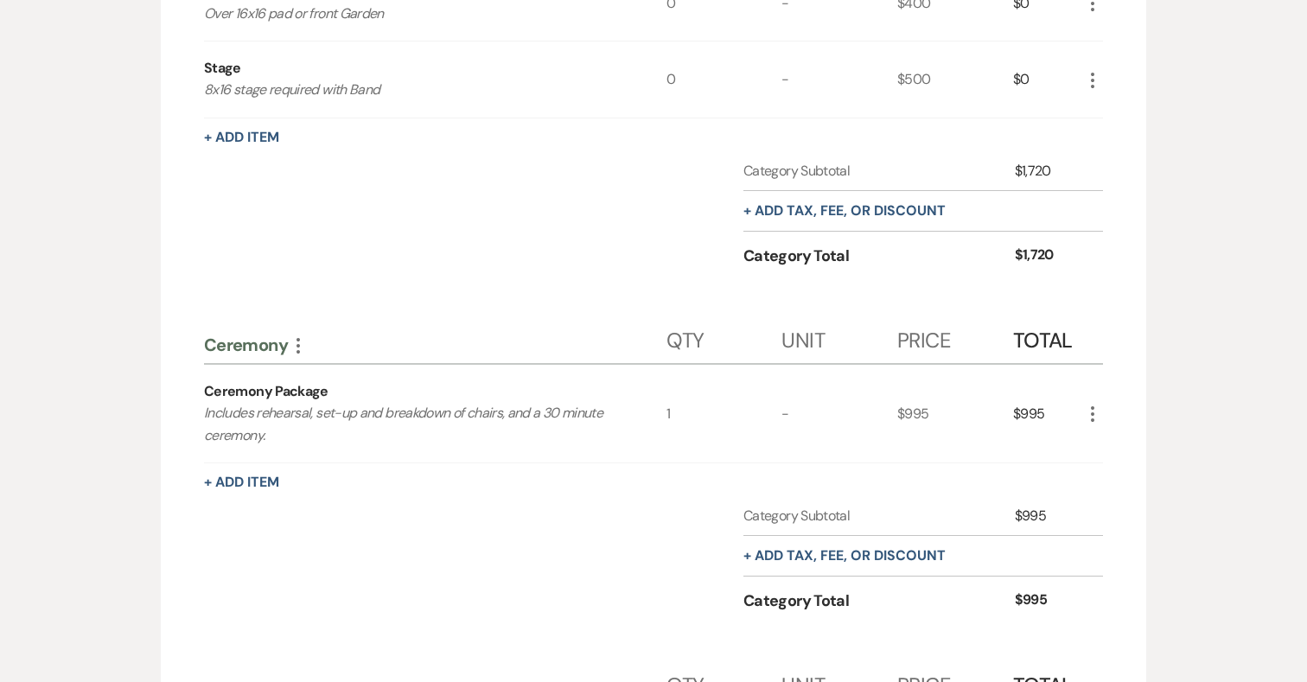
click at [299, 344] on use "button" at bounding box center [297, 346] width 3 height 16
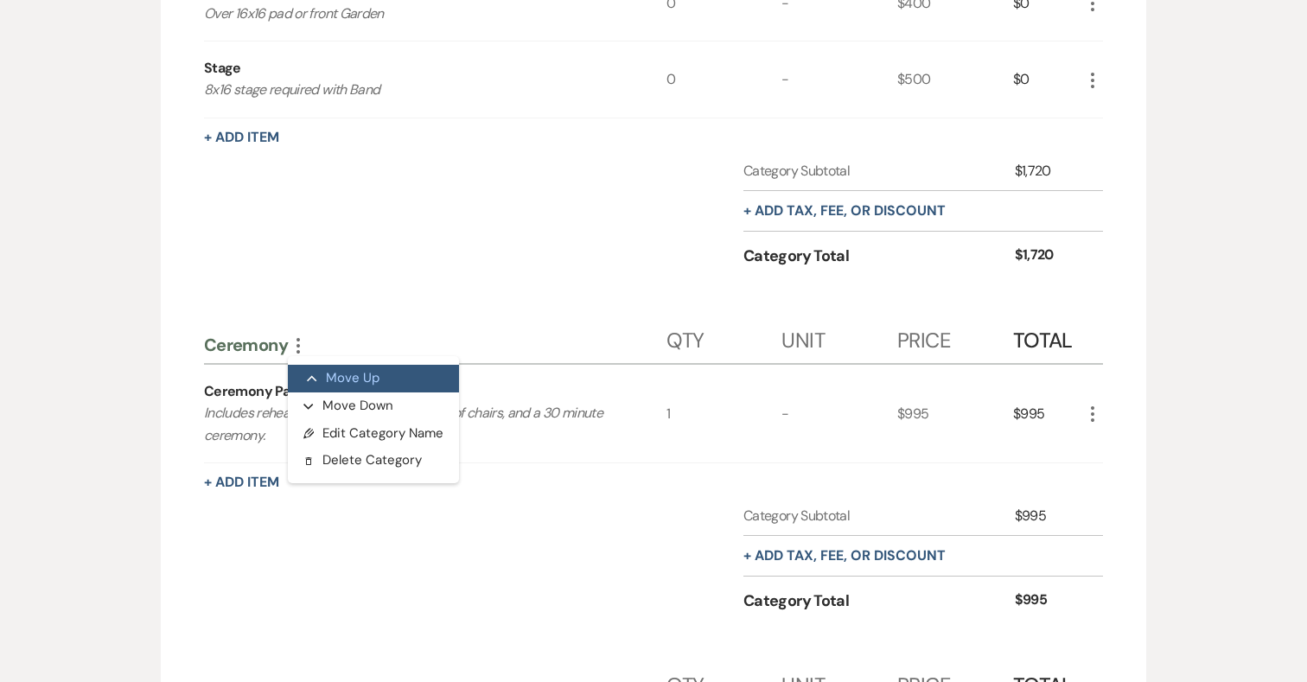
click at [317, 372] on button "Collapse Move Up" at bounding box center [373, 379] width 171 height 28
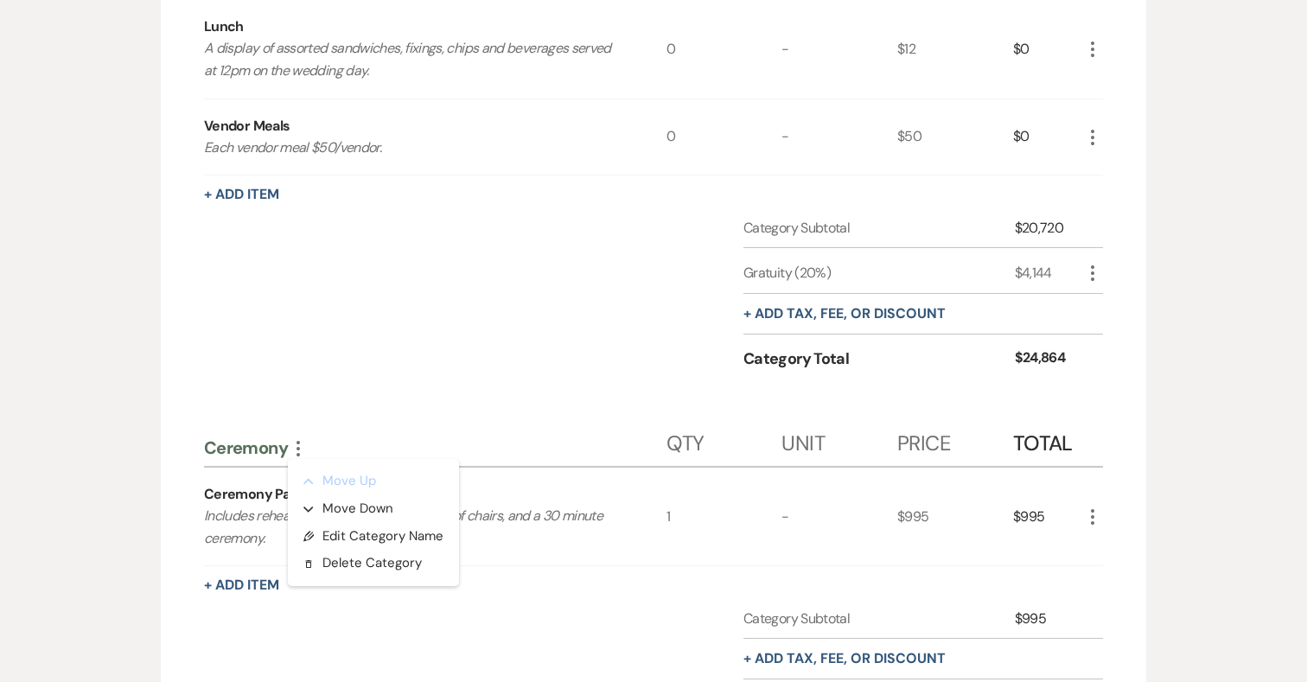
scroll to position [1038, 0]
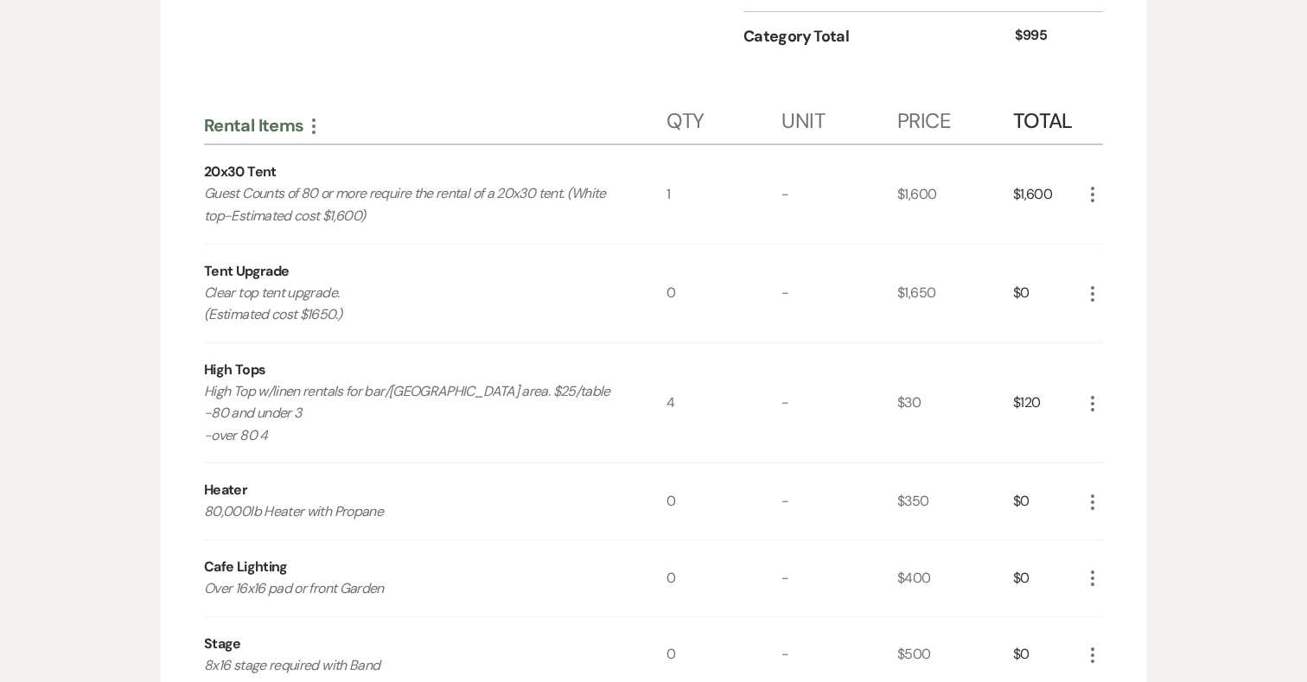
scroll to position [1691, 0]
click at [315, 121] on use "button" at bounding box center [313, 127] width 3 height 16
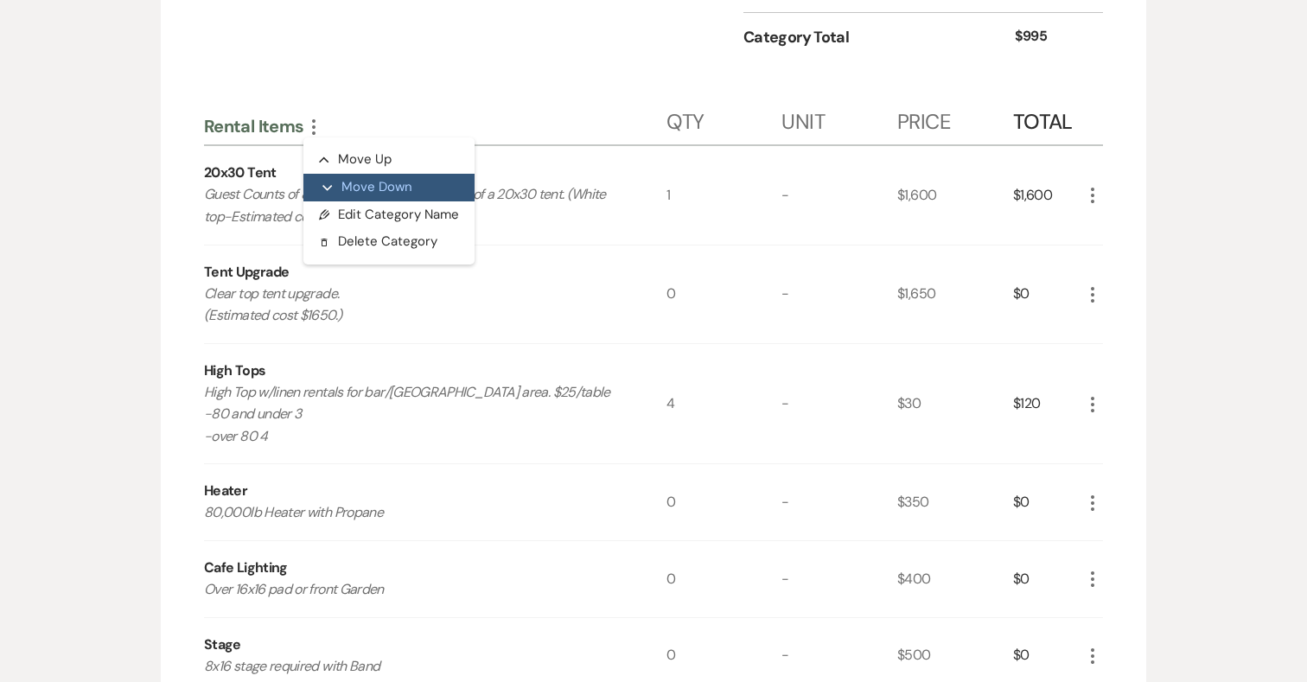
click at [354, 182] on button "Expand Move Down" at bounding box center [388, 188] width 171 height 28
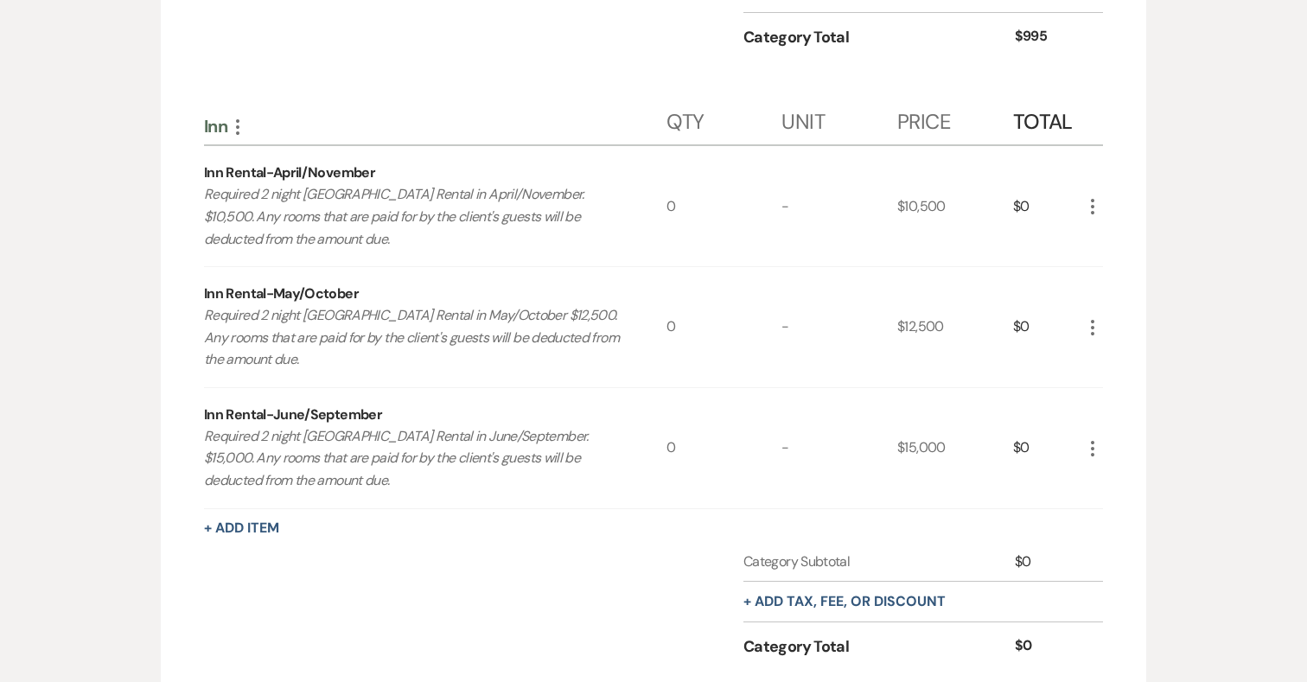
click at [1093, 204] on icon "More" at bounding box center [1092, 206] width 21 height 21
click at [1106, 264] on icon "X" at bounding box center [1106, 268] width 10 height 13
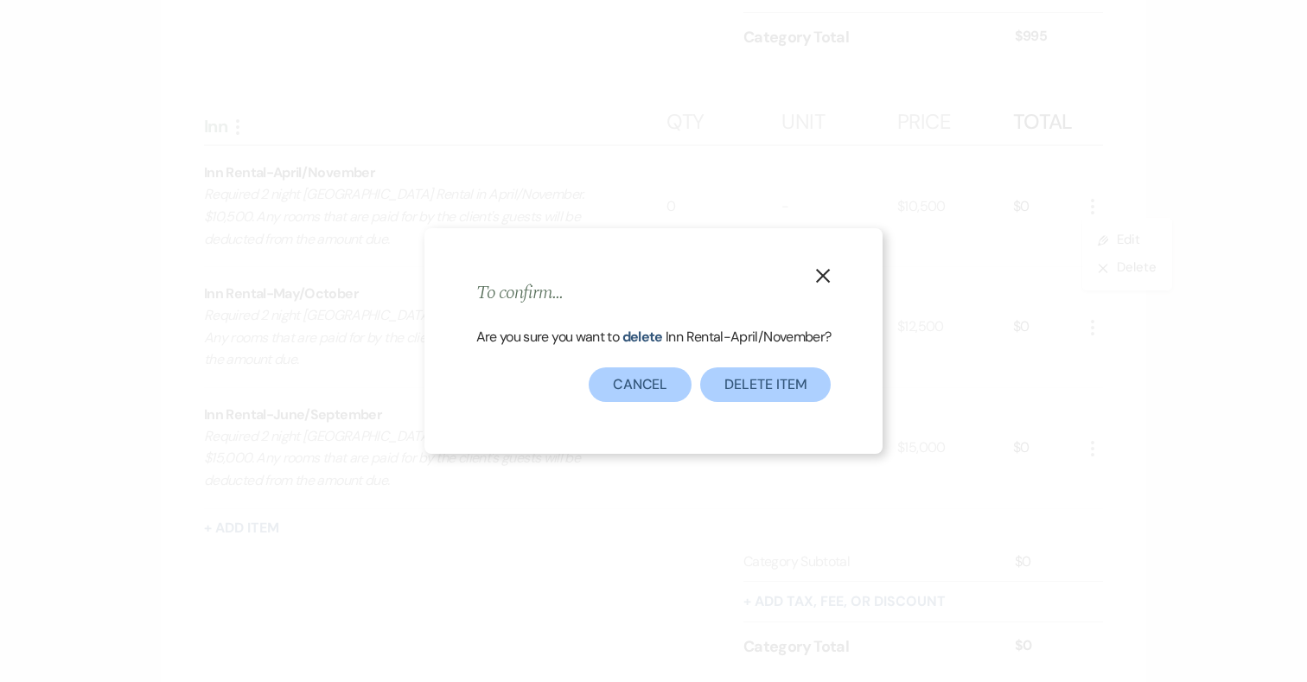
click at [834, 267] on button "X" at bounding box center [823, 274] width 26 height 30
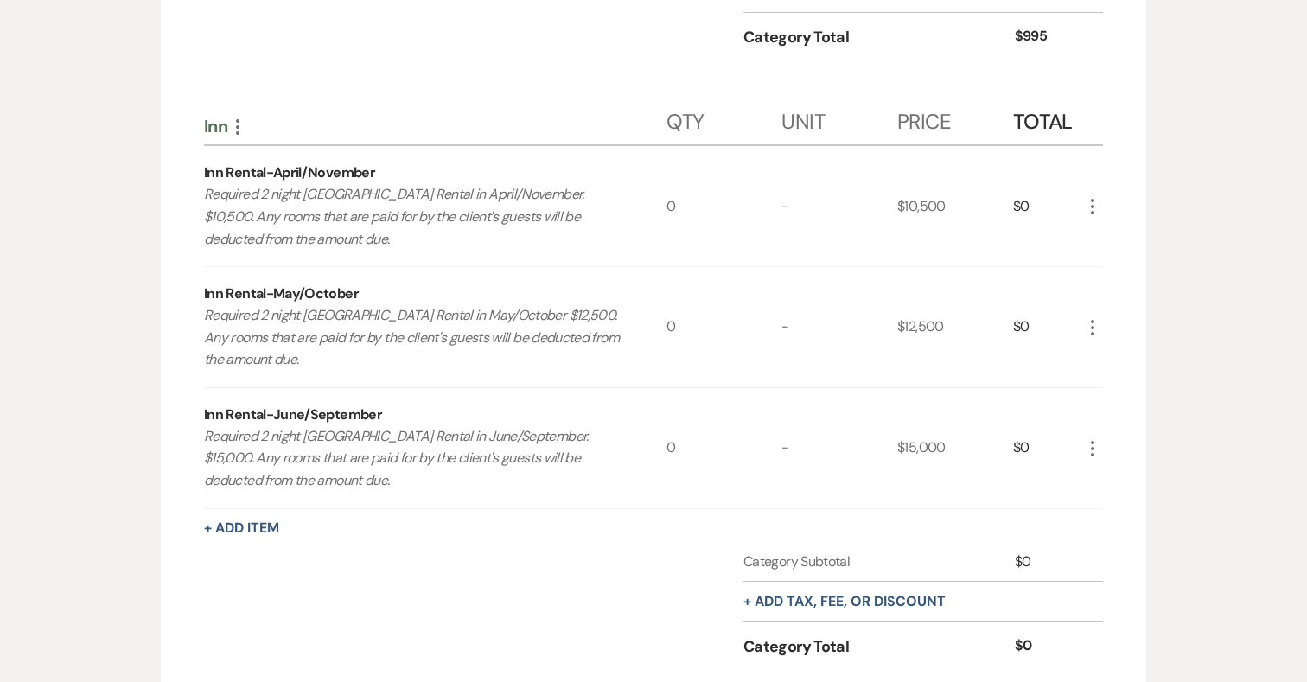
click at [1093, 202] on icon "More" at bounding box center [1092, 206] width 21 height 21
click at [1117, 241] on button "Pencil Edit" at bounding box center [1127, 240] width 90 height 28
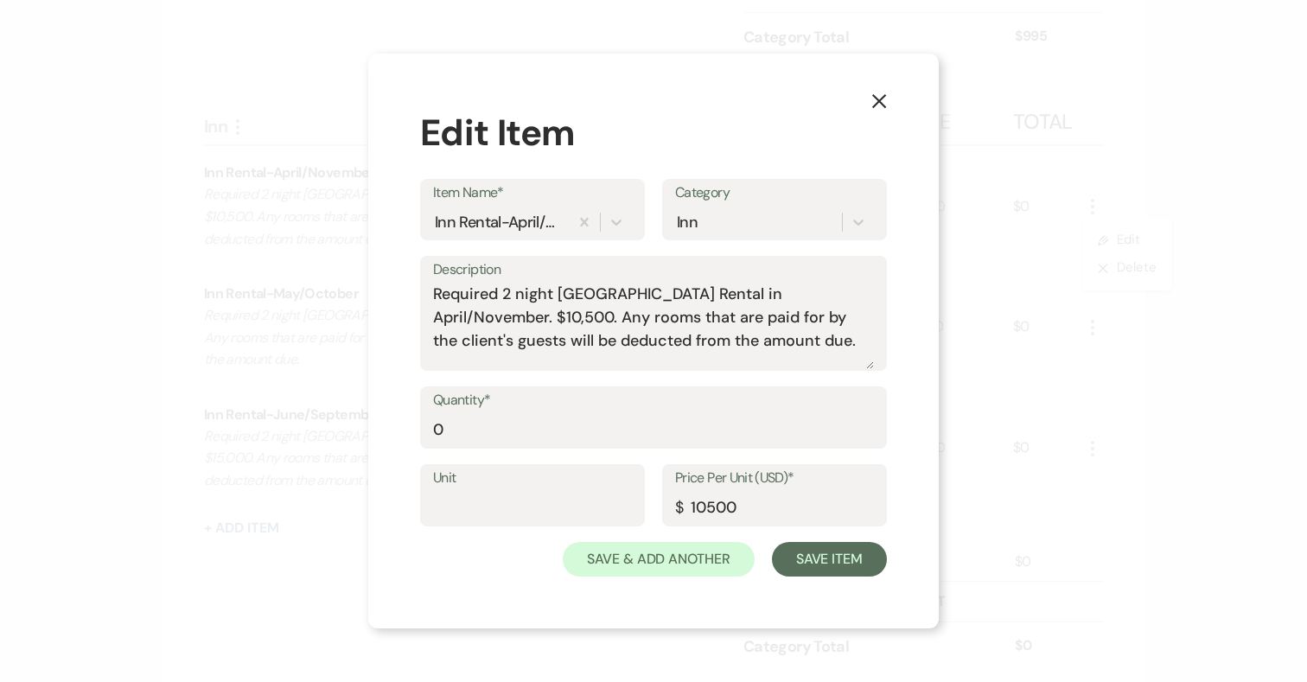
click at [886, 93] on icon "X" at bounding box center [879, 101] width 16 height 16
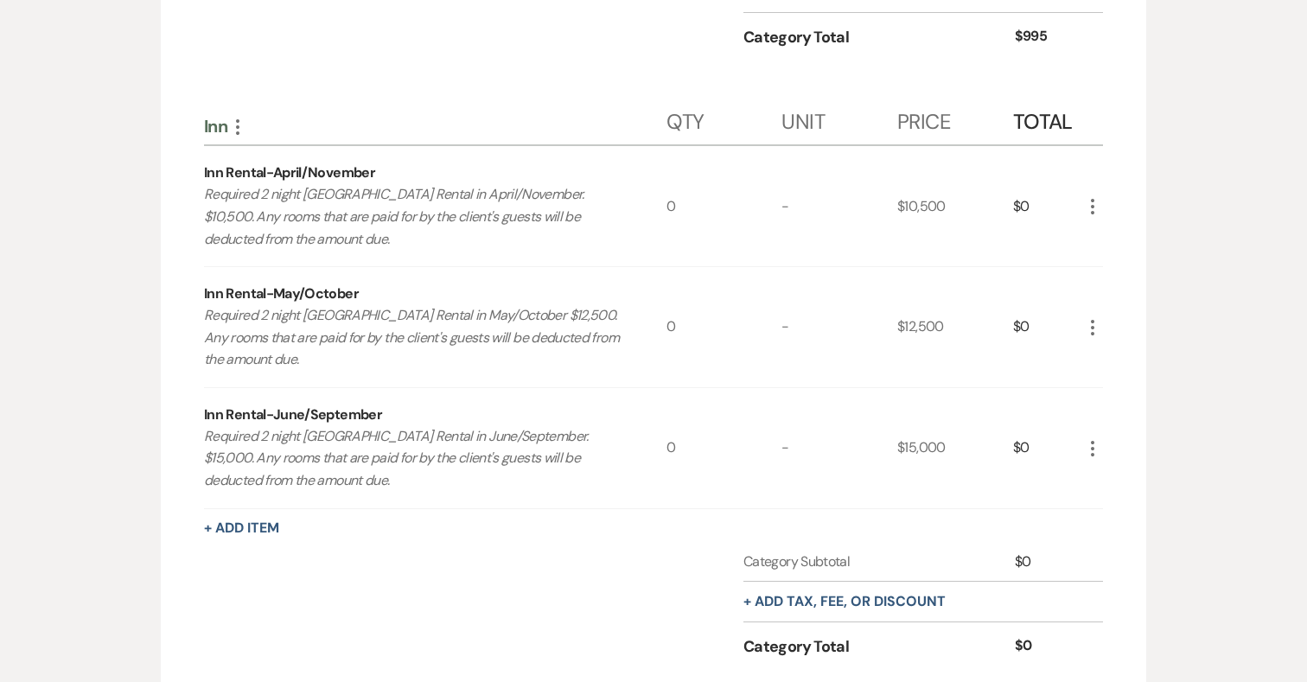
click at [1093, 204] on icon "More" at bounding box center [1092, 206] width 21 height 21
click at [1112, 274] on button "X Delete" at bounding box center [1128, 268] width 93 height 28
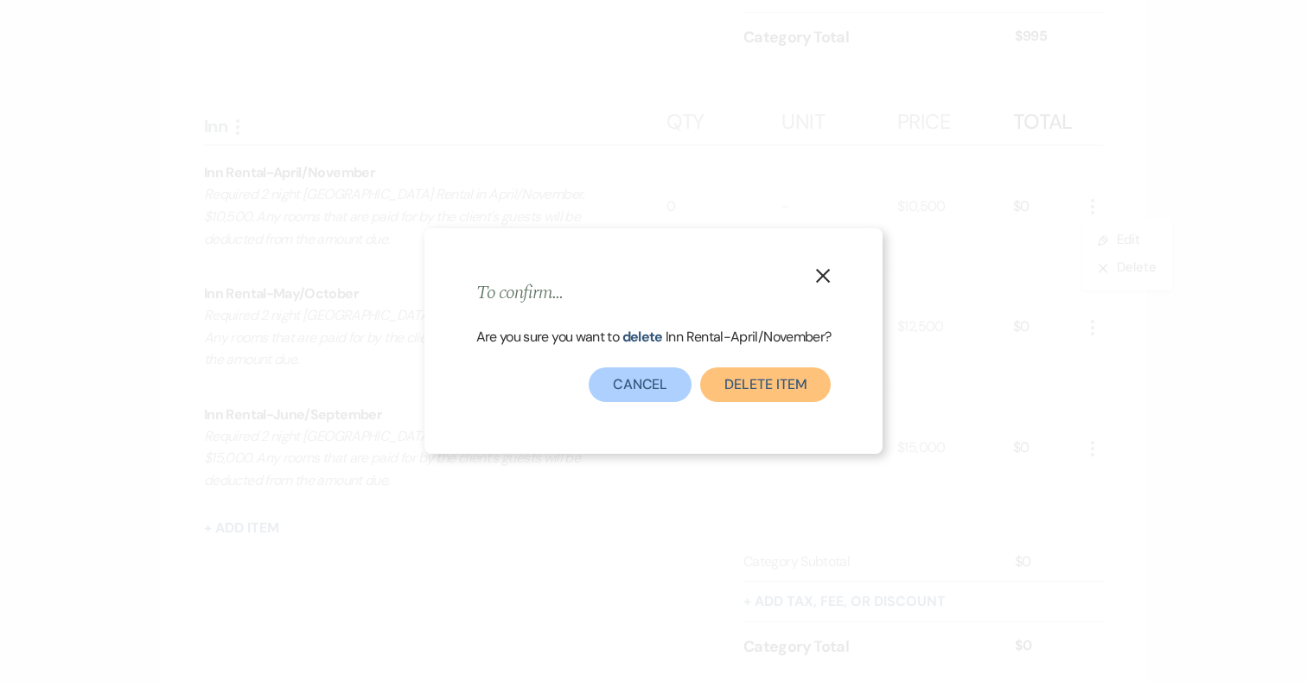
click at [768, 391] on button "Delete Item" at bounding box center [765, 384] width 131 height 35
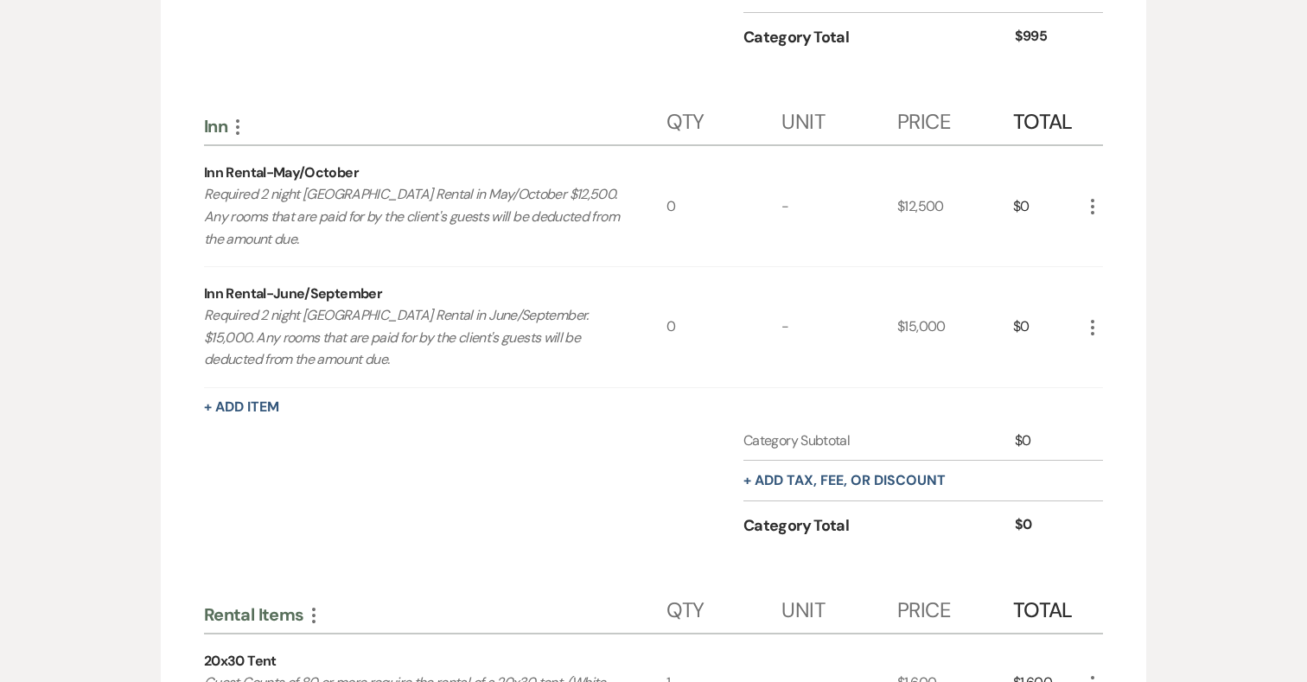
click at [1093, 206] on use "button" at bounding box center [1092, 207] width 3 height 16
click at [1127, 267] on button "X Delete" at bounding box center [1128, 268] width 93 height 28
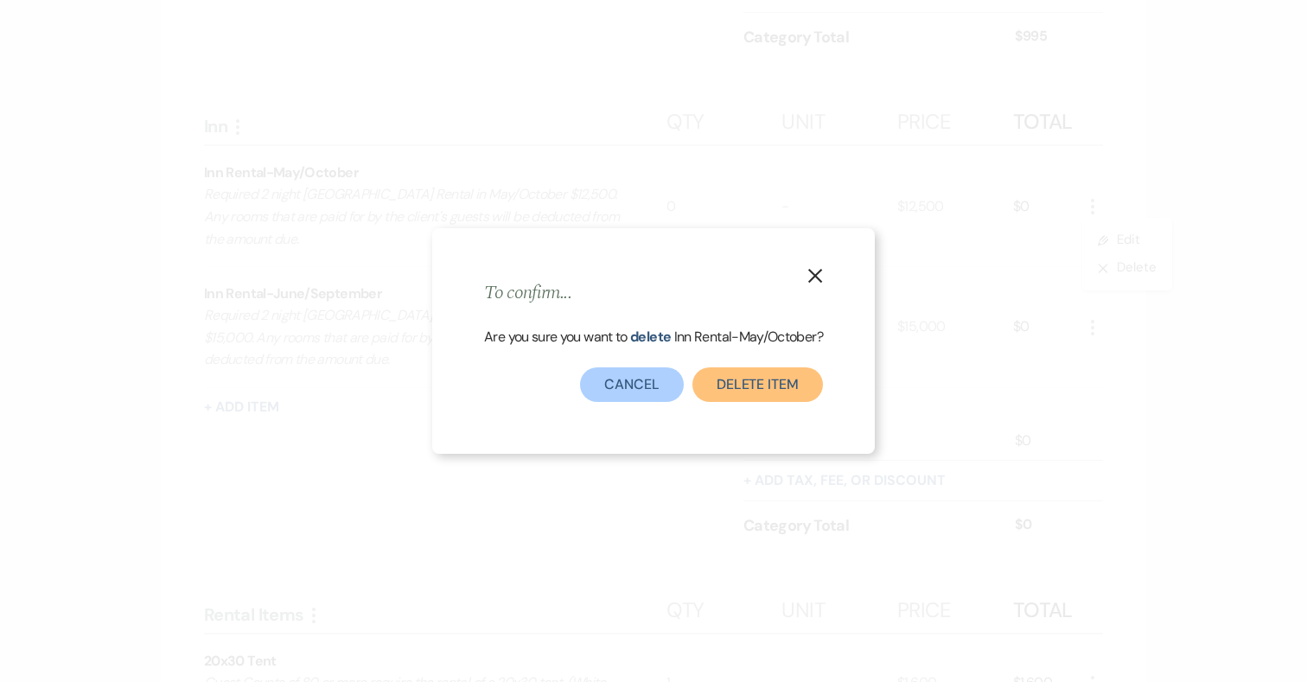
click at [754, 388] on button "Delete Item" at bounding box center [757, 384] width 131 height 35
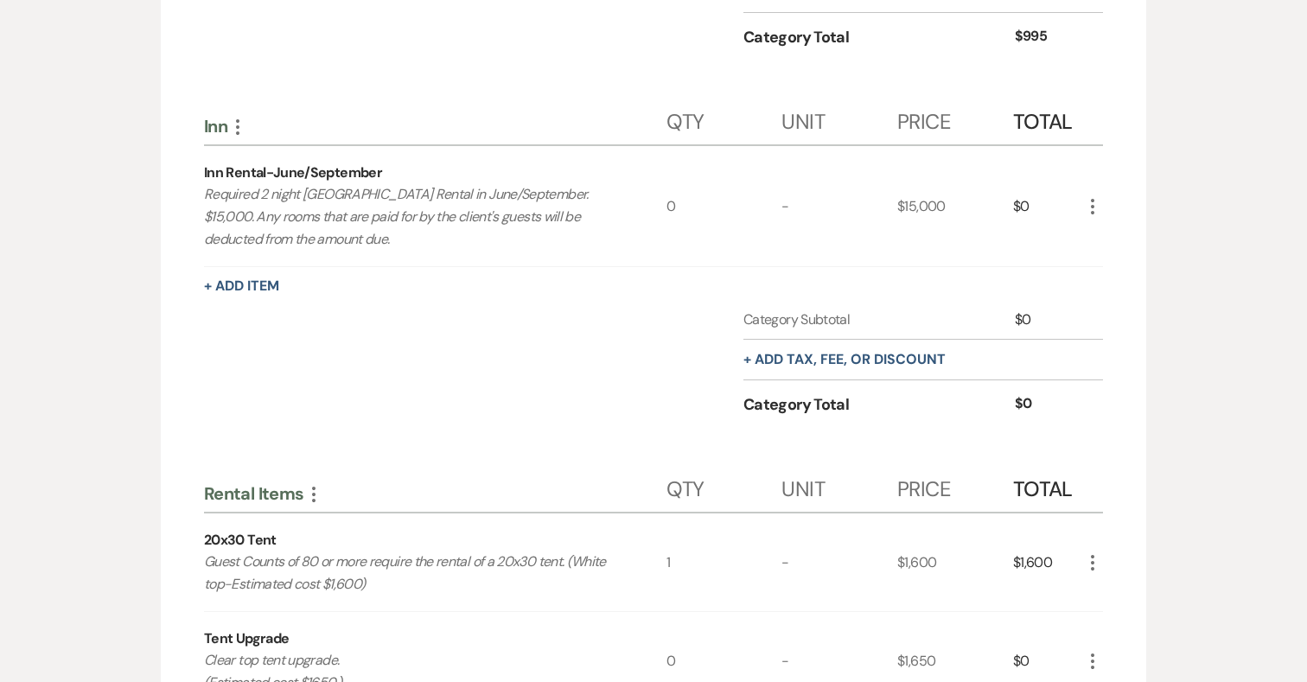
click at [1094, 206] on icon "More" at bounding box center [1092, 206] width 21 height 21
click at [1114, 232] on button "Pencil Edit" at bounding box center [1127, 240] width 90 height 28
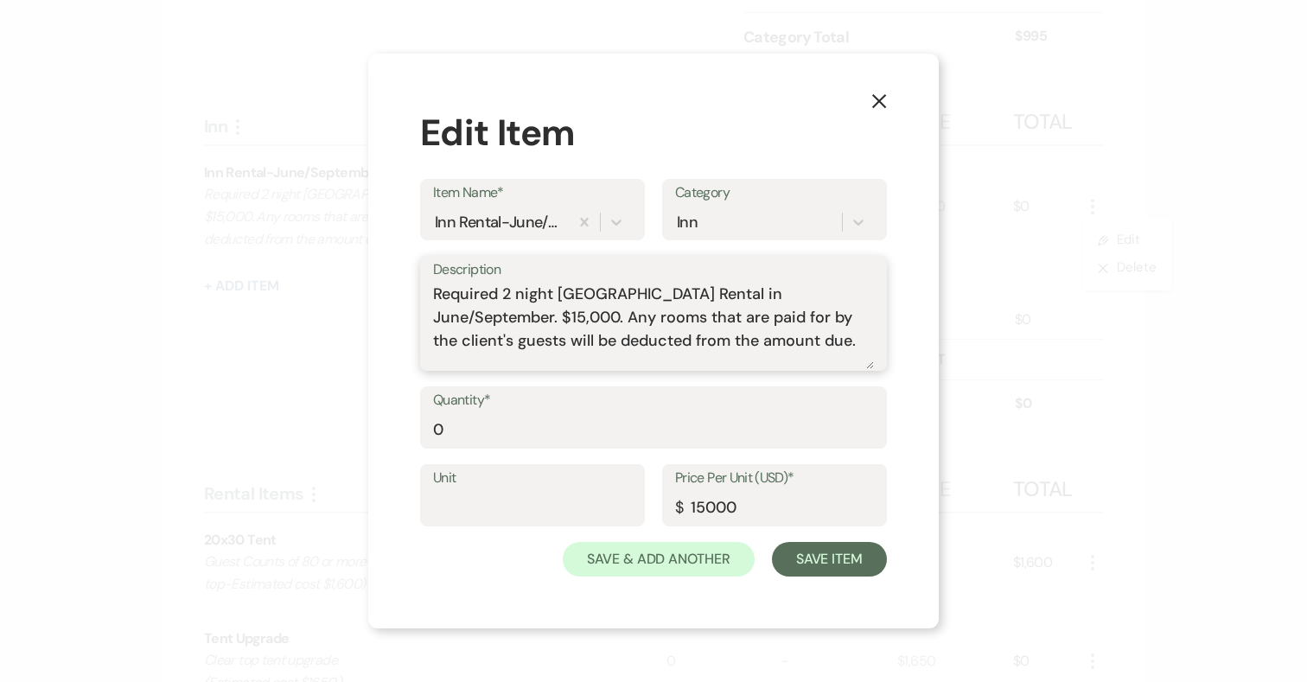
click at [603, 315] on textarea "Required 2 night Addy Sea Historic Inn Rental in June/September. $15,000. Any r…" at bounding box center [653, 326] width 441 height 86
type textarea "Required 2 night Addy Sea Historic Inn Rental in June/September. $15,500. Any r…"
click at [715, 507] on input "15000" at bounding box center [774, 508] width 199 height 34
type input "15500"
click at [838, 558] on button "Save Item" at bounding box center [829, 559] width 115 height 35
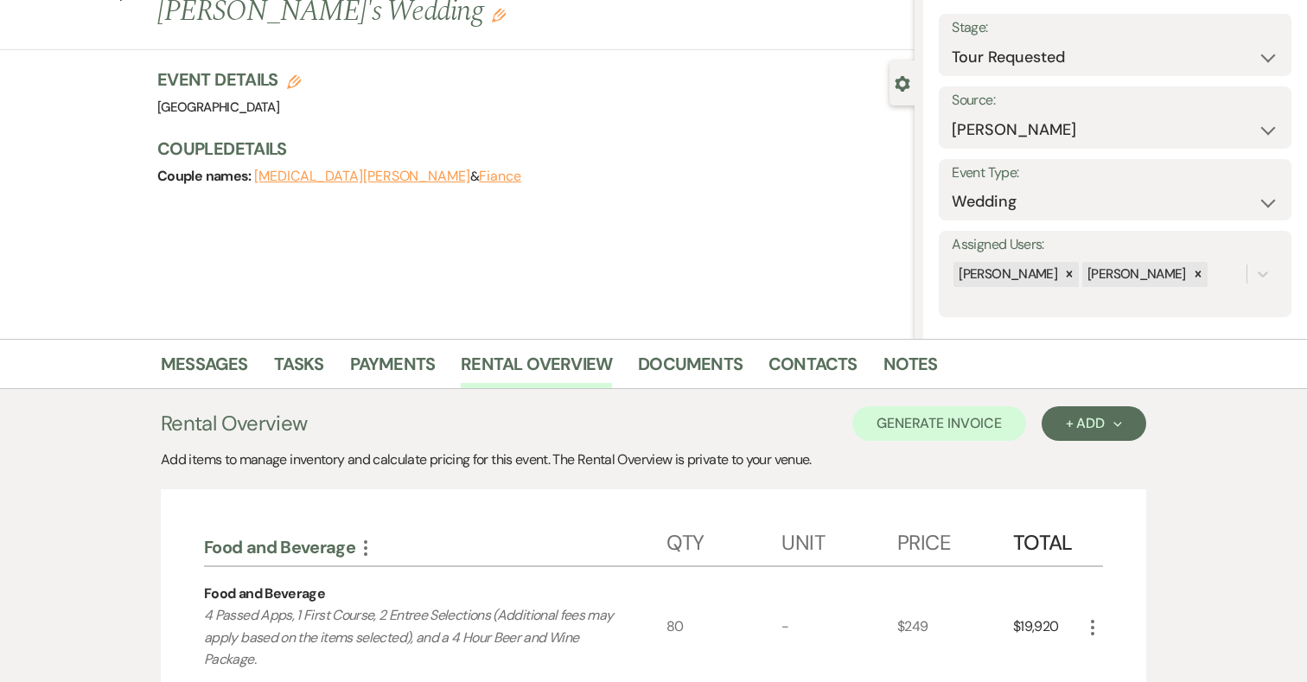
scroll to position [0, 0]
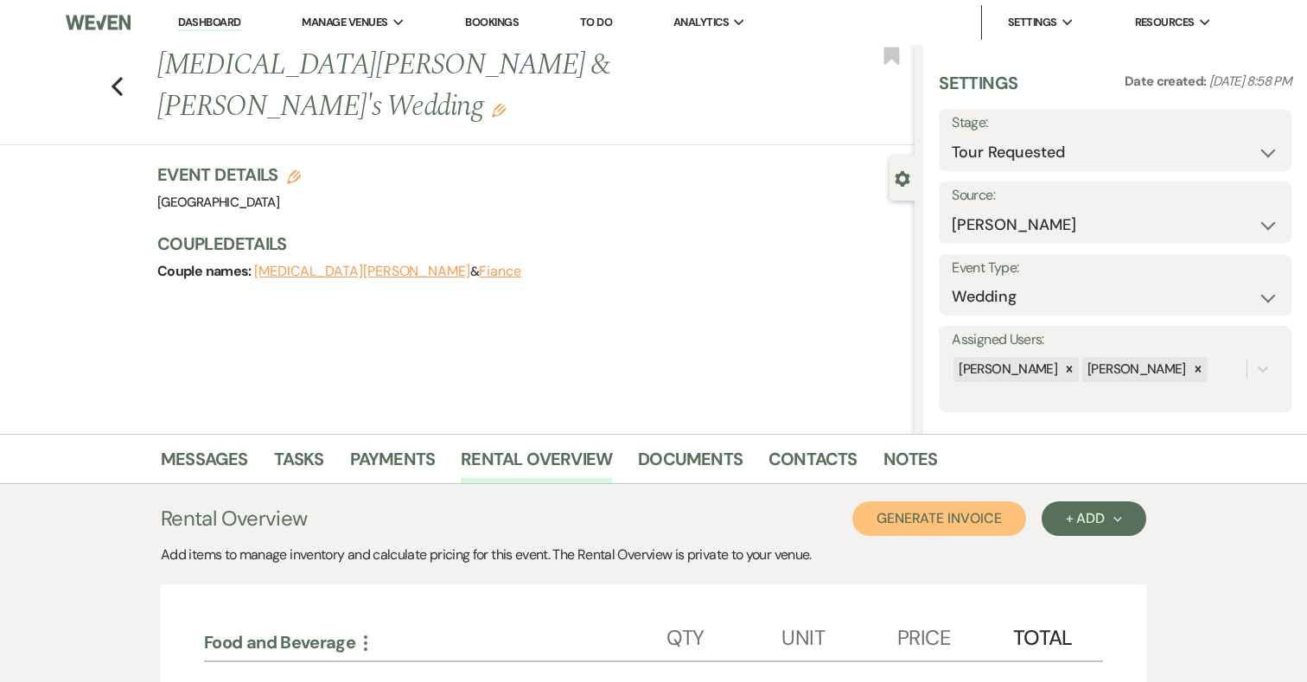
click at [948, 516] on button "Generate Invoice" at bounding box center [939, 518] width 174 height 35
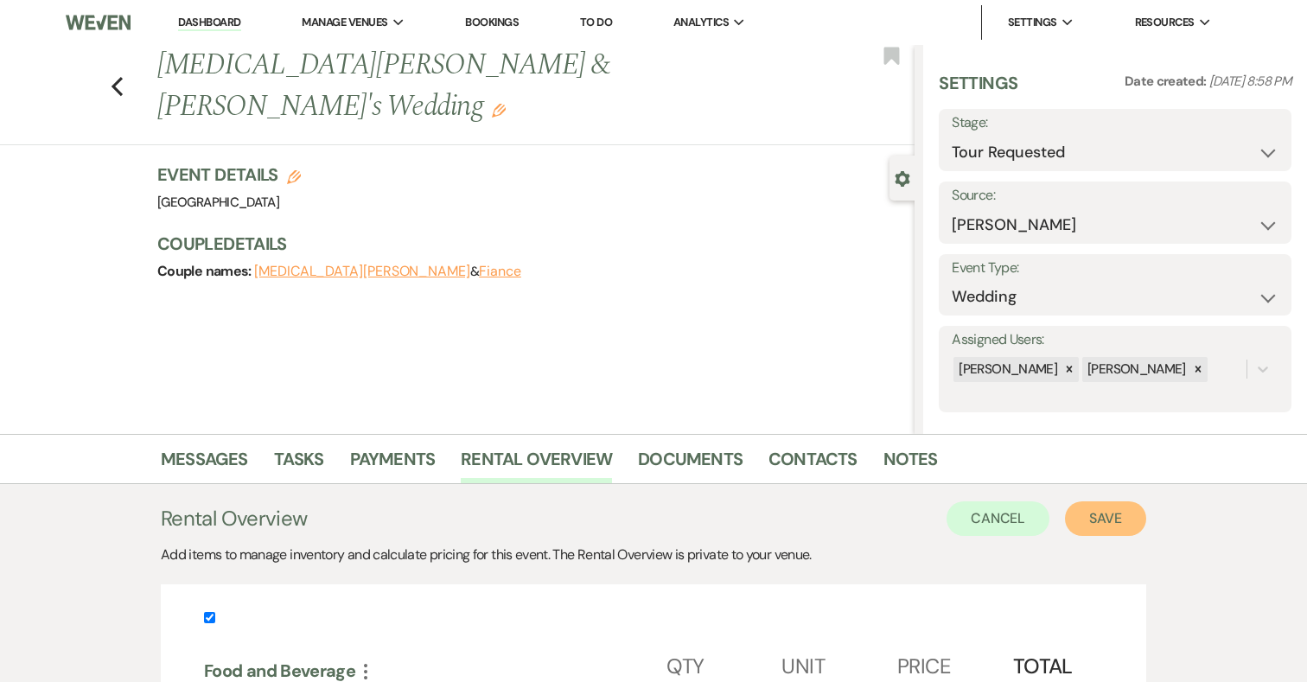
click at [1105, 518] on button "Save" at bounding box center [1105, 518] width 81 height 35
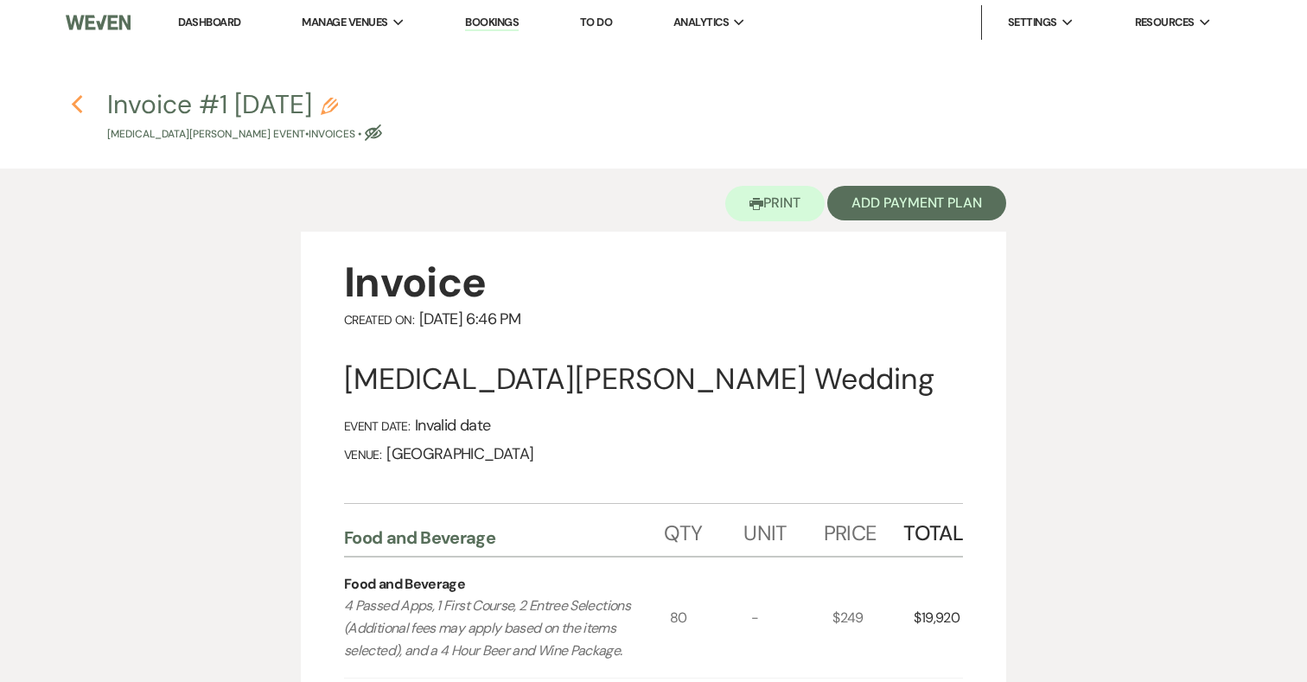
click at [74, 104] on use "button" at bounding box center [76, 104] width 11 height 19
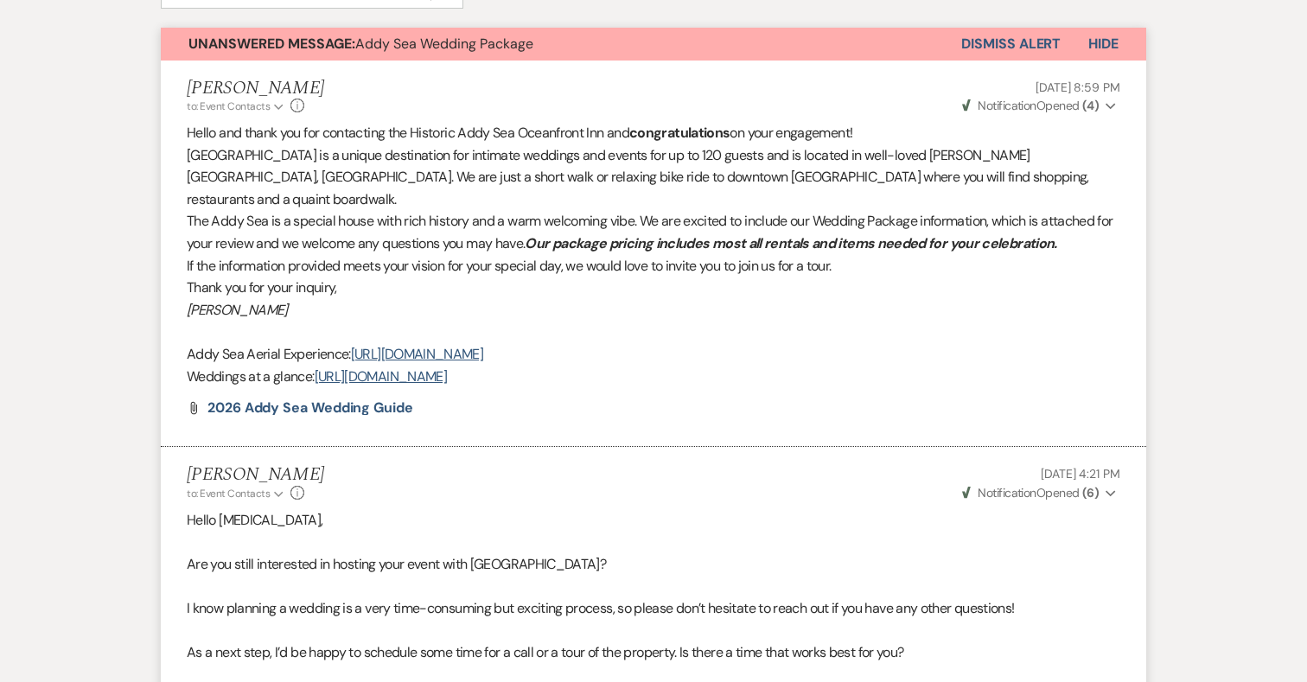
scroll to position [287, 0]
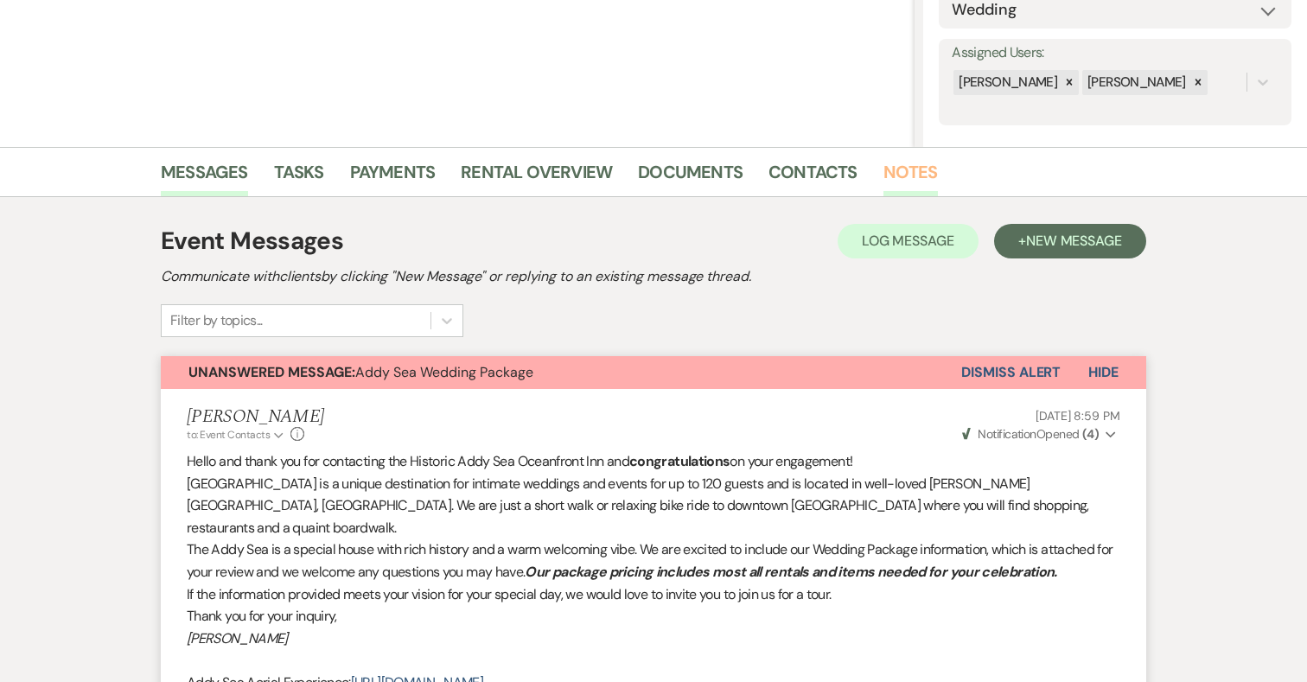
click at [911, 173] on link "Notes" at bounding box center [910, 177] width 54 height 38
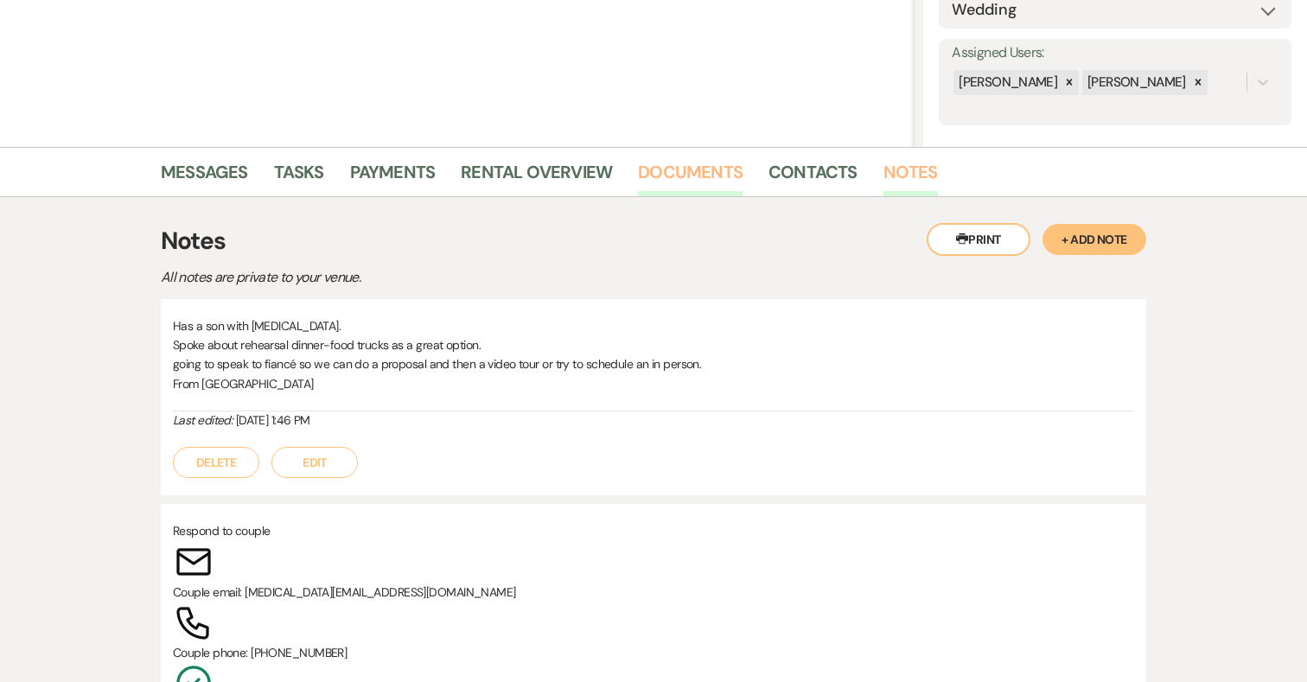
scroll to position [289, 0]
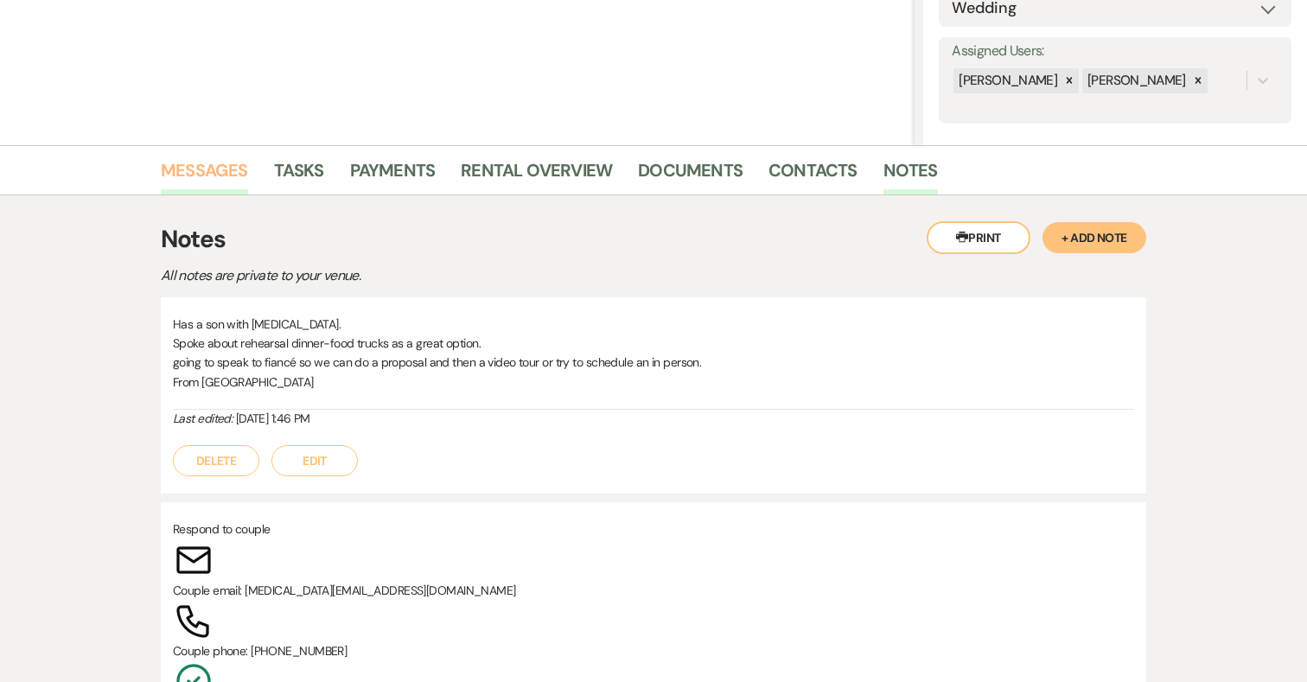
click at [211, 170] on link "Messages" at bounding box center [204, 175] width 87 height 38
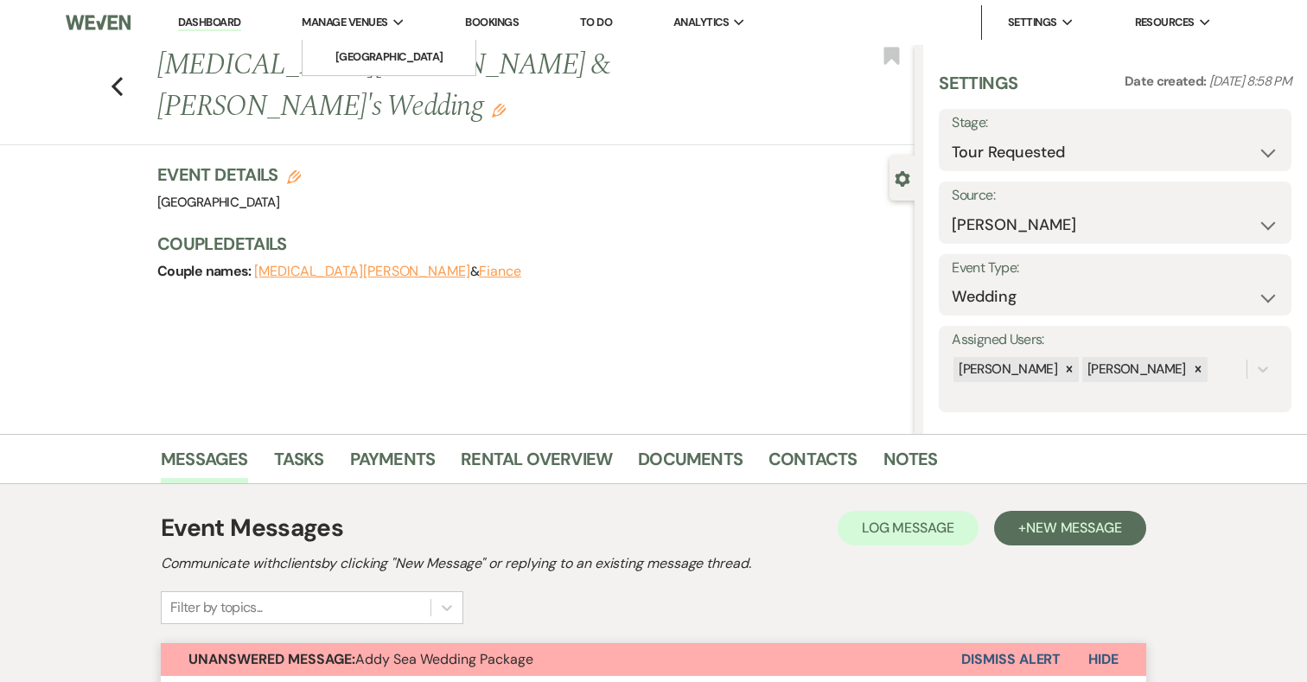
click at [373, 22] on span "Manage Venues" at bounding box center [345, 22] width 86 height 17
click at [378, 59] on li "[GEOGRAPHIC_DATA]" at bounding box center [389, 56] width 156 height 17
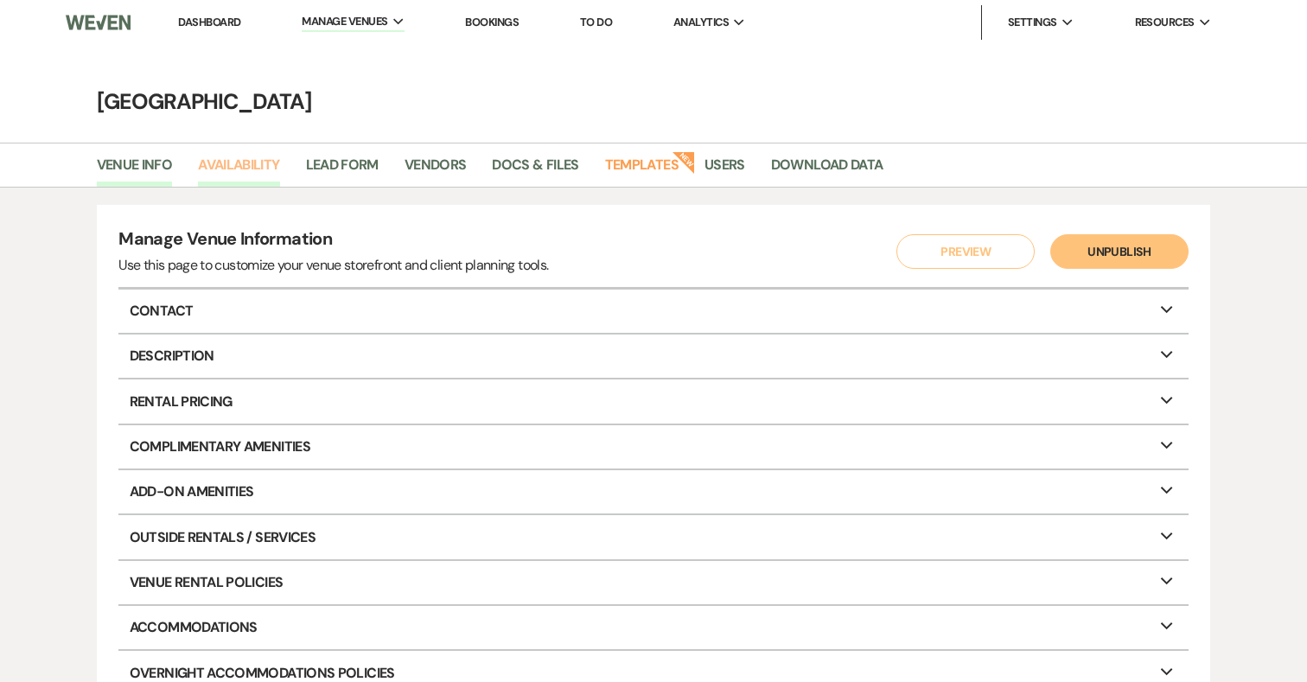
click at [252, 158] on link "Availability" at bounding box center [238, 170] width 81 height 33
select select "3"
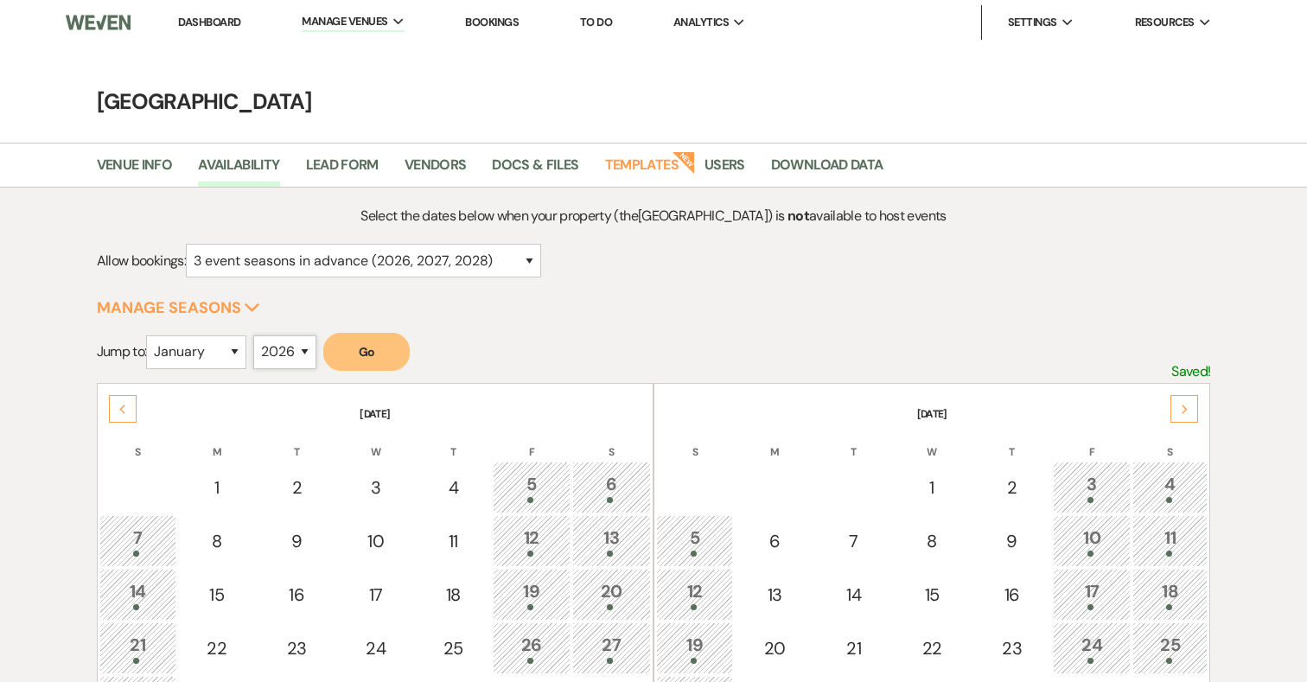
click at [271, 355] on select "2025 2026 2027 2028 2029" at bounding box center [284, 352] width 63 height 34
select select "2025"
click at [211, 357] on select "January February March April May June July August September October November De…" at bounding box center [196, 352] width 100 height 34
select select "6"
click at [373, 358] on button "Go" at bounding box center [366, 352] width 86 height 38
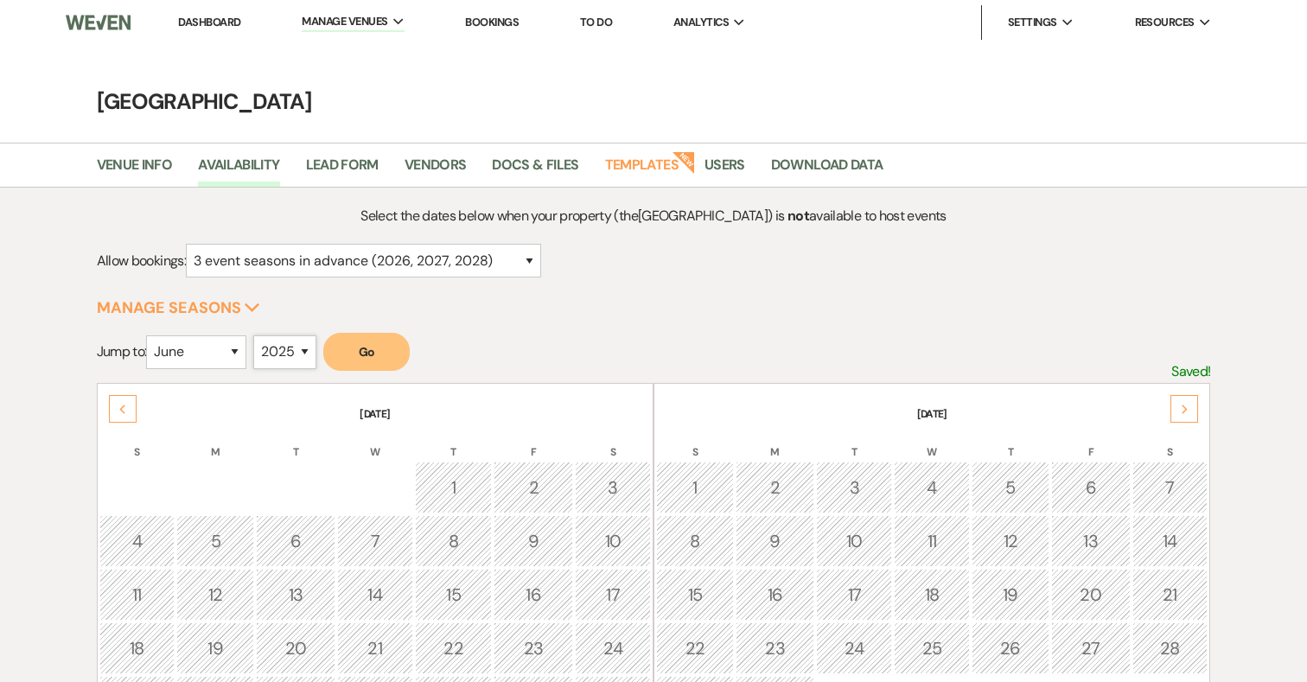
click at [302, 340] on select "2025 2026 2027 2028 2029" at bounding box center [284, 352] width 63 height 34
select select "2026"
click at [394, 351] on button "Go" at bounding box center [366, 352] width 86 height 38
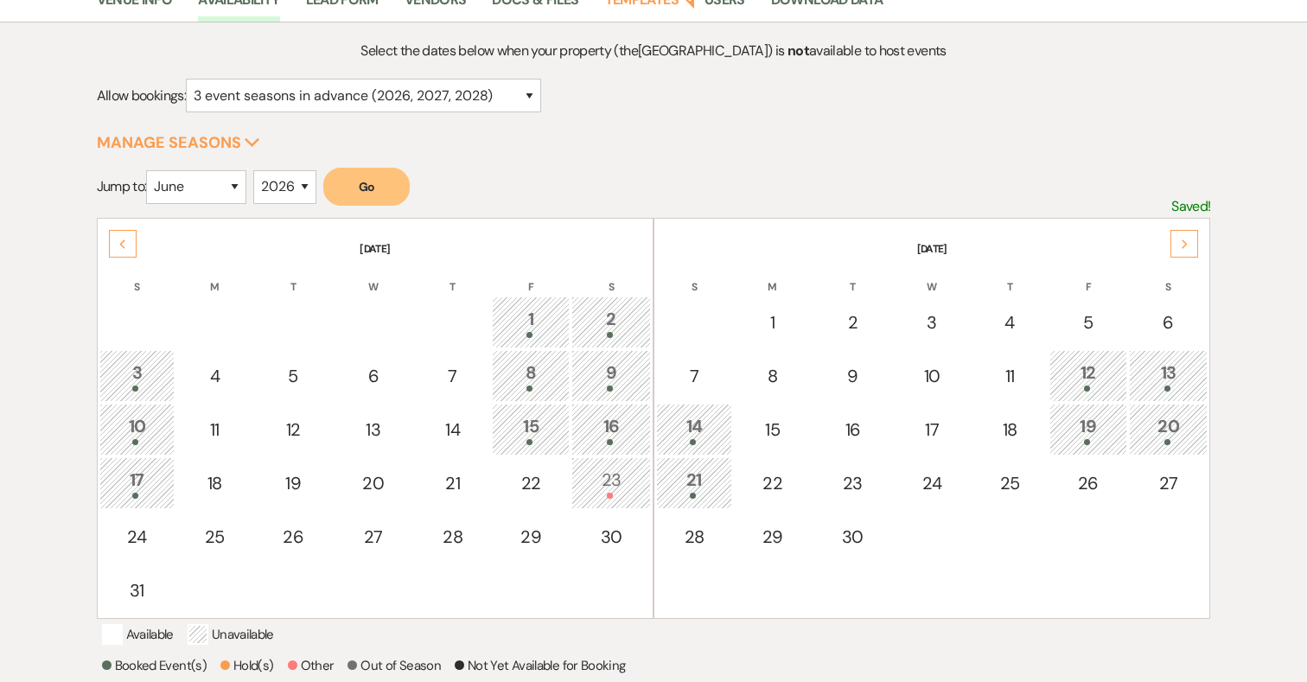
scroll to position [166, 0]
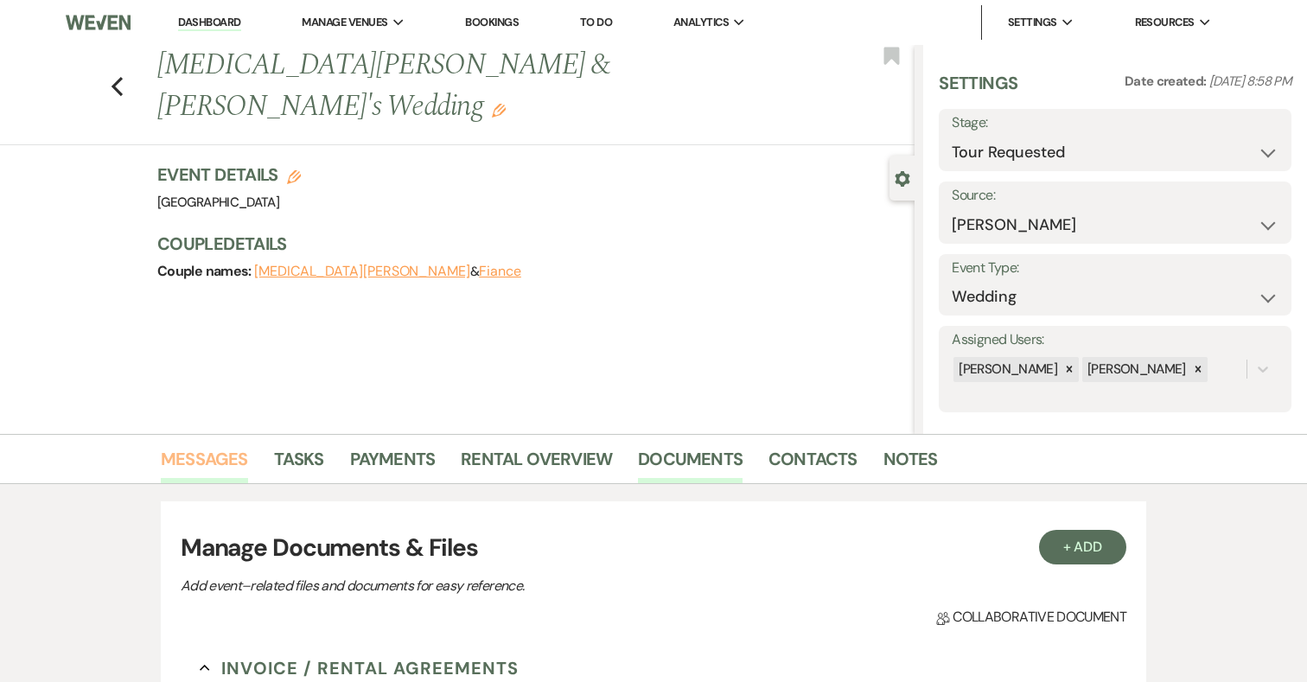
click at [214, 458] on link "Messages" at bounding box center [204, 464] width 87 height 38
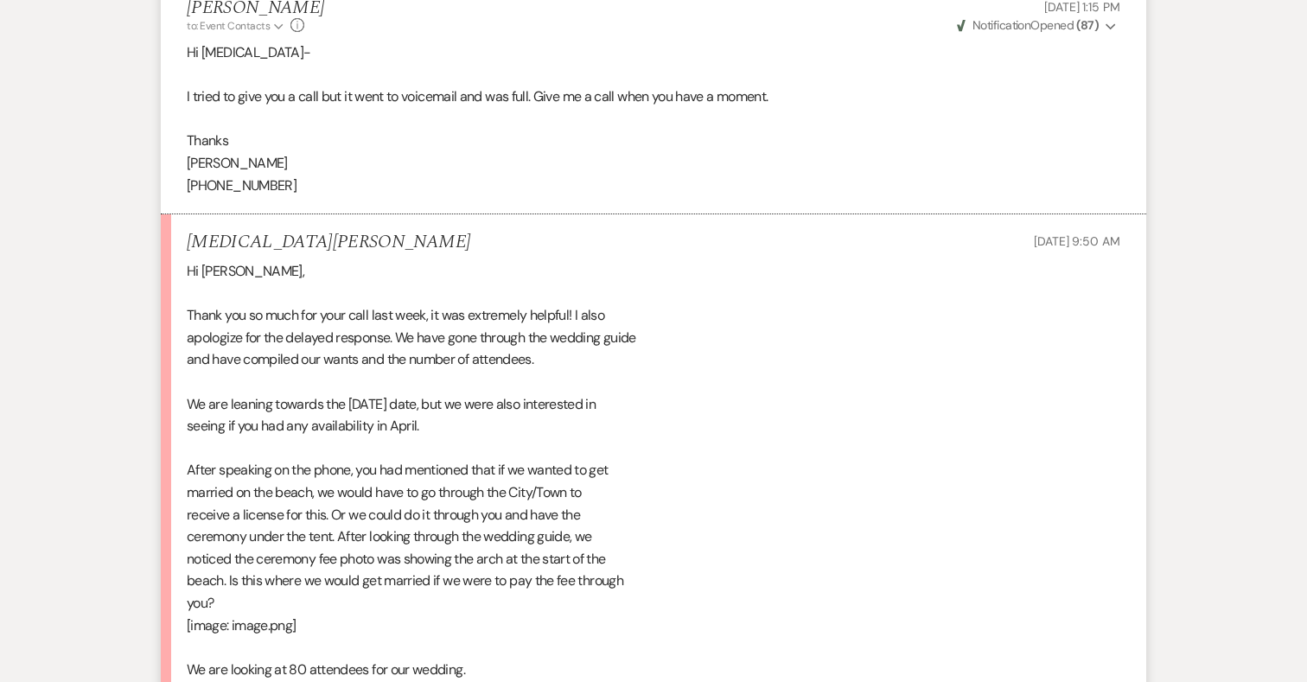
scroll to position [3104, 0]
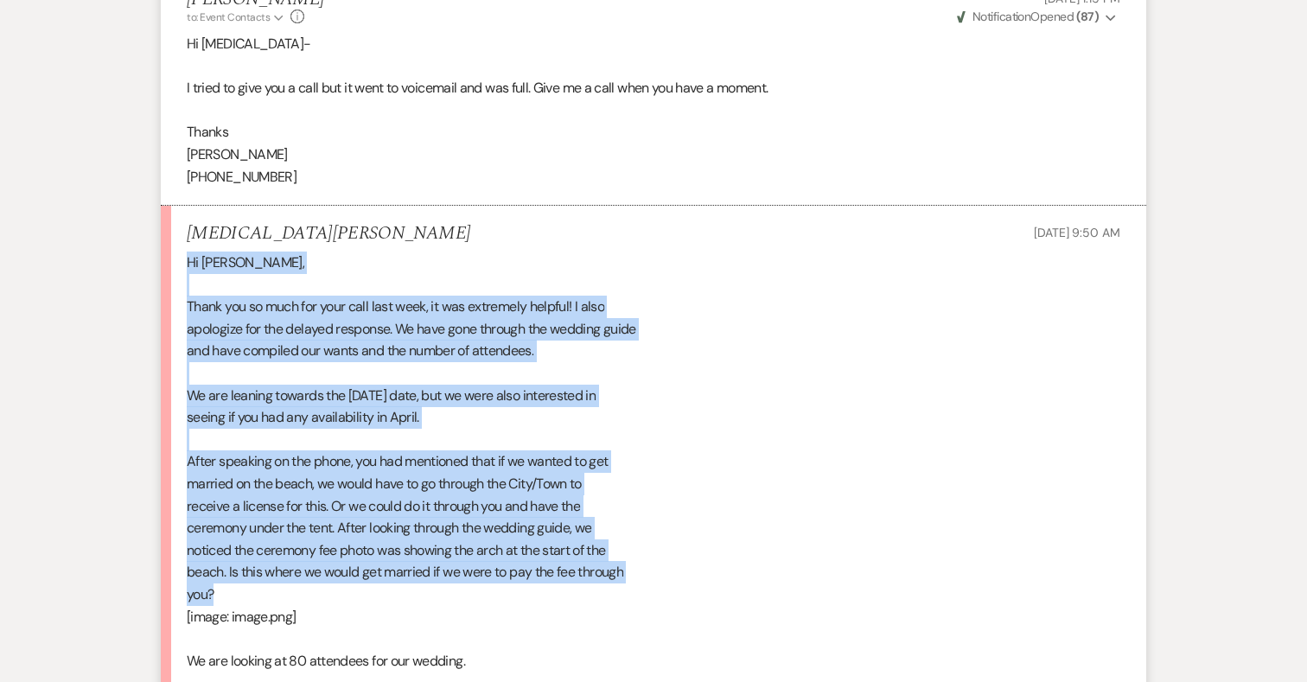
drag, startPoint x: 188, startPoint y: 240, endPoint x: 479, endPoint y: 571, distance: 440.4
copy div "Hi [PERSON_NAME], Thank you so much for your call last week, it was extremely h…"
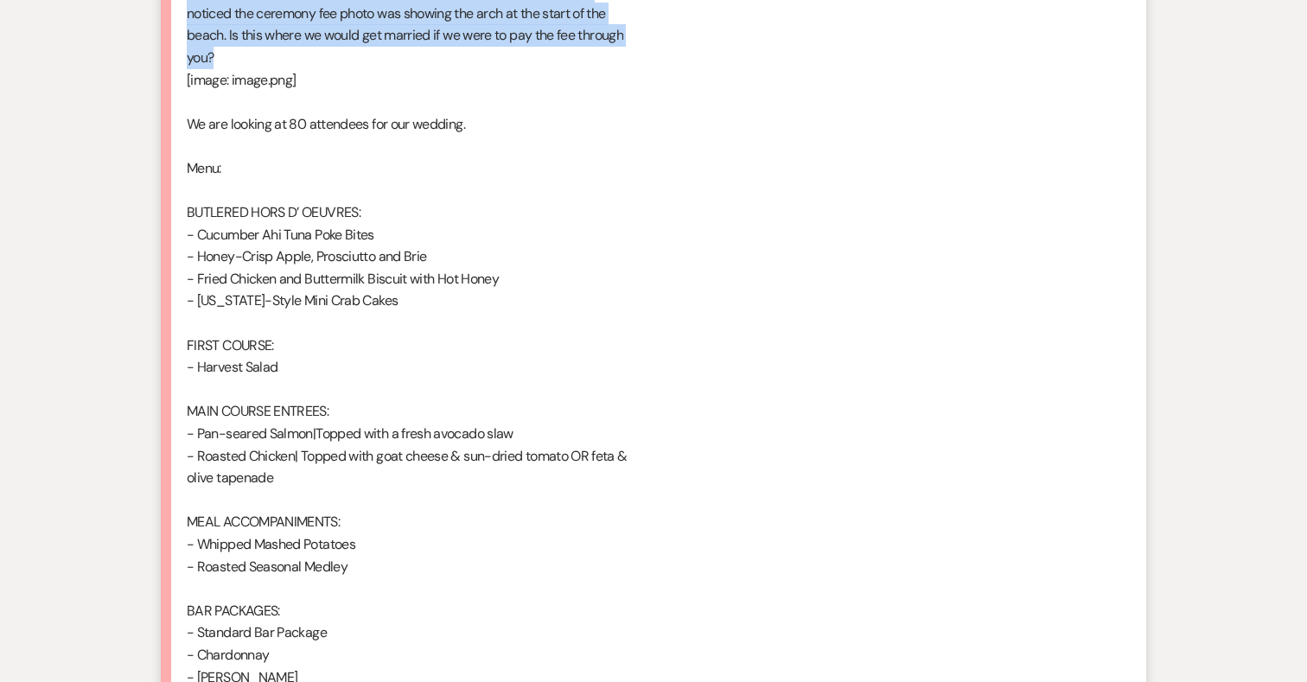
scroll to position [4049, 0]
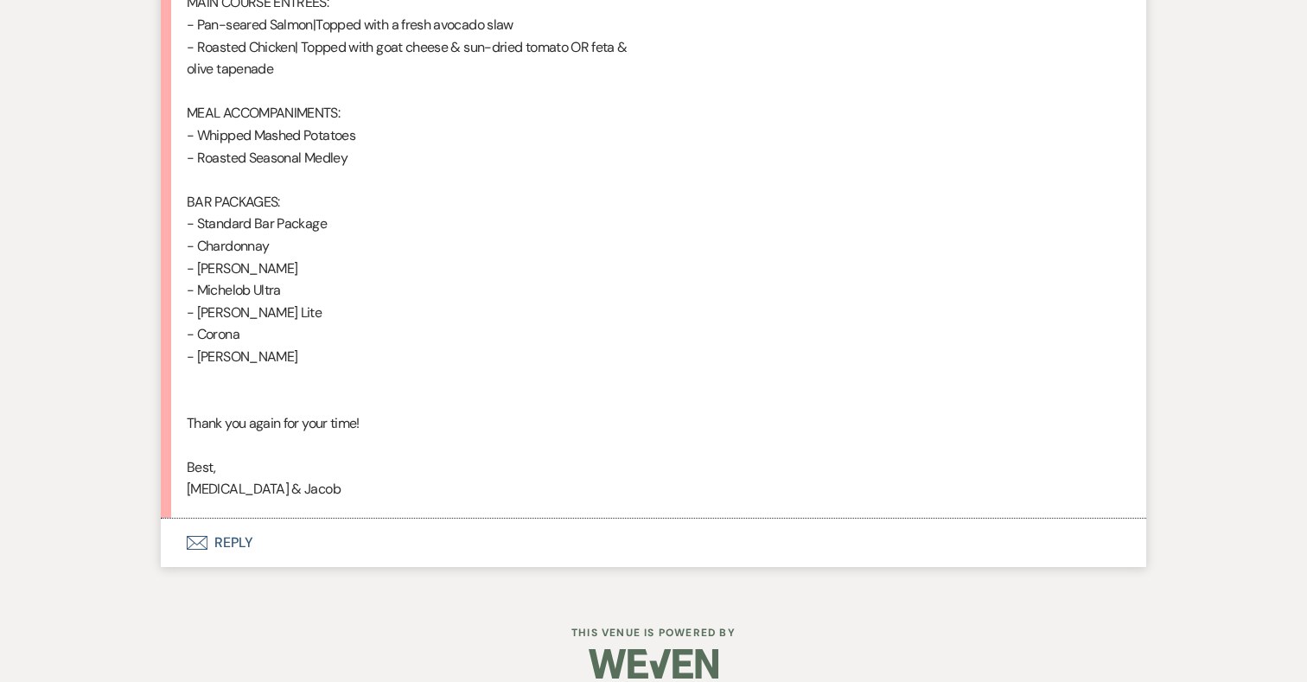
click at [231, 519] on button "Envelope Reply" at bounding box center [653, 543] width 985 height 48
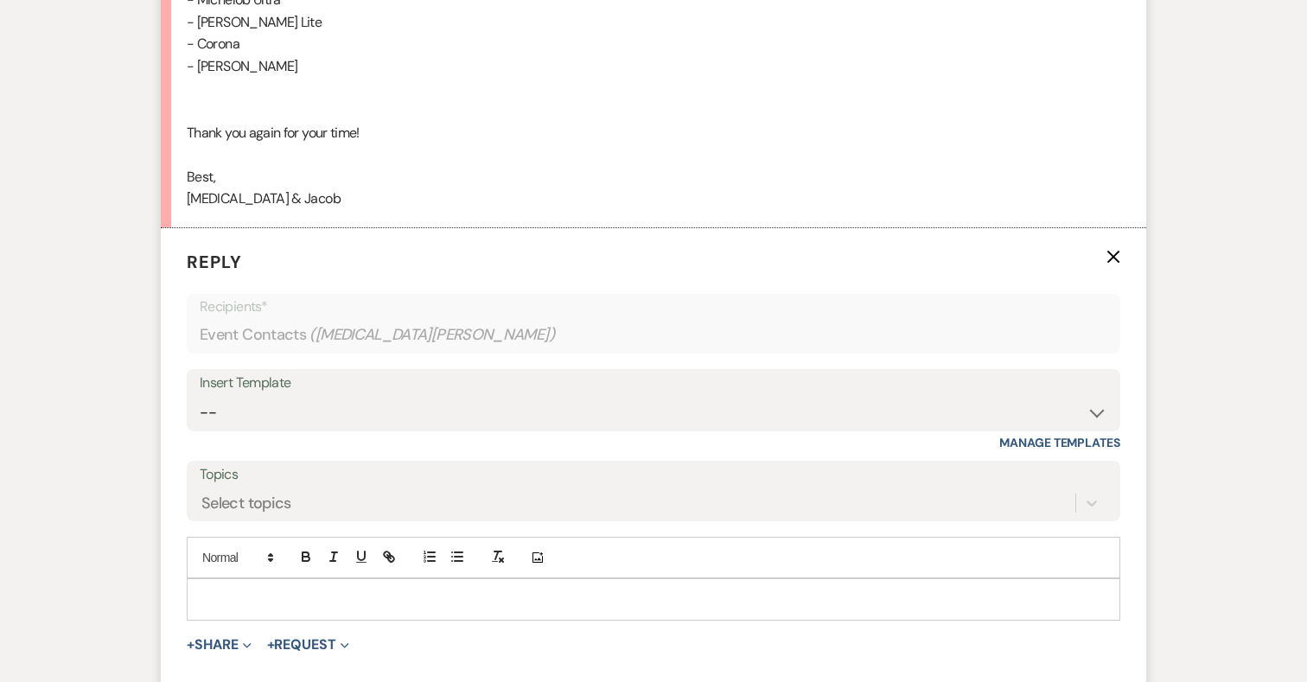
scroll to position [4380, 0]
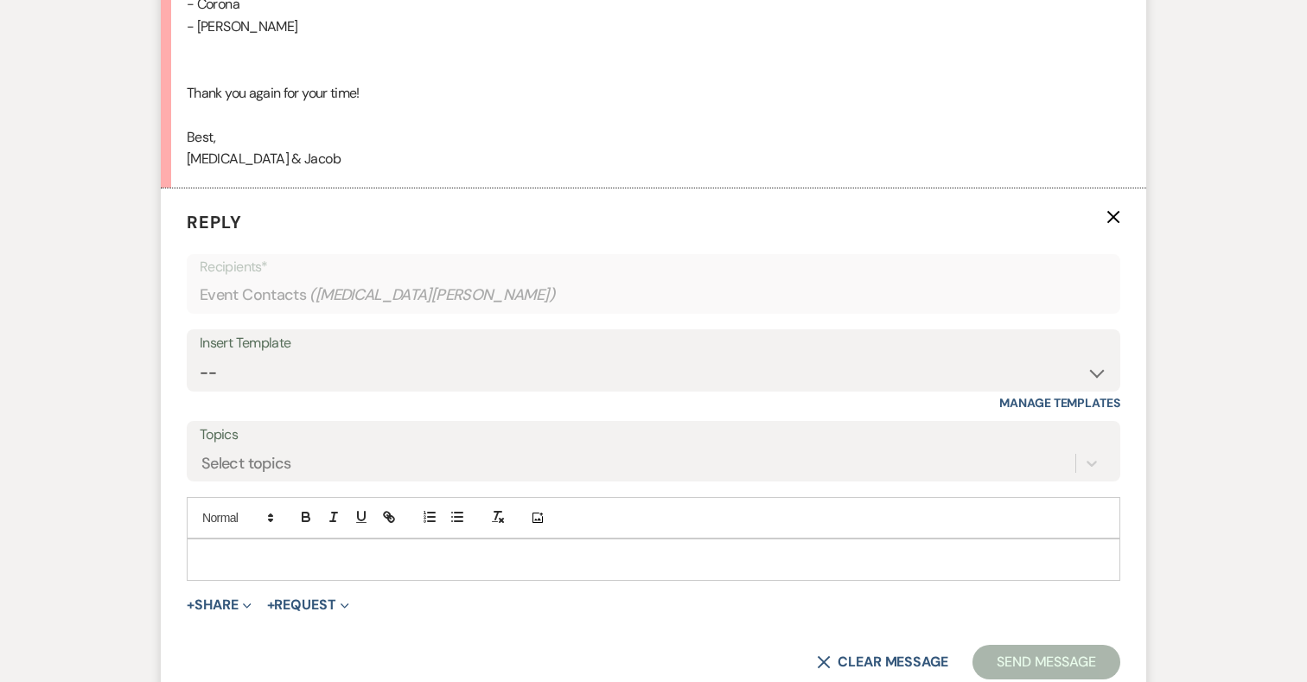
click at [423, 550] on p at bounding box center [654, 559] width 906 height 19
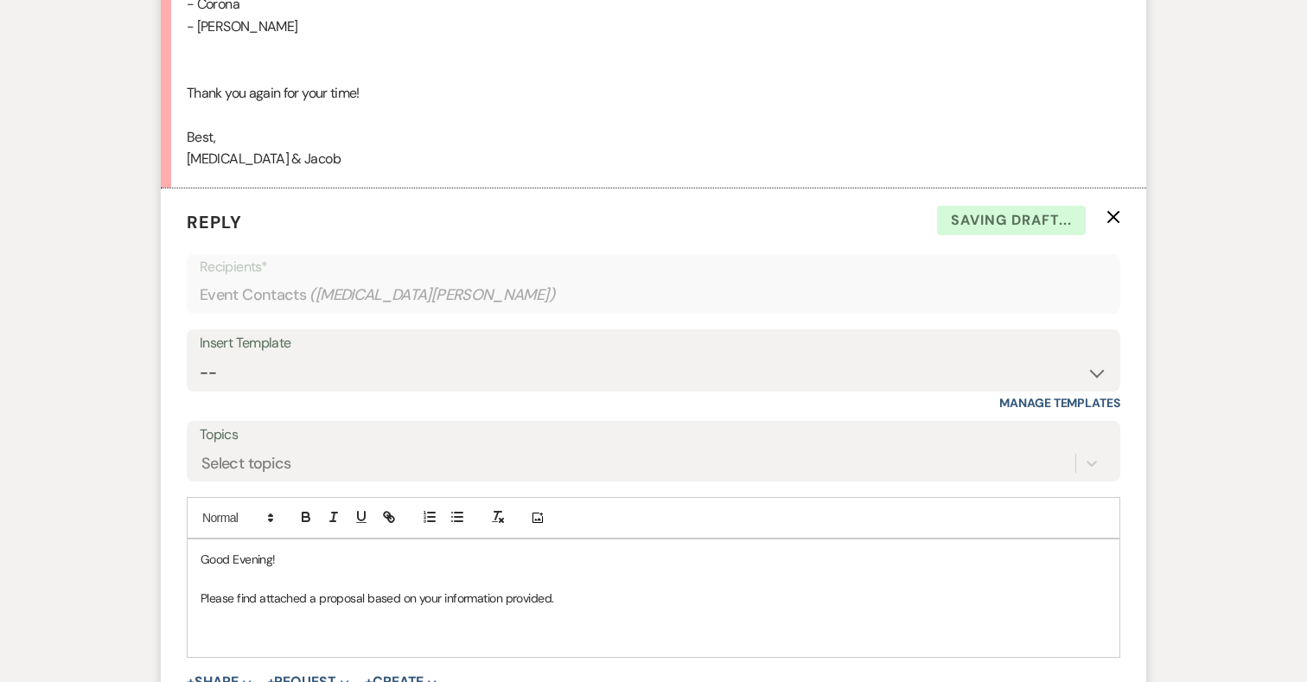
click at [202, 589] on p "Please find attached a proposal based on your information provided." at bounding box center [654, 598] width 906 height 19
click at [589, 589] on p "Lastly, please find attached a proposal based on your information provided." at bounding box center [654, 598] width 906 height 19
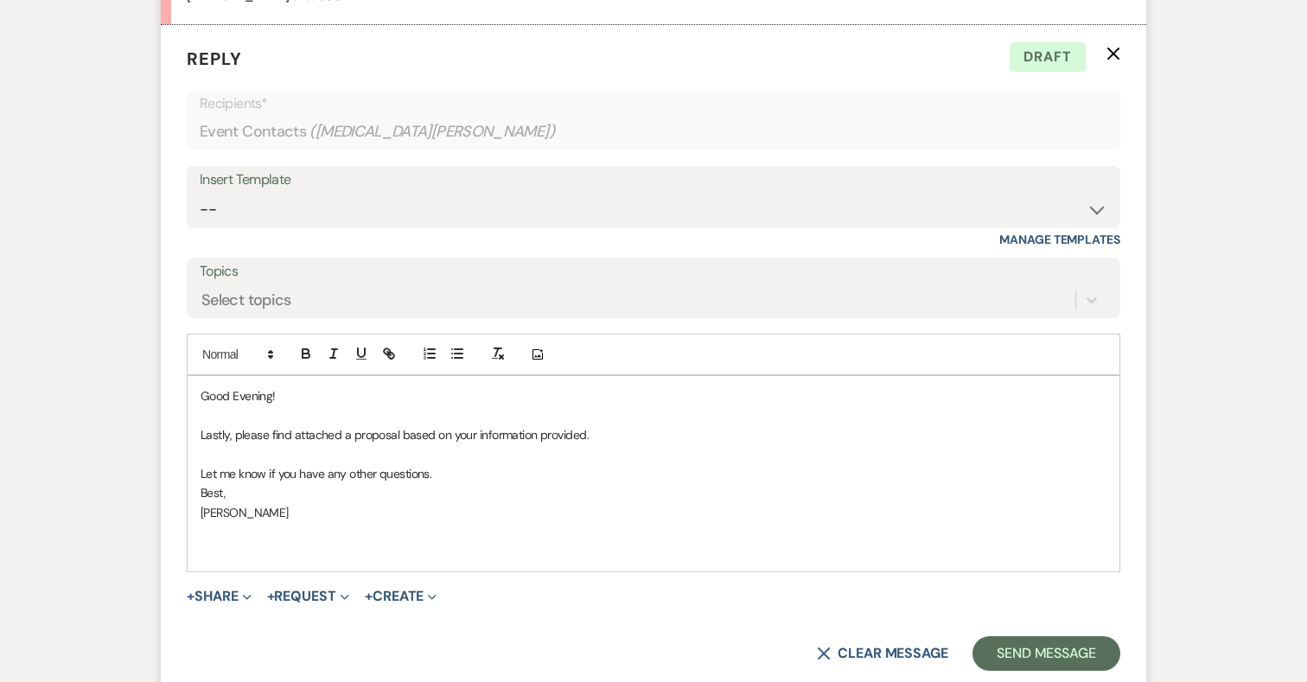
scroll to position [4688, 0]
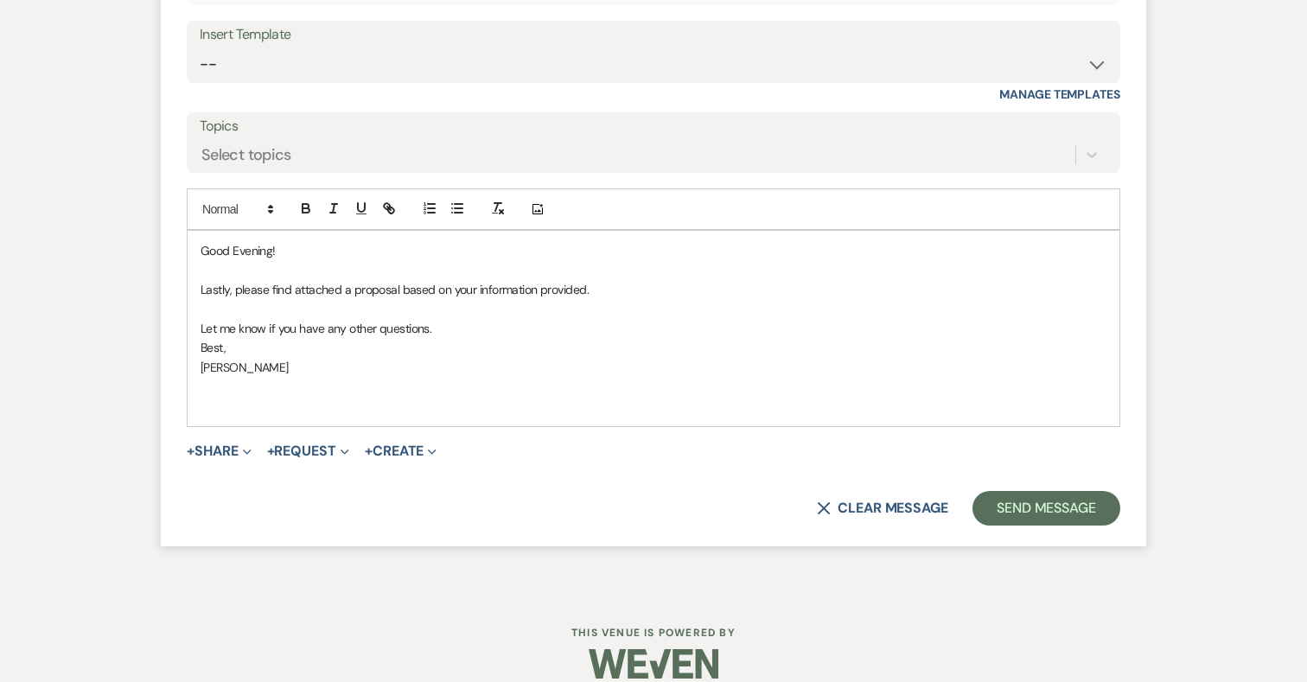
click at [306, 241] on p "Good Evening!" at bounding box center [654, 250] width 906 height 19
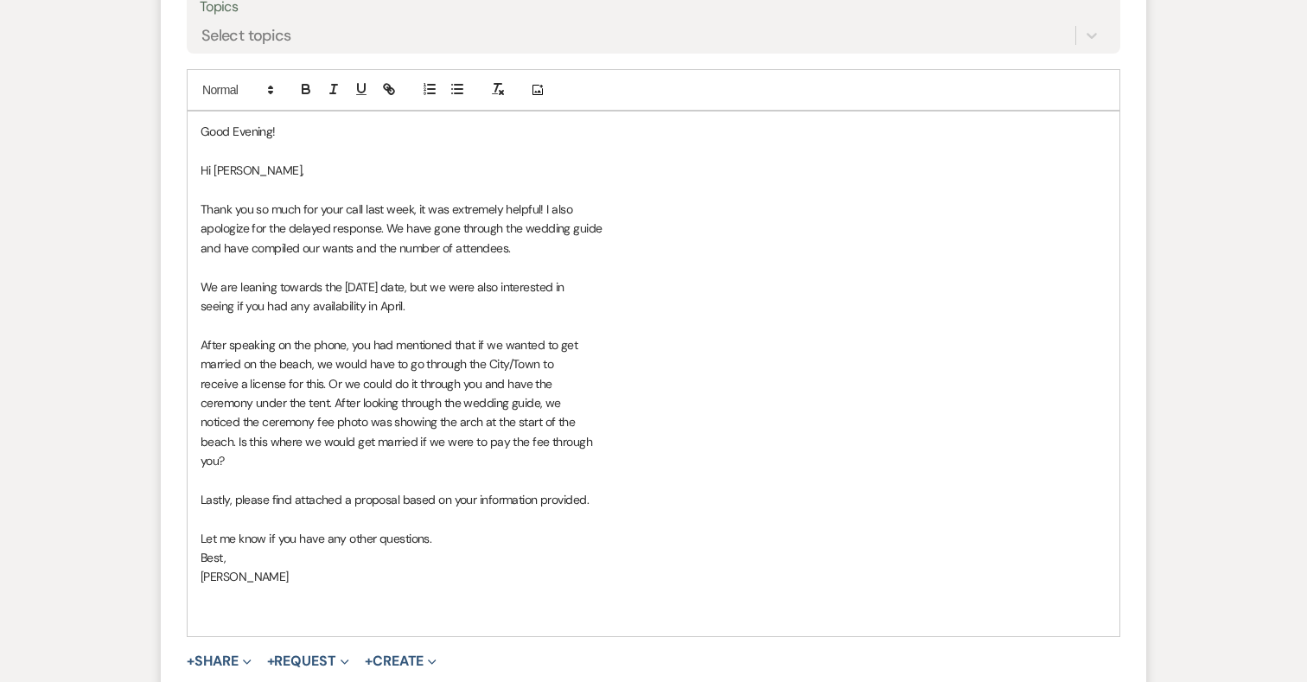
scroll to position [4810, 0]
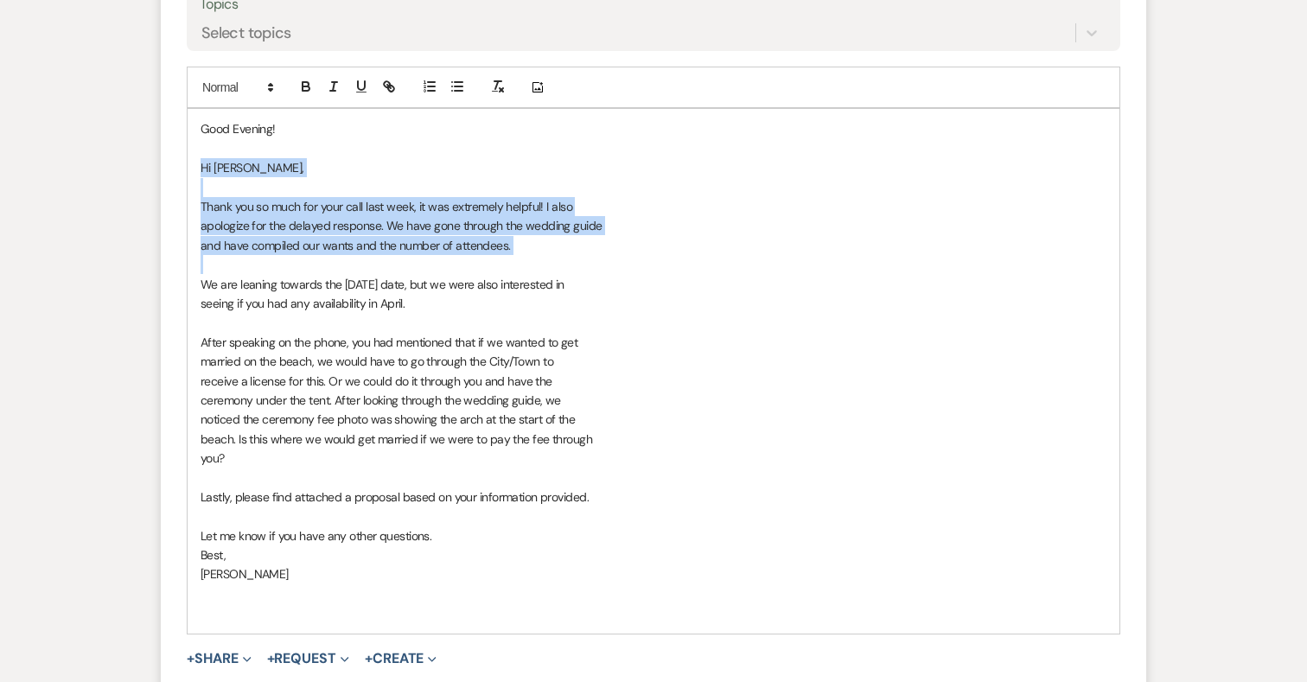
drag, startPoint x: 200, startPoint y: 145, endPoint x: 508, endPoint y: 238, distance: 322.1
click at [508, 238] on div "Good Evening! Hi [PERSON_NAME], Thank you so much for your call last week, it w…" at bounding box center [654, 371] width 932 height 524
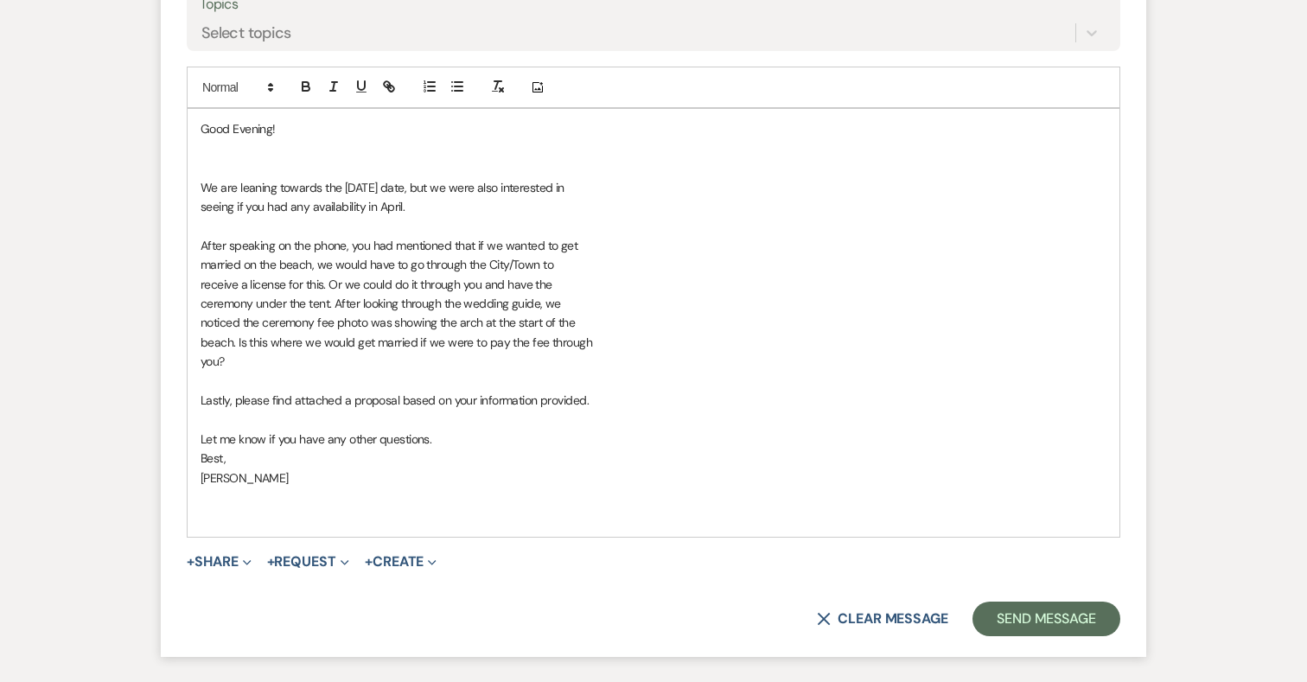
click at [416, 197] on p "seeing if you had any availability in April." at bounding box center [654, 206] width 906 height 19
click at [406, 199] on span "seeing if you had any availability in April.- Unfortunately, no we do not." at bounding box center [380, 207] width 358 height 16
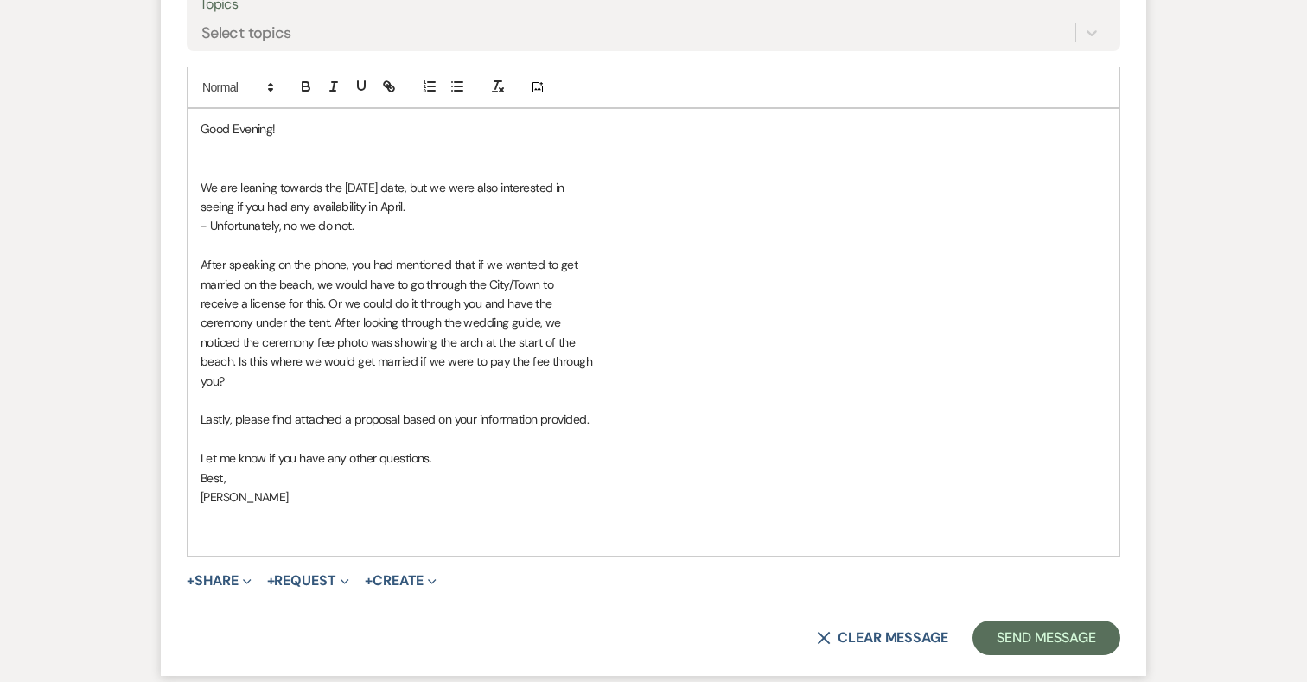
click at [329, 296] on span "receive a license for this. Or we could do it through you and have the" at bounding box center [377, 304] width 352 height 16
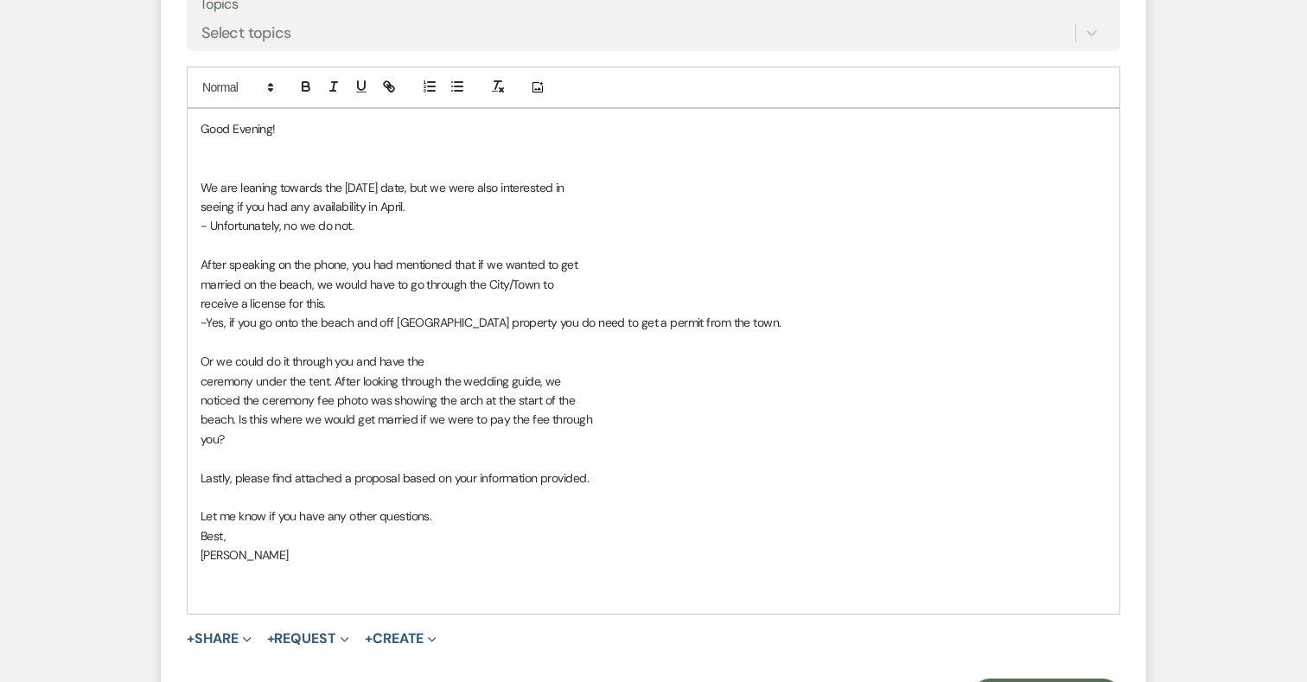
click at [239, 430] on p "you?" at bounding box center [654, 439] width 906 height 19
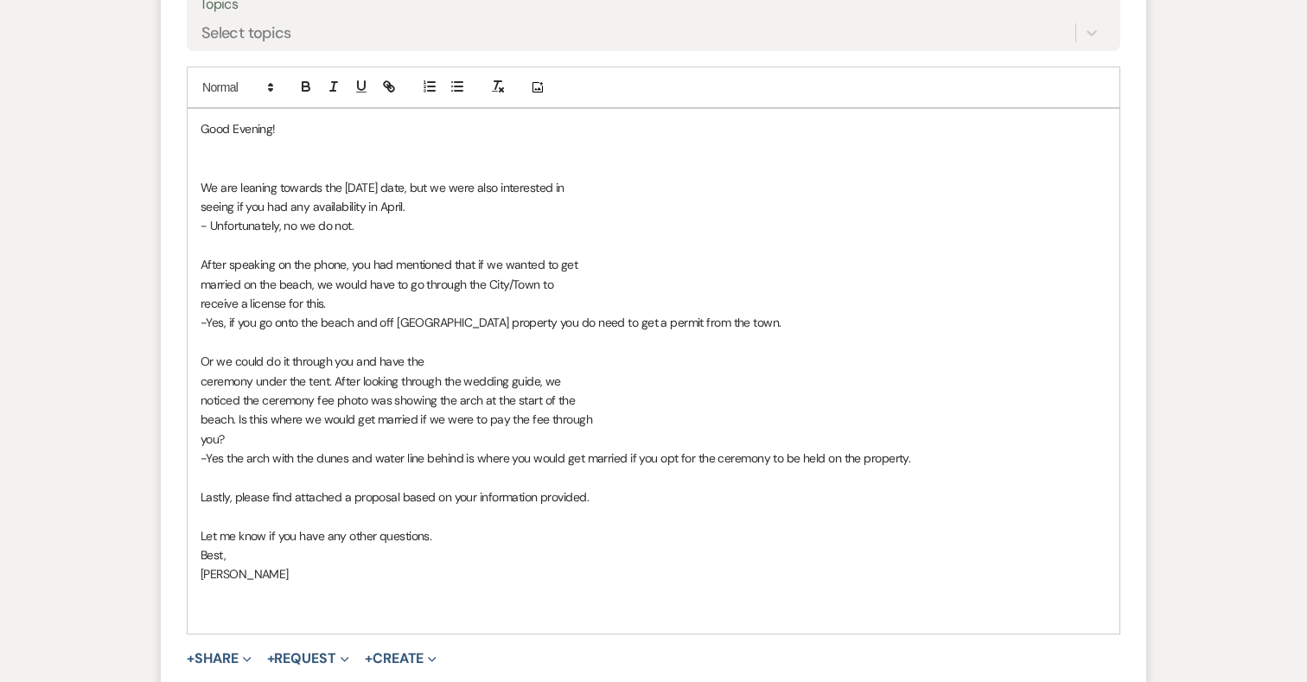
click at [228, 158] on p at bounding box center [654, 167] width 906 height 19
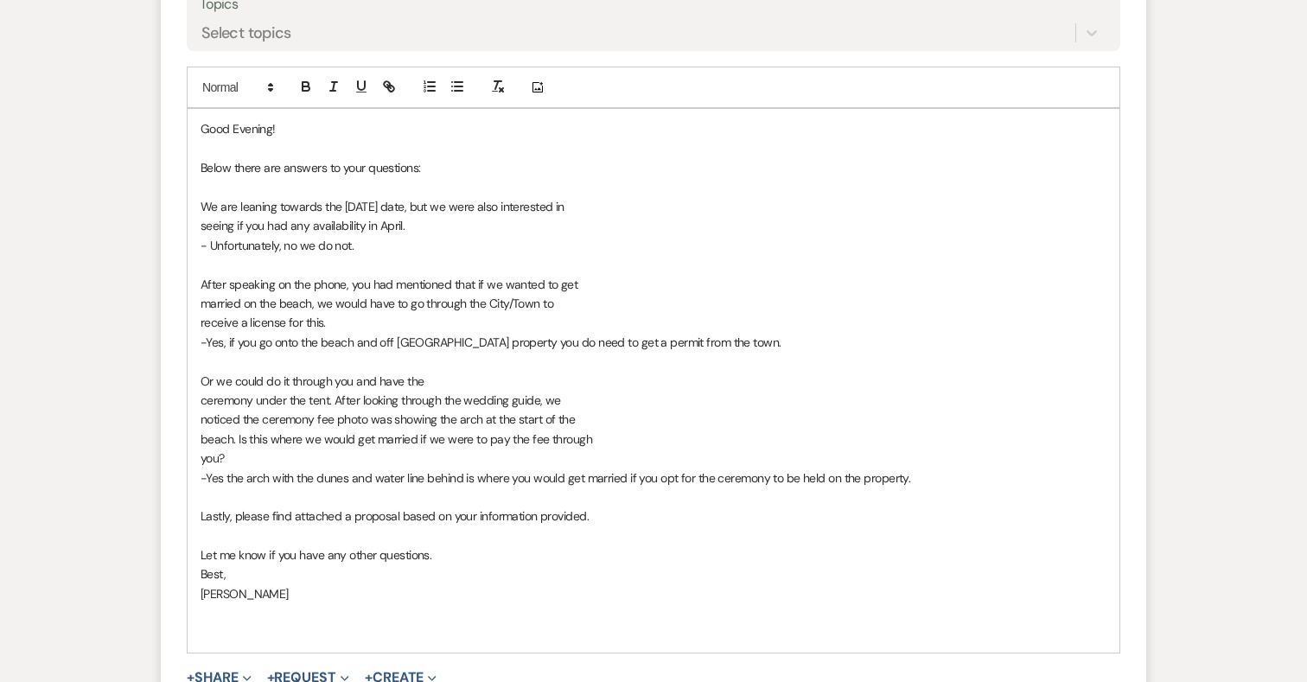
click at [263, 158] on p "Below there are answers to your questions:" at bounding box center [654, 167] width 906 height 19
click at [712, 334] on span "-Yes, if you go onto the beach and off [GEOGRAPHIC_DATA] property you do need t…" at bounding box center [491, 342] width 581 height 16
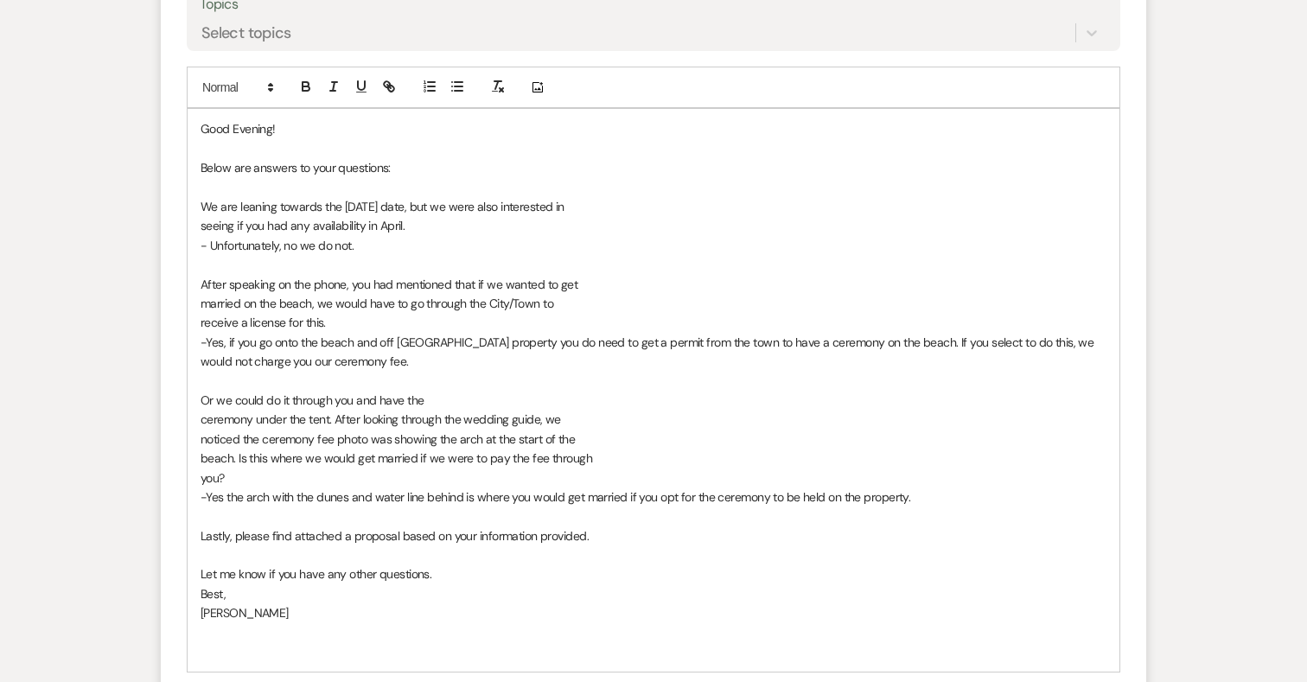
click at [891, 334] on span "-Yes, if you go onto the beach and off [GEOGRAPHIC_DATA] property you do need t…" at bounding box center [649, 351] width 896 height 35
click at [468, 489] on span "-Yes the arch with the dunes and water line behind is where you would get marri…" at bounding box center [556, 497] width 710 height 16
click at [462, 489] on span "-Yes the arch with the dunes and water line behind is where you would get marri…" at bounding box center [556, 497] width 710 height 16
drag, startPoint x: 240, startPoint y: 512, endPoint x: 188, endPoint y: 511, distance: 51.9
click at [188, 511] on div "Good Evening! Below are answers to your questions: We are leaning towards the […" at bounding box center [654, 390] width 932 height 563
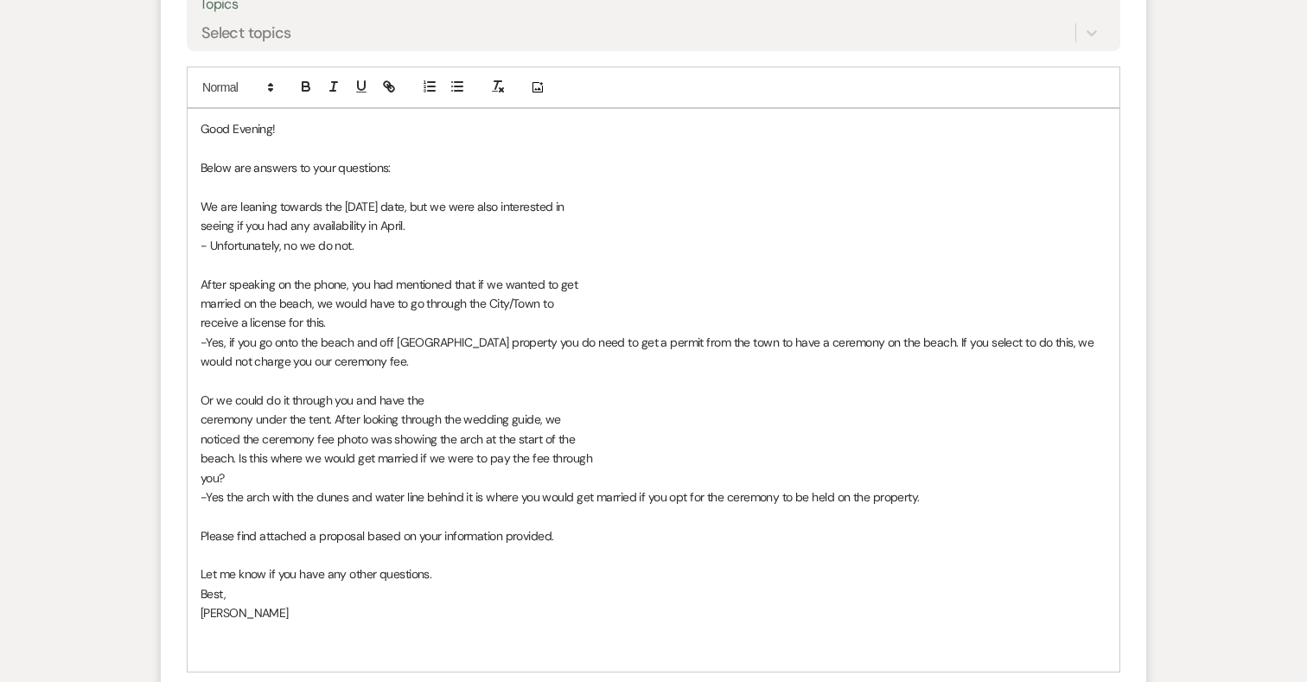
click at [234, 526] on p "Please find attached a proposal based on your information provided." at bounding box center [654, 535] width 906 height 19
drag, startPoint x: 462, startPoint y: 511, endPoint x: 439, endPoint y: 510, distance: 22.5
click at [439, 526] on p "Please also find attached a proposal based on your information provided." at bounding box center [654, 535] width 906 height 19
click at [515, 526] on p "Please also find attached a proposal based on the information provided." at bounding box center [654, 535] width 906 height 19
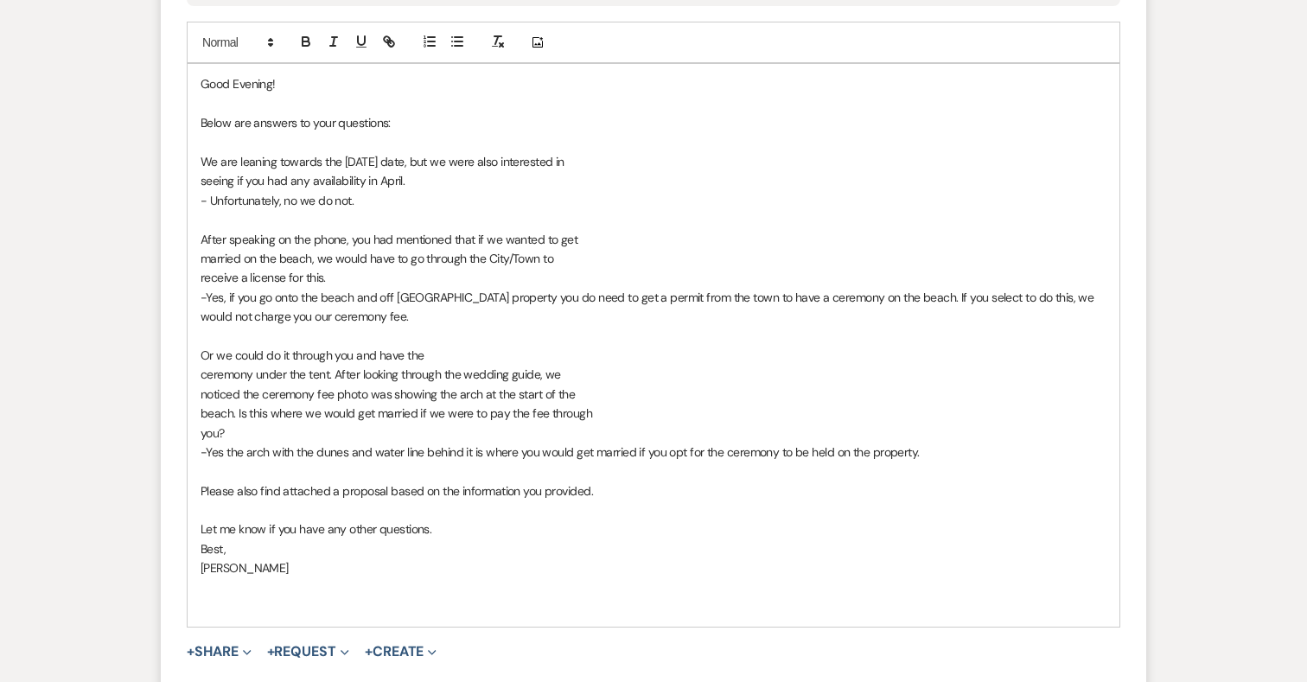
scroll to position [4859, 0]
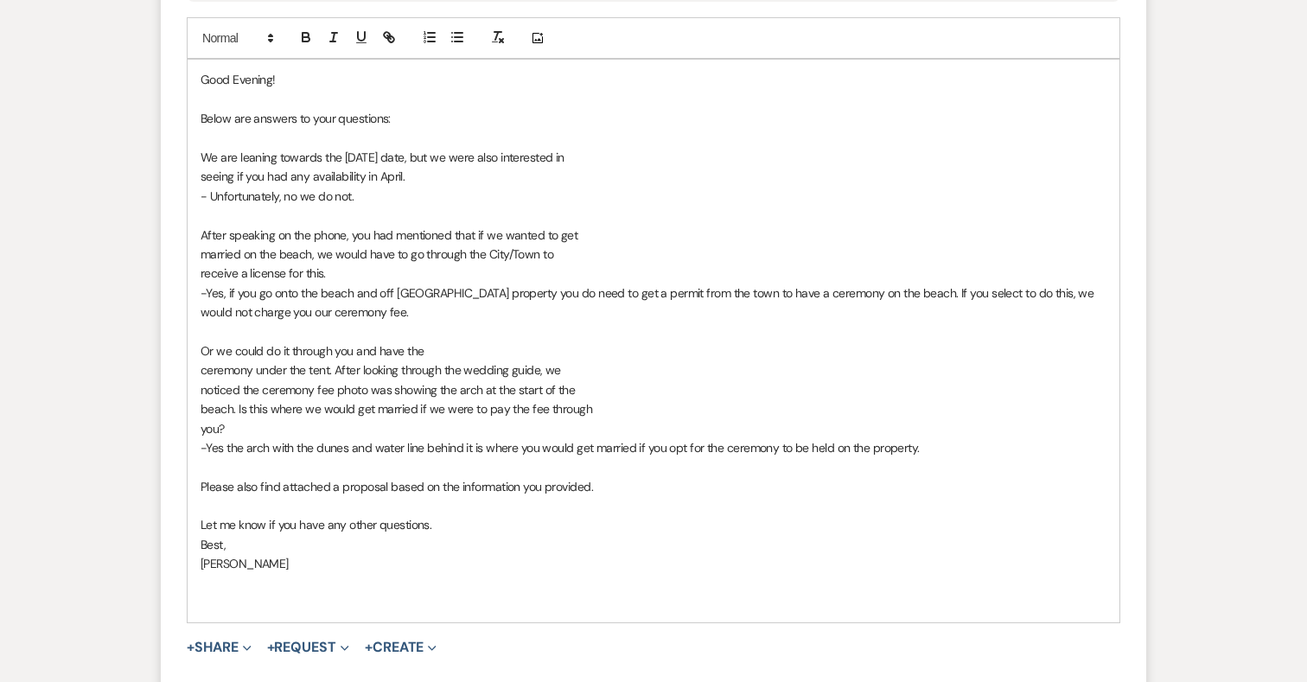
click at [326, 515] on p "Let me know if you have any other questions." at bounding box center [654, 524] width 906 height 19
drag, startPoint x: 347, startPoint y: 502, endPoint x: 385, endPoint y: 498, distance: 37.4
click at [385, 515] on p "Let me know if you have any other questions." at bounding box center [654, 524] width 906 height 19
click at [481, 515] on p "Let me know if you have any questions." at bounding box center [654, 524] width 906 height 19
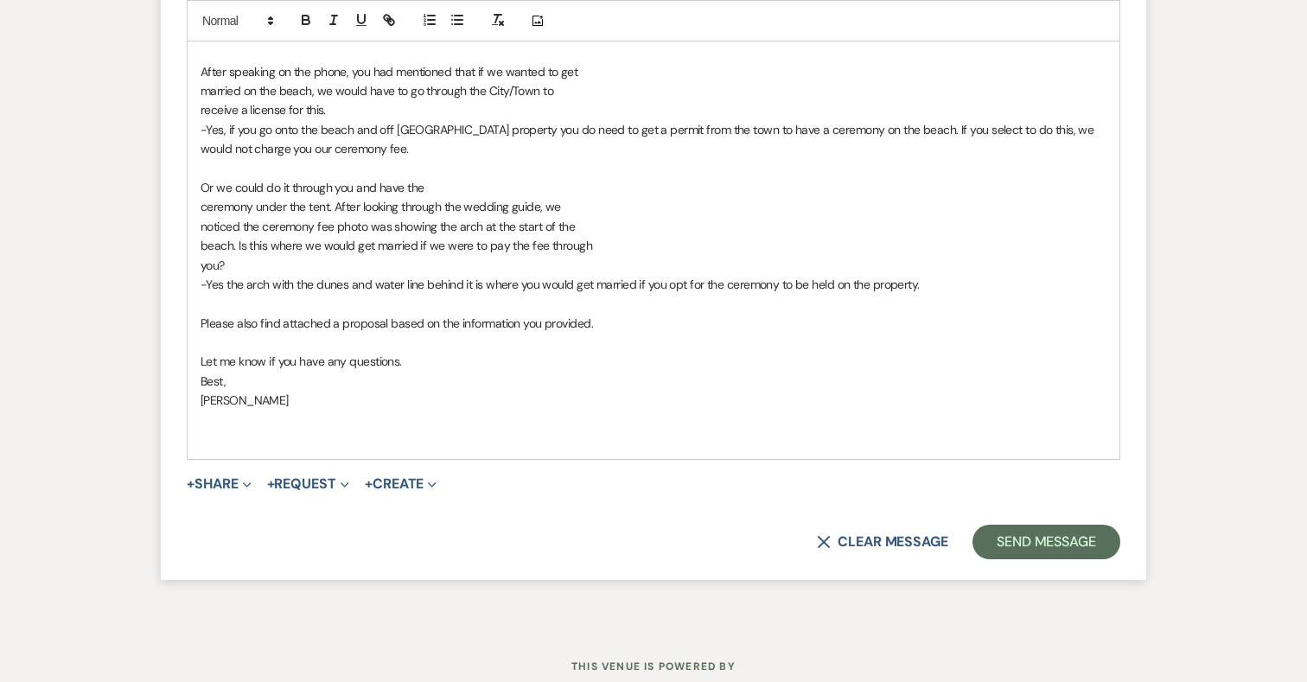
scroll to position [5055, 0]
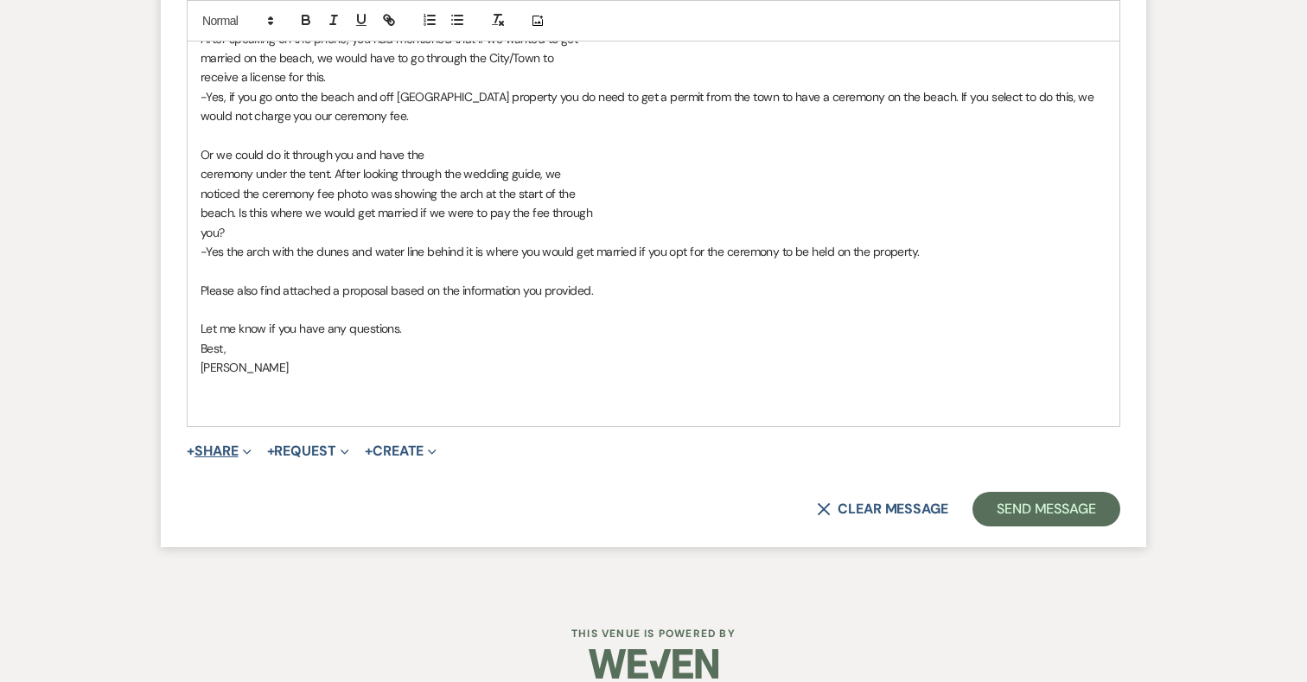
click at [205, 444] on button "+ Share Expand" at bounding box center [219, 451] width 65 height 14
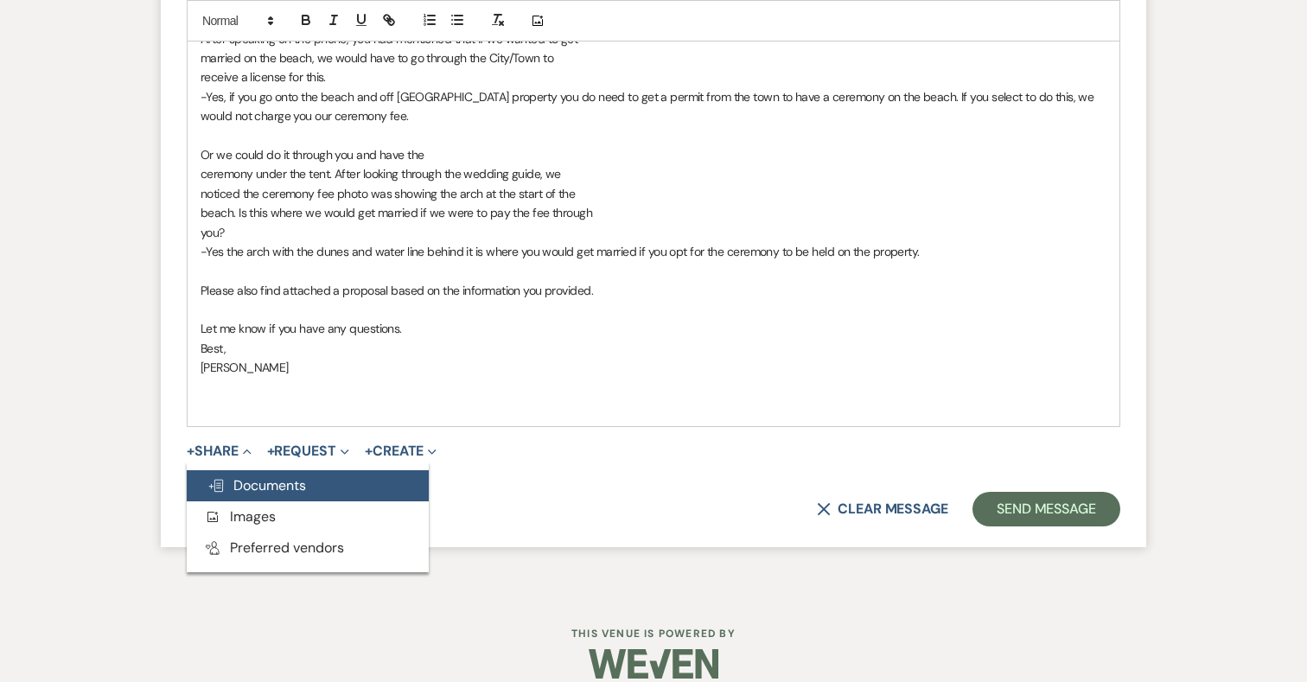
click at [252, 476] on span "Doc Upload Documents" at bounding box center [256, 485] width 99 height 18
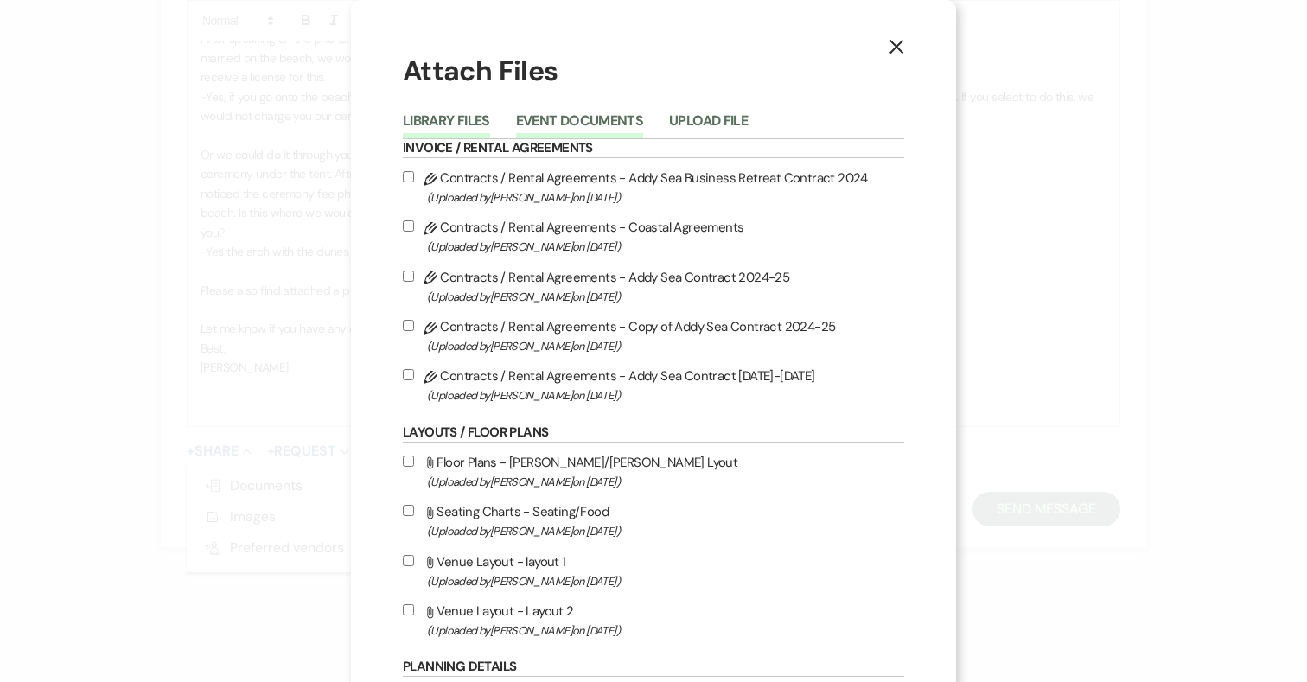
click at [549, 128] on button "Event Documents" at bounding box center [579, 126] width 127 height 24
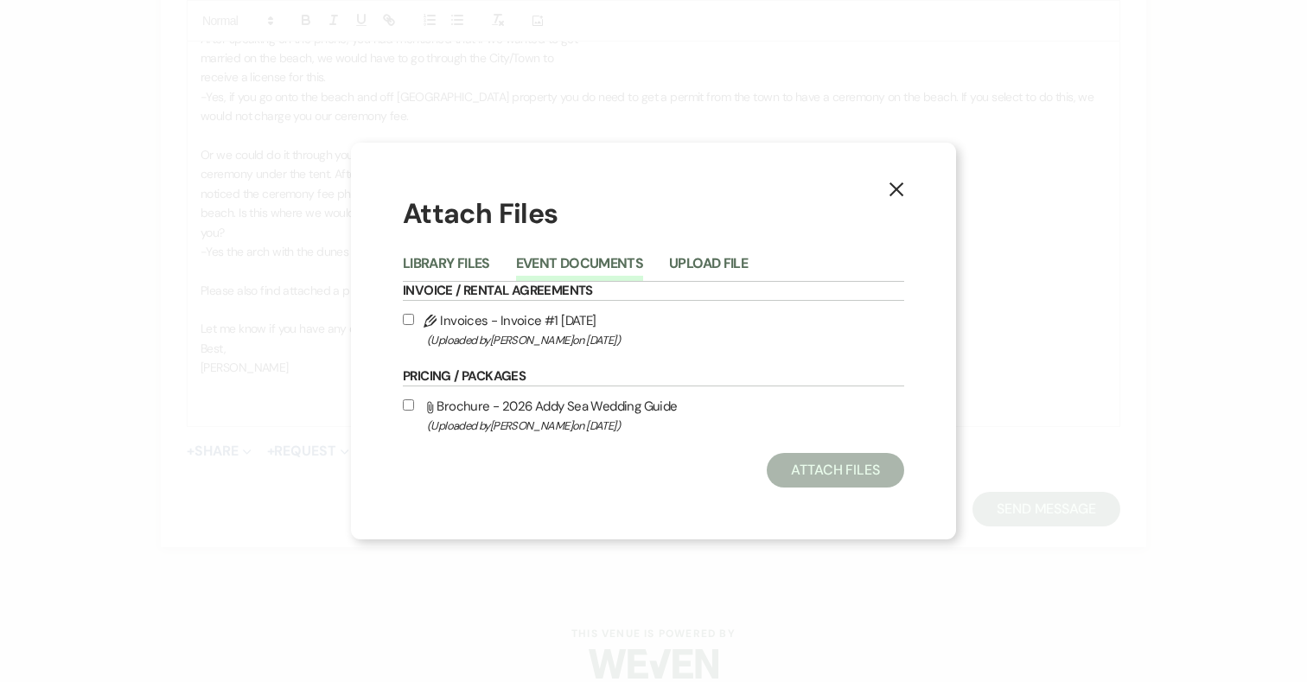
click at [409, 317] on input "Pencil Invoices - Invoice #1 [DATE] (Uploaded by [PERSON_NAME] on [DATE] )" at bounding box center [408, 319] width 11 height 11
checkbox input "true"
click at [827, 462] on button "Attach Files" at bounding box center [835, 470] width 137 height 35
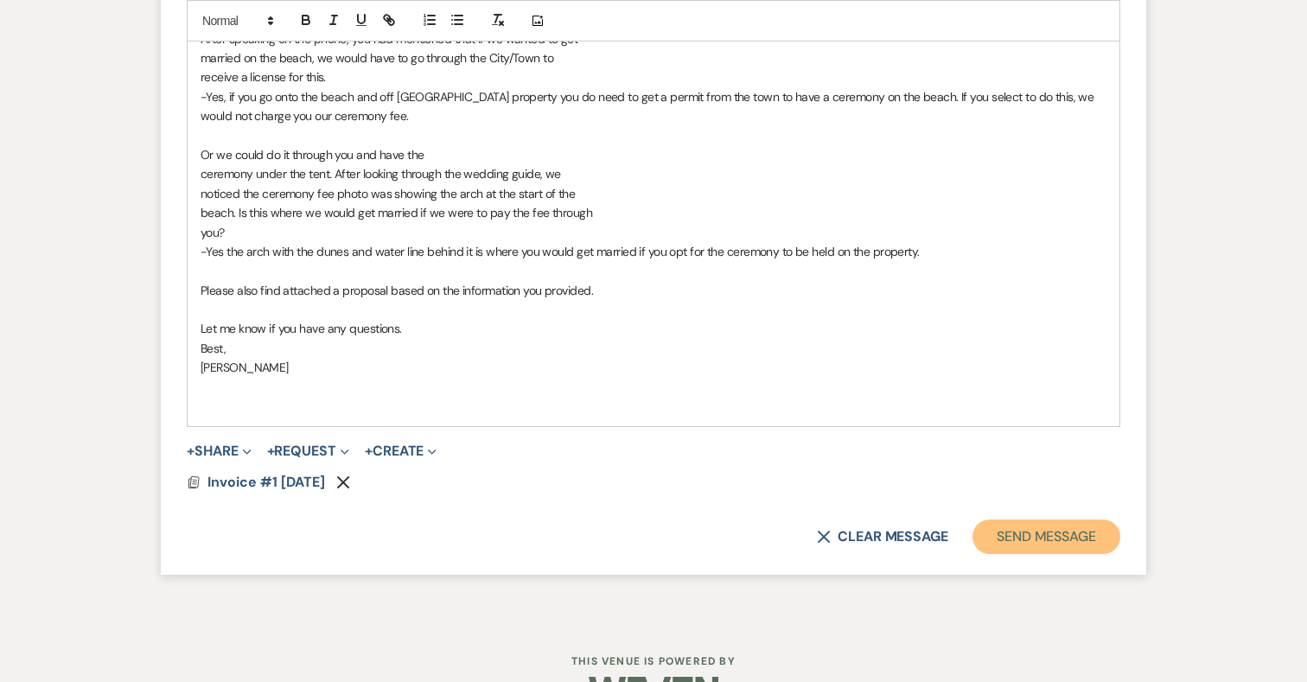
click at [1057, 519] on button "Send Message" at bounding box center [1046, 536] width 148 height 35
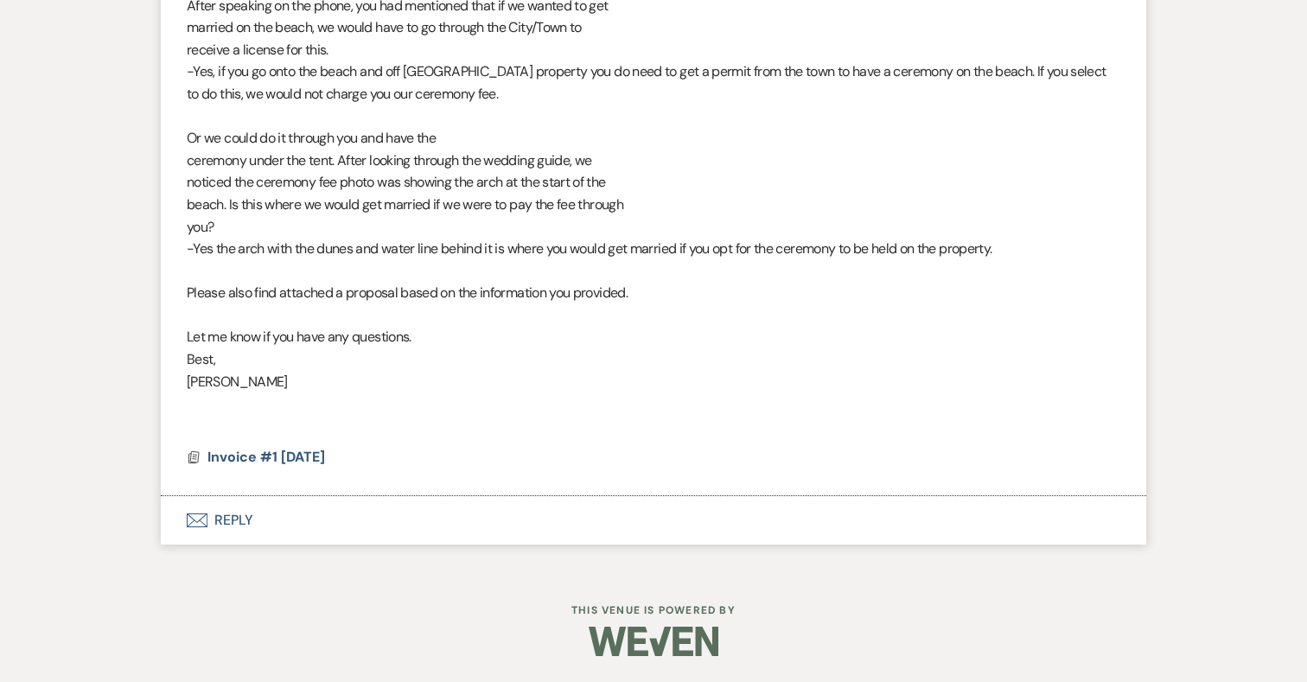
scroll to position [4789, 0]
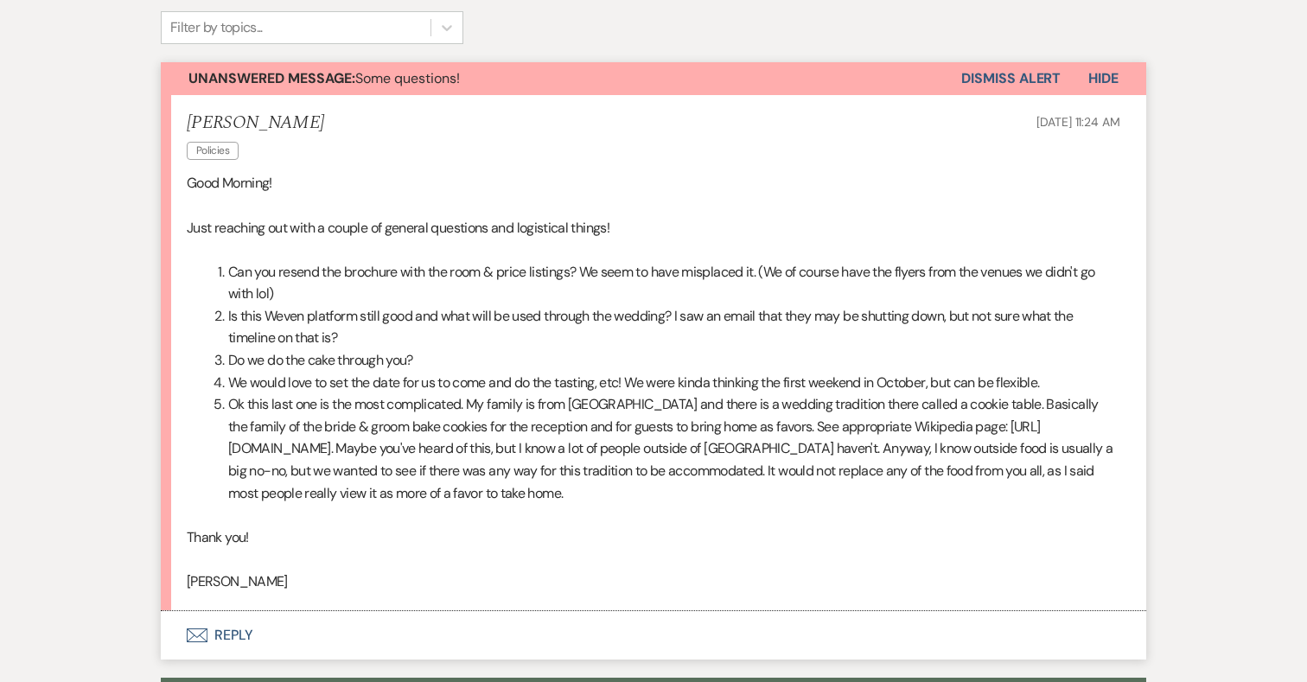
click at [230, 633] on button "Envelope Reply" at bounding box center [653, 635] width 985 height 48
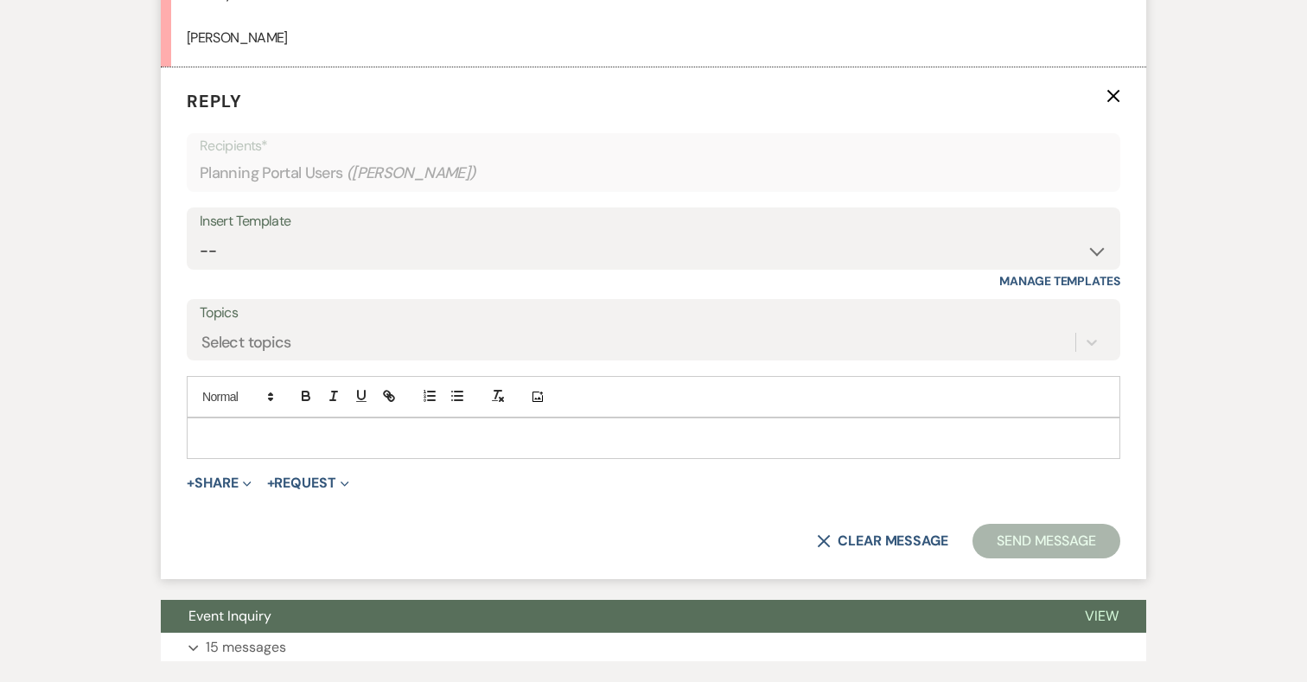
scroll to position [980, 0]
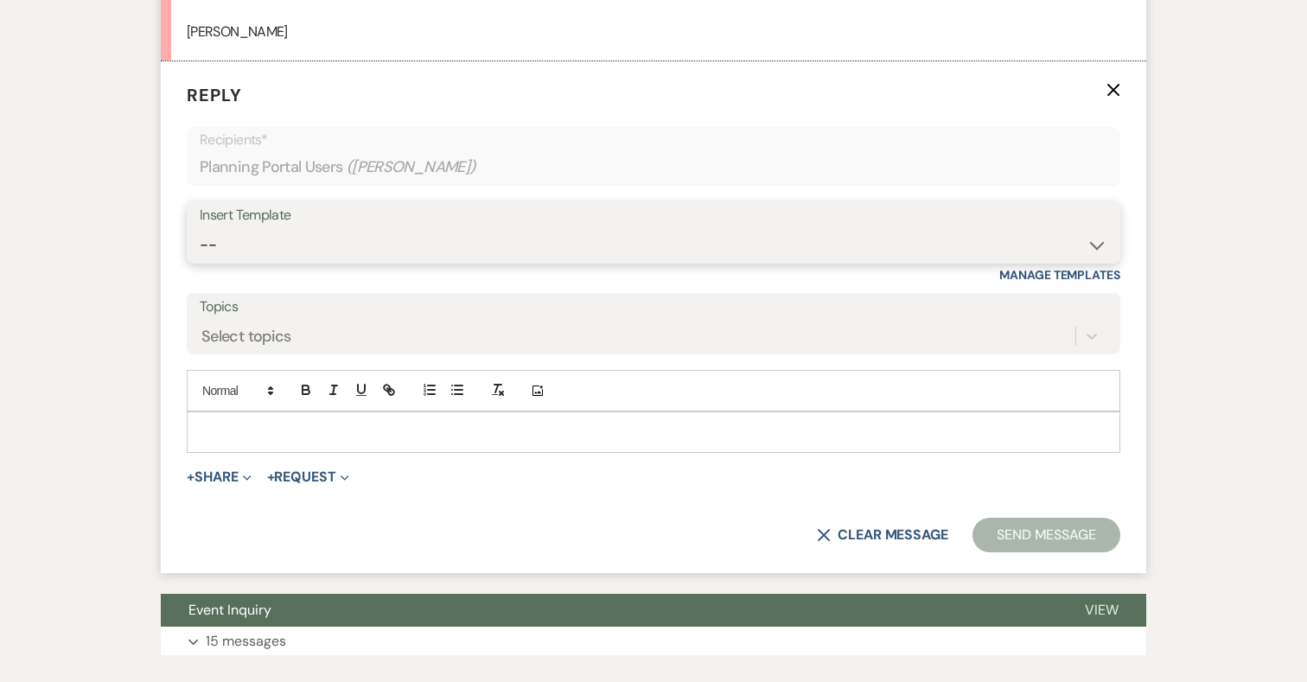
click at [277, 244] on select "-- 2024-25 Follow Up Buy Out Details Menu Tasting Invite Booking Email 2025-Wed…" at bounding box center [654, 245] width 908 height 34
select select "5321"
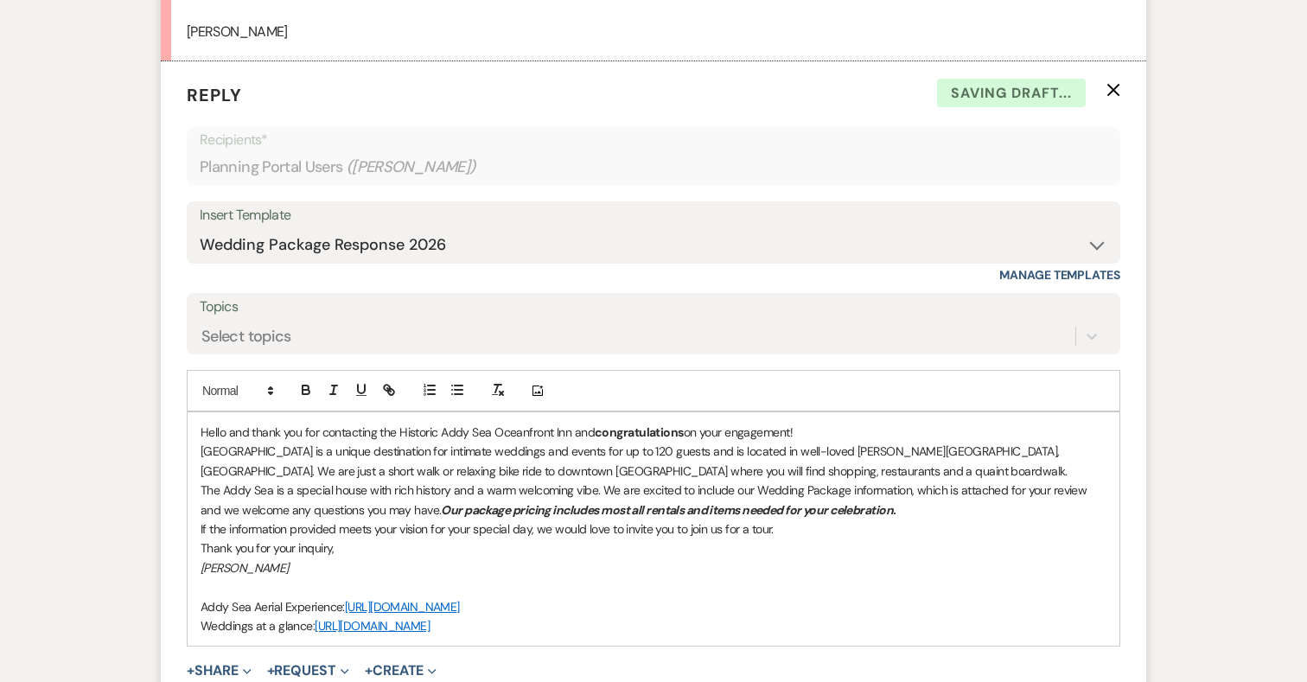
drag, startPoint x: 201, startPoint y: 432, endPoint x: 592, endPoint y: 640, distance: 442.7
click at [592, 640] on div "Hello and thank you for contacting the Historic Addy Sea Oceanfront Inn and con…" at bounding box center [654, 528] width 932 height 233
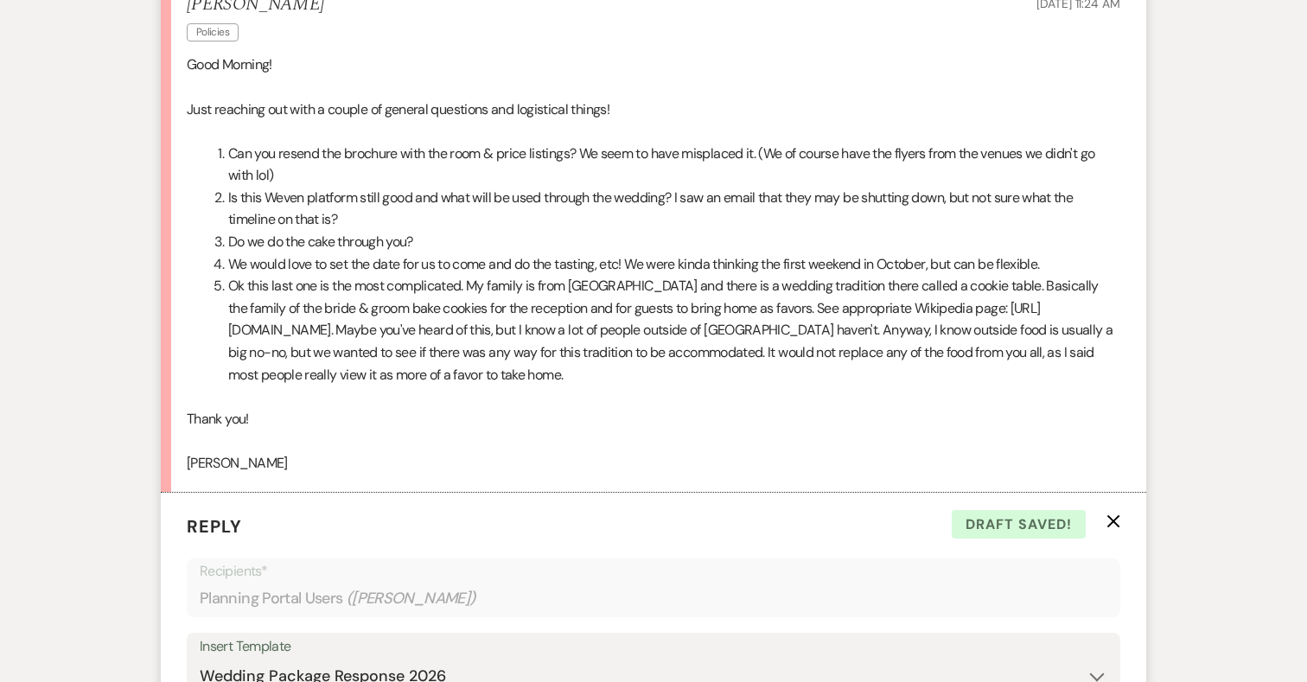
scroll to position [522, 0]
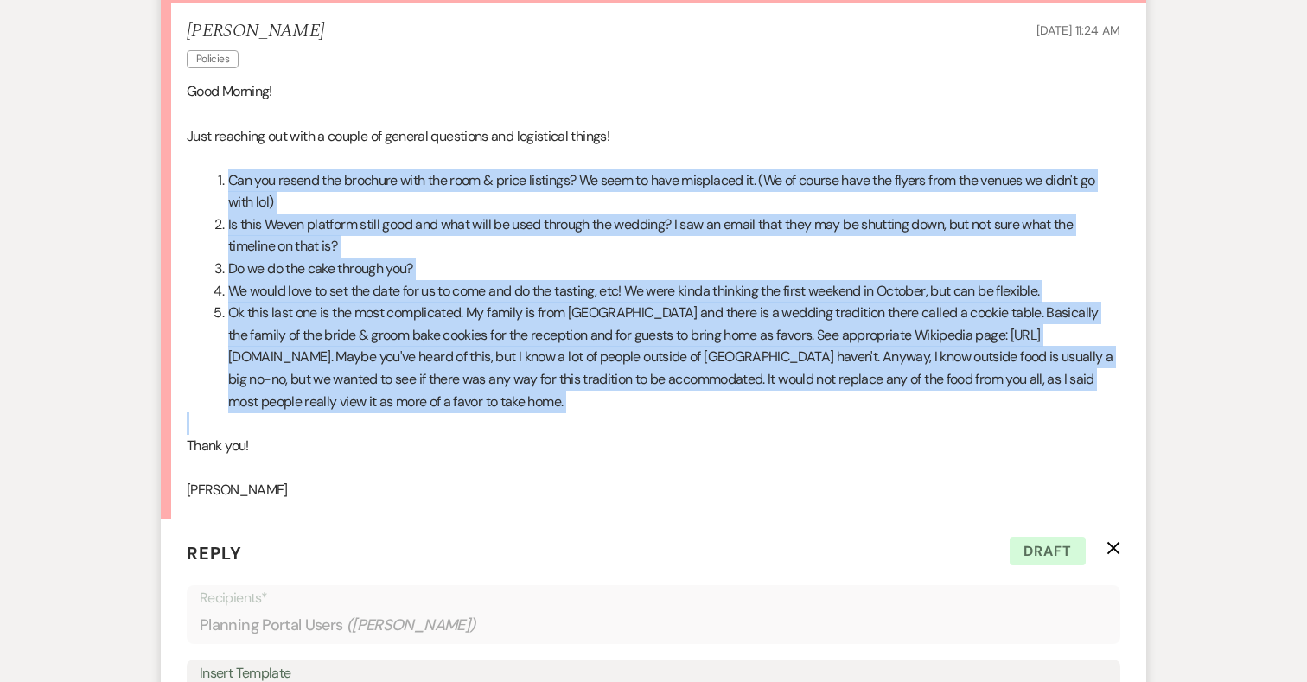
drag, startPoint x: 208, startPoint y: 174, endPoint x: 647, endPoint y: 413, distance: 499.4
click at [647, 413] on div "Good Morning! Just reaching out with a couple of general questions and logistic…" at bounding box center [653, 290] width 933 height 420
copy ol "Can you resend the brochure with the room & price listings? We seem to have mis…"
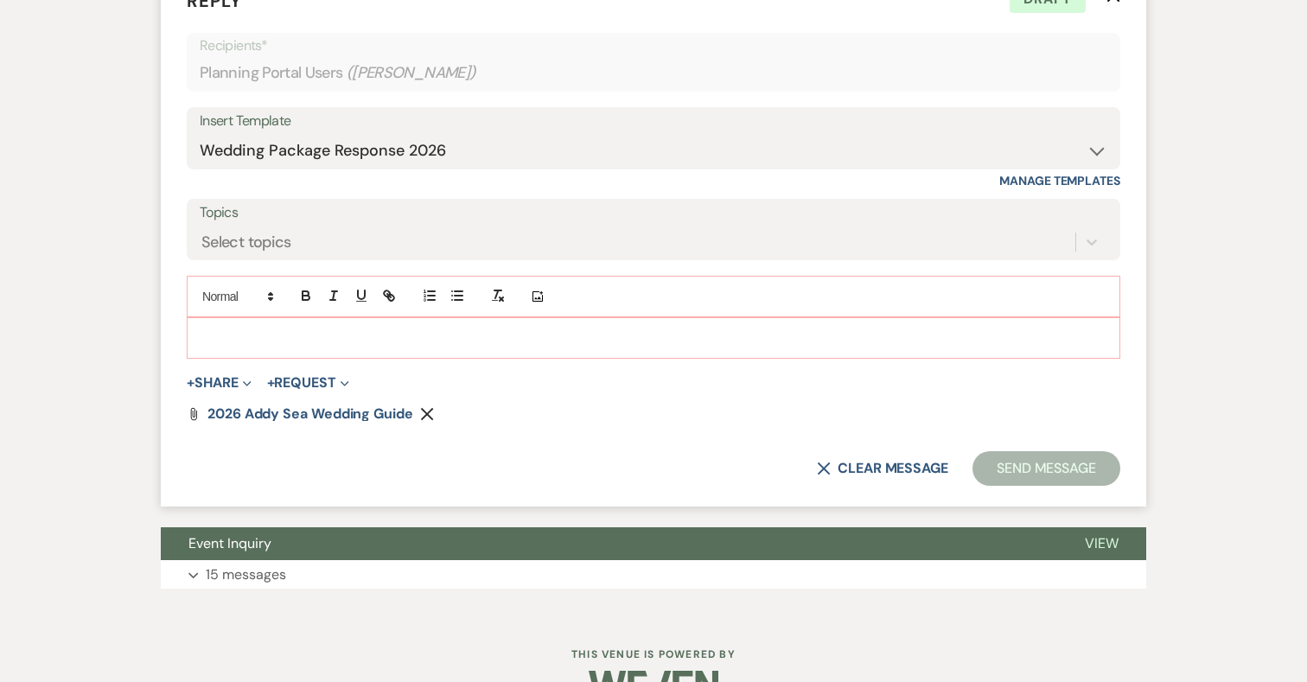
scroll to position [1118, 0]
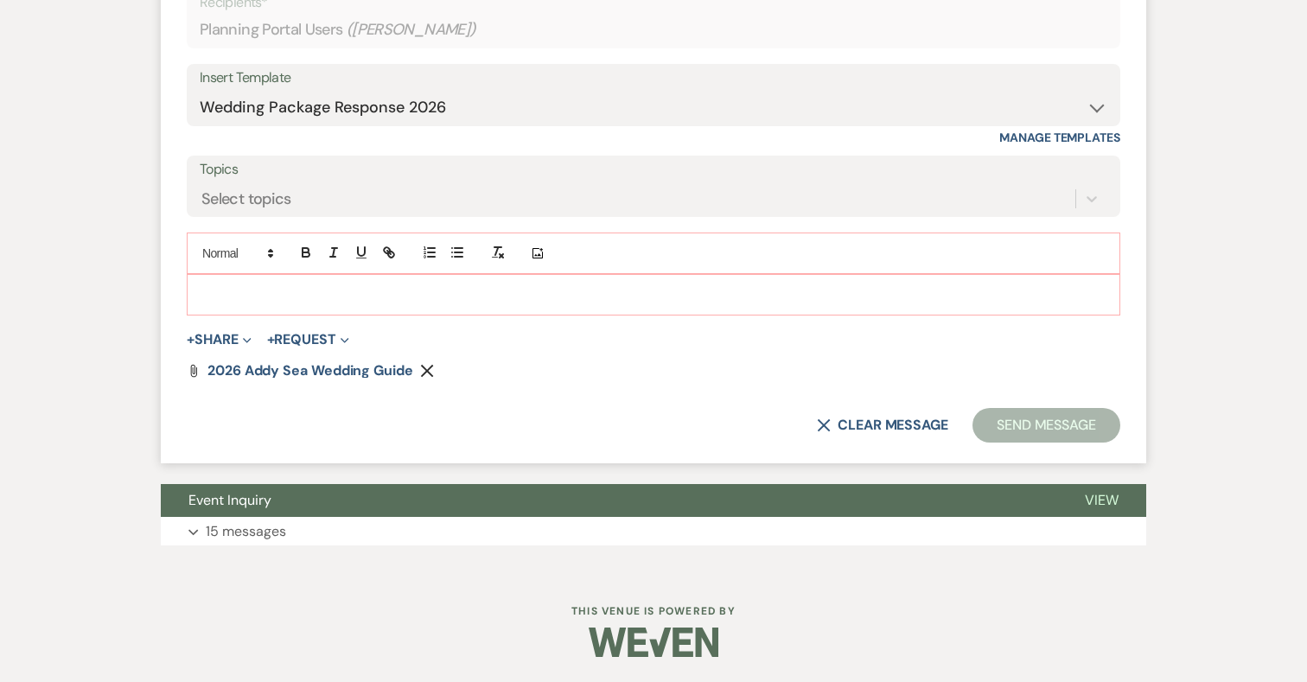
click at [430, 279] on div at bounding box center [654, 295] width 932 height 40
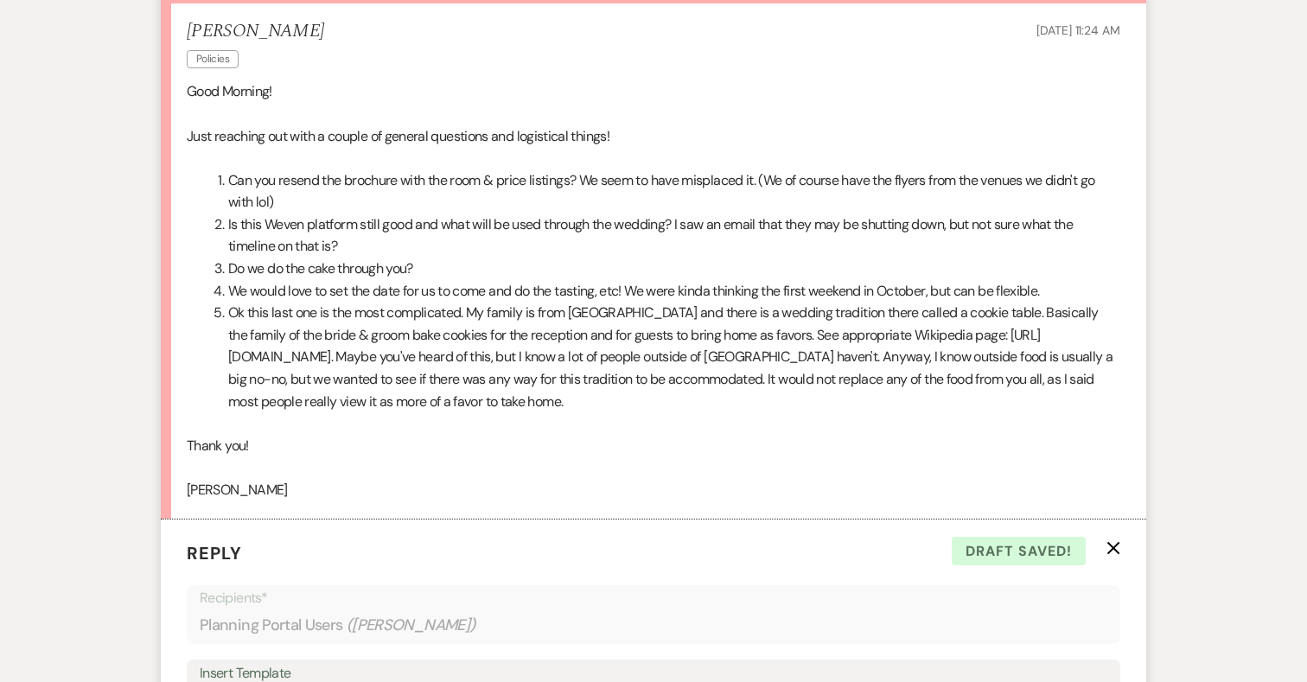
scroll to position [368, 0]
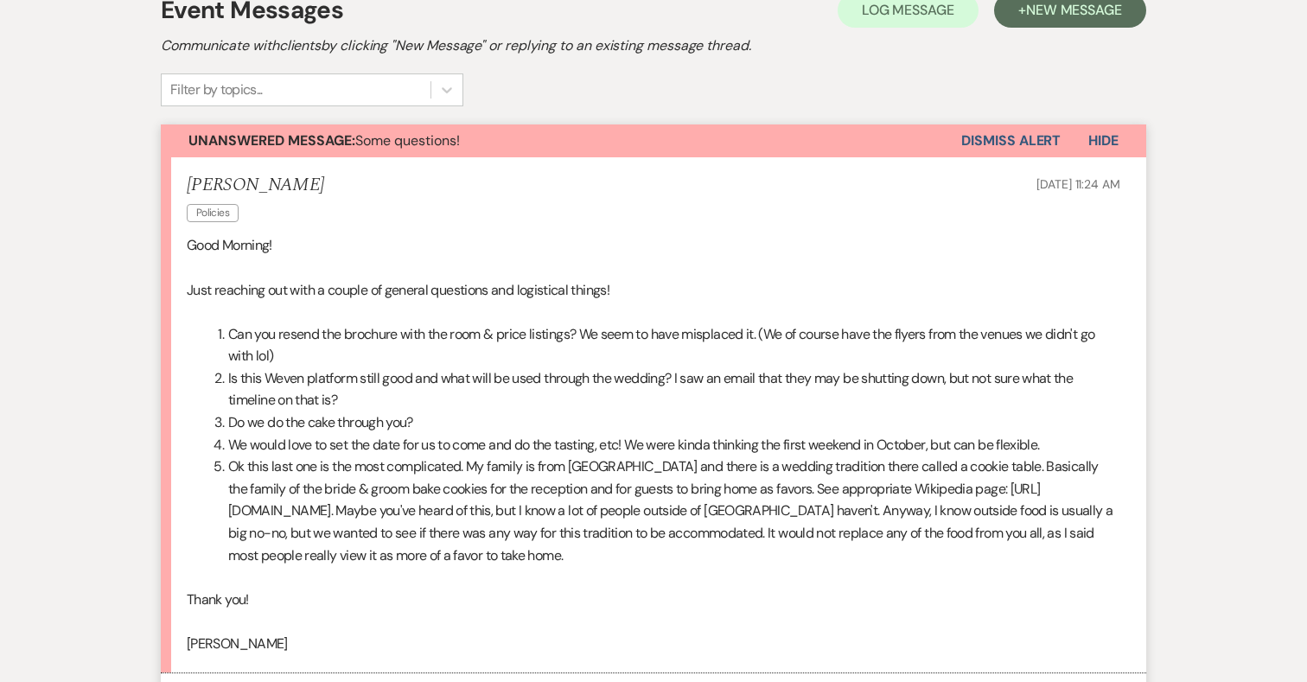
drag, startPoint x: 218, startPoint y: 331, endPoint x: 670, endPoint y: 551, distance: 502.9
click at [670, 551] on ol "Can you resend the brochure with the room & price listings? We seem to have mis…" at bounding box center [653, 445] width 933 height 244
copy ol "Can you resend the brochure with the room & price listings? We seem to have mis…"
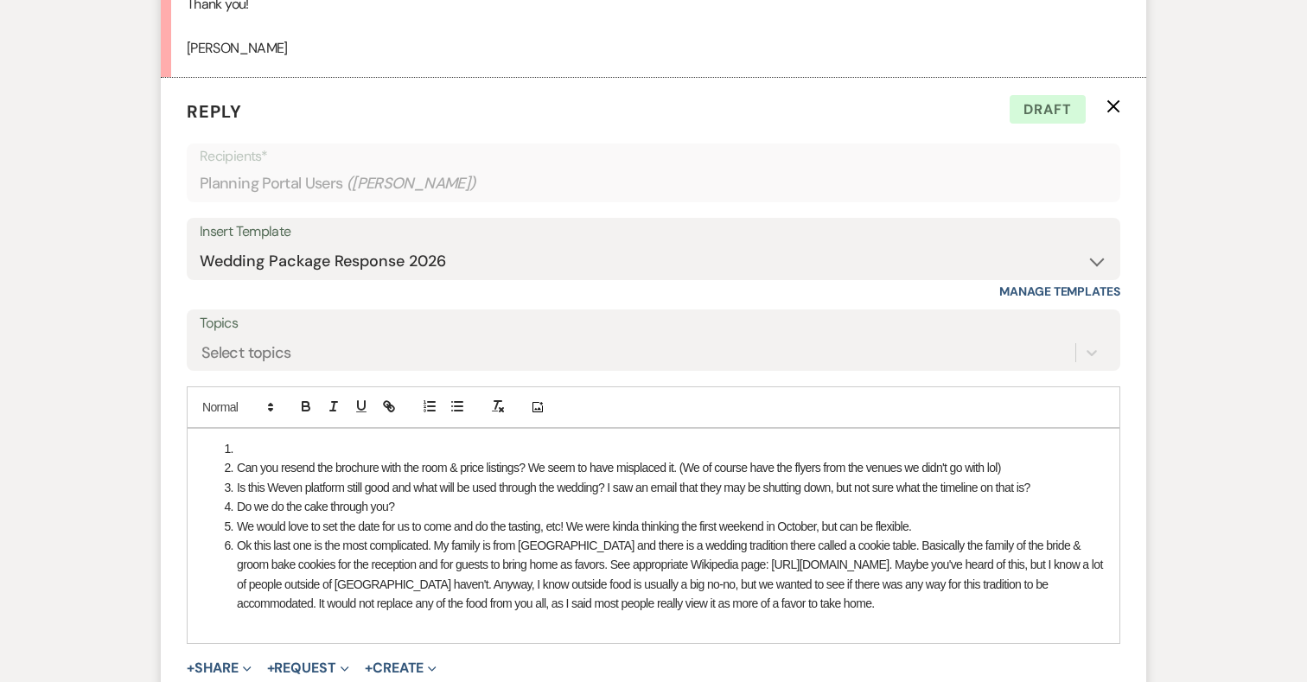
scroll to position [982, 0]
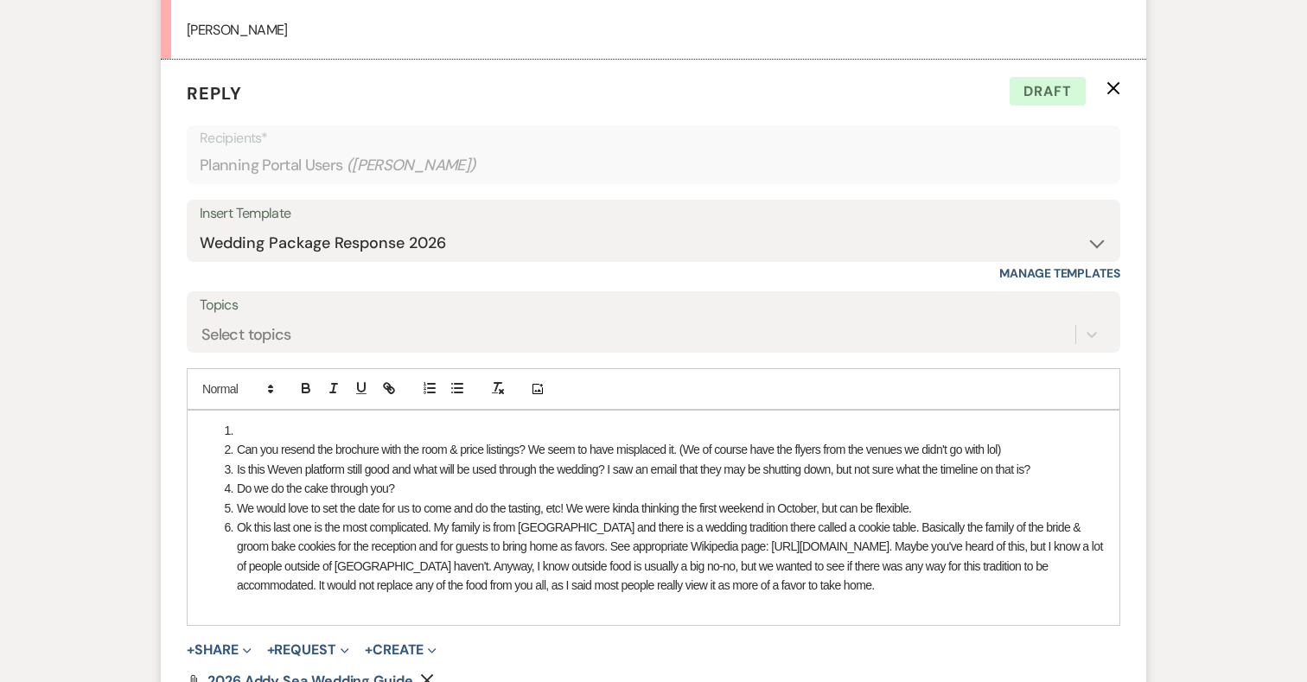
drag, startPoint x: 888, startPoint y: 589, endPoint x: 211, endPoint y: 430, distance: 695.4
click at [211, 429] on ol "Can you resend the brochure with the room & price listings? We seem to have mis…" at bounding box center [654, 508] width 906 height 175
click at [239, 447] on span "Can you resend the brochure with the room & price listings? We seem to have mis…" at bounding box center [619, 450] width 764 height 14
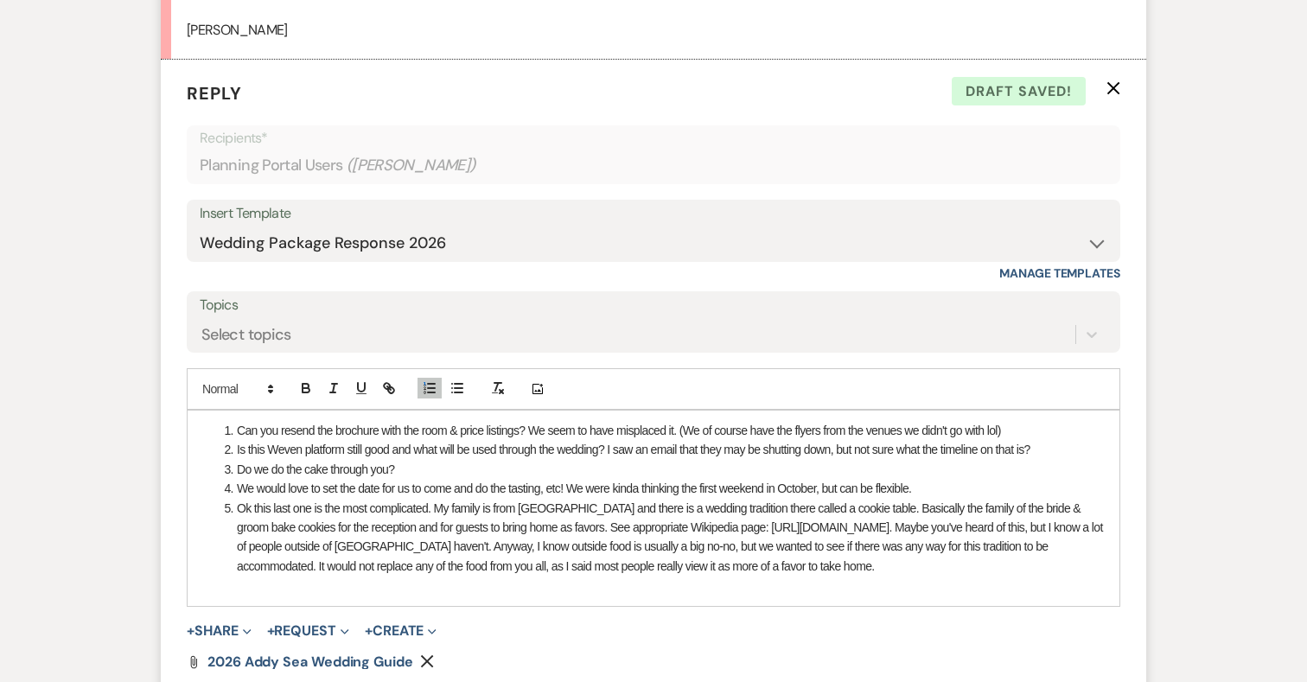
click at [1022, 427] on li "Can you resend the brochure with the room & price listings? We seem to have mis…" at bounding box center [663, 430] width 888 height 19
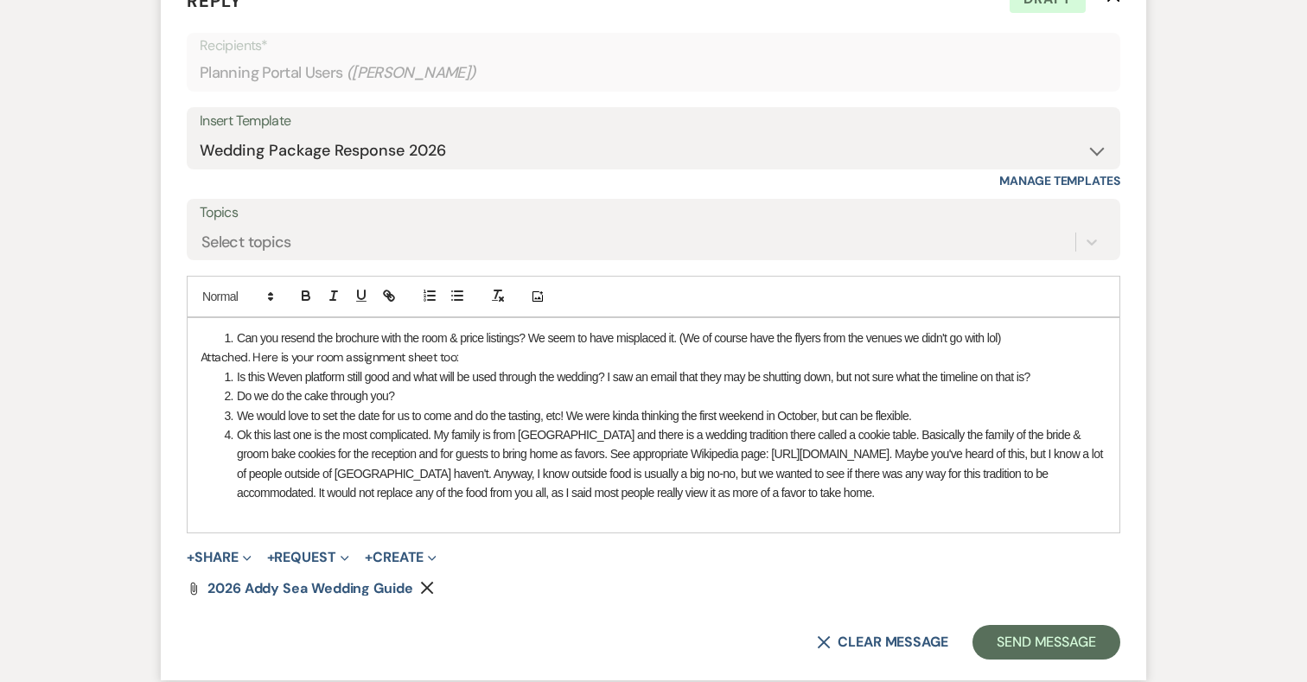
scroll to position [1292, 0]
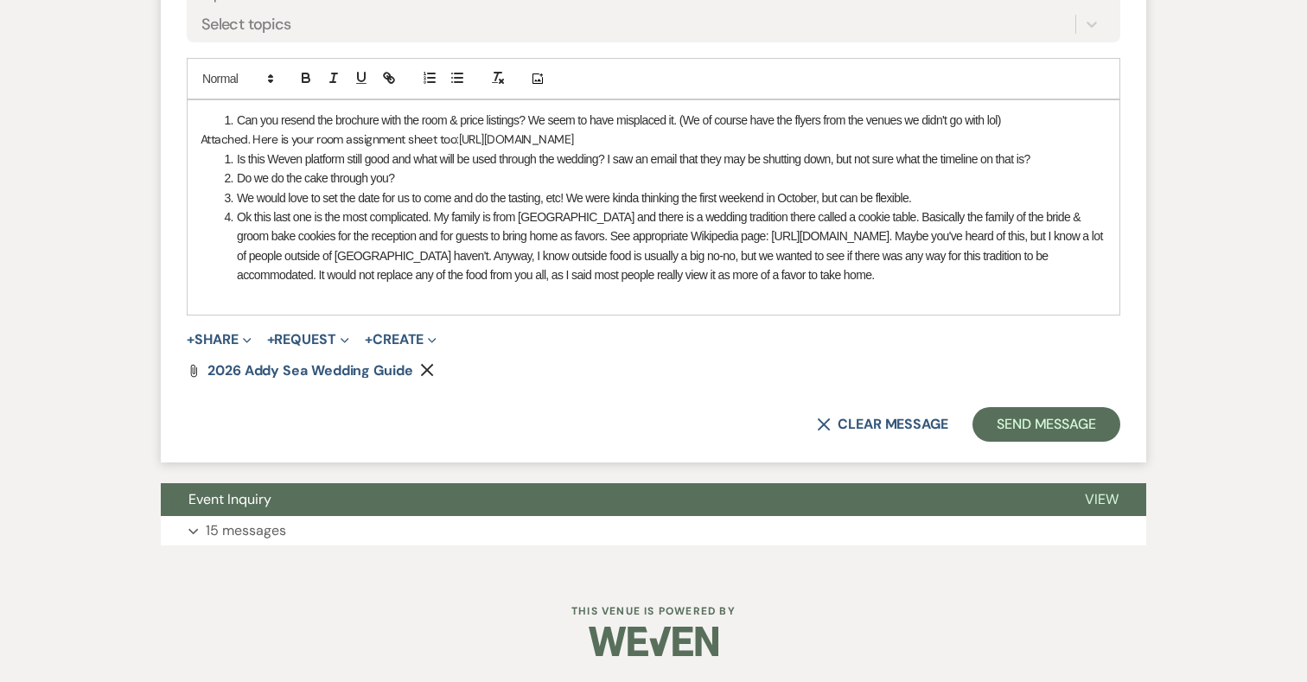
click at [1048, 160] on li "Is this Weven platform still good and what will be used through the wedding? I …" at bounding box center [663, 159] width 888 height 19
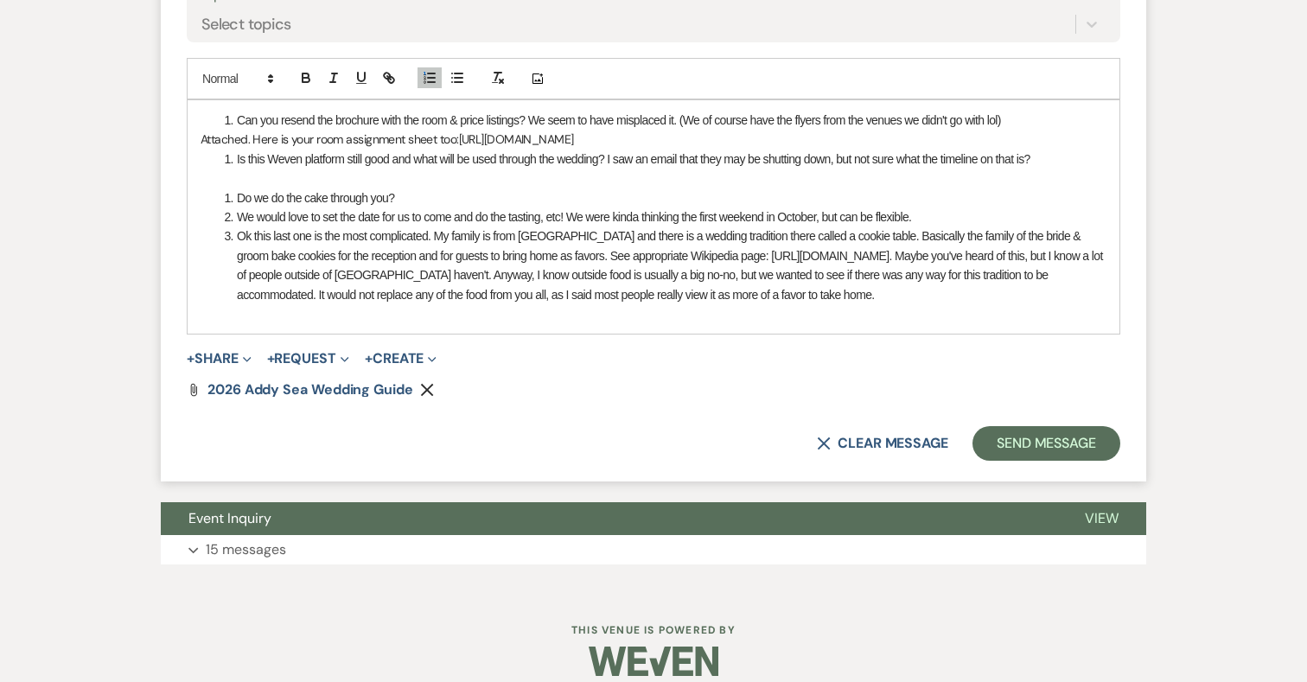
click at [237, 159] on span at bounding box center [237, 159] width 0 height 19
click at [432, 80] on icon "button" at bounding box center [430, 78] width 16 height 16
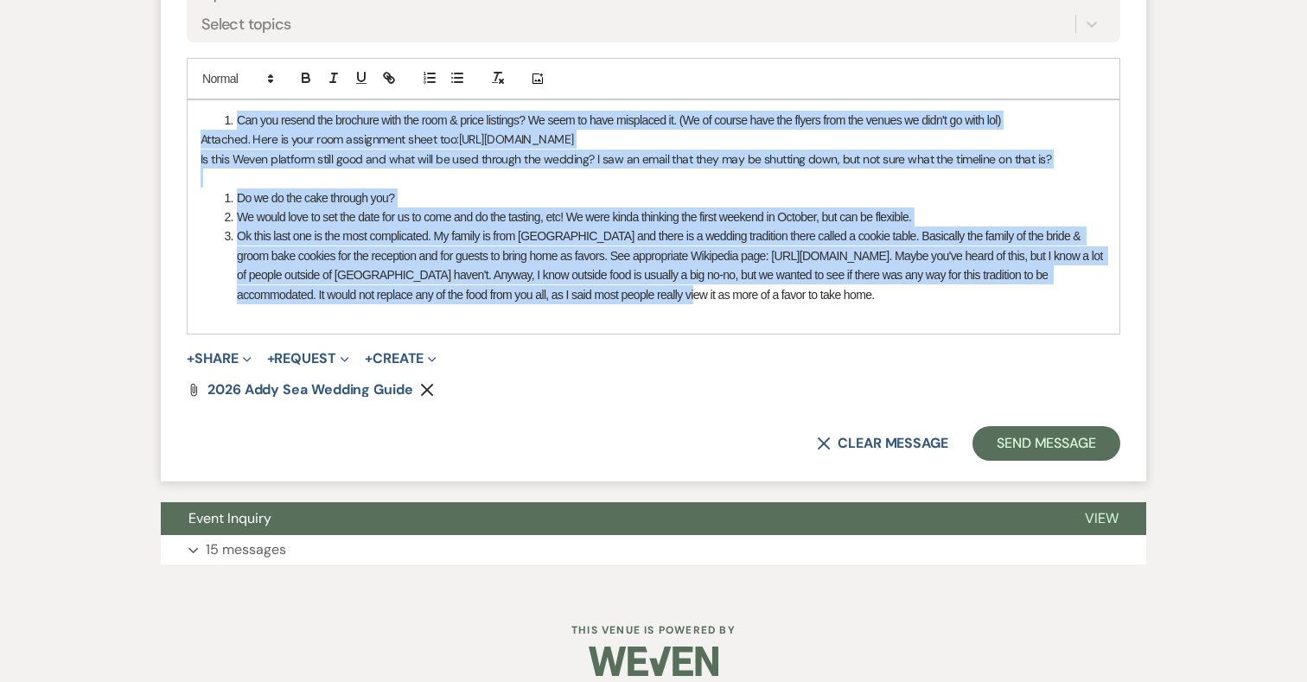
drag, startPoint x: 210, startPoint y: 117, endPoint x: 660, endPoint y: 294, distance: 483.9
click at [660, 294] on div "Can you resend the brochure with the room & price listings? We seem to have mis…" at bounding box center [654, 216] width 932 height 233
click at [500, 76] on icon "button" at bounding box center [498, 78] width 16 height 16
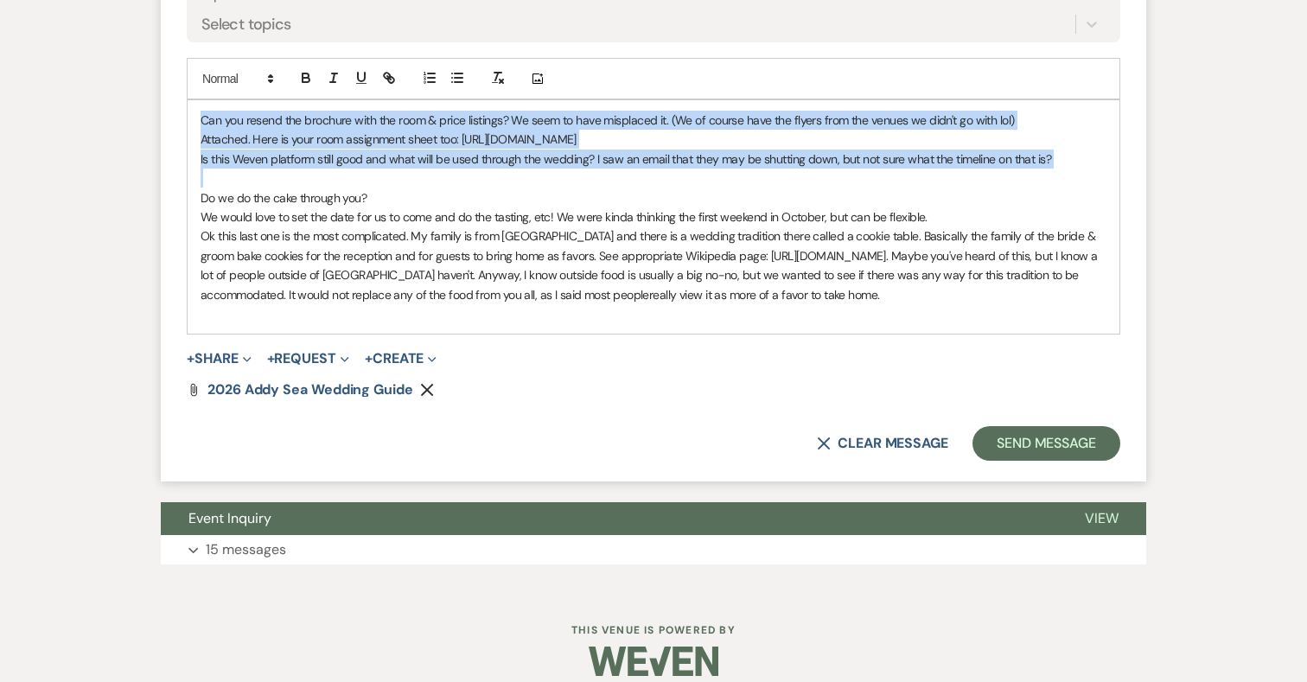
click at [201, 121] on p "Can you resend the brochure with the room & price listings? We seem to have mis…" at bounding box center [654, 120] width 906 height 19
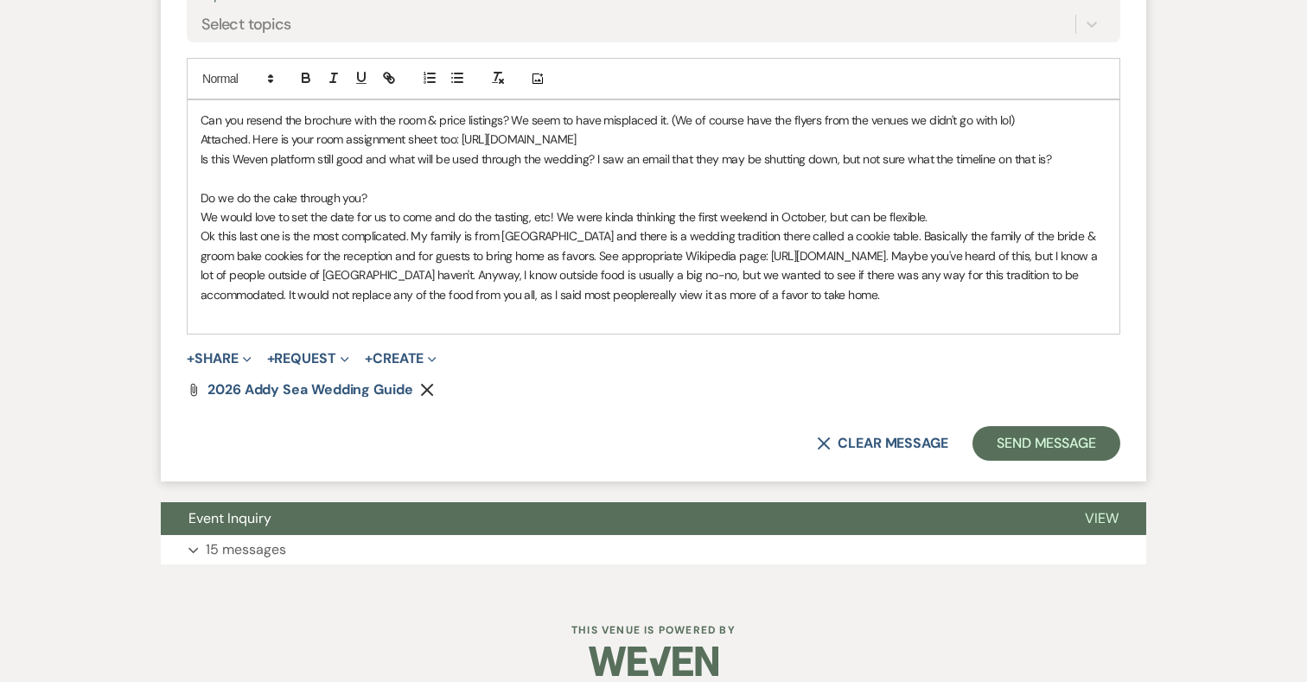
click at [201, 140] on p "Attached. Here is your room assignment sheet too: https://docs.google.com/sprea…" at bounding box center [654, 139] width 906 height 19
click at [258, 137] on p "-Attached. Here is your room assignment sheet too: https://docs.google.com/spre…" at bounding box center [654, 139] width 906 height 19
click at [201, 156] on p "Is this Weven platform still good and what will be used through the wedding? I …" at bounding box center [654, 159] width 906 height 19
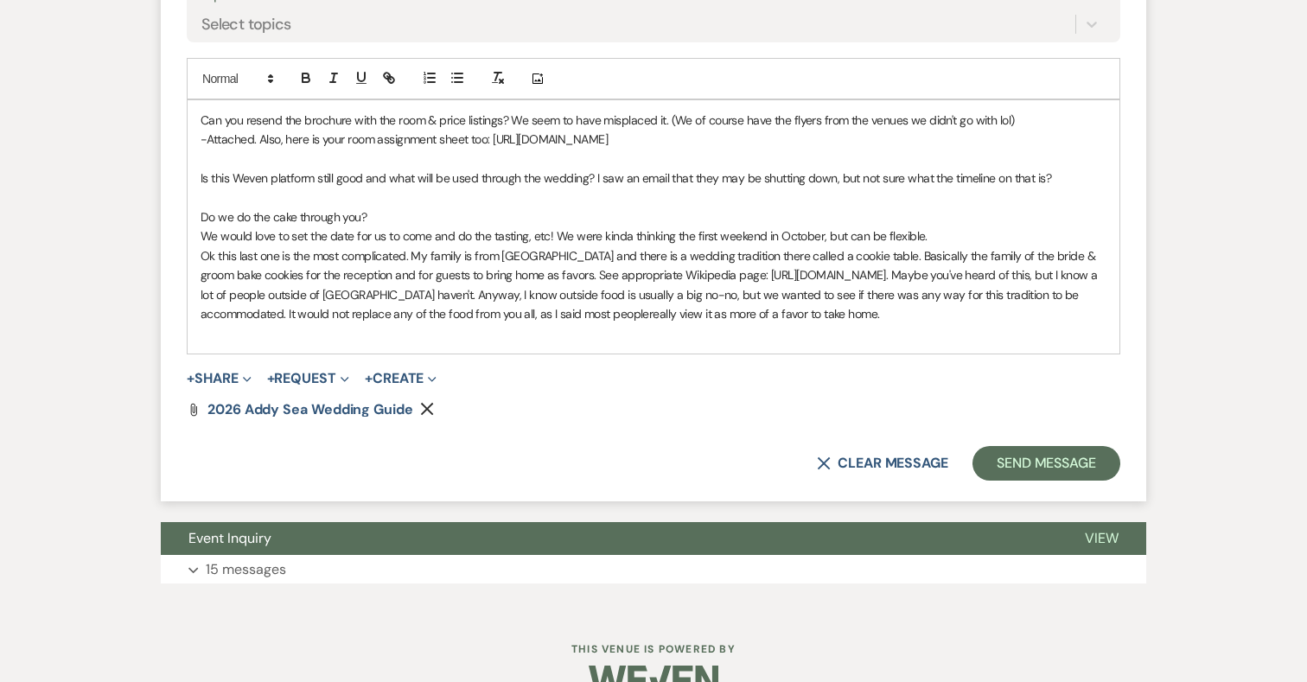
click at [208, 192] on p at bounding box center [654, 197] width 906 height 19
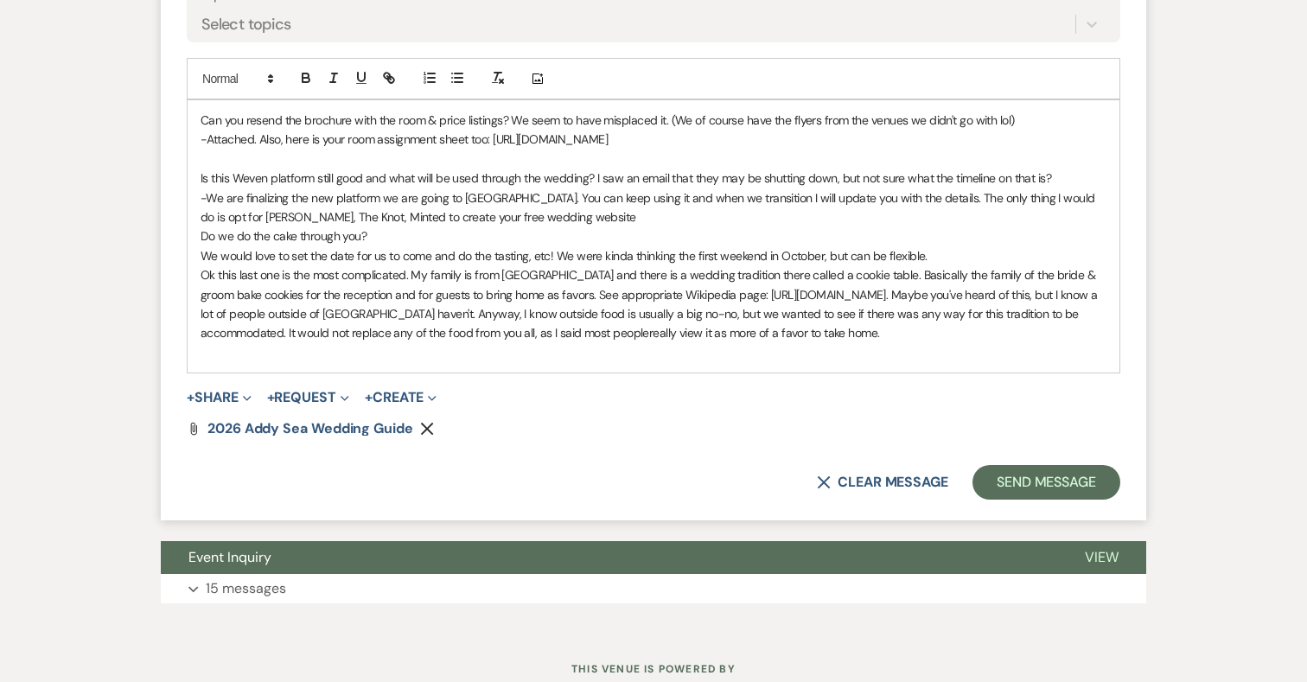
click at [201, 117] on p "Can you resend the brochure with the room & price listings? We seem to have mis…" at bounding box center [654, 120] width 906 height 19
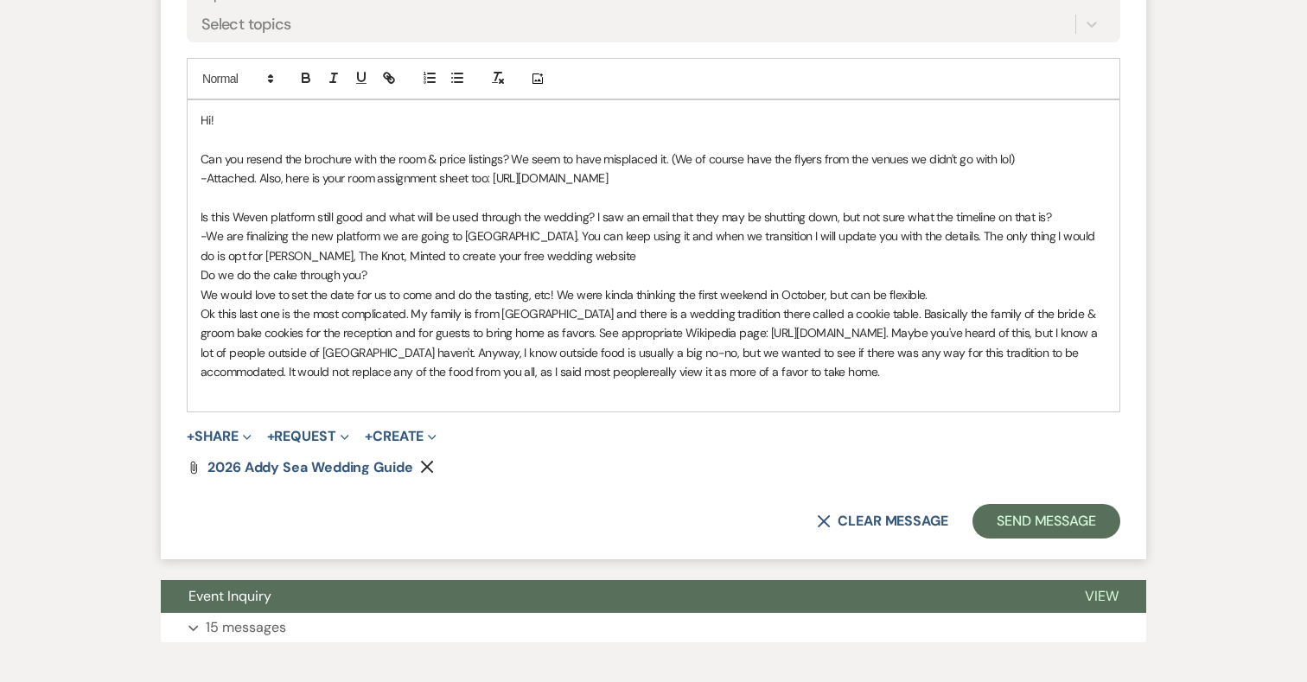
click at [229, 140] on p at bounding box center [654, 139] width 906 height 19
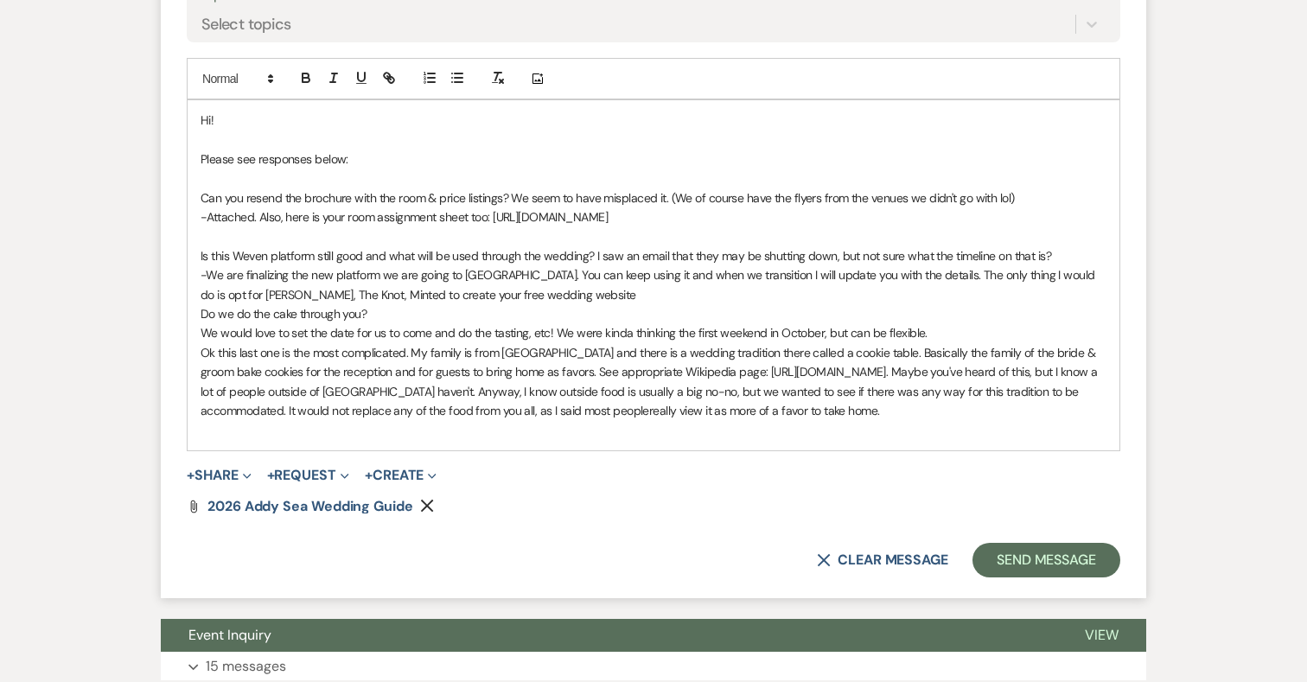
click at [464, 296] on p "-We are finalizing the new platform we are going to us. You can keep using it a…" at bounding box center [654, 284] width 906 height 39
click at [201, 309] on p "Do we do the cake through you?" at bounding box center [654, 313] width 906 height 19
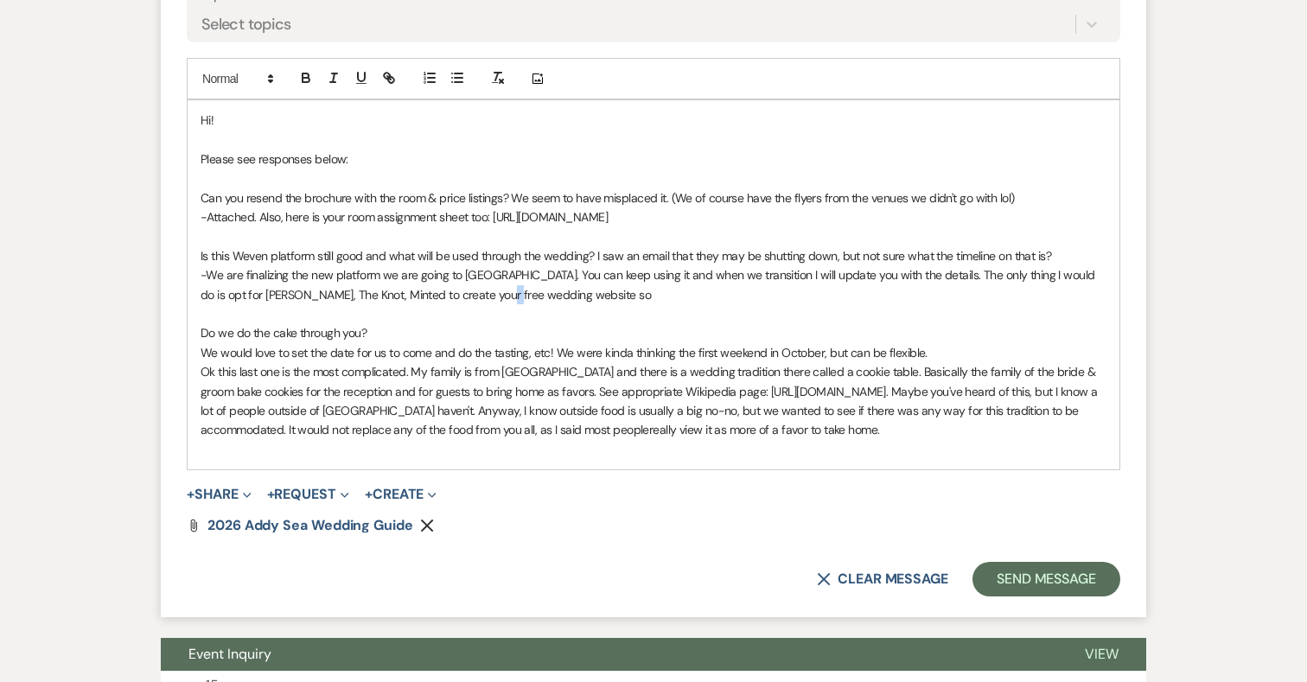
drag, startPoint x: 471, startPoint y: 296, endPoint x: 462, endPoint y: 295, distance: 9.7
click at [462, 295] on p "-We are finalizing the new platform we are going to us. You can keep using it a…" at bounding box center [654, 284] width 906 height 39
click at [386, 331] on p "Do we do the cake through you?" at bounding box center [654, 332] width 906 height 19
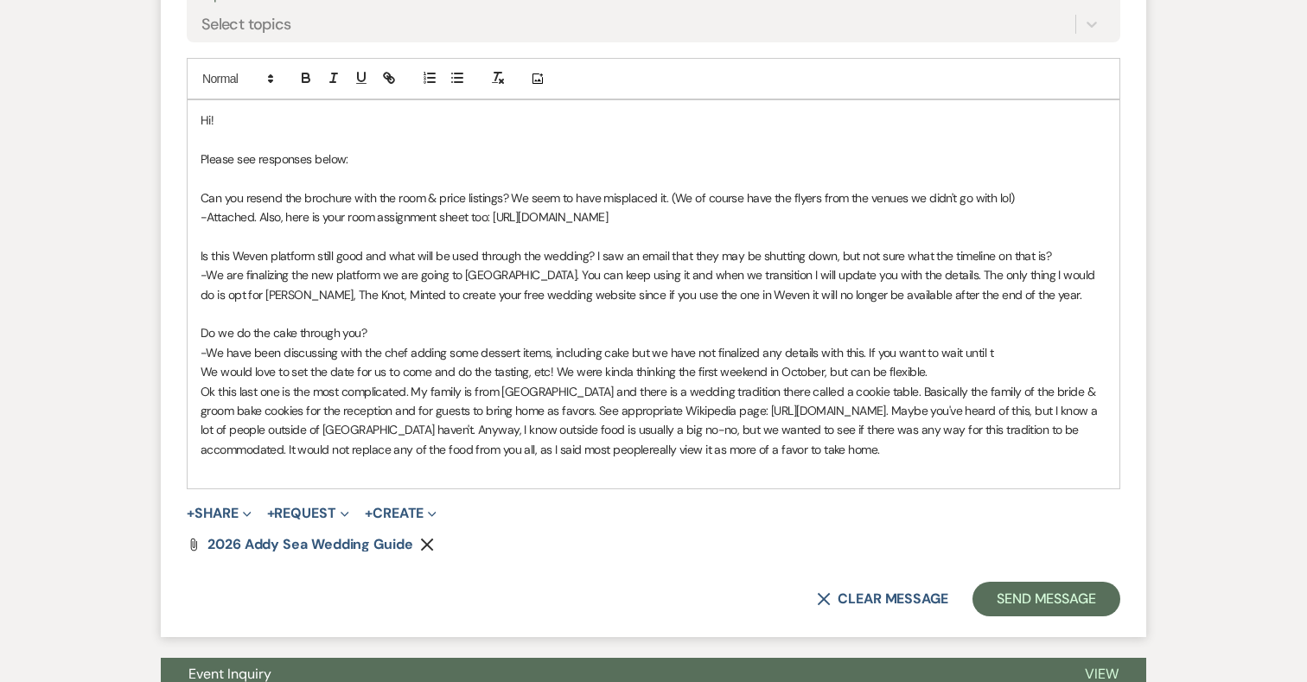
click at [406, 353] on p "-We have been discussing with the chef adding some dessert items, including cak…" at bounding box center [654, 352] width 906 height 19
click at [660, 353] on p "-We have been discussing with the chef about adding some dessert items, includi…" at bounding box center [654, 352] width 906 height 19
drag, startPoint x: 1029, startPoint y: 353, endPoint x: 901, endPoint y: 348, distance: 128.0
click at [901, 348] on p "-We have been discussing with the chef about adding some dessert items, includi…" at bounding box center [654, 352] width 906 height 19
click at [582, 351] on p "-We have been discussing with the chef about adding some dessert items, includi…" at bounding box center [654, 352] width 906 height 19
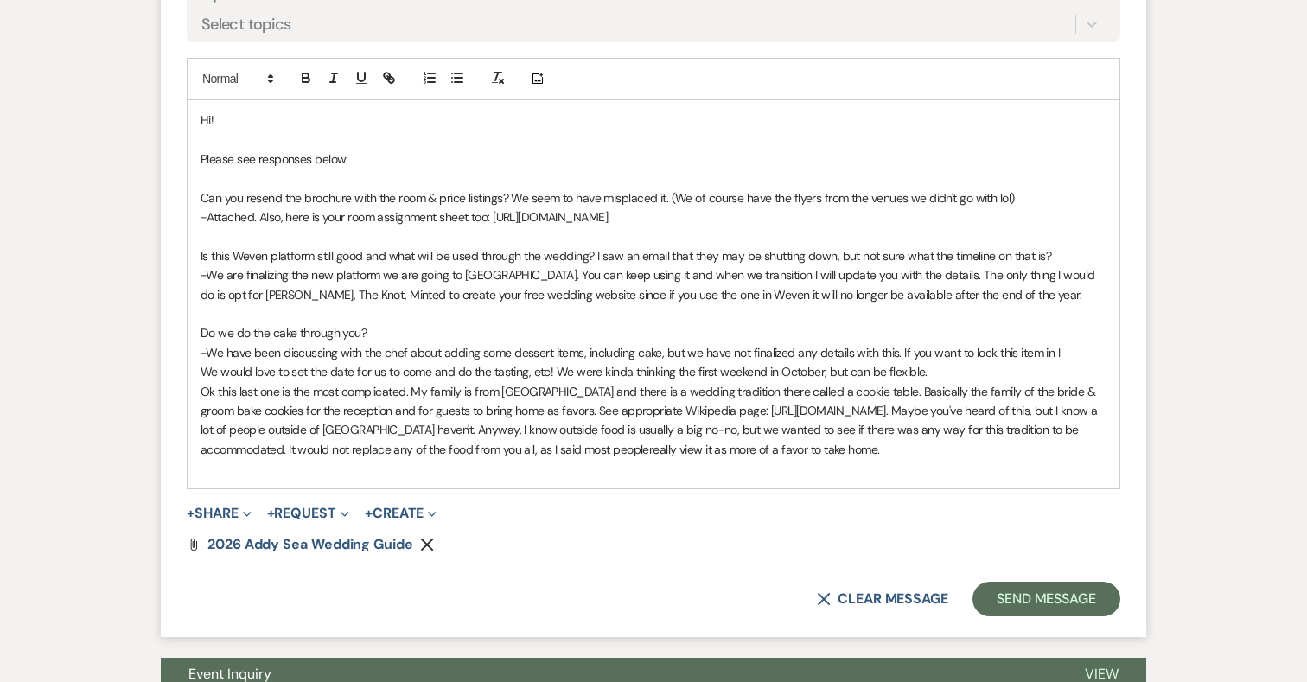
click at [896, 353] on p "-We have been discussing with the chef about adding some dessert items, includi…" at bounding box center [654, 352] width 906 height 19
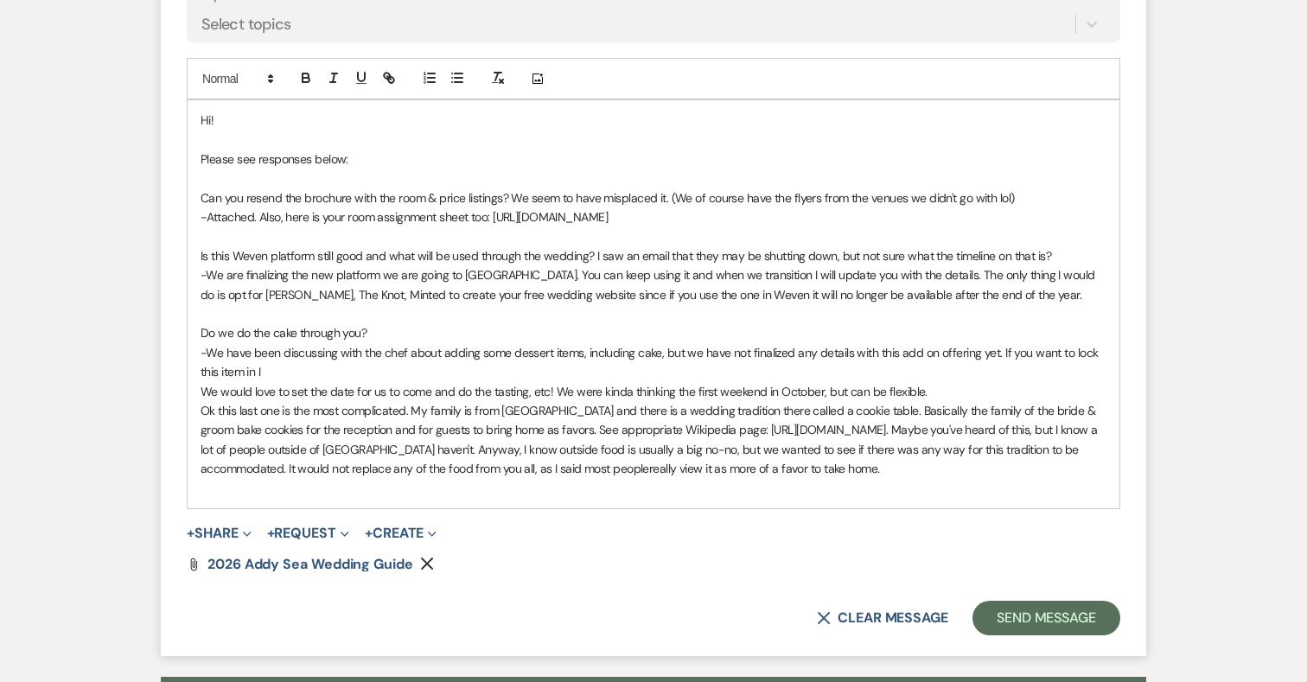
click at [265, 367] on p "-We have been discussing with the chef about adding some dessert items, includi…" at bounding box center [654, 362] width 906 height 39
click at [563, 372] on p "-We have been discussing with the chef about adding some dessert items, includi…" at bounding box center [654, 362] width 906 height 39
click at [933, 390] on p "We would love to set the date for us to come and do the tasting, etc! We were k…" at bounding box center [654, 391] width 906 height 19
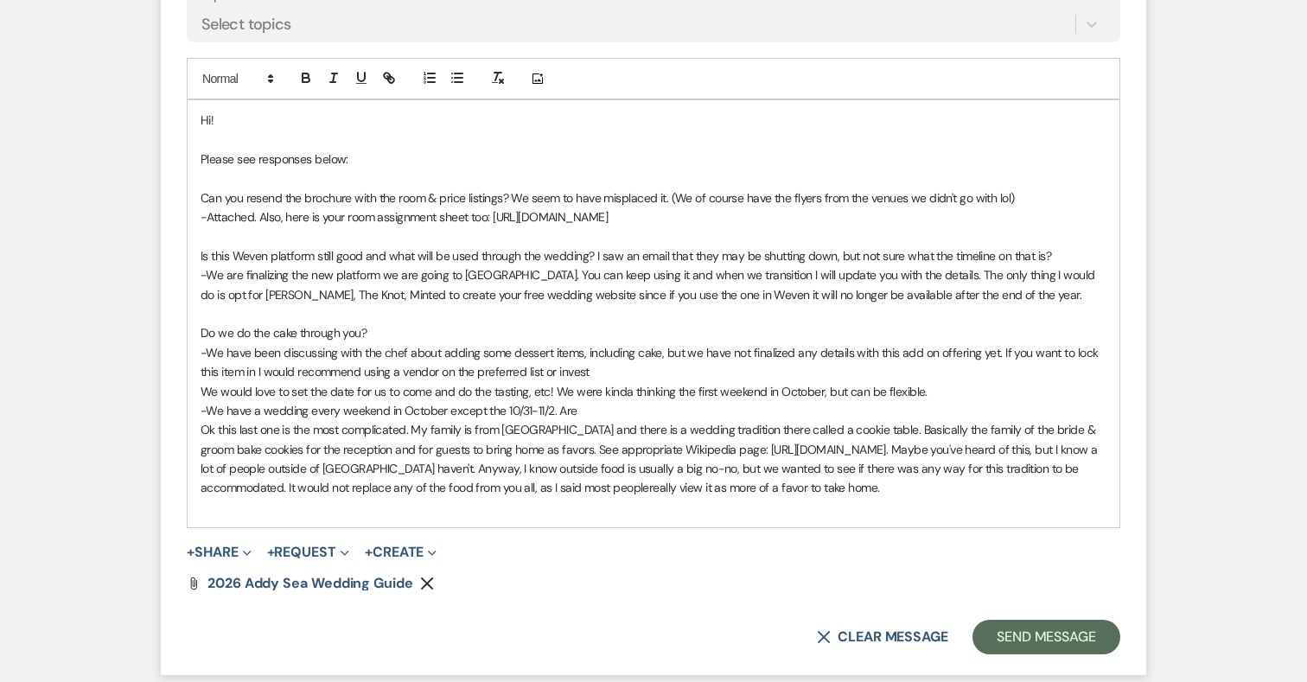
click at [207, 407] on p "-We have a wedding every weekend in October except the 10/31-11/2. Are" at bounding box center [654, 410] width 906 height 19
click at [583, 405] on p "-We have a wedding every weekend in October except the 10/31-11/2. Are" at bounding box center [654, 410] width 906 height 19
click at [658, 409] on p "-We have a wedding every weekend in October except the 10/31-11/2. Are you able…" at bounding box center [654, 410] width 906 height 19
click at [255, 369] on p "-We have been discussing with the chef about adding some dessert items, includi…" at bounding box center [654, 362] width 906 height 39
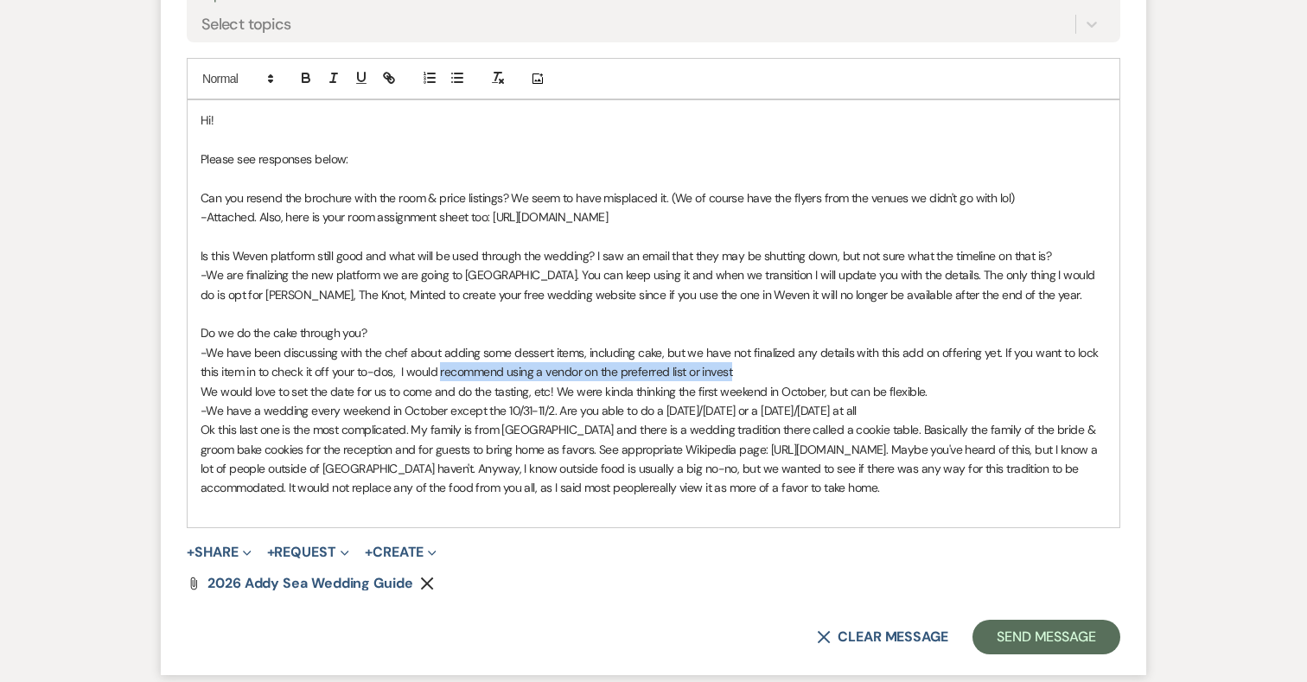
drag, startPoint x: 441, startPoint y: 376, endPoint x: 757, endPoint y: 368, distance: 316.4
click at [757, 368] on p "-We have been discussing with the chef about adding some dessert items, includi…" at bounding box center [654, 362] width 906 height 39
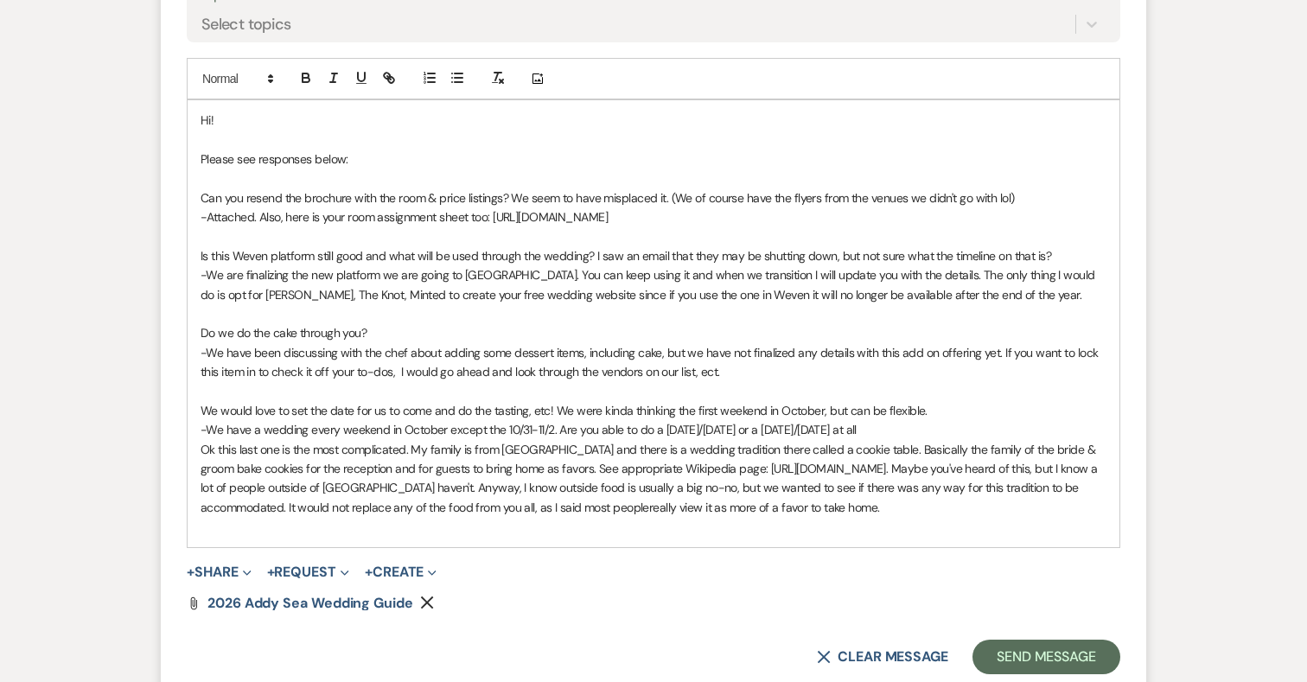
click at [898, 427] on p "-We have a wedding every weekend in October except the 10/31-11/2. Are you able…" at bounding box center [654, 429] width 906 height 19
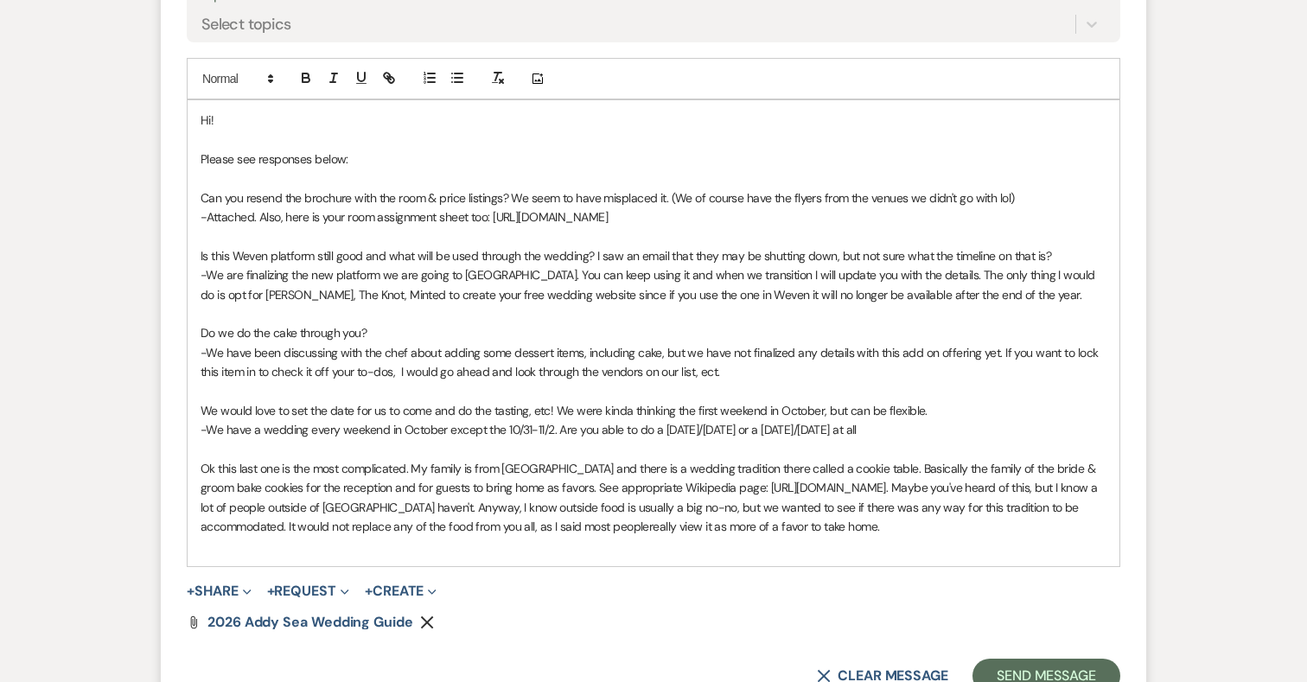
click at [504, 428] on p "-We have a wedding every weekend in October except the 10/31-11/2. Are you able…" at bounding box center [654, 429] width 906 height 19
click at [868, 428] on p "-We have a wedding every weekend in October except 10/31-11/2. Are you able to …" at bounding box center [654, 429] width 906 height 19
click at [640, 430] on p "-We have a wedding every weekend in October except 10/31-11/2. Are you able to …" at bounding box center [654, 429] width 906 height 19
drag, startPoint x: 876, startPoint y: 430, endPoint x: 630, endPoint y: 429, distance: 246.3
click at [630, 429] on p "-We have a wedding every weekend in October except 10/31-11/2. Are you able to …" at bounding box center [654, 429] width 906 height 19
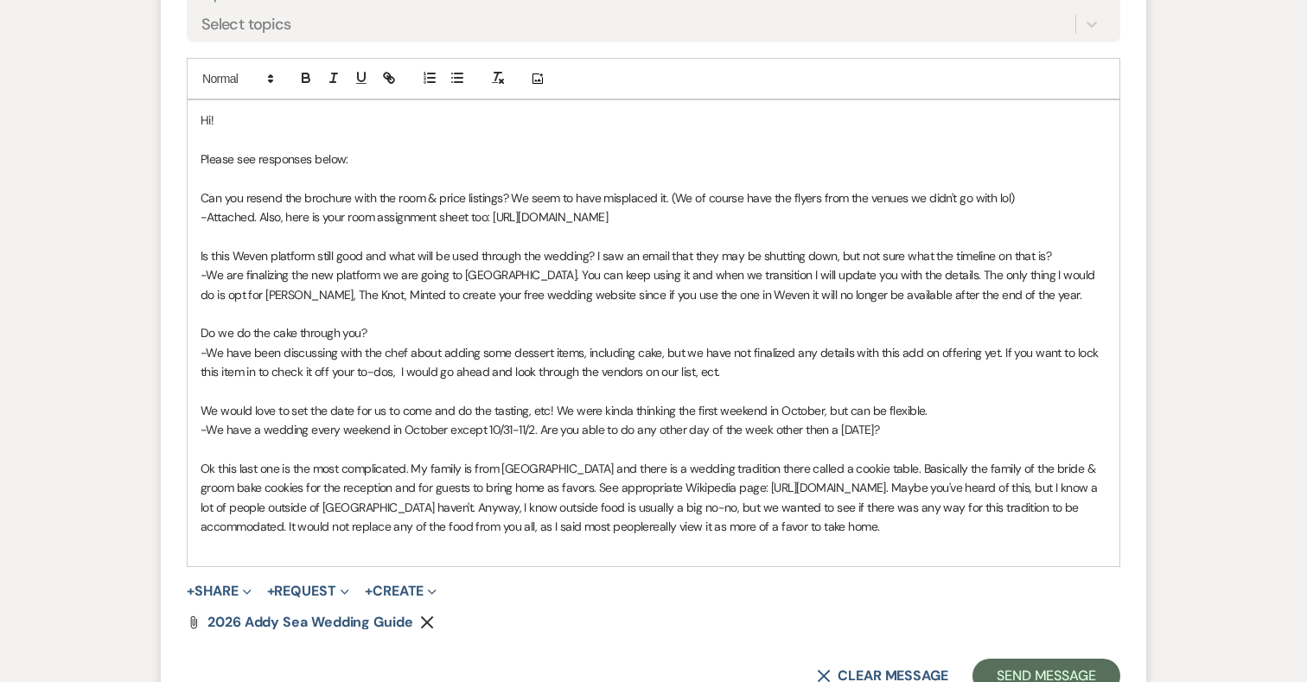
click at [831, 430] on p "-We have a wedding every weekend in October except 10/31-11/2. Are you able to …" at bounding box center [654, 429] width 906 height 19
click at [916, 433] on p "-We have a wedding every weekend in October except 10/31-11/2. Are you able to …" at bounding box center [654, 429] width 906 height 19
click at [916, 425] on p "-We have a wedding every weekend in October except 10/31-11/2. Are you able to …" at bounding box center [654, 429] width 906 height 19
click at [907, 526] on p "Ok this last one is the most complicated. My family is from Pittsburgh and ther…" at bounding box center [654, 498] width 906 height 78
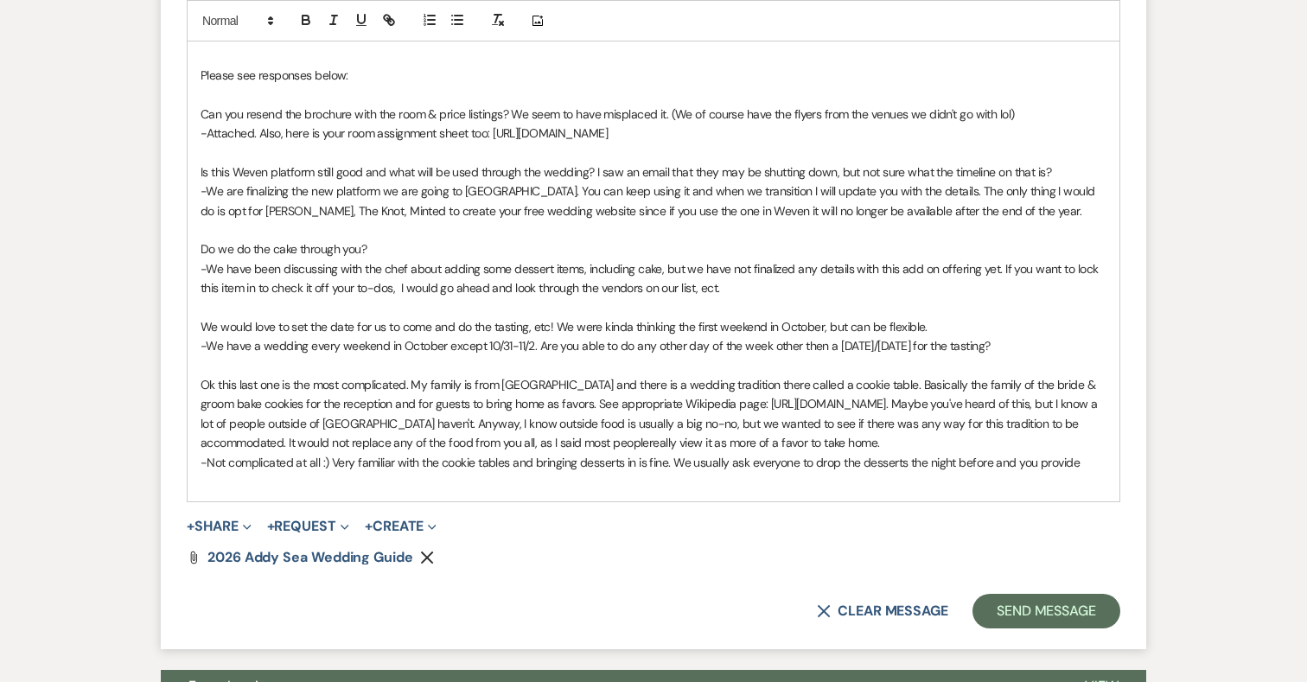
scroll to position [1379, 0]
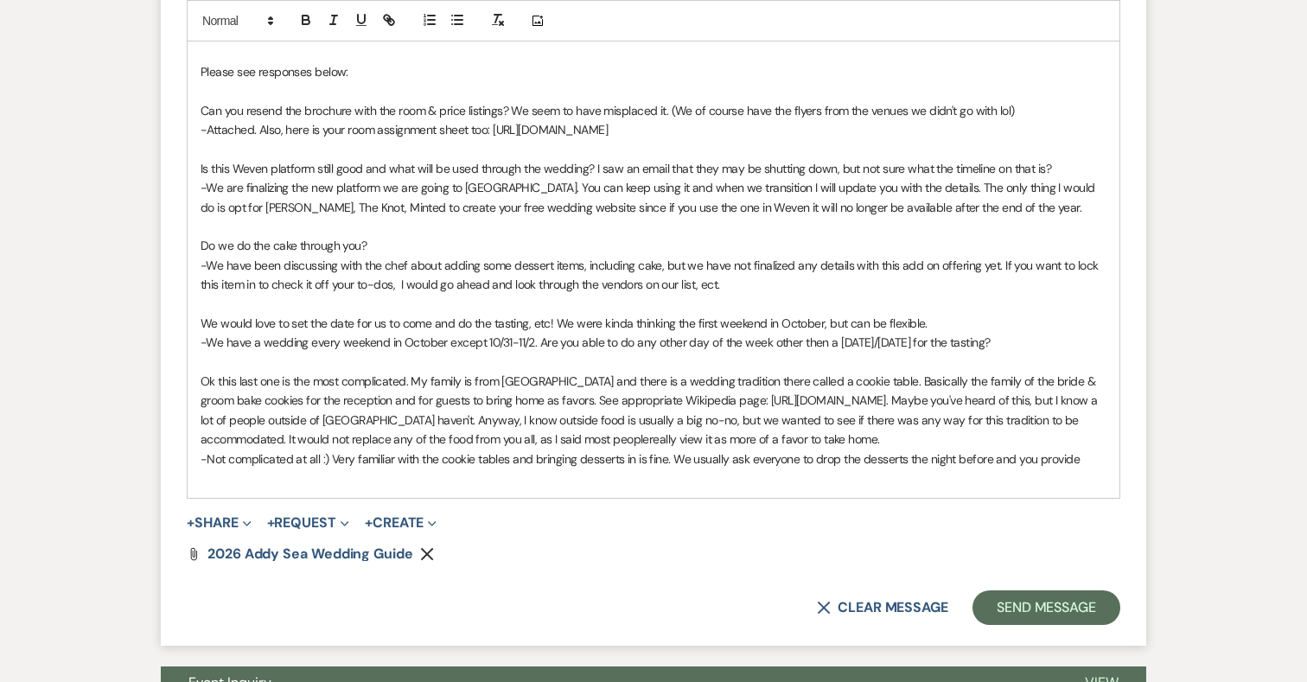
click at [577, 456] on span "-Not complicated at all :) Very familiar with the cookie tables and bringing de…" at bounding box center [640, 459] width 879 height 16
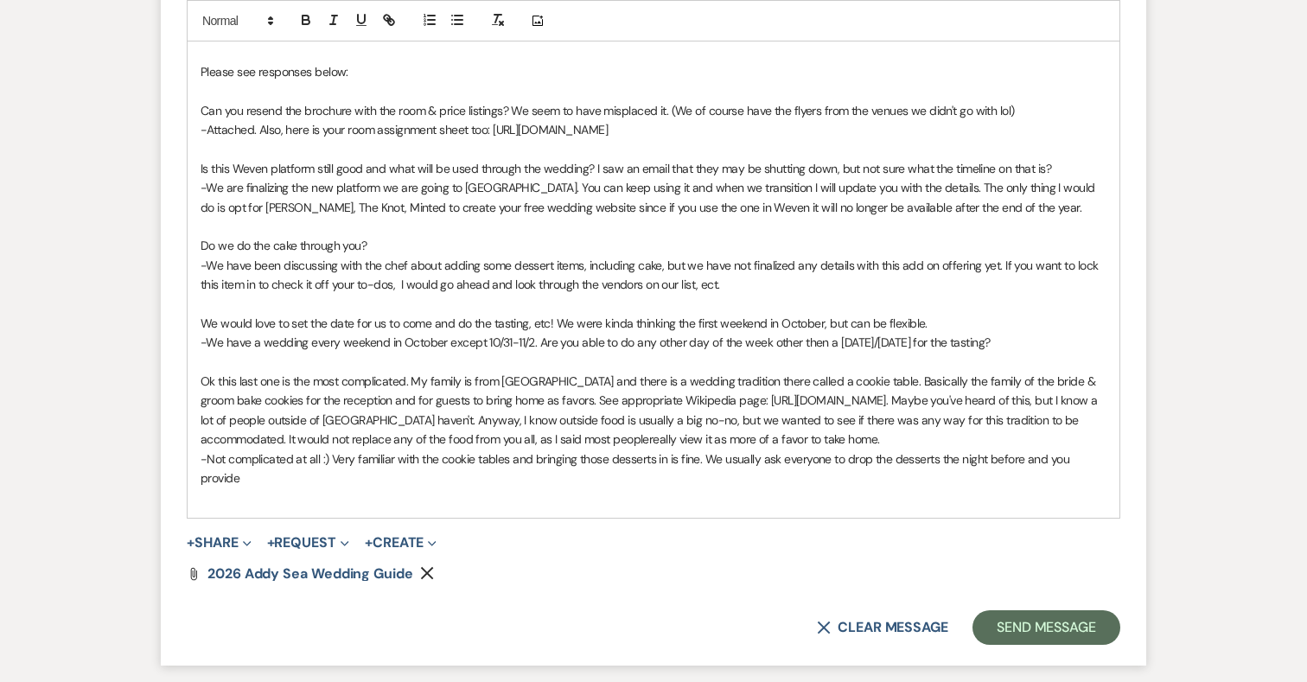
click at [245, 477] on p "-Not complicated at all :) Very familiar with the cookie tables and bringing th…" at bounding box center [654, 468] width 906 height 39
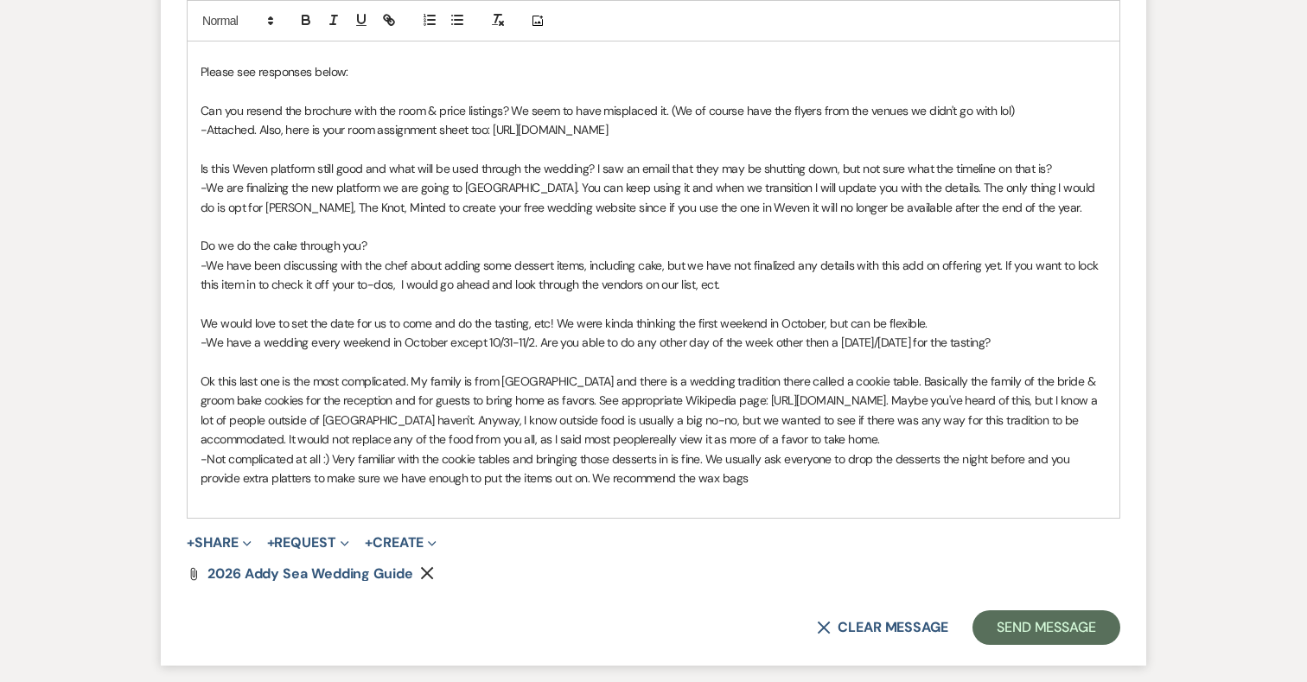
click at [771, 479] on p "-Not complicated at all :) Very familiar with the cookie tables and bringing th…" at bounding box center [654, 468] width 906 height 39
drag, startPoint x: 1042, startPoint y: 478, endPoint x: 753, endPoint y: 476, distance: 288.7
click at [753, 476] on p "-Not complicated at all :) Very familiar with the cookie tables and bringing th…" at bounding box center [654, 468] width 906 height 39
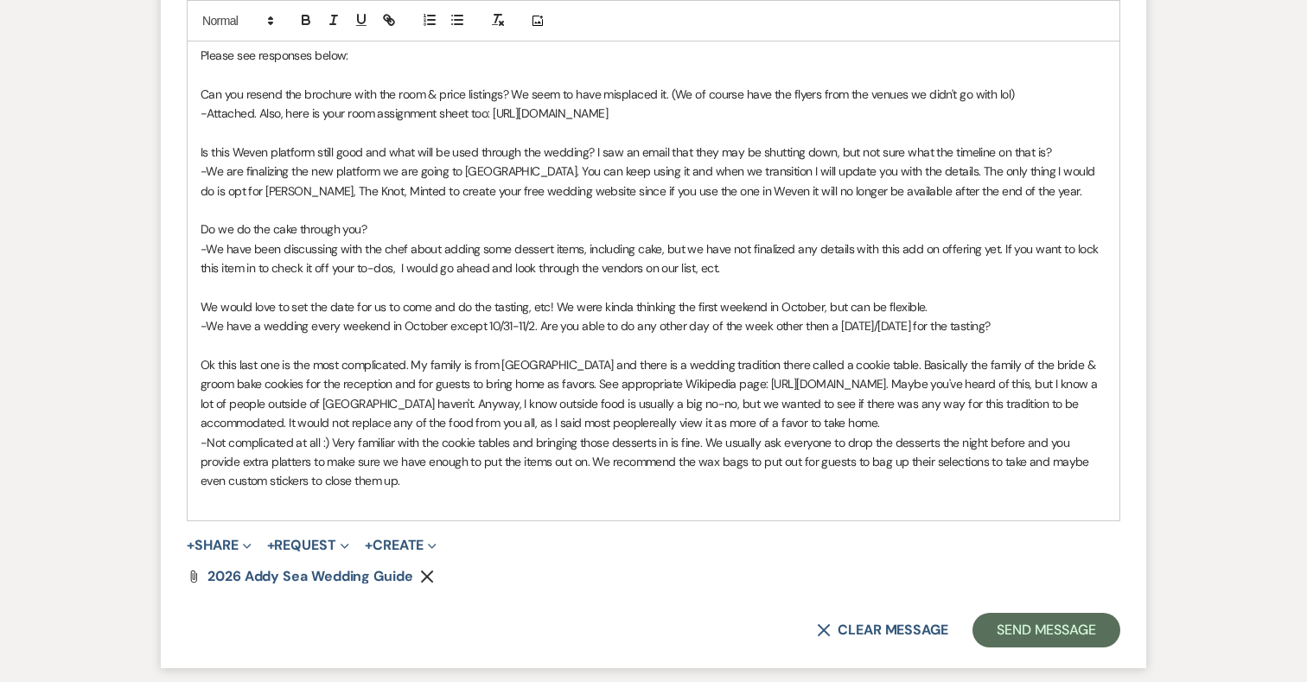
scroll to position [1388, 0]
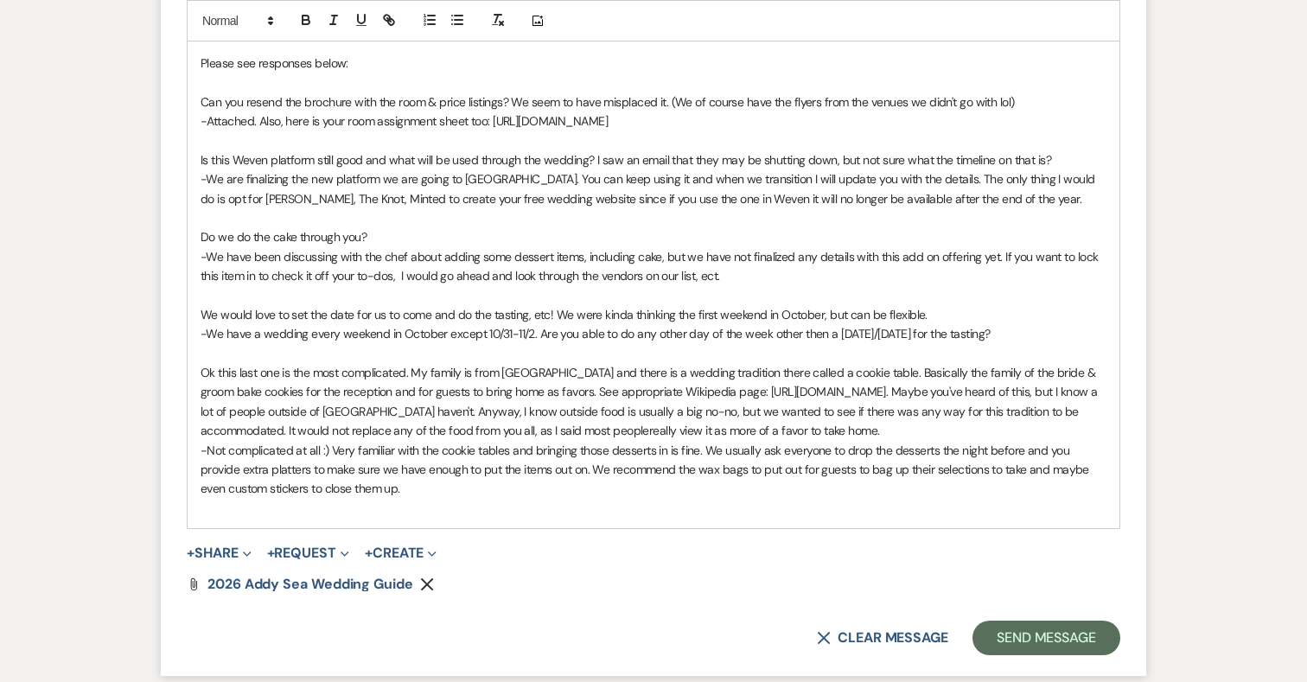
click at [991, 330] on p "-We have a wedding every weekend in October except 10/31-11/2. Are you able to …" at bounding box center [654, 333] width 906 height 19
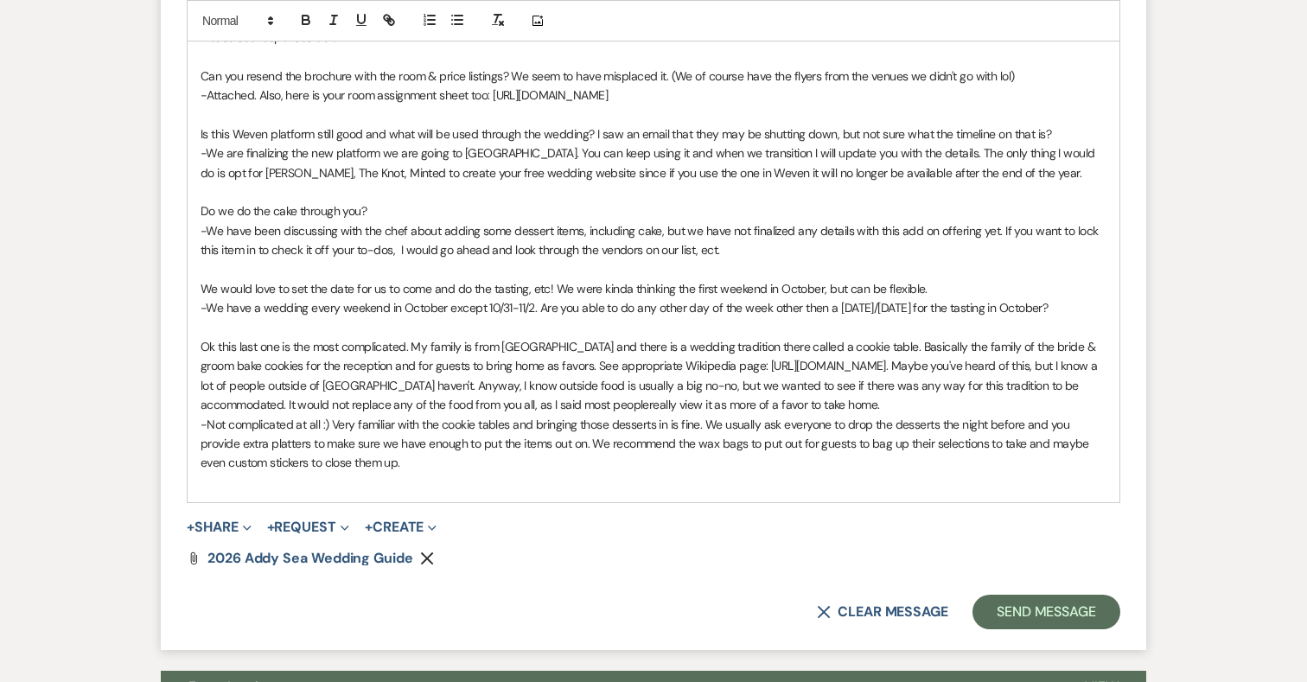
scroll to position [1427, 0]
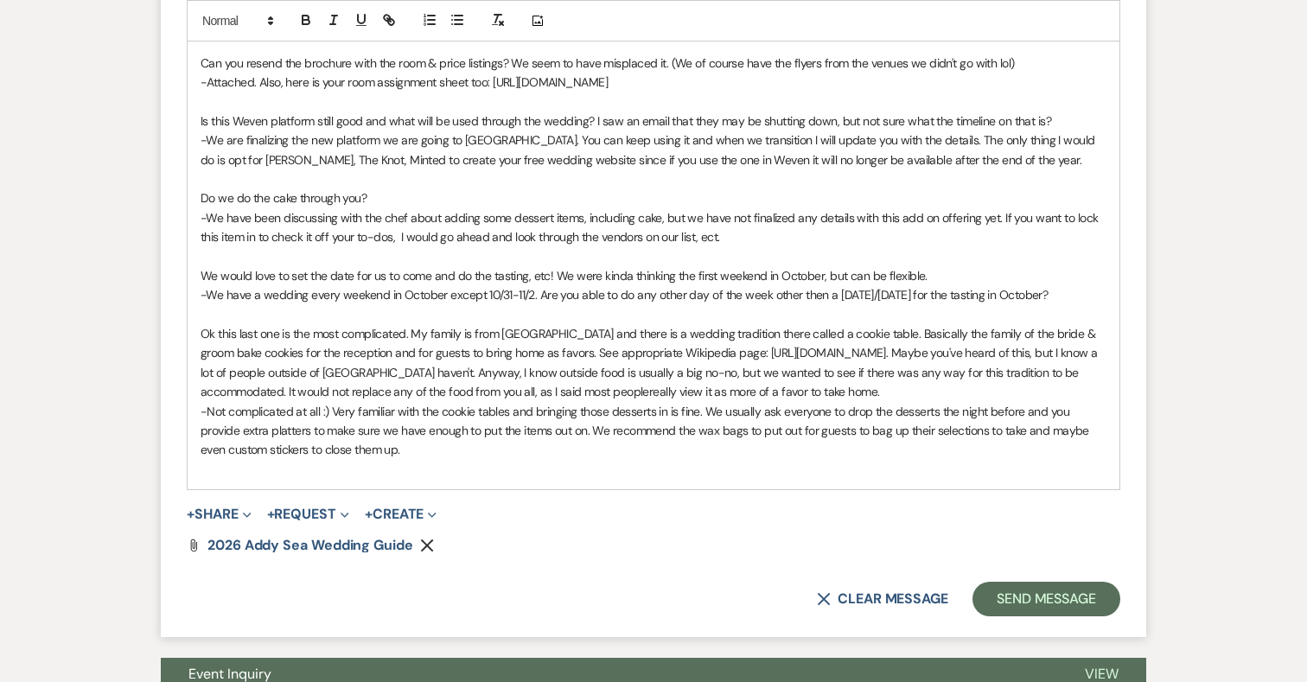
click at [438, 456] on p "-Not complicated at all :) Very familiar with the cookie tables and bringing th…" at bounding box center [654, 431] width 906 height 58
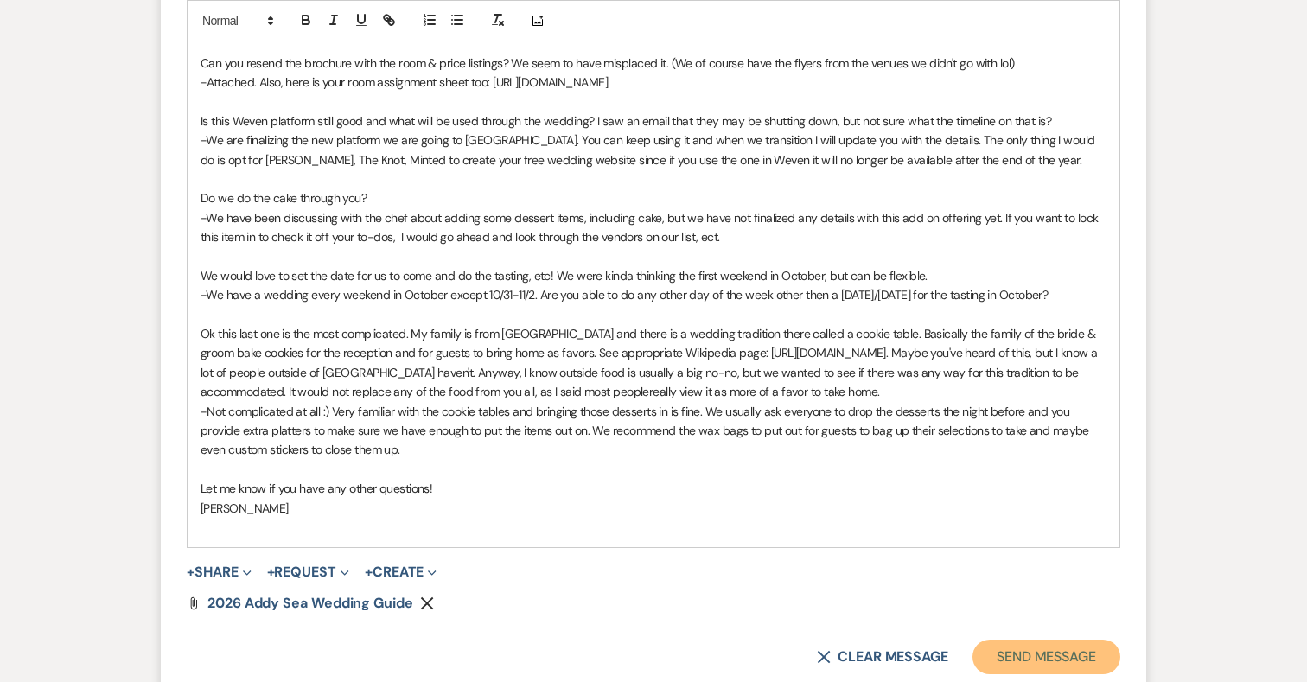
click at [1046, 653] on button "Send Message" at bounding box center [1046, 657] width 148 height 35
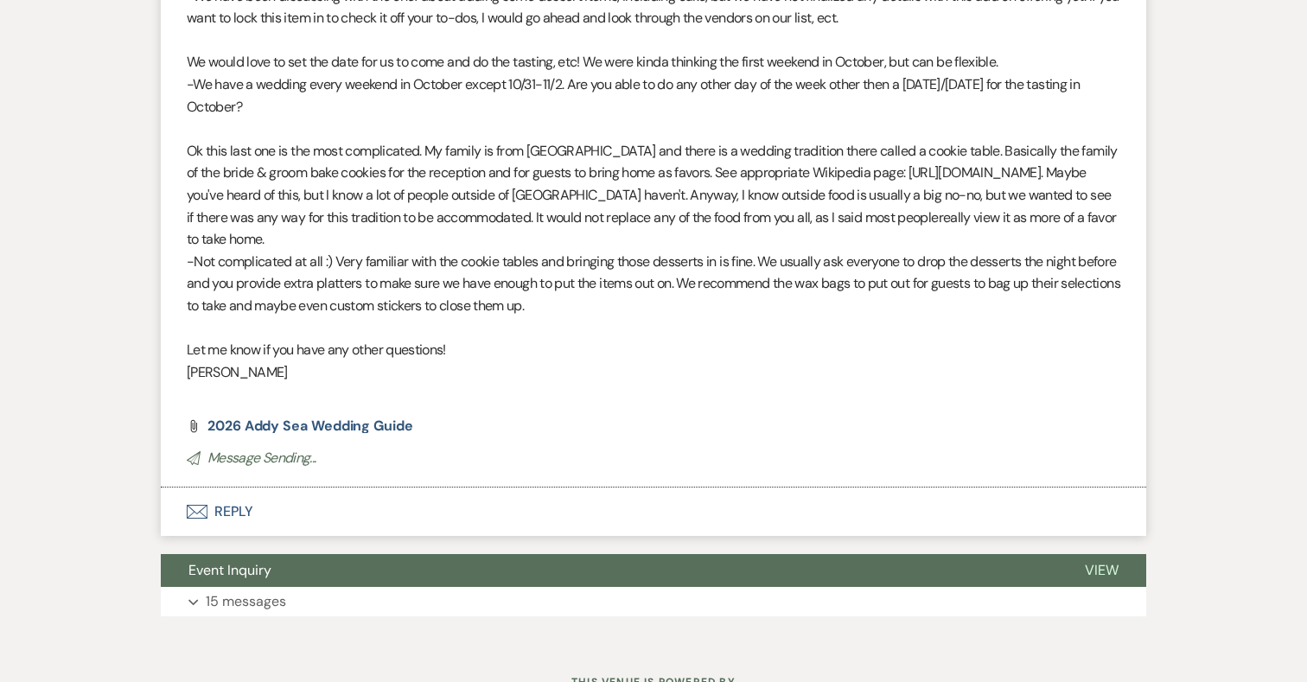
scroll to position [1498, 0]
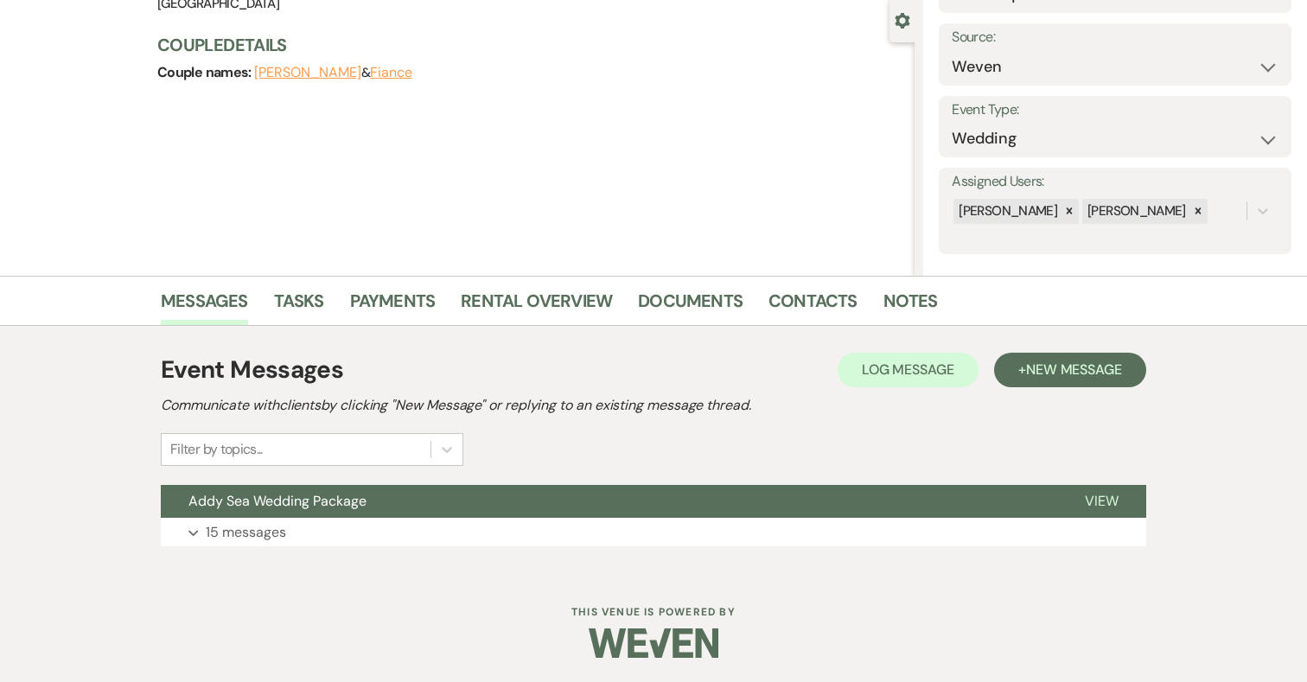
scroll to position [160, 0]
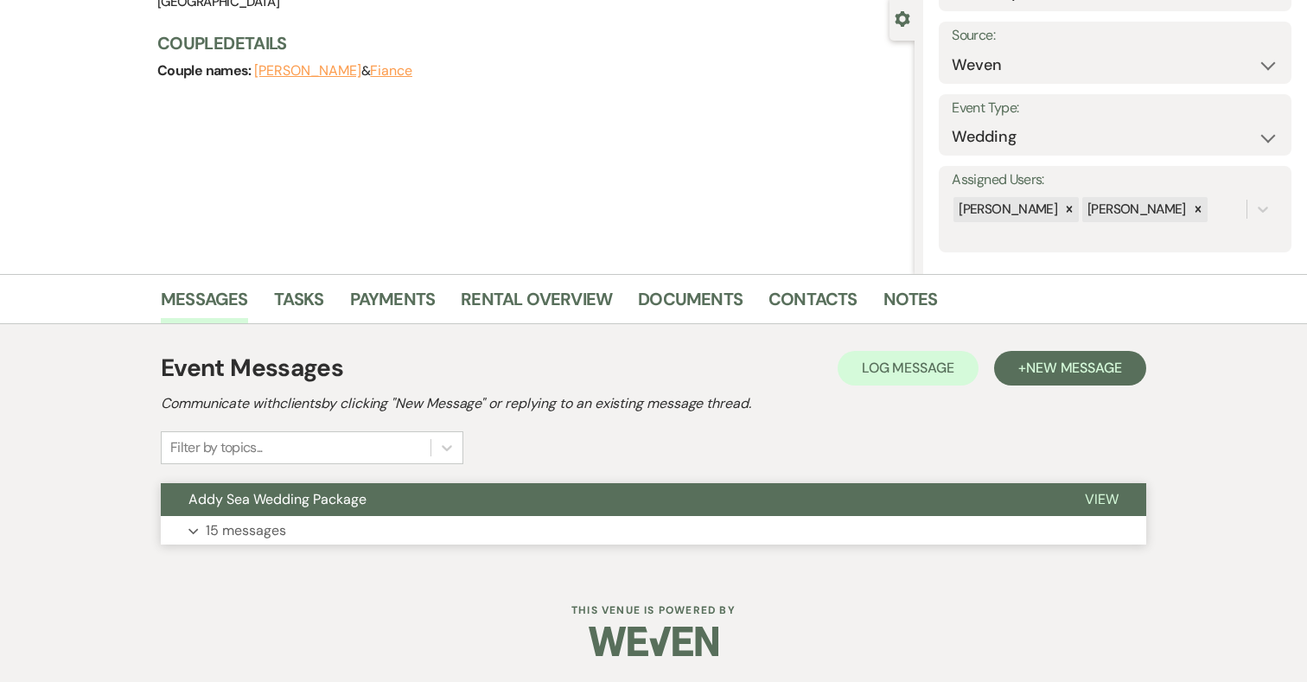
click at [280, 526] on p "15 messages" at bounding box center [246, 530] width 80 height 22
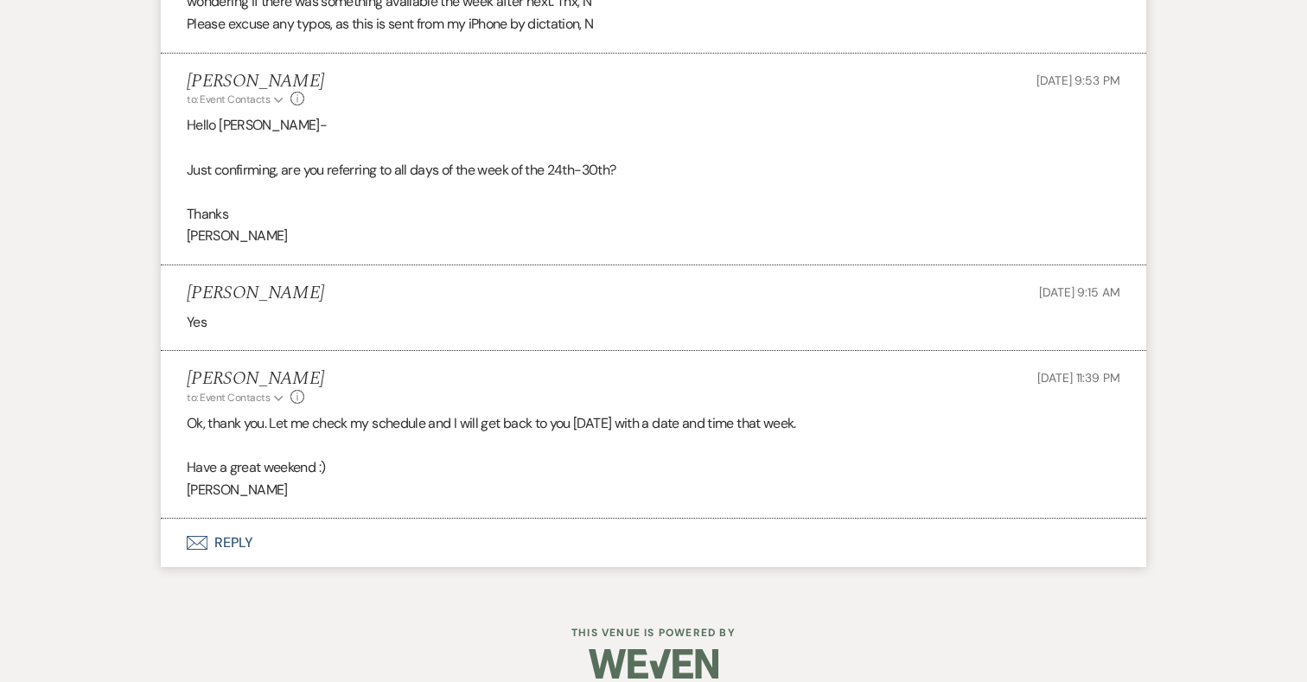
scroll to position [2705, 0]
click at [234, 519] on button "Envelope Reply" at bounding box center [653, 543] width 985 height 48
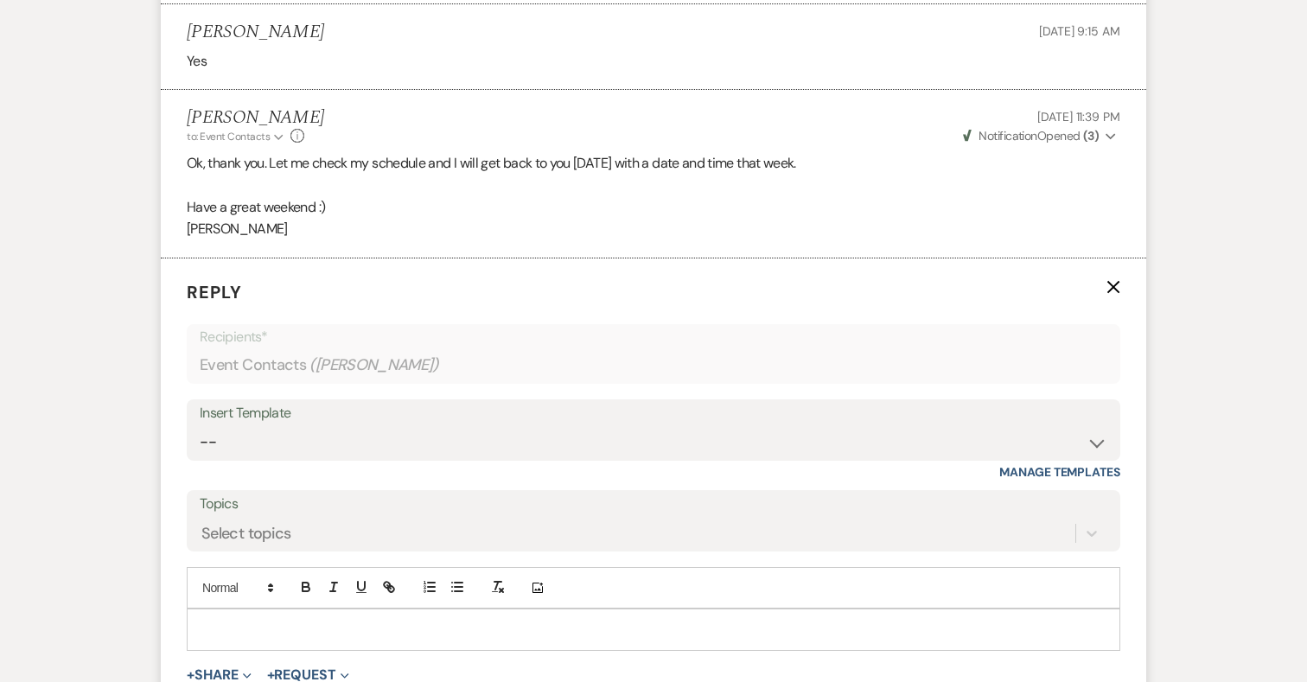
scroll to position [3001, 0]
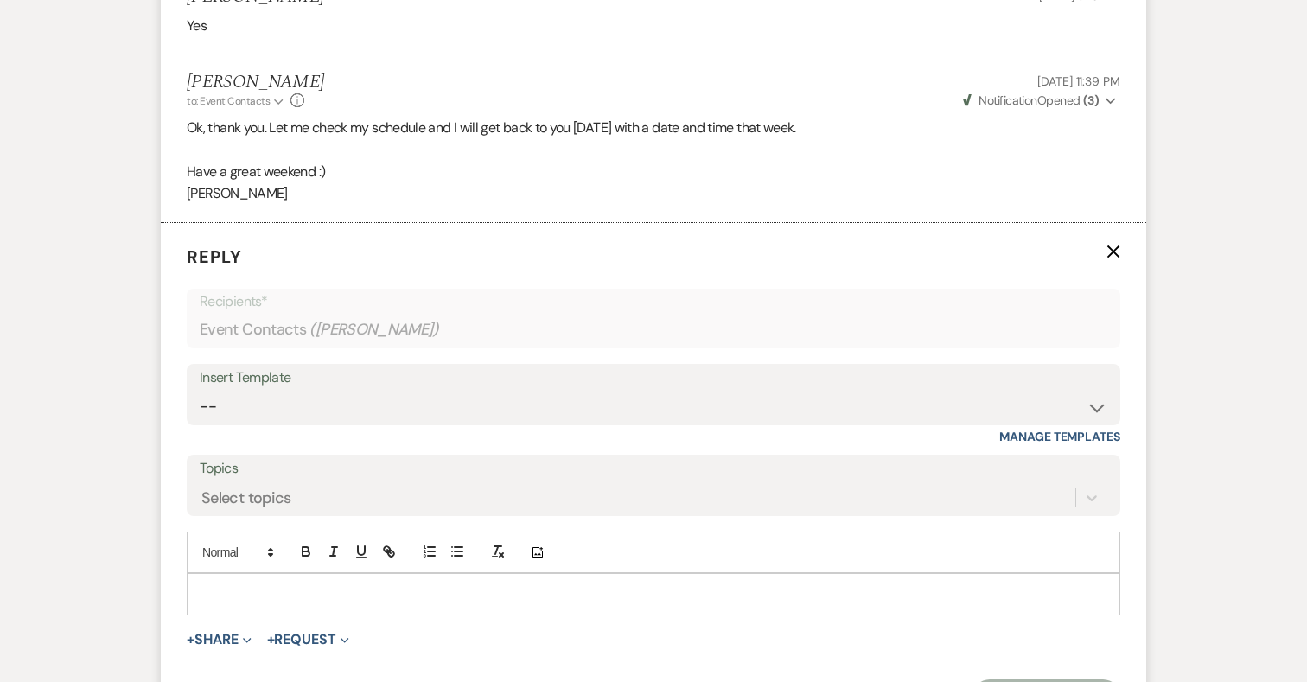
click at [354, 574] on div at bounding box center [654, 594] width 932 height 40
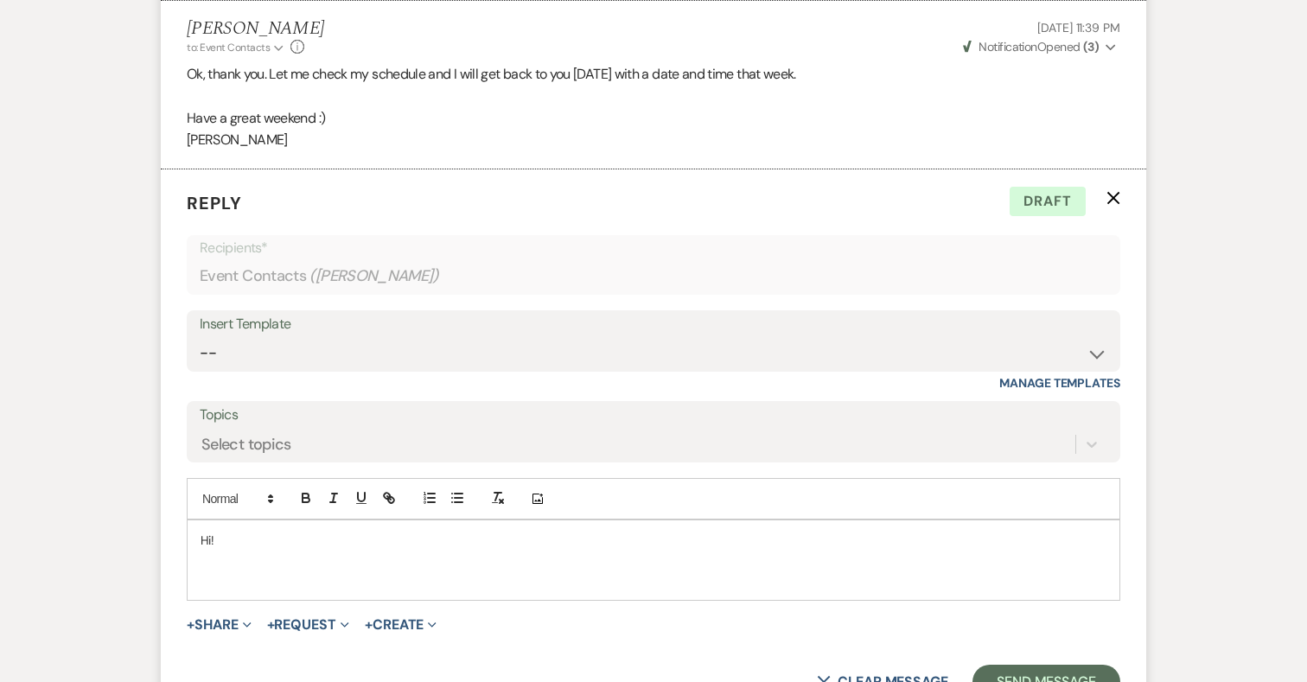
scroll to position [3075, 0]
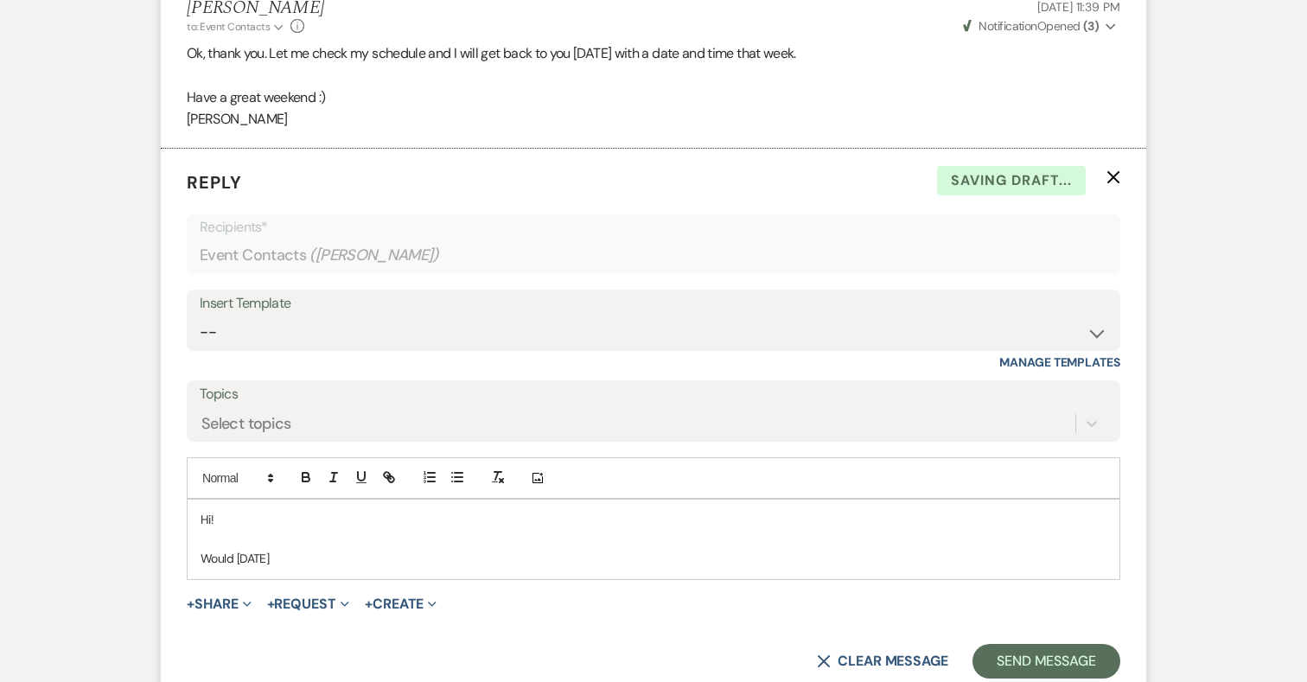
click at [238, 549] on p "Would [DATE]" at bounding box center [654, 558] width 906 height 19
click at [366, 549] on p "Would [DATE]" at bounding box center [654, 558] width 906 height 19
click at [366, 549] on p "Would [DATE] at around" at bounding box center [654, 558] width 906 height 19
click at [432, 549] on p "Would [DATE] at around" at bounding box center [654, 558] width 906 height 19
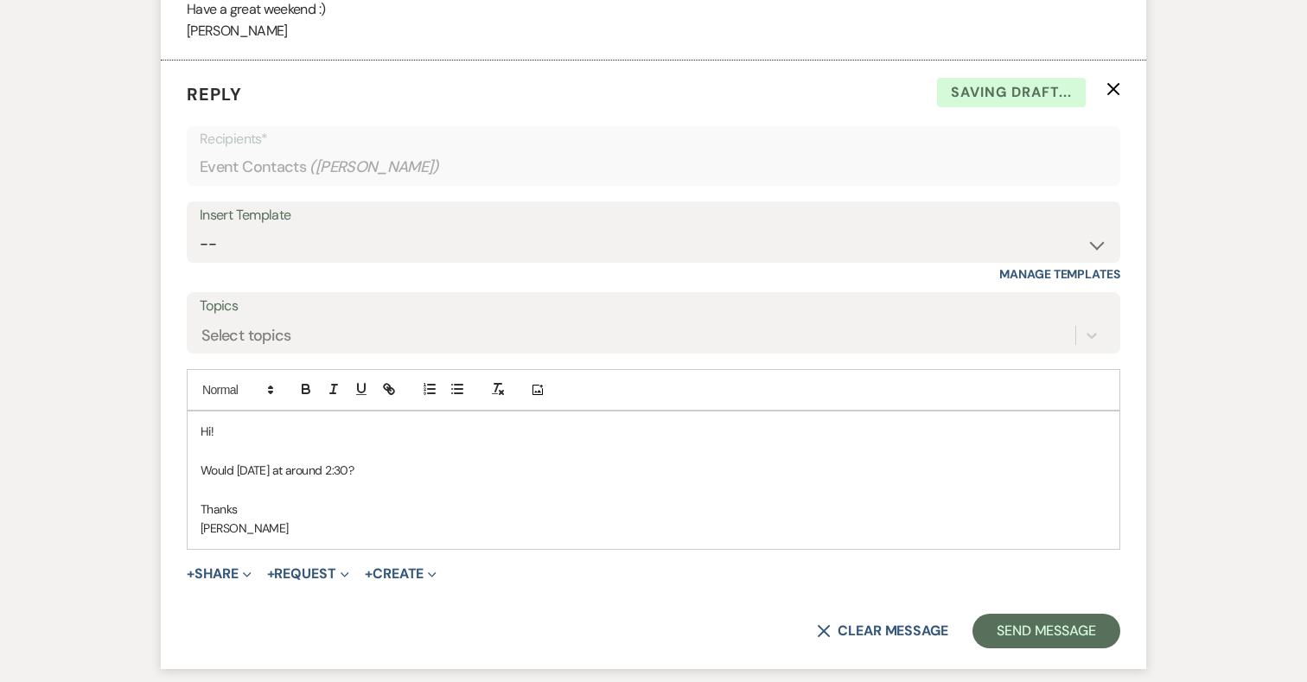
scroll to position [3169, 0]
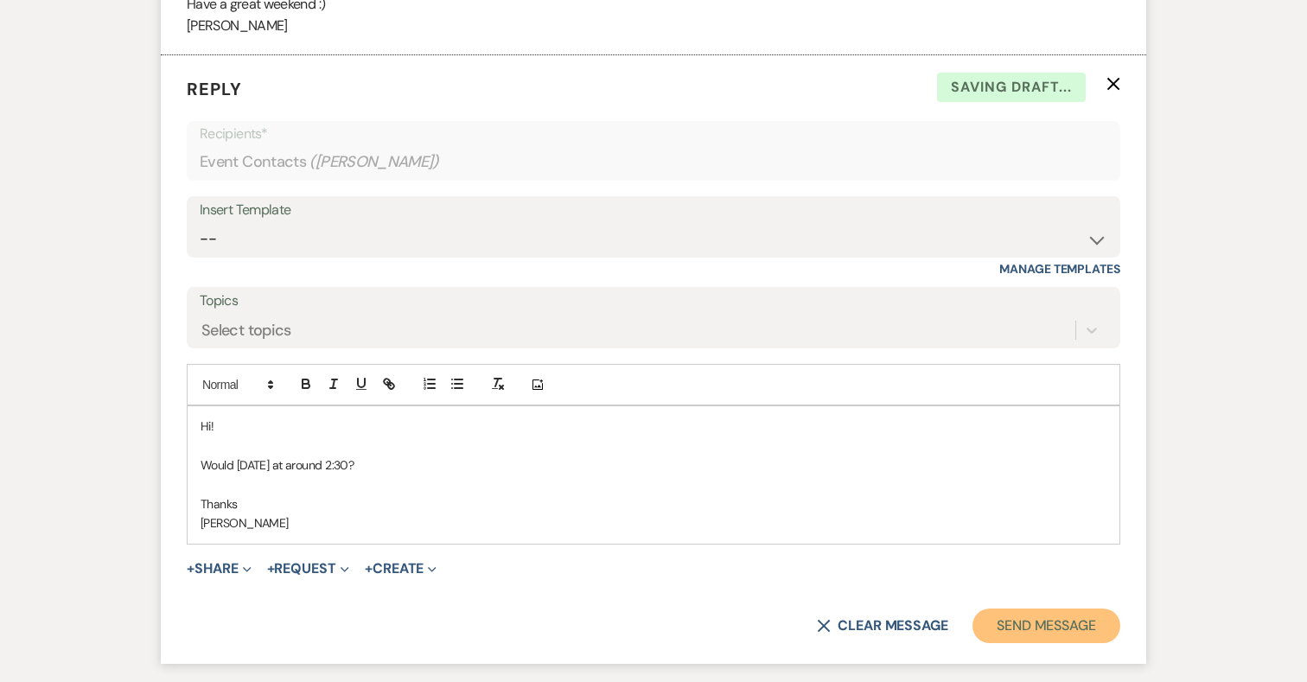
click at [1036, 608] on button "Send Message" at bounding box center [1046, 625] width 148 height 35
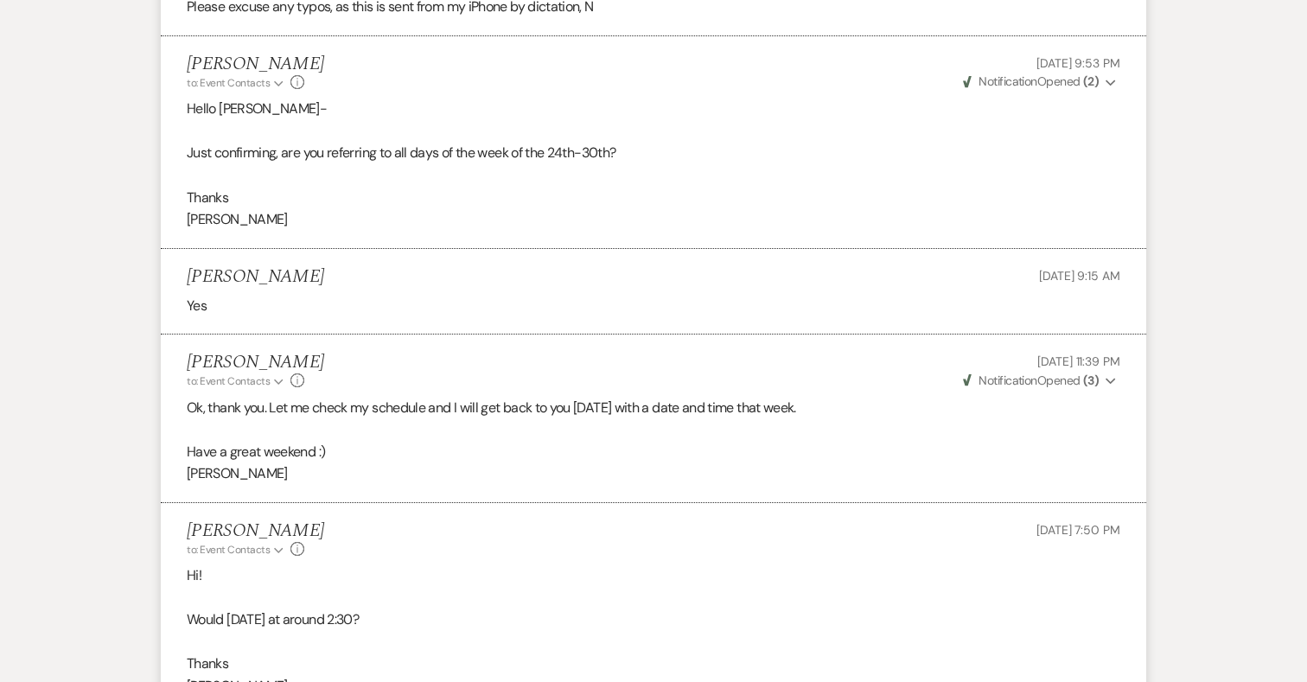
scroll to position [2917, 0]
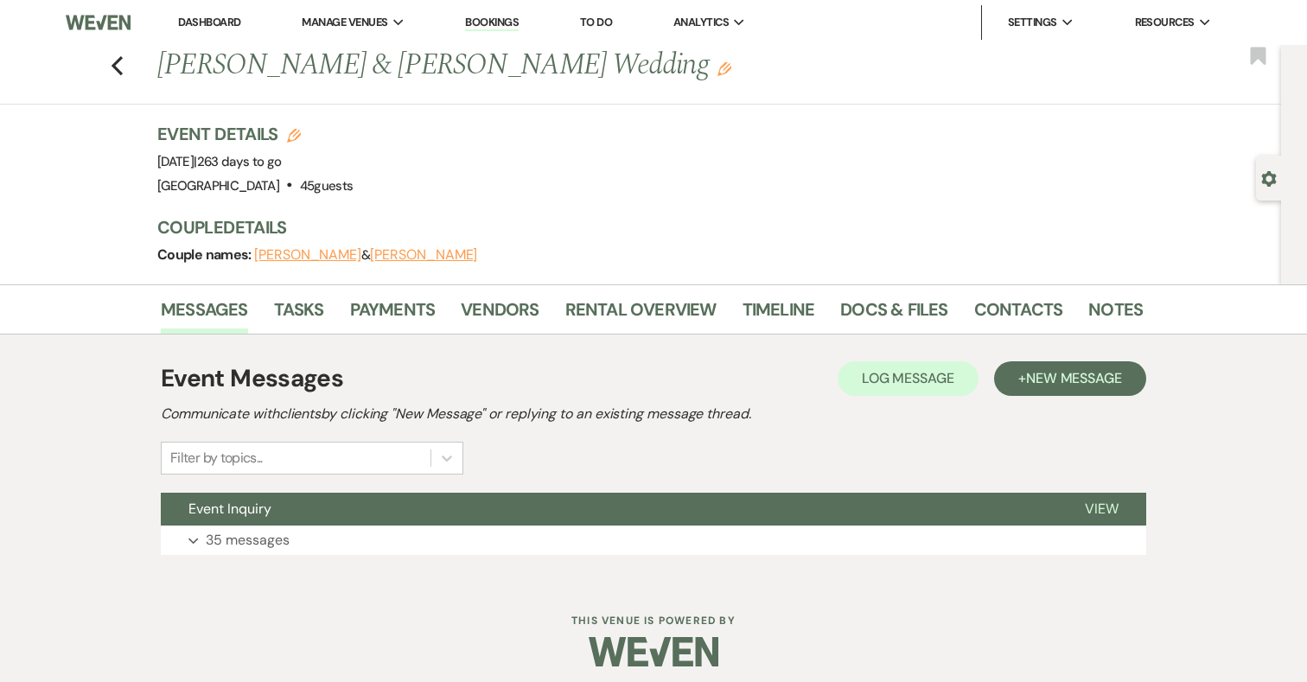
scroll to position [10, 0]
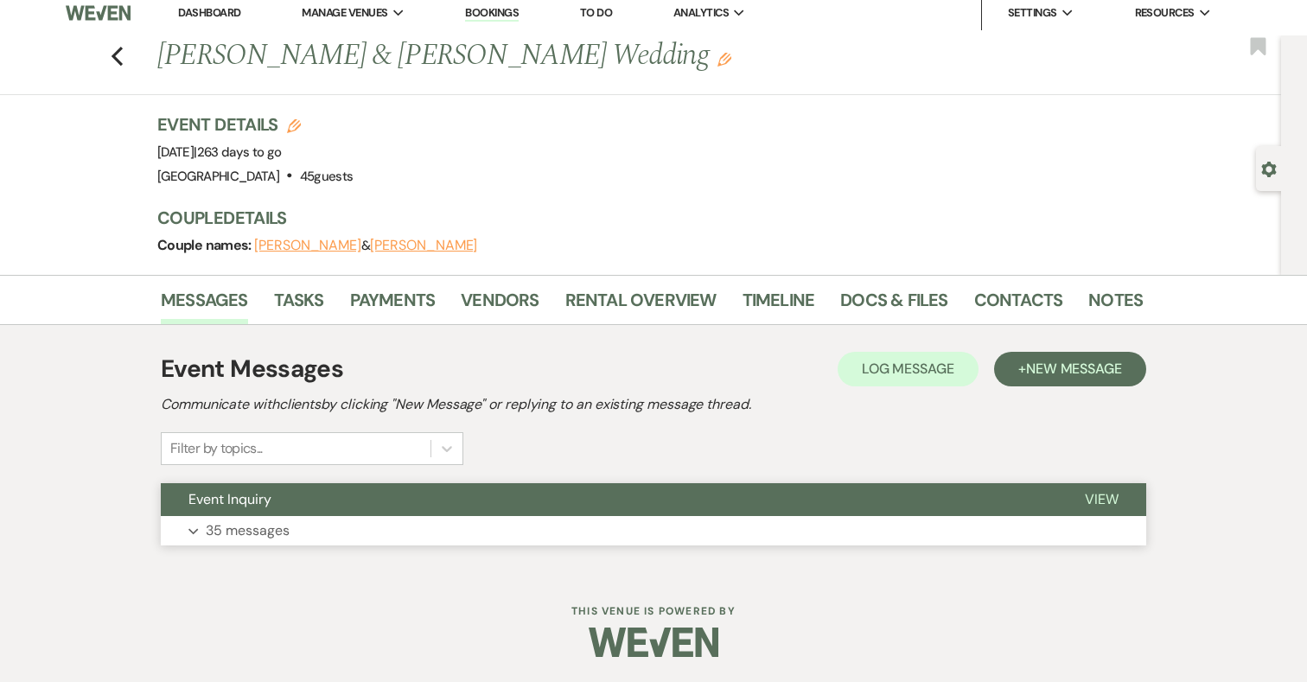
click at [314, 529] on button "Expand 35 messages" at bounding box center [653, 530] width 985 height 29
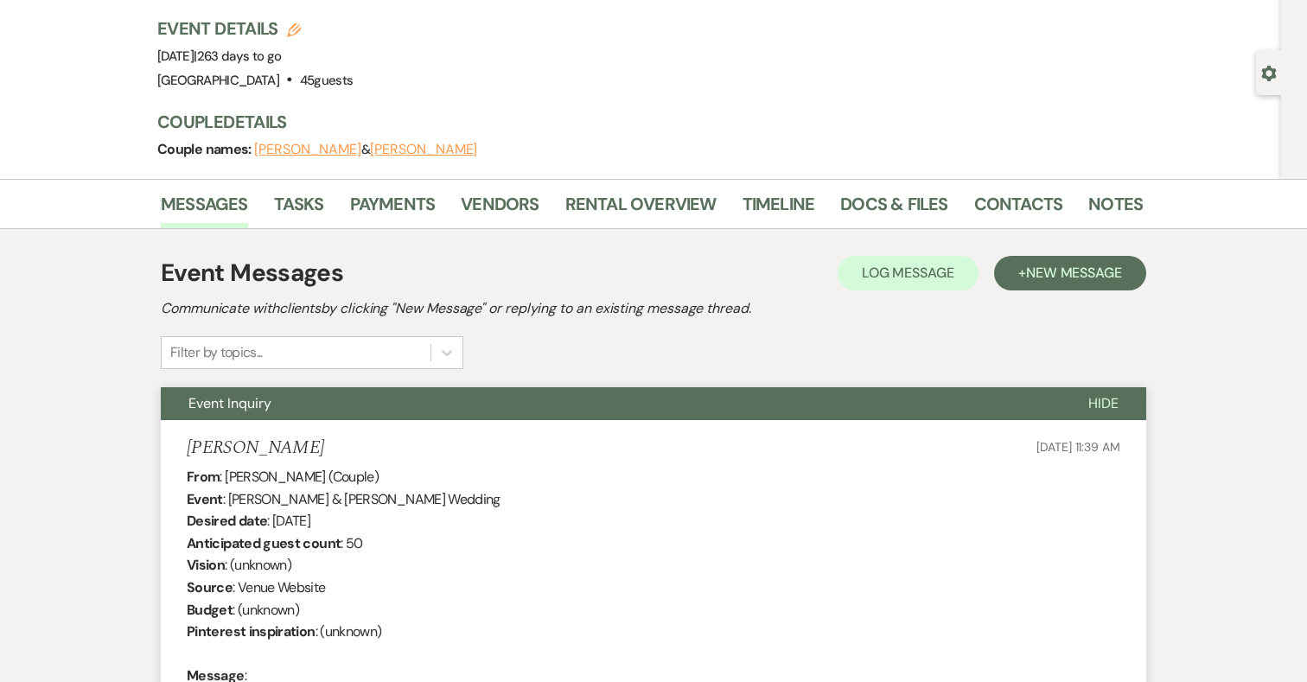
scroll to position [0, 0]
